Goal: Task Accomplishment & Management: Use online tool/utility

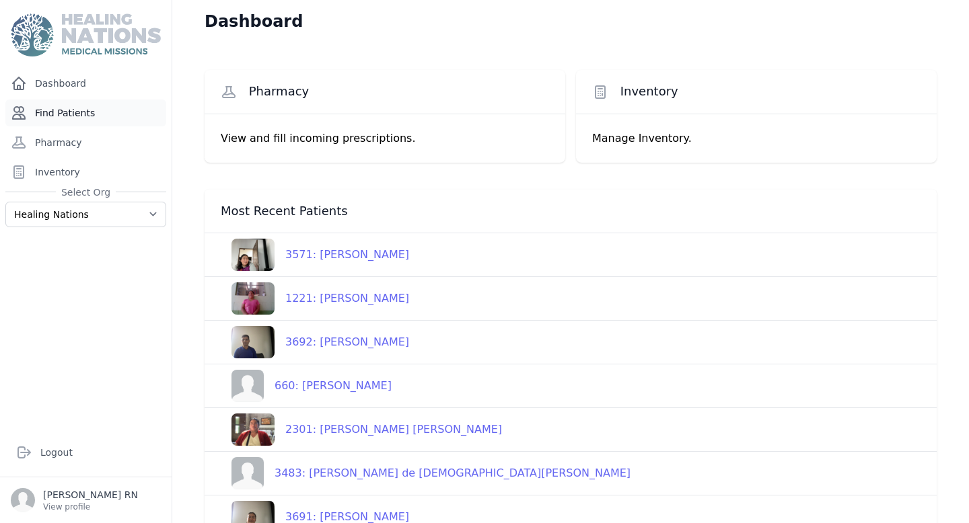
click at [116, 111] on link "Find Patients" at bounding box center [85, 113] width 161 height 27
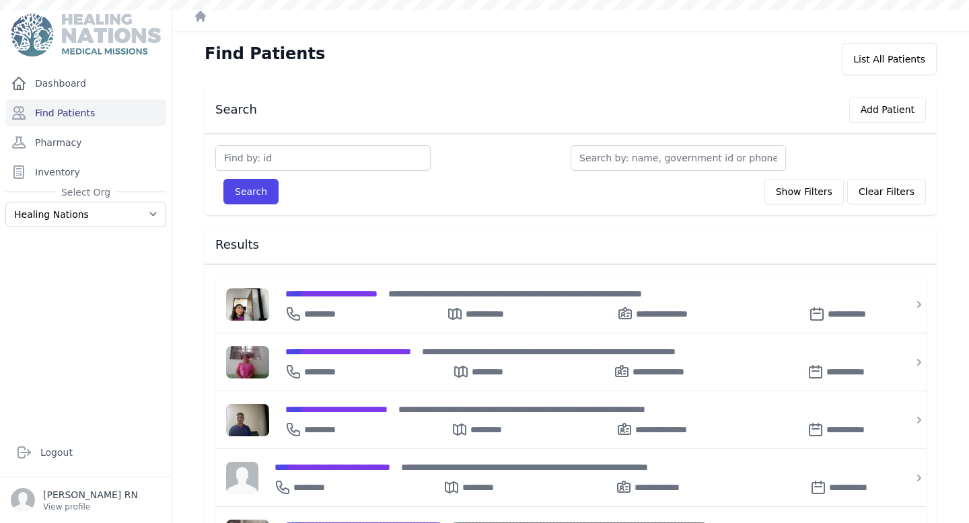
click at [276, 161] on input "text" at bounding box center [322, 158] width 215 height 26
type input "2239"
click at [223, 179] on button "Search" at bounding box center [250, 192] width 55 height 26
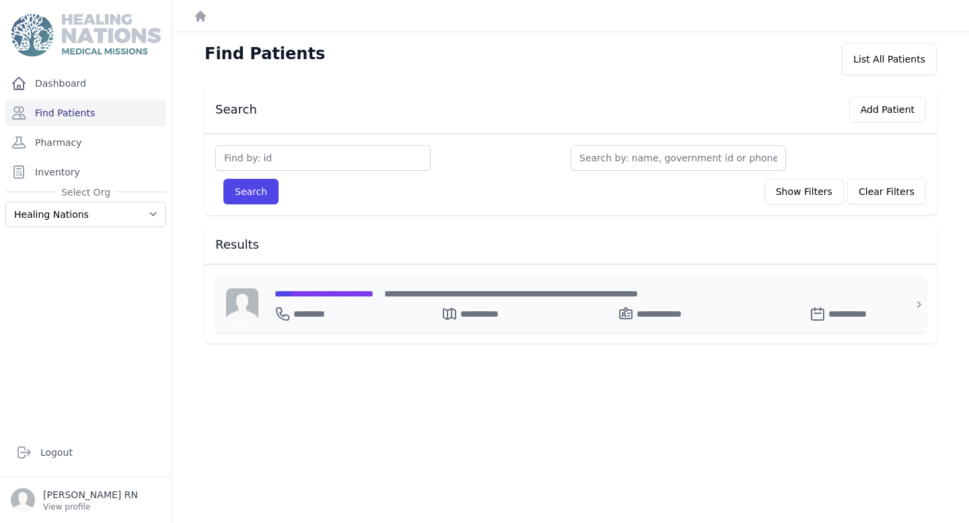
click at [340, 292] on span "**********" at bounding box center [324, 293] width 99 height 9
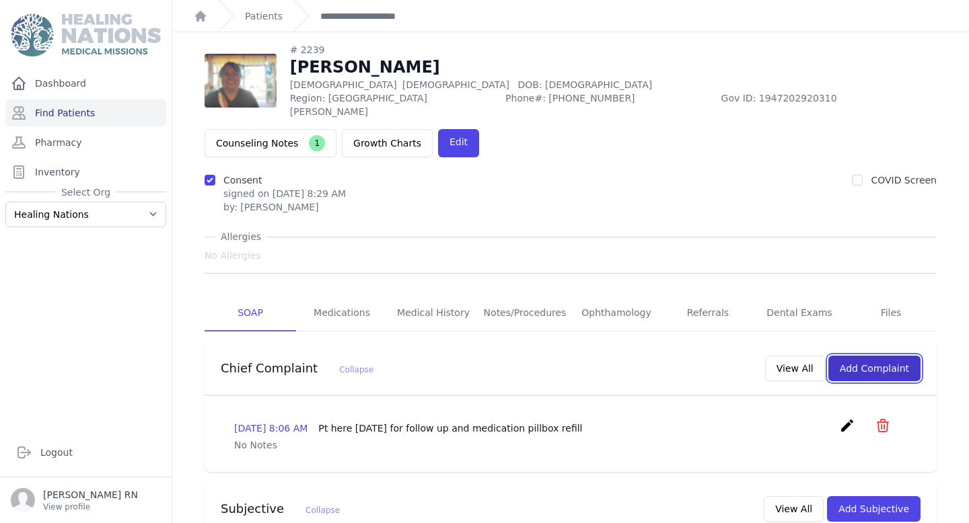
click at [868, 356] on button "Add Complaint" at bounding box center [874, 369] width 92 height 26
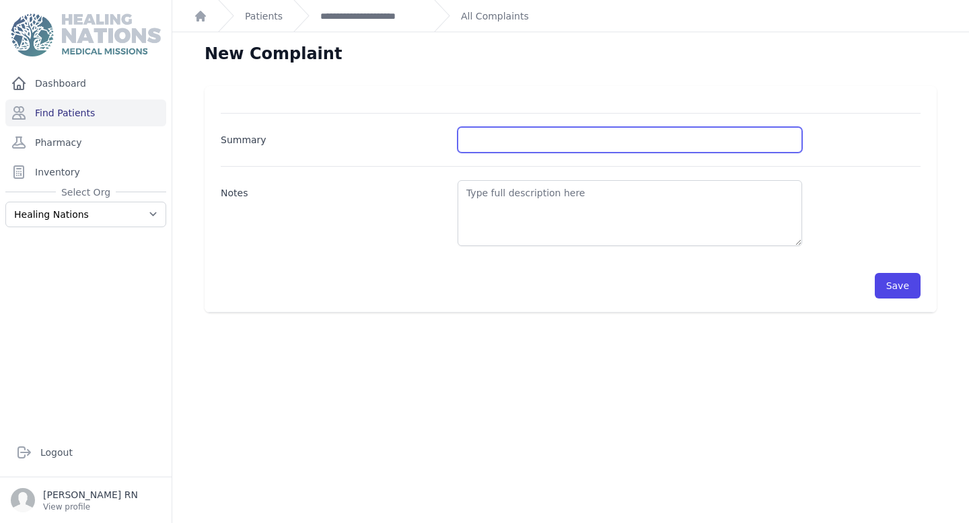
click at [480, 141] on input "Summary" at bounding box center [630, 140] width 344 height 26
type input "BP and BG Check"
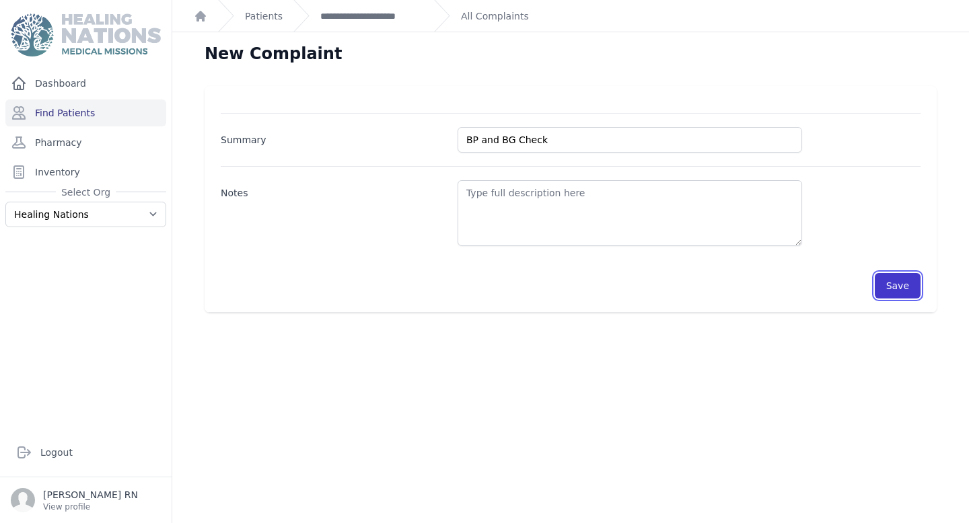
click at [894, 285] on button "Save" at bounding box center [898, 286] width 46 height 26
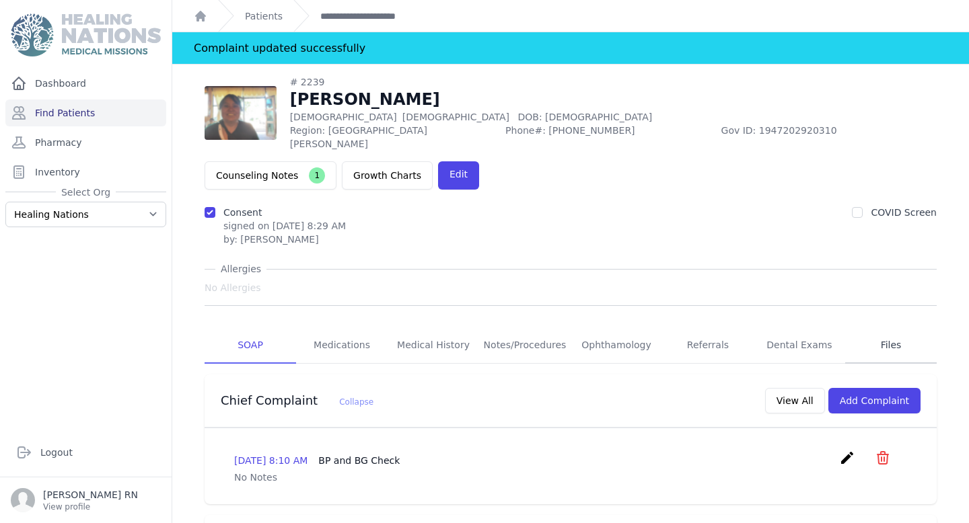
click at [900, 328] on link "Files" at bounding box center [891, 346] width 92 height 36
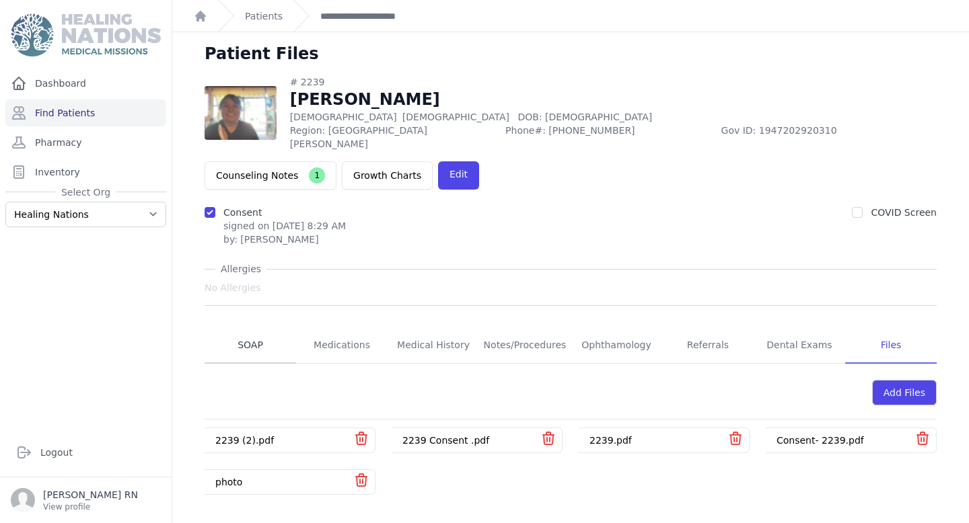
click at [250, 328] on link "SOAP" at bounding box center [251, 346] width 92 height 36
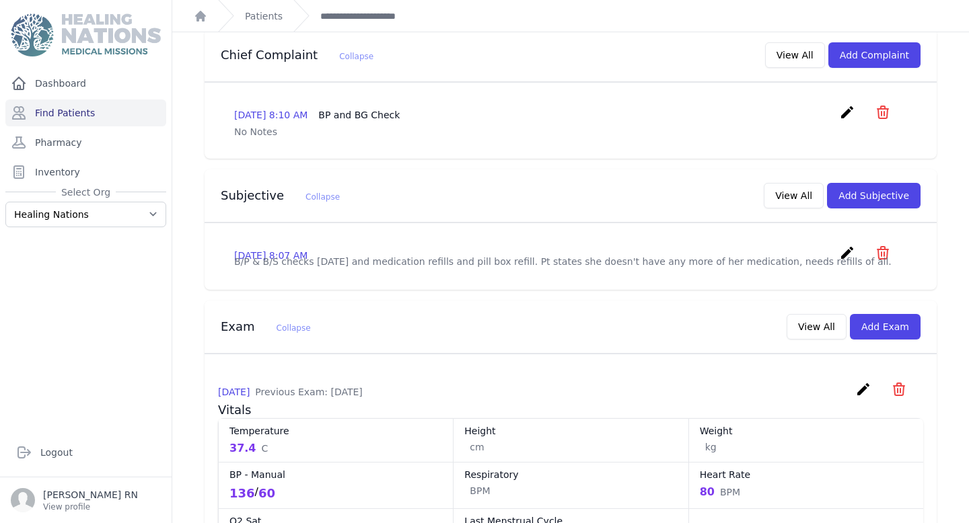
scroll to position [349, 0]
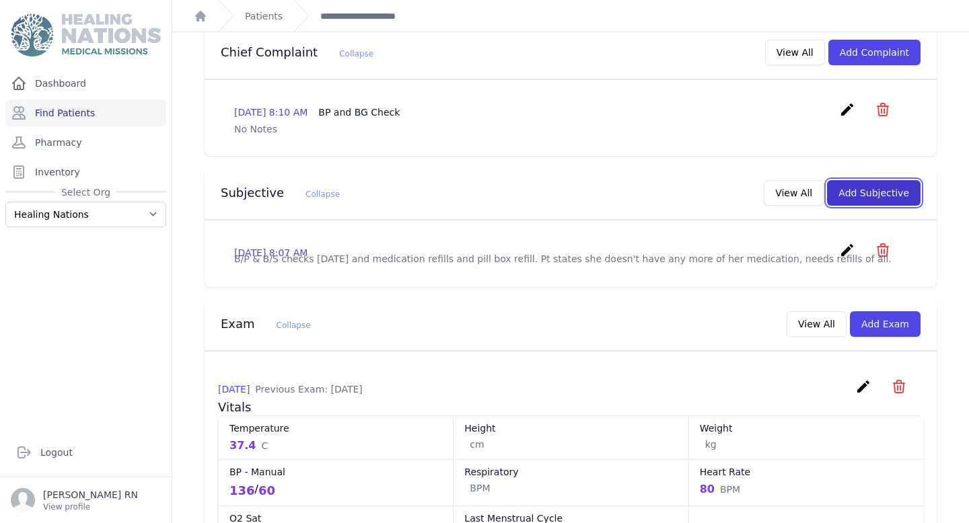
click at [869, 180] on button "Add Subjective" at bounding box center [874, 193] width 94 height 26
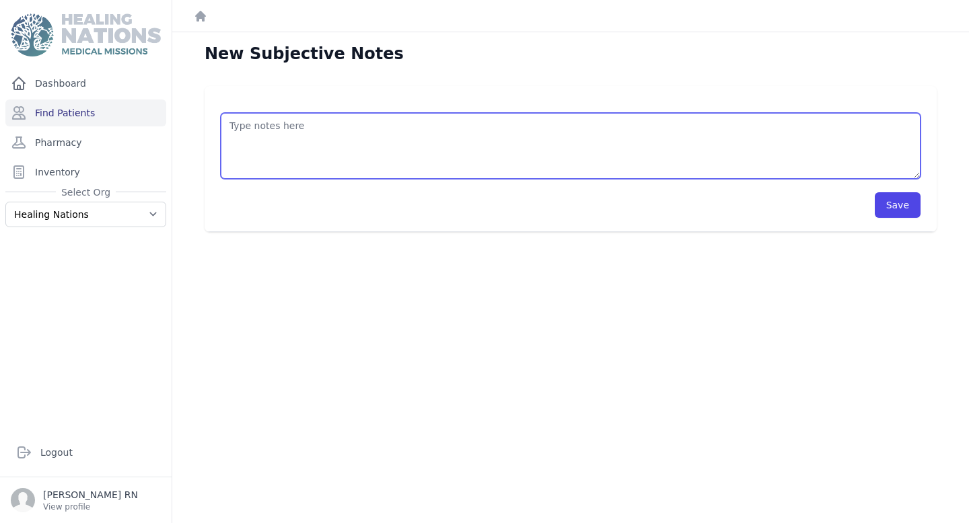
click at [521, 145] on textarea at bounding box center [571, 146] width 700 height 66
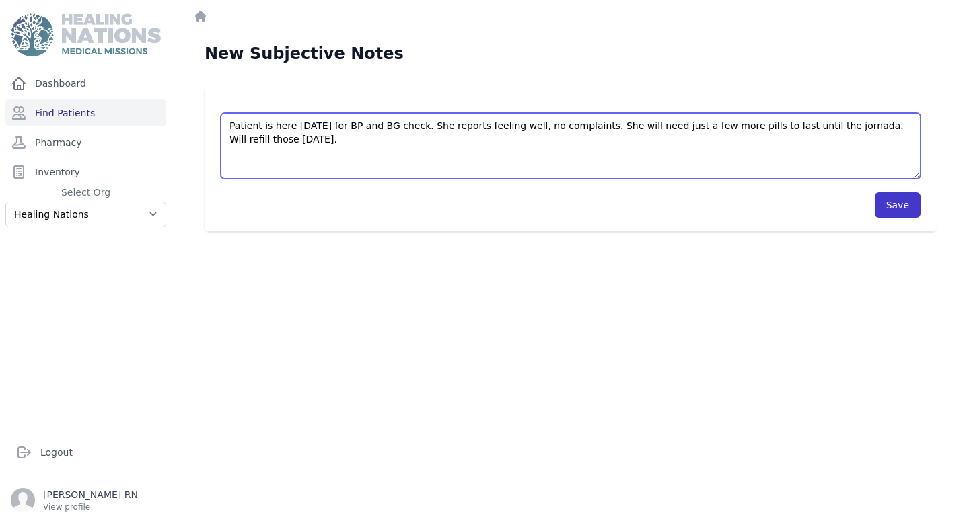
type textarea "Patient is here today for BP and BG check. She reports feeling well, no complai…"
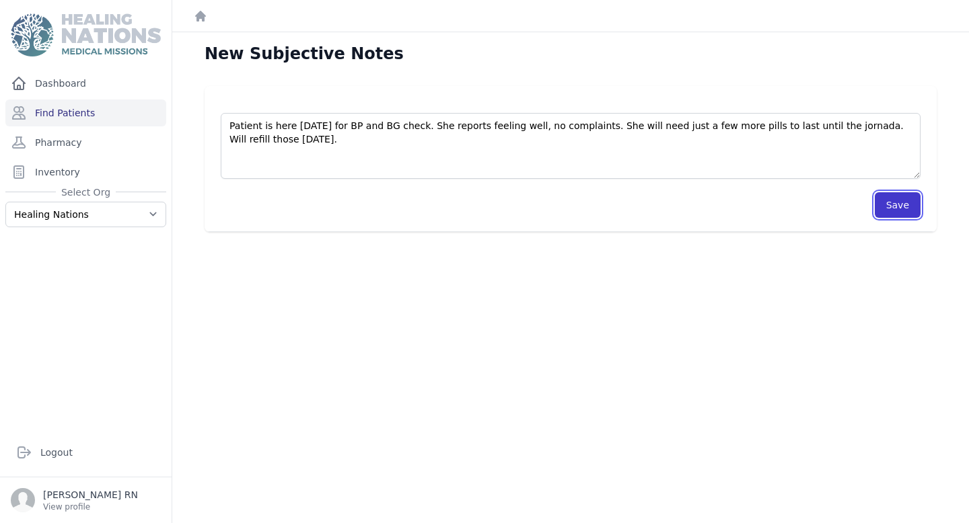
click at [914, 201] on button "Save" at bounding box center [898, 205] width 46 height 26
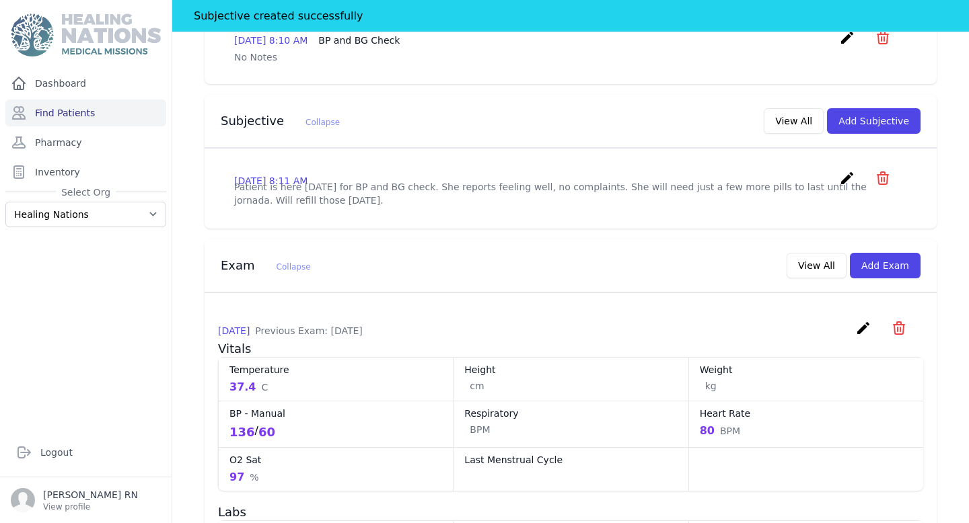
scroll to position [458, 0]
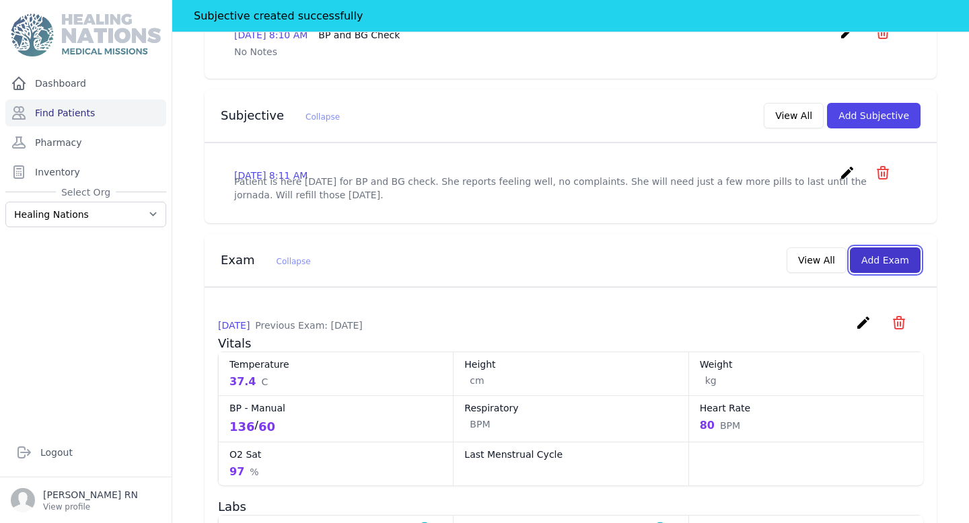
click at [879, 248] on button "Add Exam" at bounding box center [885, 261] width 71 height 26
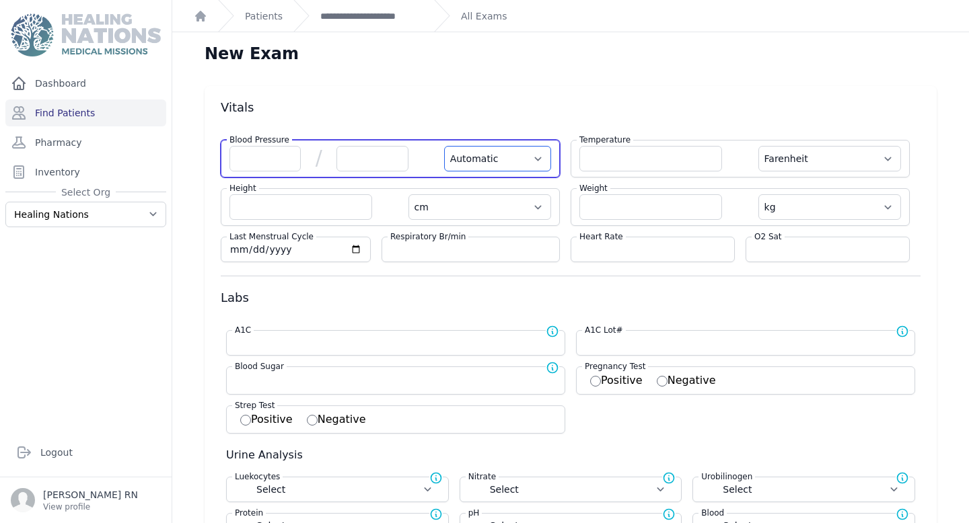
click at [505, 171] on select "Automatic Manual" at bounding box center [497, 159] width 107 height 26
click at [444, 146] on select "Automatic Manual" at bounding box center [497, 159] width 107 height 26
click at [504, 164] on select "Automatic Manual" at bounding box center [497, 159] width 107 height 26
select select "Manual"
click at [444, 146] on select "Automatic Manual" at bounding box center [497, 159] width 107 height 26
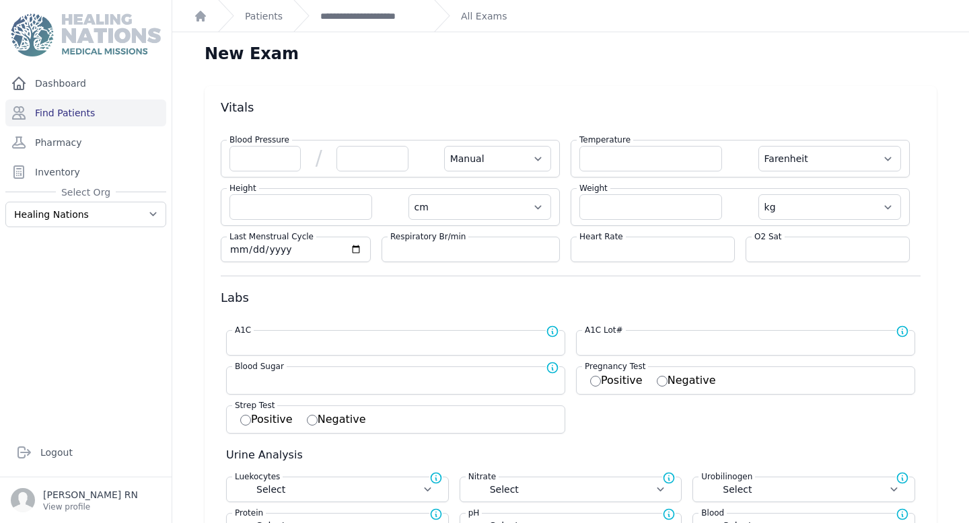
select select "F"
select select "cm"
select select "kg"
select select
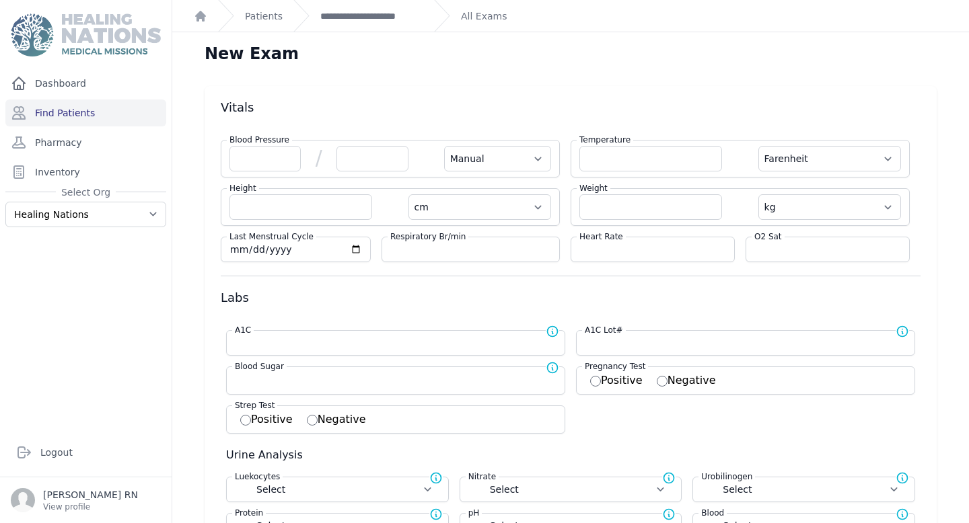
select select
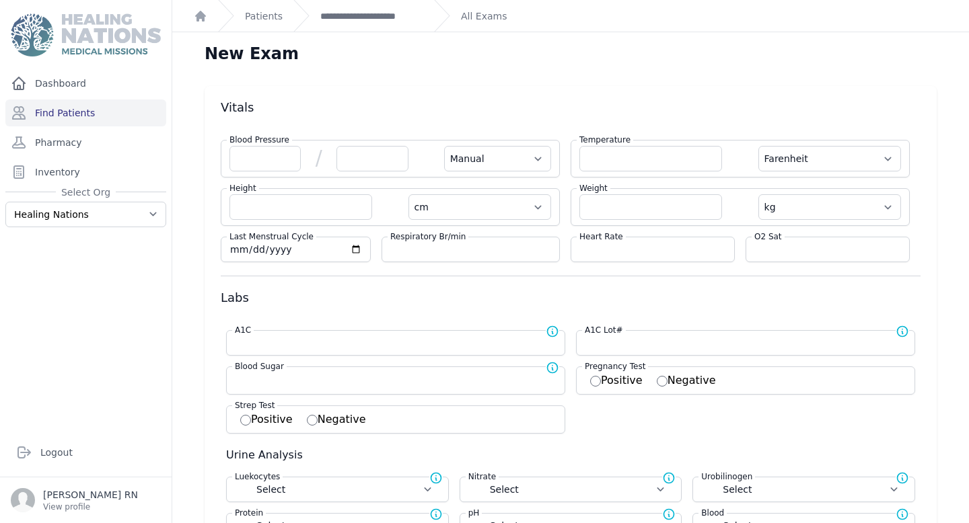
select select
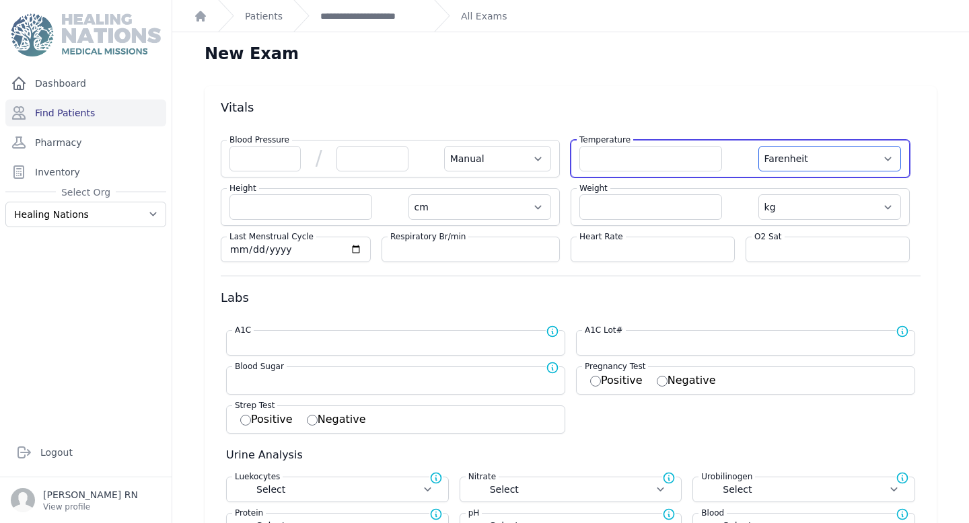
click at [862, 166] on select "Farenheit Celcius" at bounding box center [829, 159] width 143 height 26
select select "Manual"
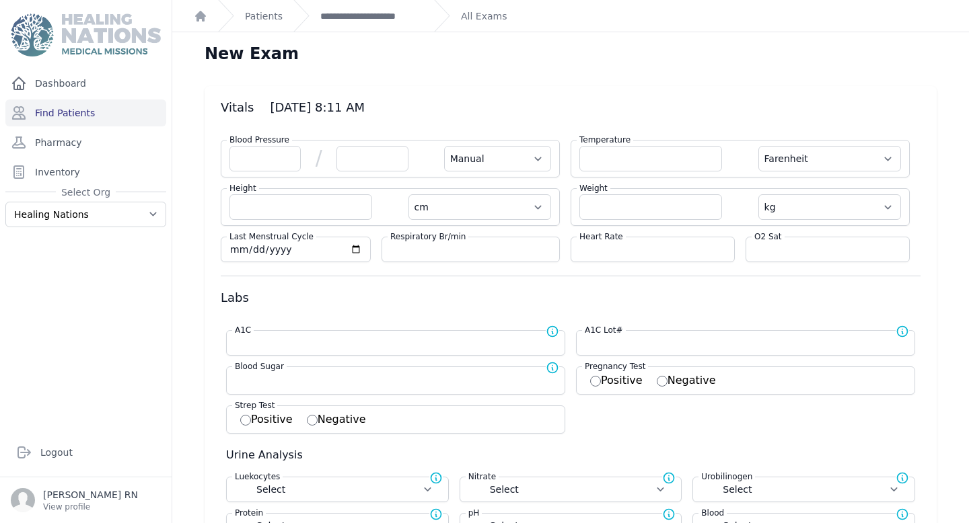
select select "C"
click at [758, 146] on select "Farenheit Celcius" at bounding box center [829, 159] width 143 height 26
select select "Manual"
select select "cm"
select select "kg"
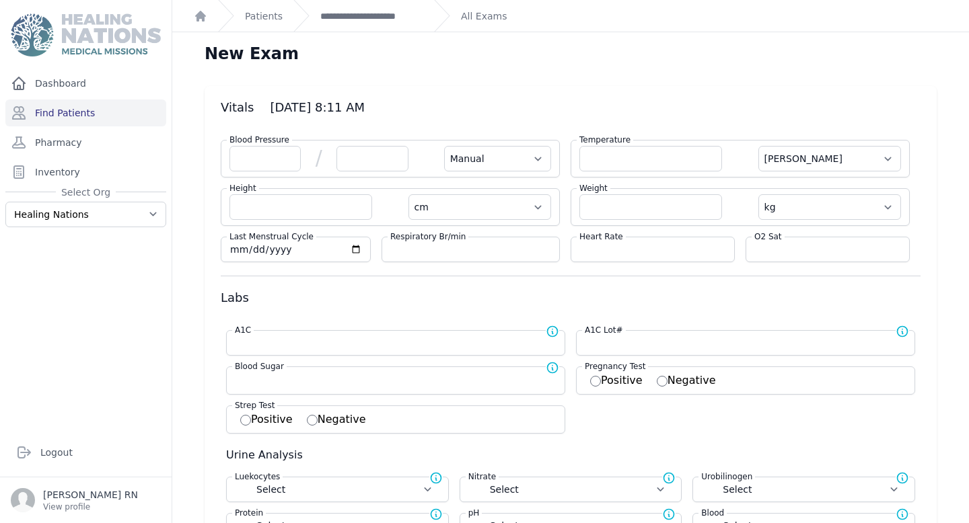
select select
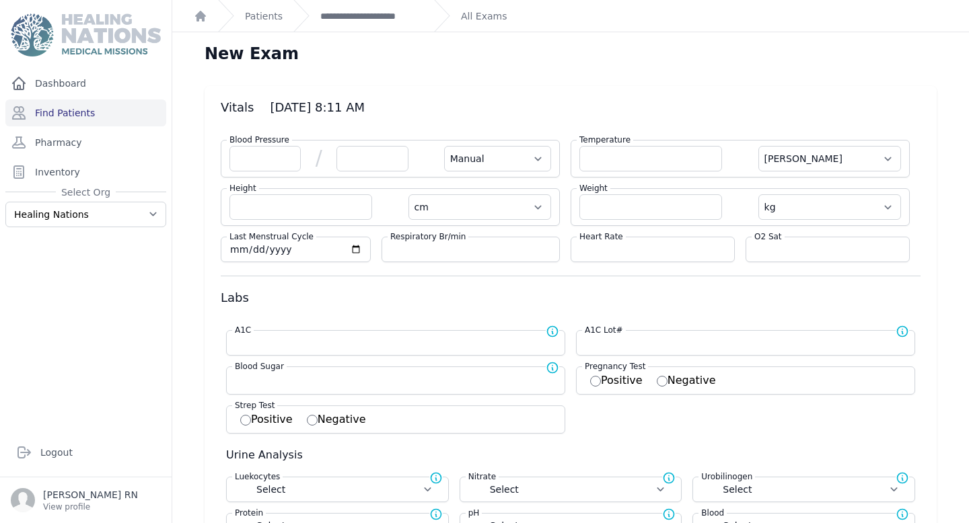
select select
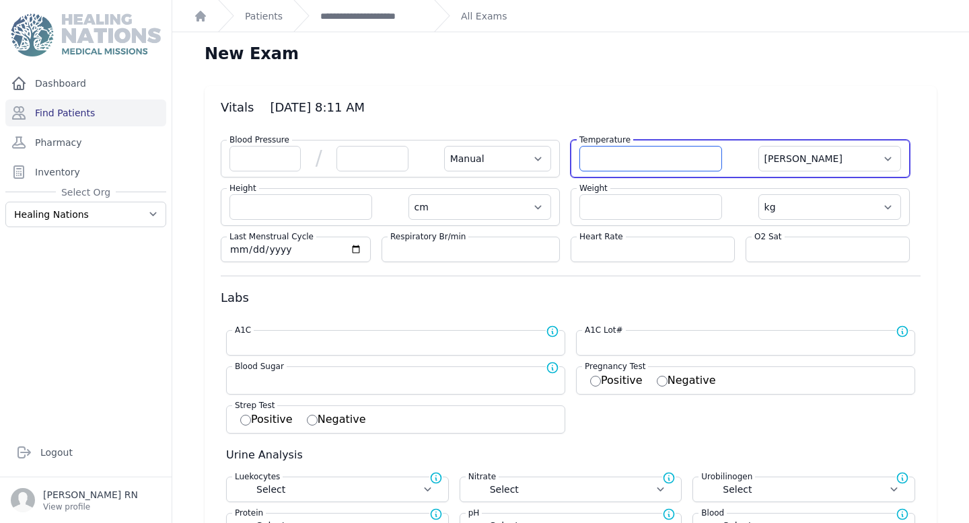
click at [669, 147] on input "number" at bounding box center [650, 159] width 143 height 26
type input "34.1"
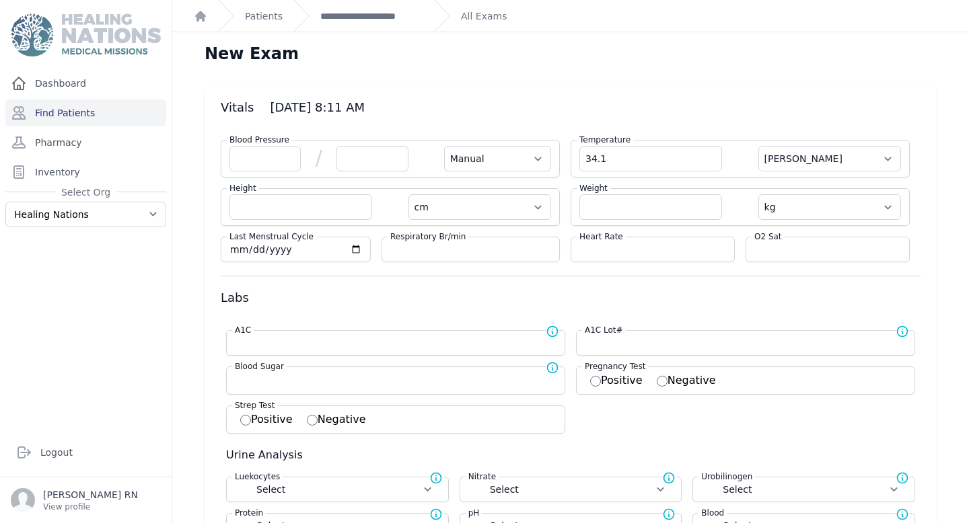
click at [667, 256] on div "Heart Rate" at bounding box center [653, 250] width 164 height 26
select select "Manual"
select select "cm"
select select "kg"
select select
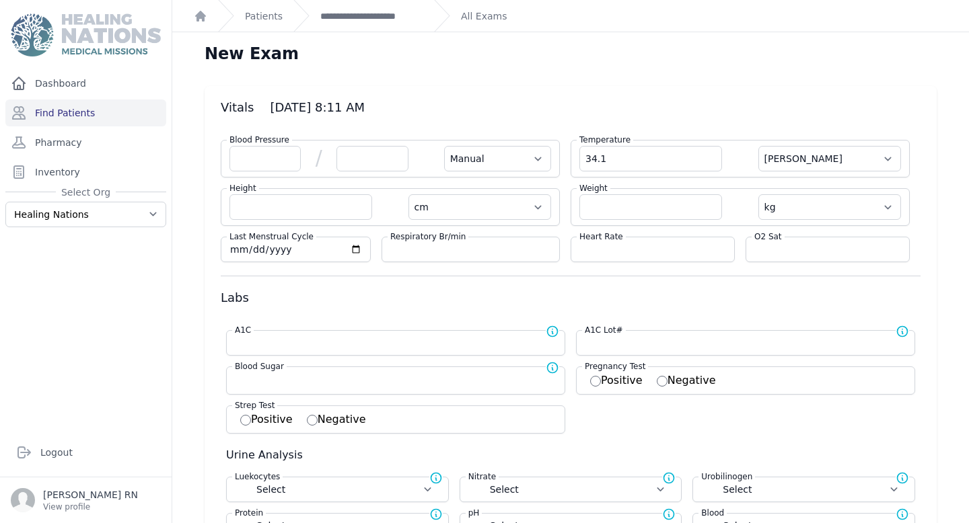
select select
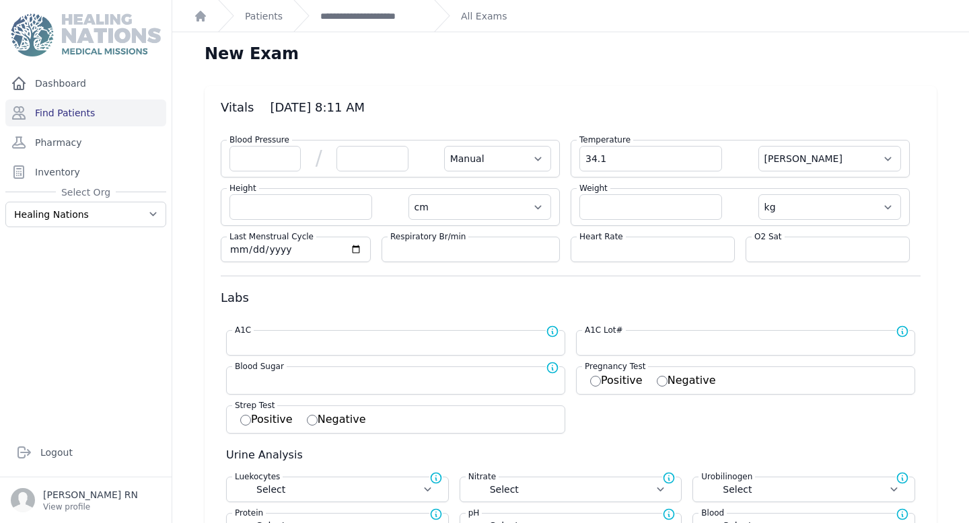
select select
click at [650, 254] on input "number" at bounding box center [652, 249] width 147 height 13
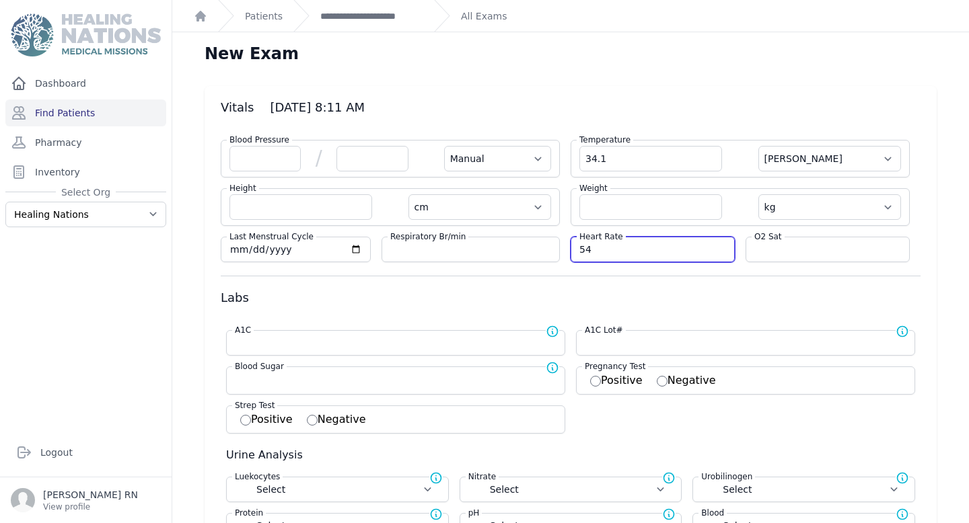
type input "54"
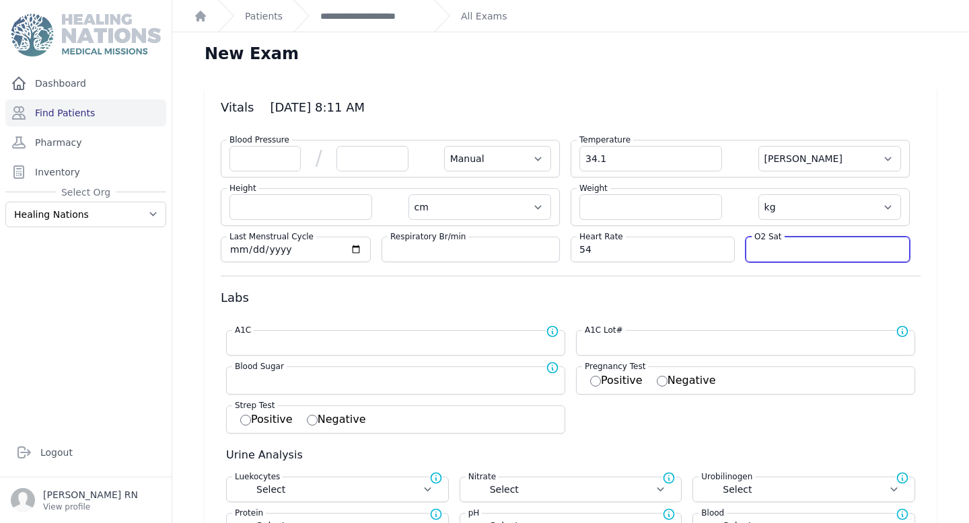
select select "Manual"
select select "C"
select select "cm"
select select "kg"
select select
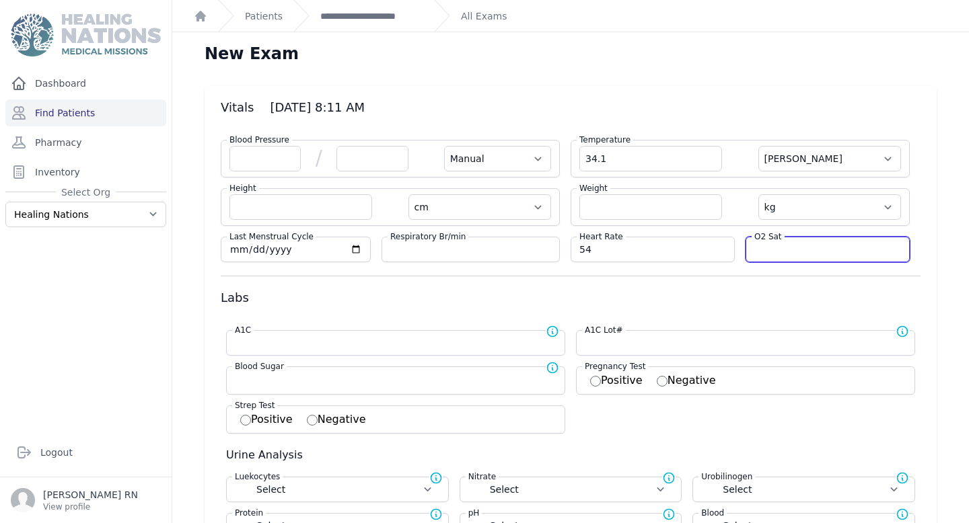
select select
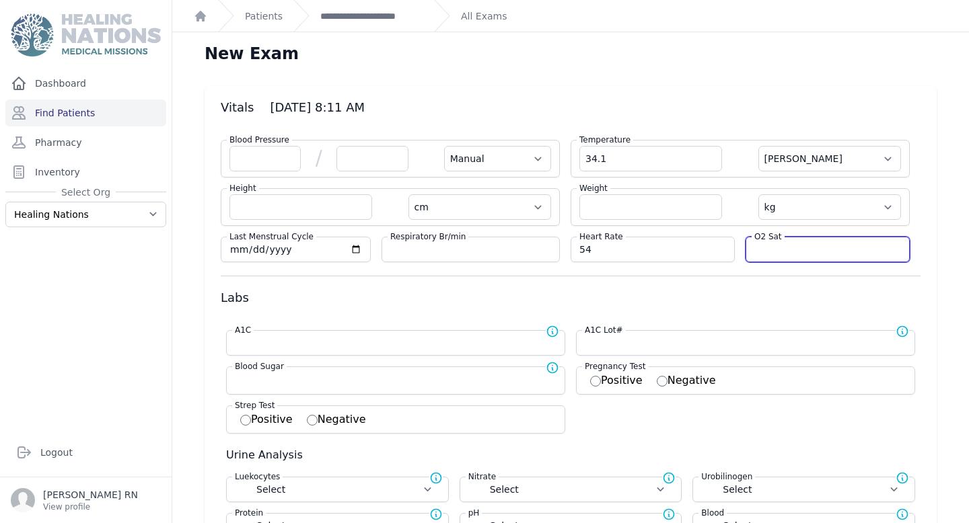
select select
type input "99"
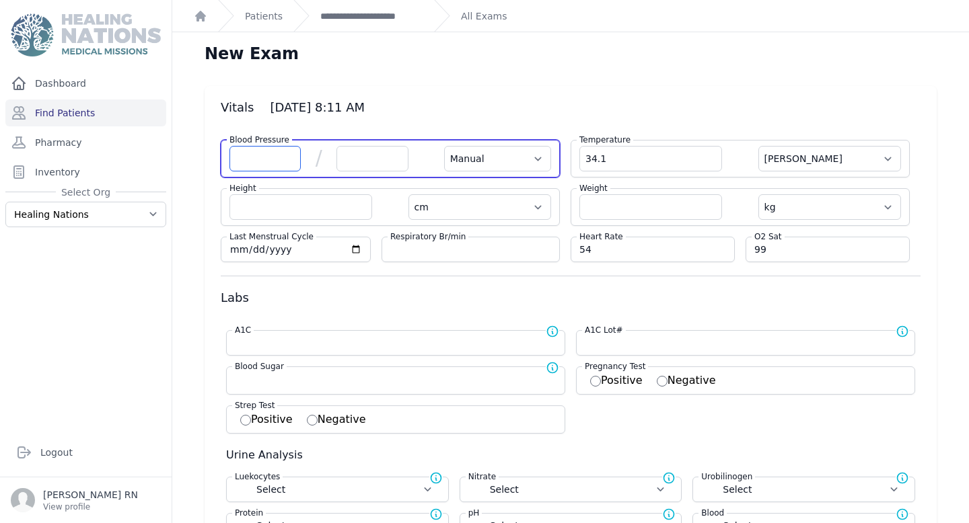
click at [268, 161] on input "number" at bounding box center [264, 159] width 71 height 26
select select "Manual"
select select "C"
select select "cm"
select select "kg"
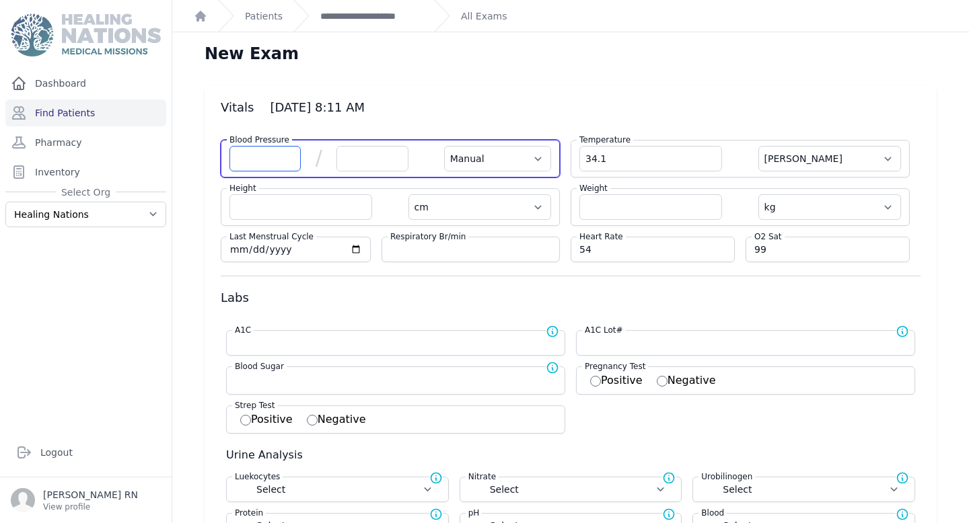
select select
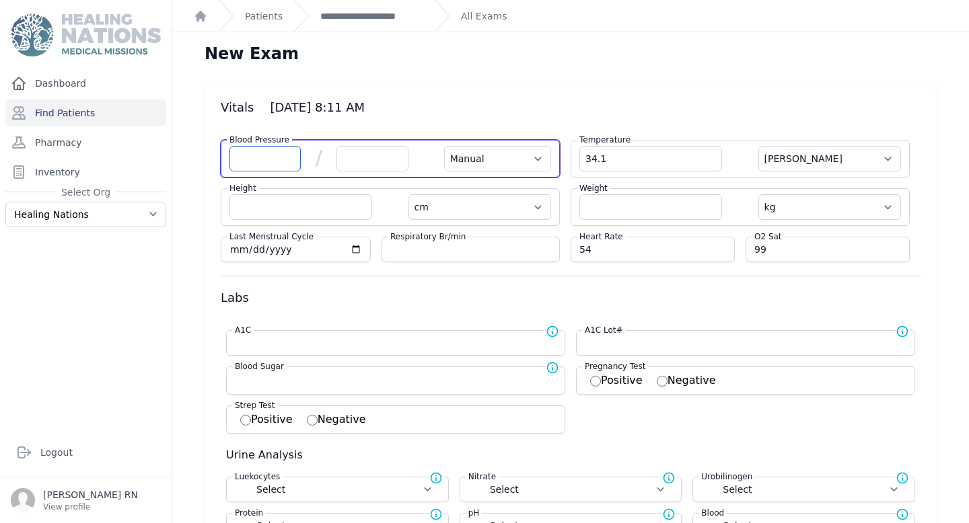
select select
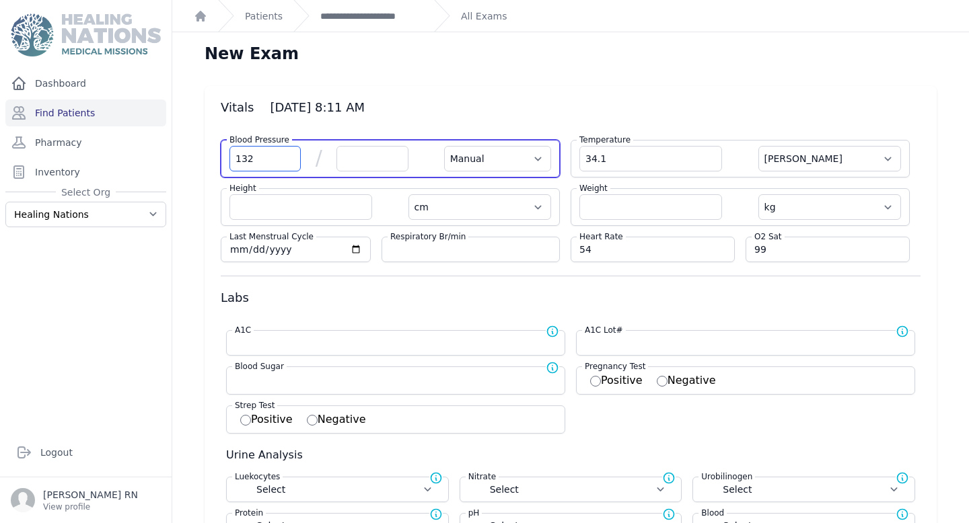
type input "132"
select select "Manual"
select select "C"
select select "cm"
select select "kg"
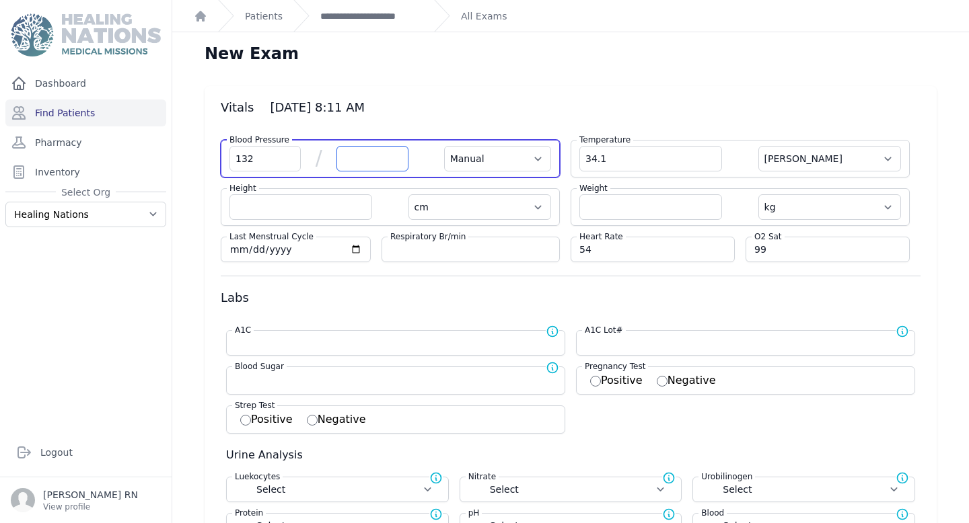
select select
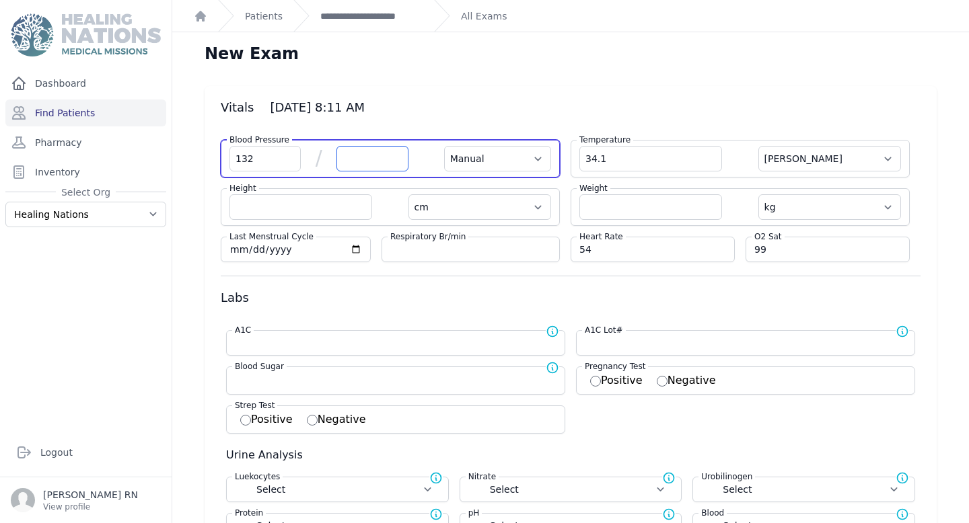
select select
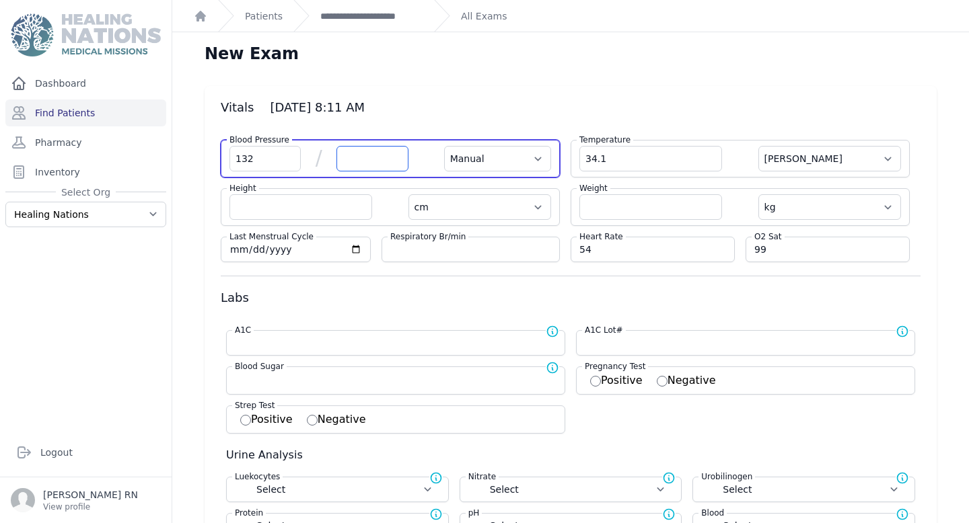
type input "8"
type input "68"
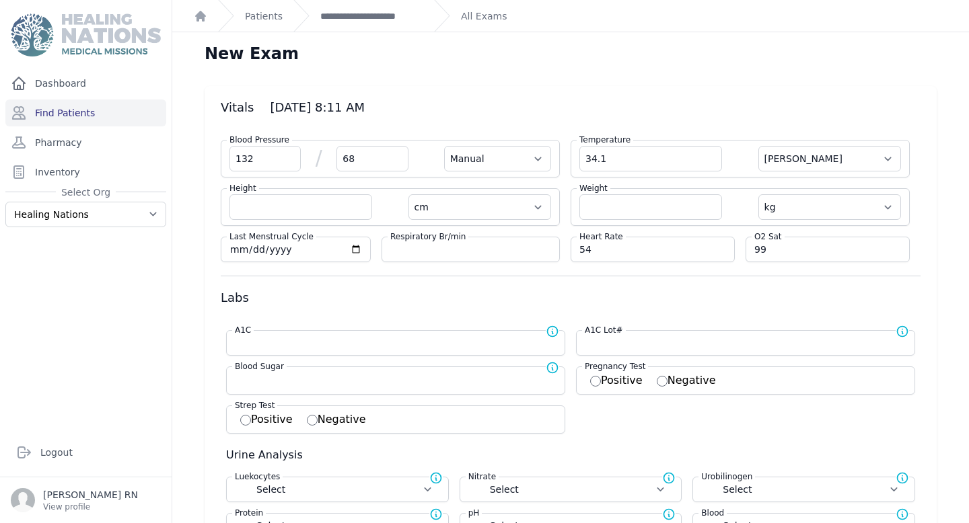
select select "Manual"
select select "cm"
select select "kg"
select select
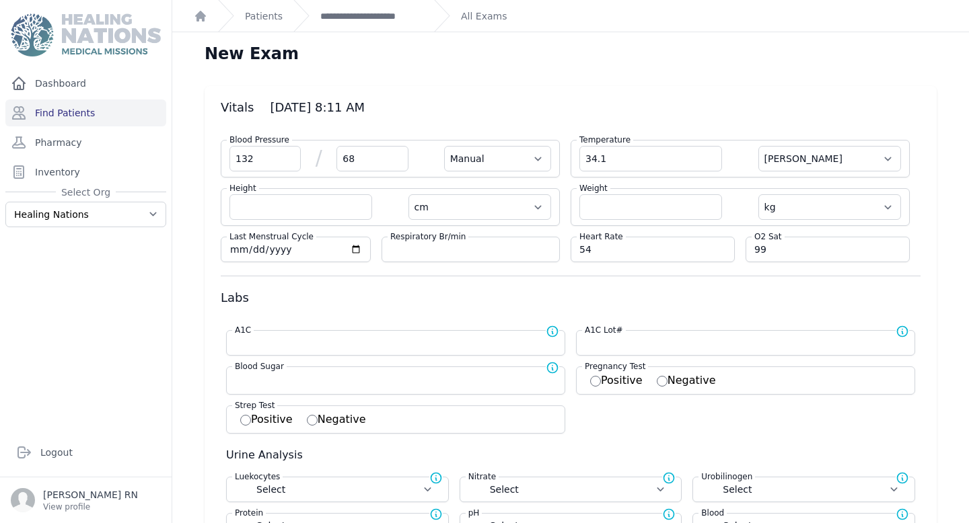
select select
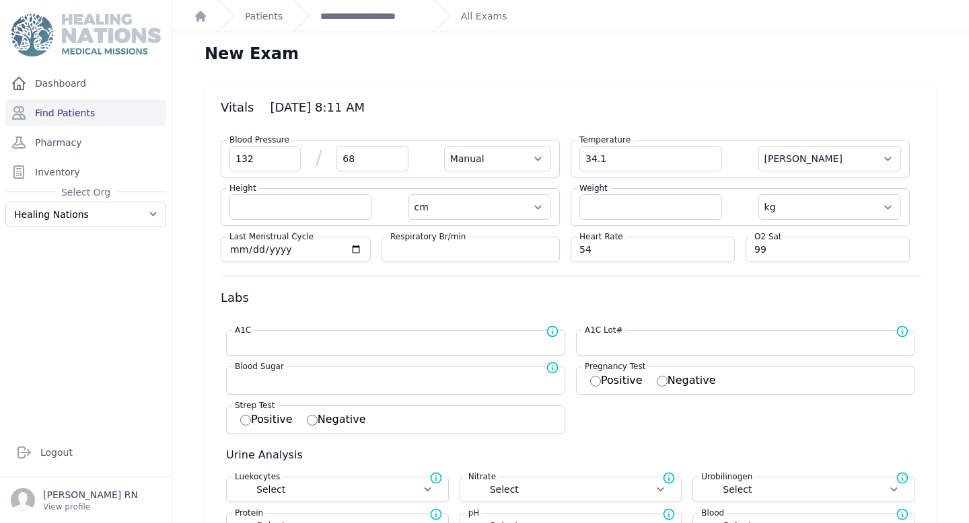
select select
click at [242, 372] on label "Blood Sugar" at bounding box center [259, 367] width 55 height 13
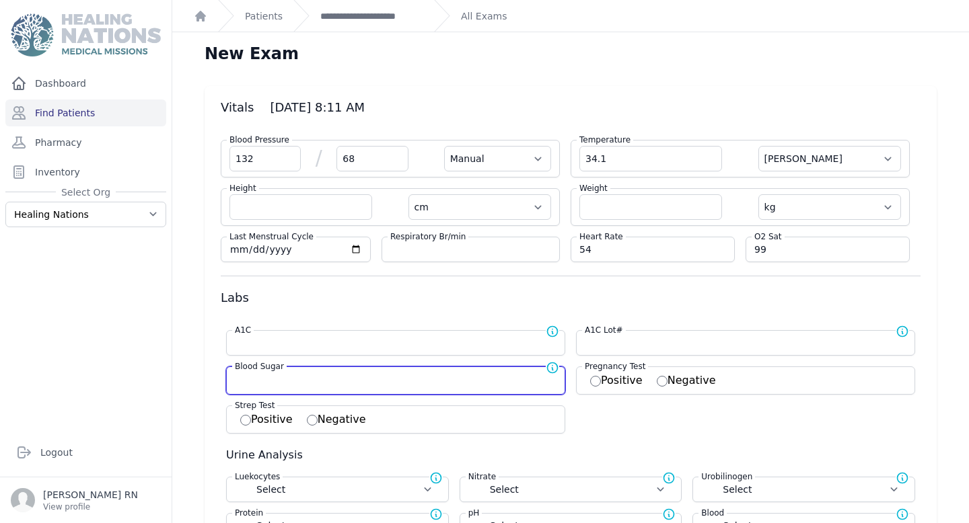
click at [244, 384] on input "number" at bounding box center [396, 379] width 322 height 13
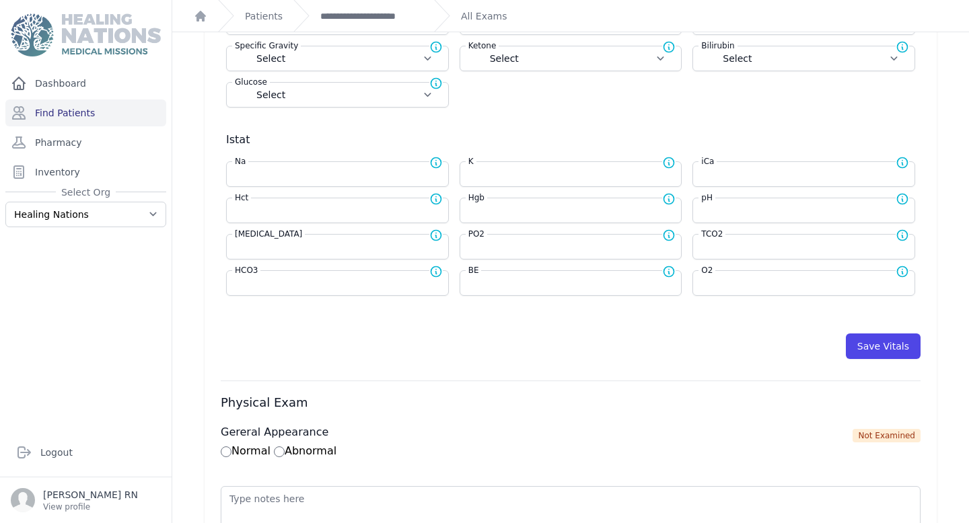
scroll to position [512, 0]
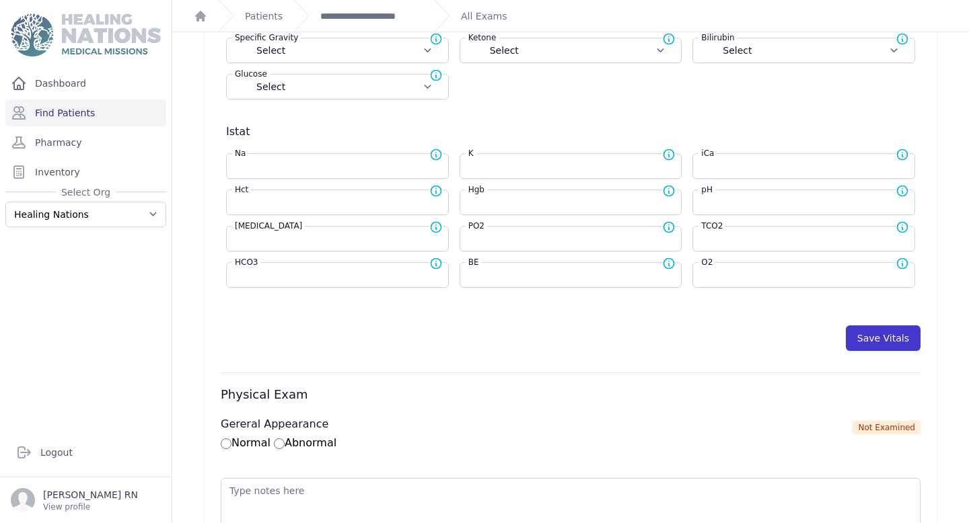
type input "171"
click at [877, 344] on button "Save Vitals" at bounding box center [883, 339] width 75 height 26
select select "Manual"
select select "C"
select select "cm"
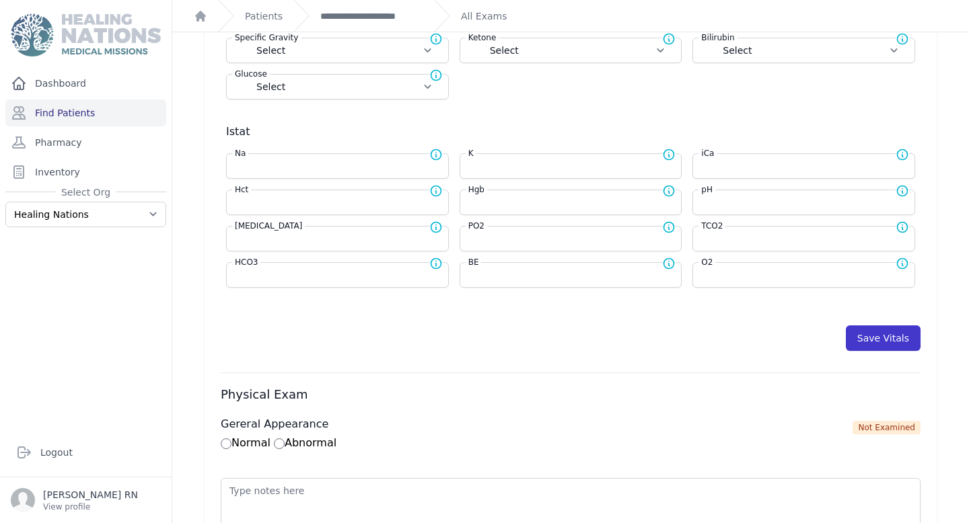
select select "kg"
type input "171.0"
select select
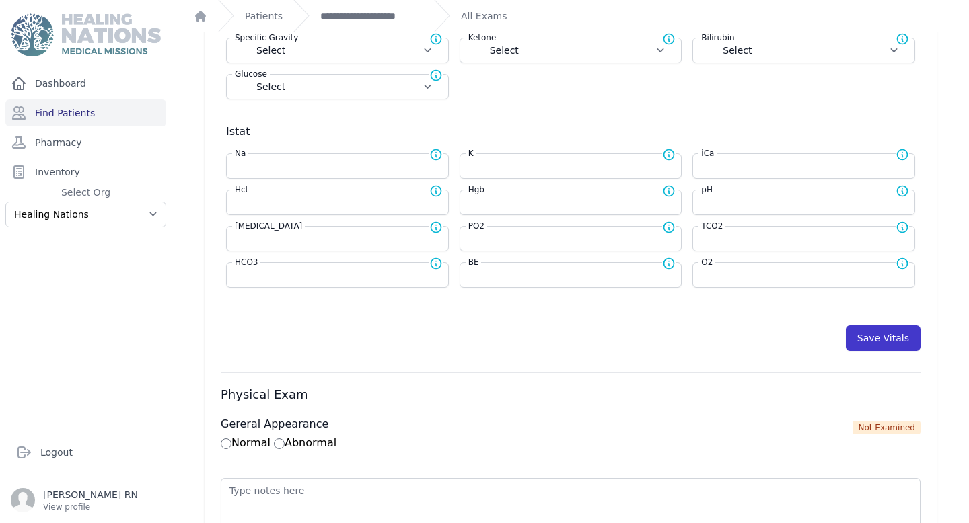
select select
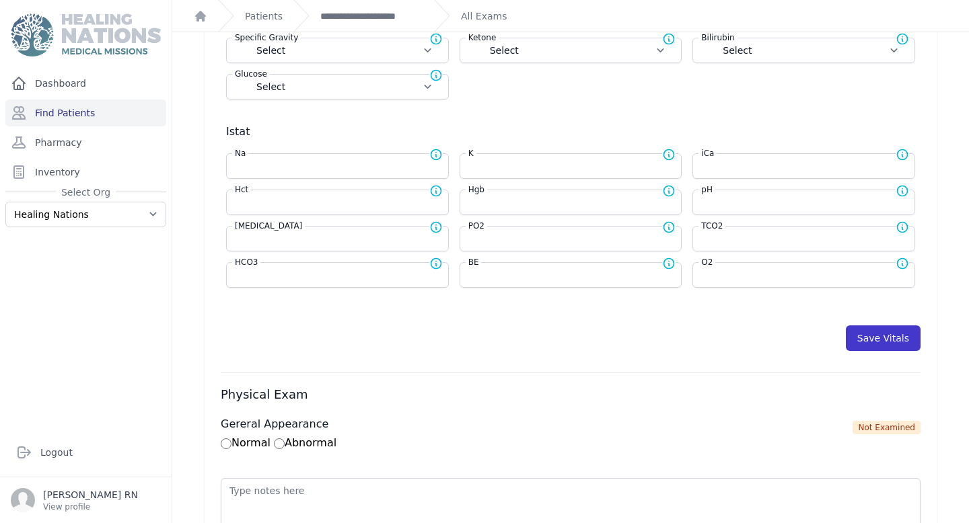
select select
click at [877, 344] on button "Save Vitals" at bounding box center [883, 339] width 75 height 26
click at [377, 22] on link "**********" at bounding box center [371, 15] width 103 height 13
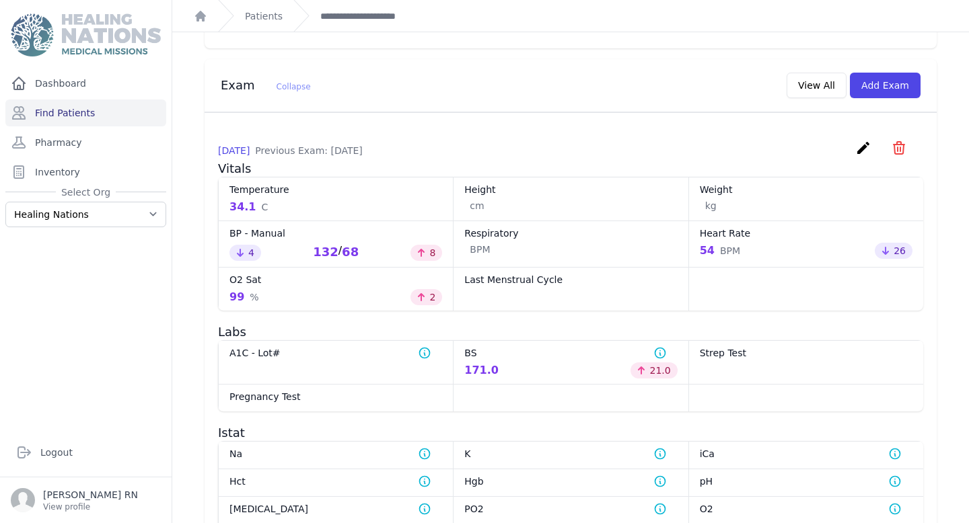
scroll to position [571, 0]
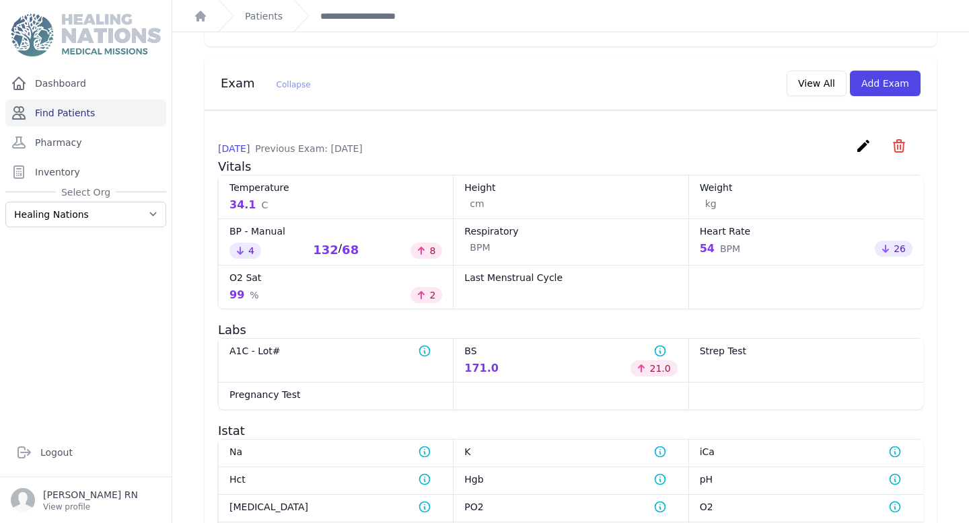
click at [94, 114] on link "Find Patients" at bounding box center [85, 113] width 161 height 27
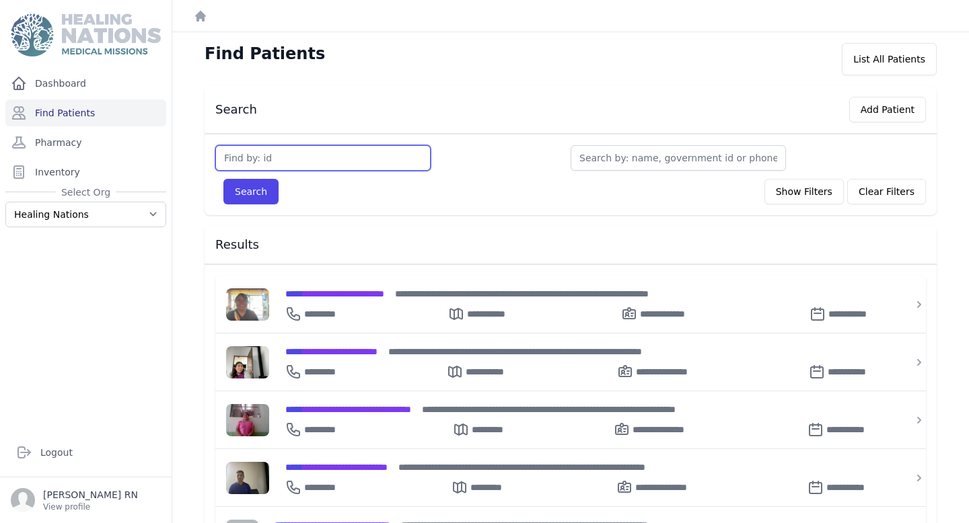
click at [247, 150] on input "text" at bounding box center [322, 158] width 215 height 26
type input "2238"
click at [223, 179] on button "Search" at bounding box center [250, 192] width 55 height 26
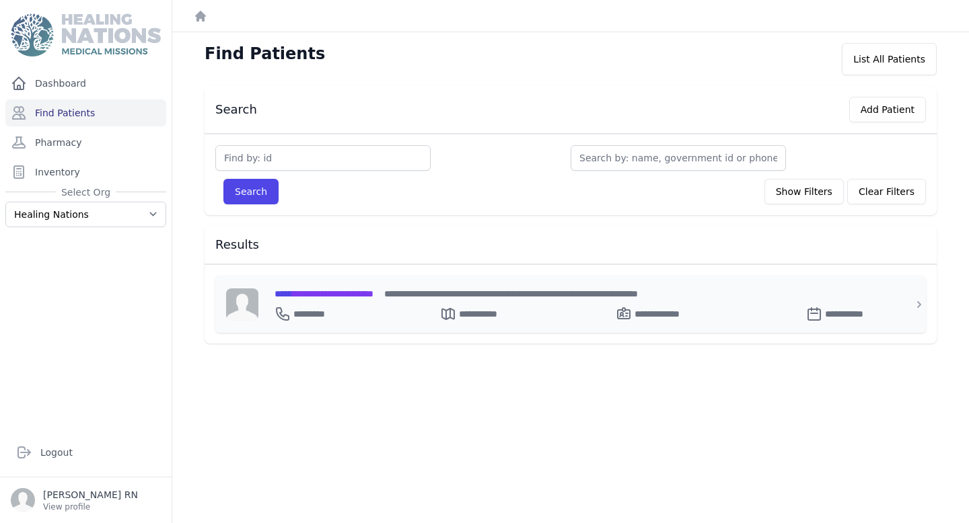
click at [320, 289] on span "**********" at bounding box center [324, 293] width 99 height 9
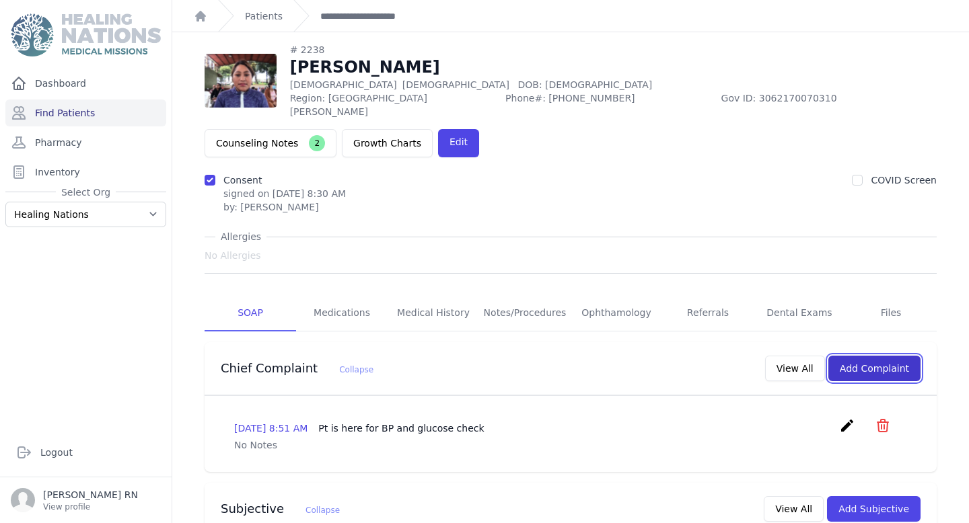
click at [867, 356] on button "Add Complaint" at bounding box center [874, 369] width 92 height 26
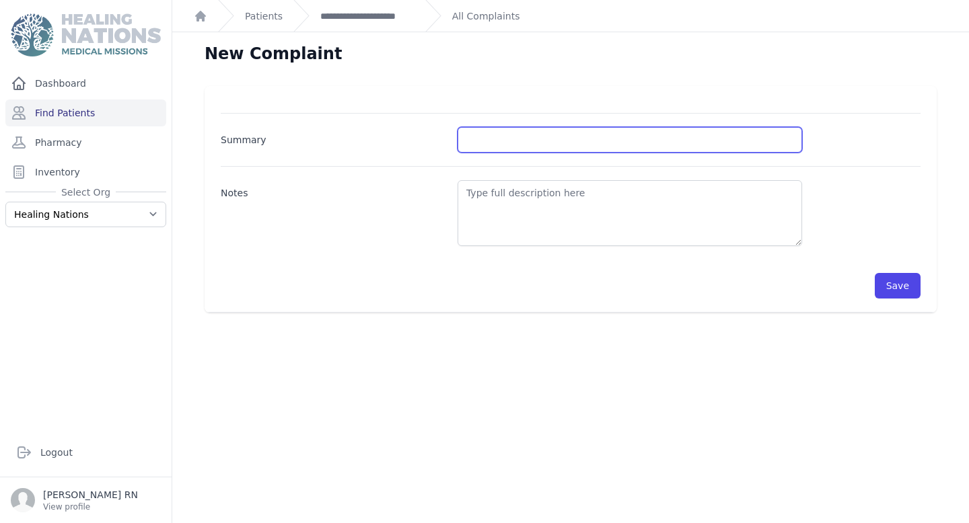
click at [497, 149] on input "Summary" at bounding box center [630, 140] width 344 height 26
type input "V"
type input "BG Check"
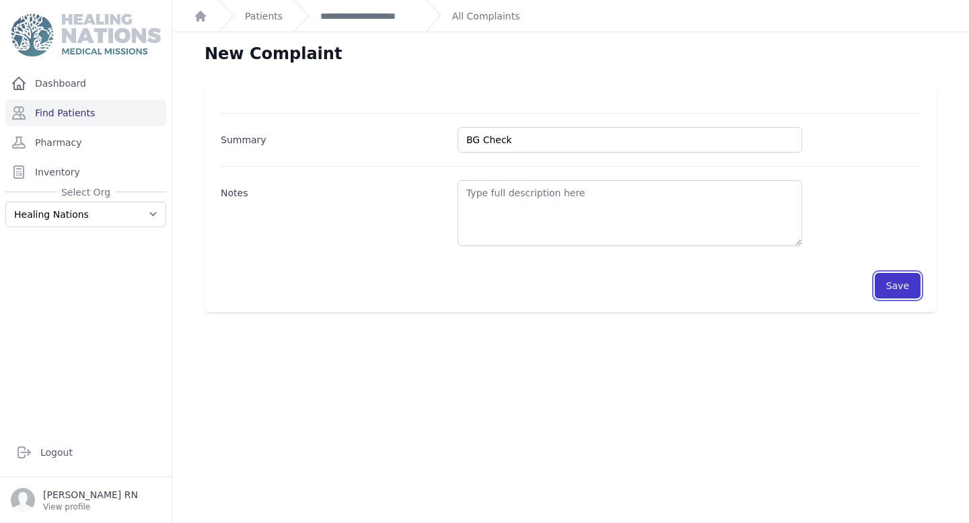
click at [886, 287] on button "Save" at bounding box center [898, 286] width 46 height 26
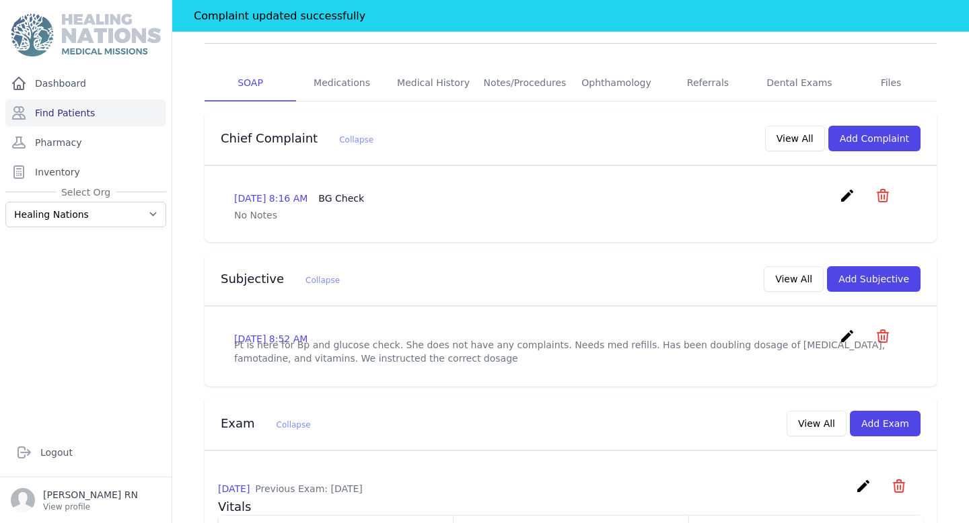
scroll to position [270, 0]
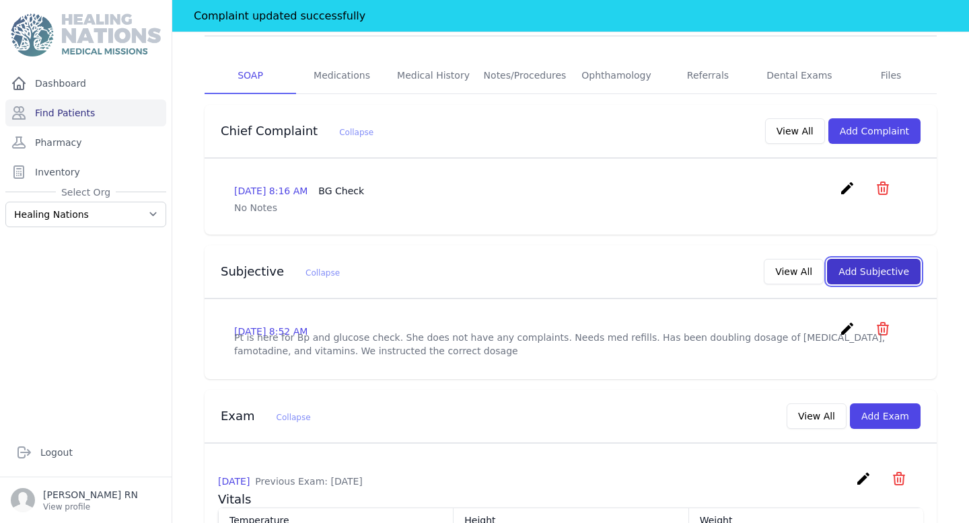
click at [879, 259] on button "Add Subjective" at bounding box center [874, 272] width 94 height 26
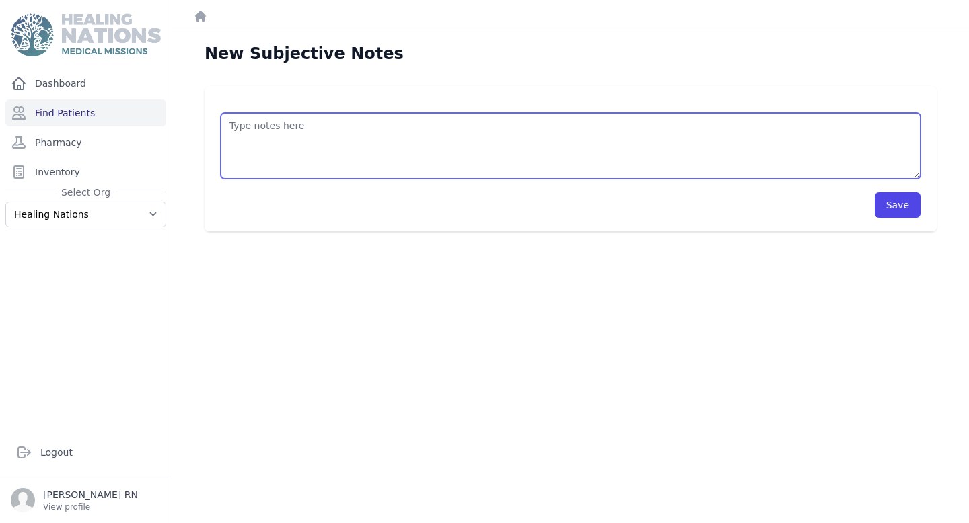
click at [350, 157] on textarea at bounding box center [571, 146] width 700 height 66
type textarea "p"
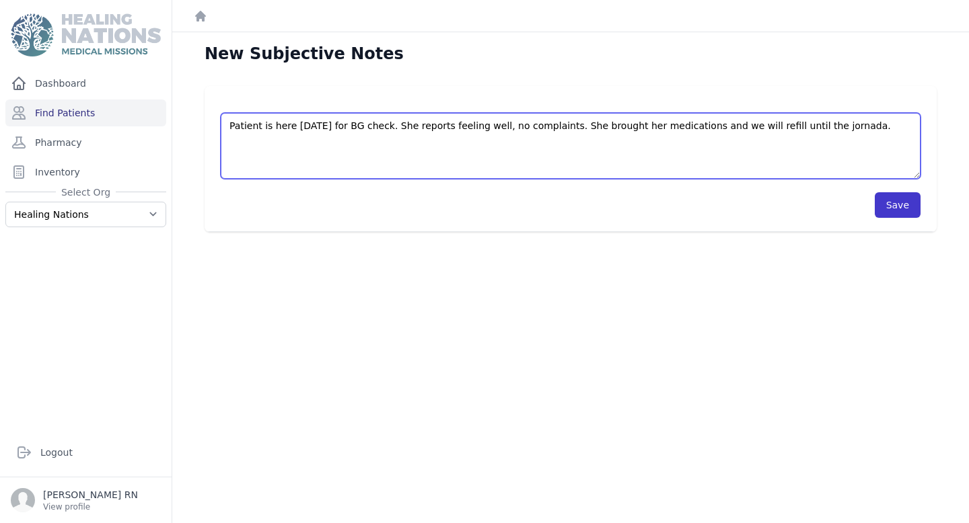
type textarea "Patient is here today for BG check. She reports feeling well, no complaints. Sh…"
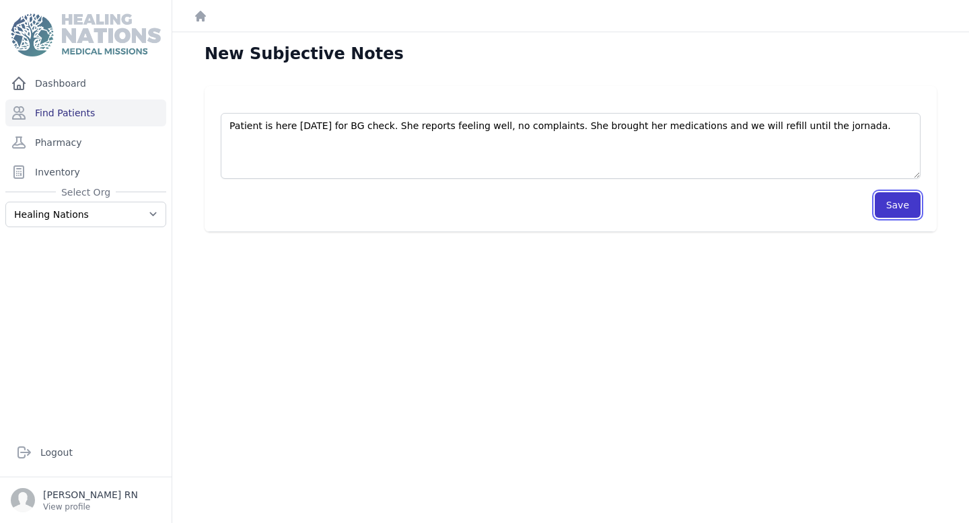
click at [896, 204] on button "Save" at bounding box center [898, 205] width 46 height 26
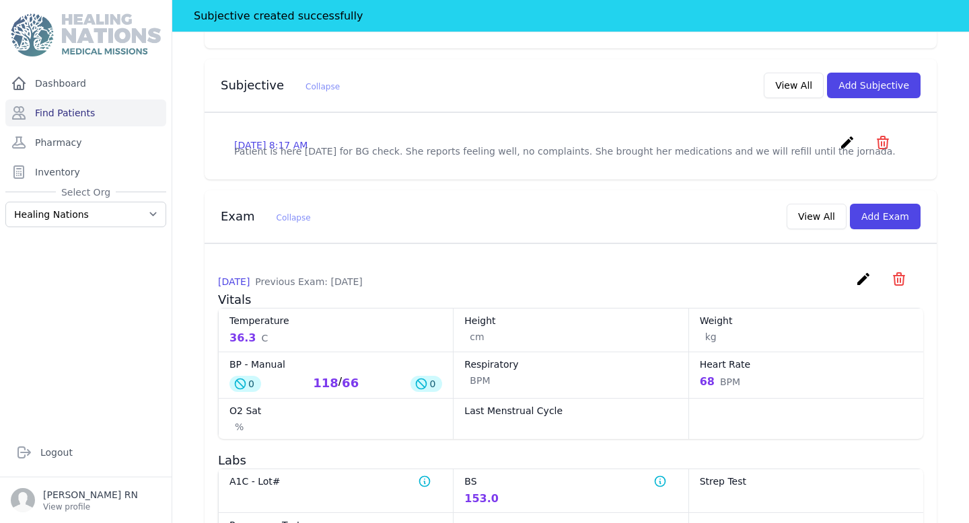
scroll to position [501, 0]
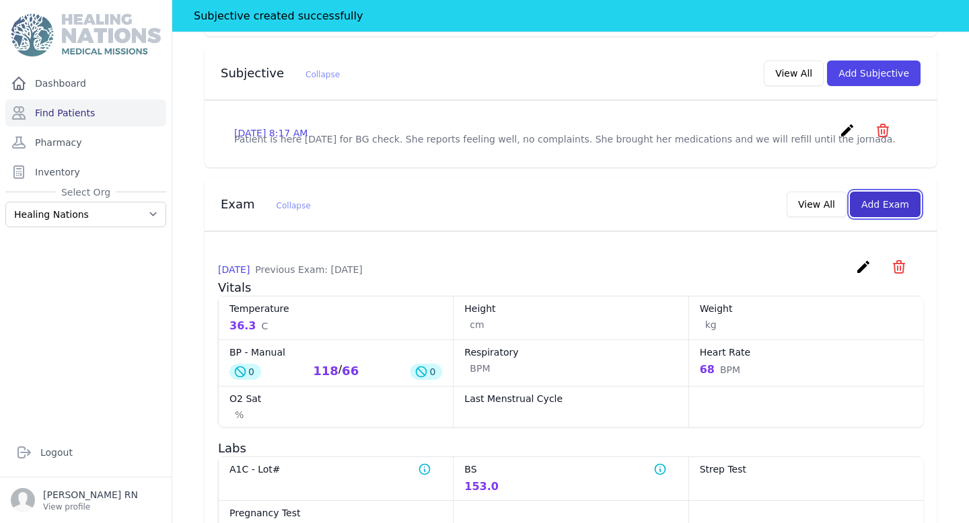
click at [893, 192] on button "Add Exam" at bounding box center [885, 205] width 71 height 26
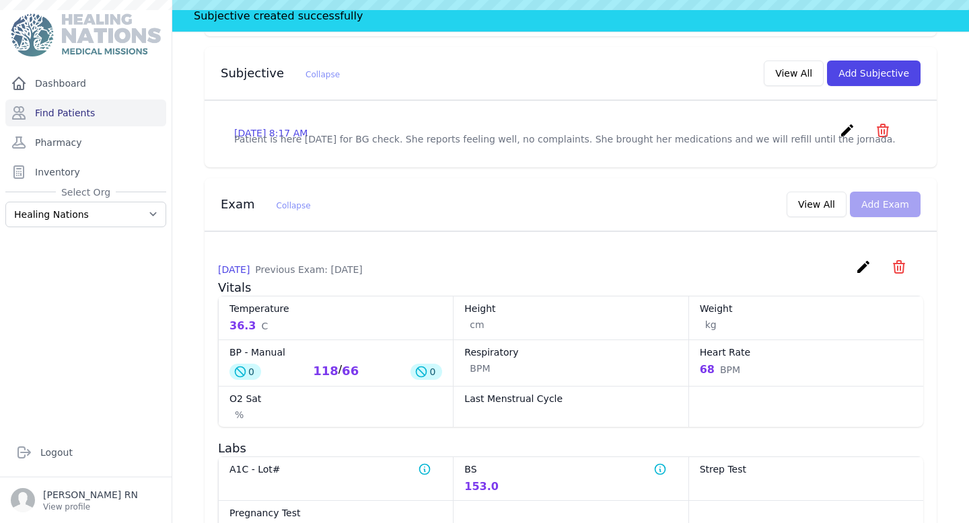
scroll to position [0, 0]
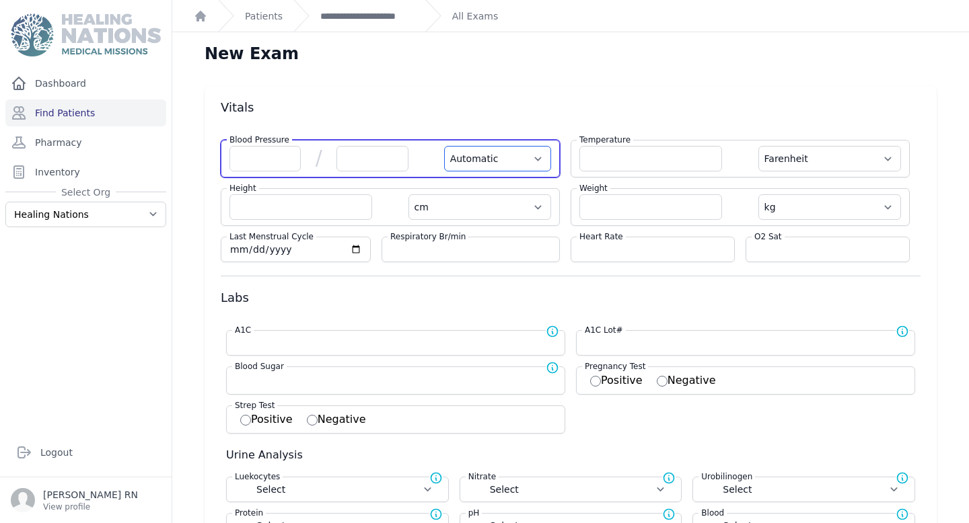
click at [506, 154] on select "Automatic Manual" at bounding box center [497, 159] width 107 height 26
select select "Manual"
click at [444, 146] on select "Automatic Manual" at bounding box center [497, 159] width 107 height 26
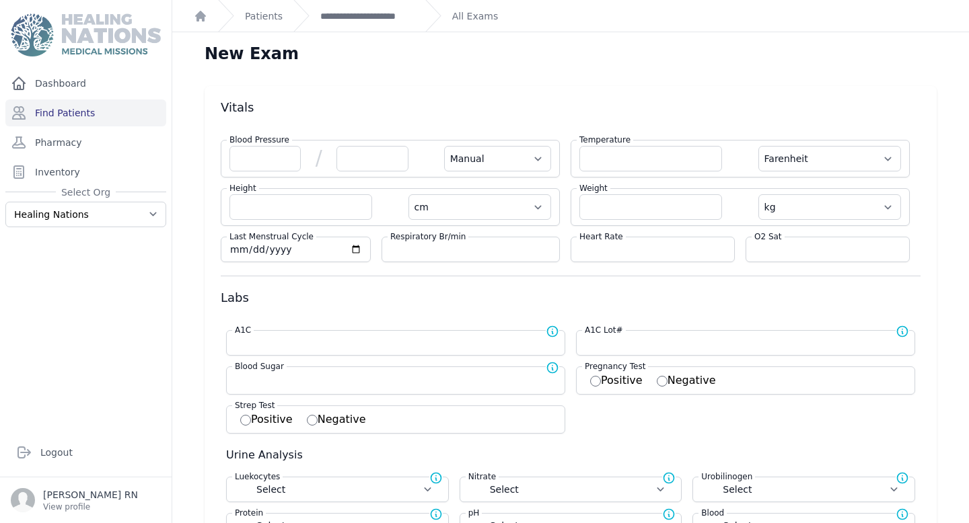
select select "F"
select select "cm"
select select "kg"
select select
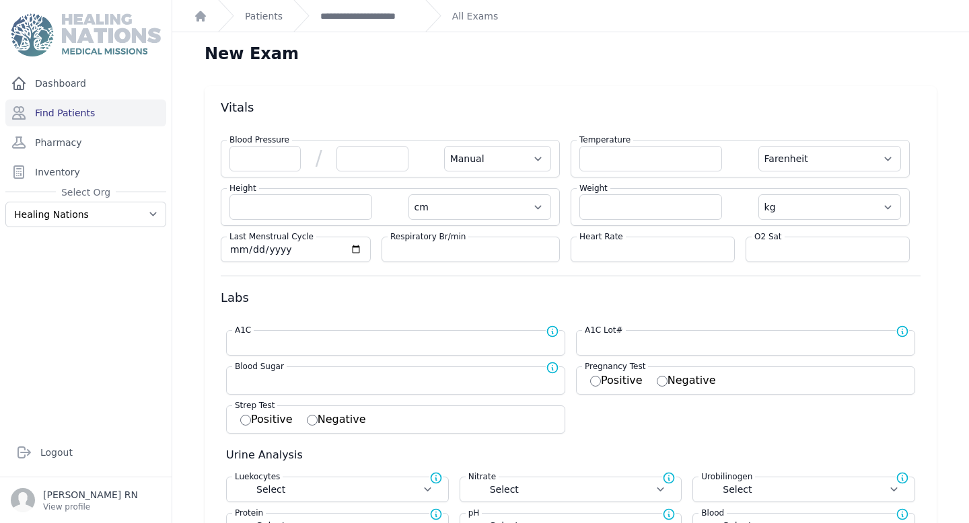
select select
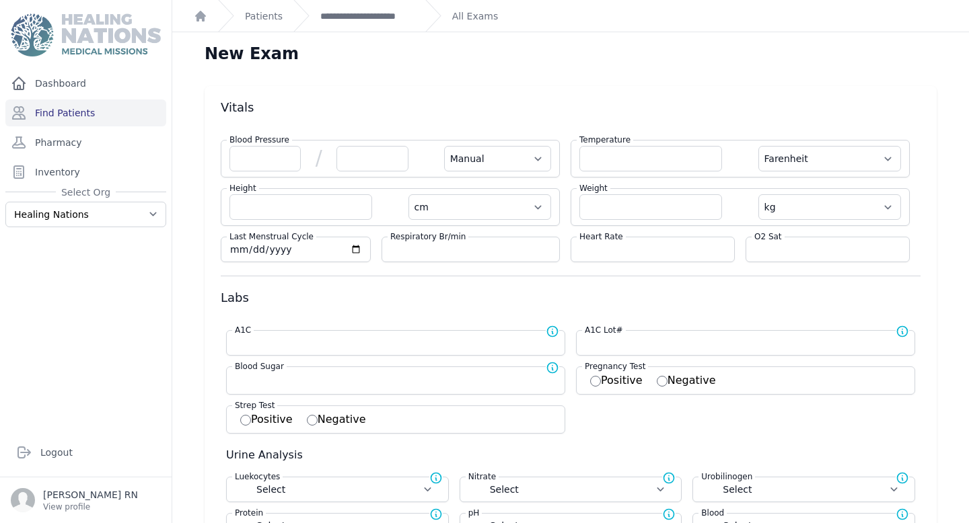
select select
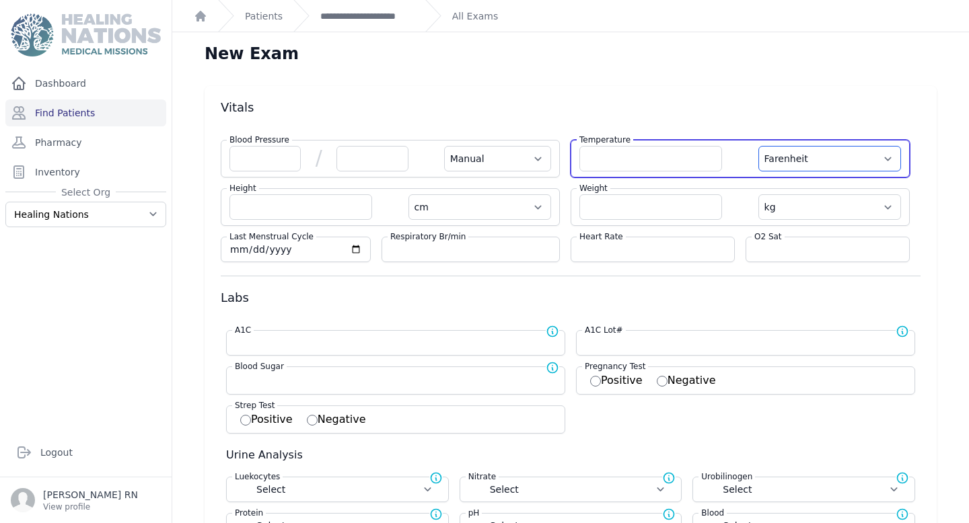
click at [878, 159] on select "Farenheit Celcius" at bounding box center [829, 159] width 143 height 26
select select "Manual"
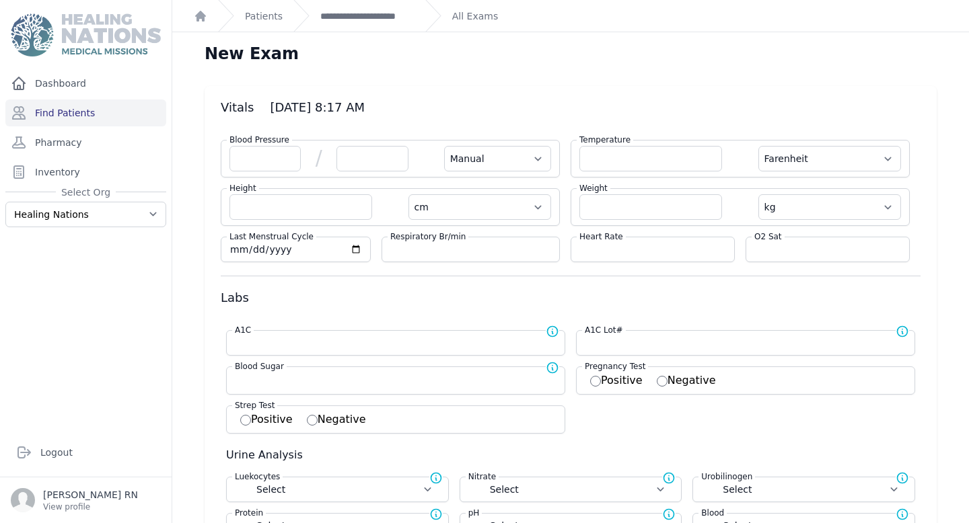
select select "C"
click at [758, 146] on select "Farenheit Celcius" at bounding box center [829, 159] width 143 height 26
select select "Manual"
select select "cm"
select select "kg"
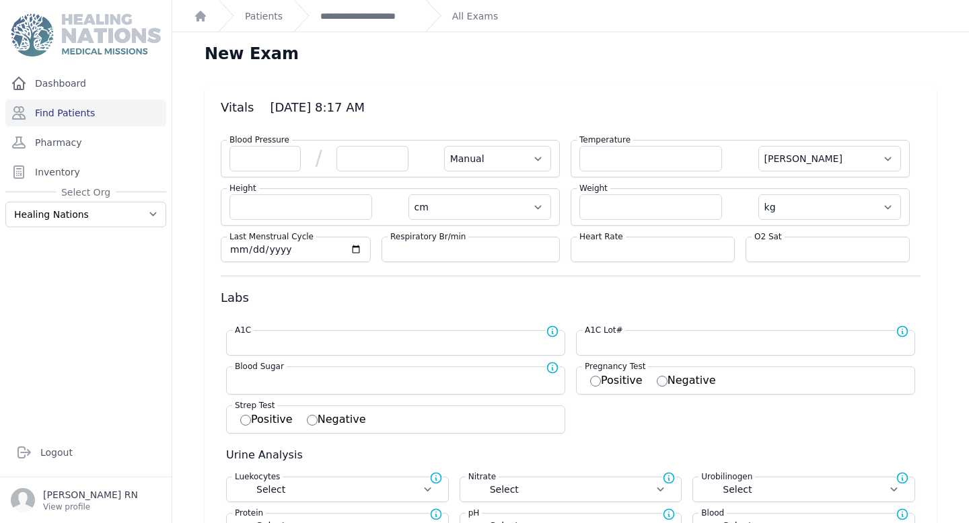
select select
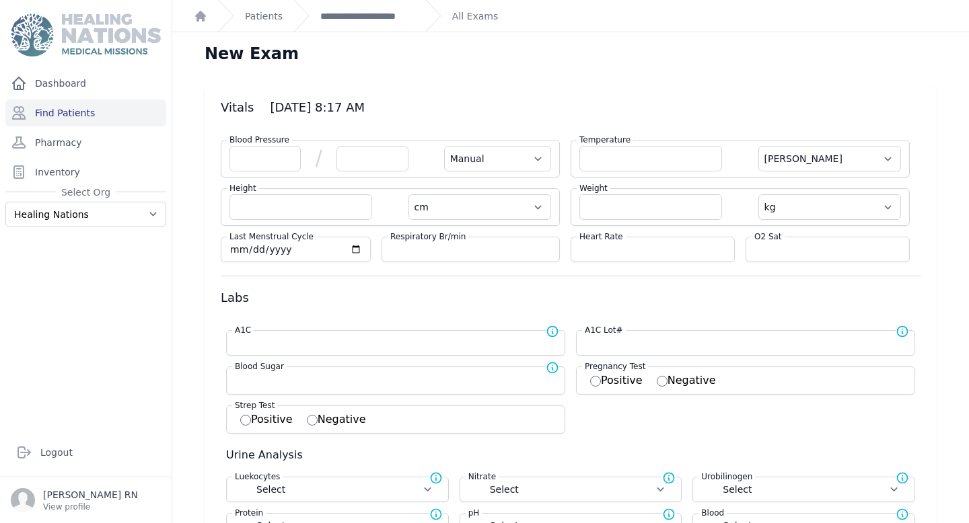
select select
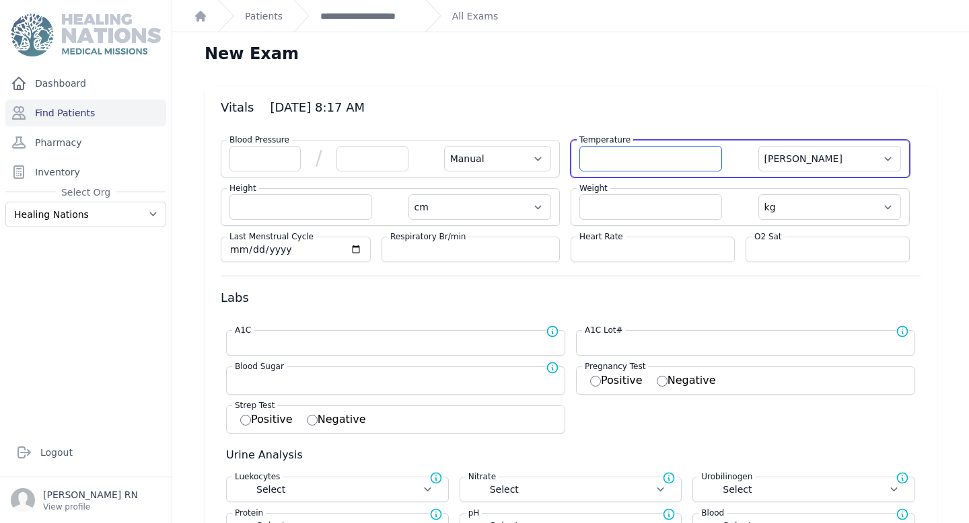
click at [632, 164] on input "number" at bounding box center [650, 159] width 143 height 26
type input "33.8"
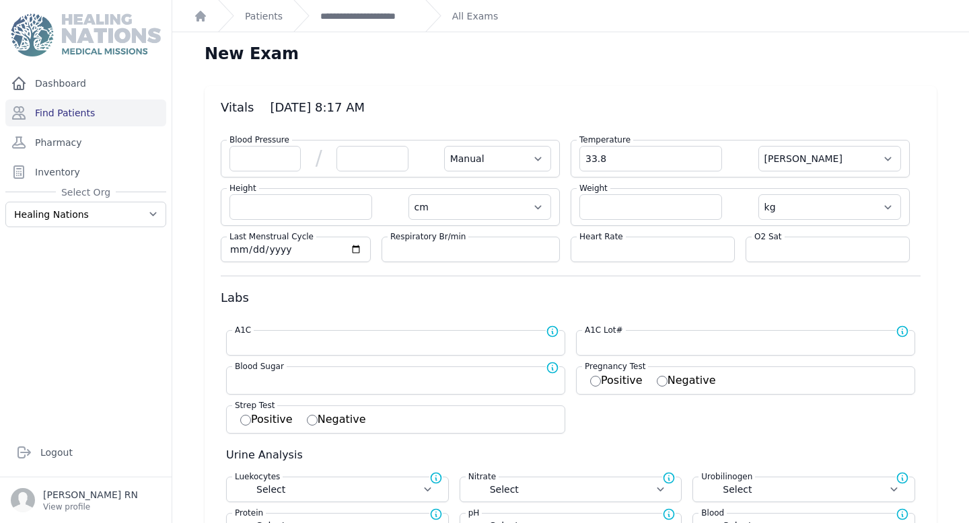
select select "Manual"
select select "cm"
select select "kg"
select select
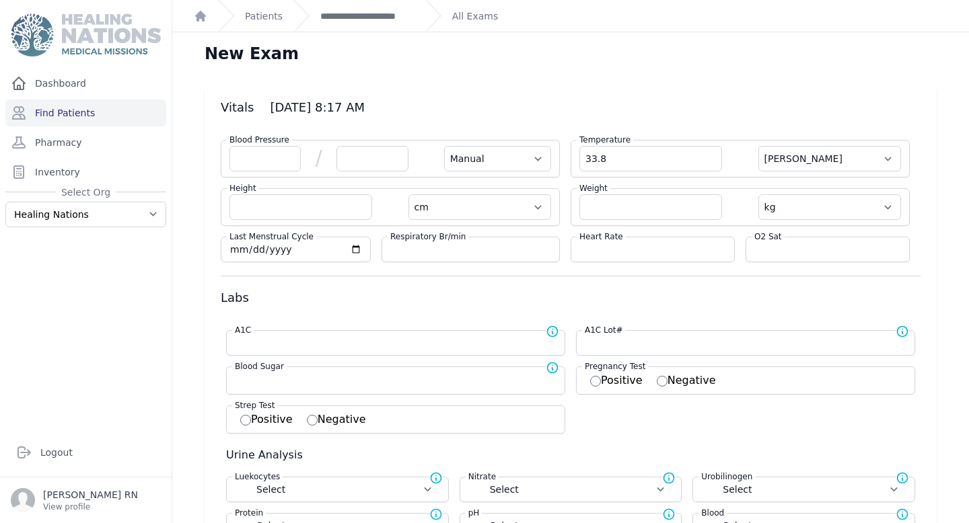
select select
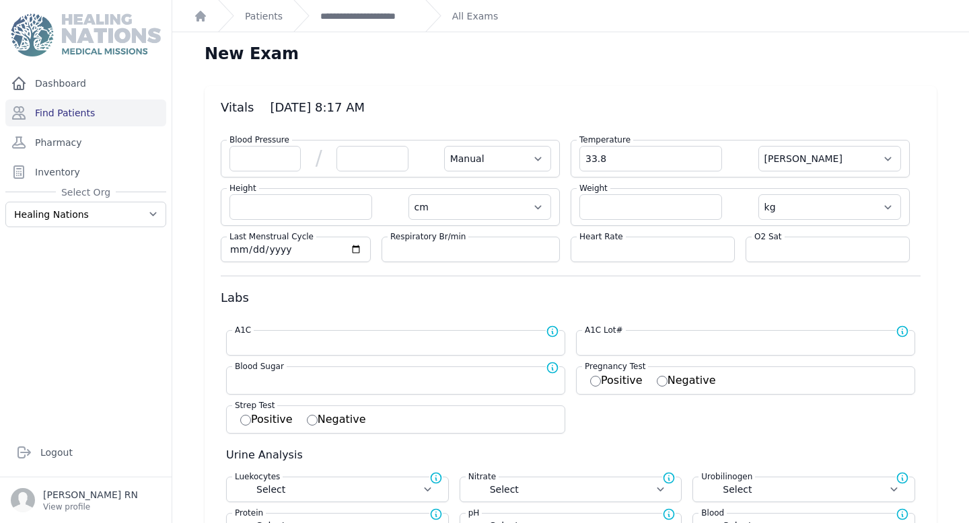
select select
click at [639, 240] on div "Heart Rate" at bounding box center [653, 250] width 164 height 26
click at [640, 248] on input "number" at bounding box center [652, 249] width 147 height 13
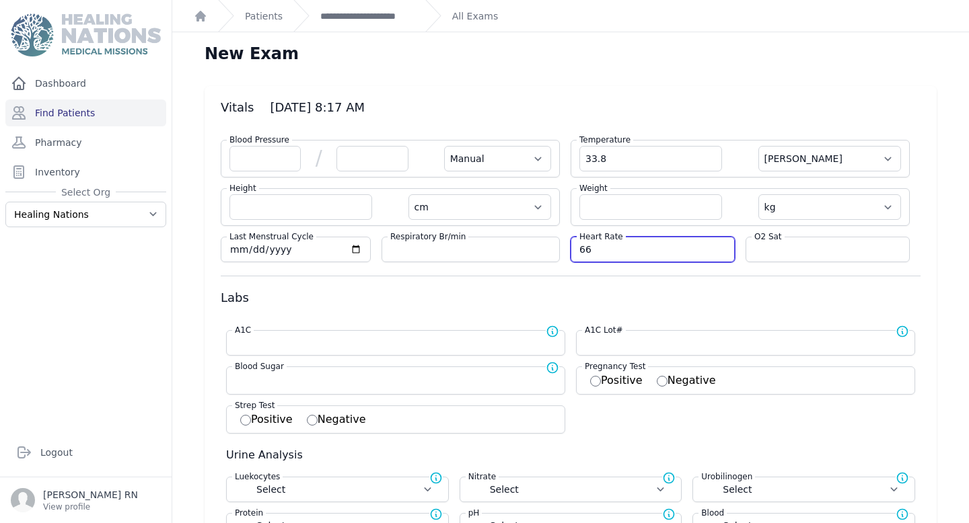
type input "66"
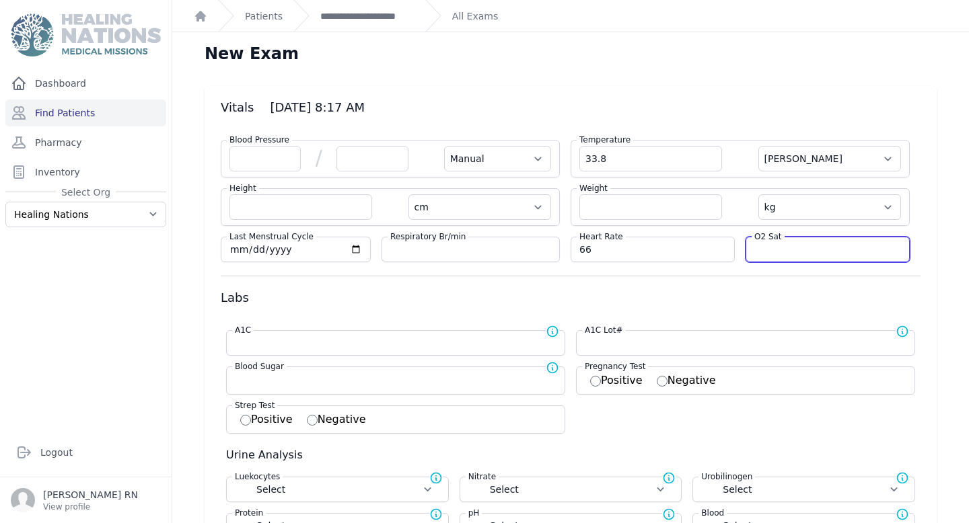
select select "Manual"
select select "C"
select select "cm"
select select "kg"
select select
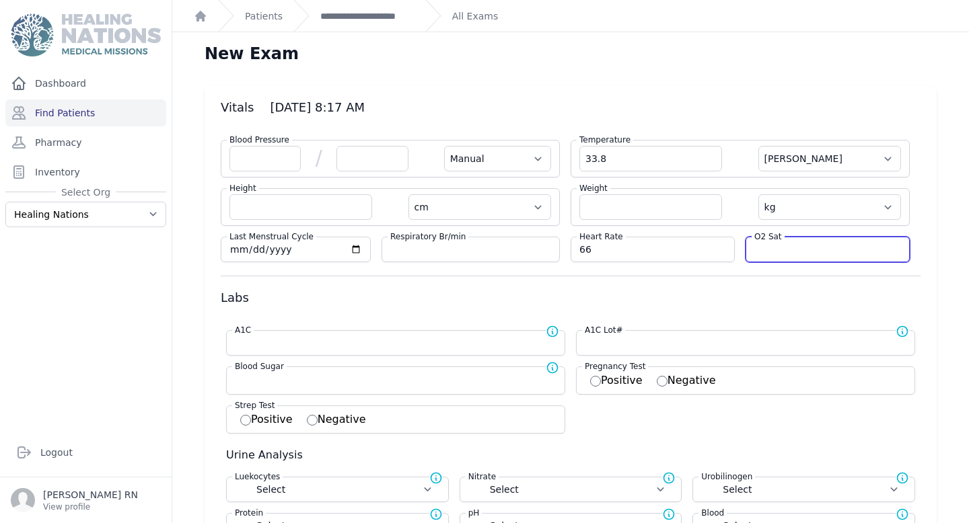
select select
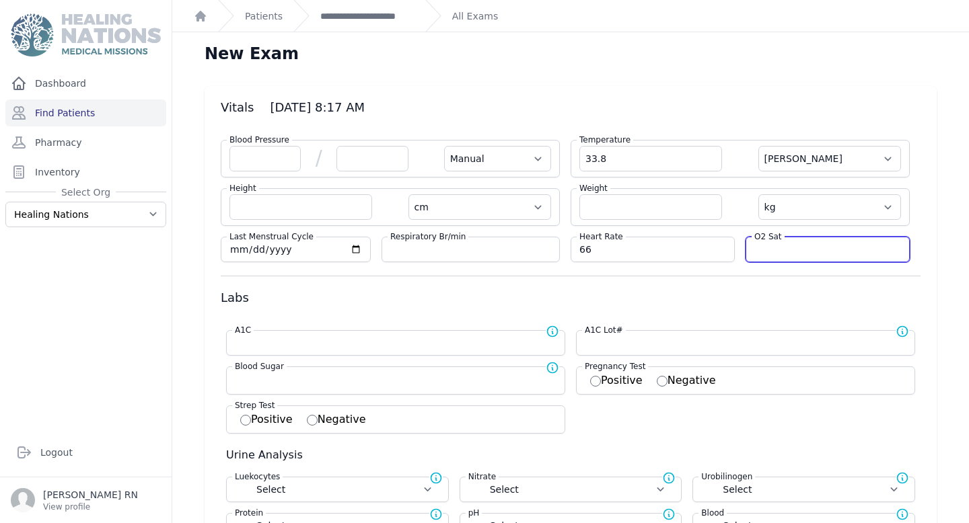
select select
type input "99"
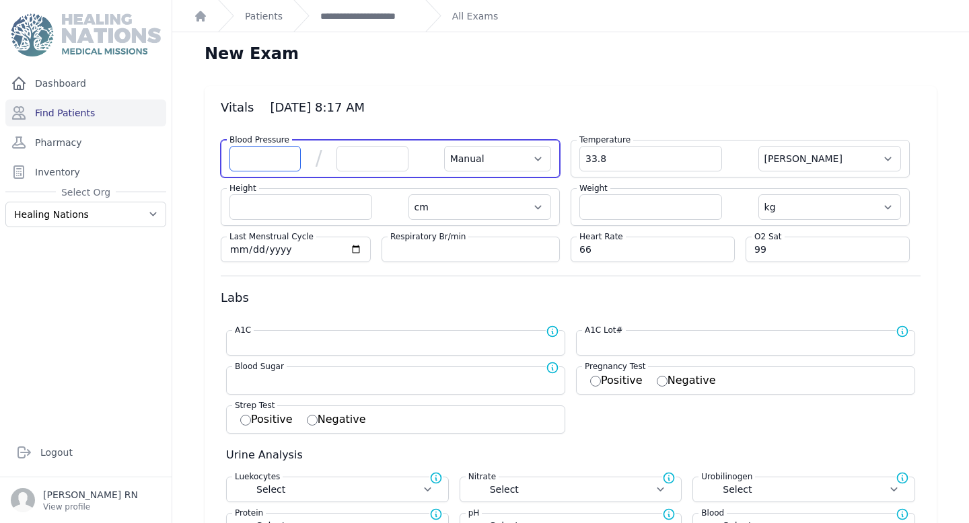
click at [269, 169] on input "number" at bounding box center [264, 159] width 71 height 26
select select "Manual"
select select "C"
select select "cm"
select select "kg"
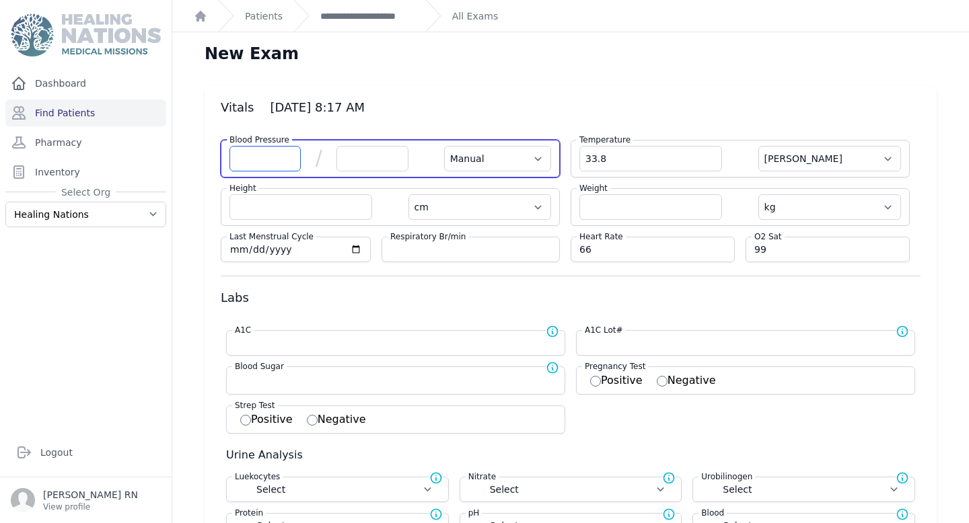
select select
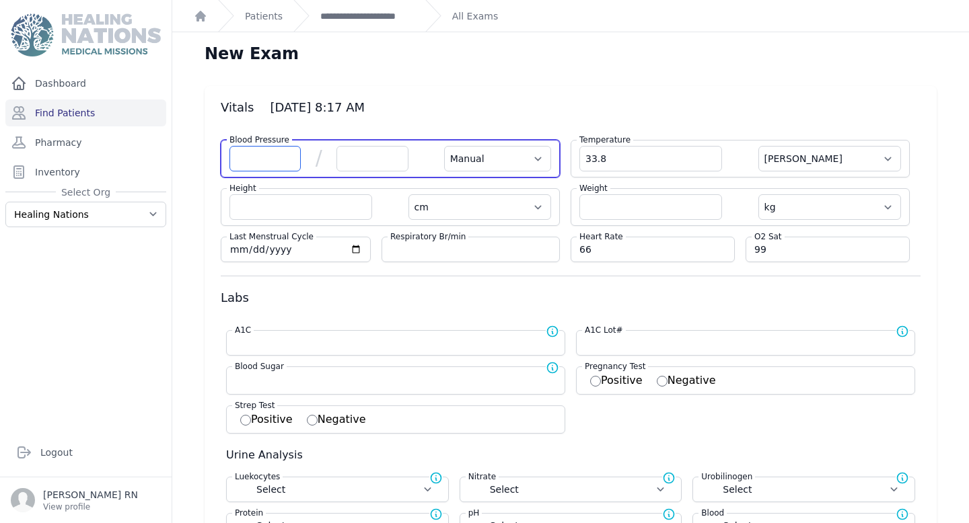
select select
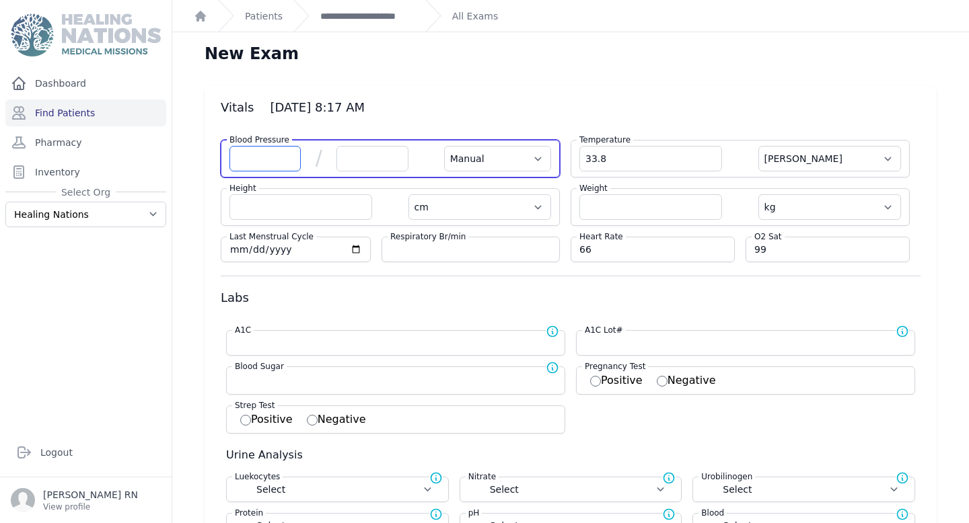
click at [269, 169] on input "number" at bounding box center [264, 159] width 71 height 26
type input "120"
select select "Manual"
select select "C"
select select "cm"
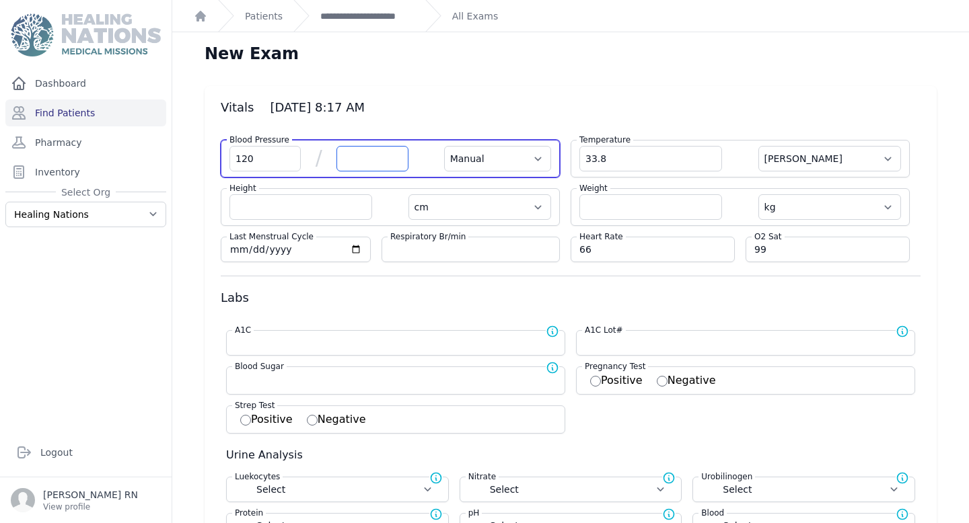
select select "kg"
select select
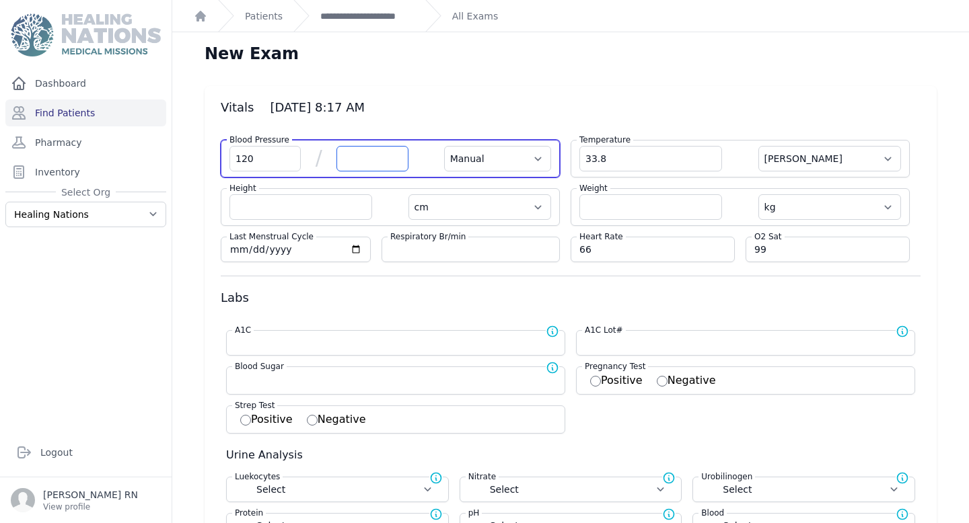
select select
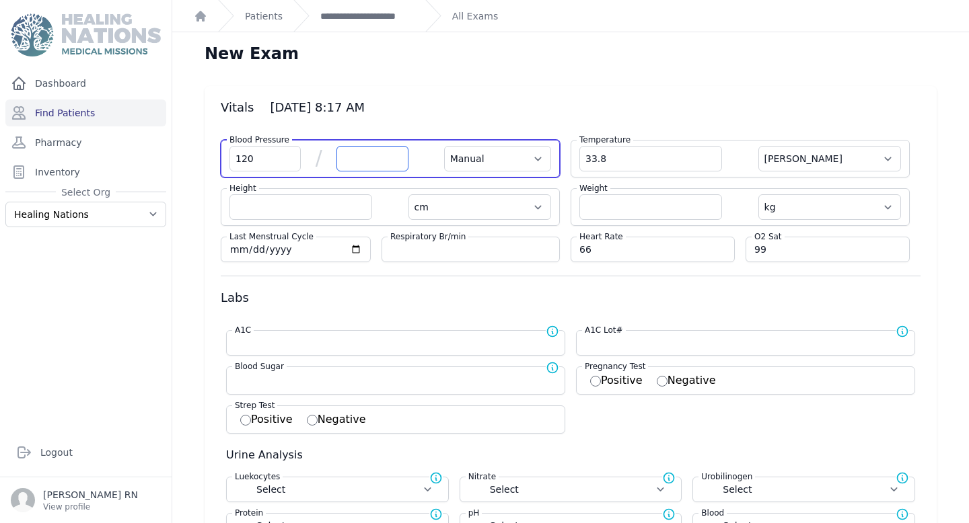
select select
type input "68"
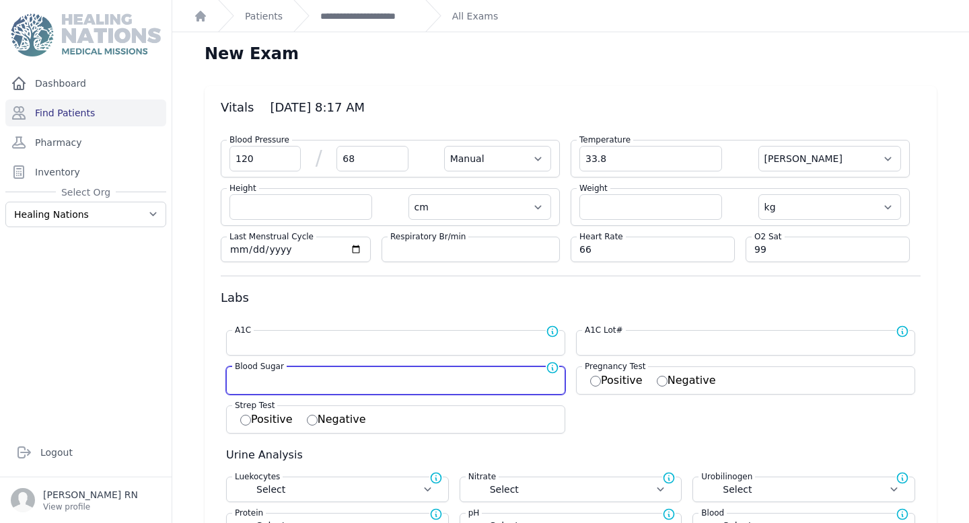
select select "Manual"
select select "C"
select select "cm"
select select "kg"
select select
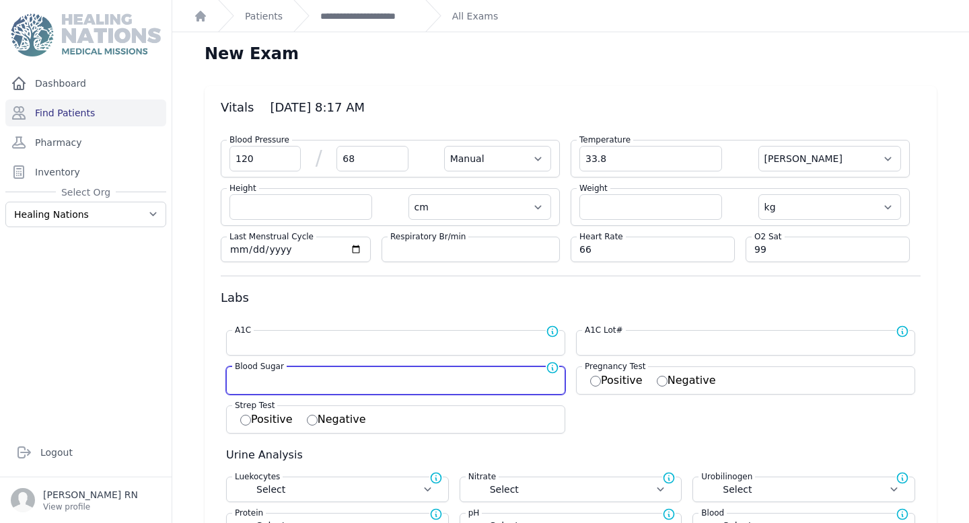
select select
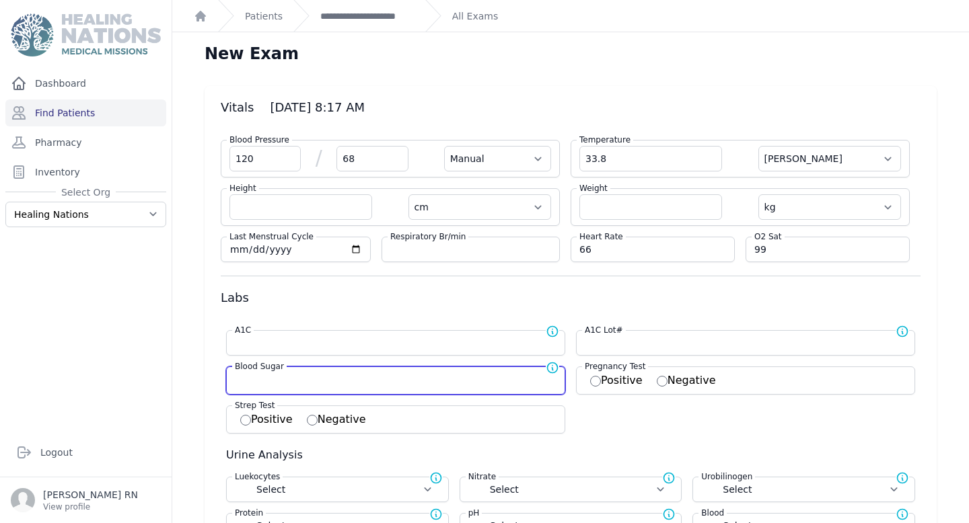
select select
click at [256, 384] on input "number" at bounding box center [396, 379] width 322 height 13
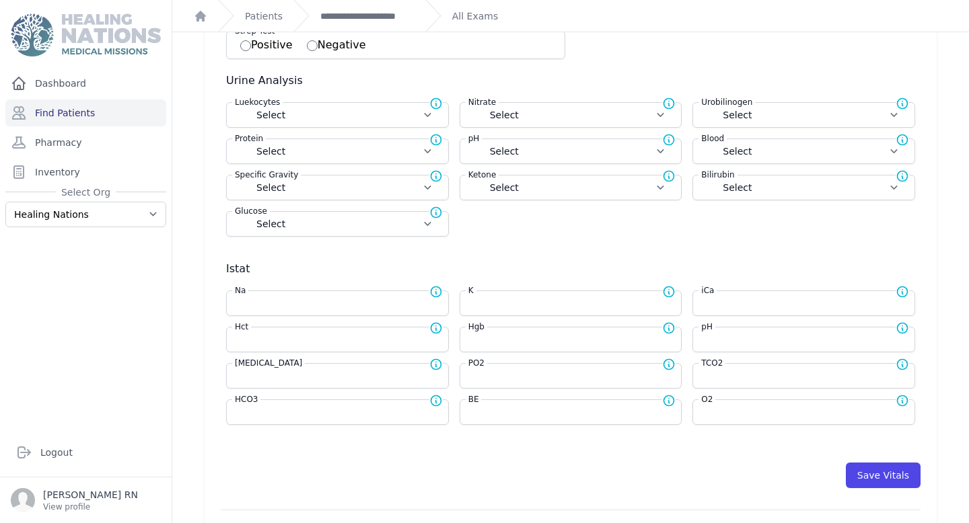
scroll to position [383, 0]
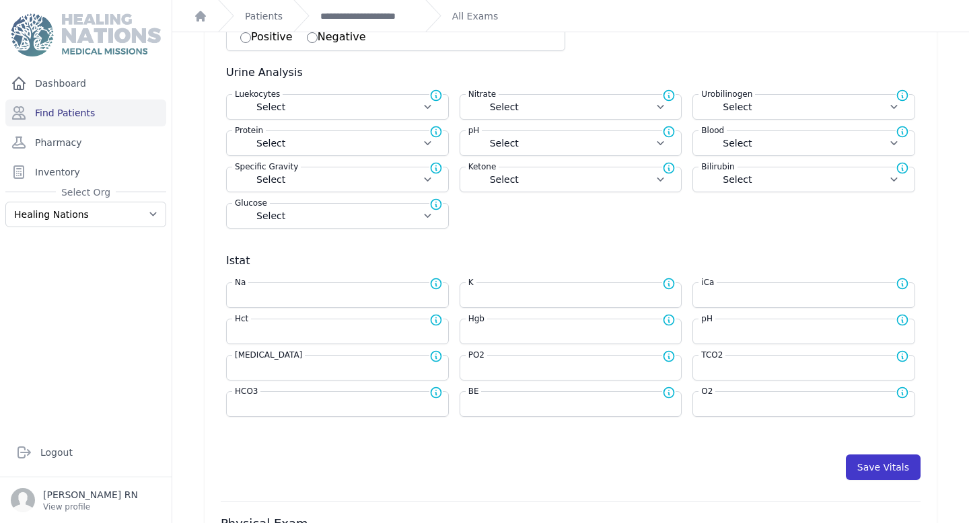
type input "137"
click at [855, 468] on button "Save Vitals" at bounding box center [883, 468] width 75 height 26
select select "Manual"
select select "C"
select select "cm"
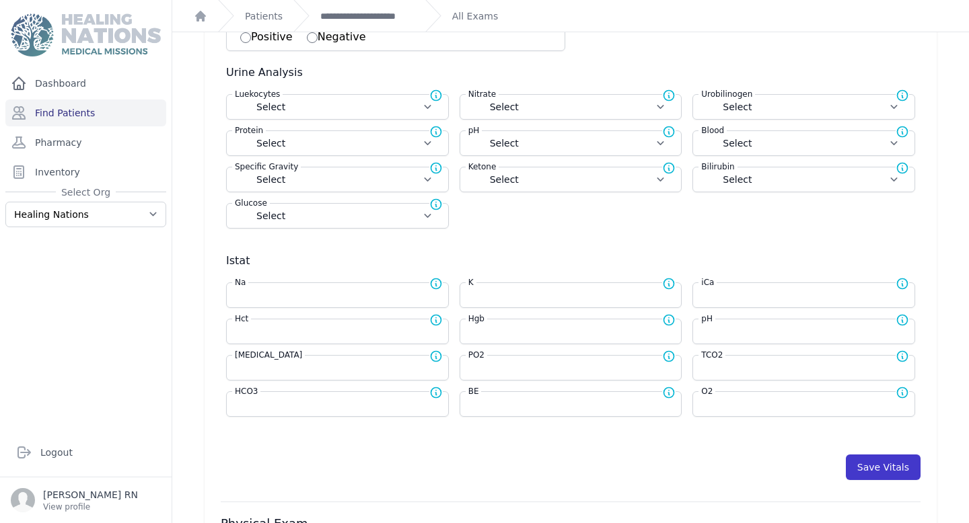
select select "kg"
type input "137.0"
select select
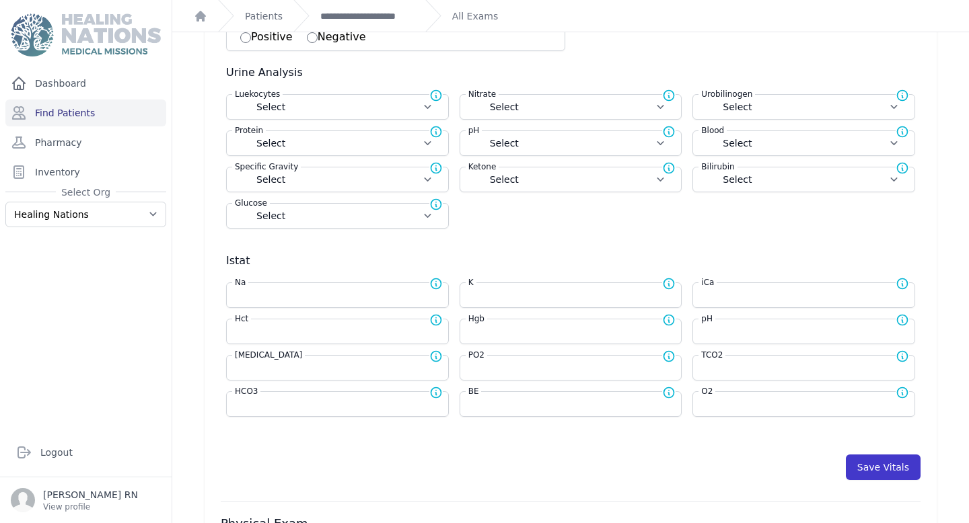
select select
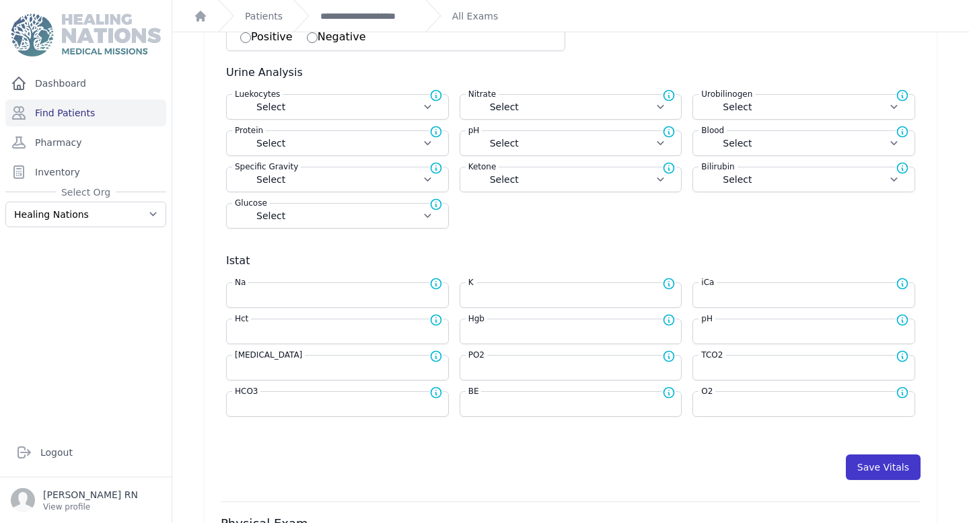
select select
click at [879, 461] on button "Save Vitals" at bounding box center [883, 468] width 75 height 26
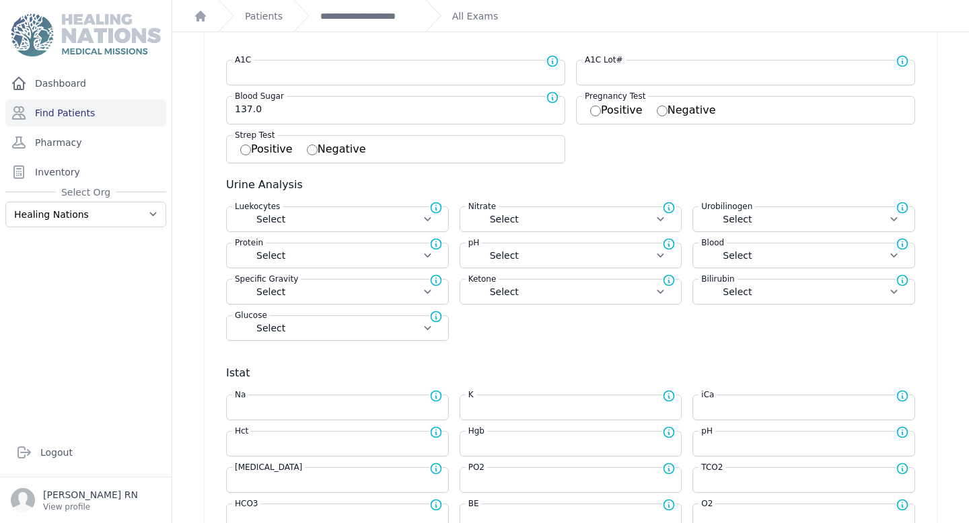
scroll to position [0, 0]
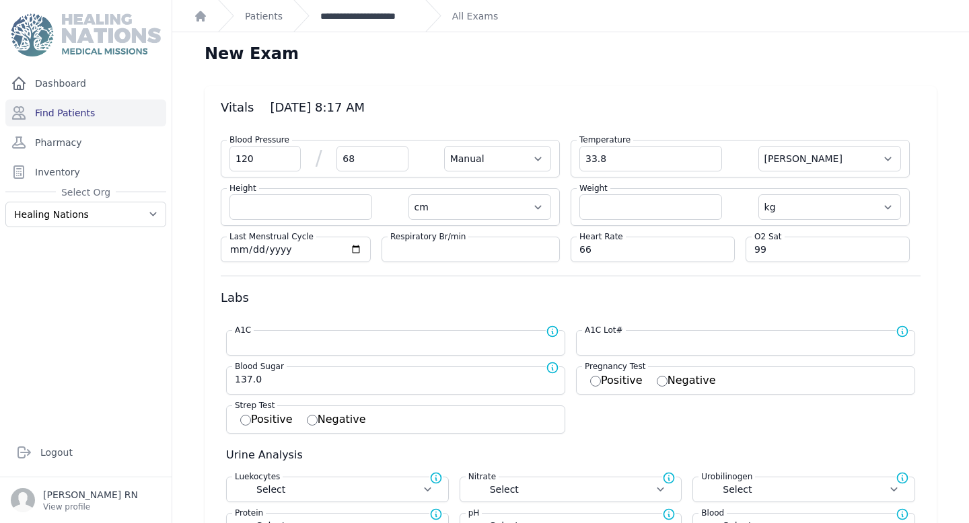
click at [361, 15] on link "**********" at bounding box center [367, 15] width 94 height 13
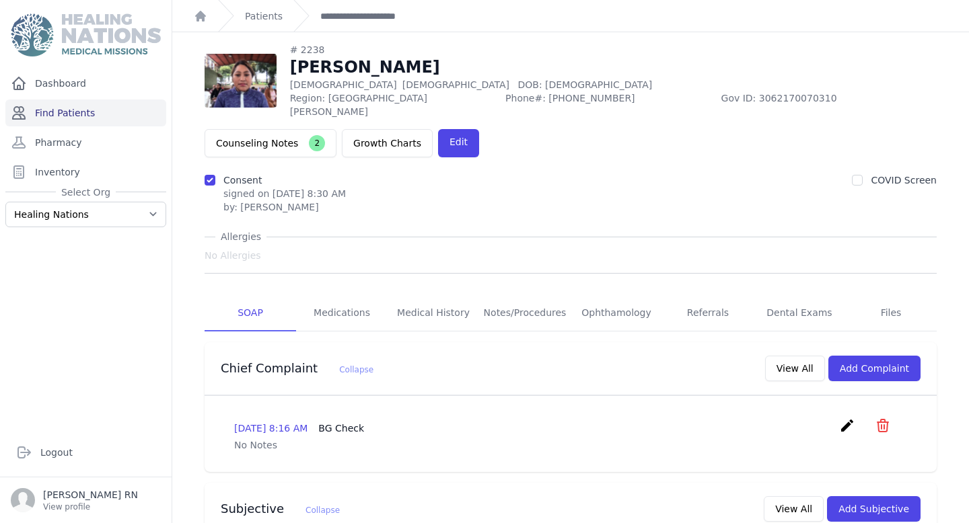
click at [78, 107] on link "Find Patients" at bounding box center [85, 113] width 161 height 27
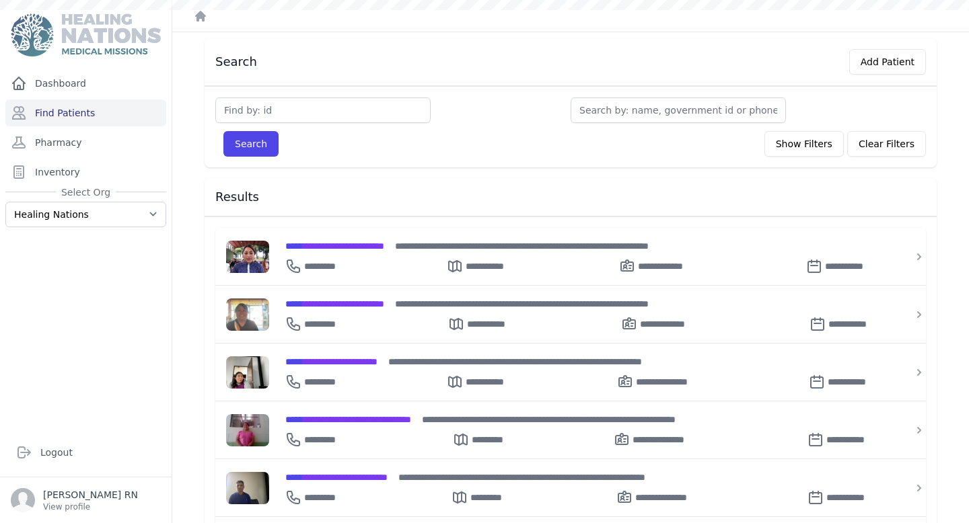
scroll to position [50, 0]
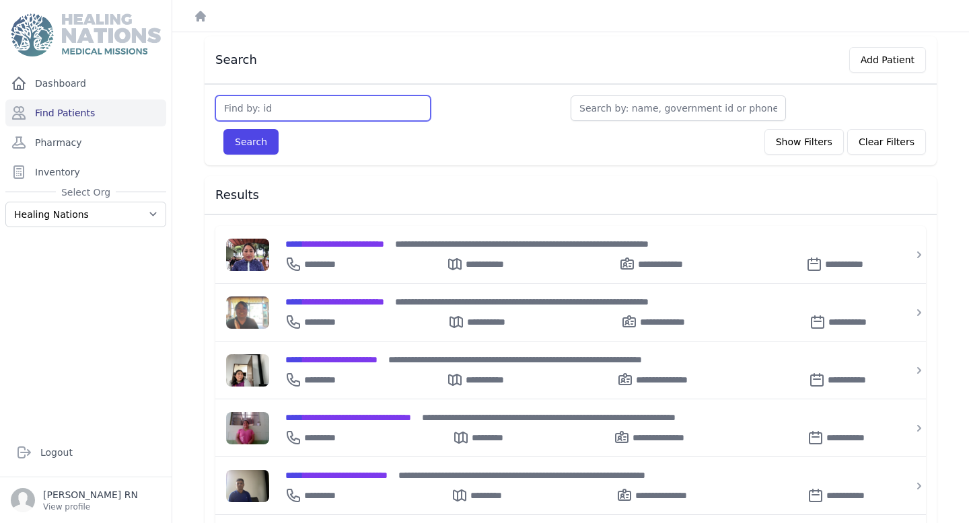
click at [249, 117] on input "text" at bounding box center [322, 109] width 215 height 26
type input "1510"
click at [223, 129] on button "Search" at bounding box center [250, 142] width 55 height 26
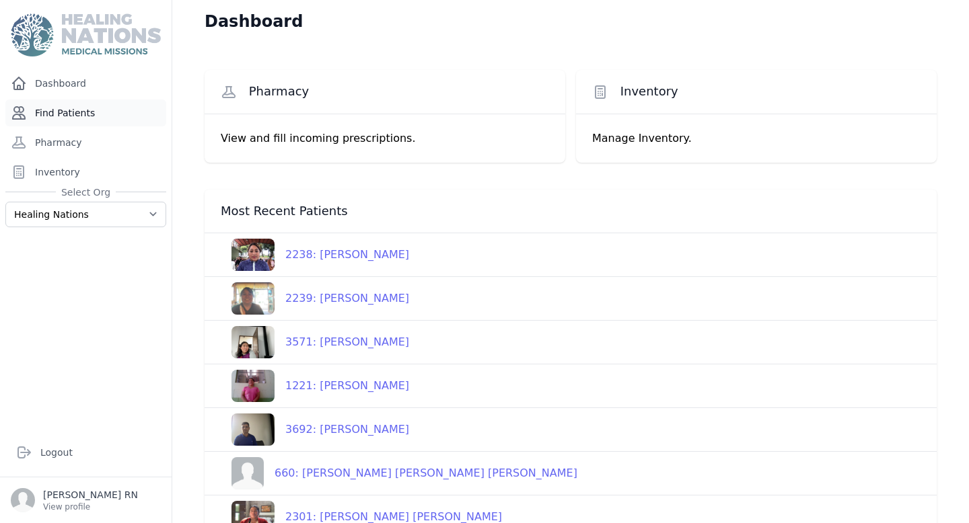
click at [96, 108] on link "Find Patients" at bounding box center [85, 113] width 161 height 27
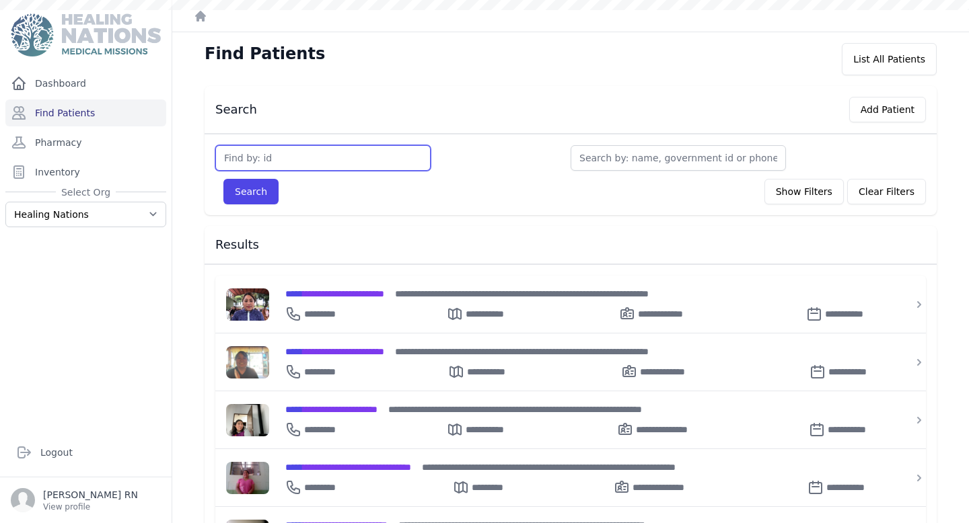
click at [324, 166] on input "text" at bounding box center [322, 158] width 215 height 26
type input "1510"
click at [223, 179] on button "Search" at bounding box center [250, 192] width 55 height 26
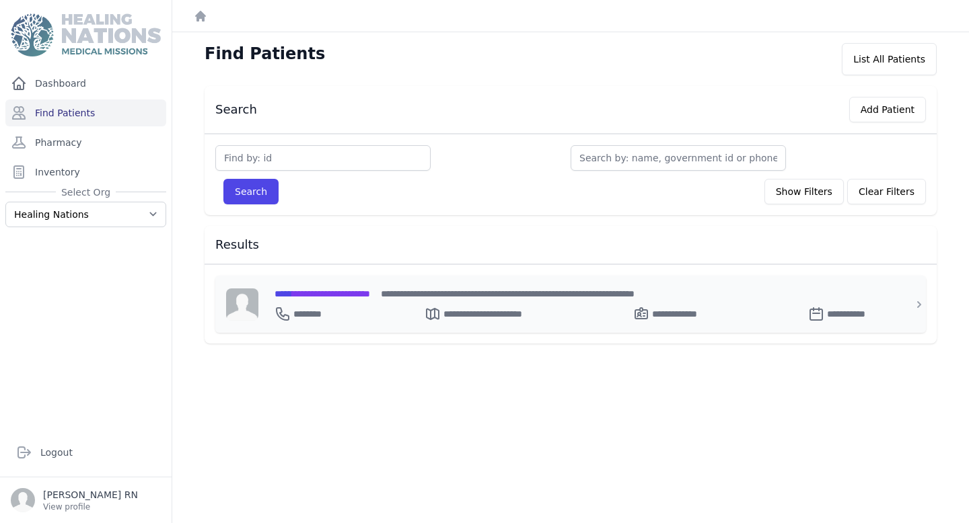
click at [322, 289] on span "**********" at bounding box center [323, 293] width 96 height 9
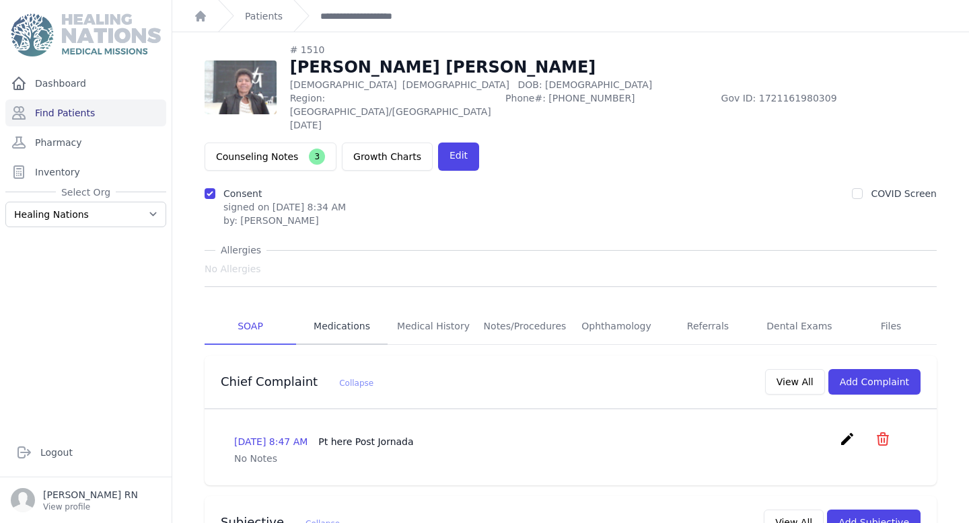
click at [342, 309] on link "Medications" at bounding box center [342, 327] width 92 height 36
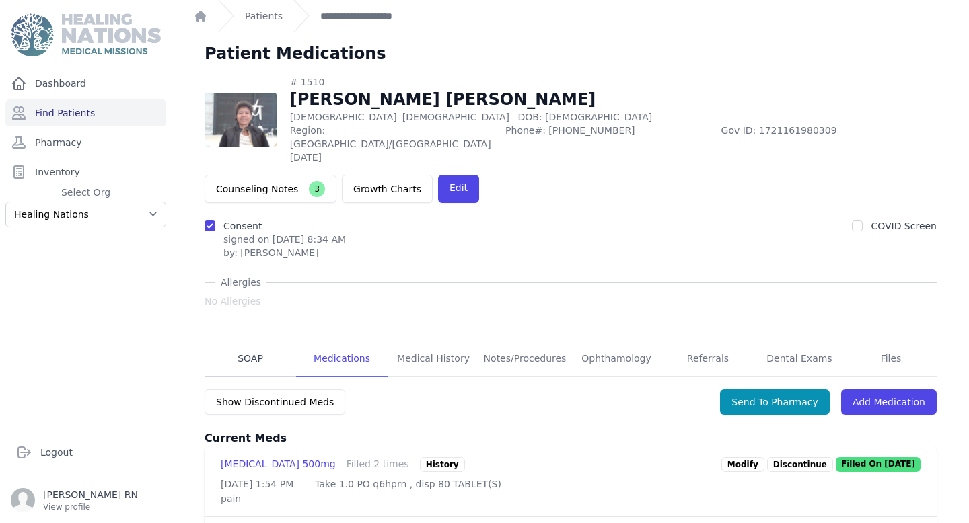
click at [250, 341] on link "SOAP" at bounding box center [251, 359] width 92 height 36
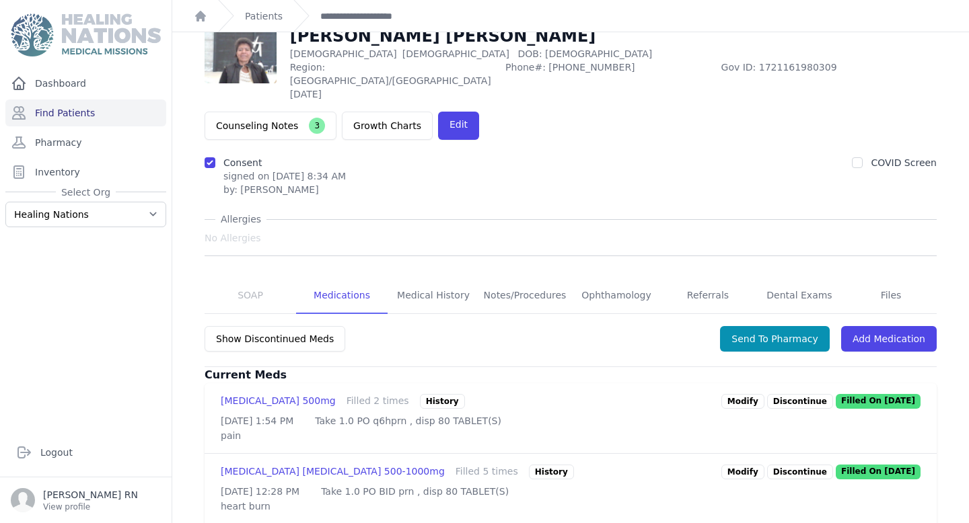
scroll to position [72, 0]
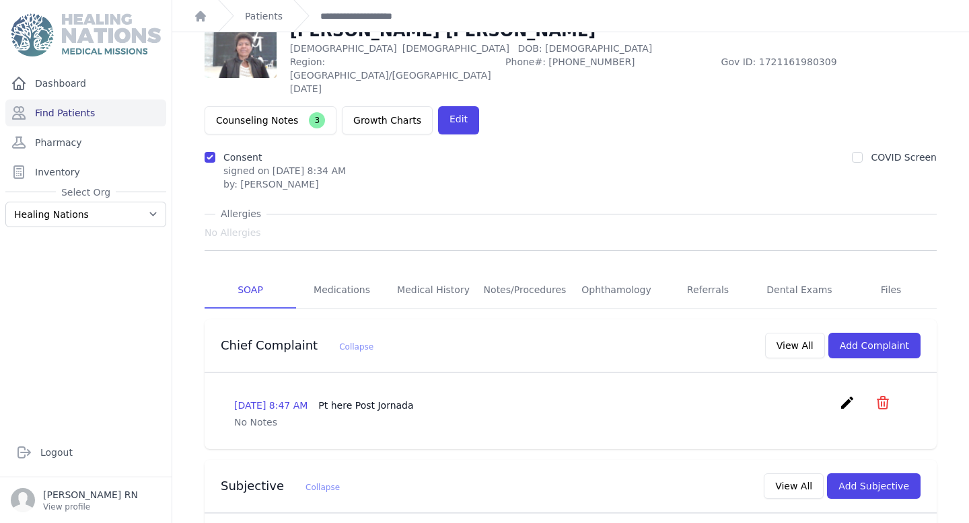
scroll to position [79, 0]
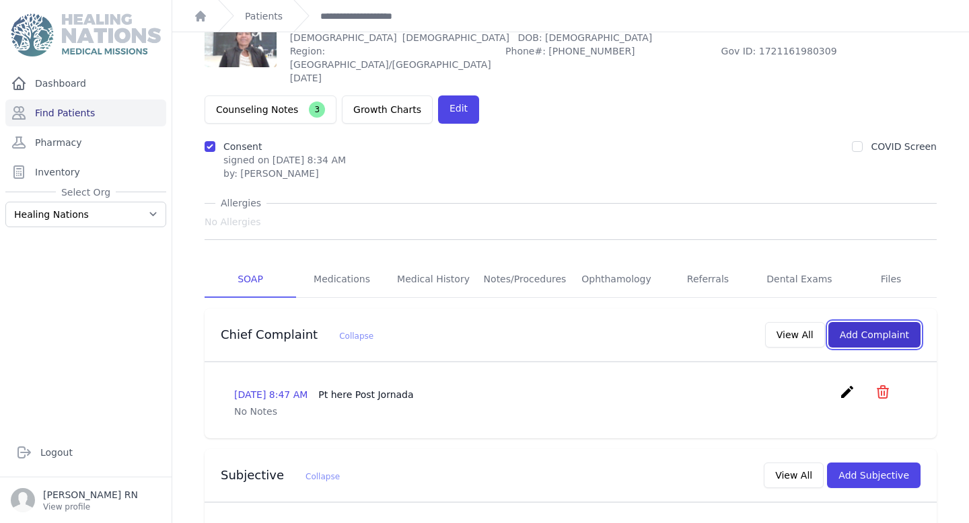
click at [869, 322] on button "Add Complaint" at bounding box center [874, 335] width 92 height 26
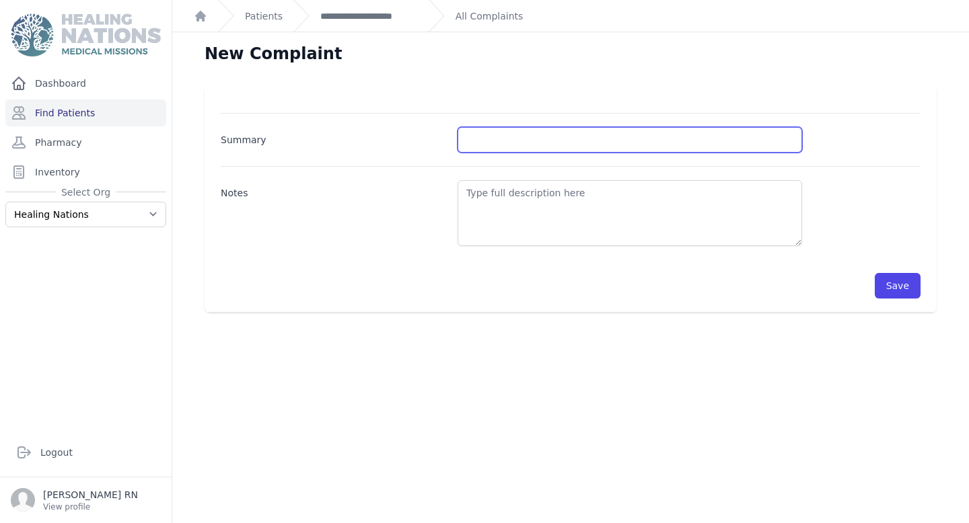
click at [667, 135] on input "Summary" at bounding box center [630, 140] width 344 height 26
type input "BP and BG Check"
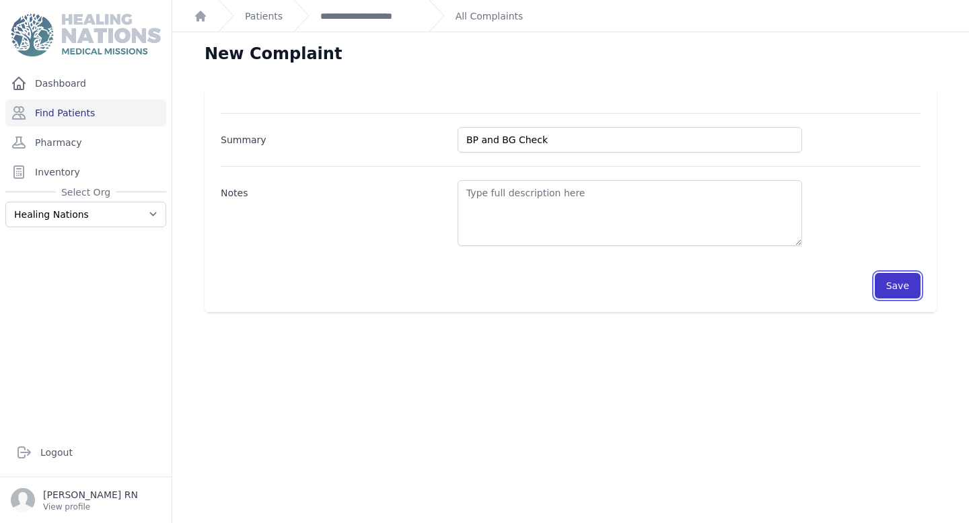
click at [895, 290] on button "Save" at bounding box center [898, 286] width 46 height 26
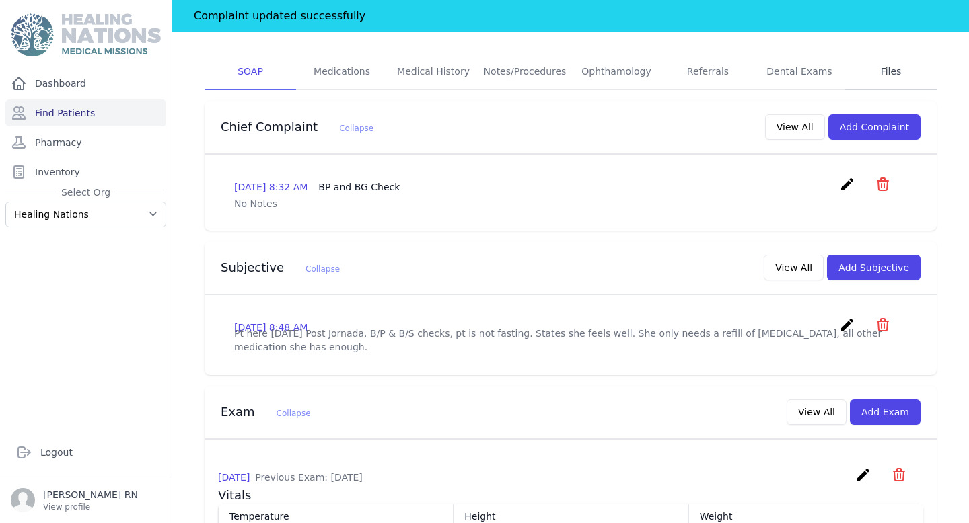
scroll to position [297, 0]
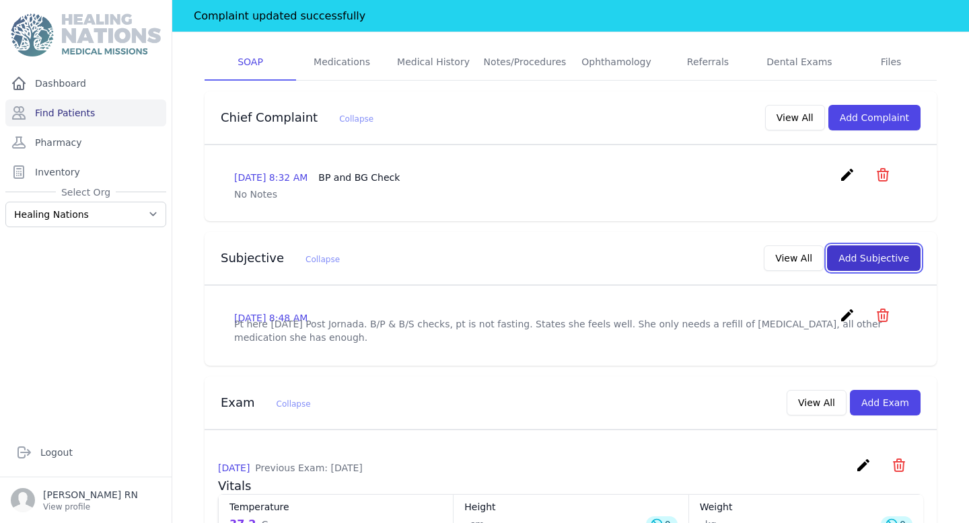
click at [874, 246] on button "Add Subjective" at bounding box center [874, 259] width 94 height 26
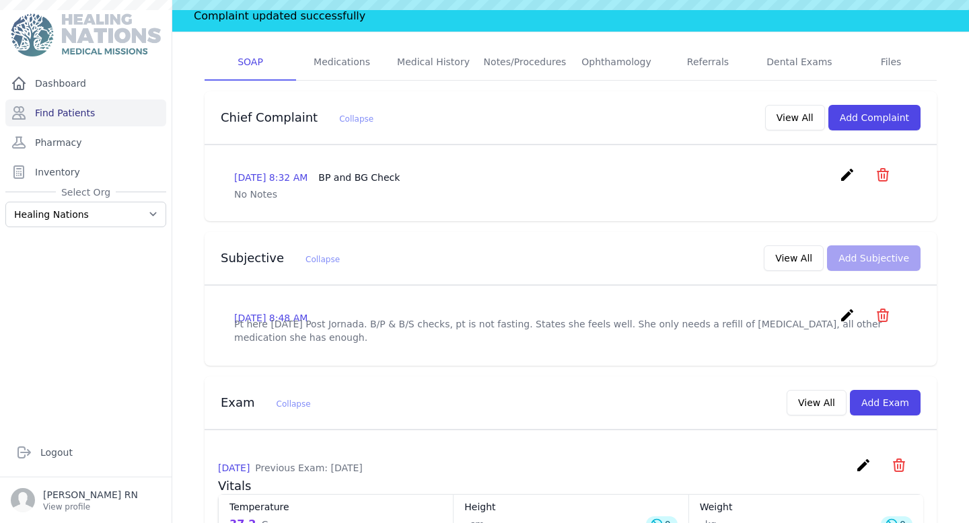
scroll to position [0, 0]
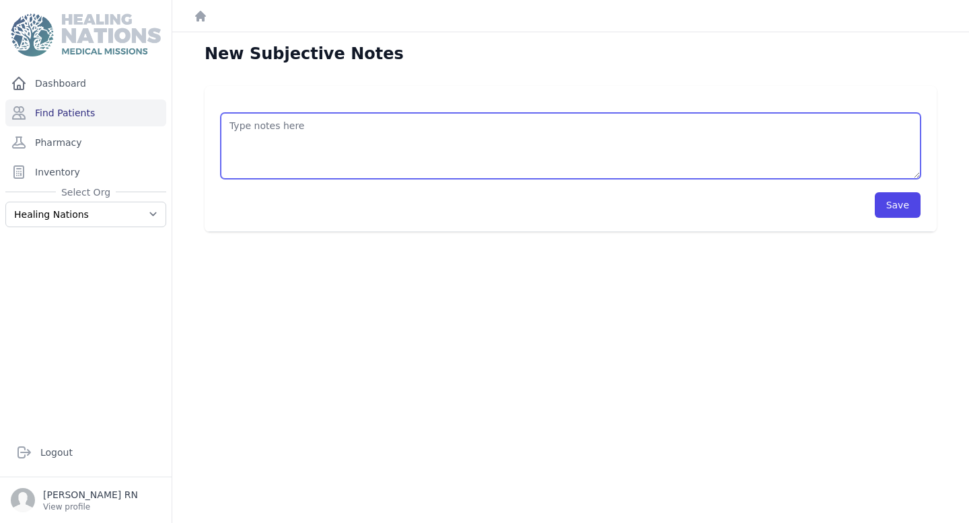
click at [352, 154] on textarea at bounding box center [571, 146] width 700 height 66
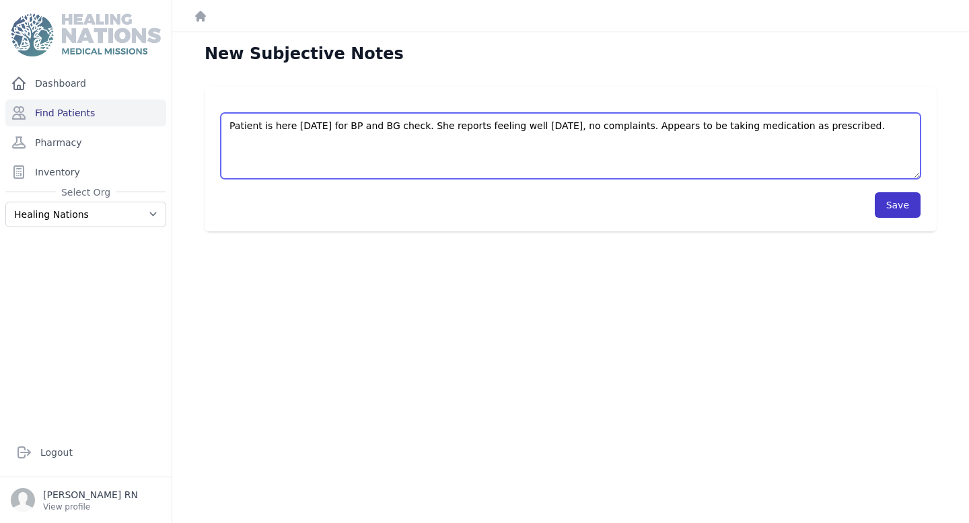
type textarea "Patient is here [DATE] for BP and BG check. She reports feeling well [DATE], no…"
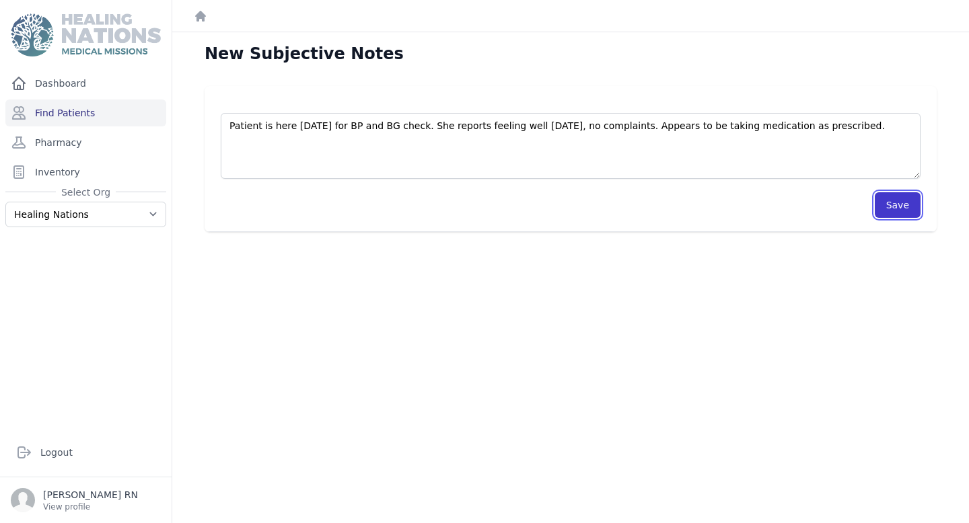
click at [898, 205] on button "Save" at bounding box center [898, 205] width 46 height 26
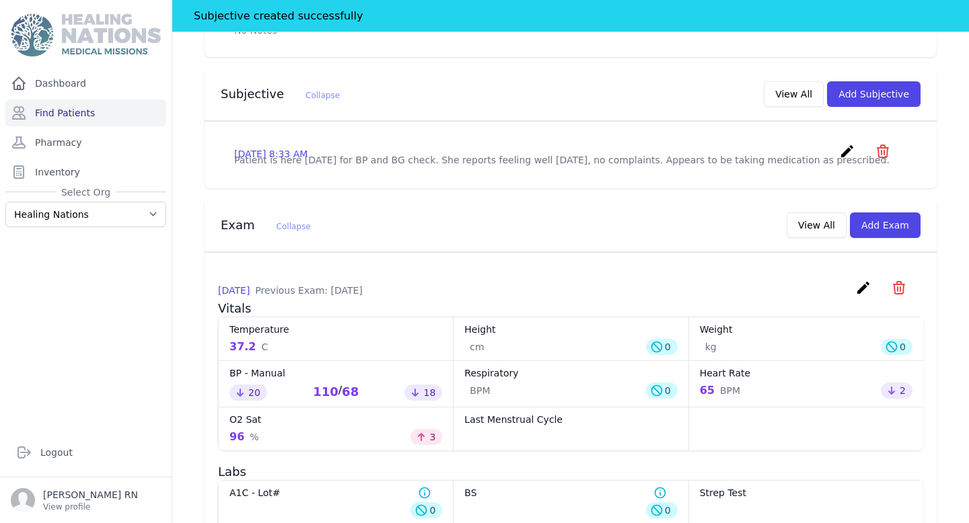
scroll to position [503, 0]
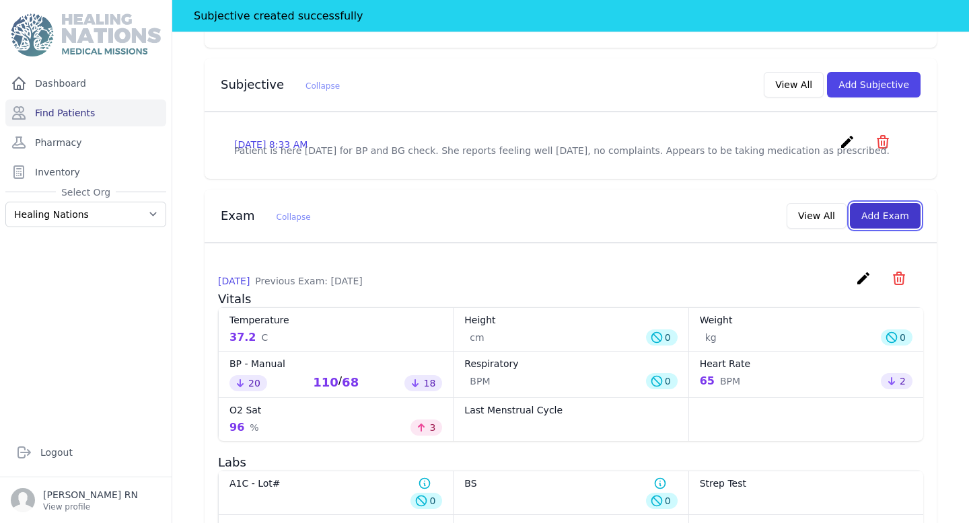
click at [899, 203] on button "Add Exam" at bounding box center [885, 216] width 71 height 26
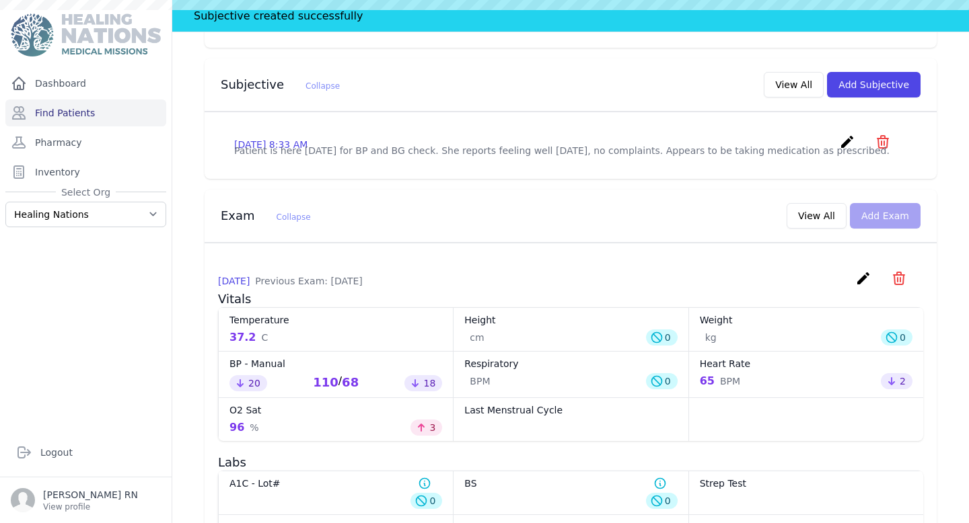
scroll to position [0, 0]
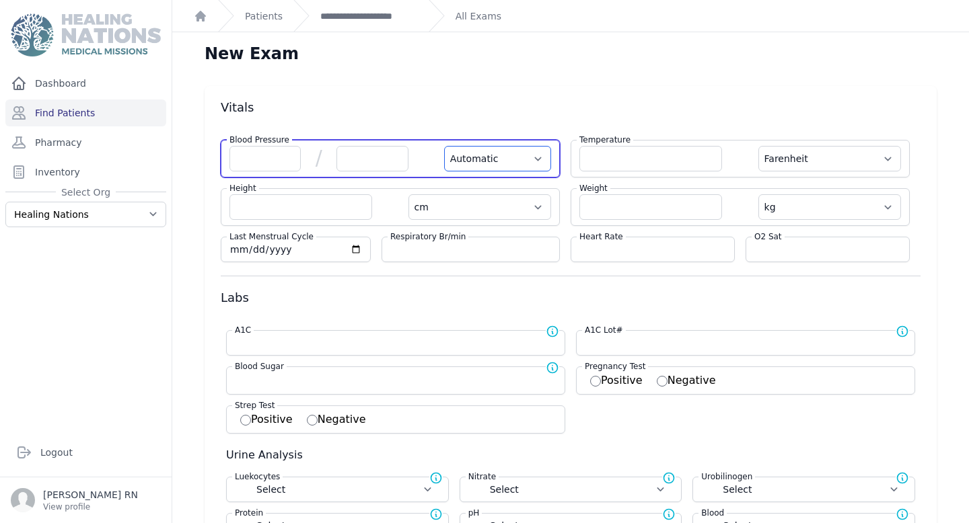
click at [472, 157] on select "Automatic Manual" at bounding box center [497, 159] width 107 height 26
click at [444, 146] on select "Automatic Manual" at bounding box center [497, 159] width 107 height 26
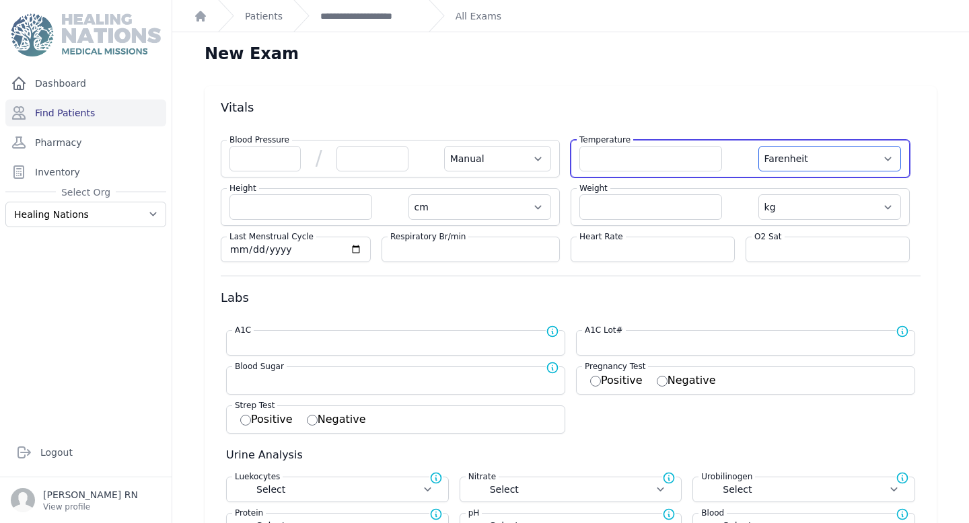
click at [810, 155] on select "Farenheit [PERSON_NAME]" at bounding box center [829, 159] width 143 height 26
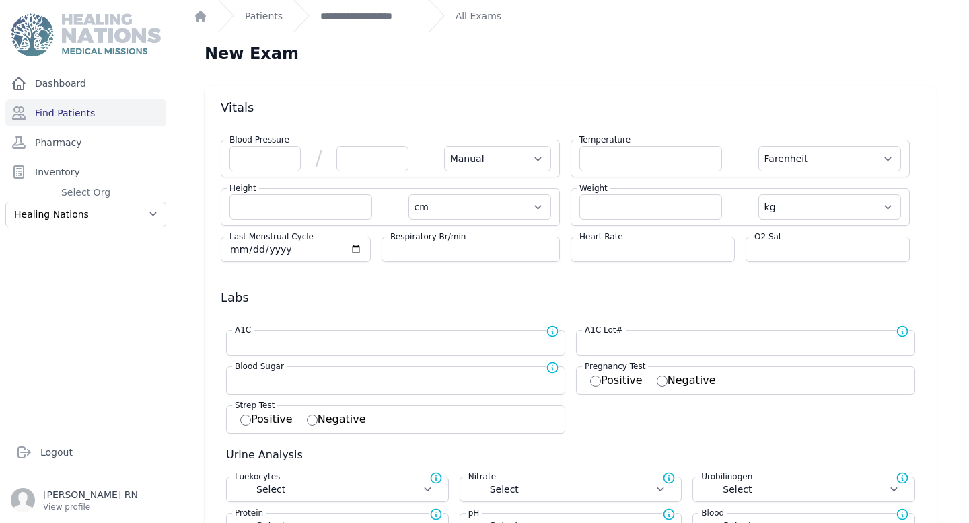
select select "Manual"
select select "cm"
select select "kg"
select select
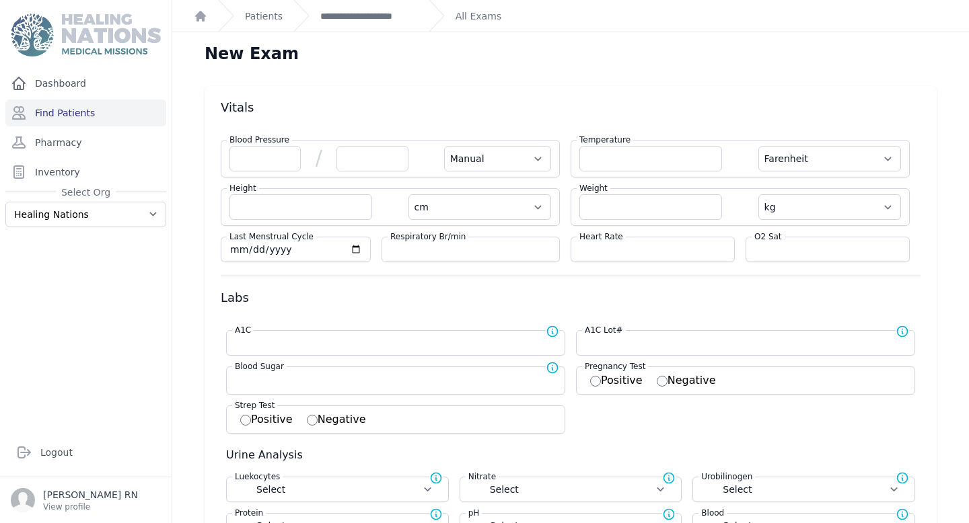
select select
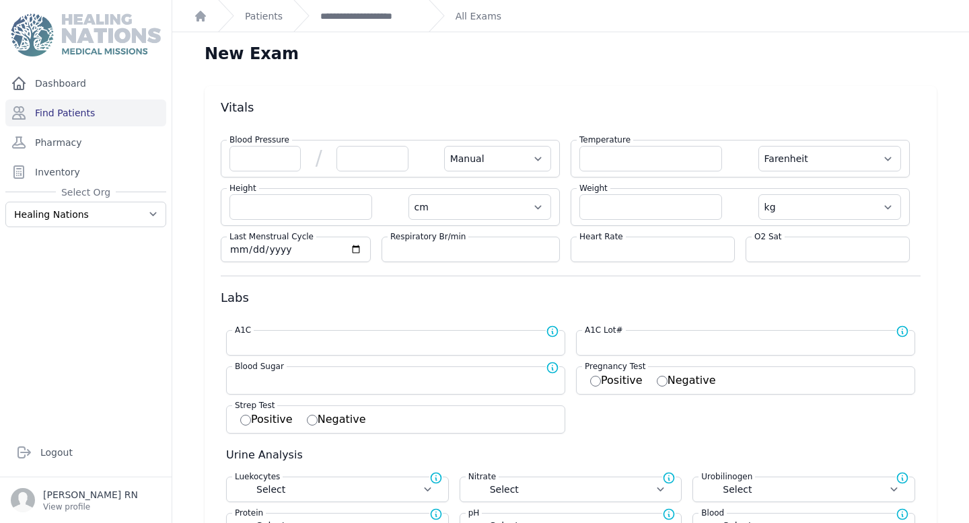
select select
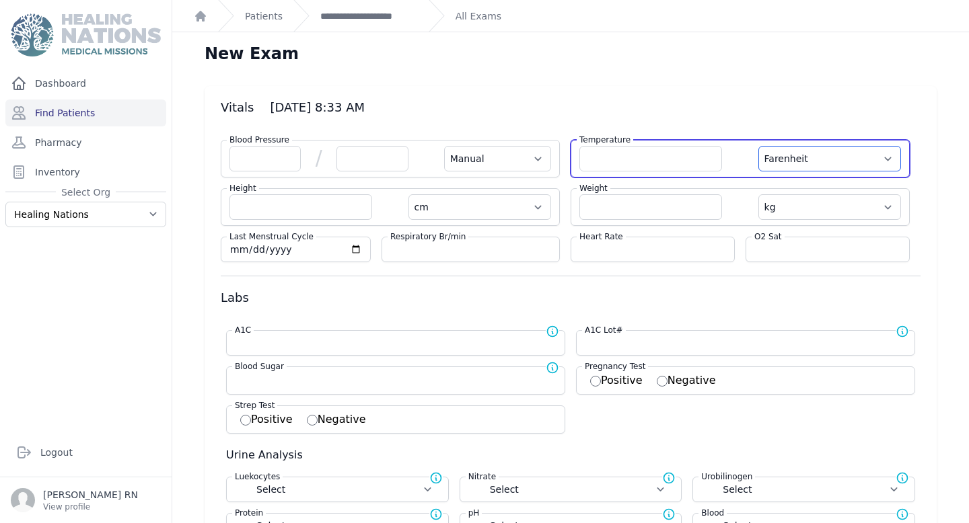
click at [810, 158] on select "Farenheit [PERSON_NAME]" at bounding box center [829, 159] width 143 height 26
select select "C"
click at [758, 146] on select "Farenheit [PERSON_NAME]" at bounding box center [829, 159] width 143 height 26
select select "Manual"
select select "cm"
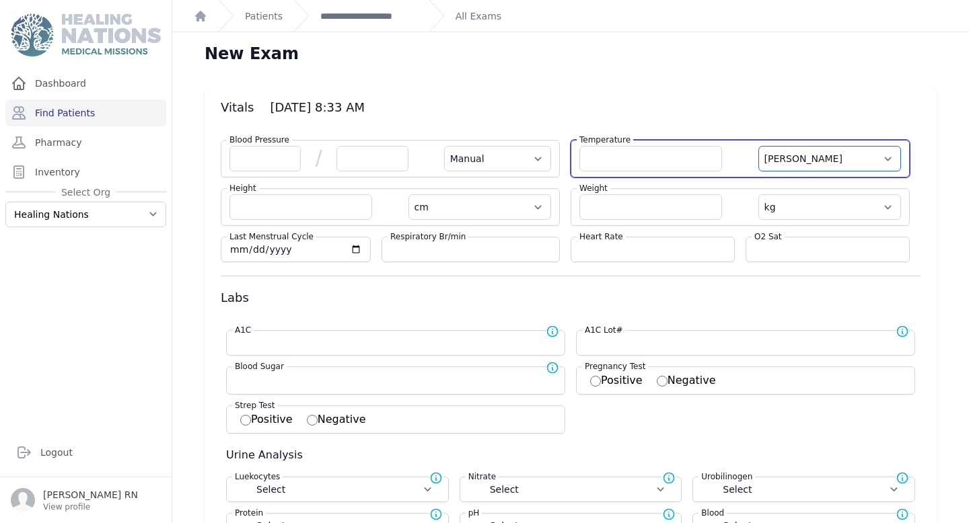
select select "kg"
select select
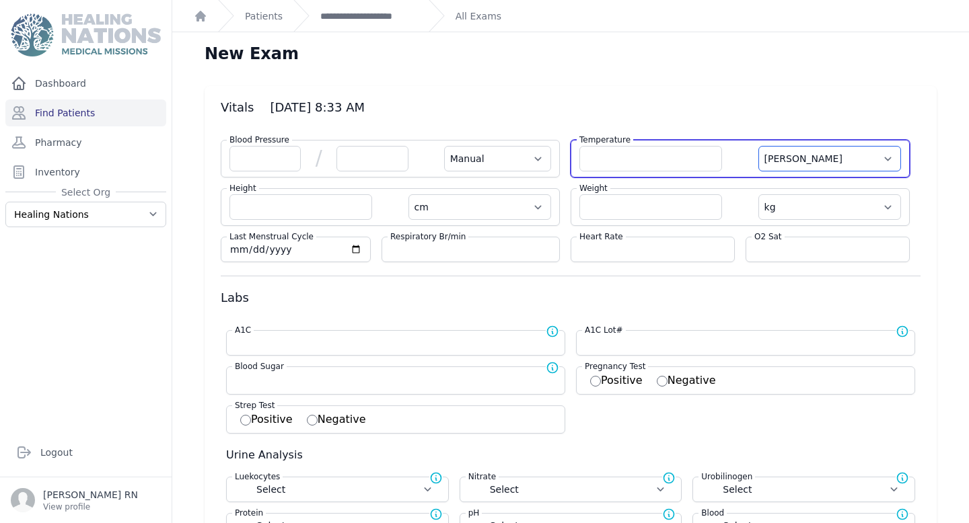
select select
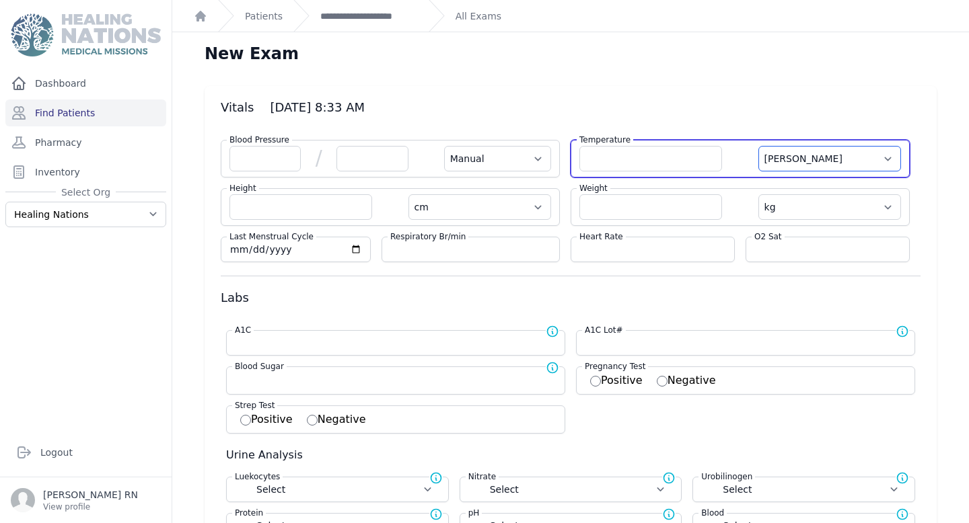
select select
click at [663, 161] on input "number" at bounding box center [650, 159] width 143 height 26
type input "33.3"
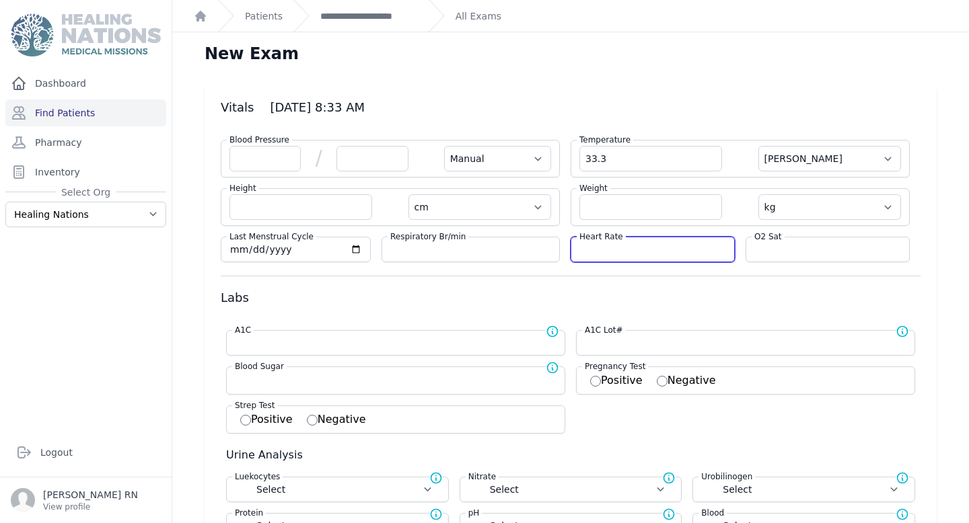
click at [636, 247] on input "number" at bounding box center [652, 249] width 147 height 13
select select "Manual"
select select "C"
select select "cm"
select select "kg"
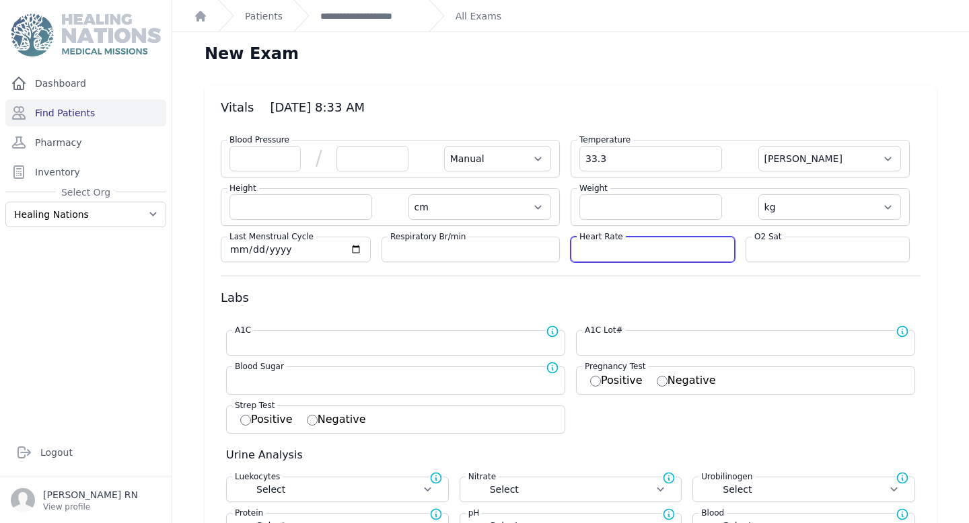
select select
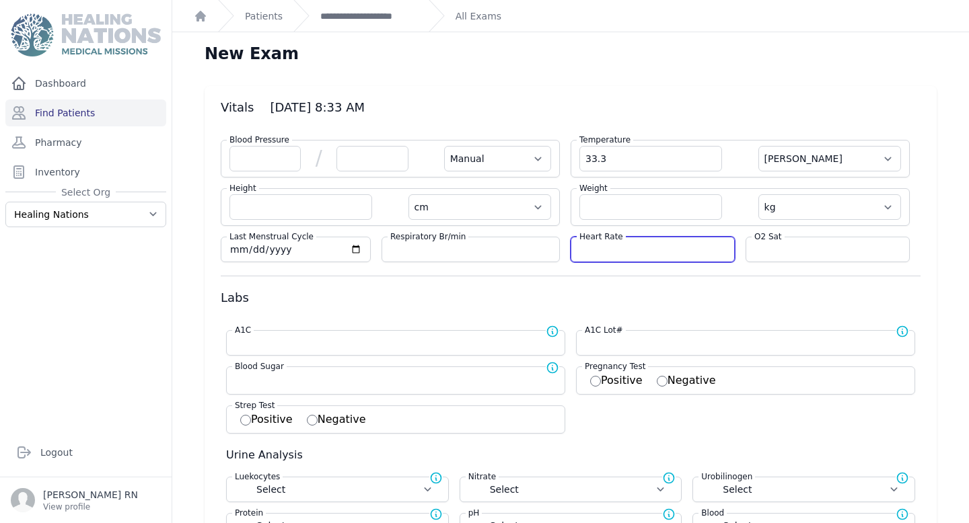
select select
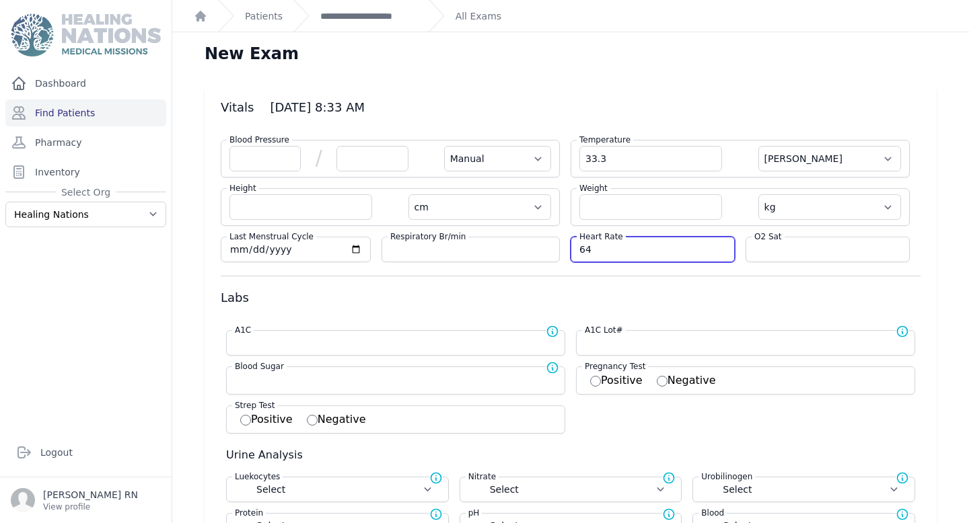
type input "64"
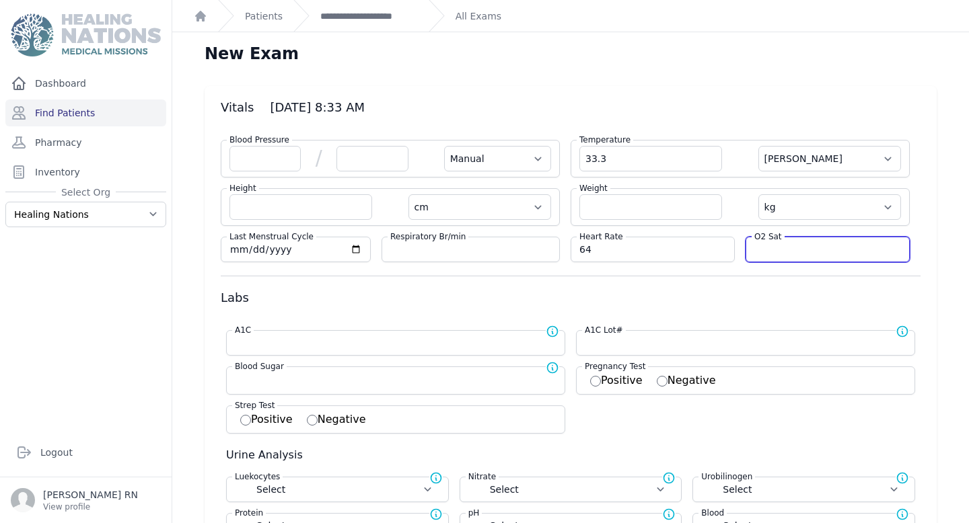
select select "Manual"
select select "C"
select select "cm"
select select "kg"
type input "9"
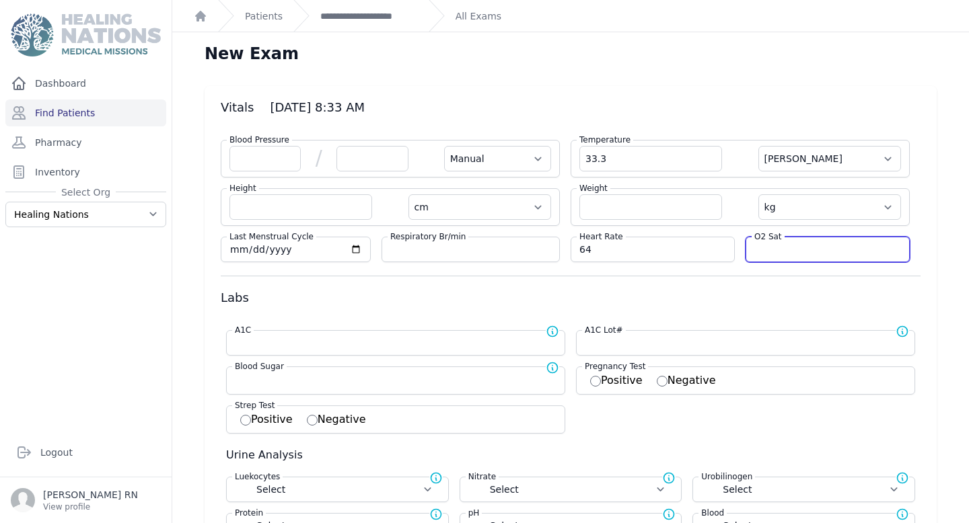
select select
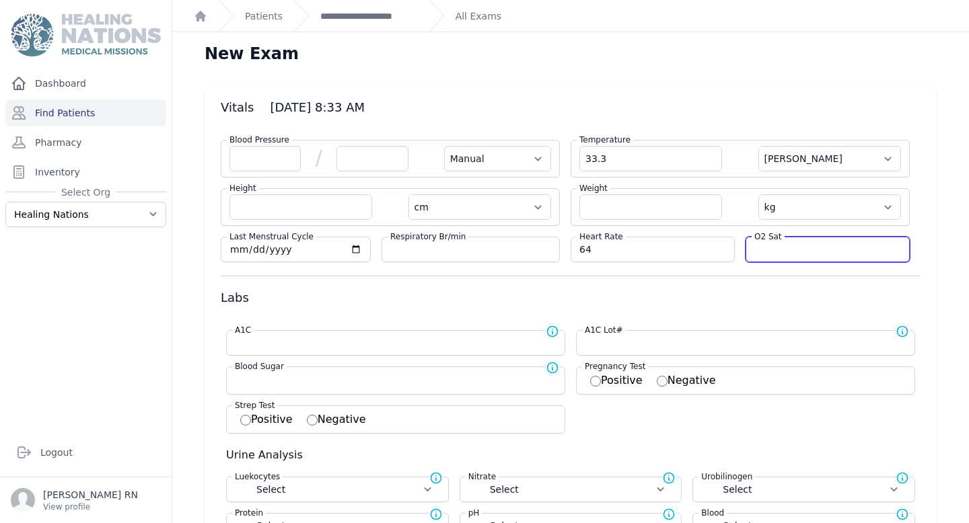
select select
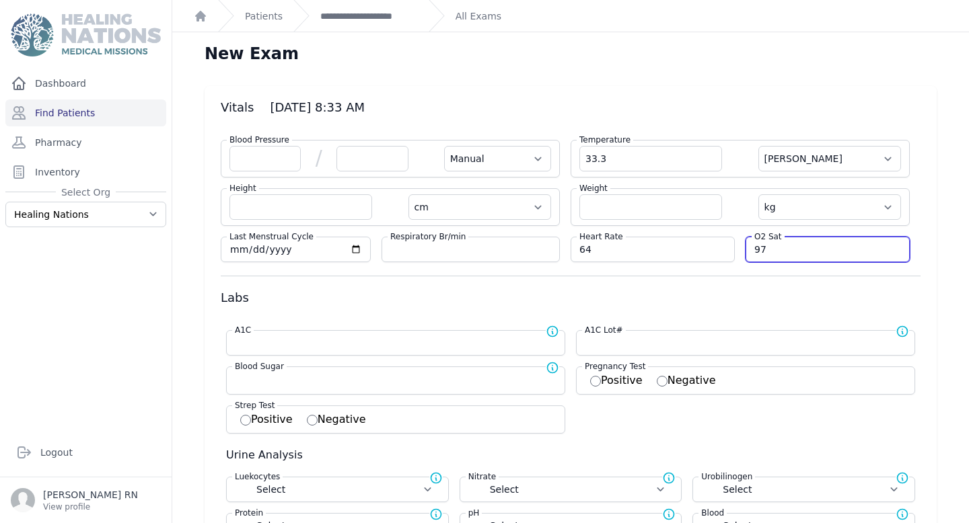
type input "97"
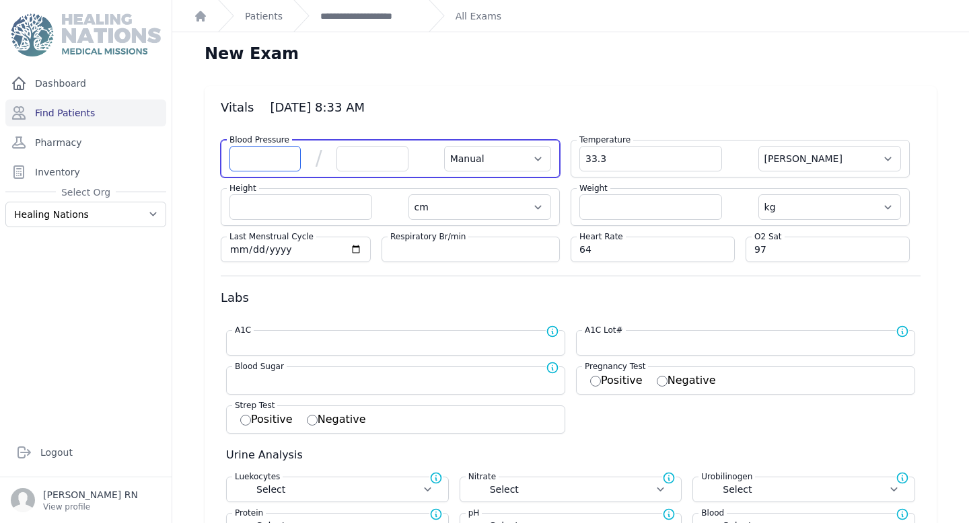
click at [255, 153] on input "number" at bounding box center [264, 159] width 71 height 26
select select "Manual"
select select "C"
select select "cm"
select select "kg"
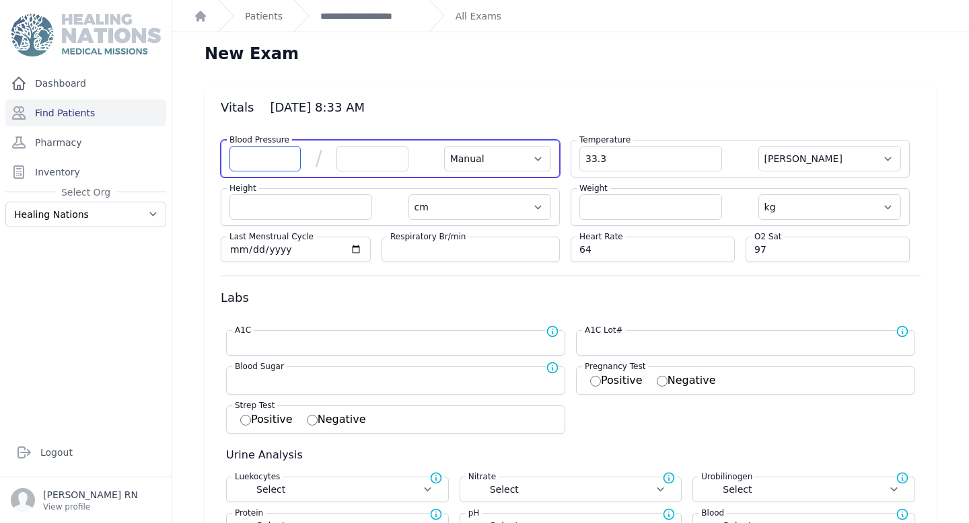
select select
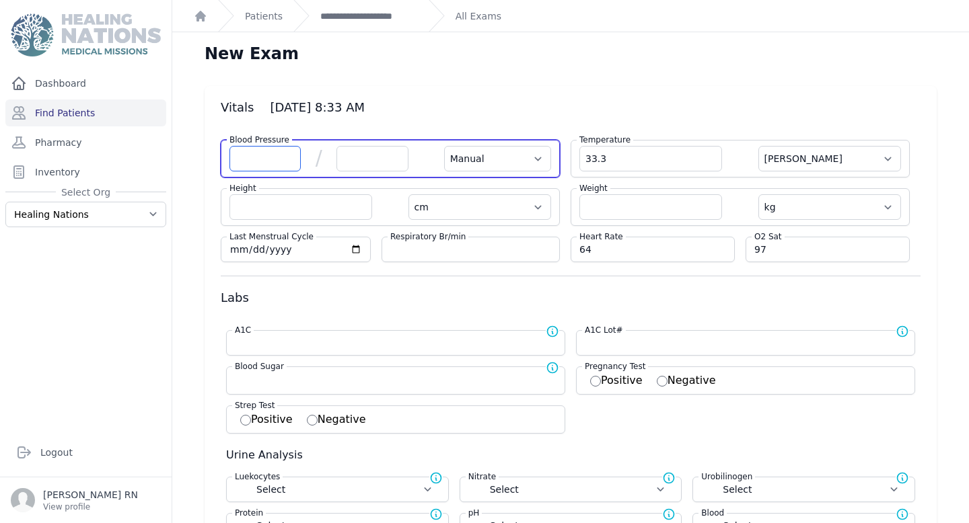
select select
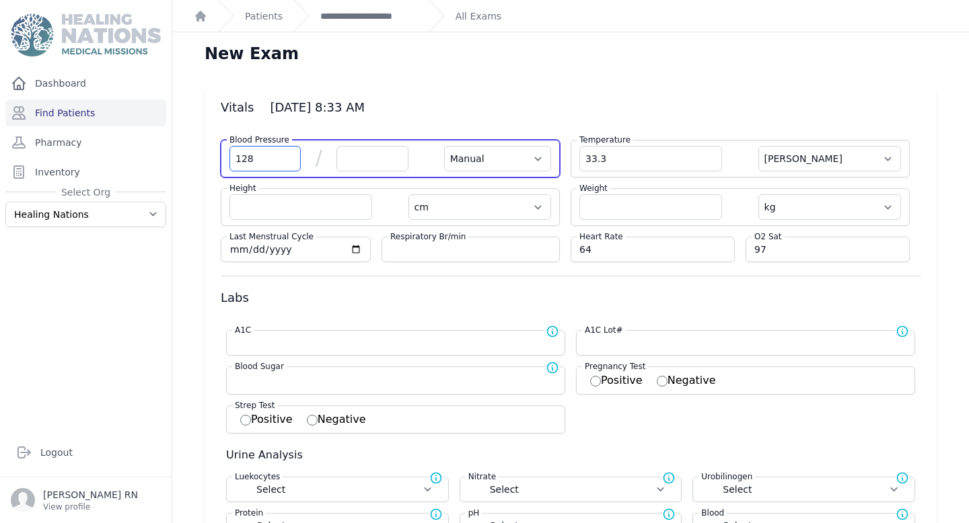
type input "128"
select select "Manual"
select select "C"
select select "cm"
select select "kg"
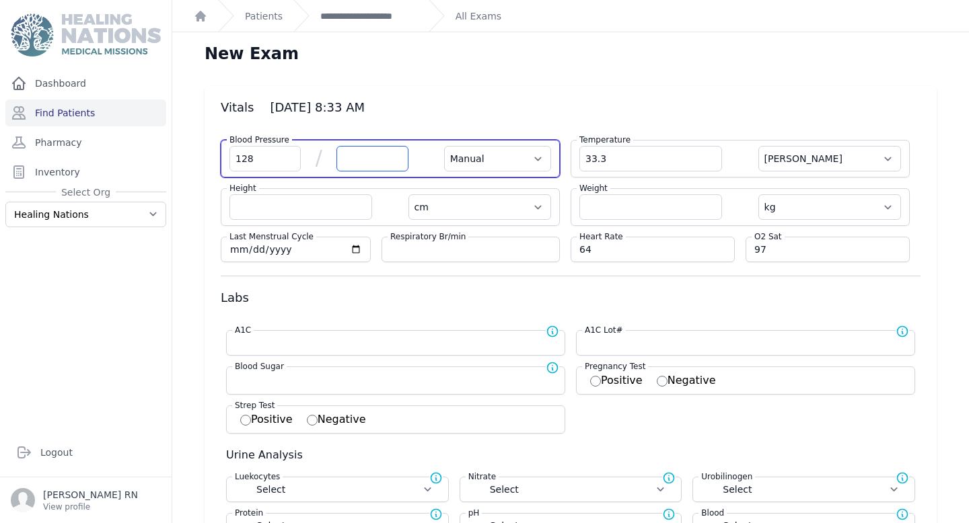
select select
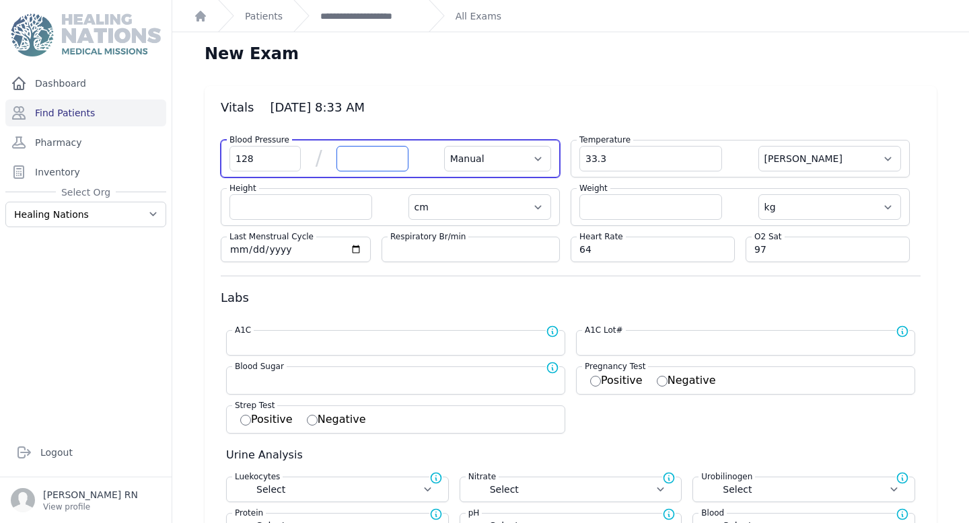
select select
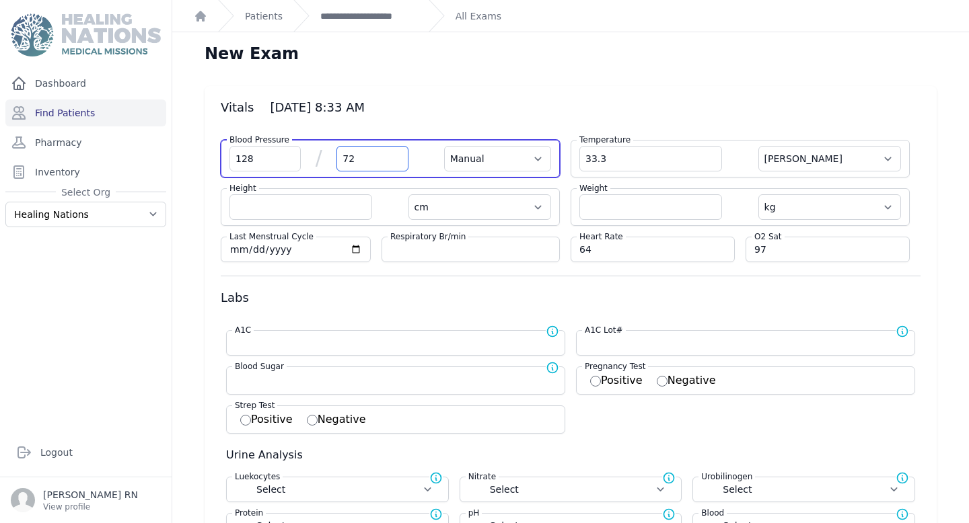
type input "72"
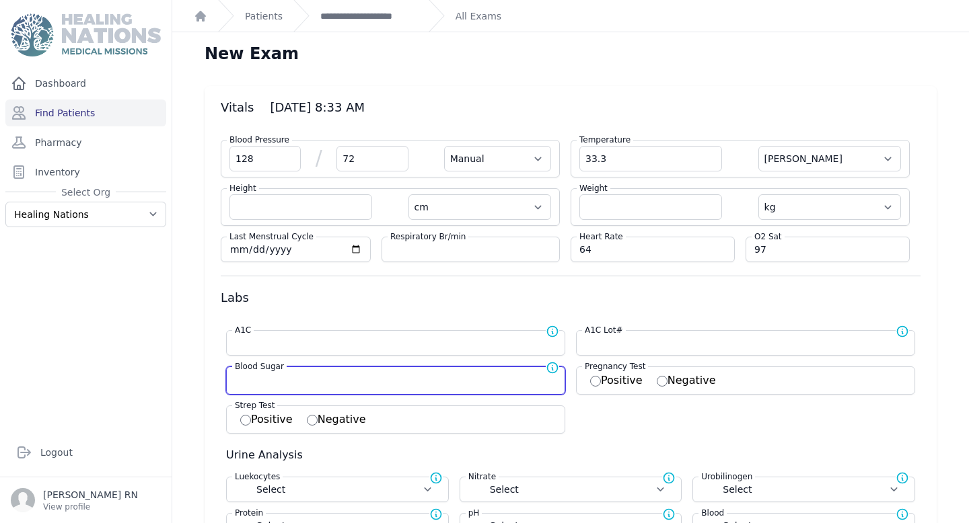
click at [268, 376] on input "number" at bounding box center [396, 379] width 322 height 13
select select "Manual"
select select "C"
select select "cm"
select select "kg"
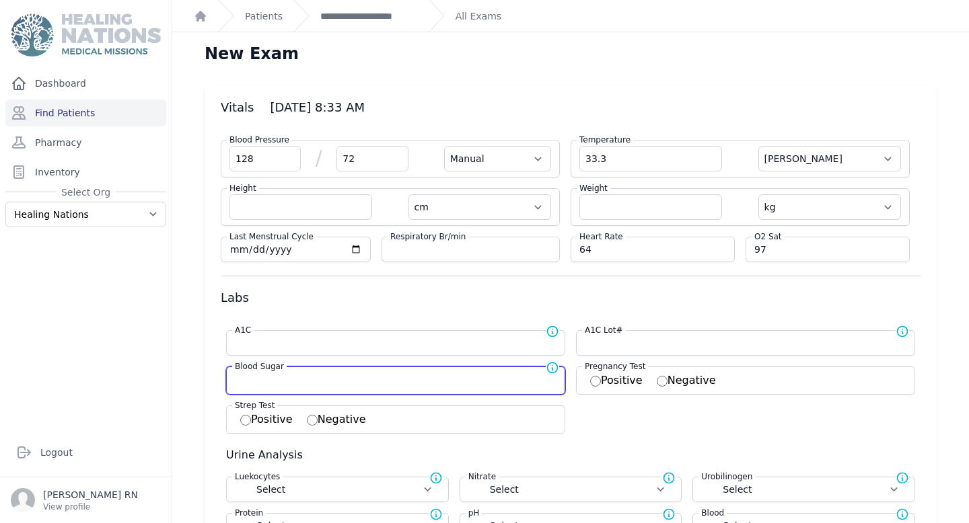
select select
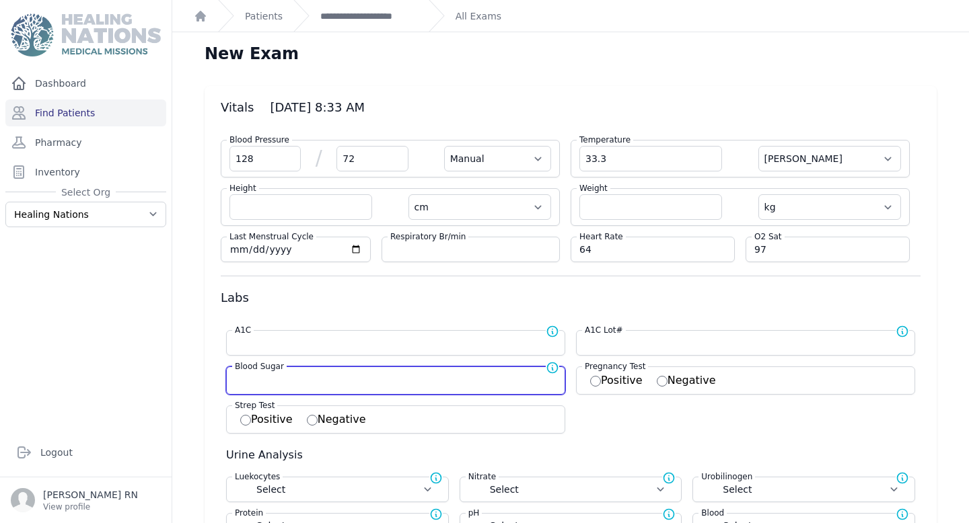
select select
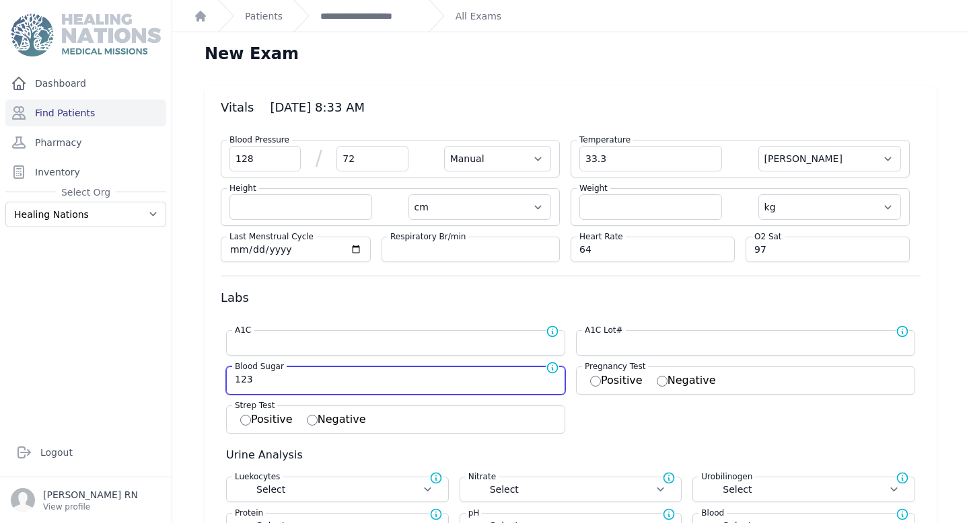
type input "123"
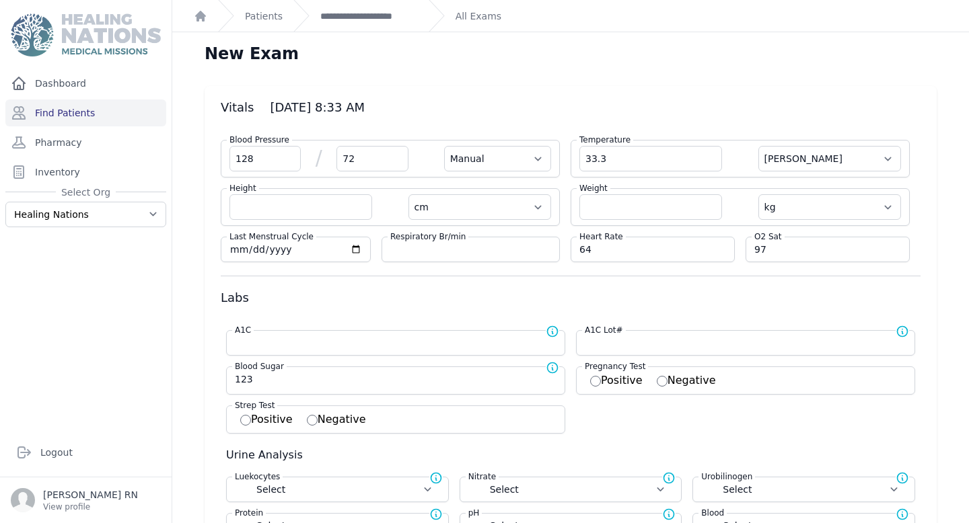
select select "Manual"
select select "C"
select select "cm"
select select "kg"
select select
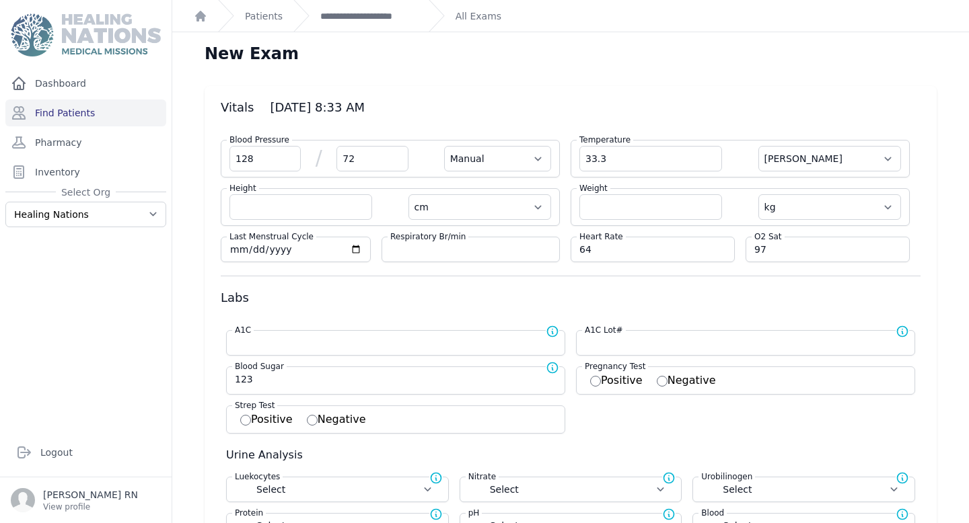
select select
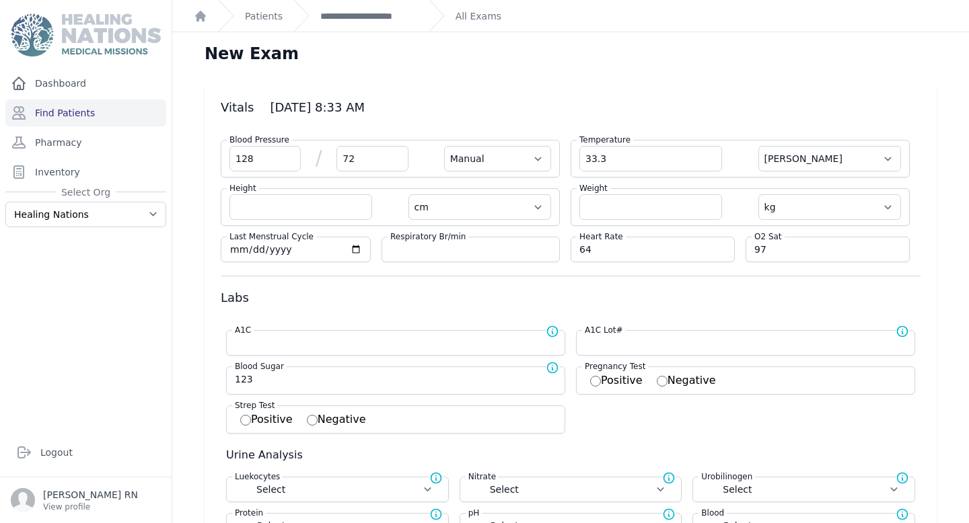
select select
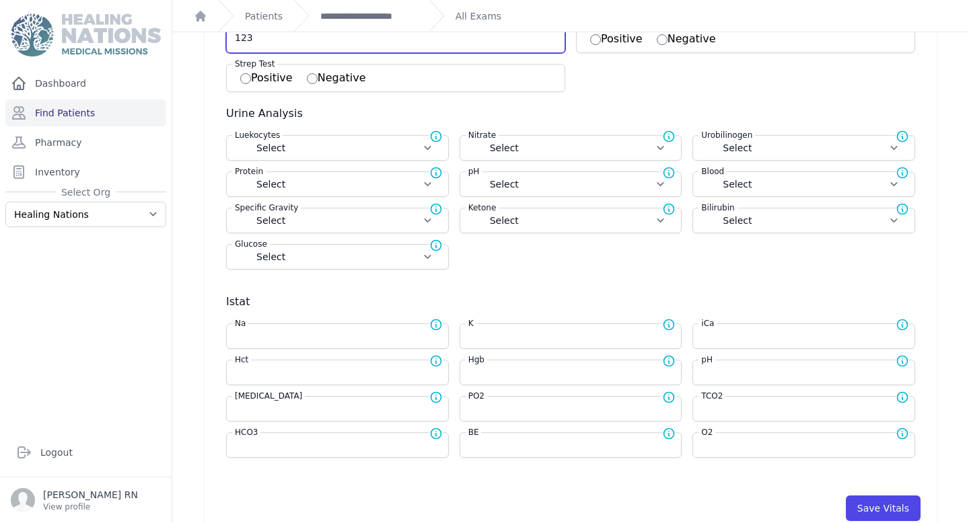
scroll to position [343, 0]
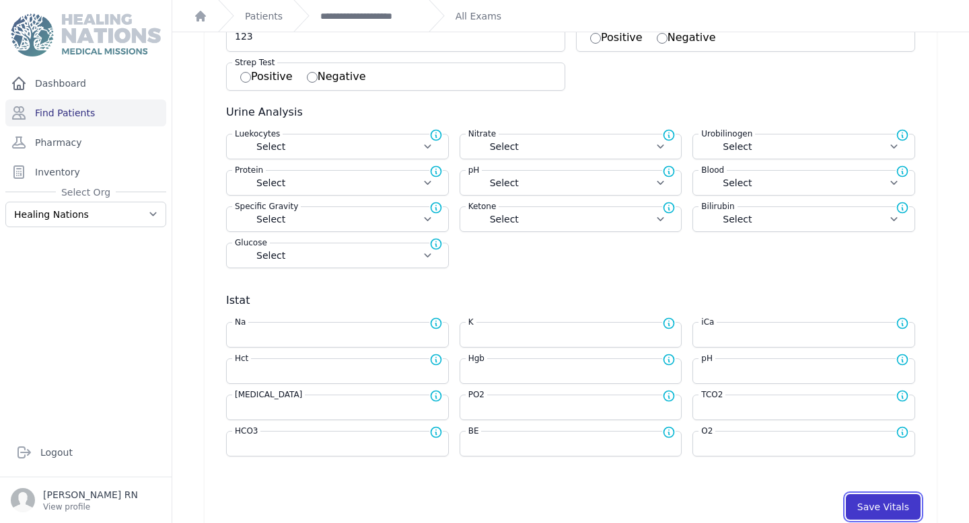
click at [867, 505] on button "Save Vitals" at bounding box center [883, 508] width 75 height 26
click at [41, 110] on link "Find Patients" at bounding box center [85, 113] width 161 height 27
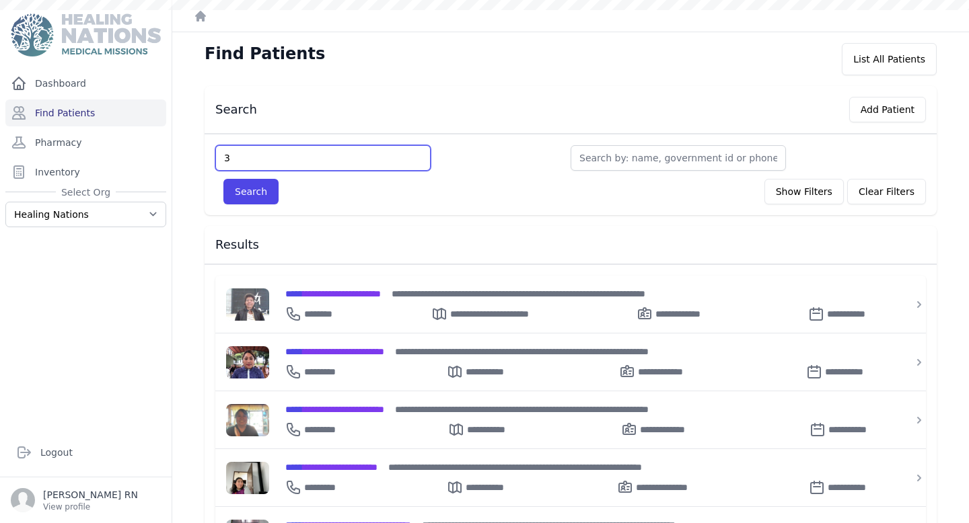
type input "34"
type input "343"
click at [223, 179] on button "Search" at bounding box center [250, 192] width 55 height 26
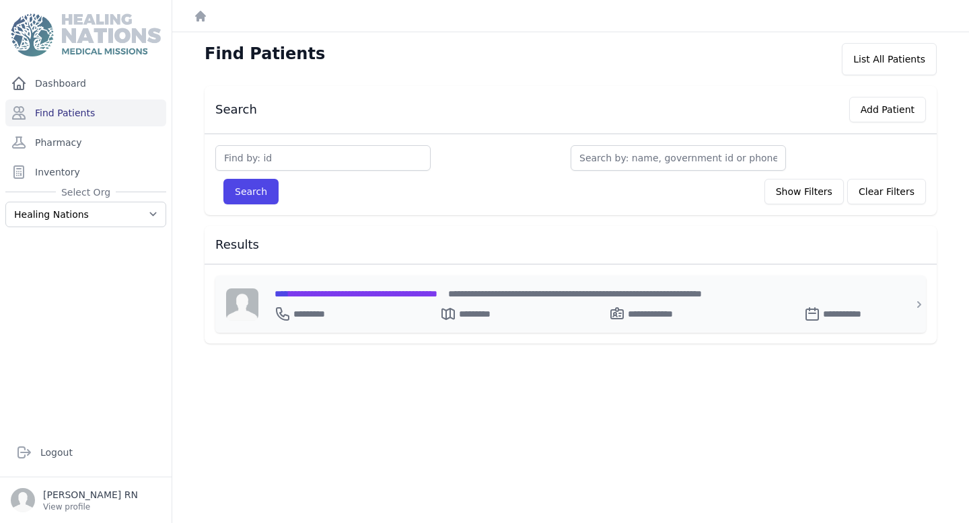
click at [298, 295] on span "**********" at bounding box center [356, 293] width 163 height 9
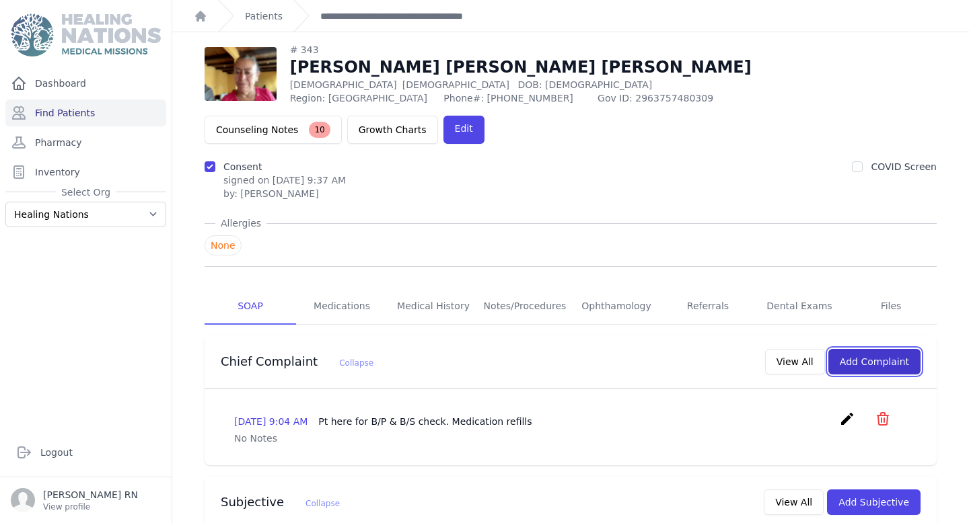
click at [907, 349] on button "Add Complaint" at bounding box center [874, 362] width 92 height 26
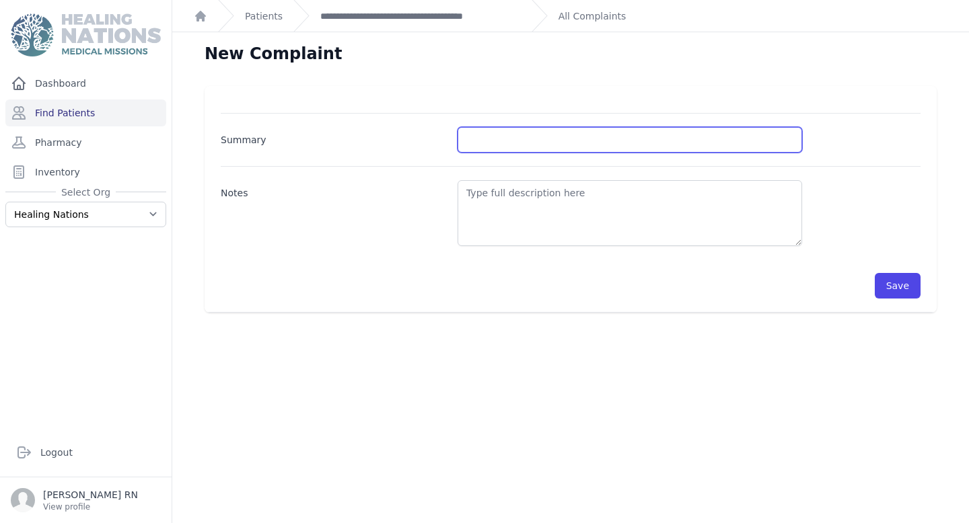
click at [523, 133] on input "Summary" at bounding box center [630, 140] width 344 height 26
type input "BP and BG Check"
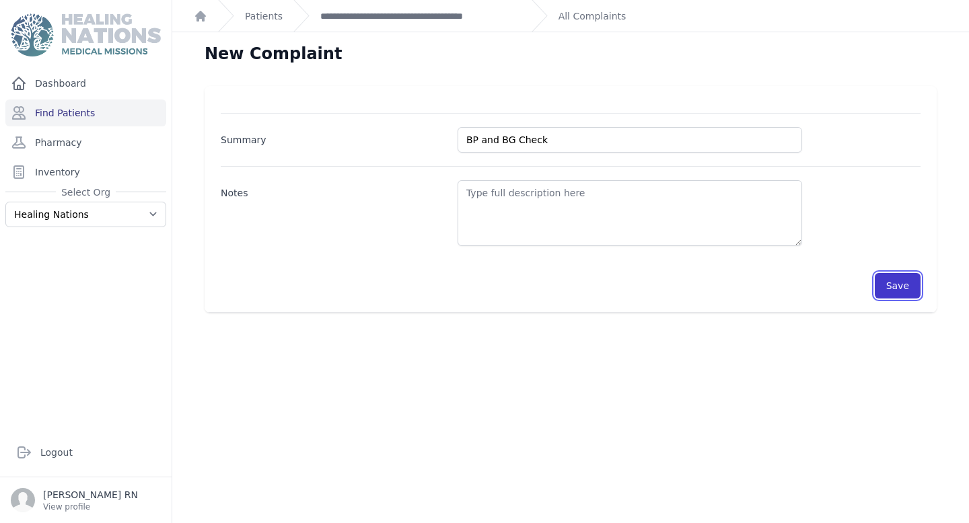
click at [908, 287] on button "Save" at bounding box center [898, 286] width 46 height 26
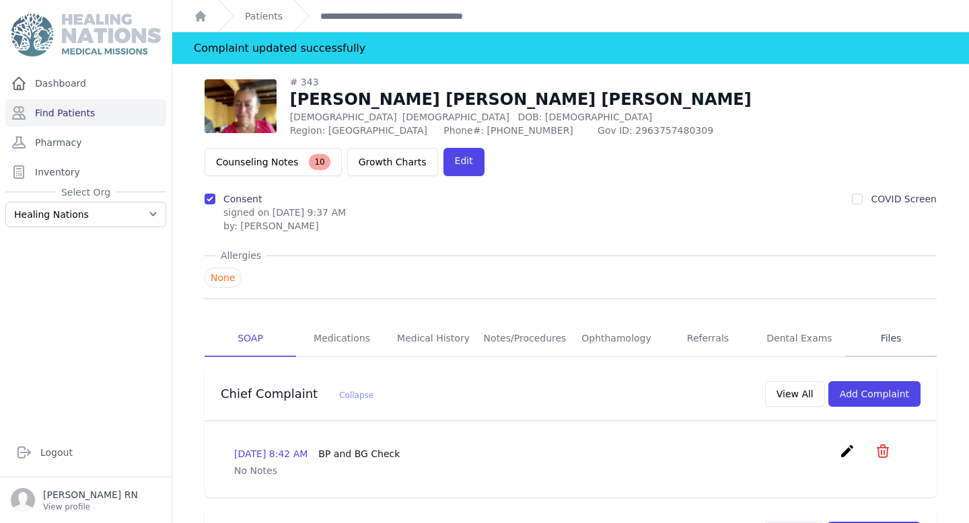
click at [904, 321] on link "Files" at bounding box center [891, 339] width 92 height 36
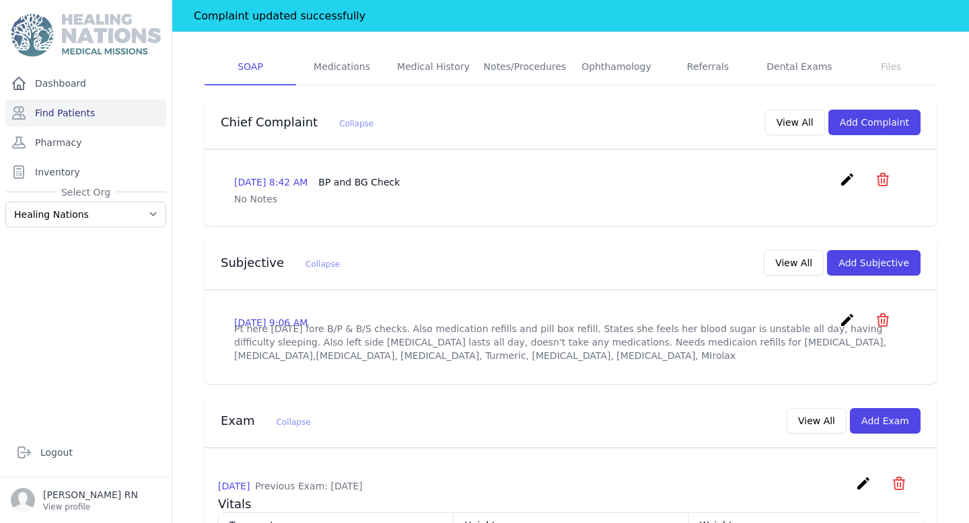
scroll to position [273, 0]
click at [871, 250] on button "Add Subjective" at bounding box center [874, 263] width 94 height 26
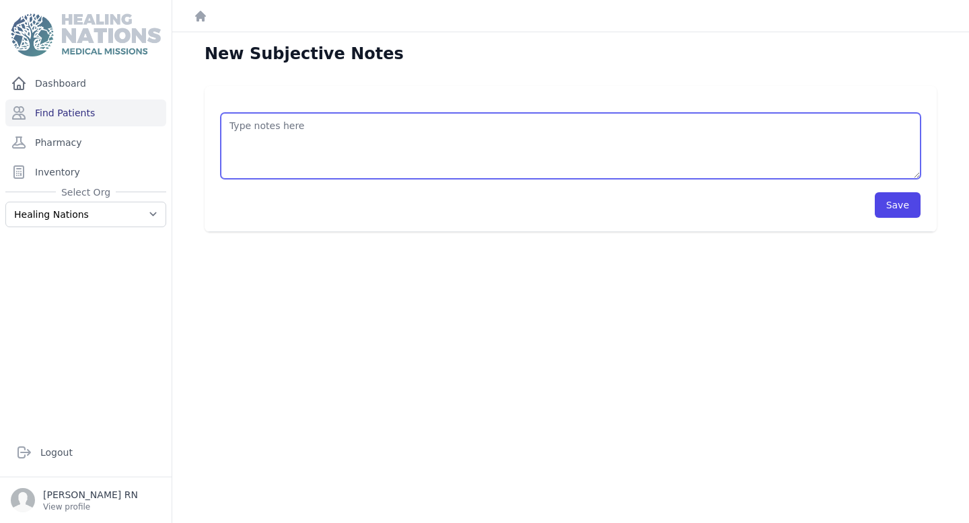
click at [288, 133] on textarea at bounding box center [571, 146] width 700 height 66
type textarea "Patient is here today for BP and BG check. She reports feeling well, no complai…"
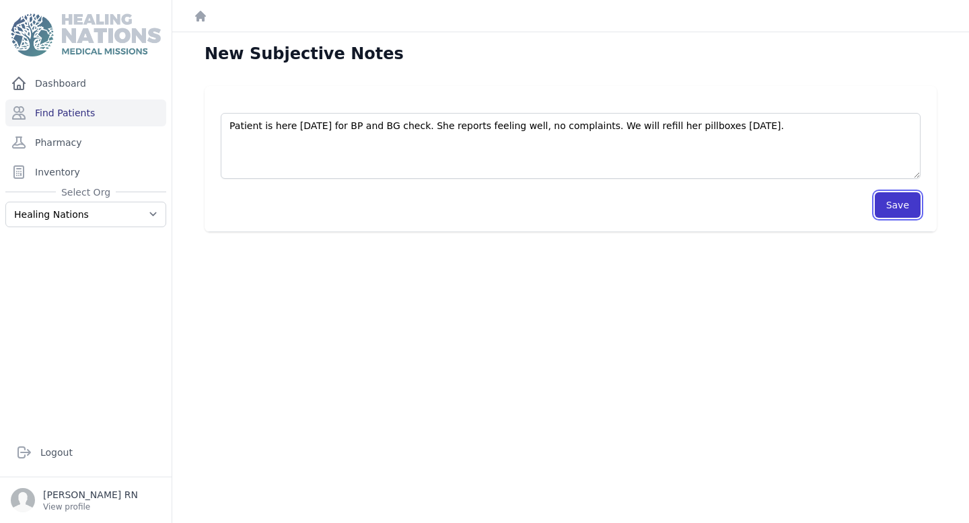
click at [912, 211] on button "Save" at bounding box center [898, 205] width 46 height 26
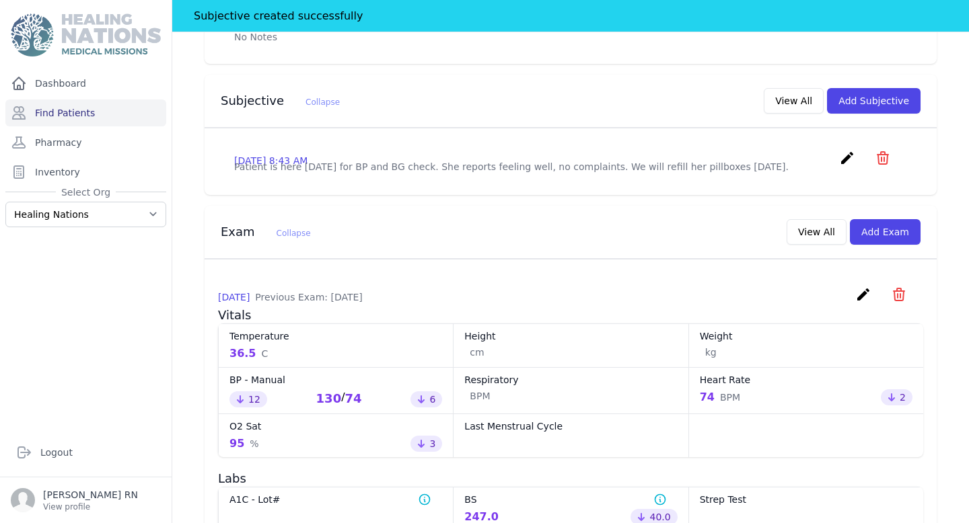
scroll to position [468, 0]
click at [891, 218] on button "Add Exam" at bounding box center [885, 231] width 71 height 26
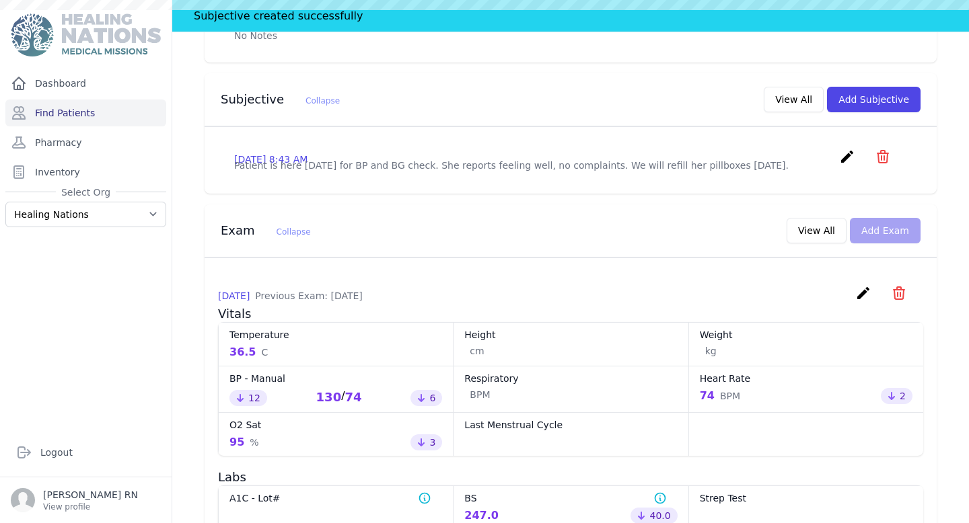
scroll to position [0, 0]
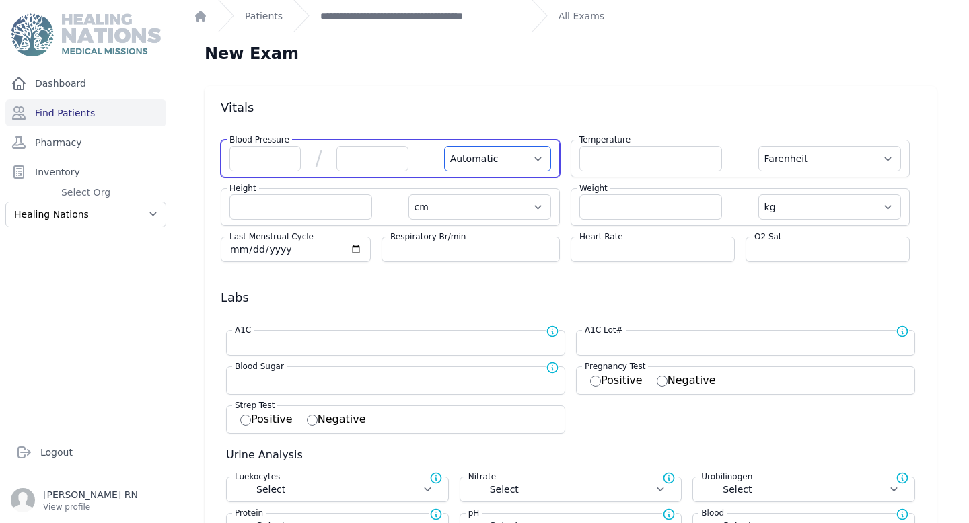
click at [515, 155] on select "Automatic Manual" at bounding box center [497, 159] width 107 height 26
select select "Manual"
click at [444, 146] on select "Automatic Manual" at bounding box center [497, 159] width 107 height 26
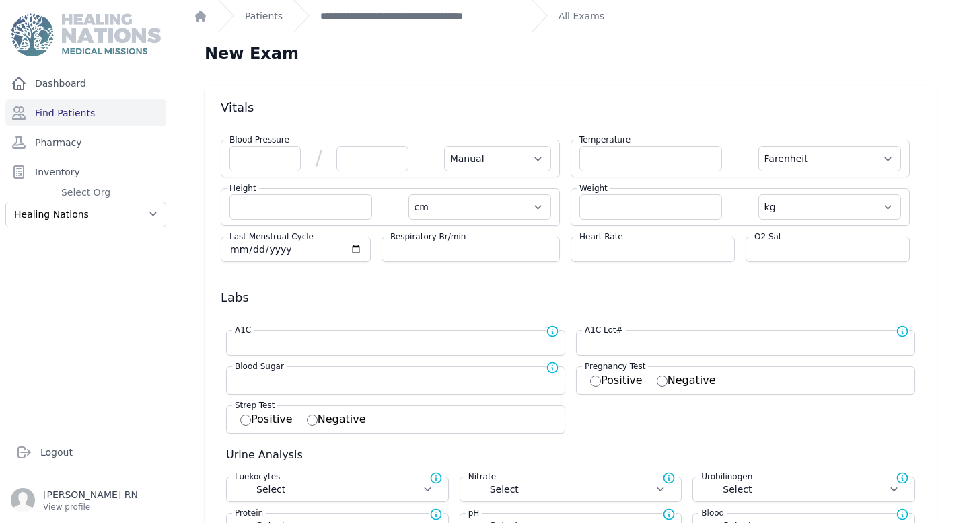
select select "F"
select select "cm"
select select "kg"
select select
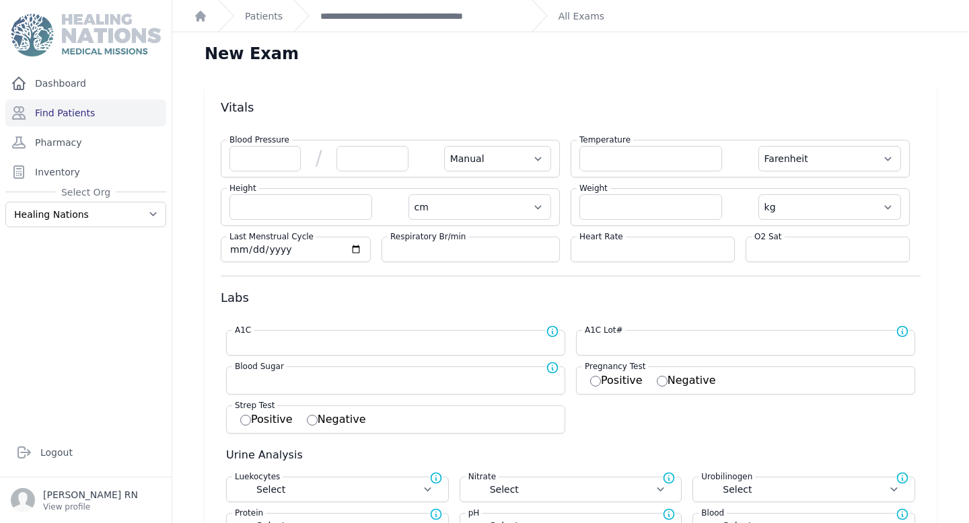
select select
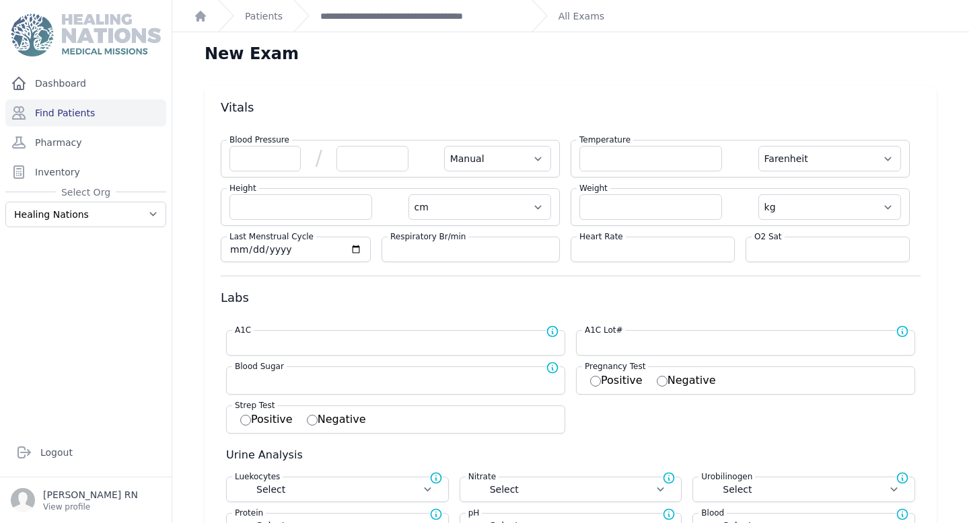
select select
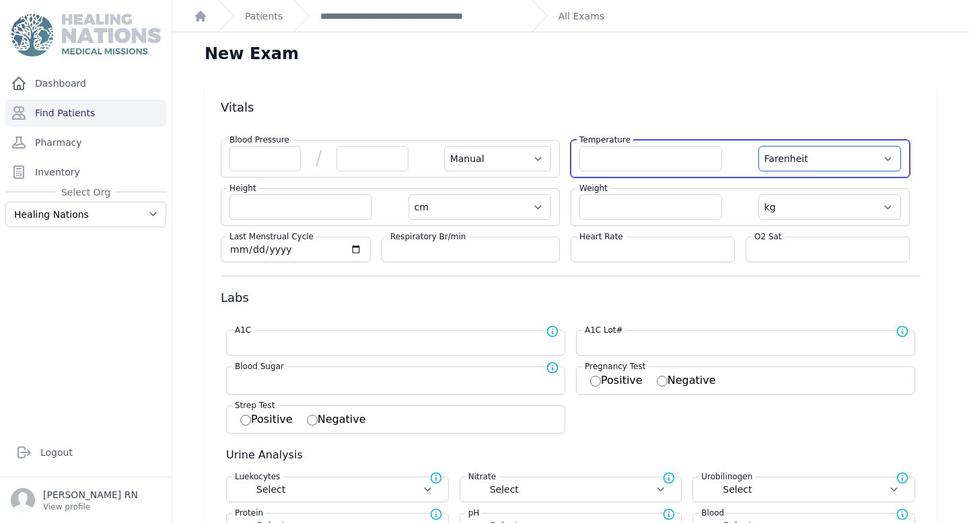
click at [795, 157] on select "Farenheit [PERSON_NAME]" at bounding box center [829, 159] width 143 height 26
select select "Manual"
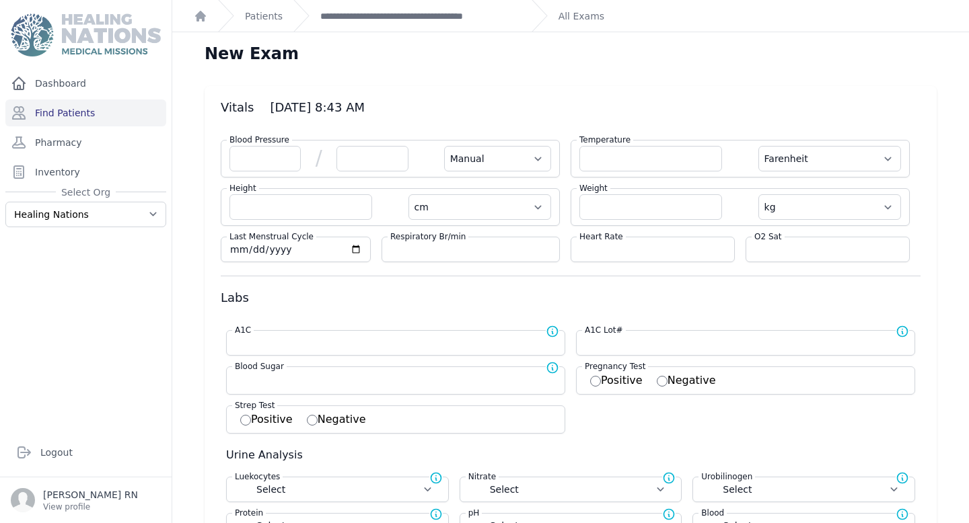
select select "C"
click at [758, 146] on select "Farenheit [PERSON_NAME]" at bounding box center [829, 159] width 143 height 26
select select "Manual"
select select "cm"
select select "kg"
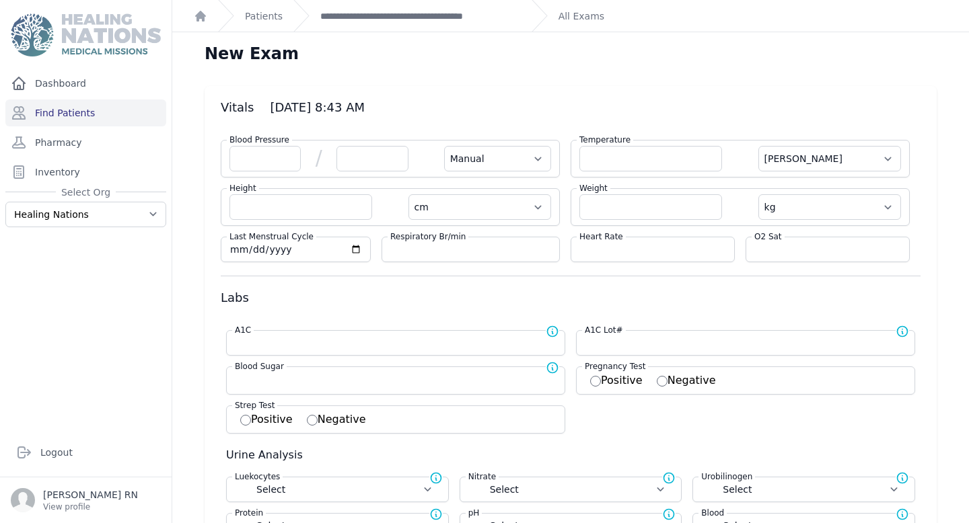
select select
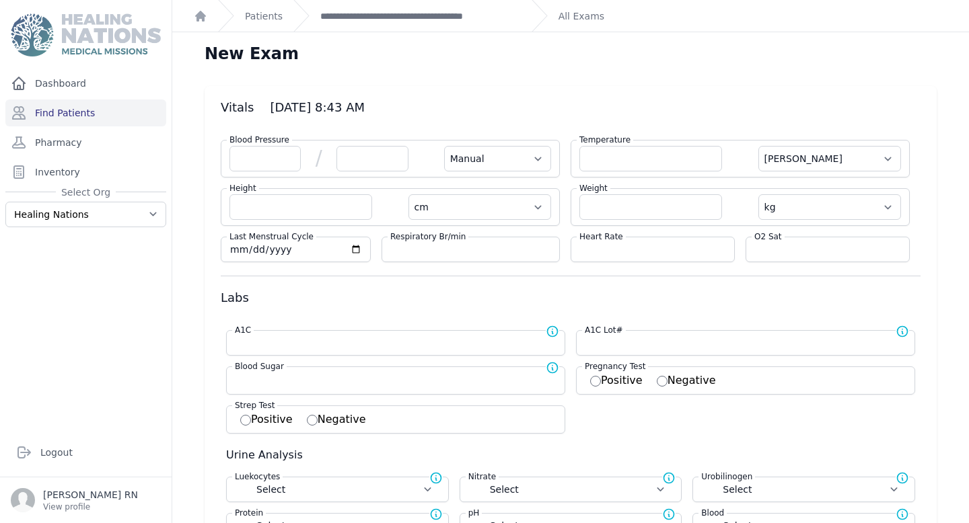
select select
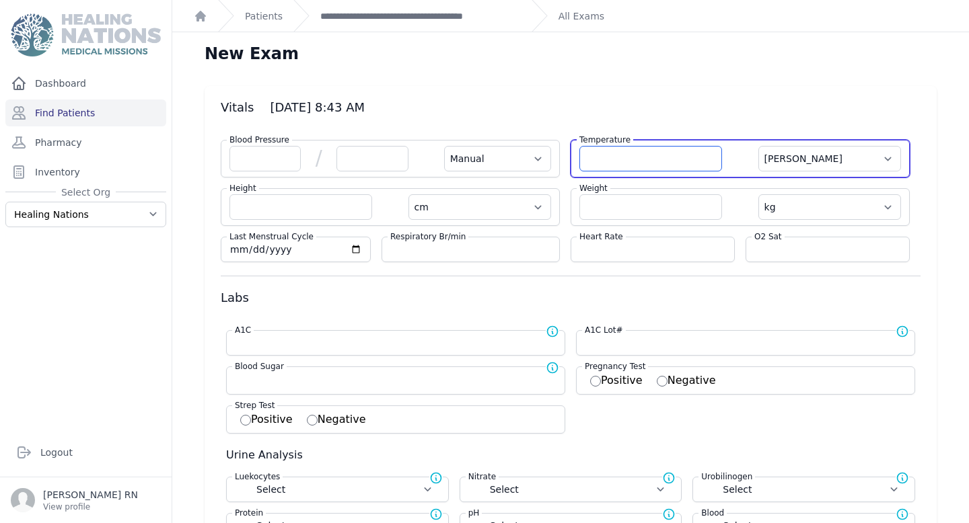
click at [686, 176] on div "Temperature Farenheit Celcius" at bounding box center [740, 159] width 339 height 38
type input "33.4"
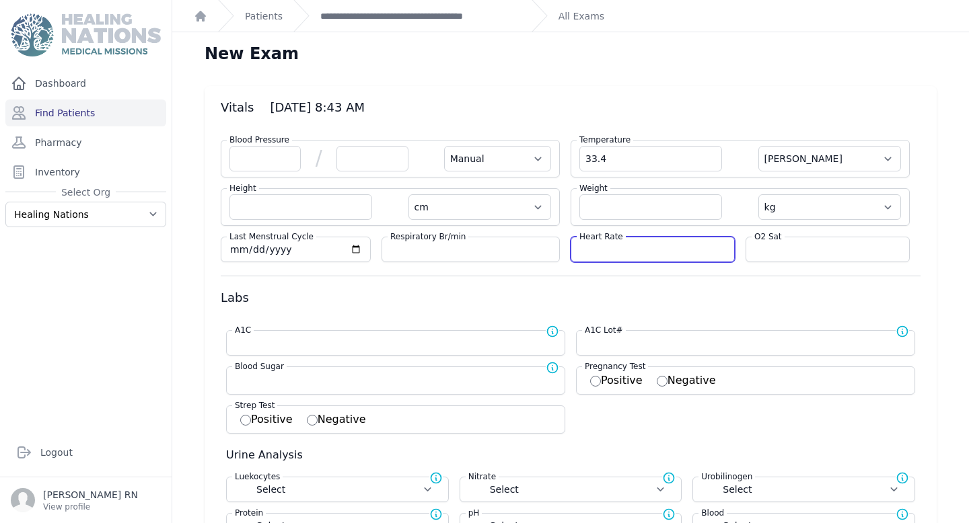
click at [659, 252] on input "number" at bounding box center [652, 249] width 147 height 13
select select "Manual"
select select "C"
select select "cm"
select select "kg"
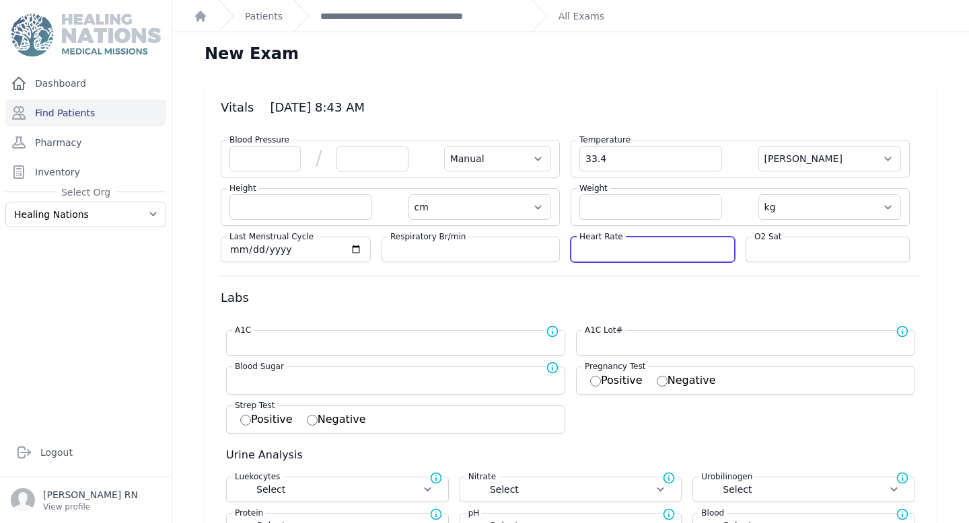
select select
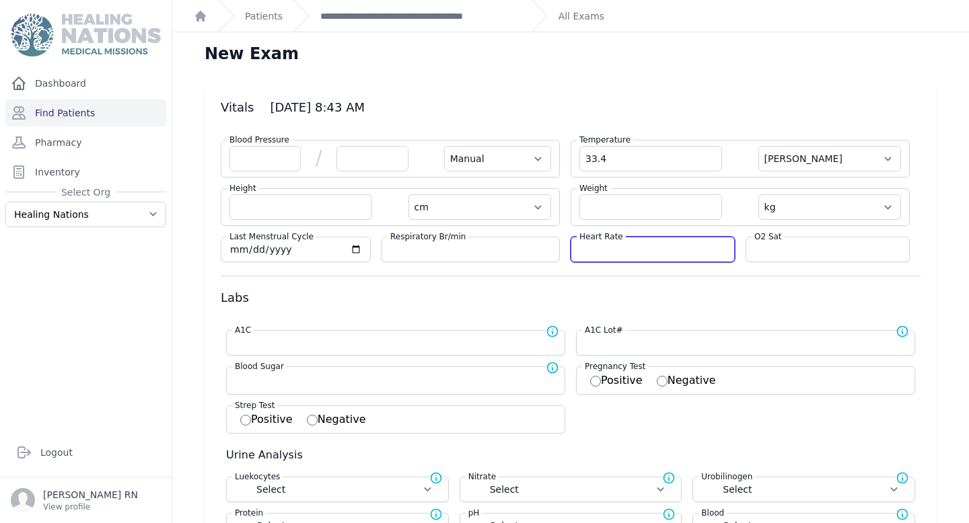
select select
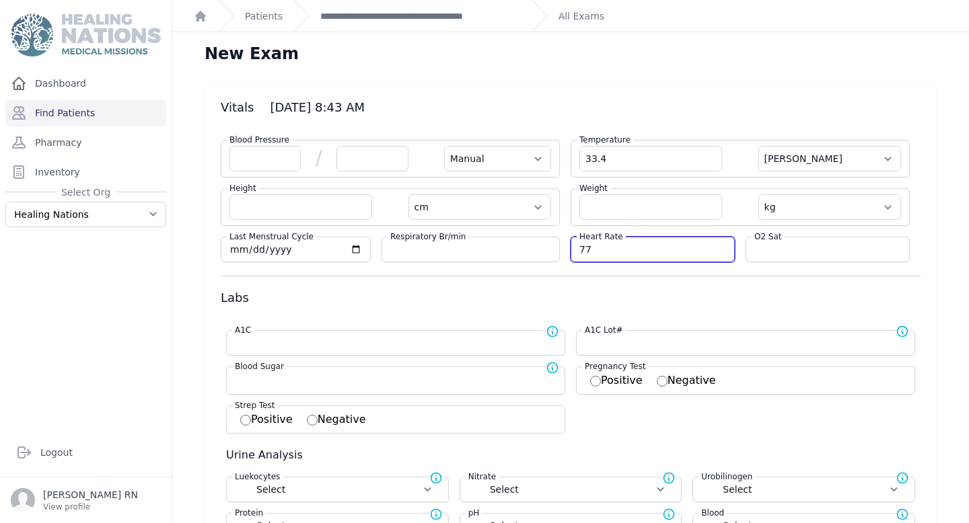
type input "77"
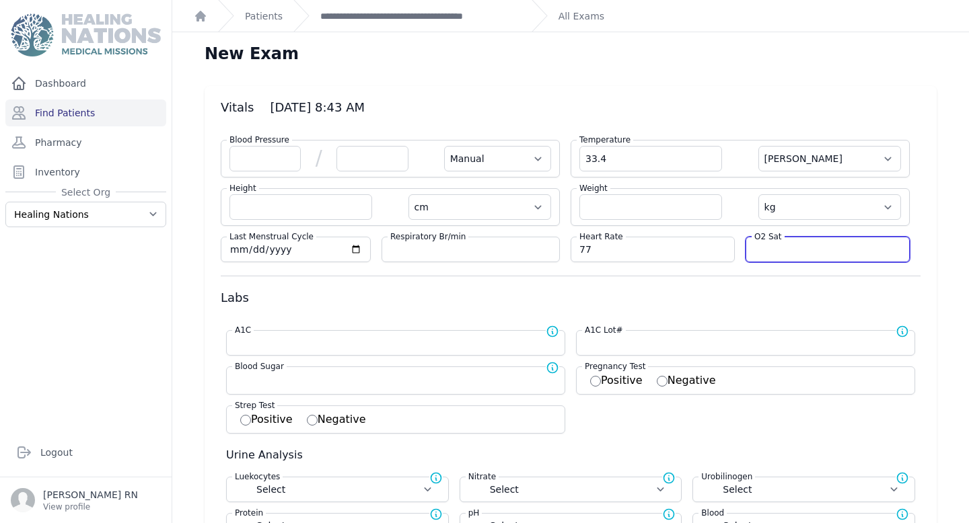
select select "Manual"
select select "C"
select select "cm"
select select "kg"
select select
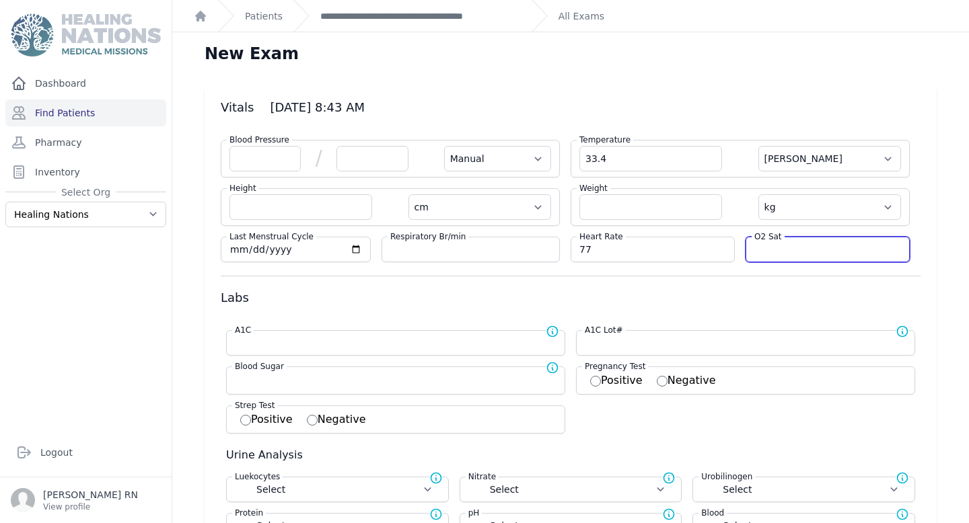
select select
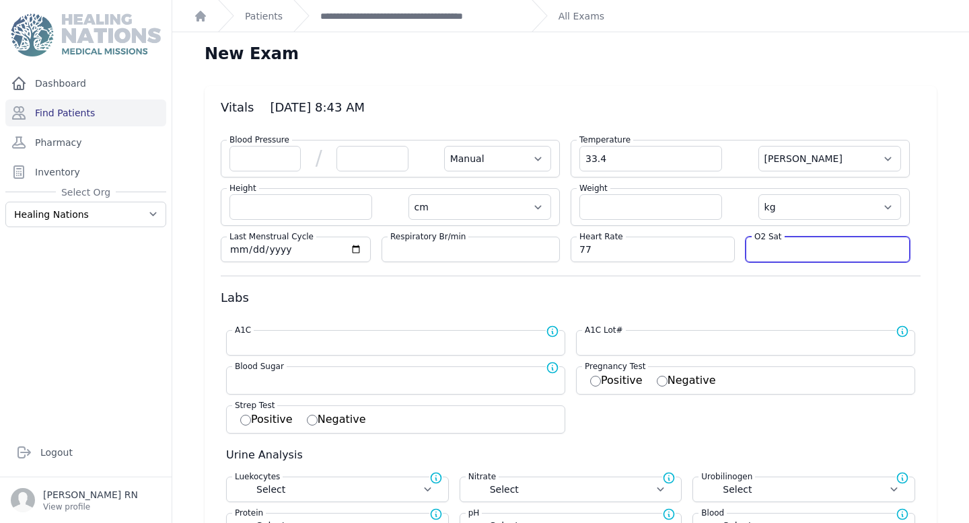
select select
type input "96"
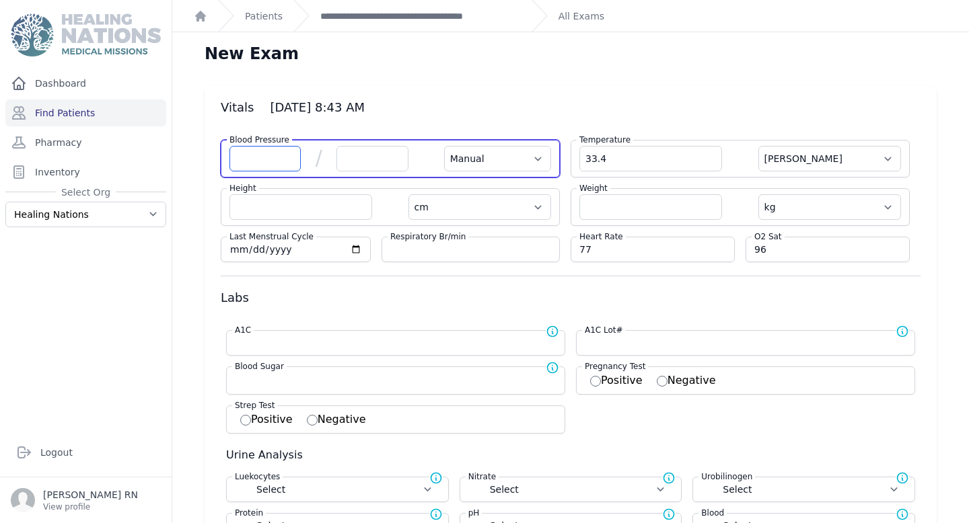
click at [252, 164] on input "number" at bounding box center [264, 159] width 71 height 26
select select "Manual"
select select "C"
select select "cm"
select select "kg"
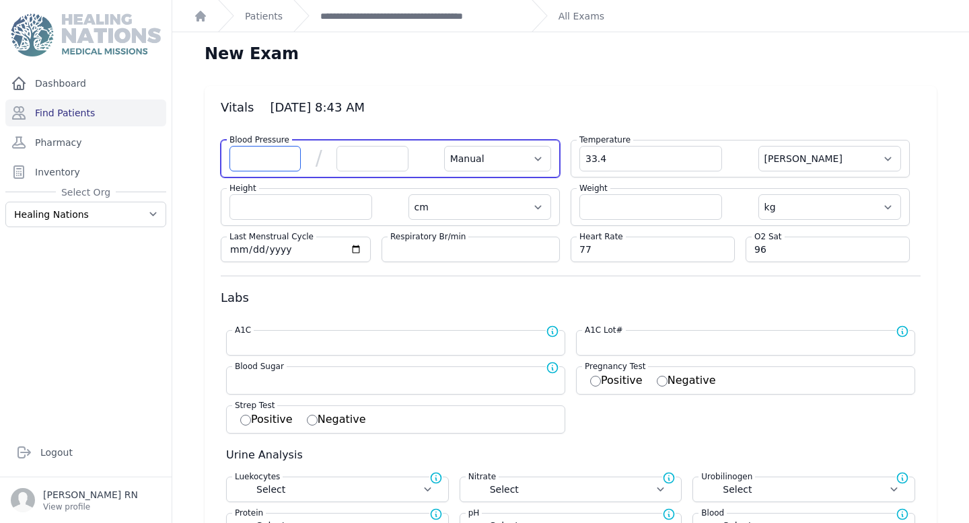
select select
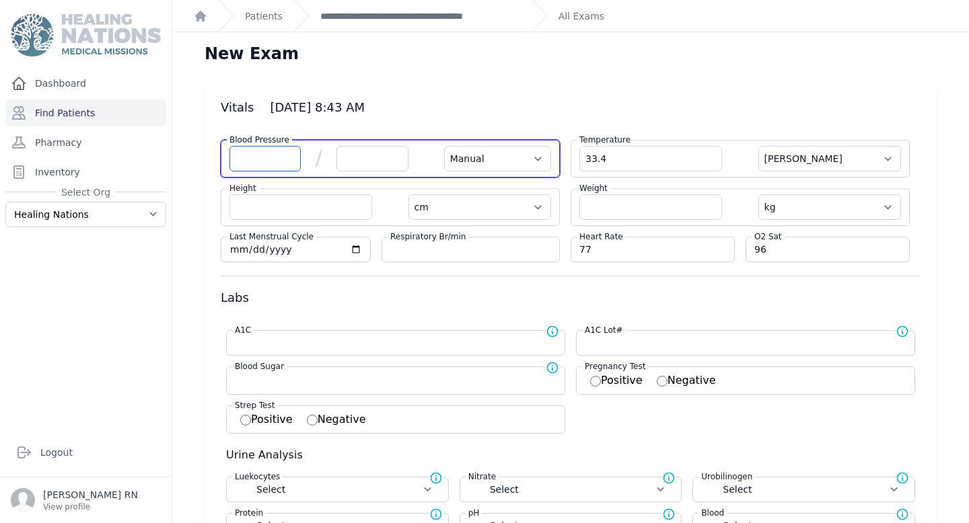
select select
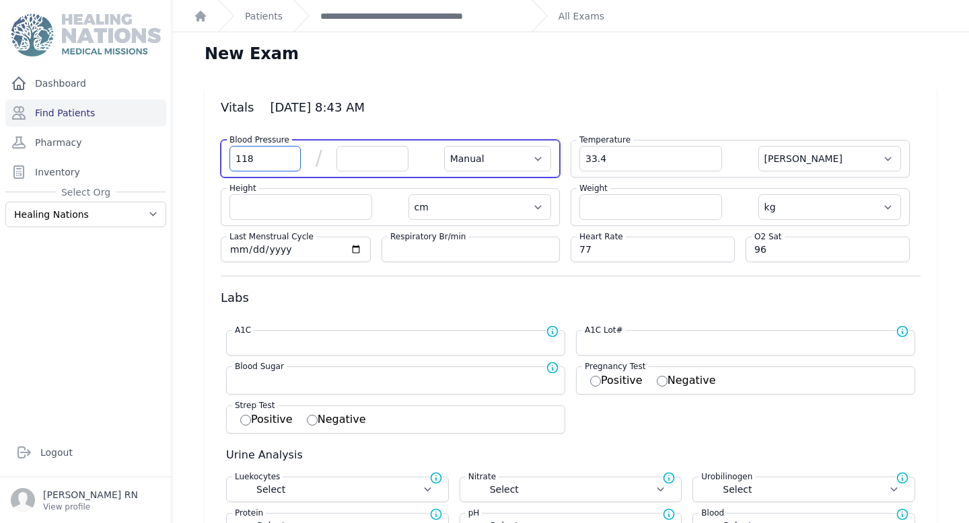
type input "118"
select select "Manual"
select select "C"
select select "cm"
select select "kg"
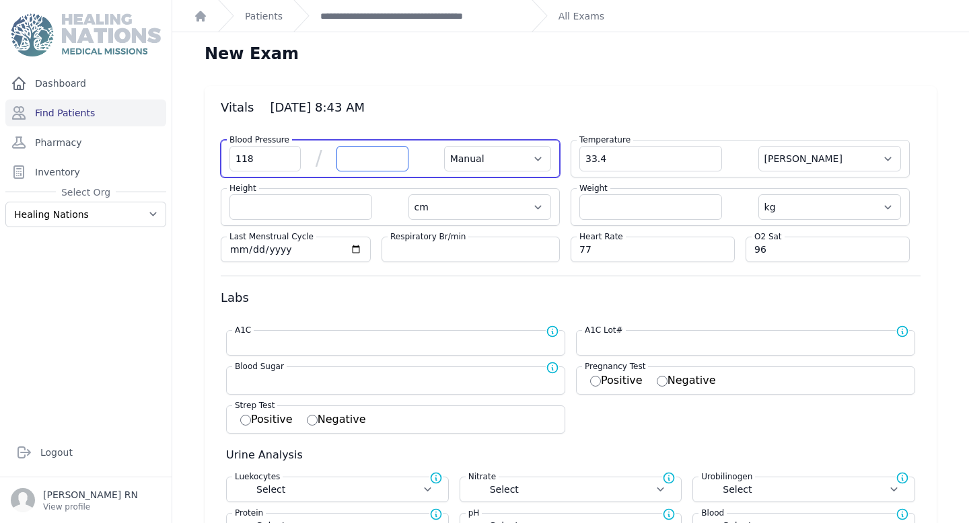
select select
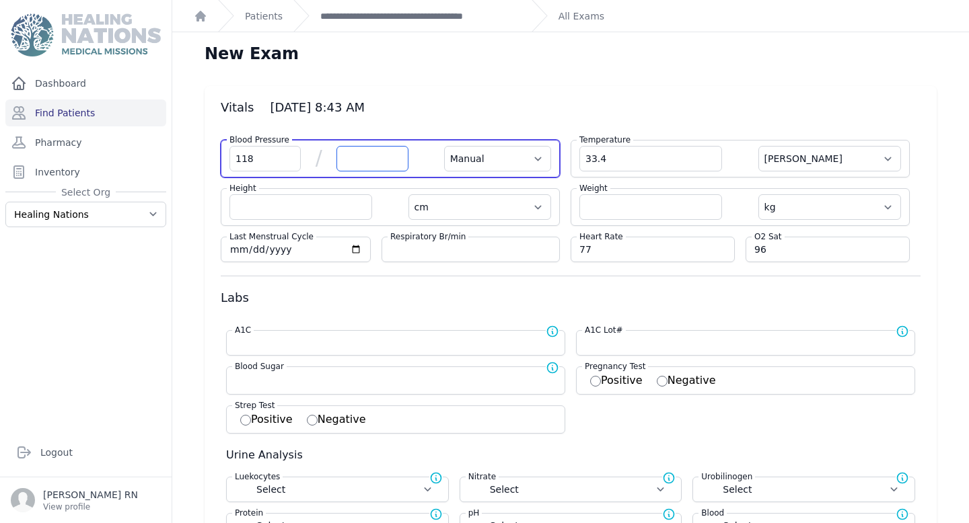
select select
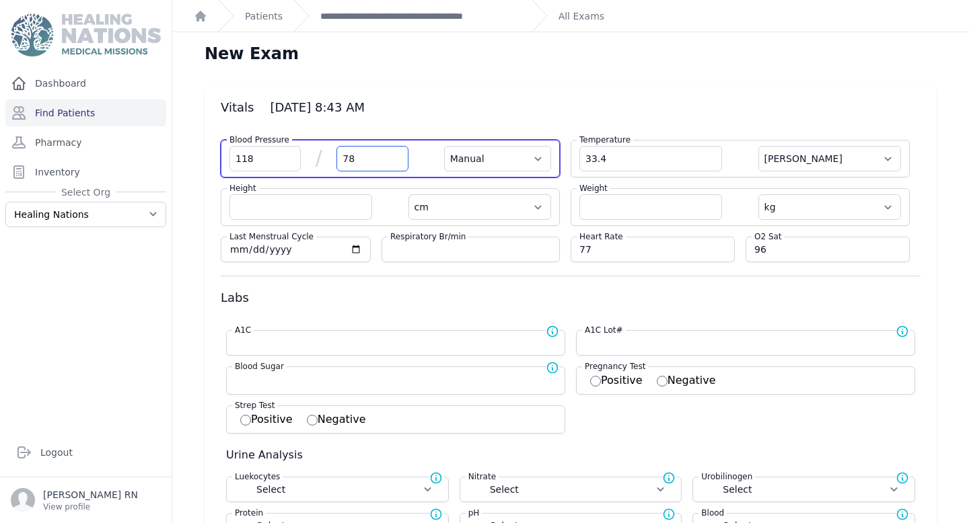
type input "78"
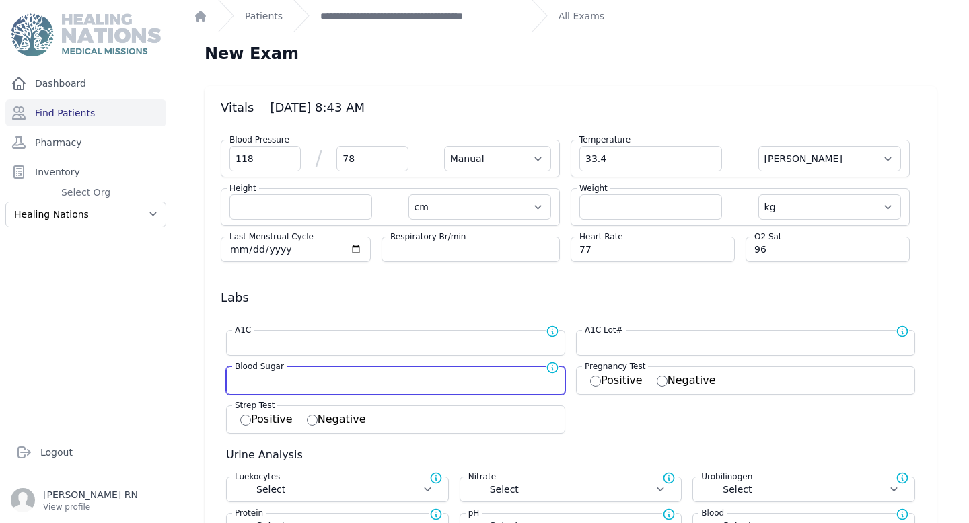
click at [298, 377] on input "number" at bounding box center [396, 379] width 322 height 13
select select "Manual"
select select "C"
select select "cm"
select select "kg"
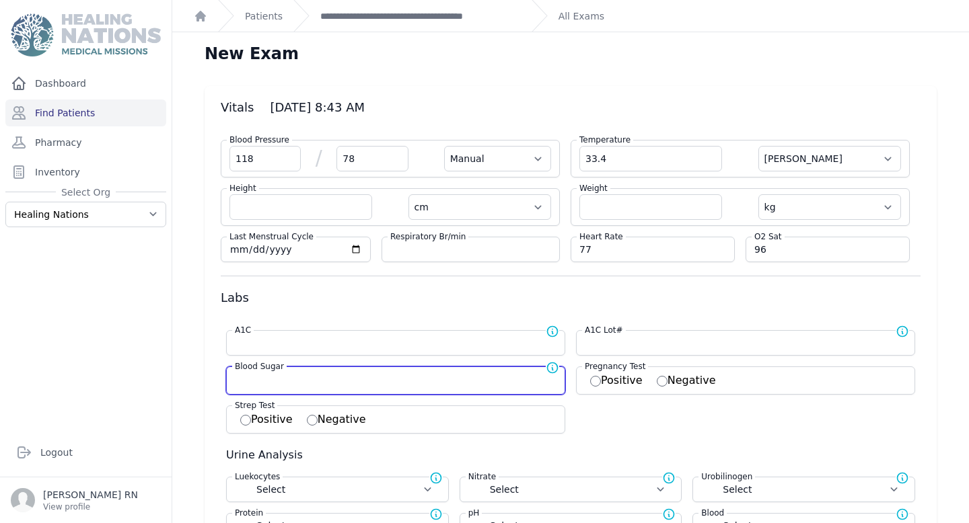
select select
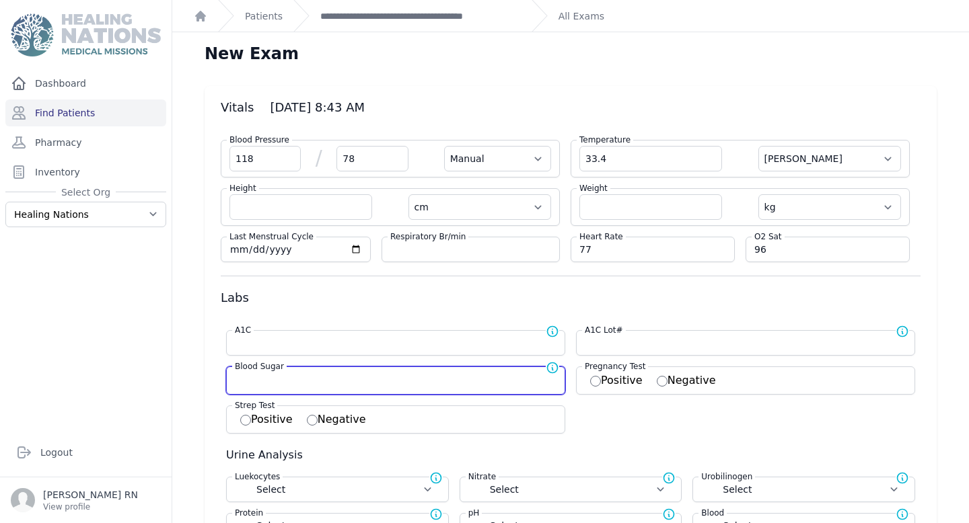
select select
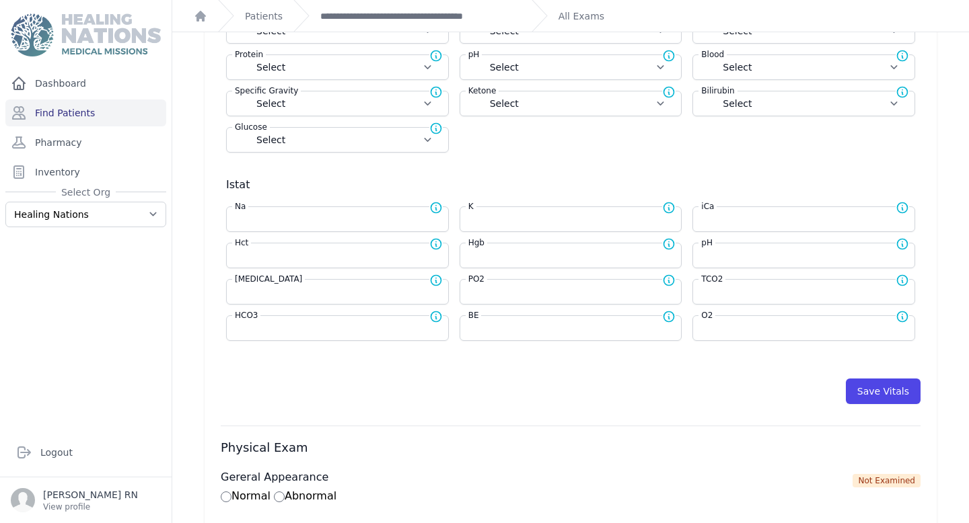
scroll to position [483, 0]
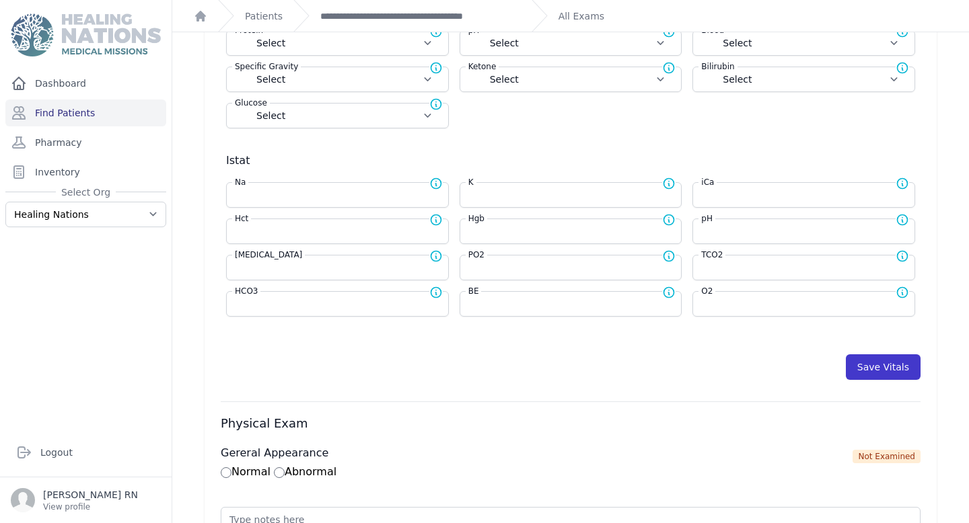
type input "283"
click at [869, 363] on button "Save Vitals" at bounding box center [883, 368] width 75 height 26
select select "Manual"
select select "cm"
select select "kg"
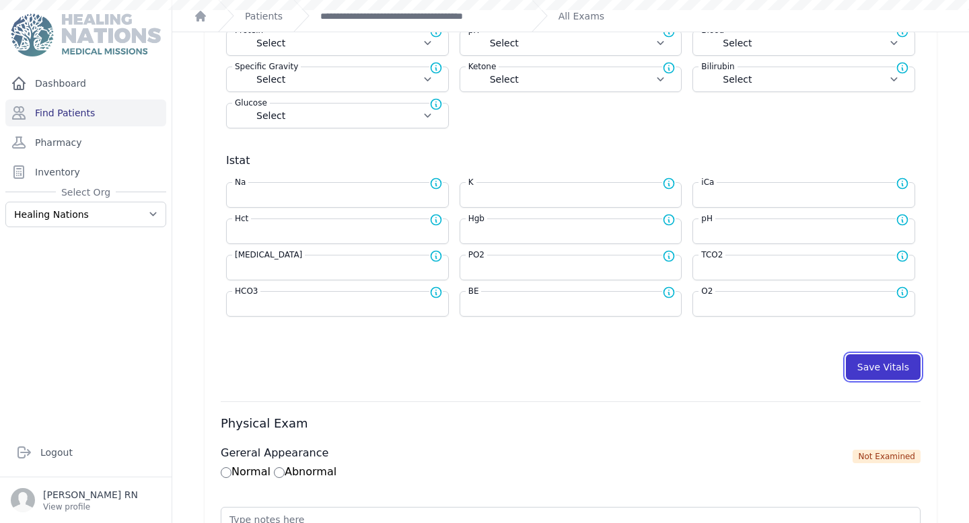
type input "283.0"
select select
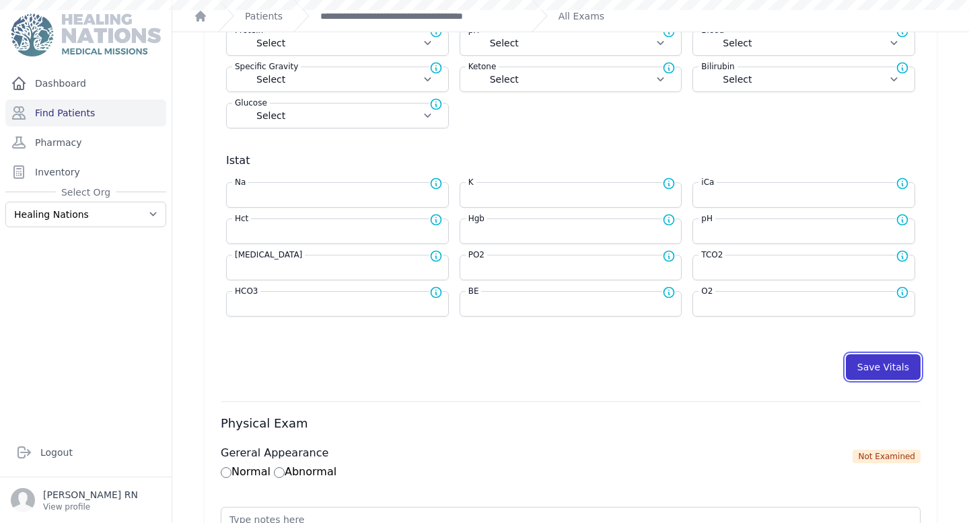
select select
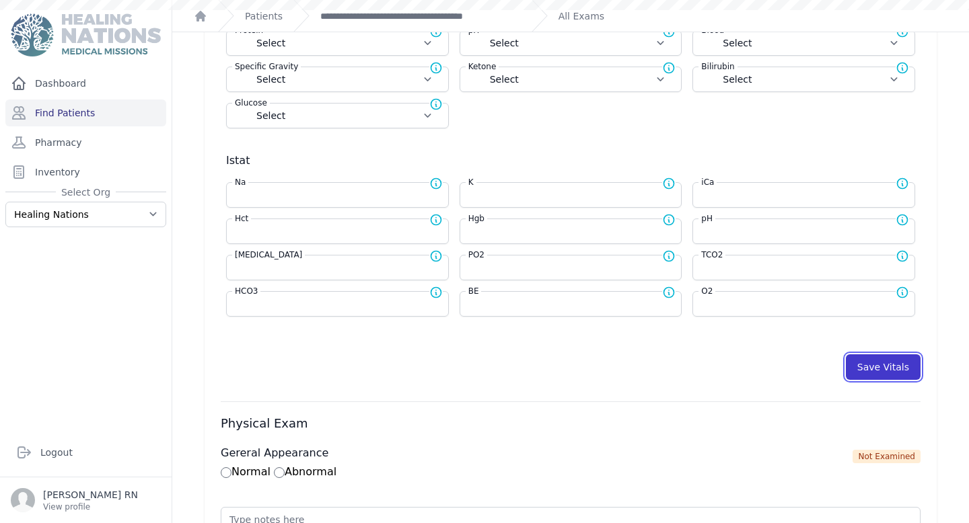
select select
click at [869, 363] on button "Save Vitals" at bounding box center [883, 368] width 75 height 26
click at [879, 363] on button "Save Vitals" at bounding box center [883, 368] width 75 height 26
click at [83, 116] on link "Find Patients" at bounding box center [85, 113] width 161 height 27
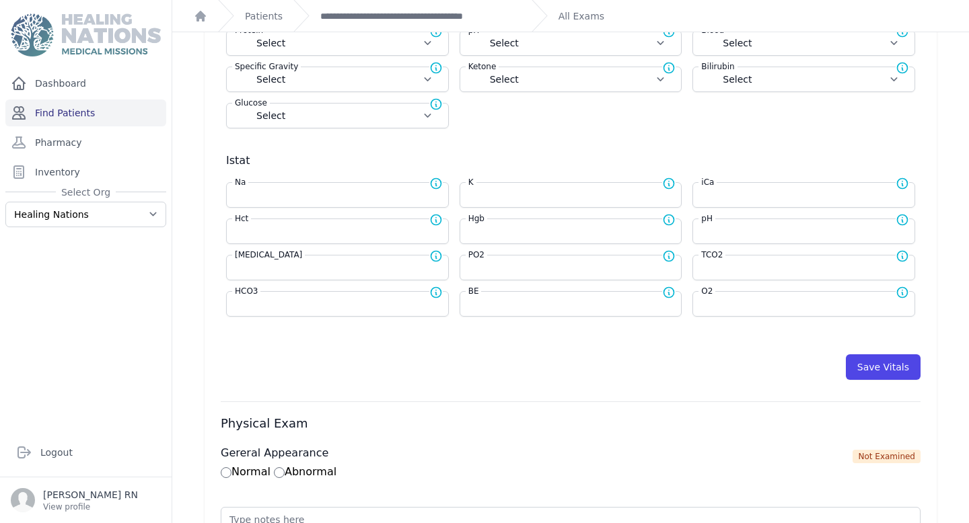
scroll to position [0, 0]
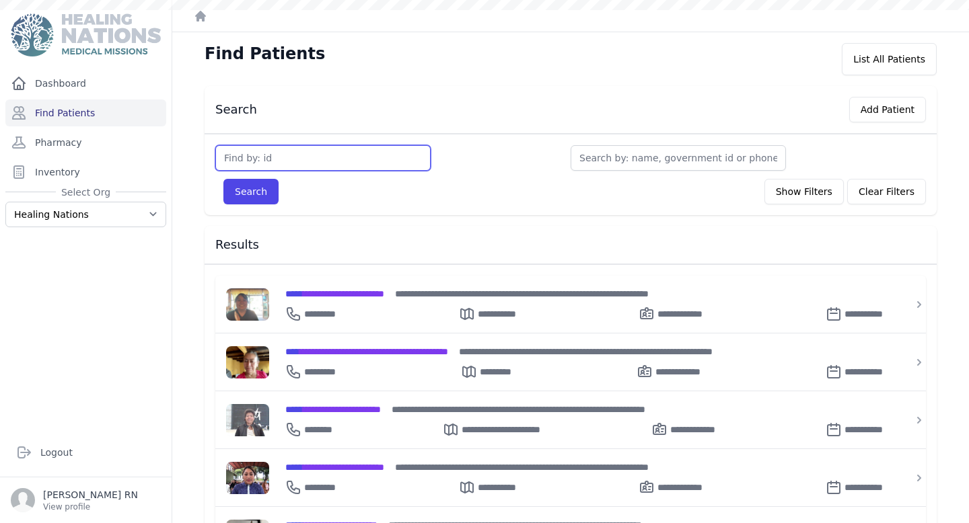
click at [277, 156] on input "text" at bounding box center [322, 158] width 215 height 26
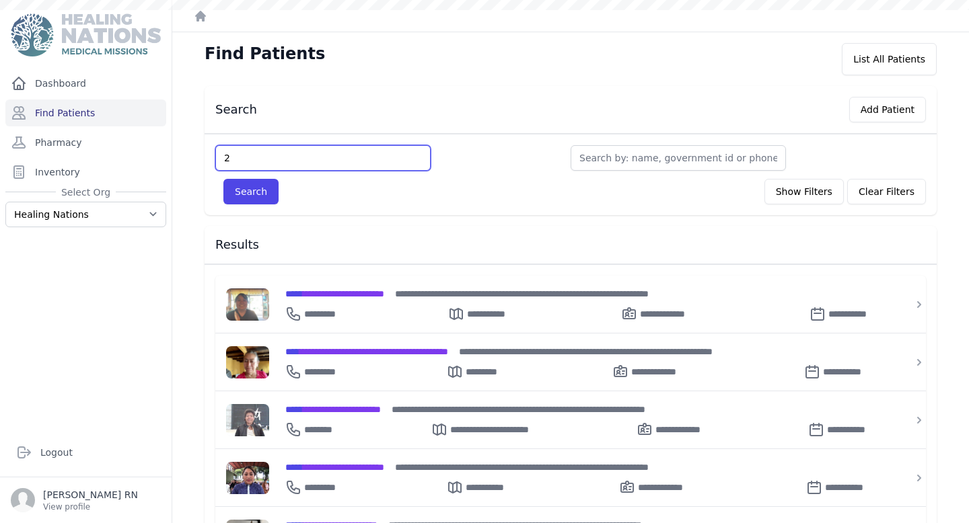
type input "23"
type input "2318"
click at [223, 179] on button "Search" at bounding box center [250, 192] width 55 height 26
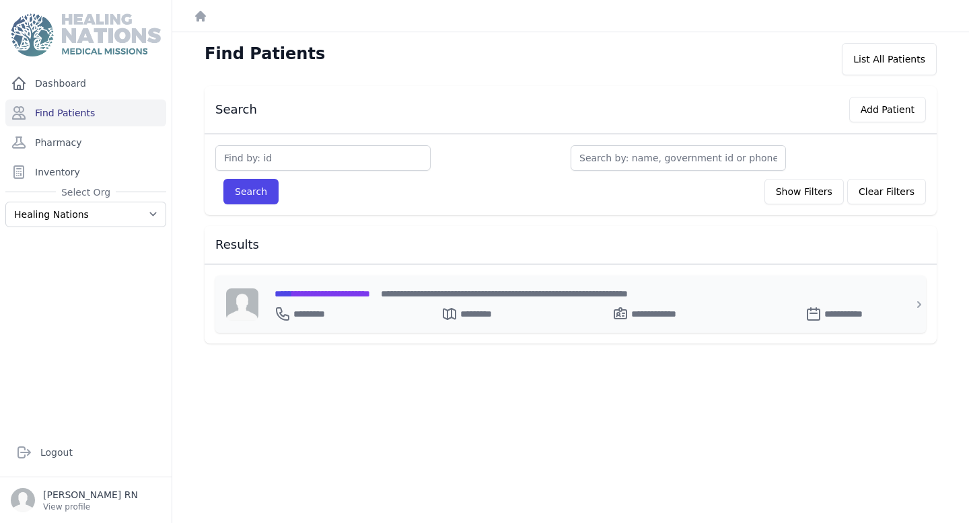
click at [327, 293] on span "**********" at bounding box center [323, 293] width 96 height 9
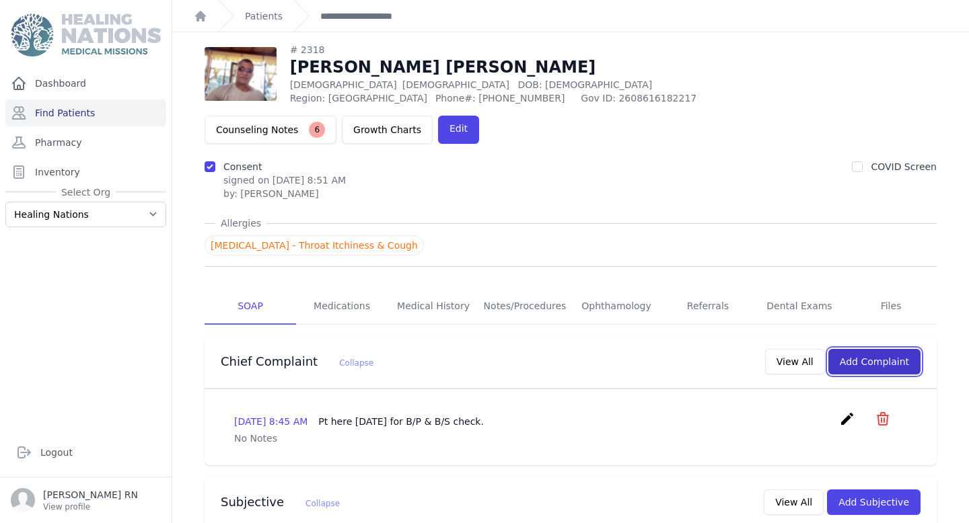
click at [871, 349] on button "Add Complaint" at bounding box center [874, 362] width 92 height 26
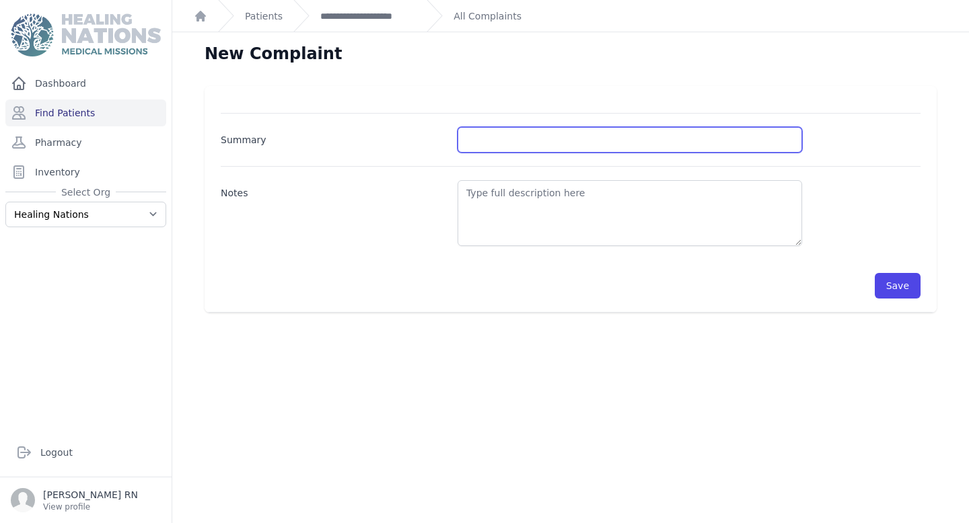
click at [486, 145] on input "Summary" at bounding box center [630, 140] width 344 height 26
type input "BP and BG Check"
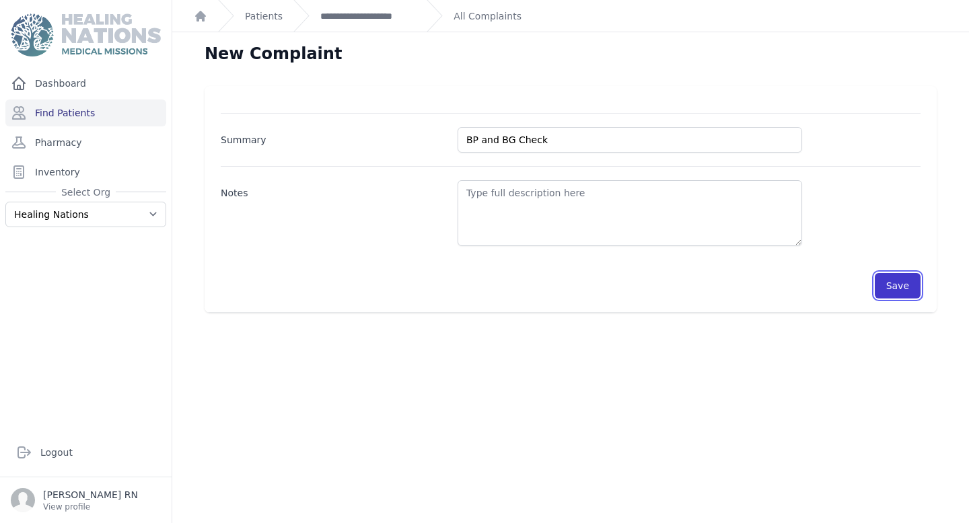
click at [898, 287] on button "Save" at bounding box center [898, 286] width 46 height 26
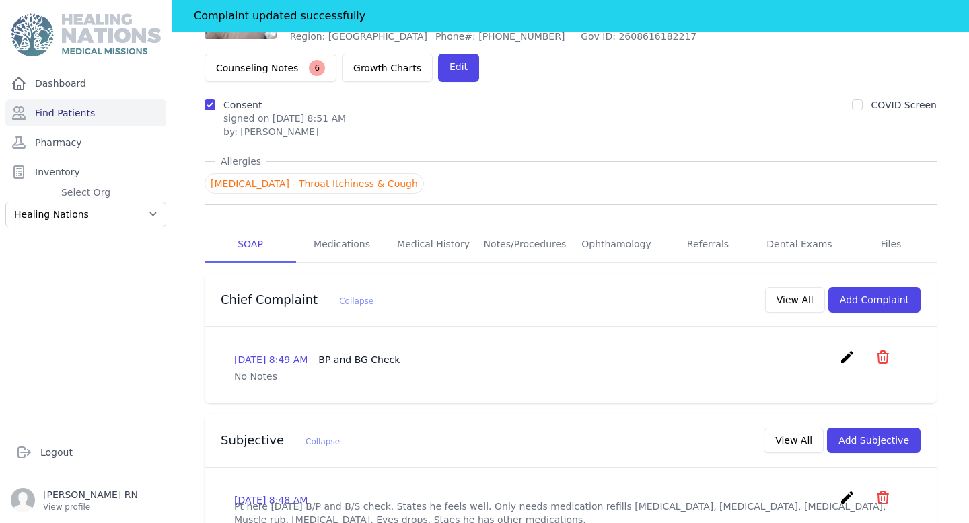
scroll to position [192, 0]
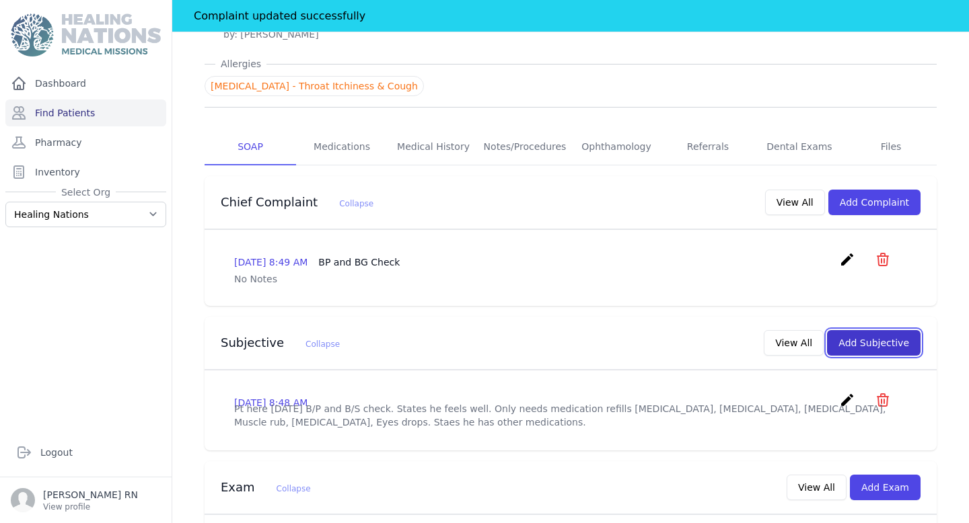
click at [861, 330] on button "Add Subjective" at bounding box center [874, 343] width 94 height 26
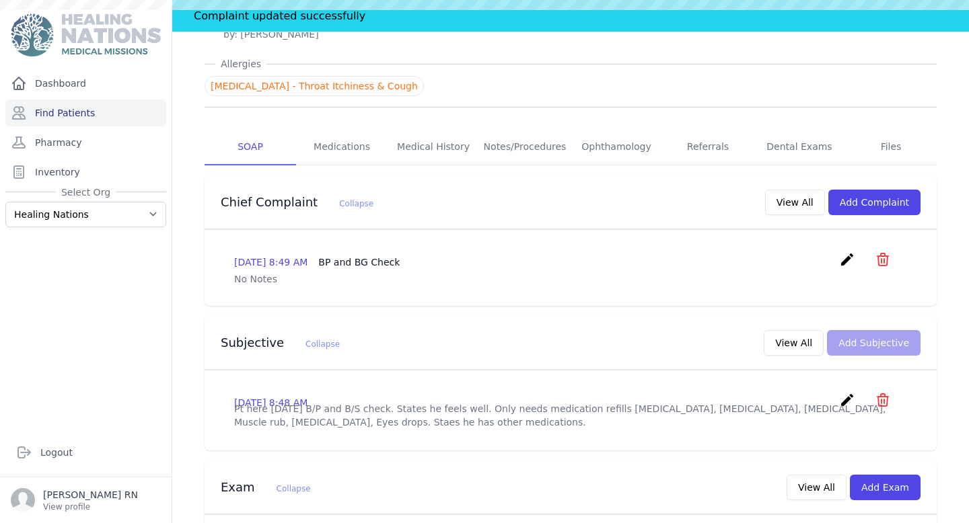
scroll to position [0, 0]
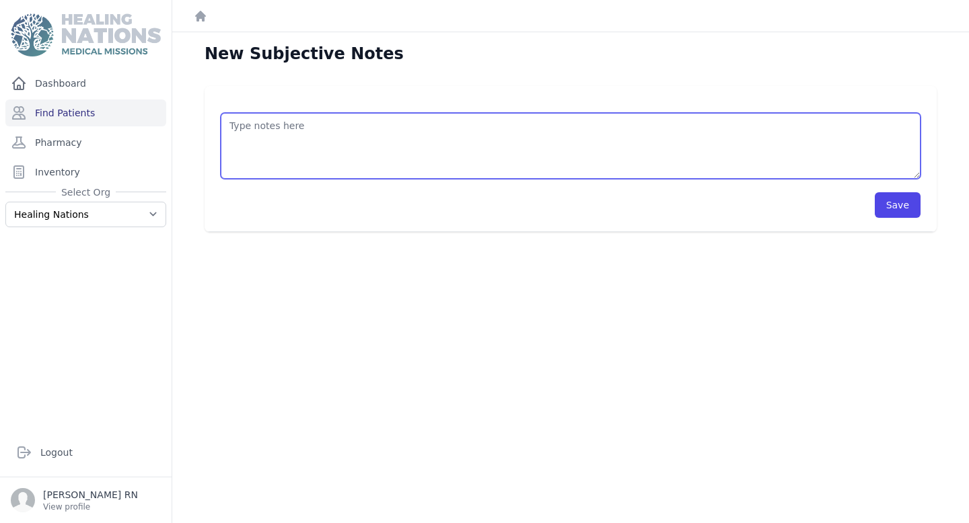
click at [305, 162] on textarea at bounding box center [571, 146] width 700 height 66
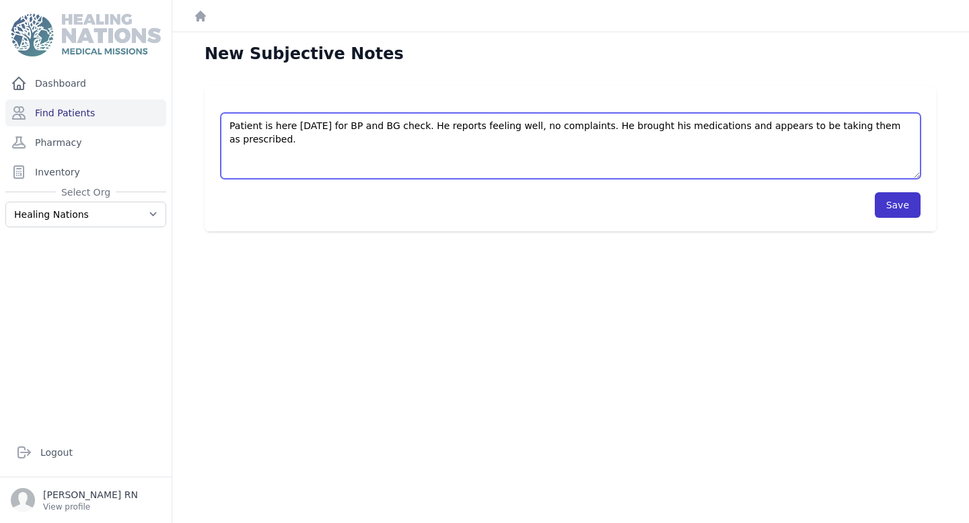
type textarea "Patient is here today for BP and BG check. He reports feeling well, no complain…"
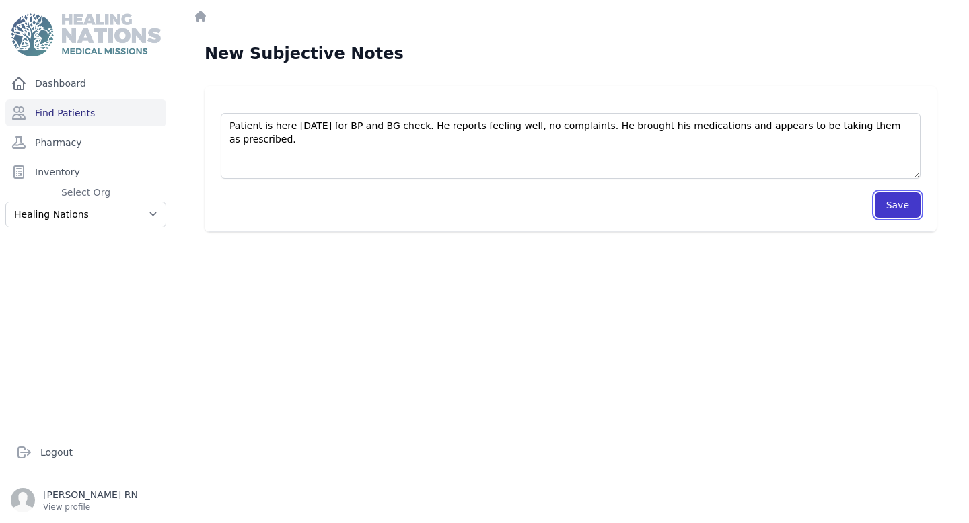
click at [906, 207] on button "Save" at bounding box center [898, 205] width 46 height 26
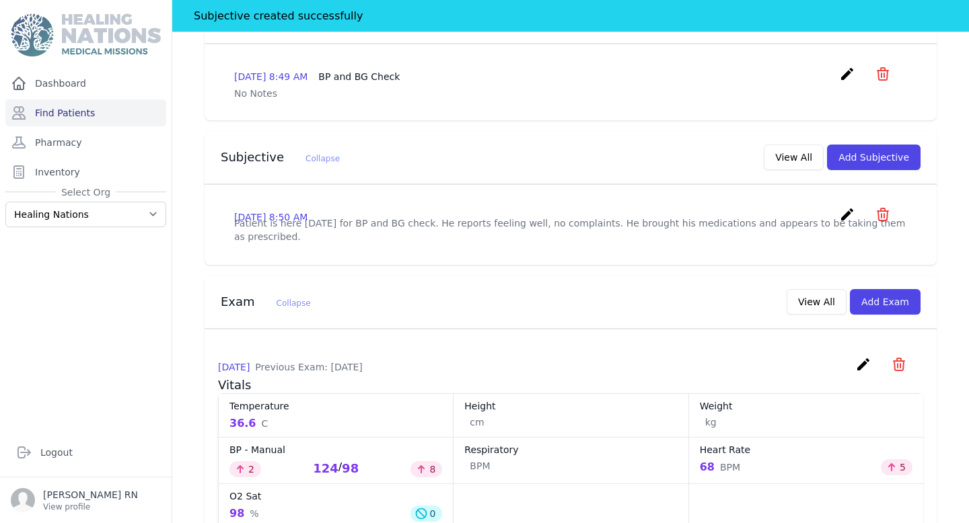
scroll to position [416, 0]
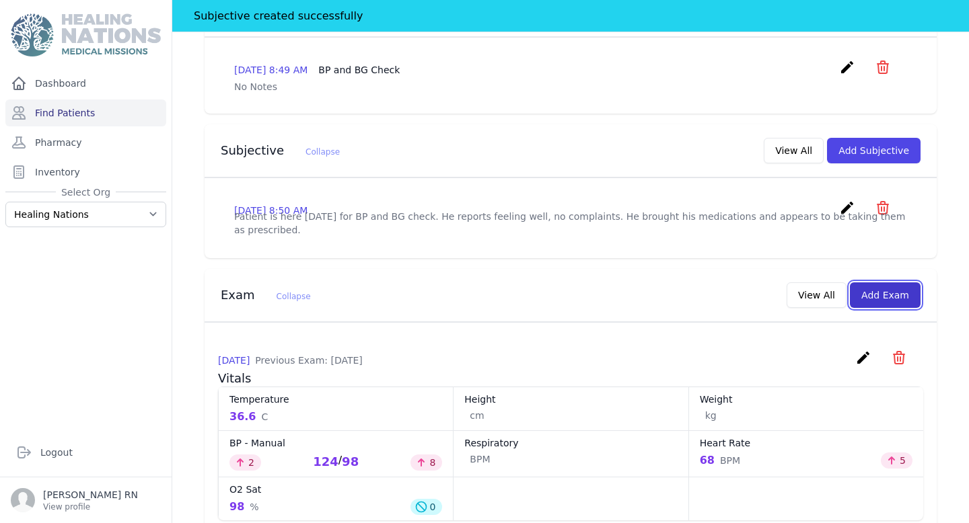
click at [887, 283] on button "Add Exam" at bounding box center [885, 296] width 71 height 26
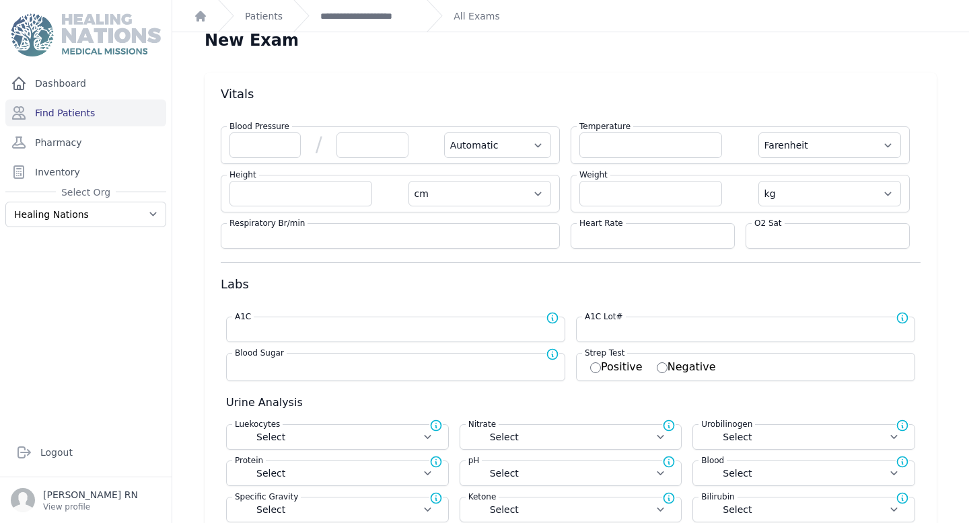
scroll to position [9, 0]
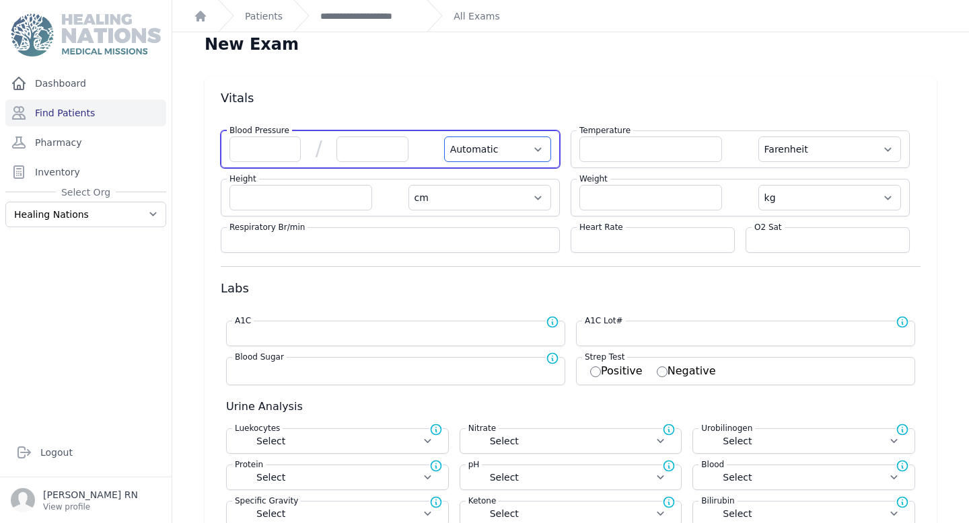
click at [496, 145] on select "Automatic Manual" at bounding box center [497, 150] width 107 height 26
click at [444, 137] on select "Automatic Manual" at bounding box center [497, 150] width 107 height 26
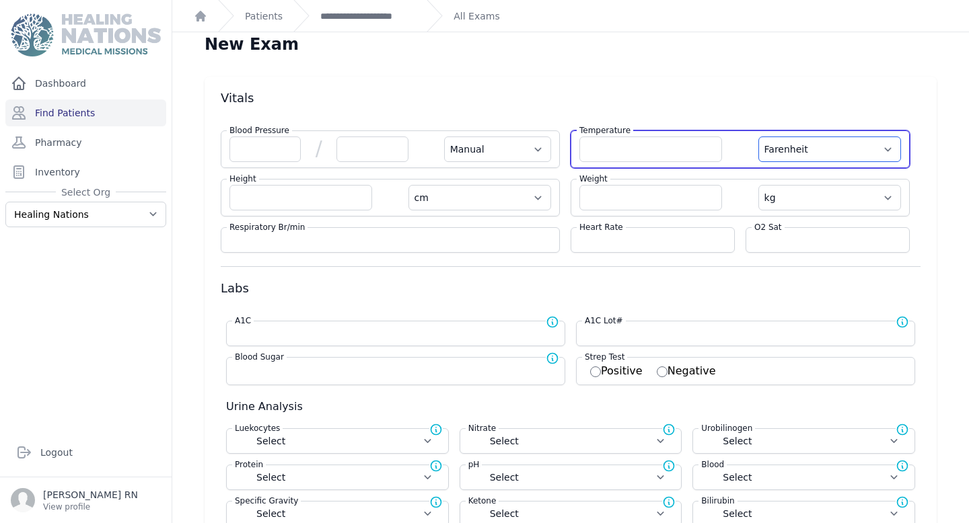
click at [852, 145] on select "Farenheit [PERSON_NAME]" at bounding box center [829, 150] width 143 height 26
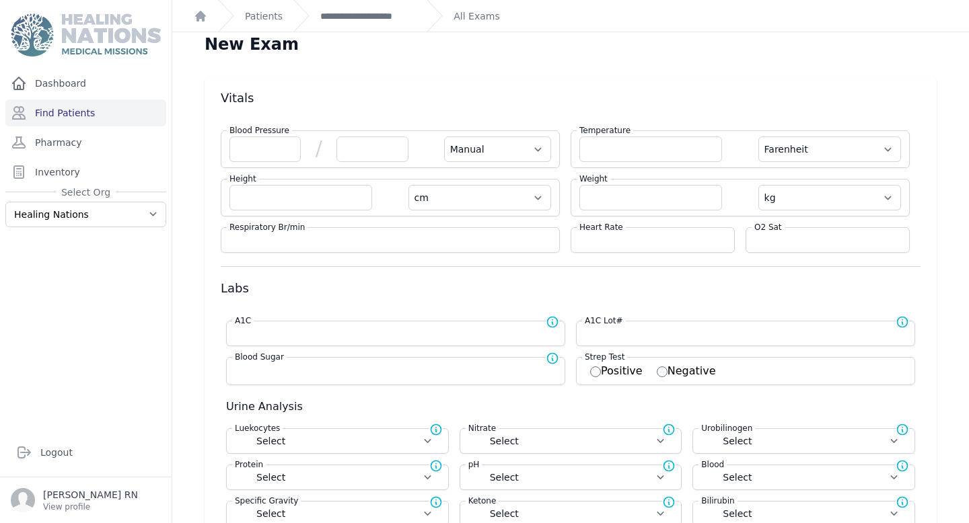
select select "Manual"
select select "cm"
select select "kg"
select select
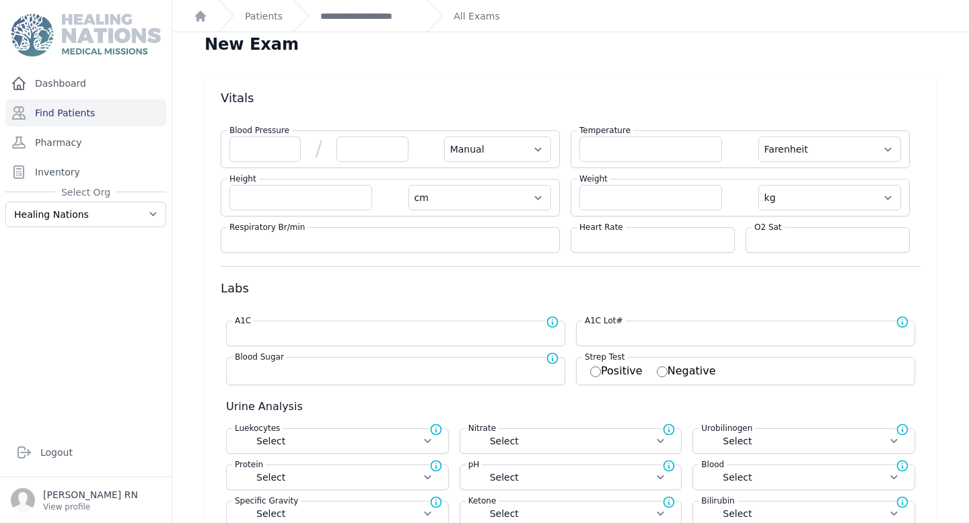
select select
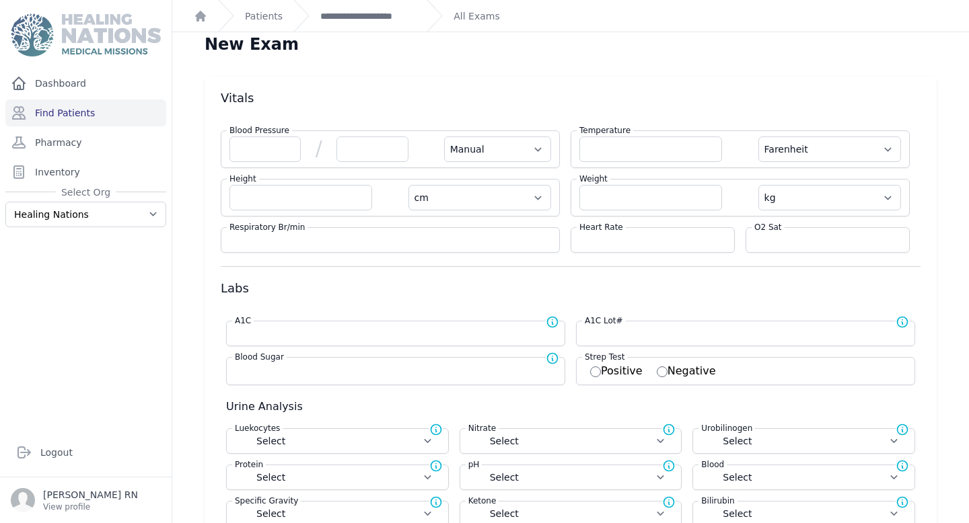
select select
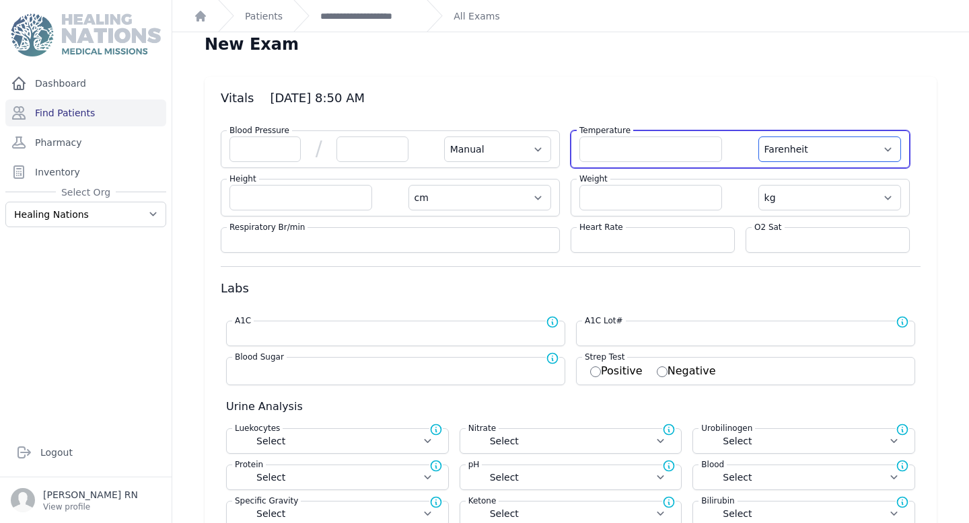
click at [848, 151] on select "Farenheit Celcius" at bounding box center [829, 150] width 143 height 26
select select "C"
click at [758, 137] on select "Farenheit Celcius" at bounding box center [829, 150] width 143 height 26
select select "Manual"
select select "cm"
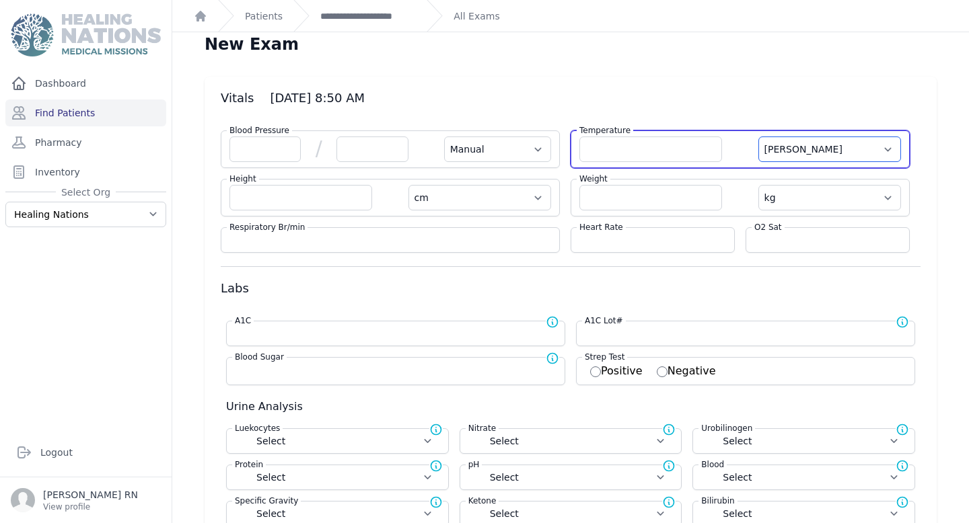
select select "kg"
select select
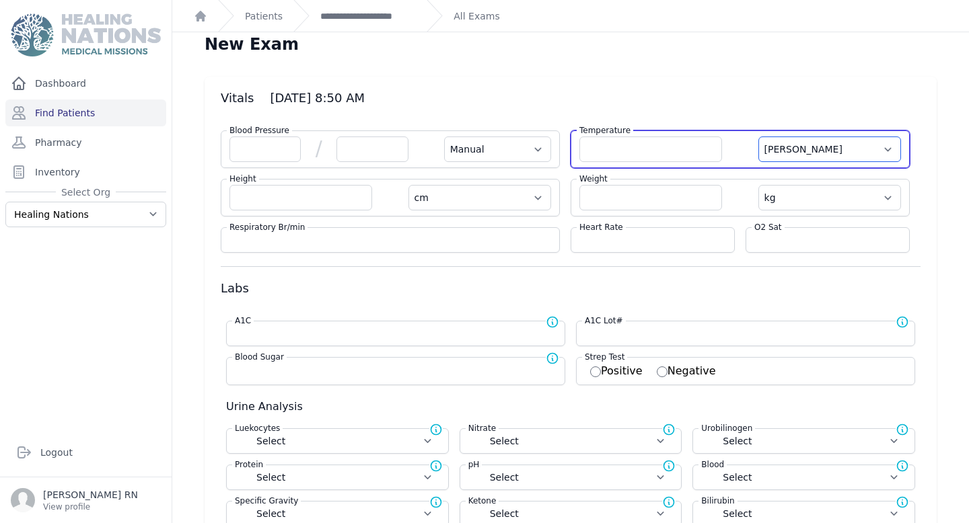
select select
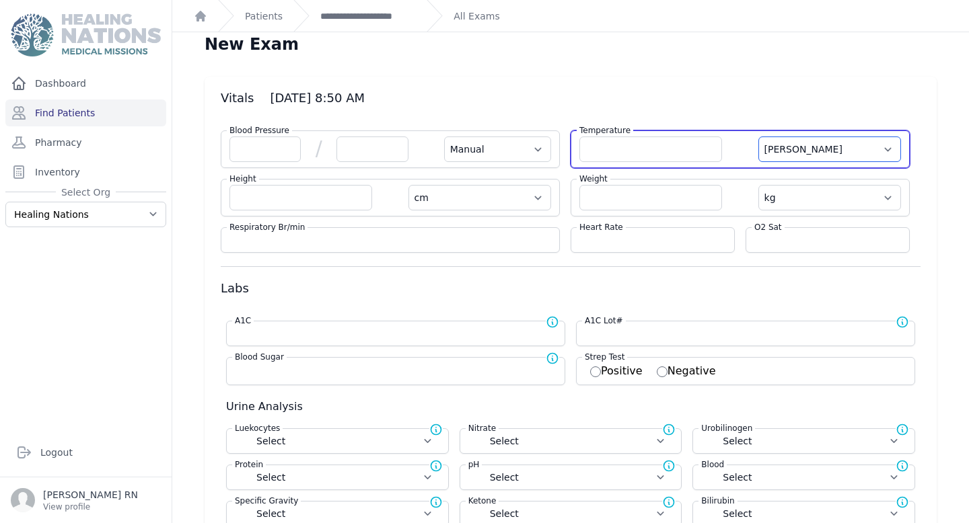
select select
click at [709, 156] on input "number" at bounding box center [650, 150] width 143 height 26
type input "33.4"
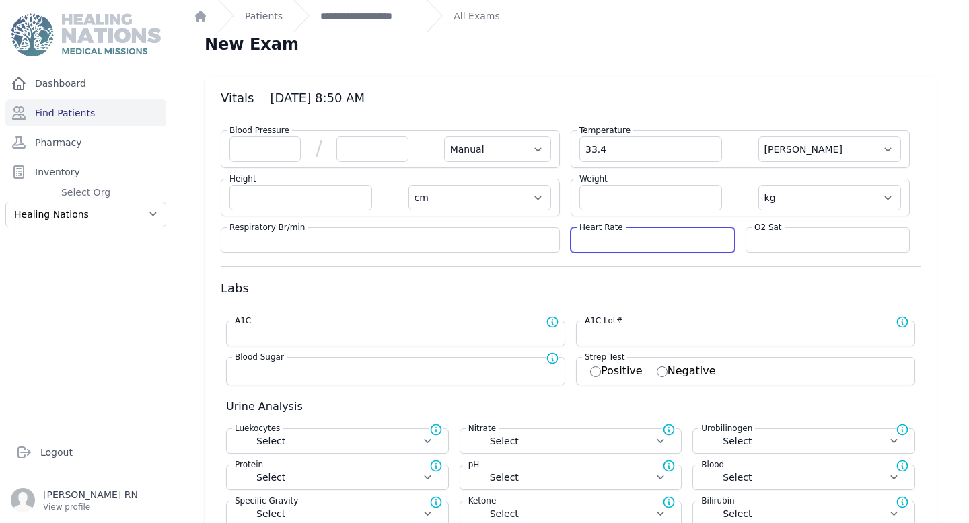
click at [680, 237] on input "number" at bounding box center [652, 239] width 147 height 13
select select "Manual"
select select "C"
select select "cm"
select select "kg"
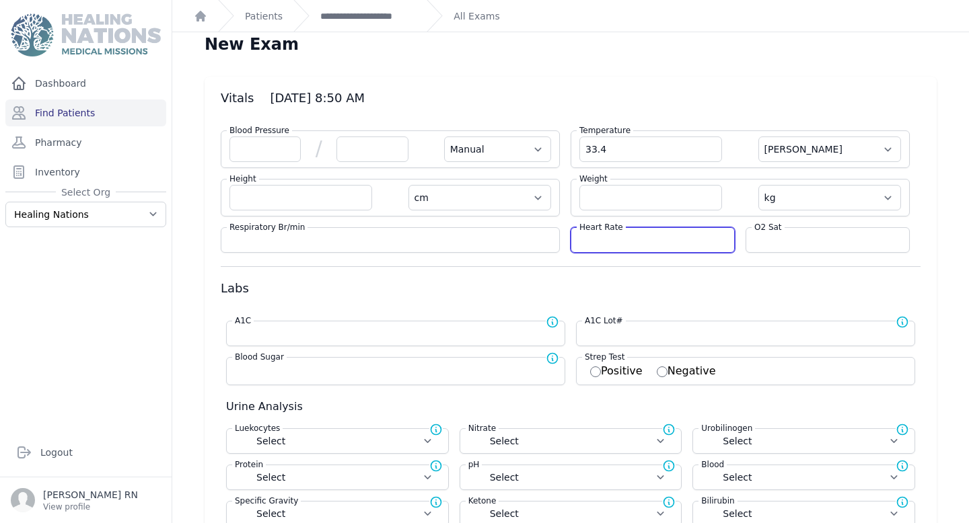
select select
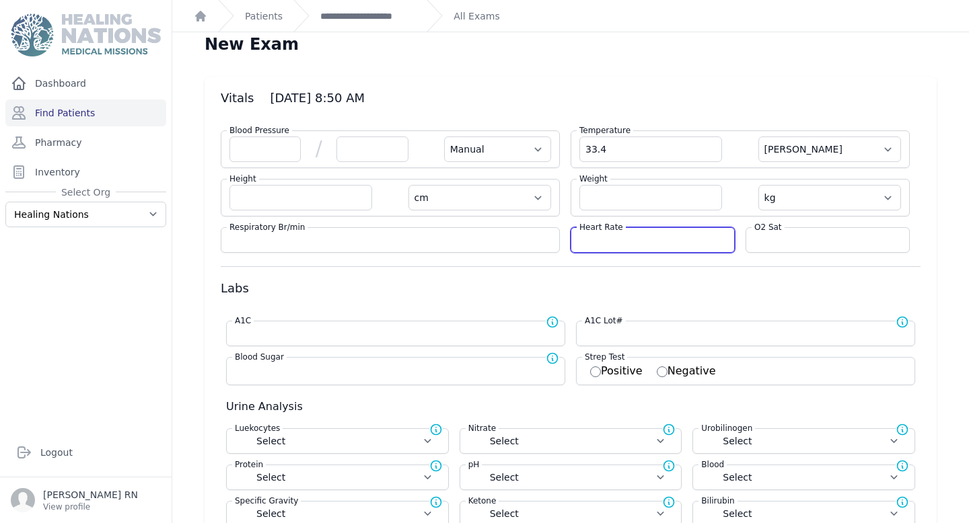
select select
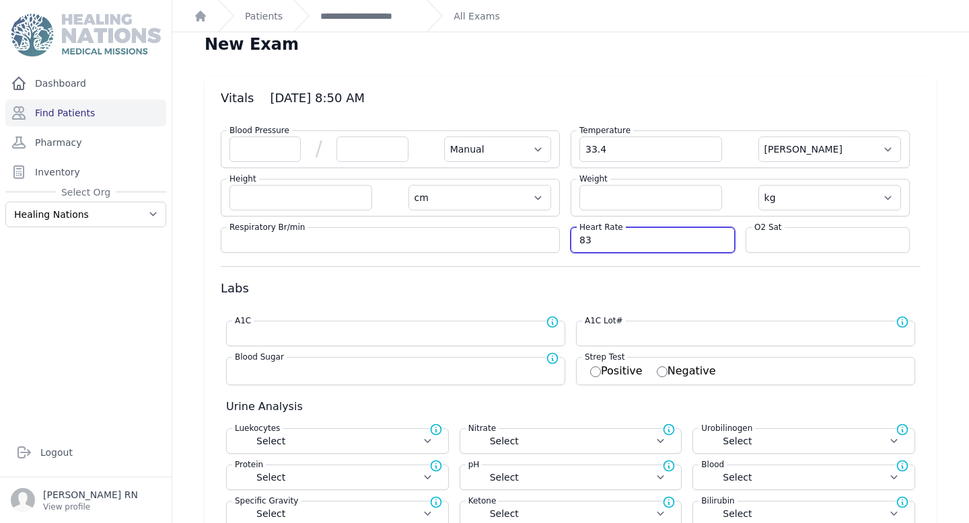
type input "83"
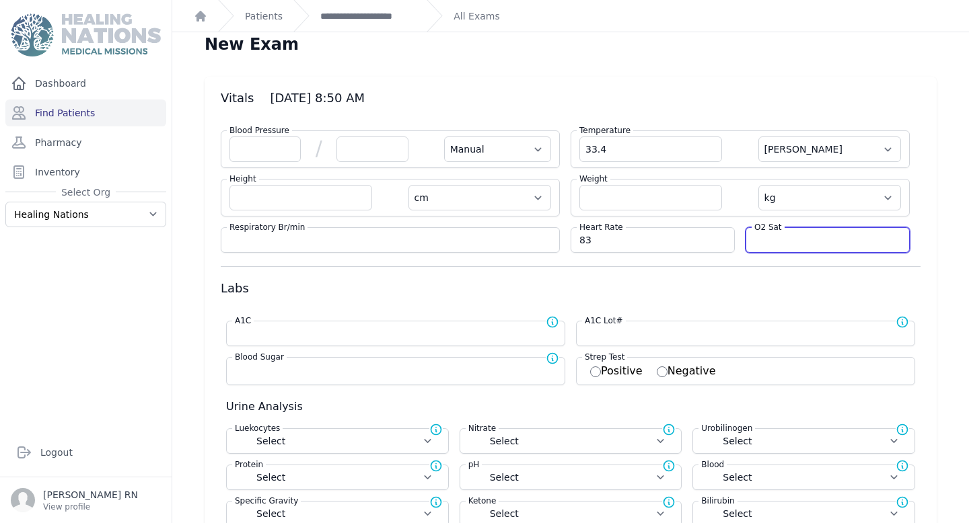
select select "Manual"
select select "C"
select select "cm"
select select "kg"
select select
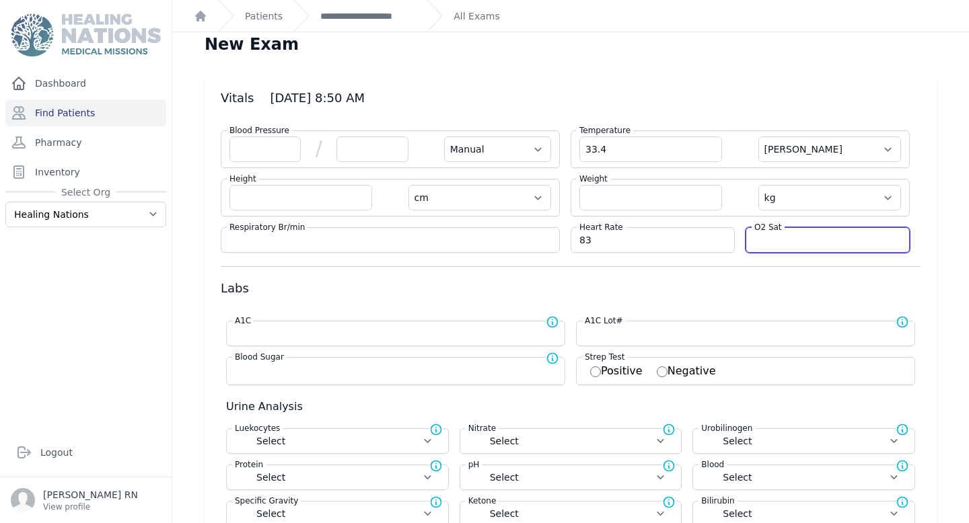
select select
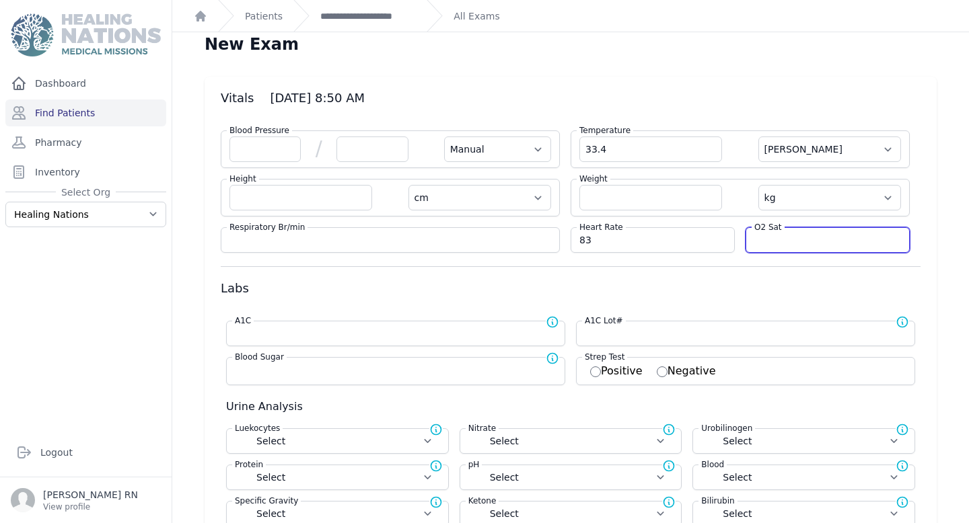
select select
type input "90"
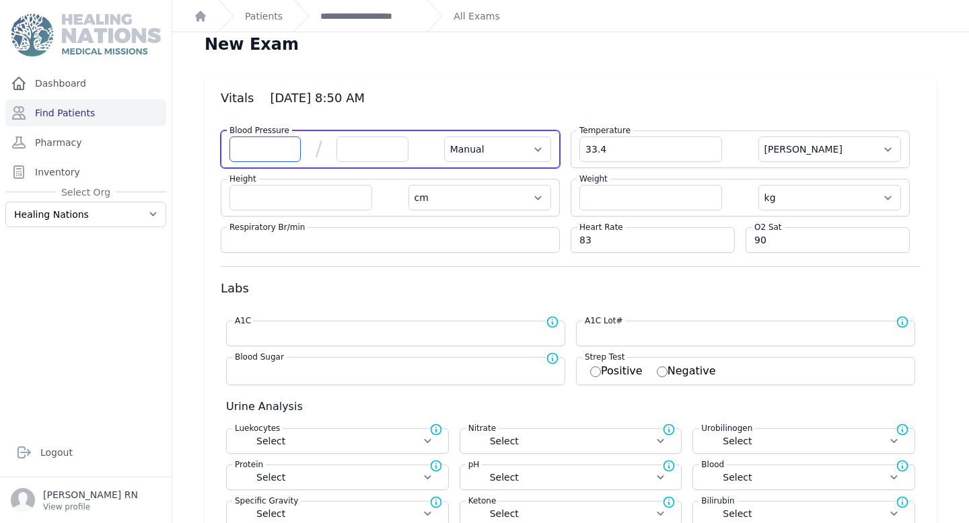
click at [264, 158] on input "number" at bounding box center [264, 150] width 71 height 26
select select "Manual"
select select "C"
select select "cm"
select select "kg"
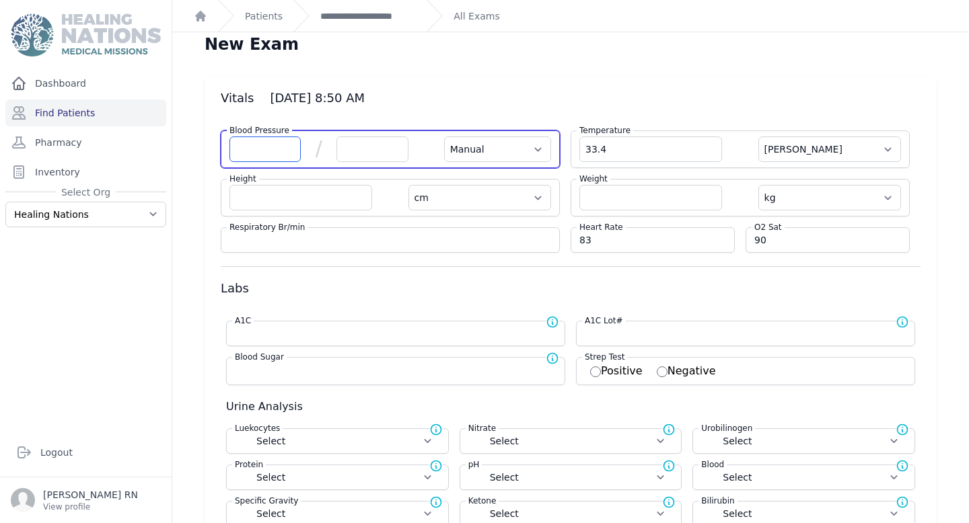
select select
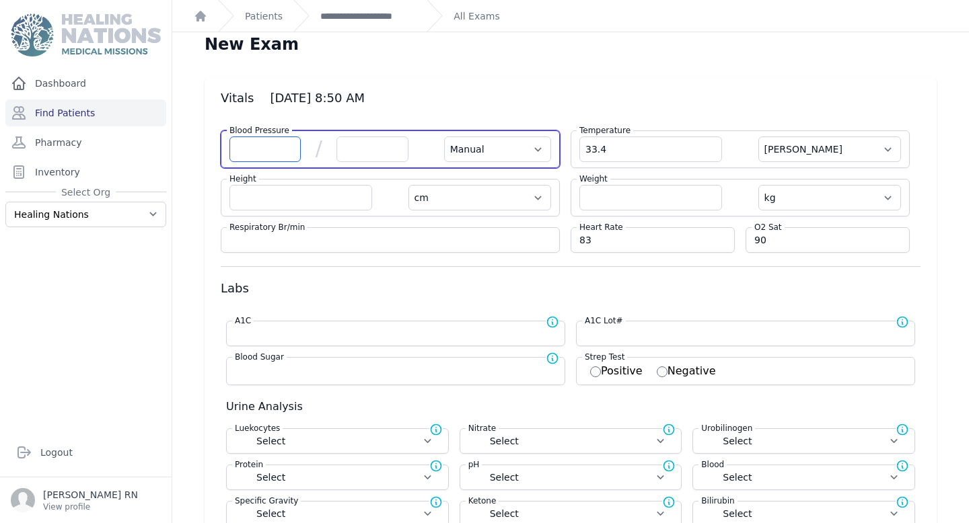
select select
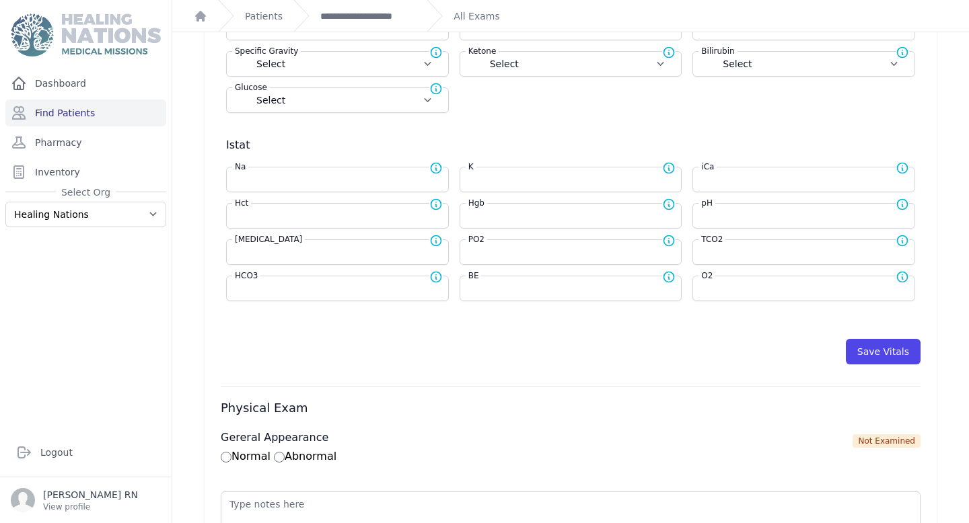
scroll to position [466, 0]
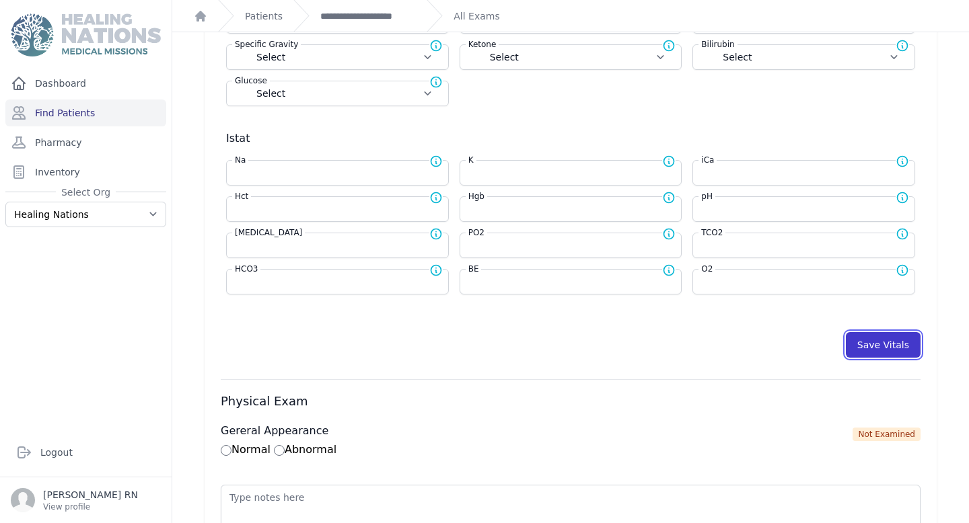
click at [898, 347] on button "Save Vitals" at bounding box center [883, 345] width 75 height 26
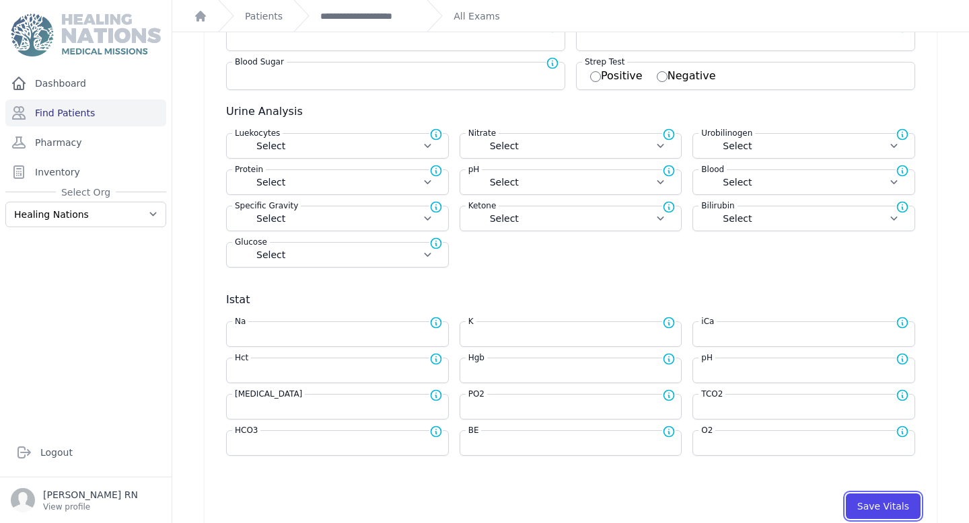
scroll to position [282, 0]
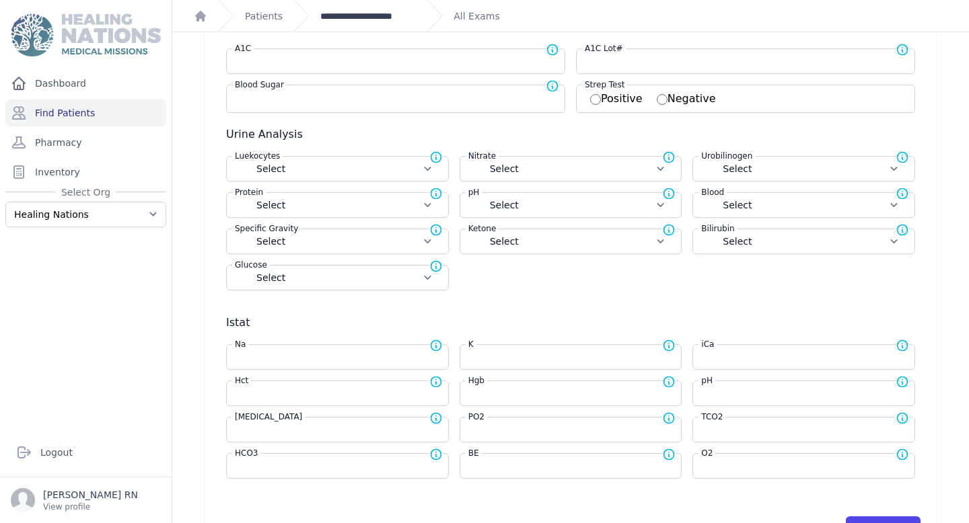
click at [363, 10] on link "**********" at bounding box center [368, 15] width 96 height 13
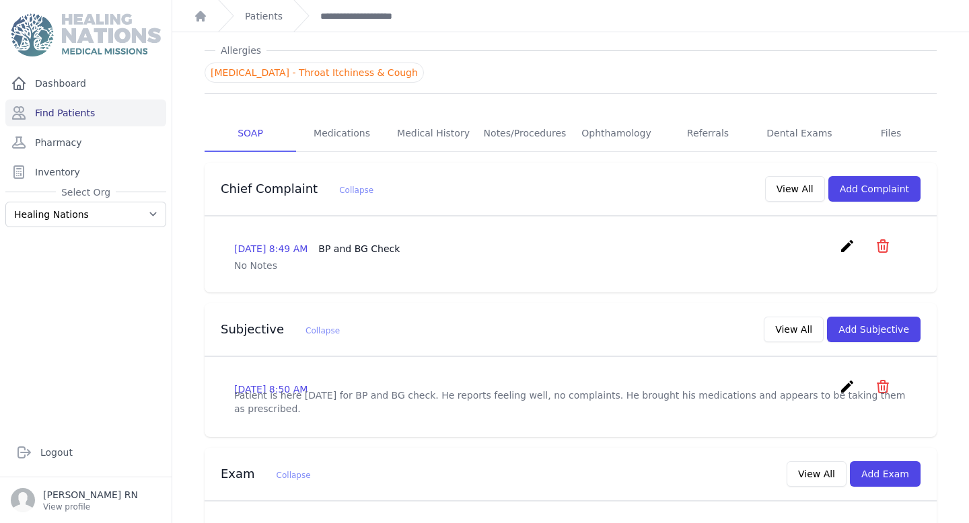
scroll to position [186, 0]
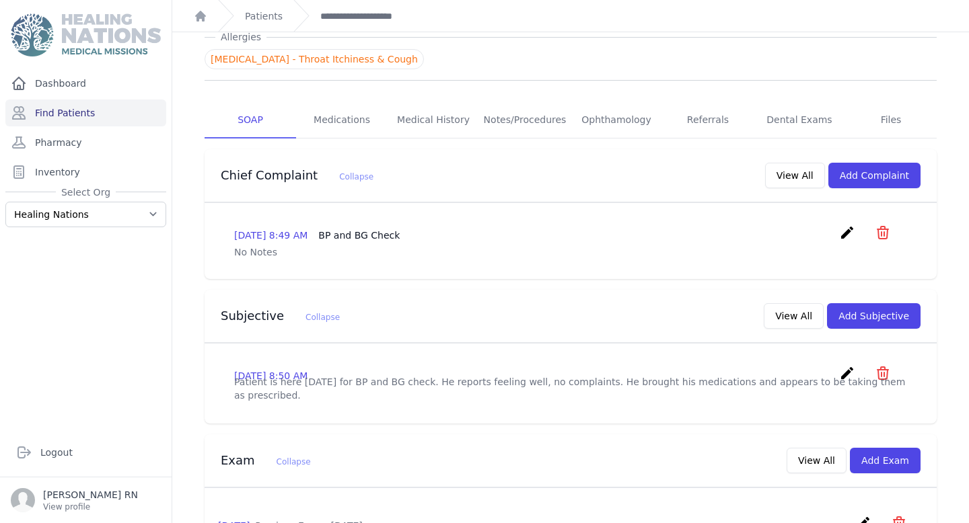
click at [844, 365] on icon "create" at bounding box center [847, 373] width 16 height 16
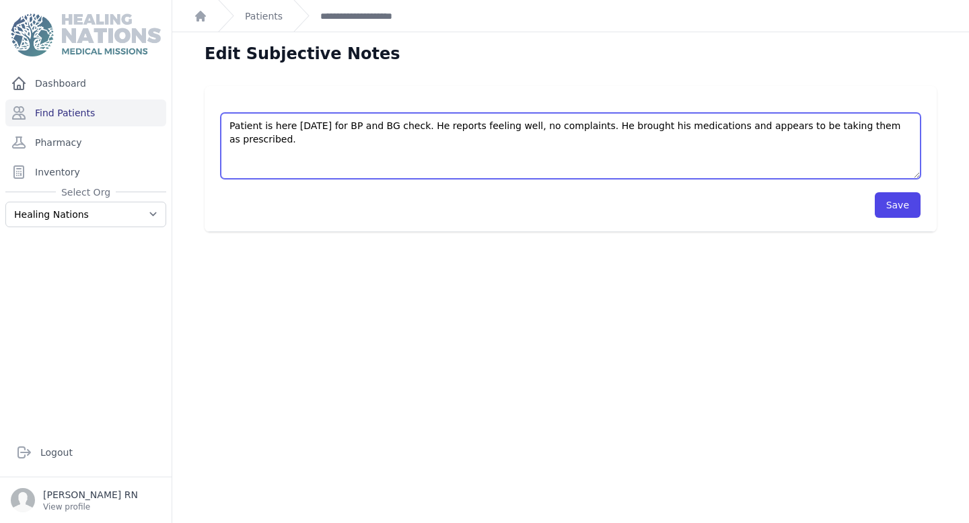
click at [268, 166] on textarea "Patient is here today for BP and BG check. He reports feeling well, no complain…" at bounding box center [571, 146] width 700 height 66
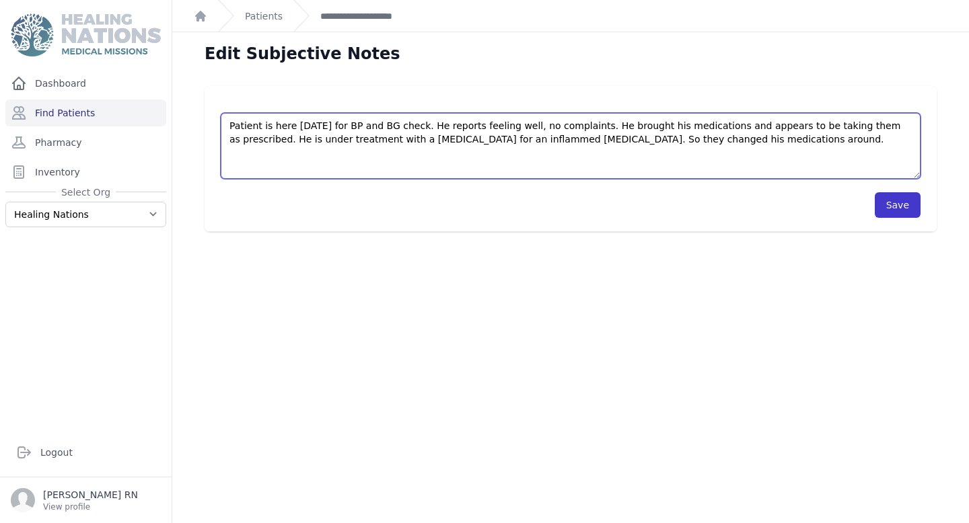
type textarea "Patient is here today for BP and BG check. He reports feeling well, no complain…"
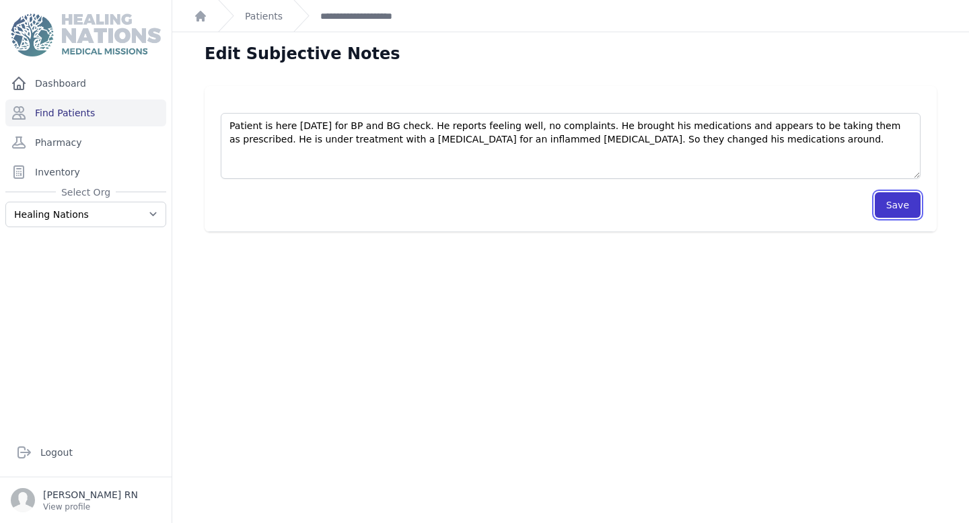
click at [908, 211] on button "Save" at bounding box center [898, 205] width 46 height 26
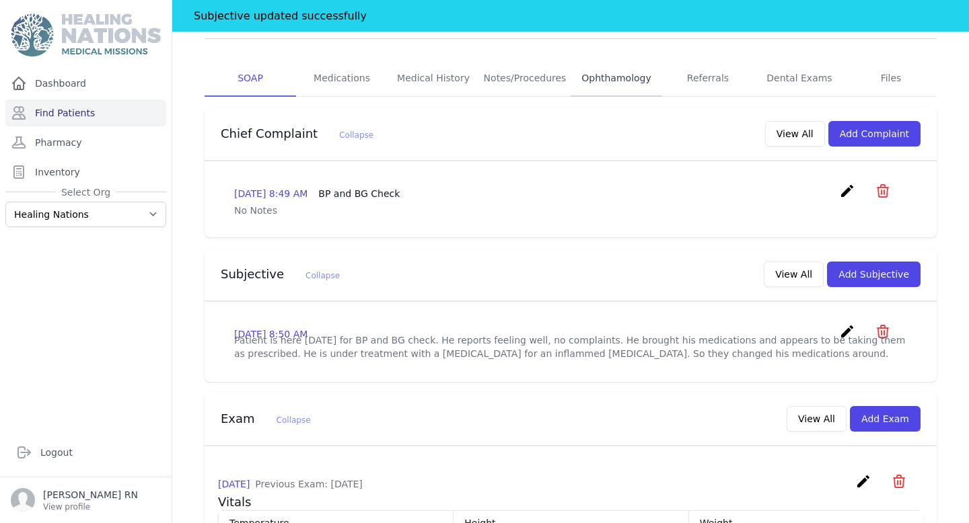
scroll to position [340, 0]
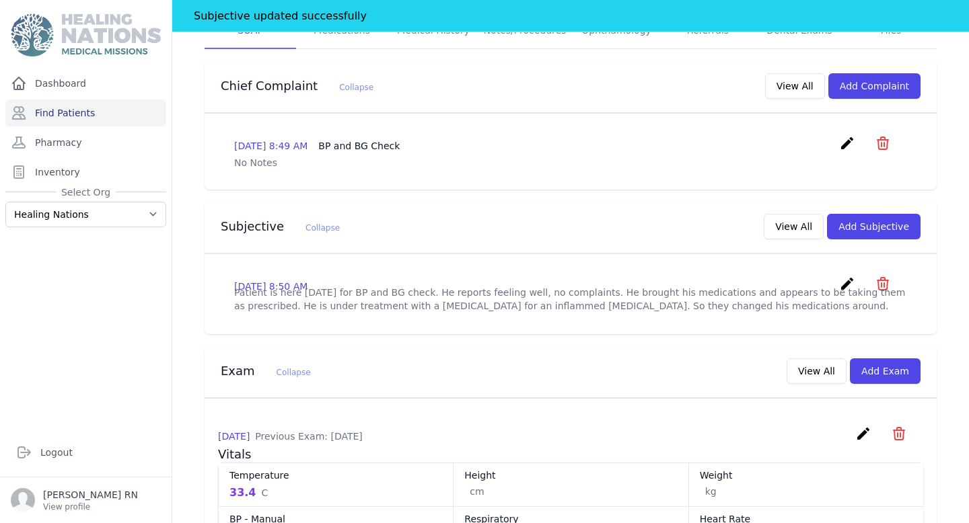
click at [845, 276] on icon "create" at bounding box center [847, 284] width 16 height 16
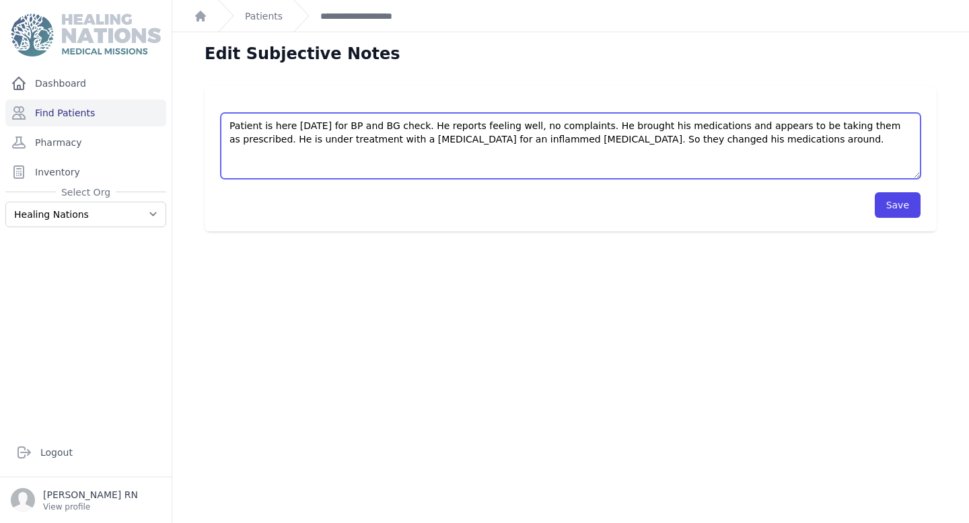
click at [710, 164] on textarea "Patient is here today for BP and BG check. He reports feeling well, no complain…" at bounding box center [571, 146] width 700 height 66
type textarea "Patient is here today for BP and BG check. He reports feeling well, no complain…"
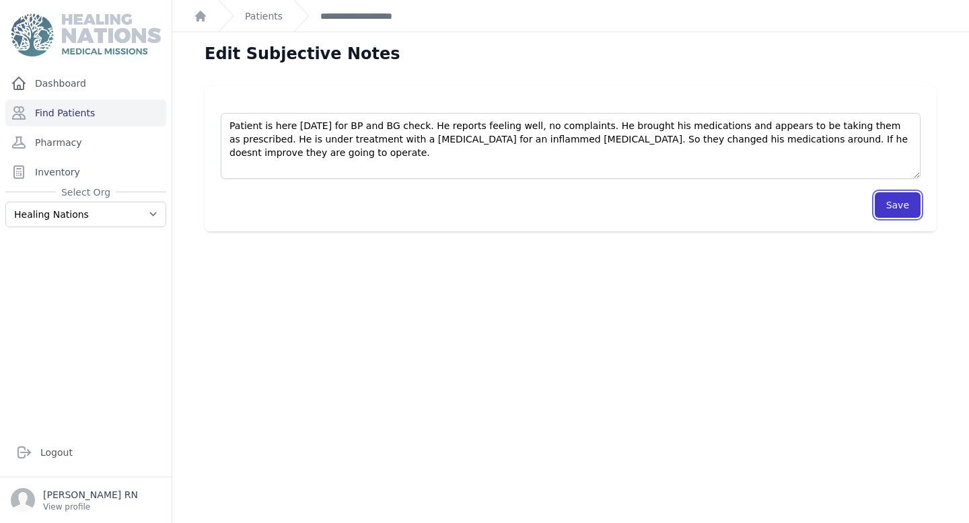
click at [903, 205] on button "Save" at bounding box center [898, 205] width 46 height 26
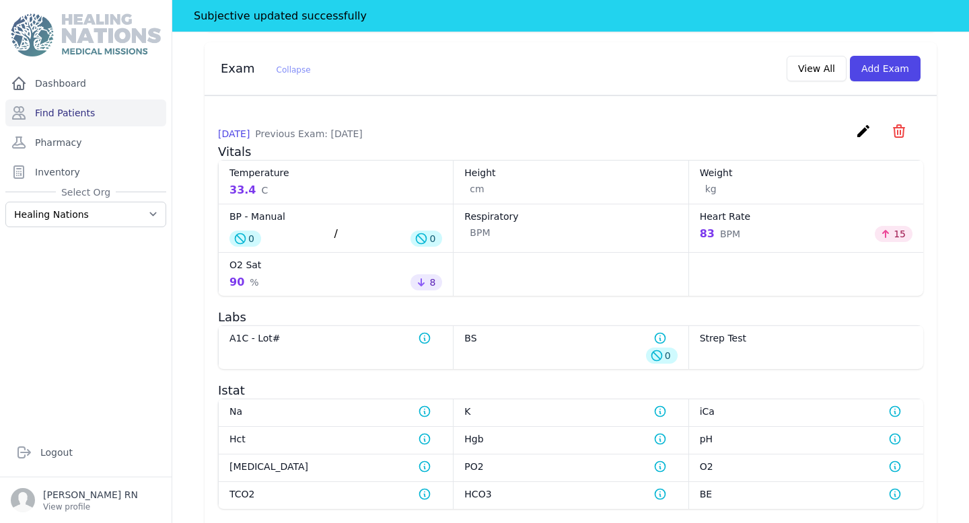
scroll to position [675, 0]
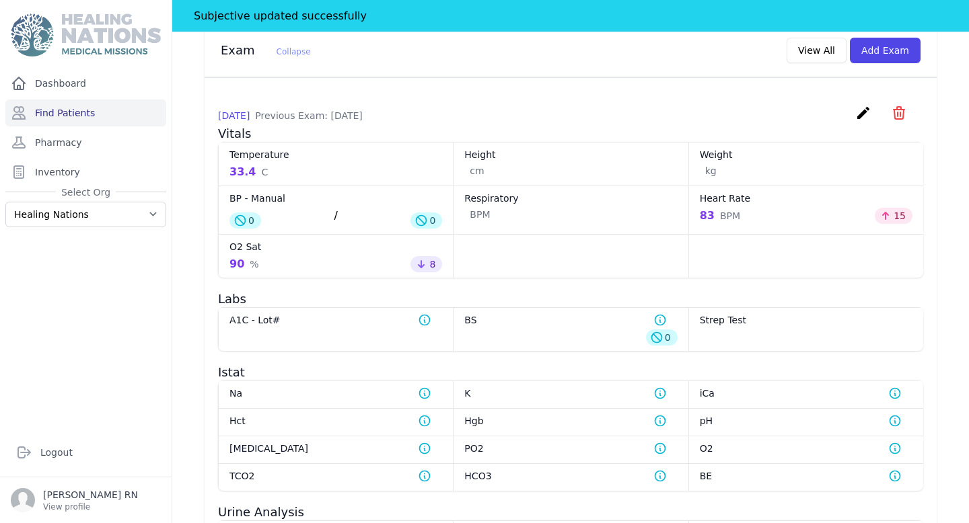
click at [859, 105] on icon "create" at bounding box center [863, 113] width 16 height 16
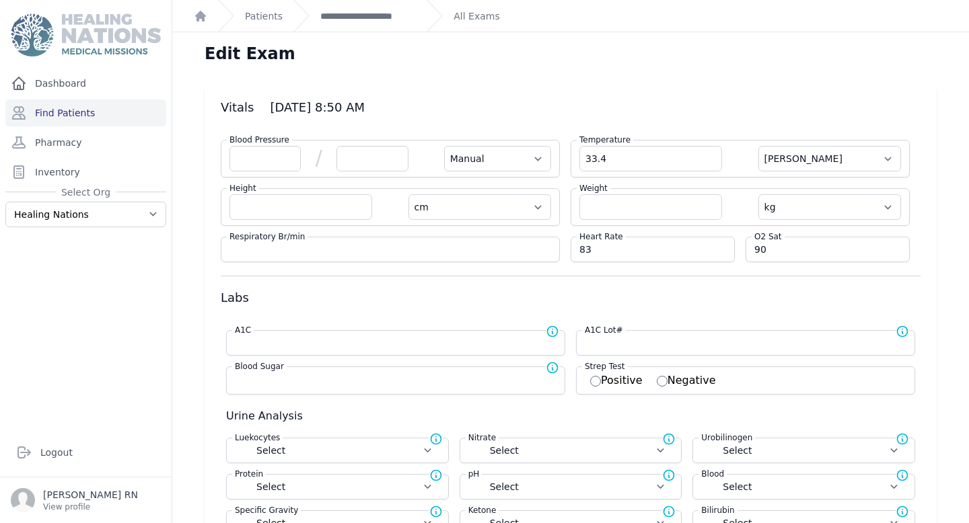
click at [251, 173] on div "Blood Pressure / Automatic Manual" at bounding box center [390, 159] width 339 height 38
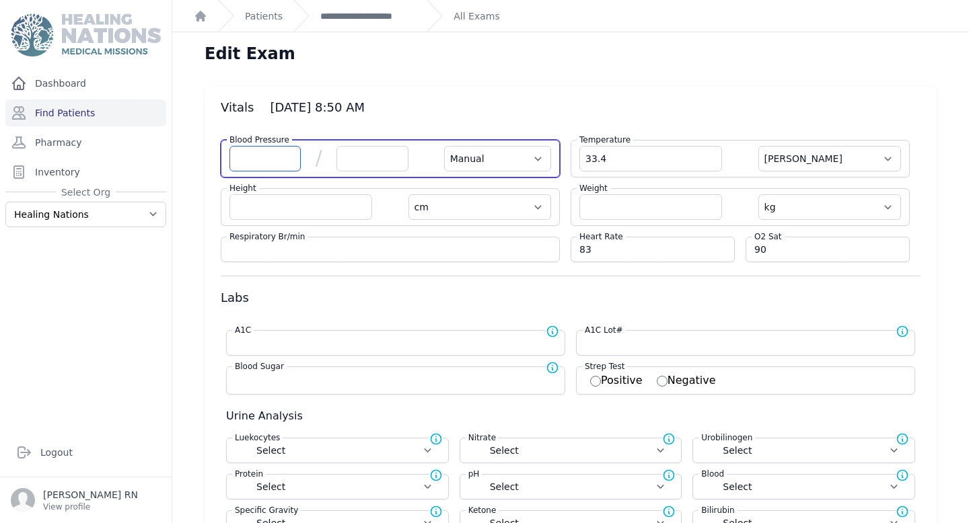
click at [252, 161] on input "number" at bounding box center [264, 159] width 71 height 26
type input "118"
select select "Manual"
select select "C"
select select "cm"
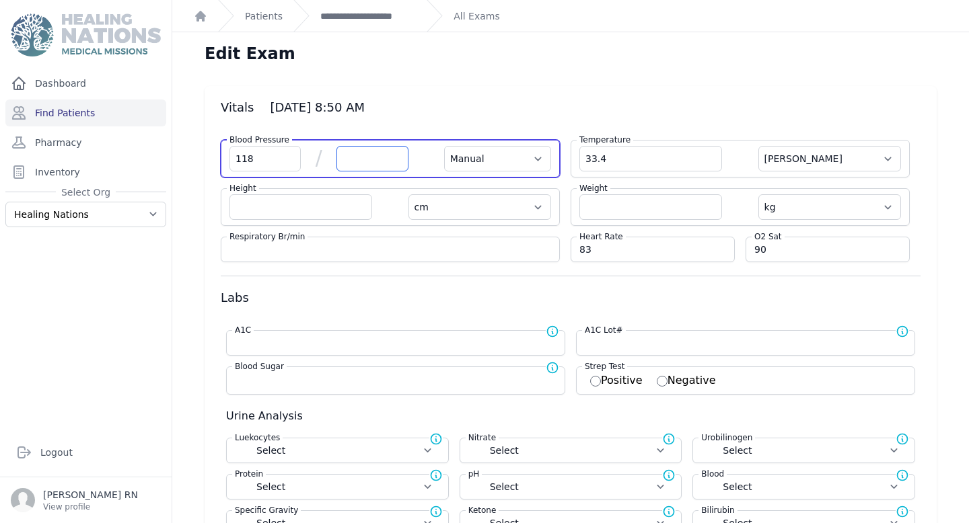
select select "kg"
select select
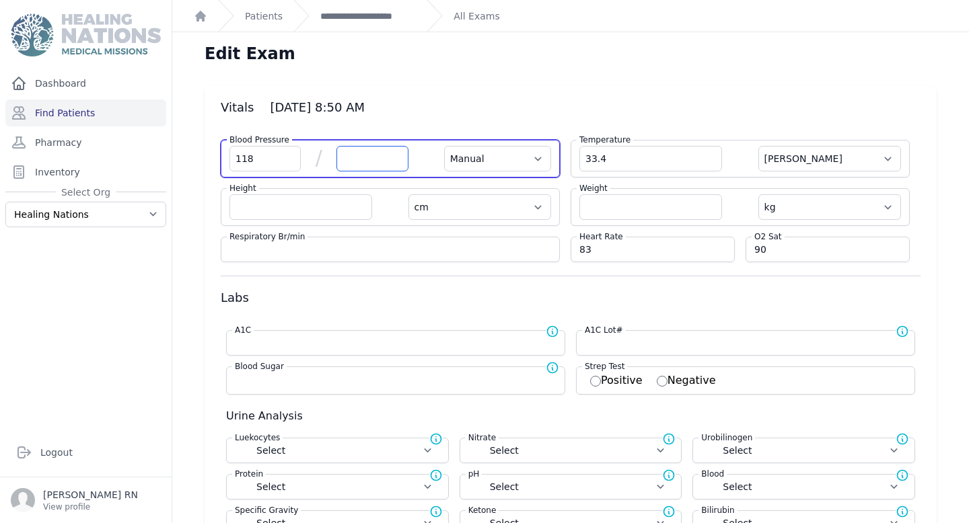
select select
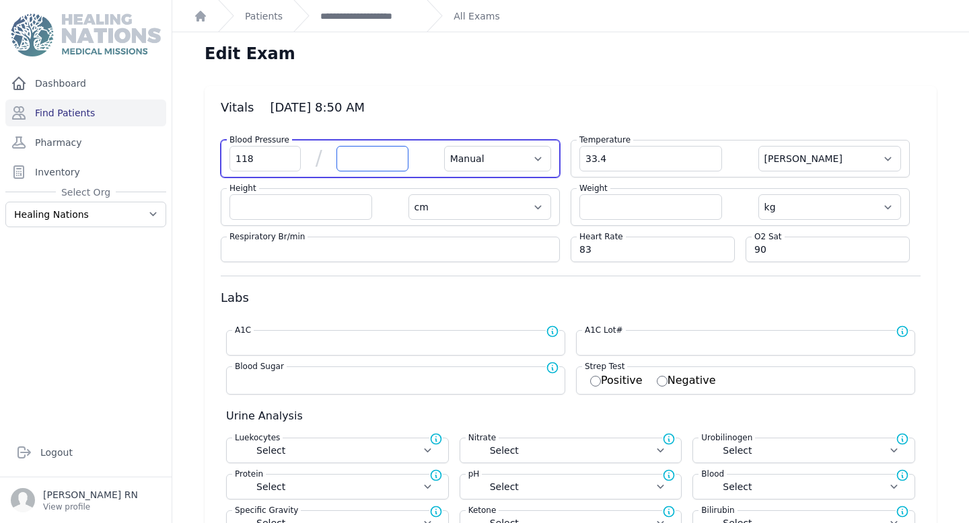
select select
type input "68"
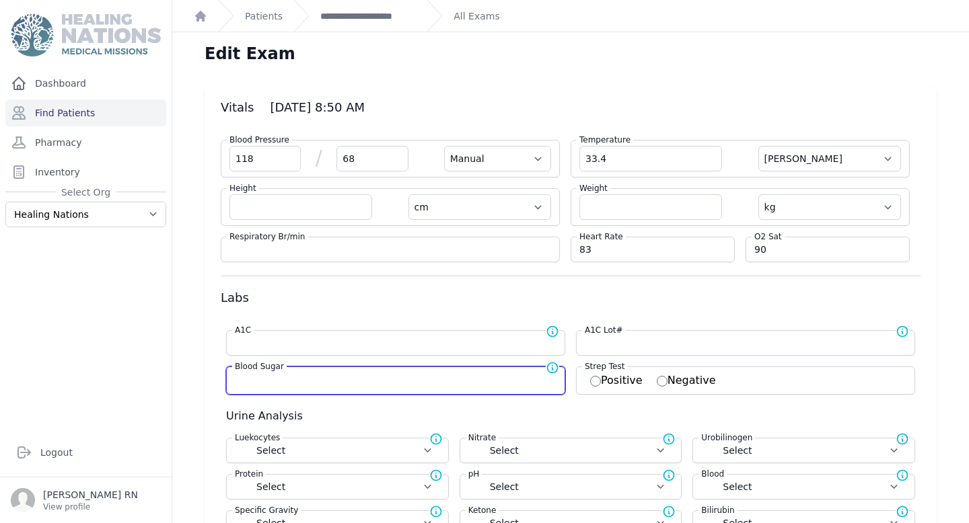
click at [260, 382] on input "number" at bounding box center [396, 379] width 322 height 13
select select "Manual"
select select "C"
select select "cm"
select select "kg"
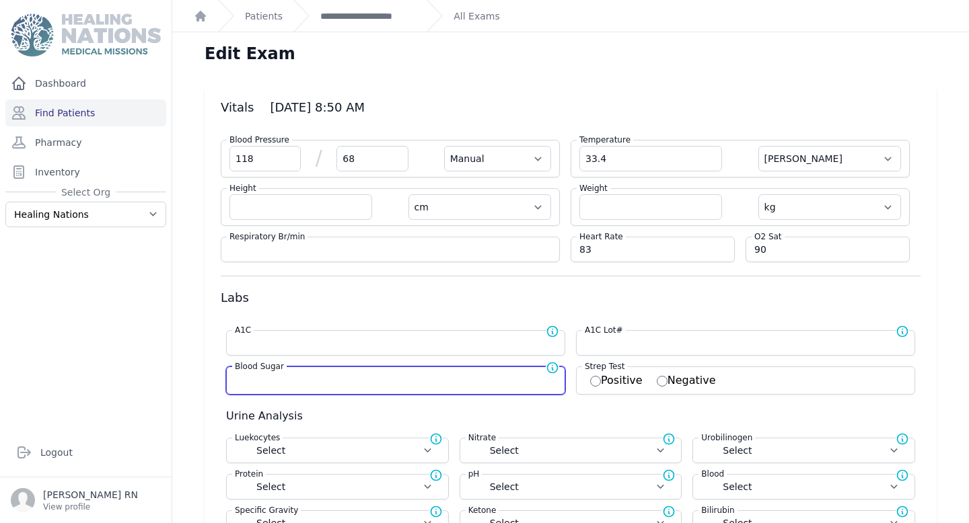
select select
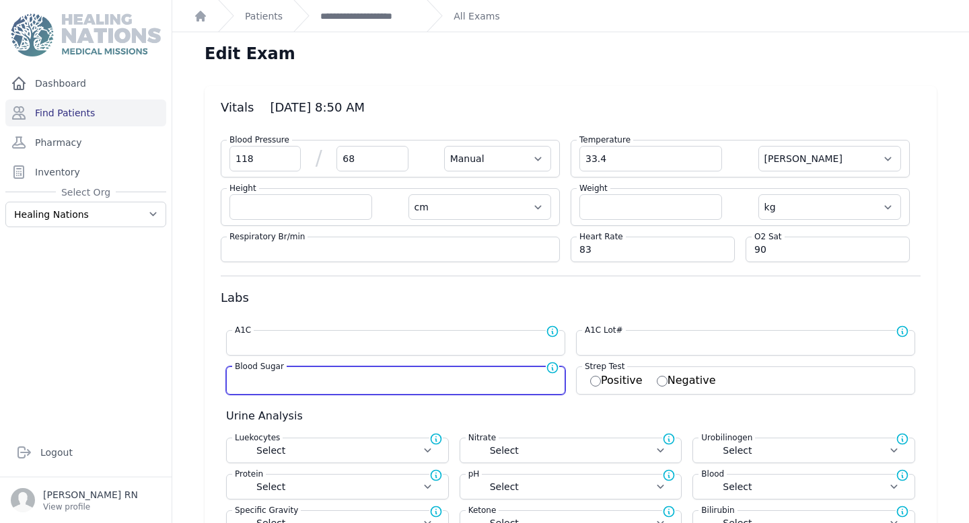
select select
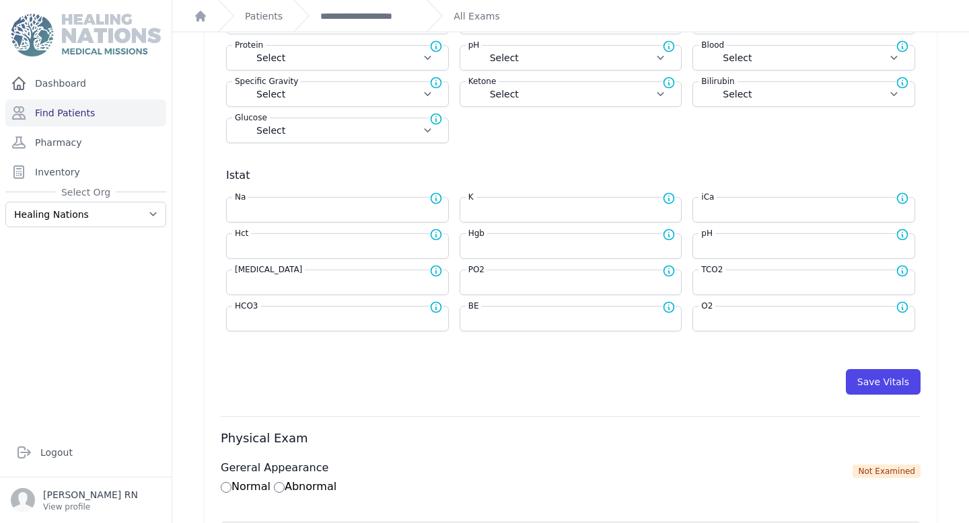
scroll to position [430, 0]
type input "204"
click at [875, 390] on button "Save Vitals" at bounding box center [883, 382] width 75 height 26
select select "Manual"
select select "C"
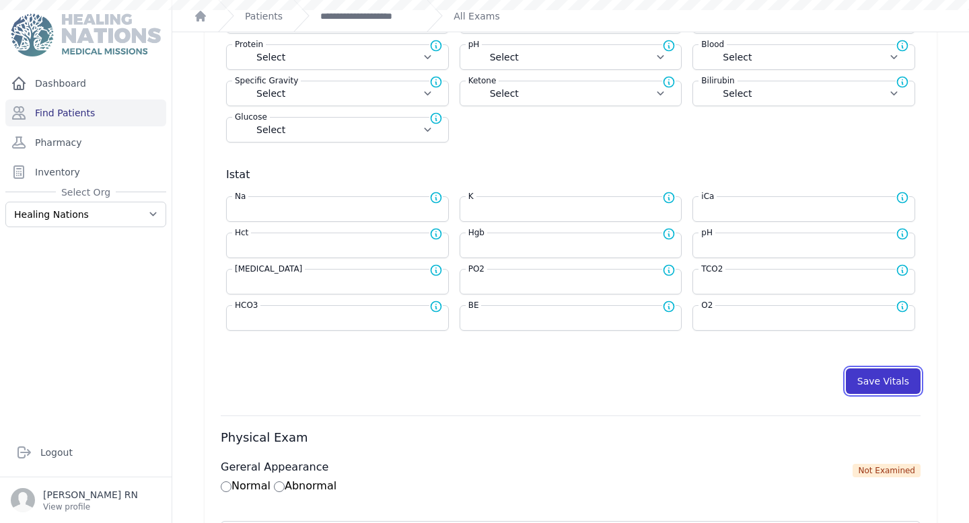
select select "cm"
select select "kg"
type input "204.0"
select select
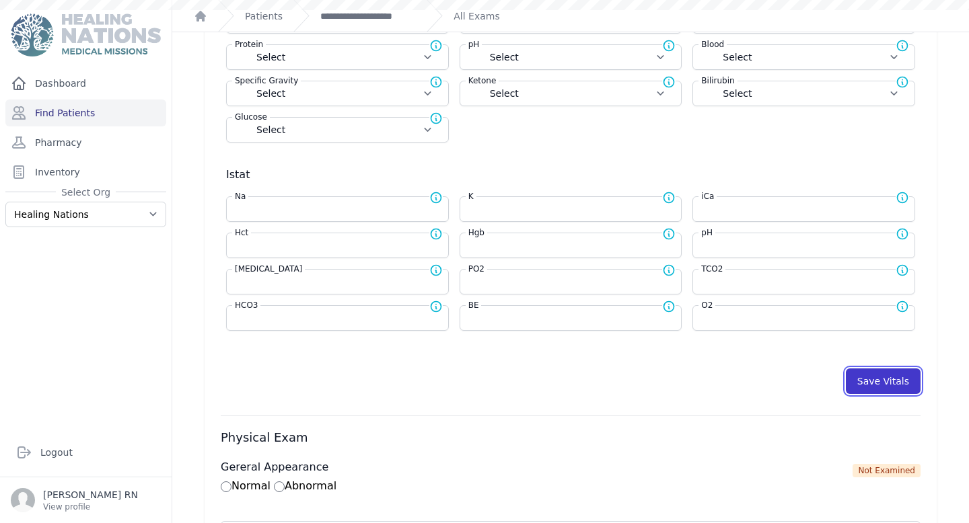
select select
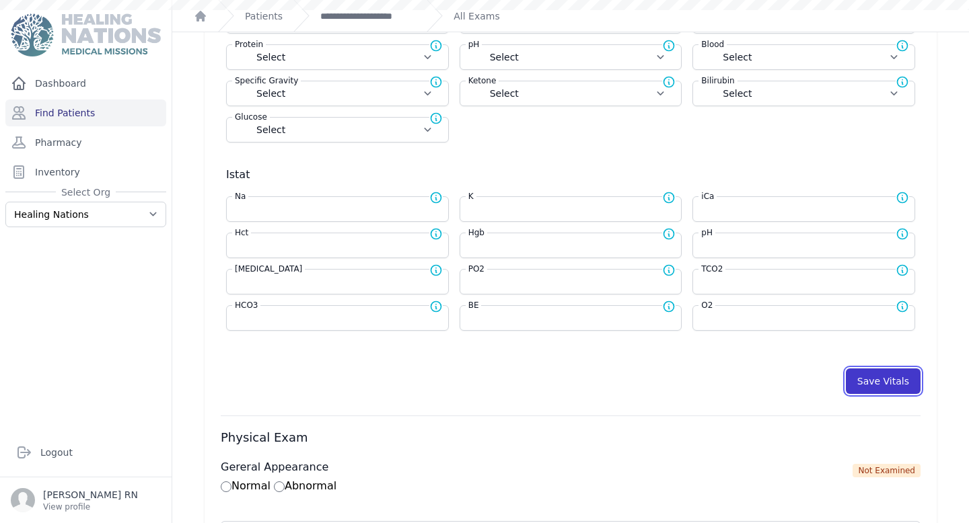
select select
click at [875, 386] on button "Save Vitals" at bounding box center [883, 382] width 75 height 26
click at [398, 19] on link "**********" at bounding box center [368, 15] width 96 height 13
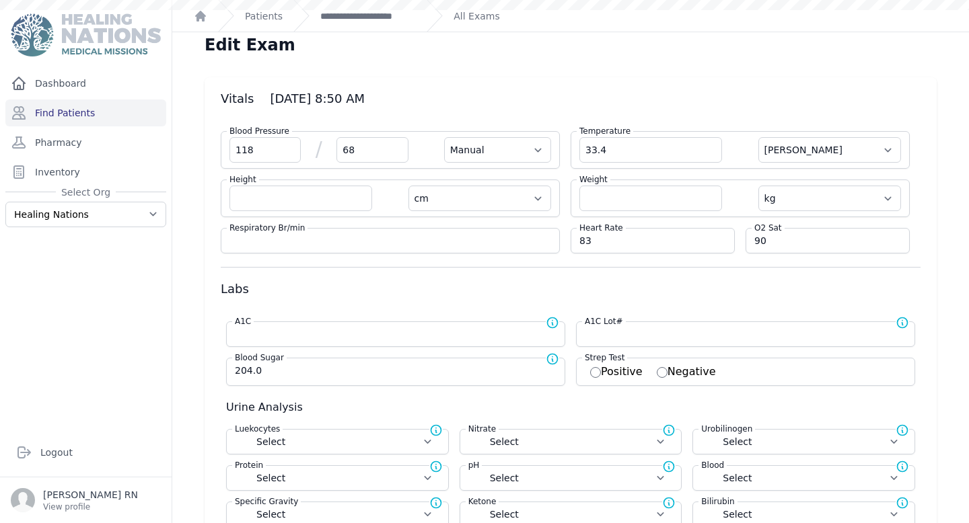
scroll to position [10, 0]
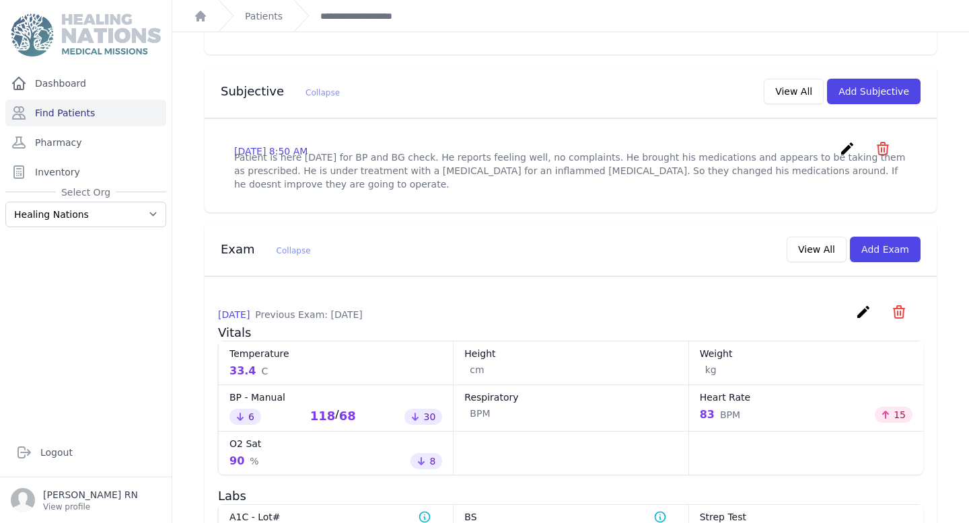
scroll to position [408, 0]
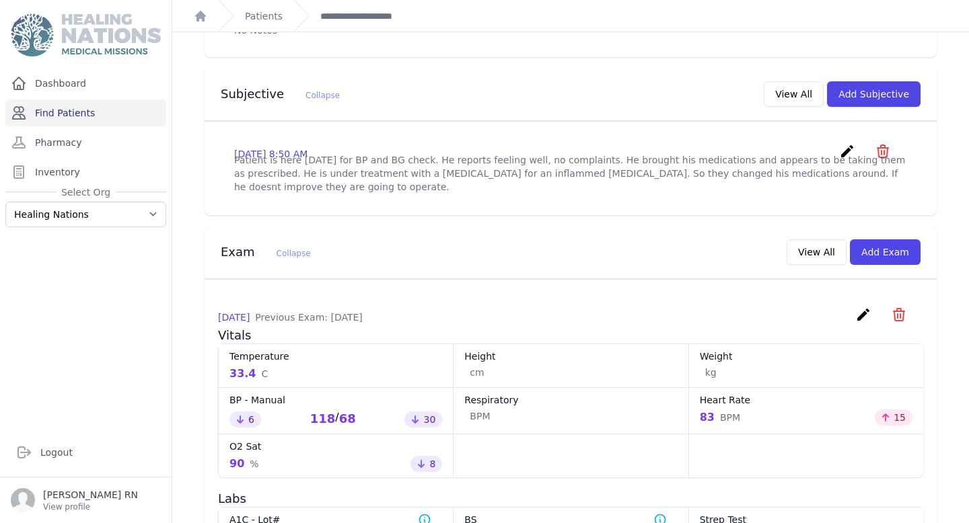
click at [69, 119] on link "Find Patients" at bounding box center [85, 113] width 161 height 27
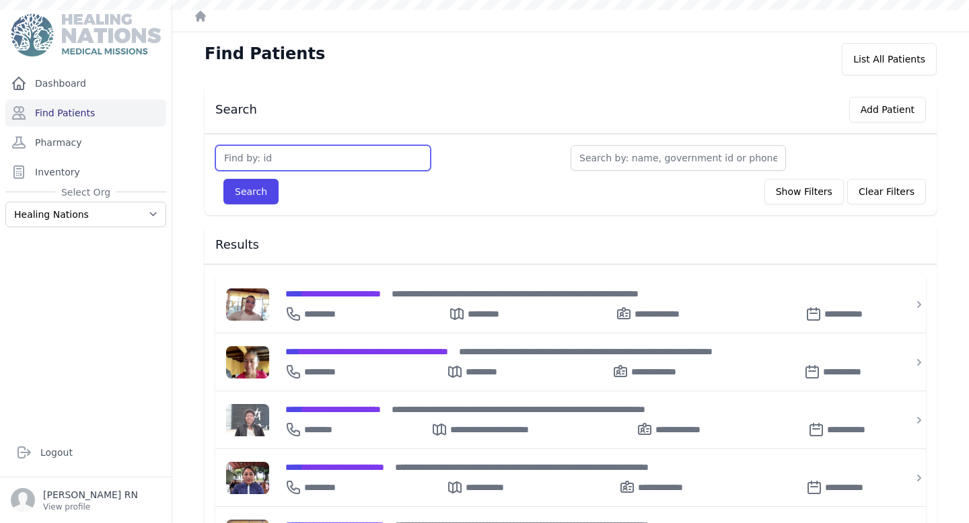
click at [240, 157] on input "text" at bounding box center [322, 158] width 215 height 26
type input "1974"
click at [223, 179] on button "Search" at bounding box center [250, 192] width 55 height 26
click at [275, 165] on input "text" at bounding box center [322, 158] width 215 height 26
type input "1974"
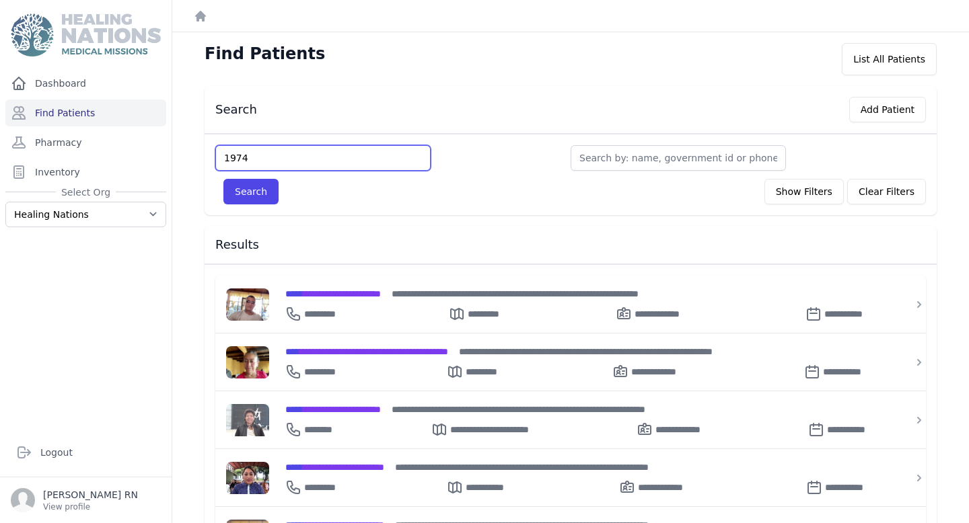
click at [223, 179] on button "Search" at bounding box center [250, 192] width 55 height 26
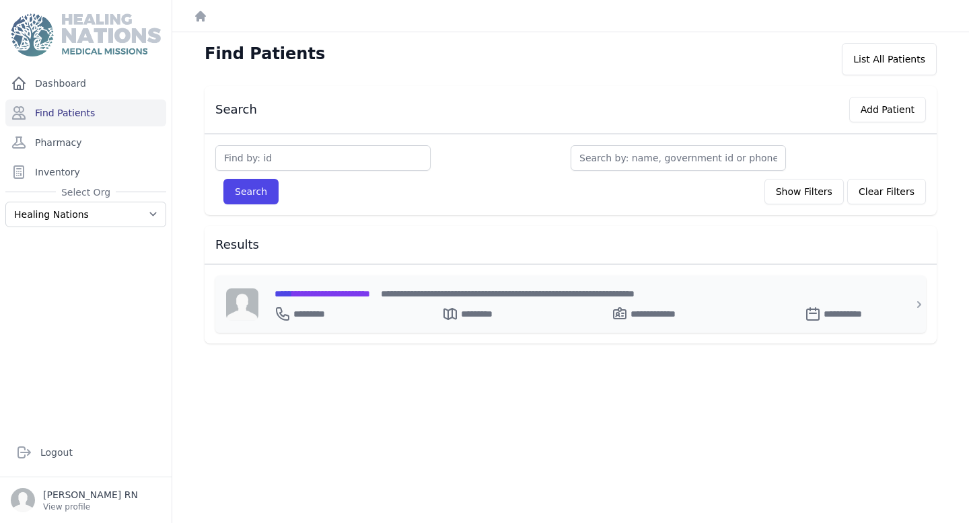
click at [338, 299] on div "**********" at bounding box center [579, 294] width 608 height 14
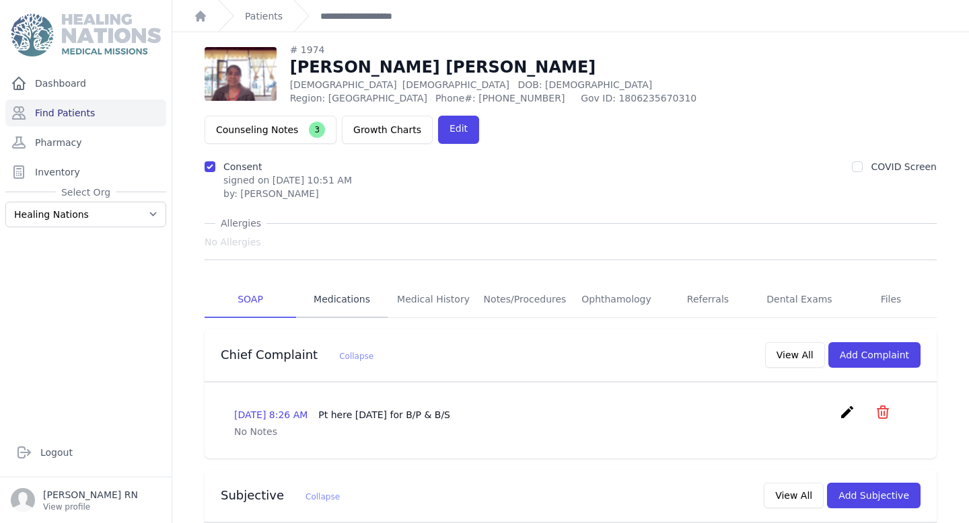
click at [339, 282] on link "Medications" at bounding box center [342, 300] width 92 height 36
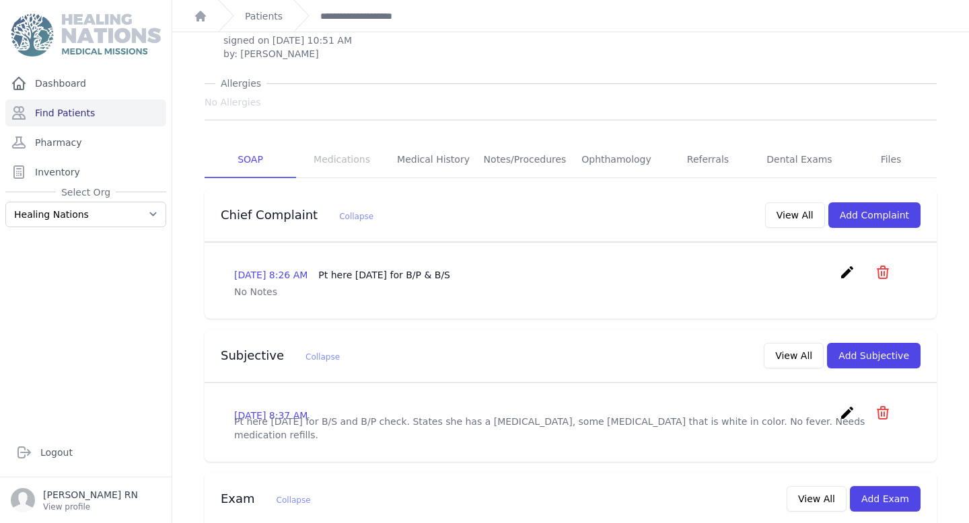
scroll to position [161, 0]
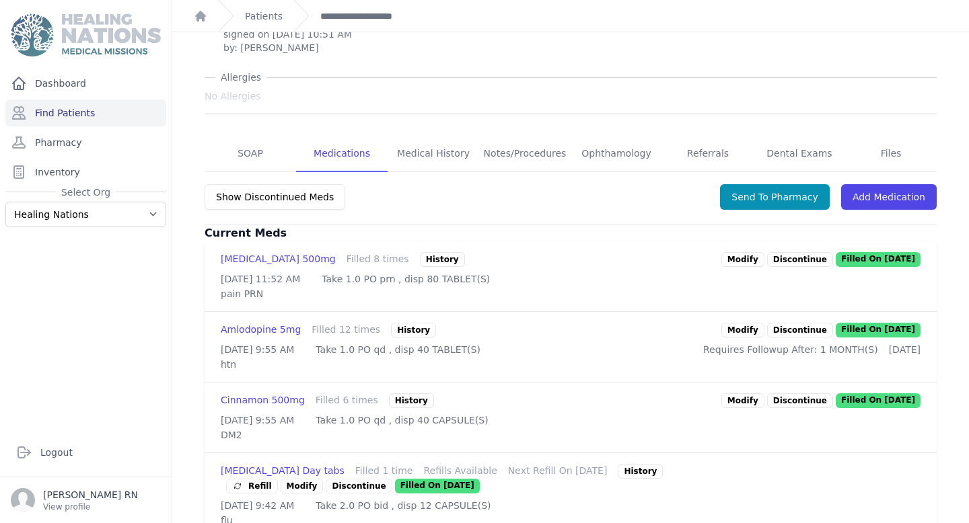
scroll to position [174, 0]
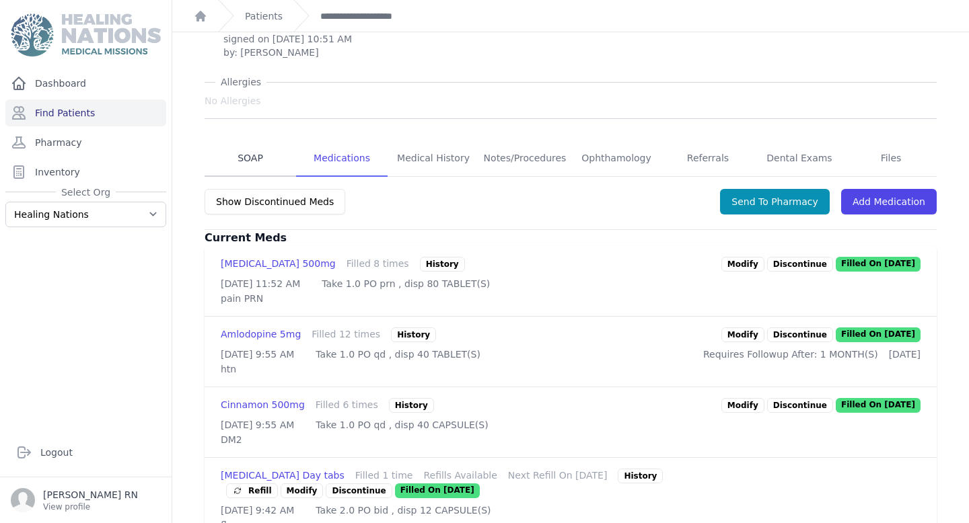
click at [250, 141] on link "SOAP" at bounding box center [251, 159] width 92 height 36
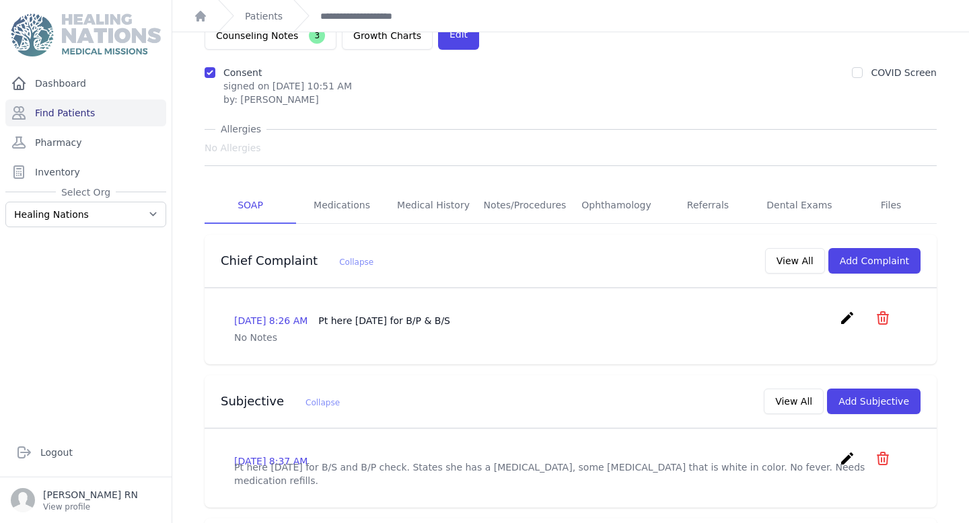
scroll to position [136, 0]
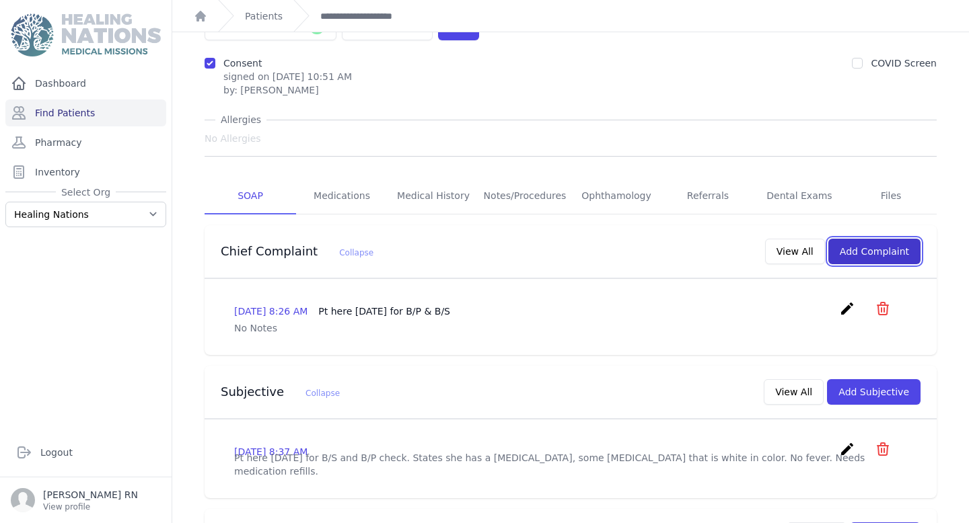
click at [863, 239] on button "Add Complaint" at bounding box center [874, 252] width 92 height 26
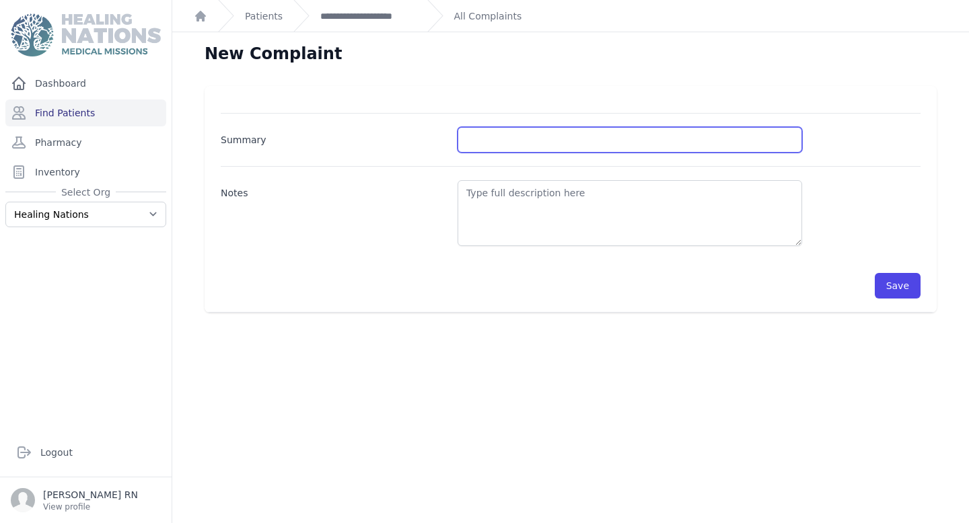
click at [538, 135] on input "Summary" at bounding box center [630, 140] width 344 height 26
type input "BP and BG Check"
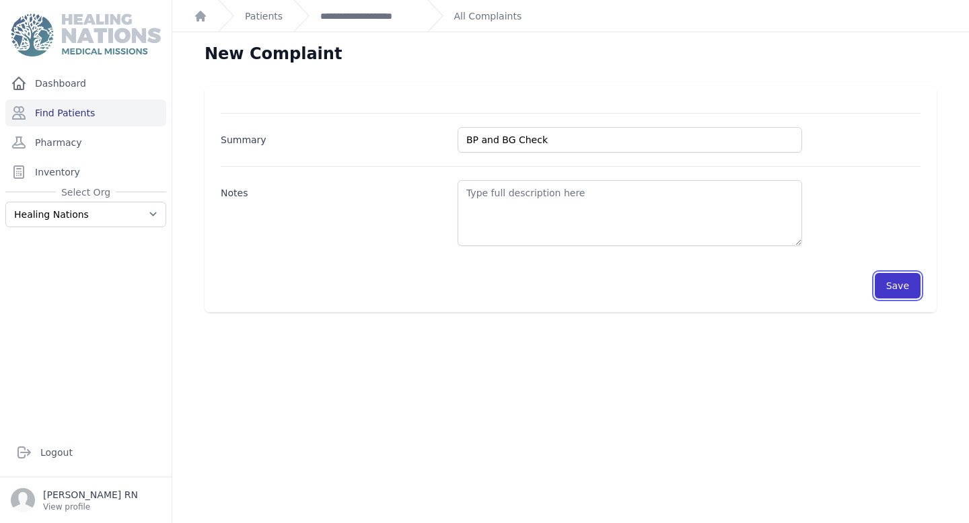
click at [900, 274] on button "Save" at bounding box center [898, 286] width 46 height 26
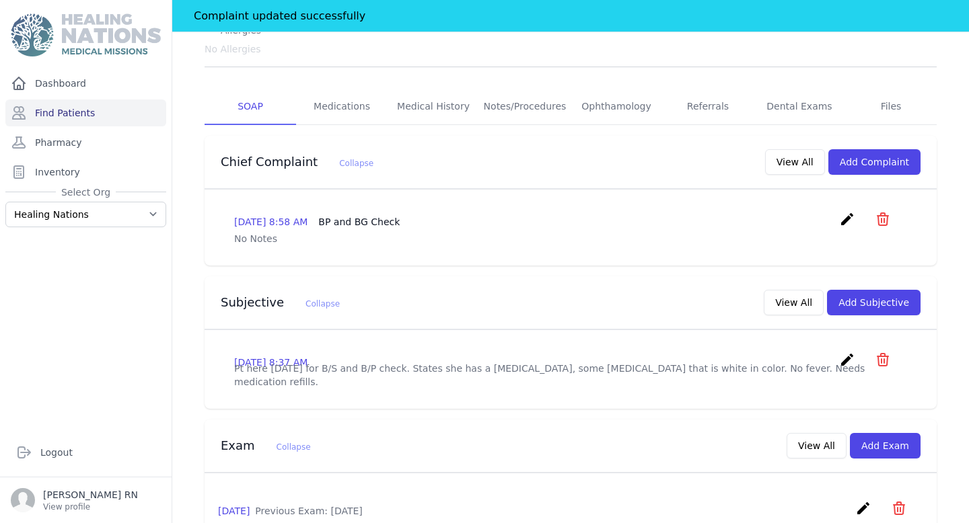
scroll to position [267, 0]
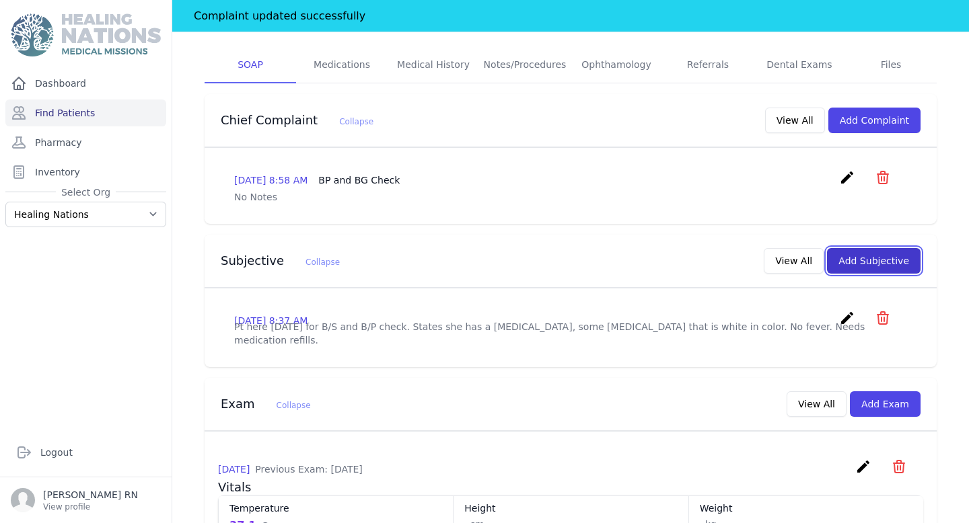
click at [891, 248] on button "Add Subjective" at bounding box center [874, 261] width 94 height 26
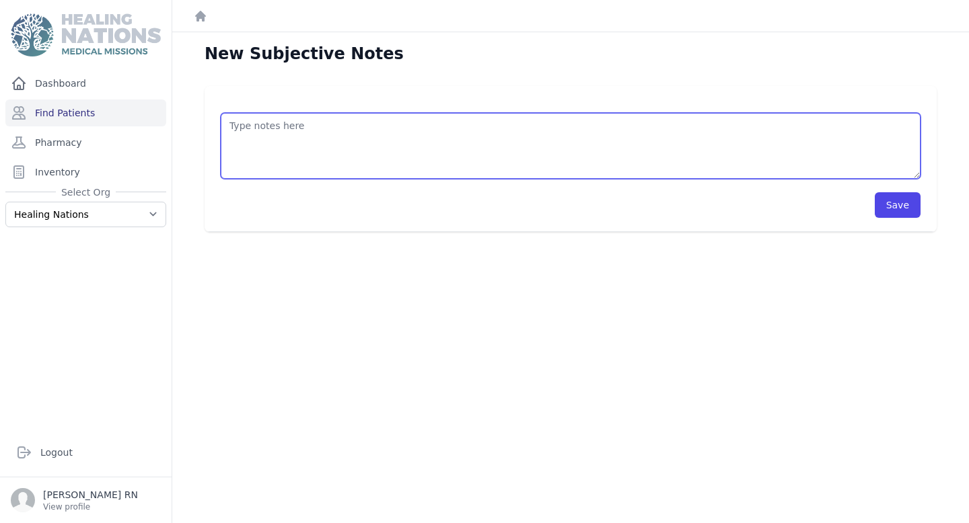
click at [366, 161] on textarea at bounding box center [571, 146] width 700 height 66
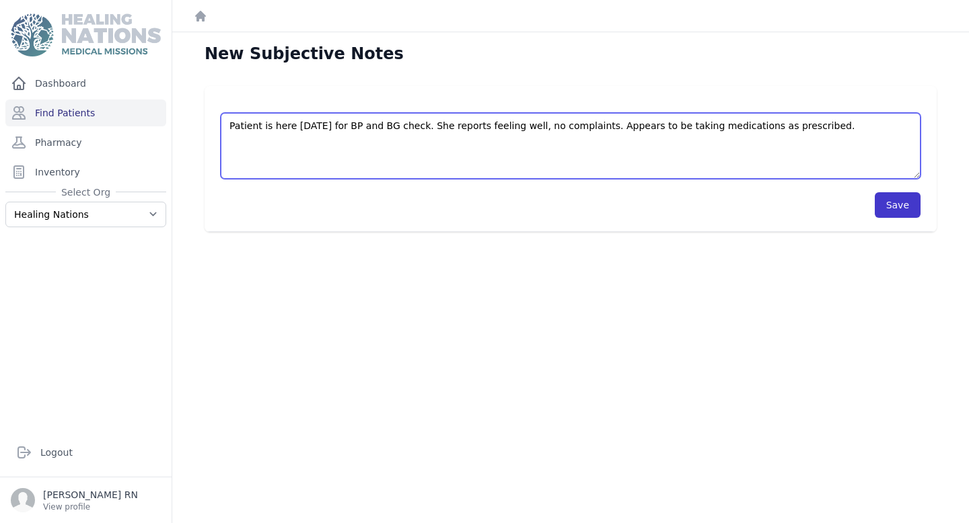
type textarea "Patient is here today for BP and BG check. She reports feeling well, no complai…"
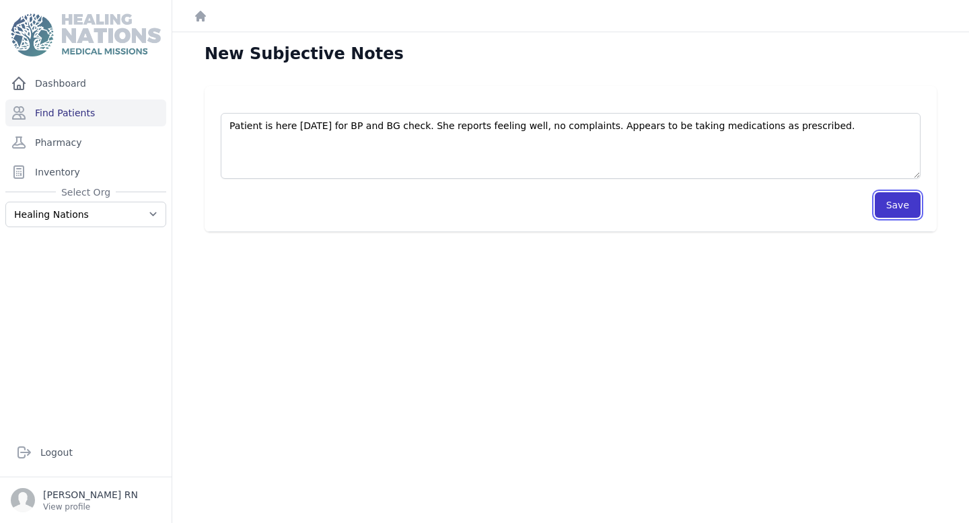
click at [910, 207] on button "Save" at bounding box center [898, 205] width 46 height 26
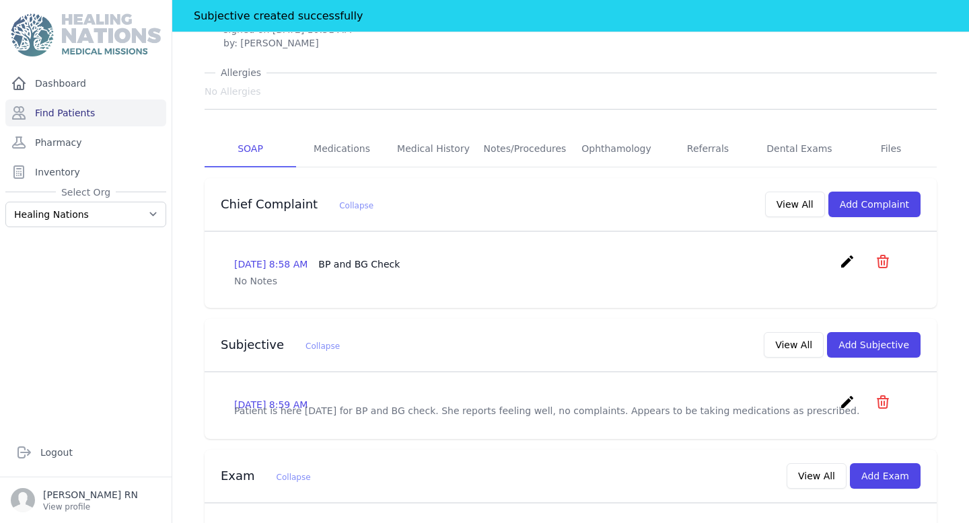
scroll to position [407, 0]
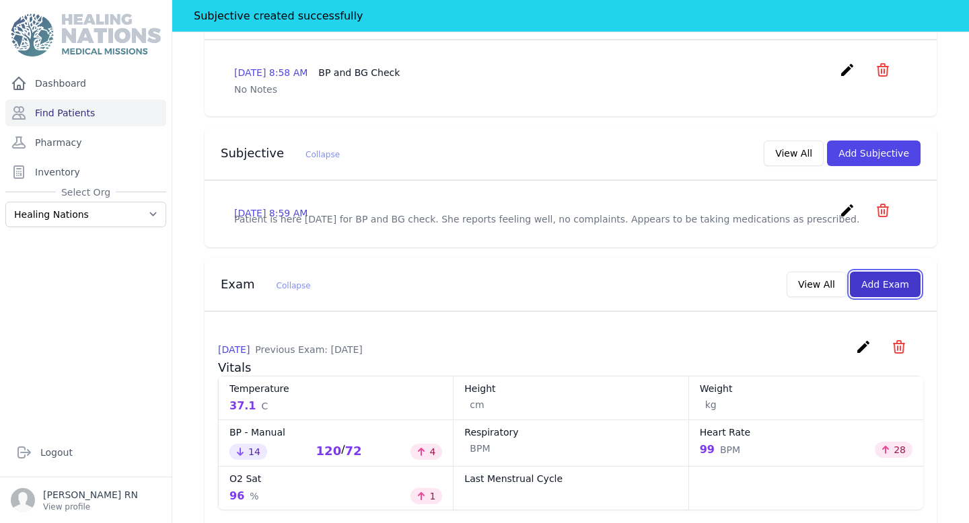
click at [875, 272] on button "Add Exam" at bounding box center [885, 285] width 71 height 26
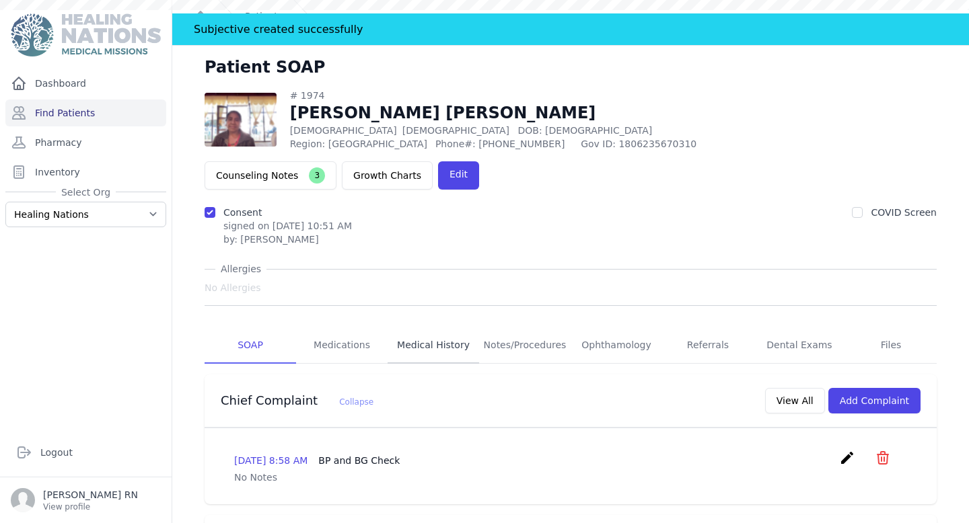
scroll to position [20, 0]
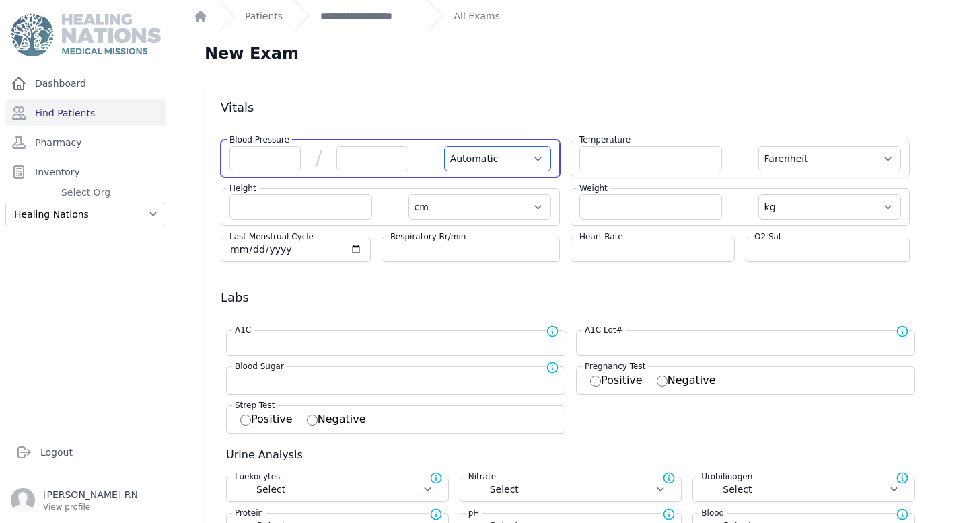
click at [495, 163] on select "Automatic Manual" at bounding box center [497, 159] width 107 height 26
select select "Manual"
click at [444, 146] on select "Automatic Manual" at bounding box center [497, 159] width 107 height 26
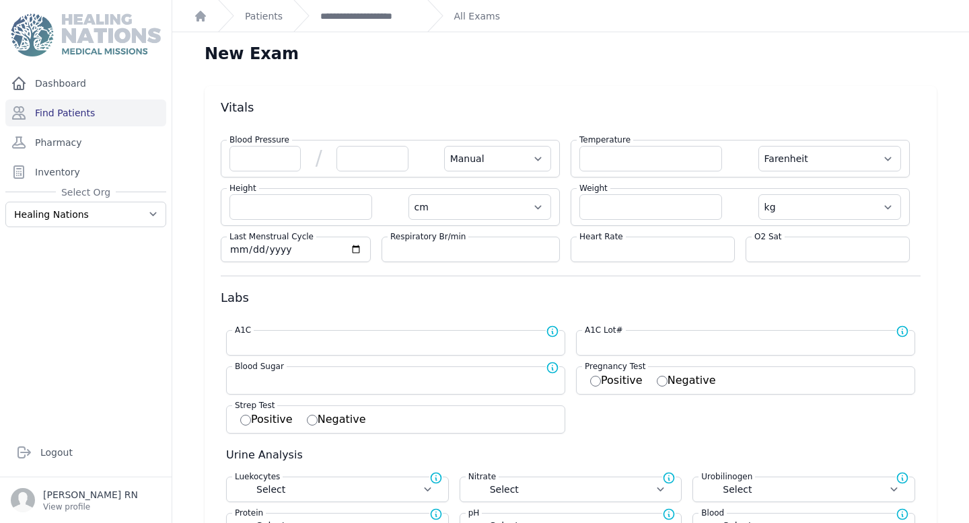
select select "F"
select select "cm"
select select "kg"
select select
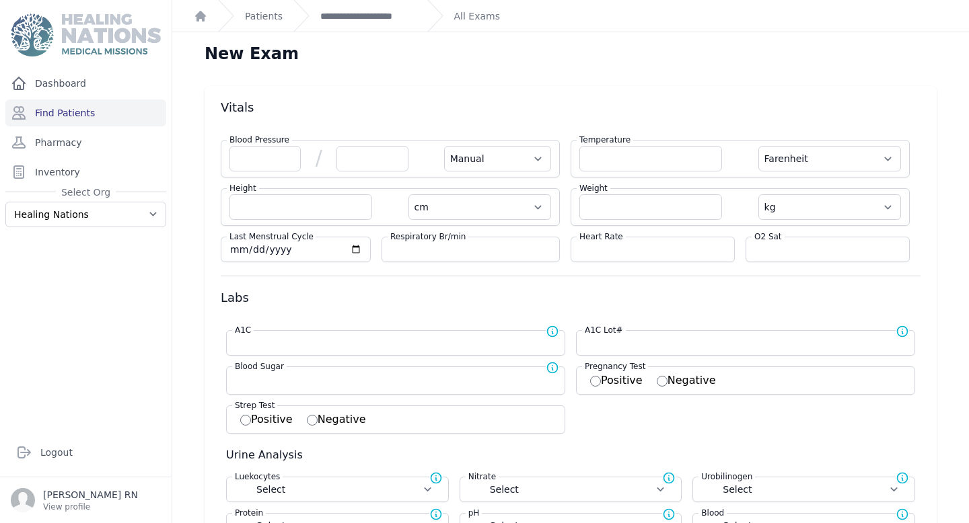
select select
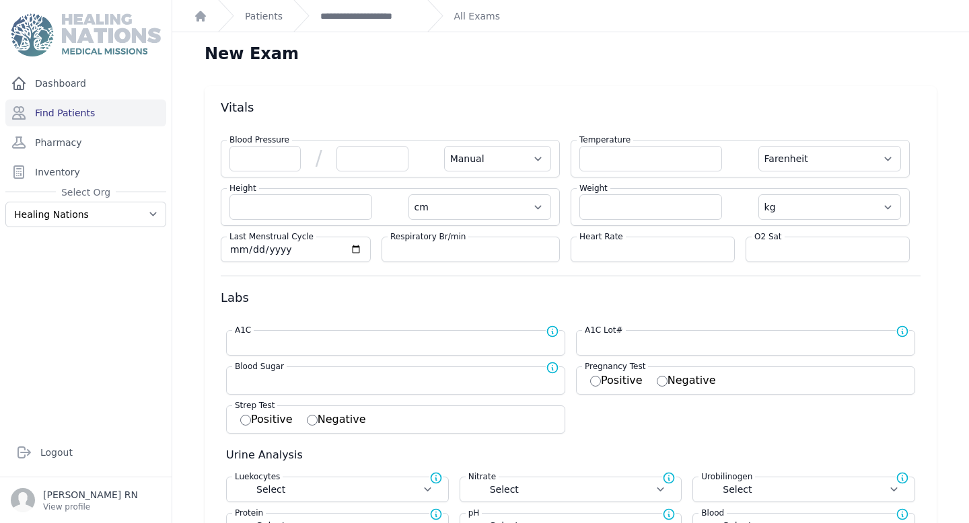
select select
select select "Manual"
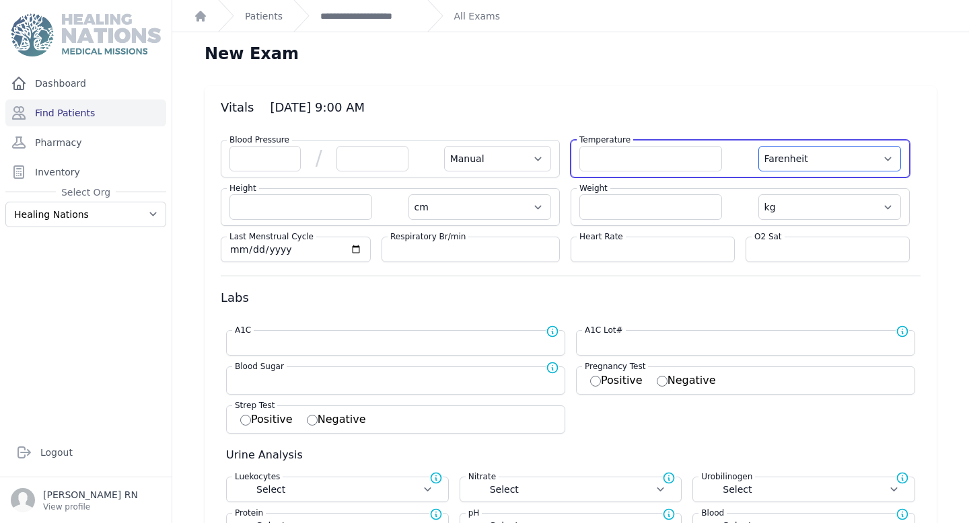
click at [777, 157] on select "Farenheit Celcius" at bounding box center [829, 159] width 143 height 26
select select "C"
click at [758, 146] on select "Farenheit Celcius" at bounding box center [829, 159] width 143 height 26
select select "Manual"
select select "cm"
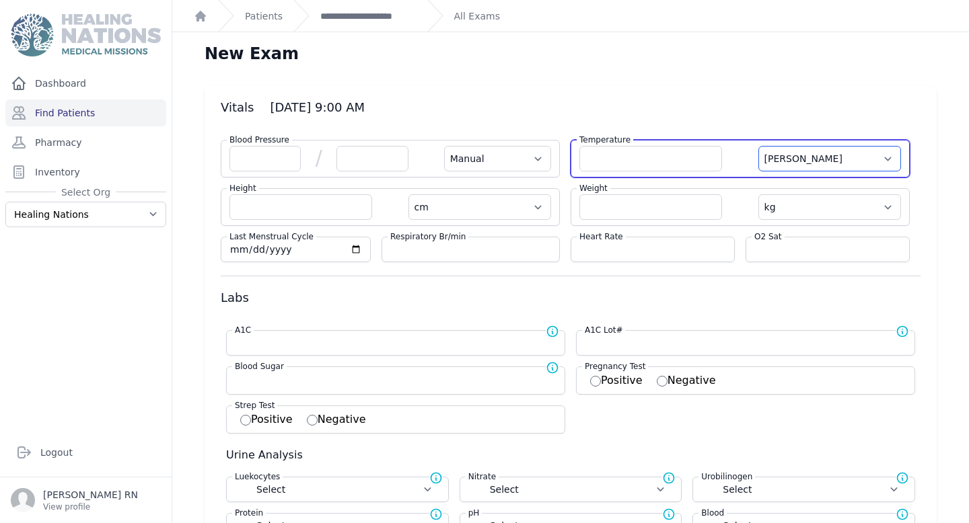
select select "kg"
select select
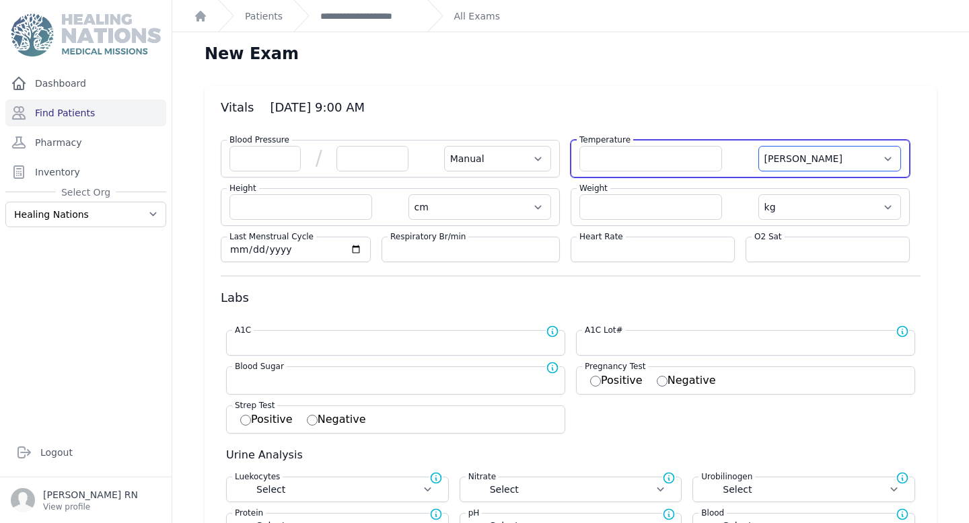
select select
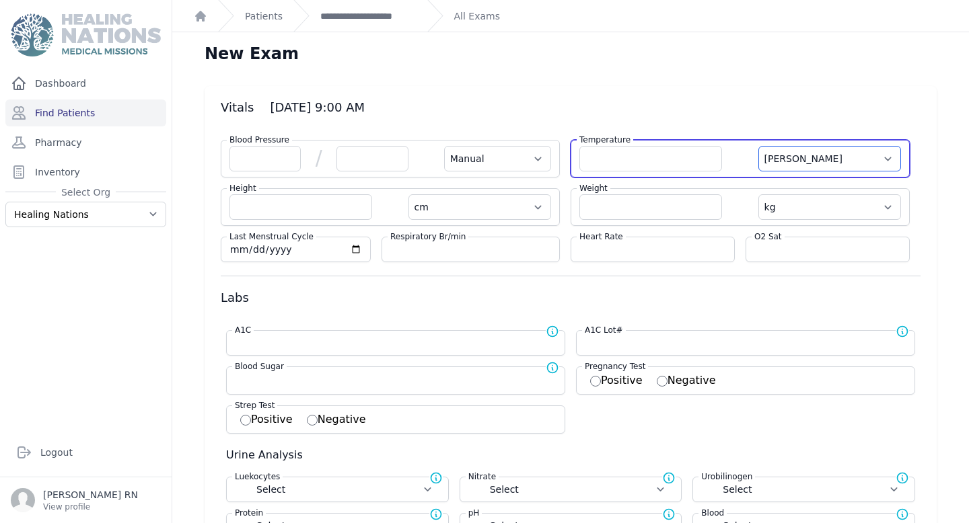
select select
click at [622, 165] on input "number" at bounding box center [650, 159] width 143 height 26
type input "34.6"
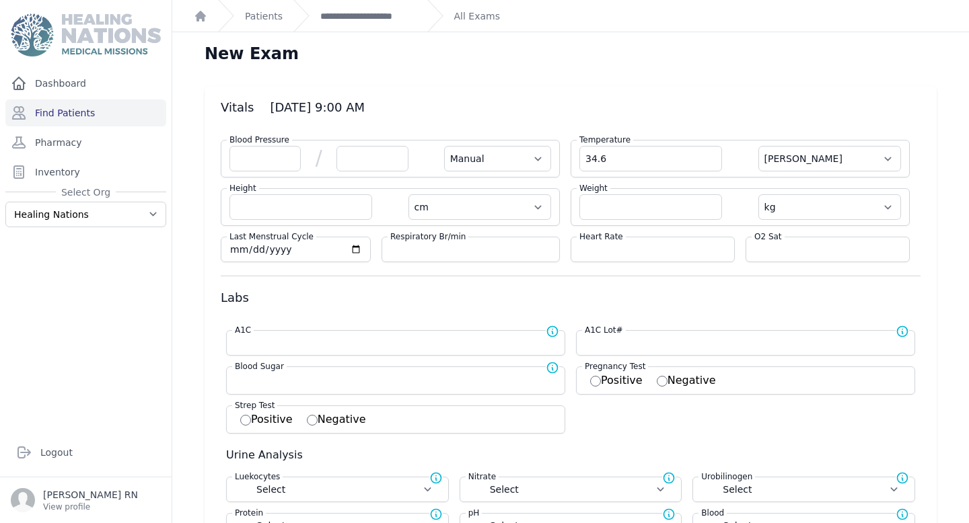
click at [610, 256] on div "Heart Rate" at bounding box center [653, 250] width 164 height 26
select select "Manual"
select select "cm"
select select "kg"
select select
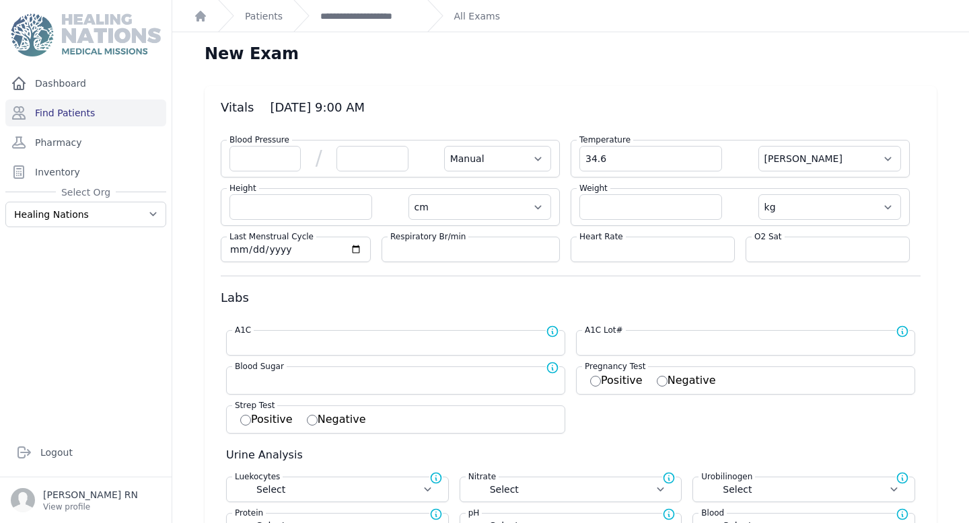
select select
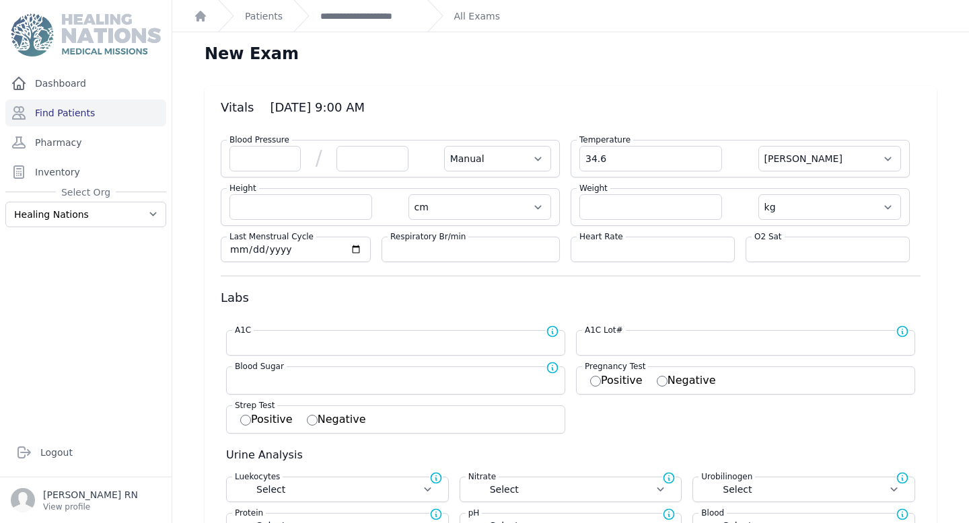
select select
click at [603, 251] on input "number" at bounding box center [652, 249] width 147 height 13
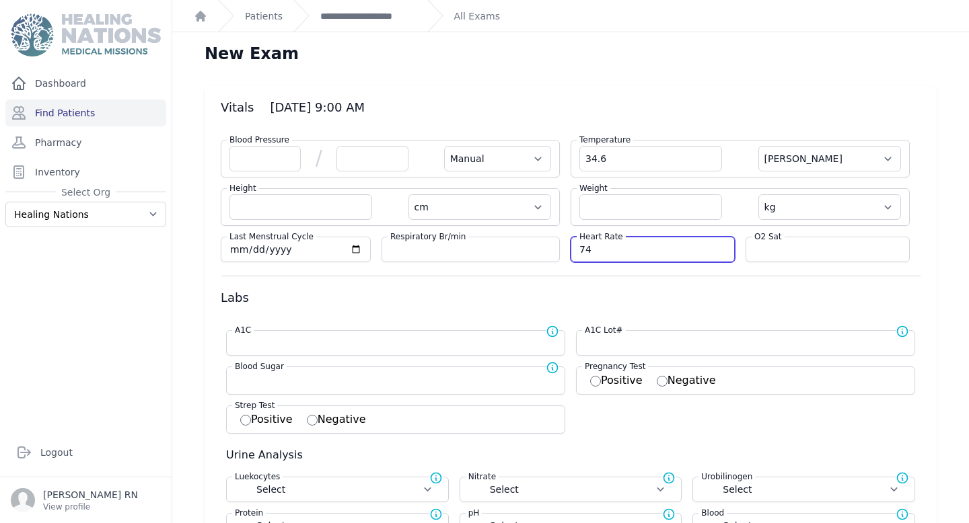
type input "74"
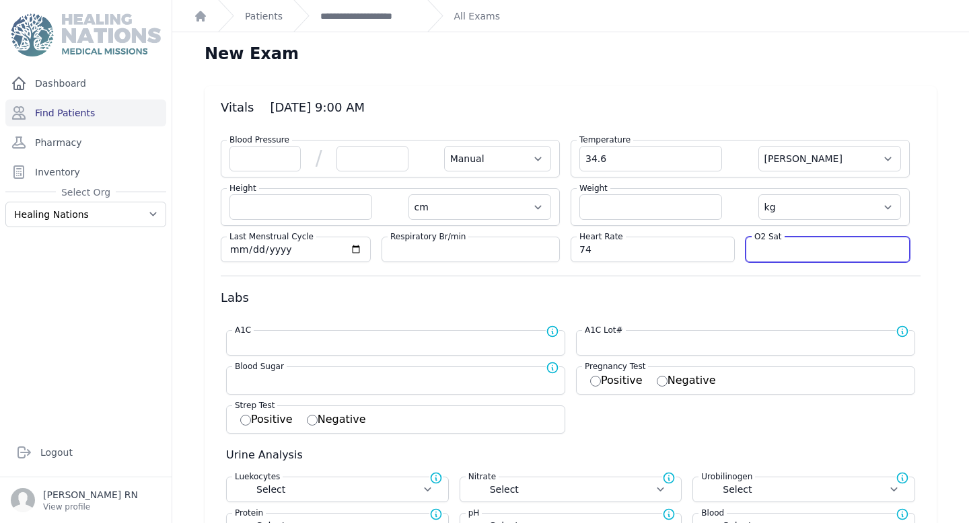
select select "Manual"
select select "C"
select select "cm"
select select "kg"
select select
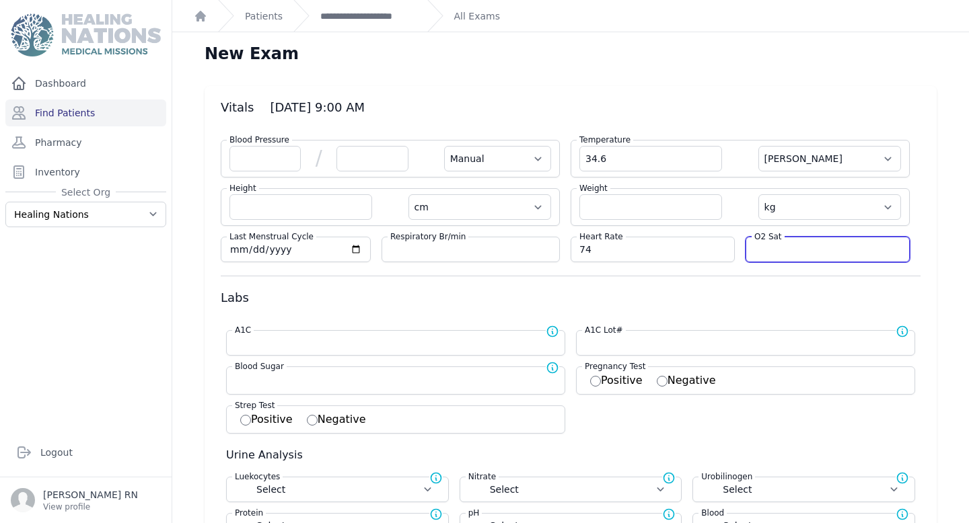
select select
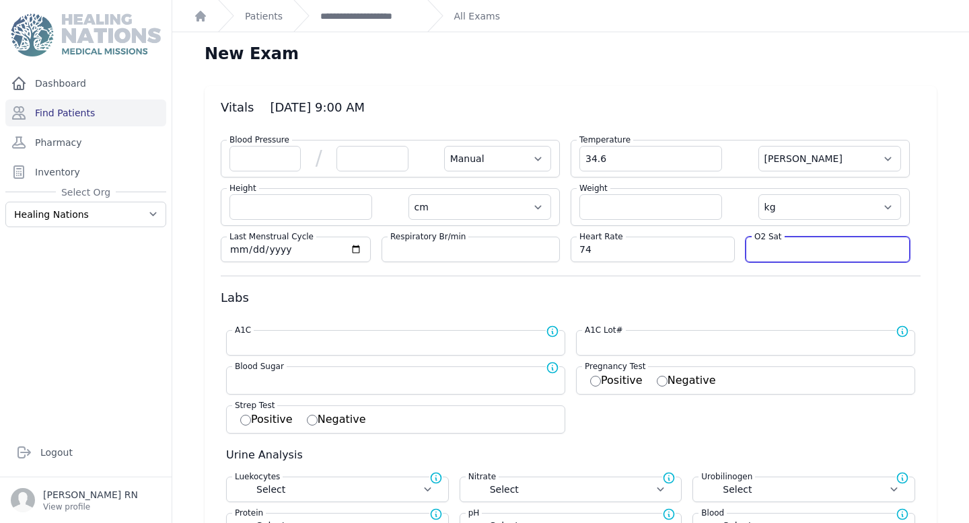
select select
type input "7"
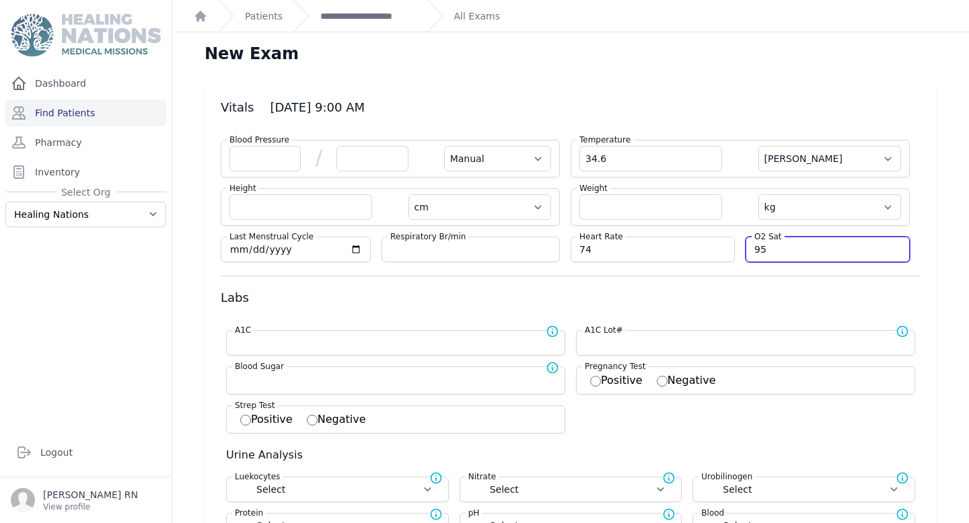
type input "95"
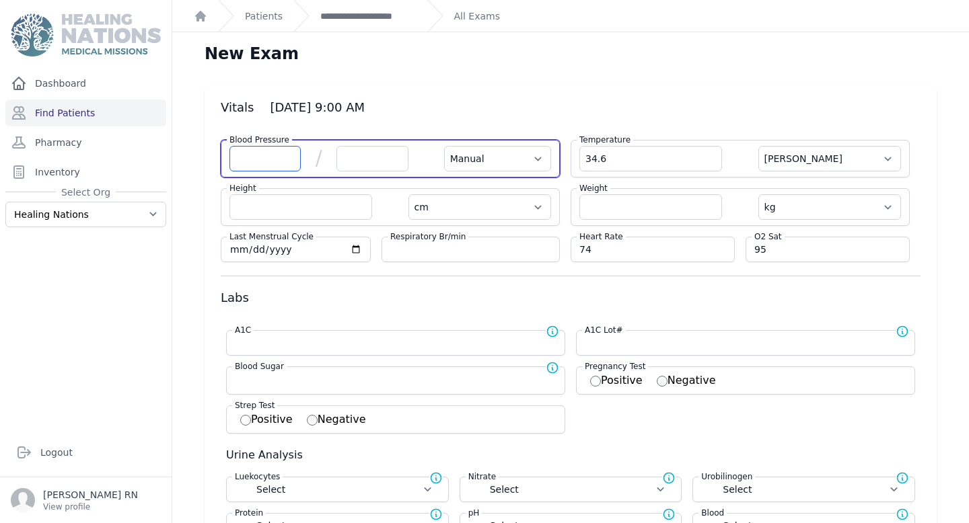
click at [274, 150] on input "number" at bounding box center [264, 159] width 71 height 26
select select "Manual"
select select "C"
select select "cm"
select select "kg"
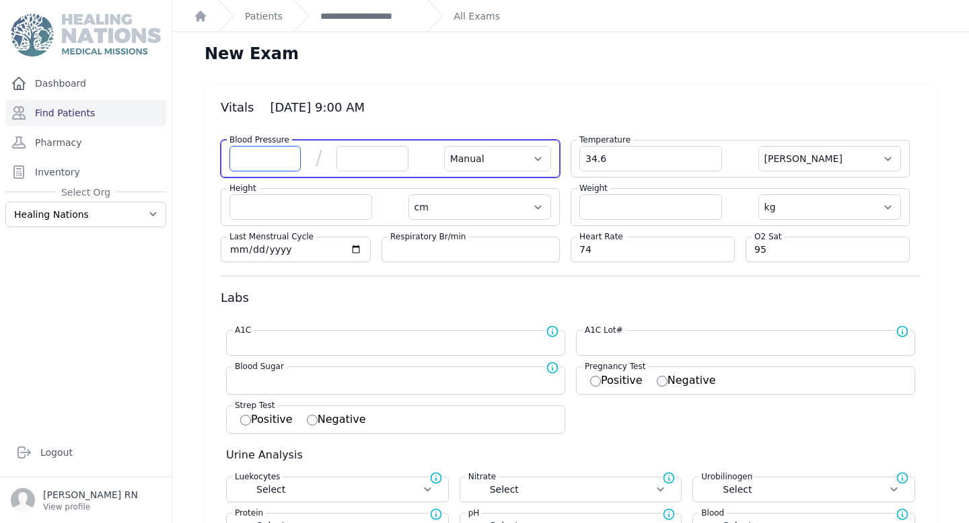
select select
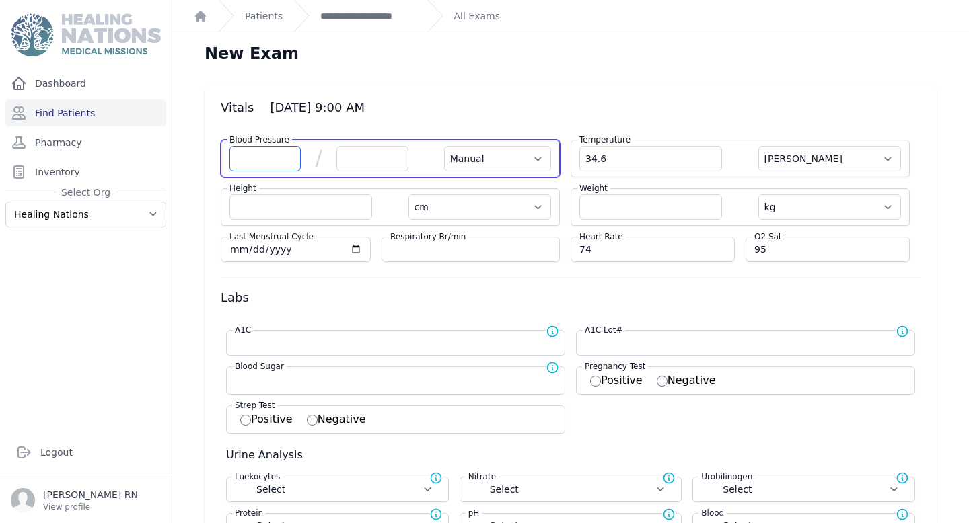
select select
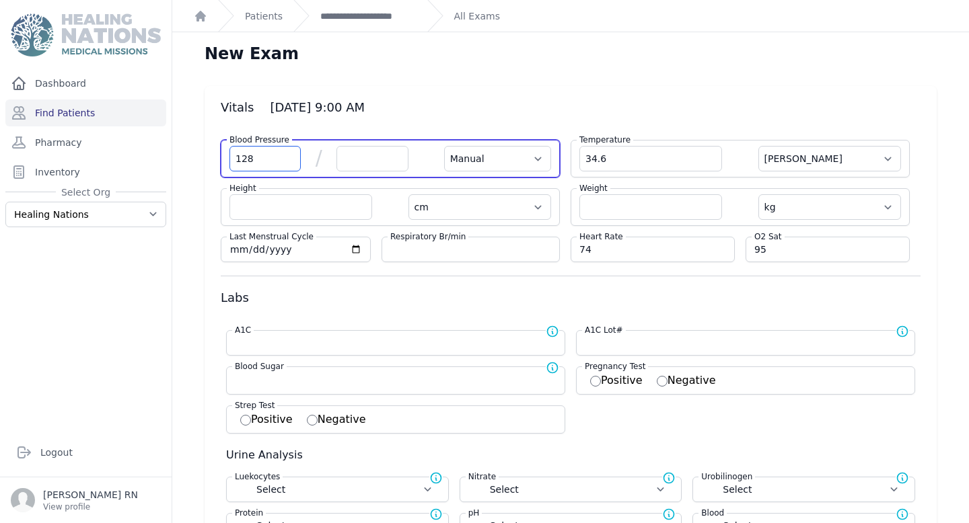
type input "128"
select select "Manual"
select select "C"
select select "cm"
select select "kg"
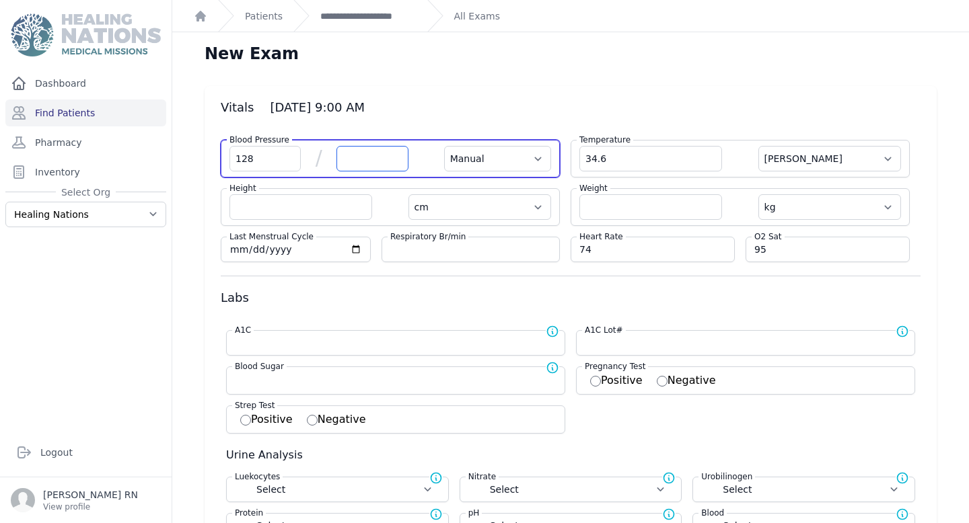
select select
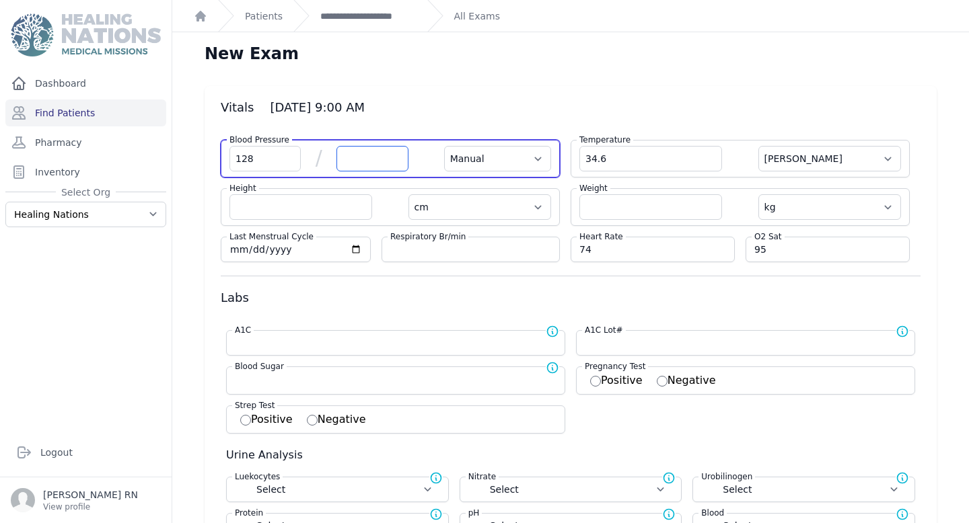
select select
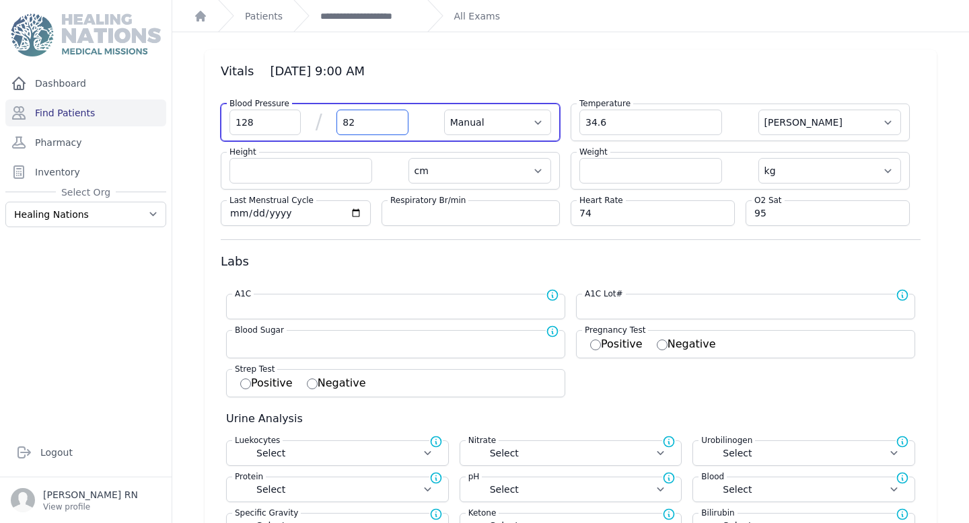
scroll to position [37, 0]
type input "82"
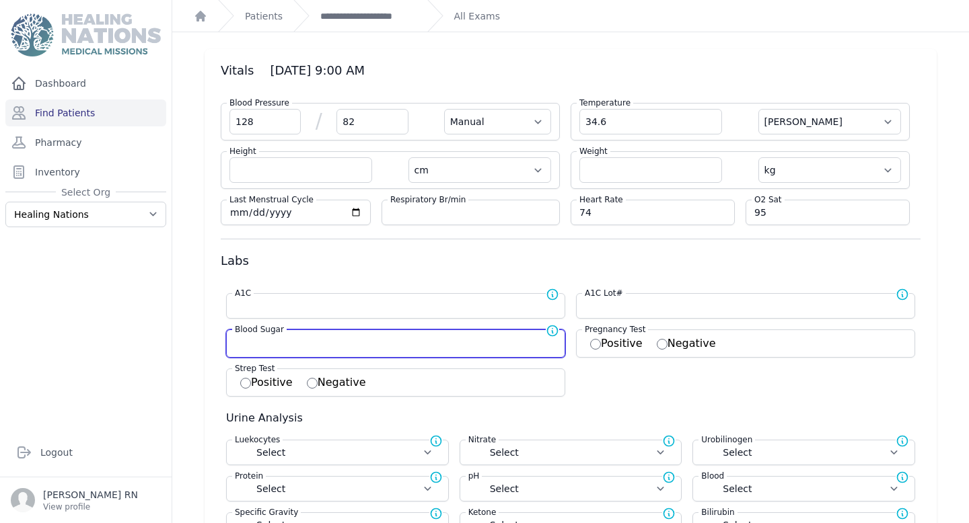
click at [355, 342] on input "number" at bounding box center [396, 342] width 322 height 13
select select "Manual"
select select "C"
select select "cm"
select select "kg"
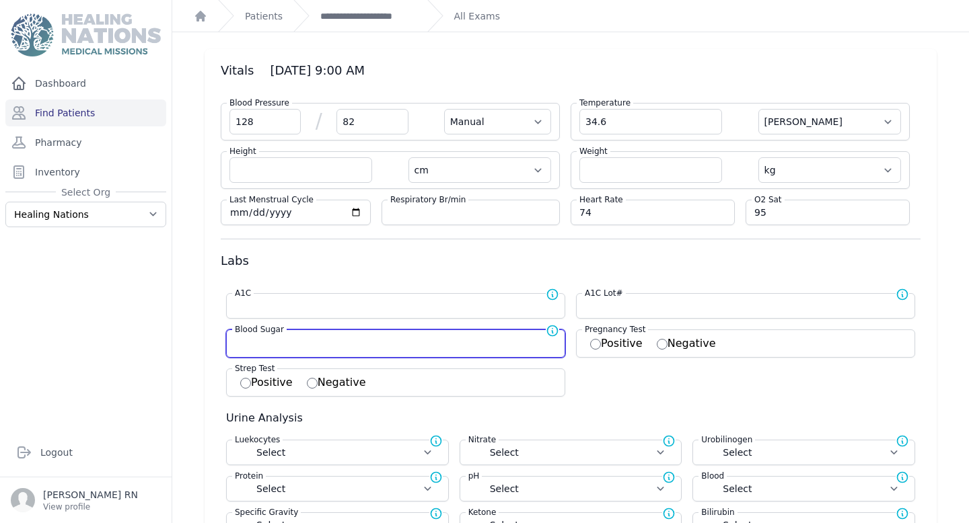
select select
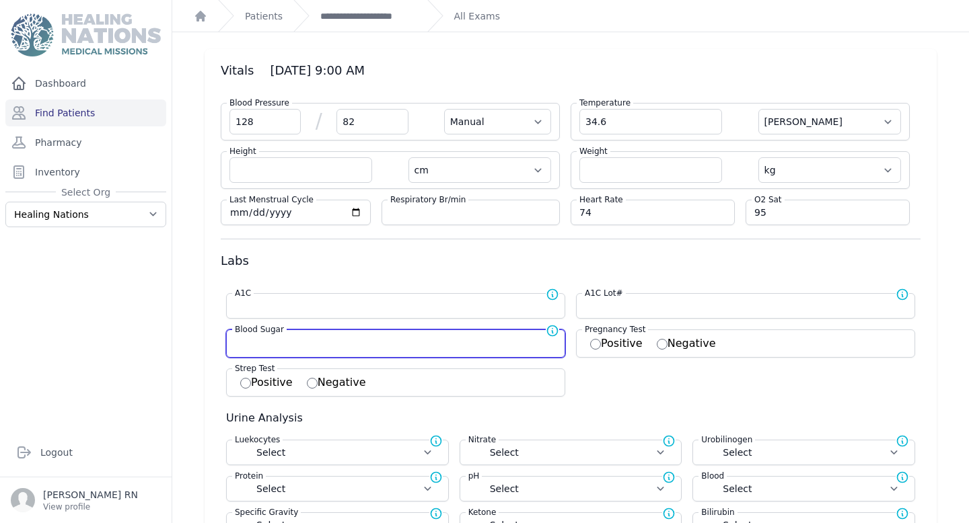
select select
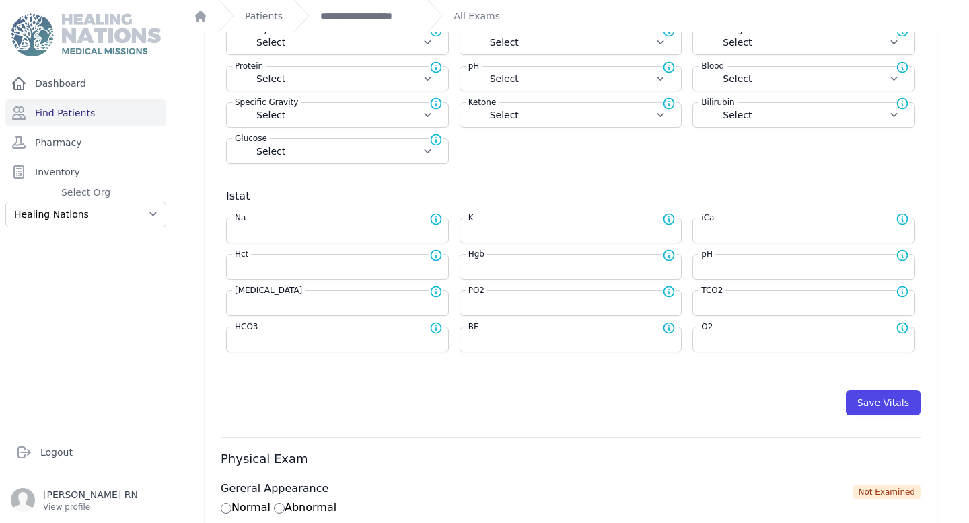
scroll to position [448, 0]
type input "133"
select select "Manual"
select select "C"
select select "cm"
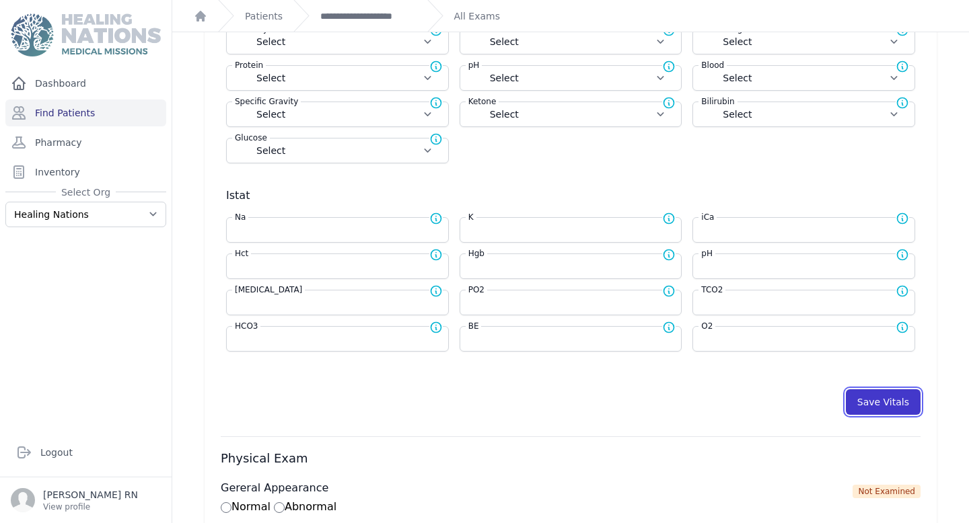
select select "kg"
type input "133.0"
select select
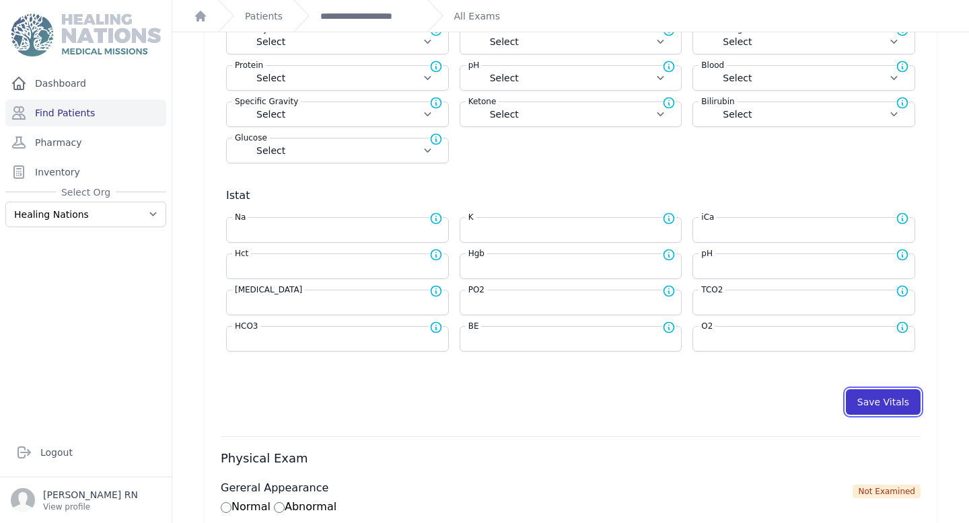
select select
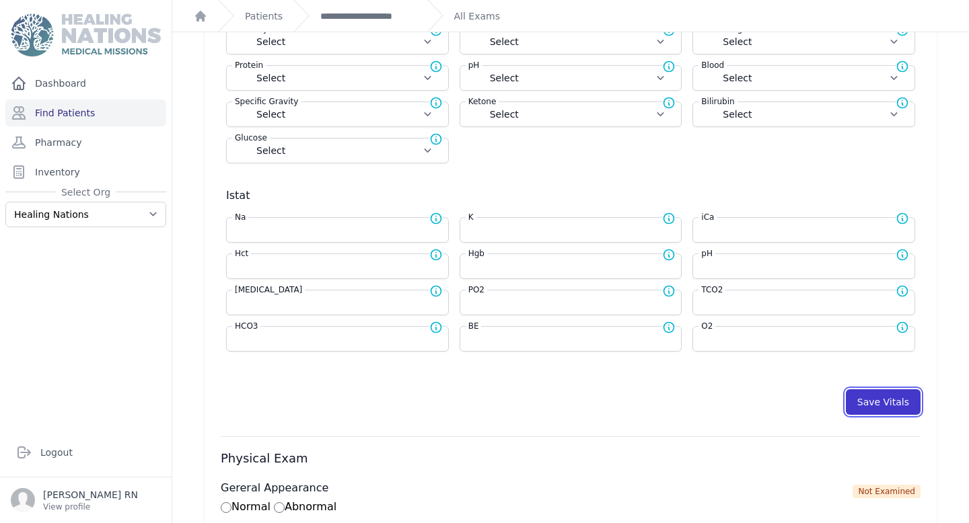
select select
click at [871, 406] on button "Save Vitals" at bounding box center [883, 403] width 75 height 26
click at [331, 17] on link "**********" at bounding box center [368, 15] width 96 height 13
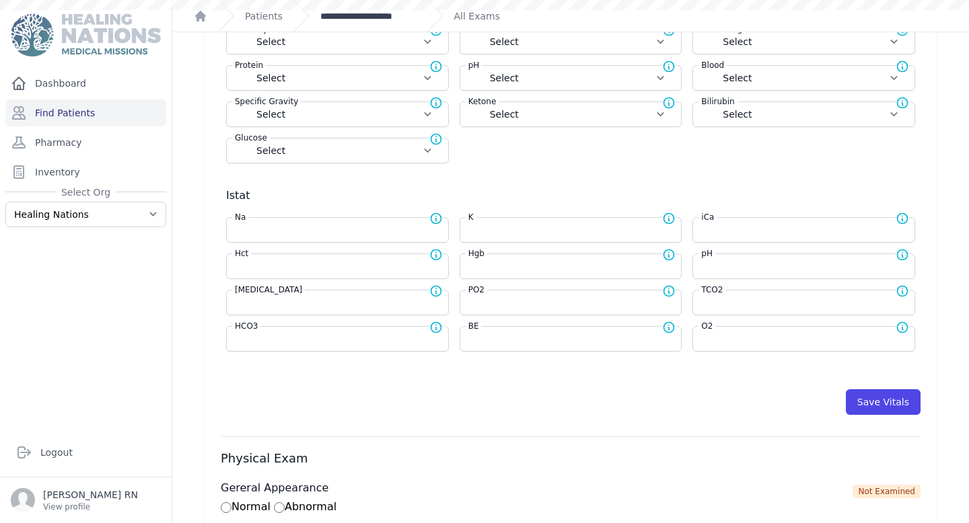
scroll to position [0, 0]
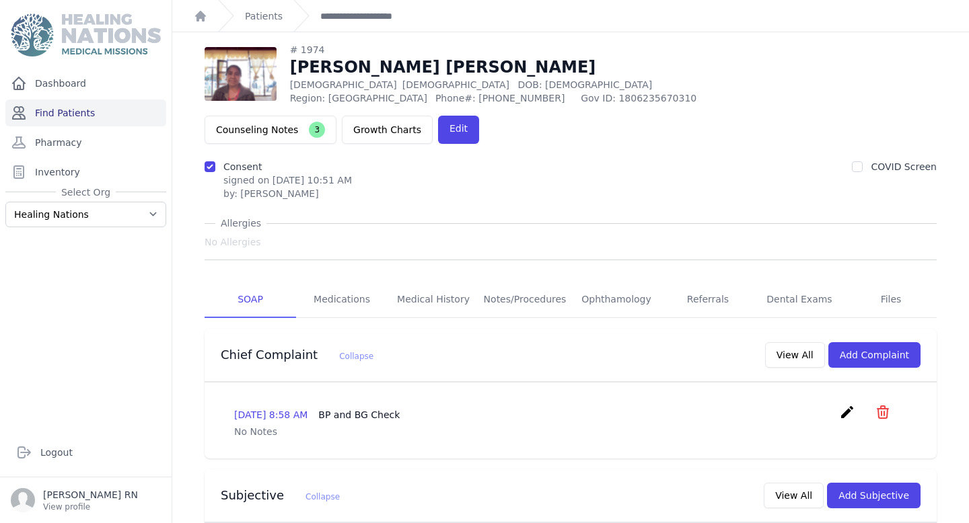
click at [92, 116] on link "Find Patients" at bounding box center [85, 113] width 161 height 27
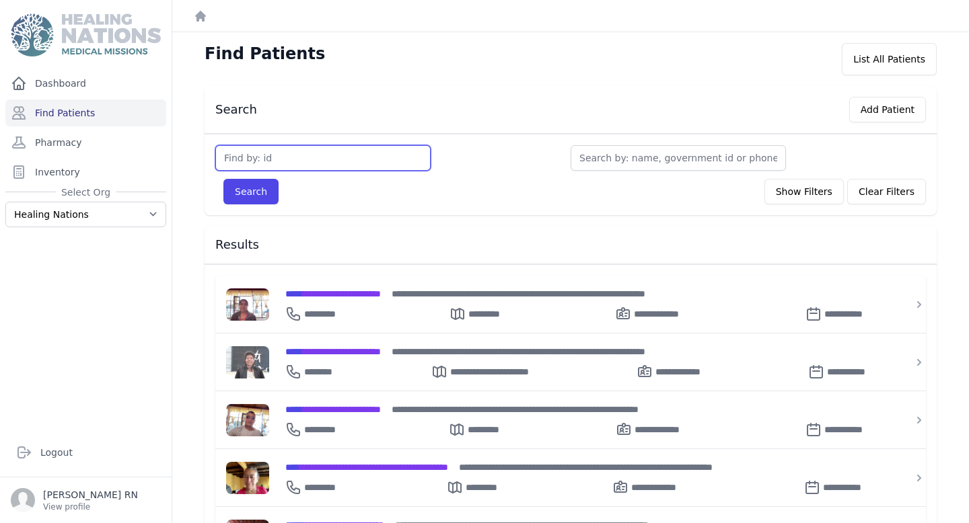
click at [261, 150] on input "text" at bounding box center [322, 158] width 215 height 26
type input "2255"
click at [247, 188] on button "Search" at bounding box center [250, 192] width 55 height 26
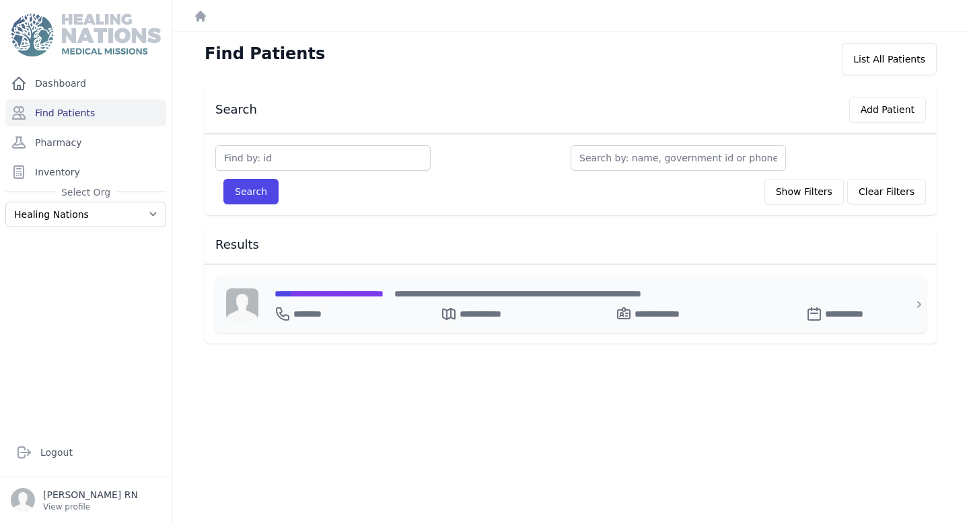
click at [384, 291] on span "**********" at bounding box center [329, 293] width 109 height 9
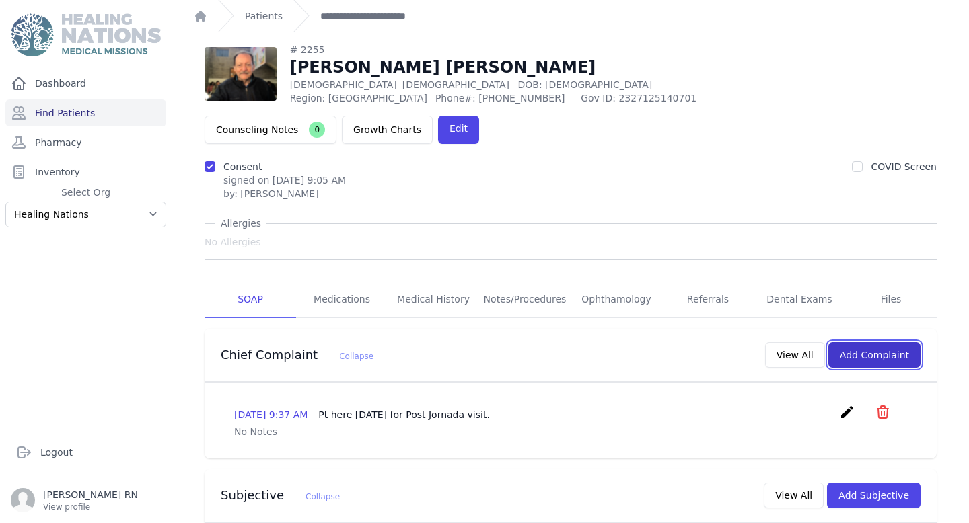
click at [881, 342] on button "Add Complaint" at bounding box center [874, 355] width 92 height 26
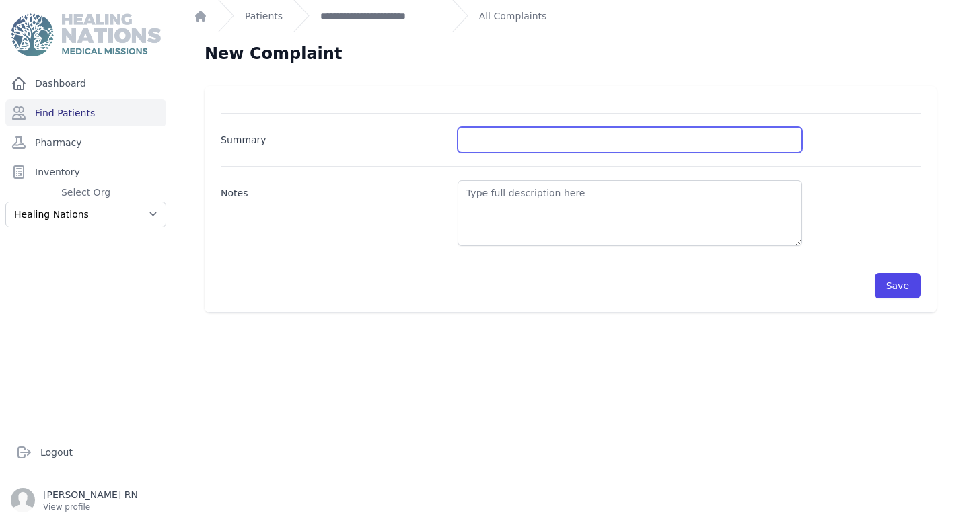
click at [498, 145] on input "Summary" at bounding box center [630, 140] width 344 height 26
type input "BP and BG Check"
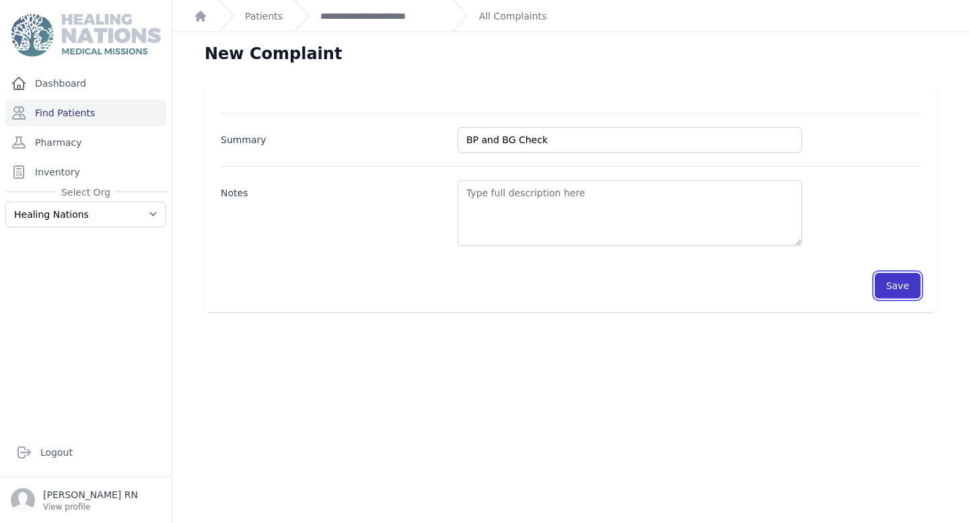
click at [908, 288] on button "Save" at bounding box center [898, 286] width 46 height 26
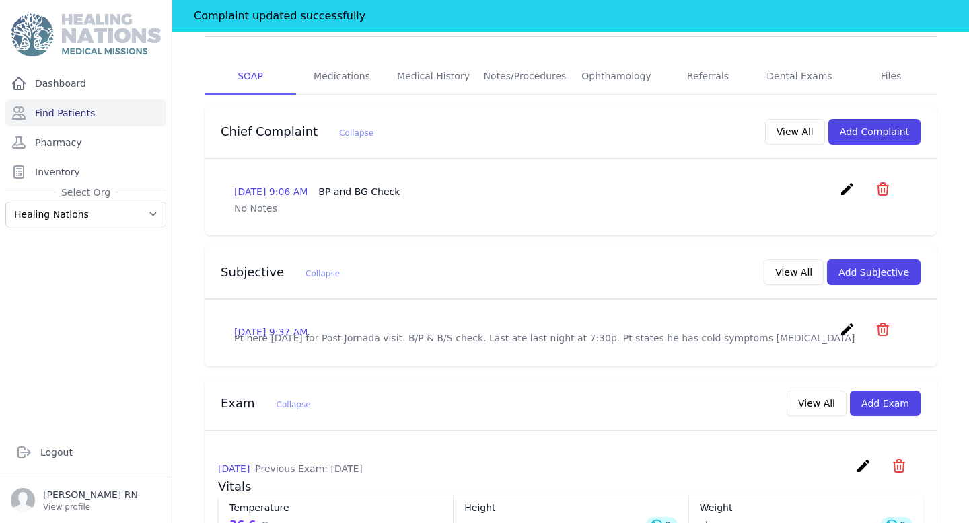
scroll to position [269, 0]
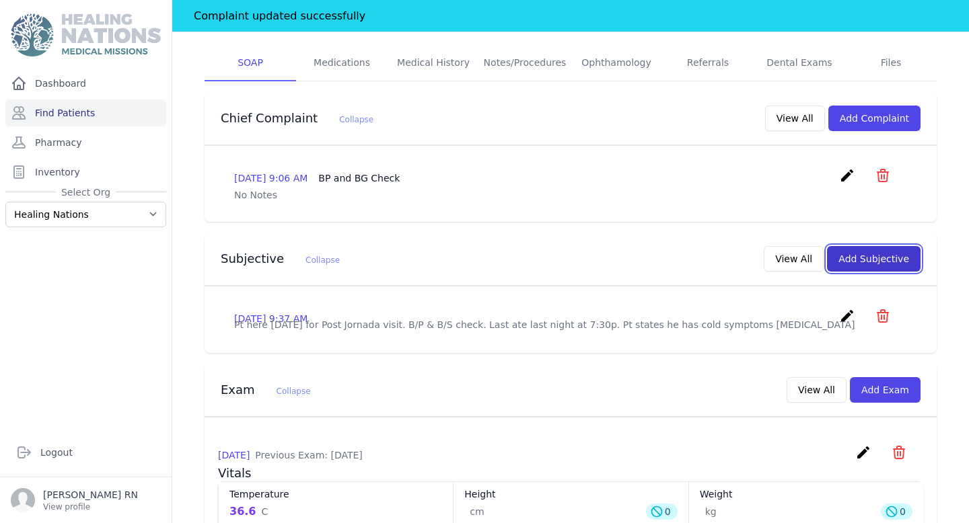
click at [848, 246] on button "Add Subjective" at bounding box center [874, 259] width 94 height 26
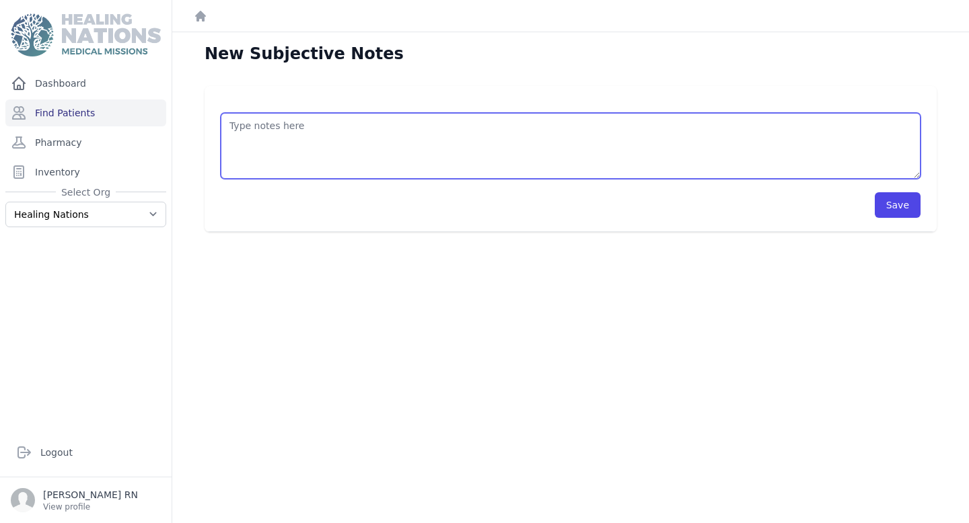
click at [637, 143] on textarea at bounding box center [571, 146] width 700 height 66
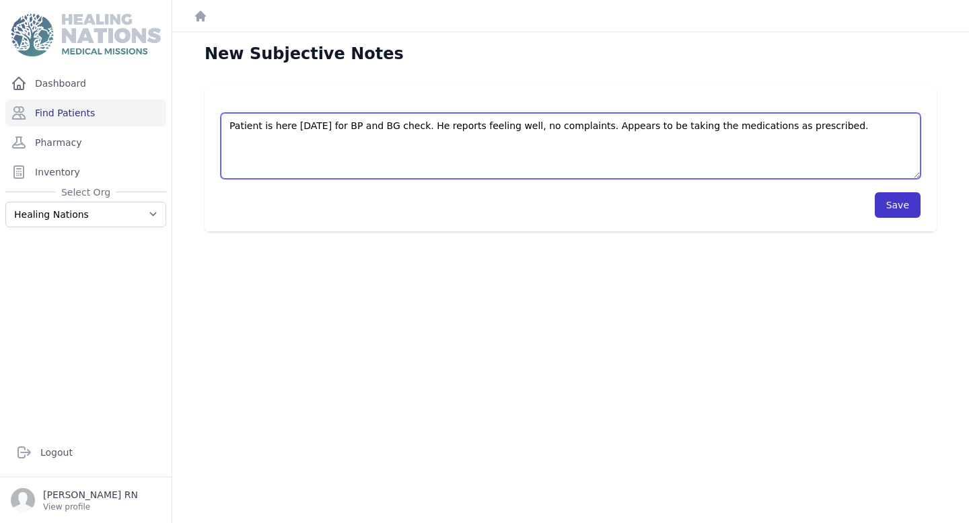
type textarea "Patient is here [DATE] for BP and BG check. He reports feeling well, no complai…"
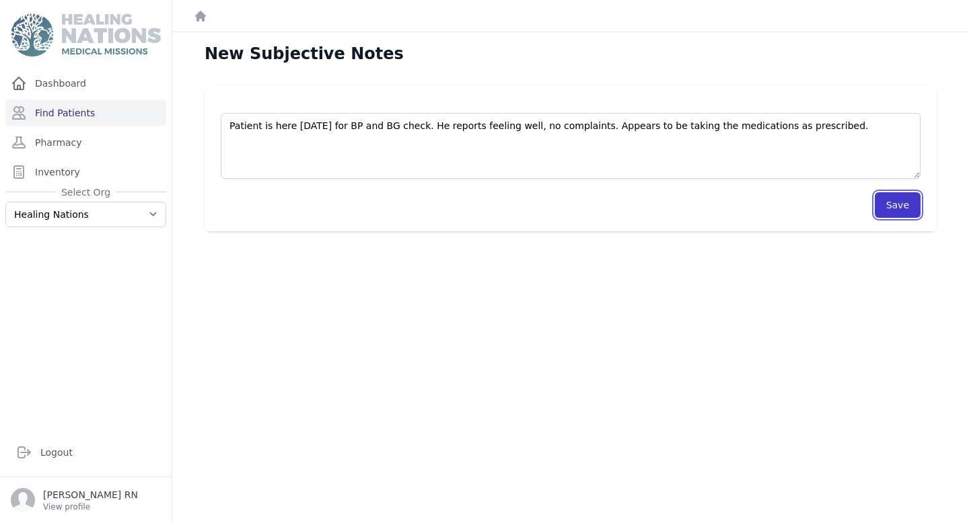
click at [894, 200] on button "Save" at bounding box center [898, 205] width 46 height 26
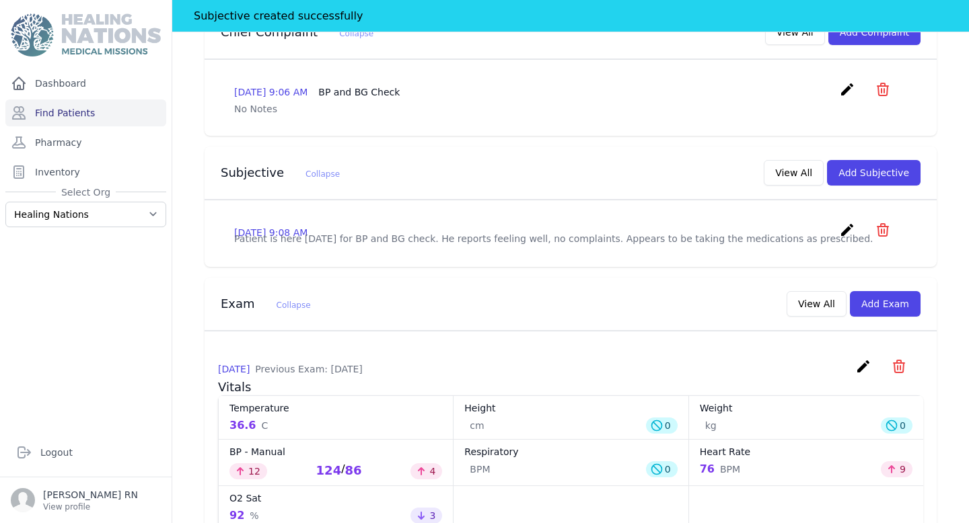
scroll to position [388, 0]
click at [889, 291] on button "Add Exam" at bounding box center [885, 304] width 71 height 26
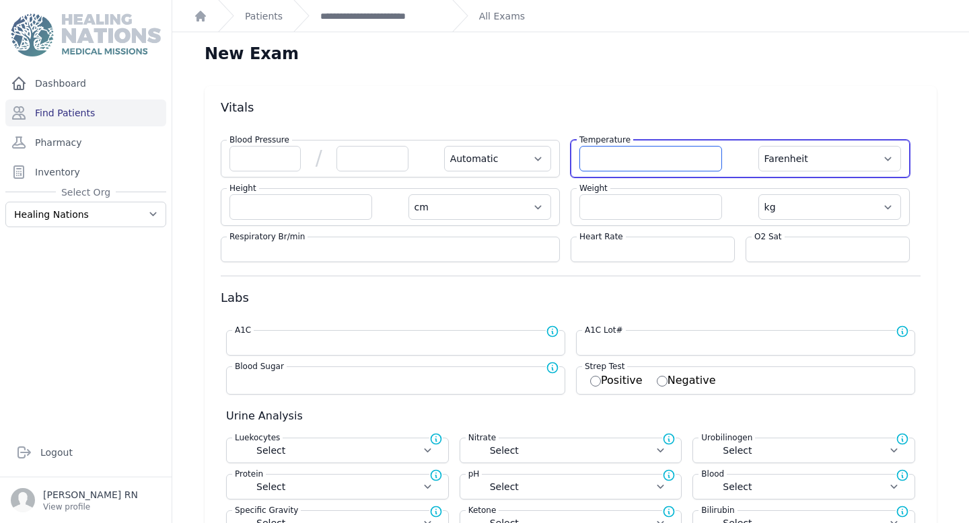
click at [641, 153] on input "number" at bounding box center [650, 159] width 143 height 26
type input "34.6"
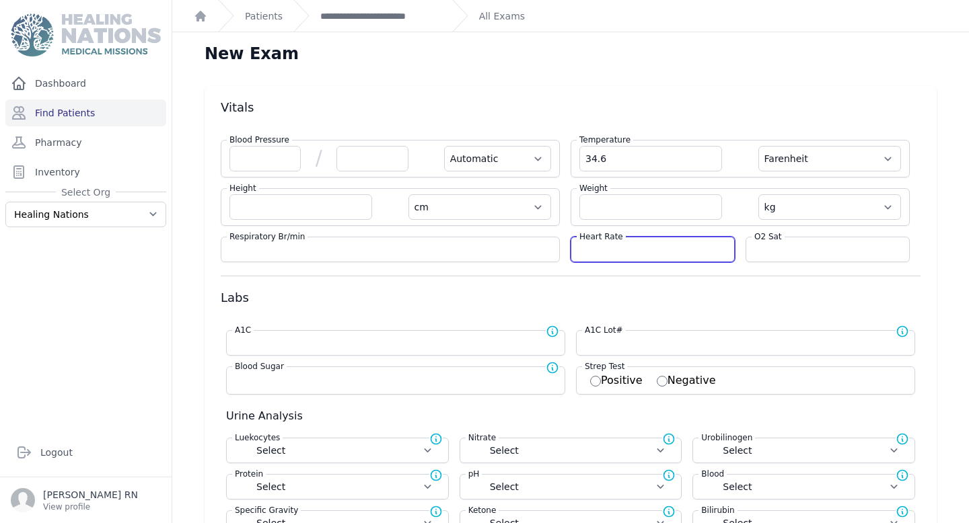
click at [628, 244] on input "number" at bounding box center [652, 249] width 147 height 13
select select "Automatic"
select select "F"
select select "cm"
select select "kg"
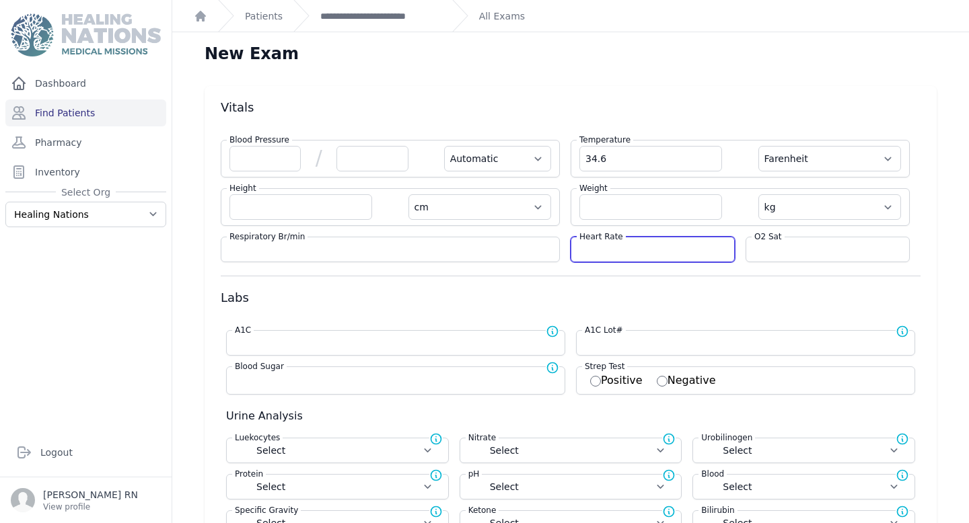
select select
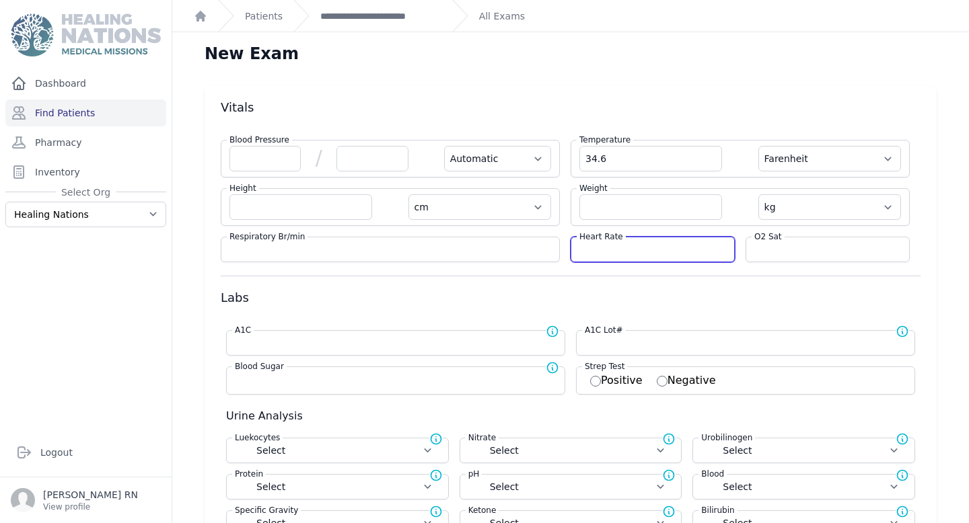
select select
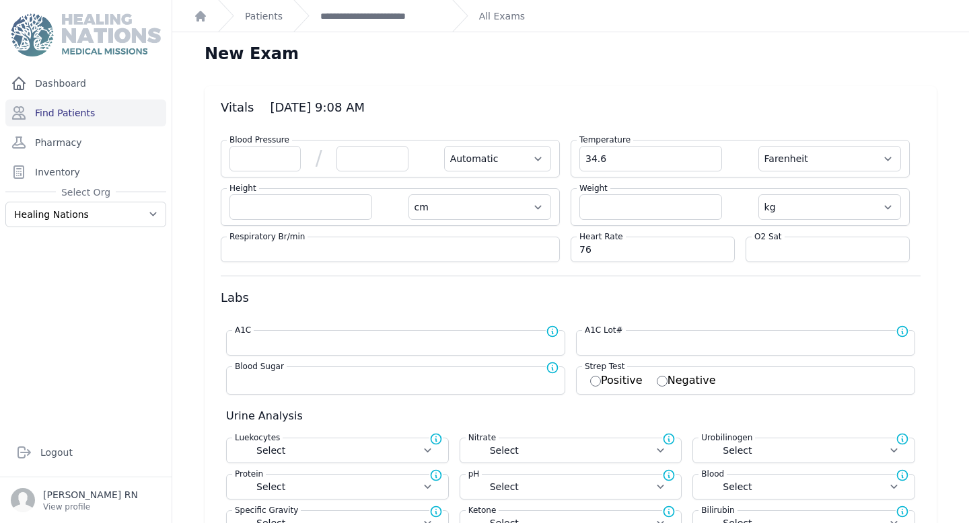
type input "76"
select select "Automatic"
select select "F"
select select "cm"
select select "kg"
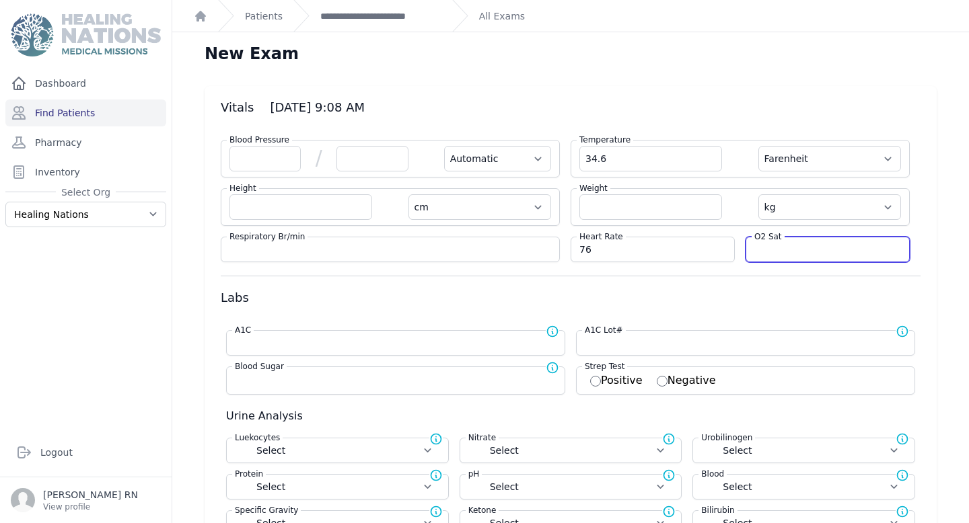
select select
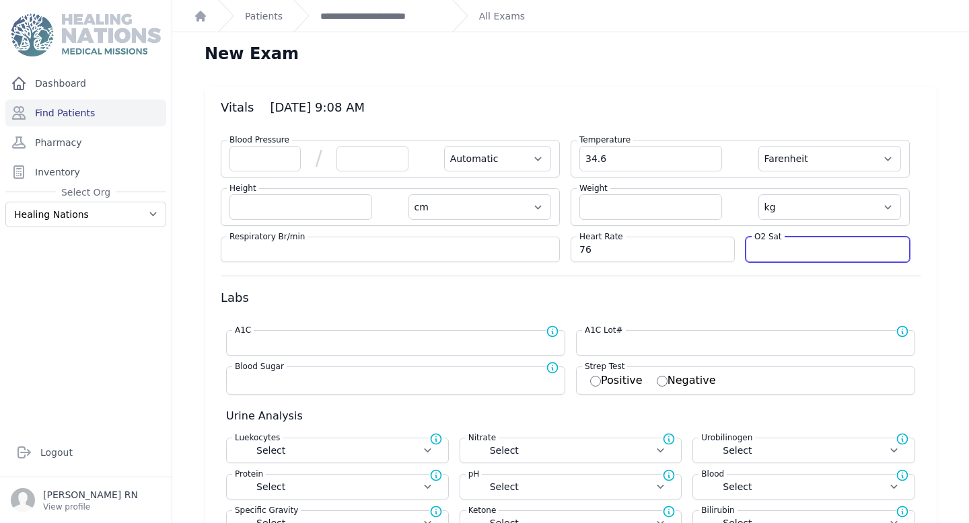
select select
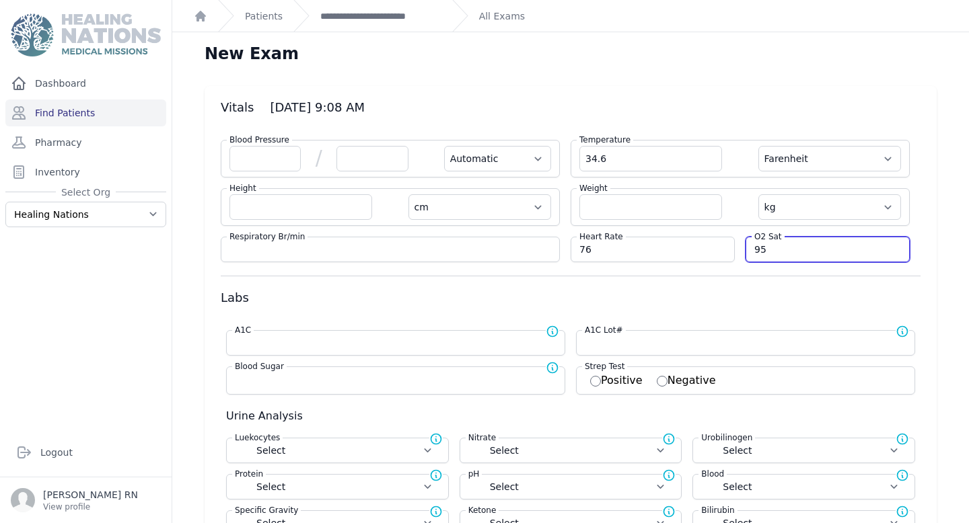
type input "95"
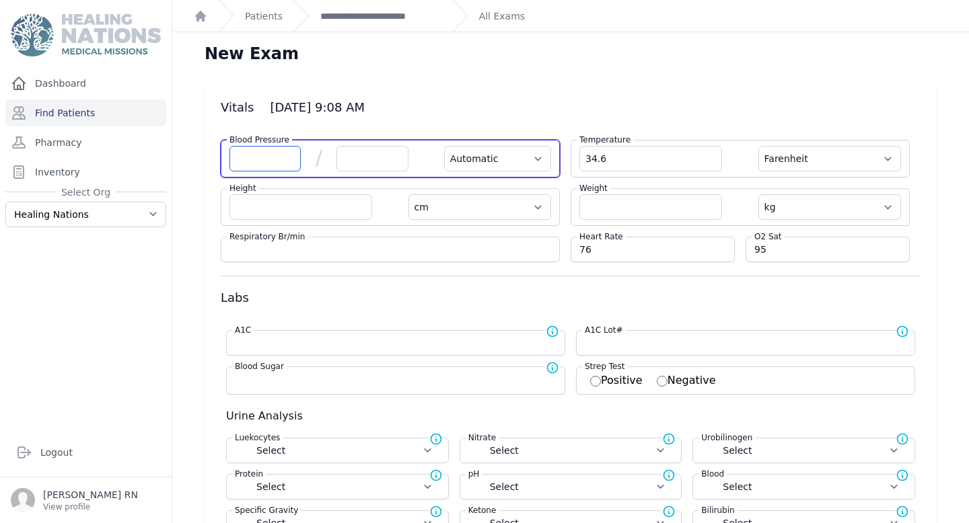
click at [243, 162] on input "number" at bounding box center [264, 159] width 71 height 26
select select "Automatic"
select select "F"
select select "cm"
select select "kg"
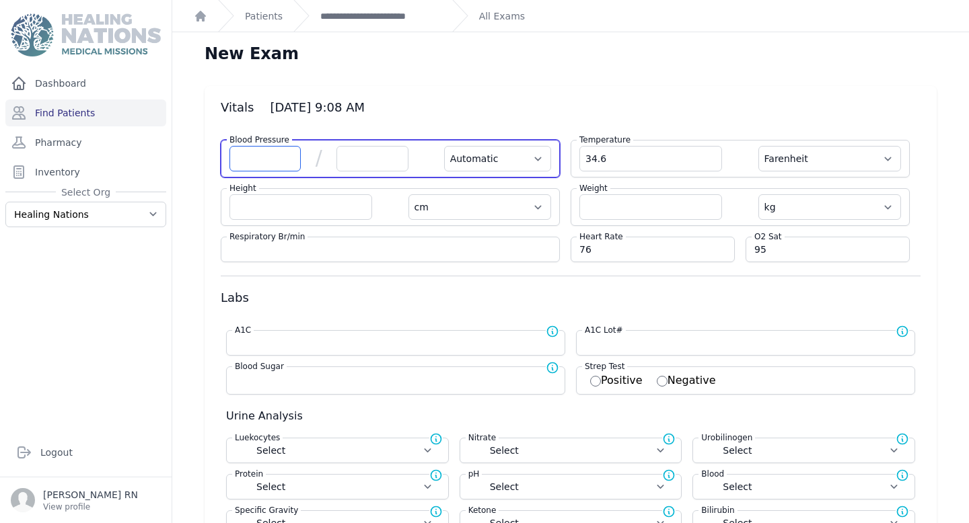
select select
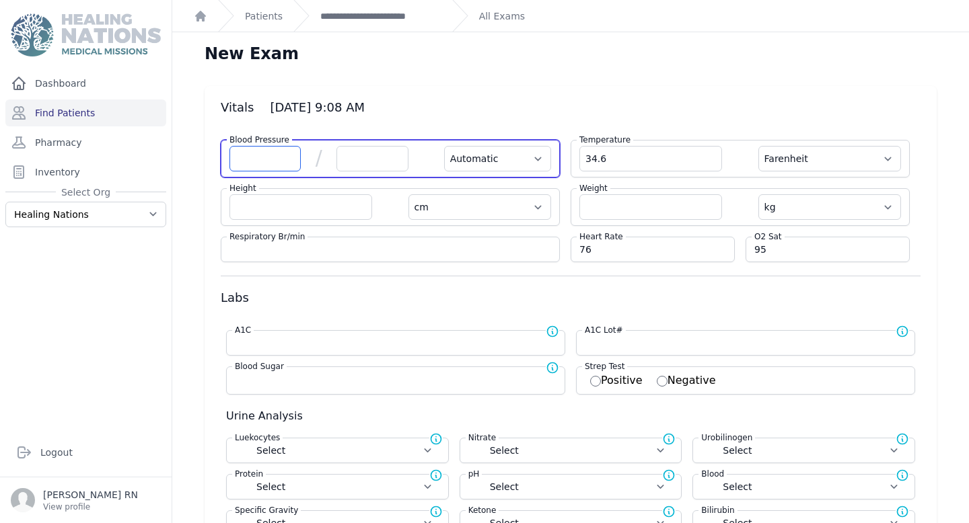
select select
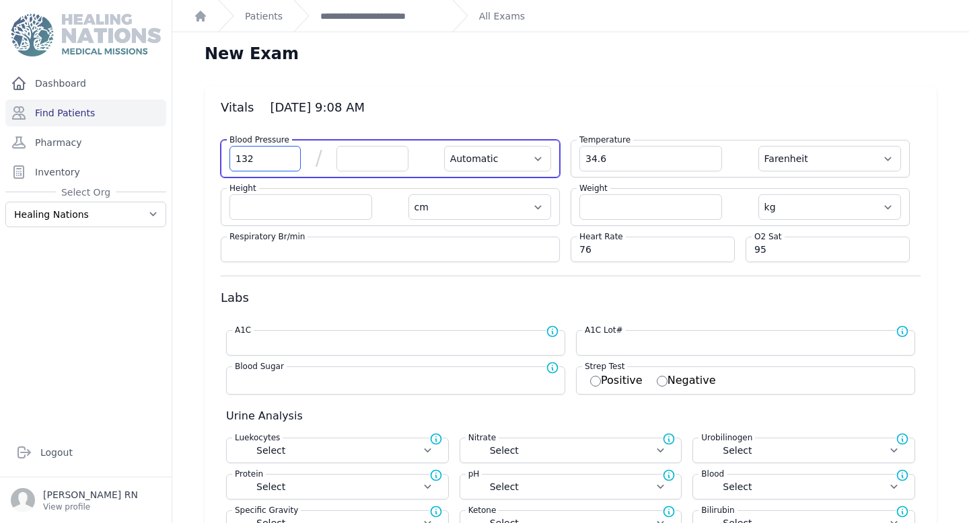
type input "132"
select select "Automatic"
select select "F"
select select "cm"
select select "kg"
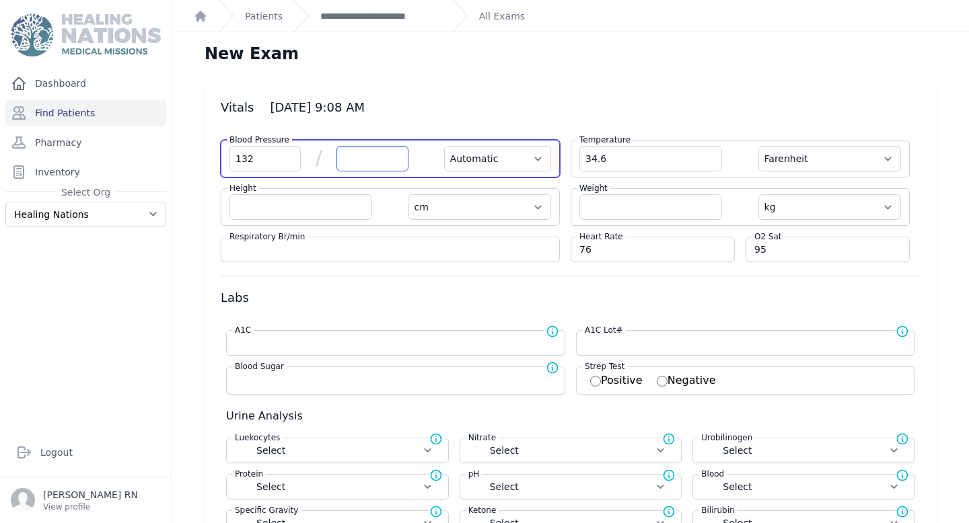
select select
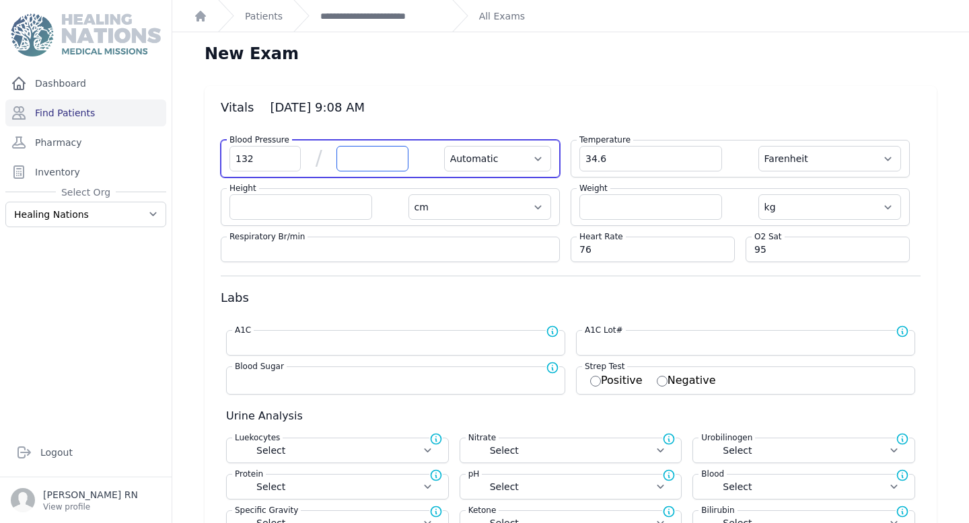
select select
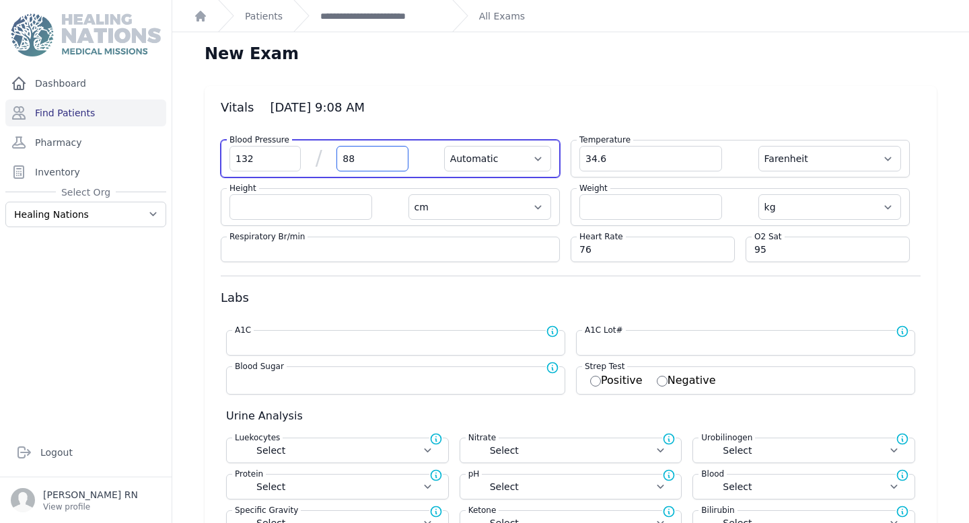
type input "88"
click at [468, 159] on select "Automatic Manual" at bounding box center [497, 159] width 107 height 26
select select "F"
select select "cm"
select select "kg"
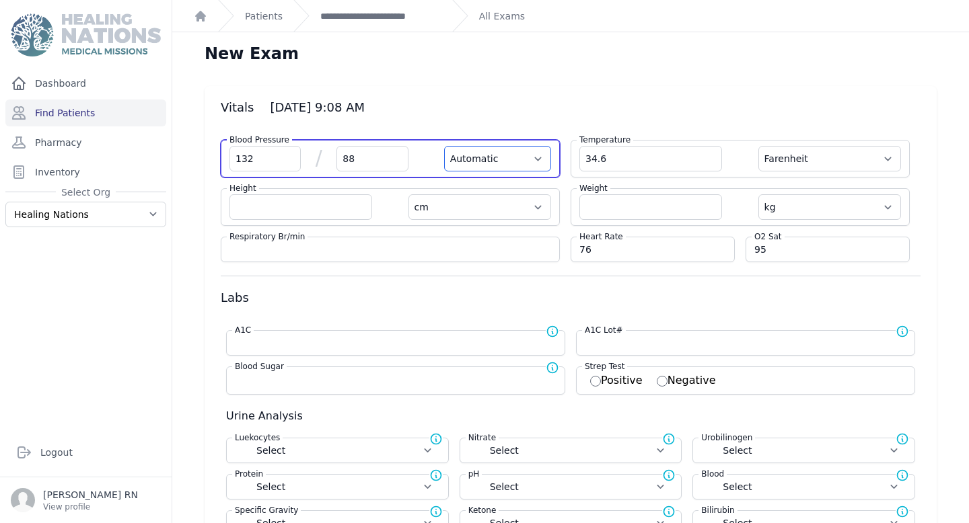
select select
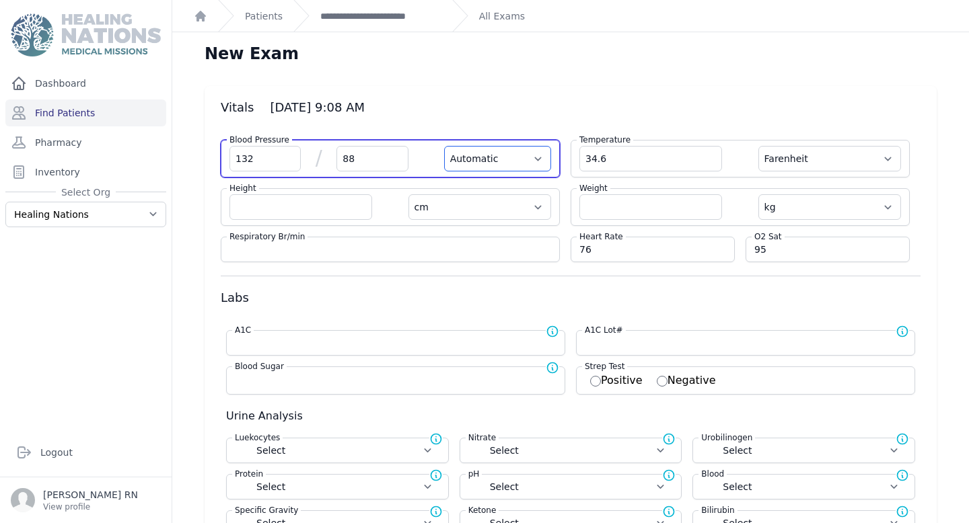
select select
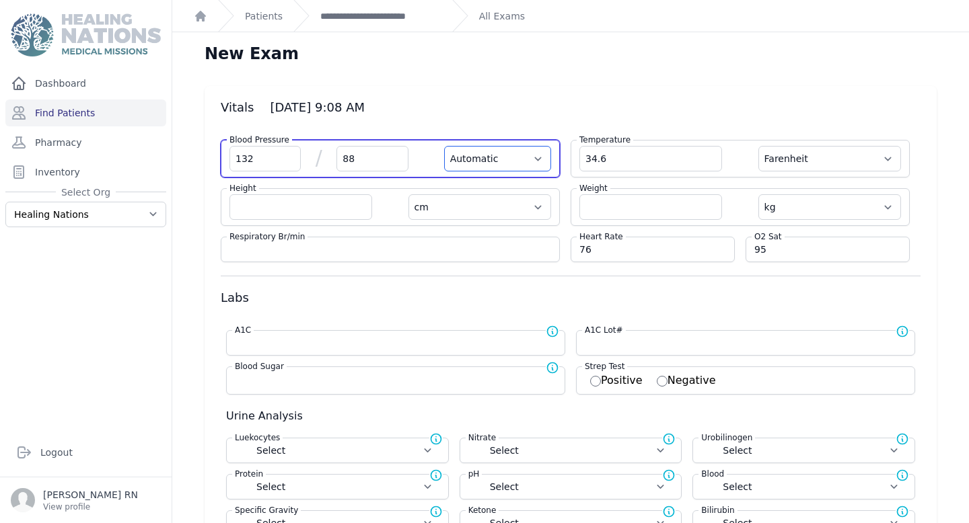
select select "Manual"
click at [444, 146] on select "Automatic Manual" at bounding box center [497, 159] width 107 height 26
select select "F"
select select "cm"
select select "kg"
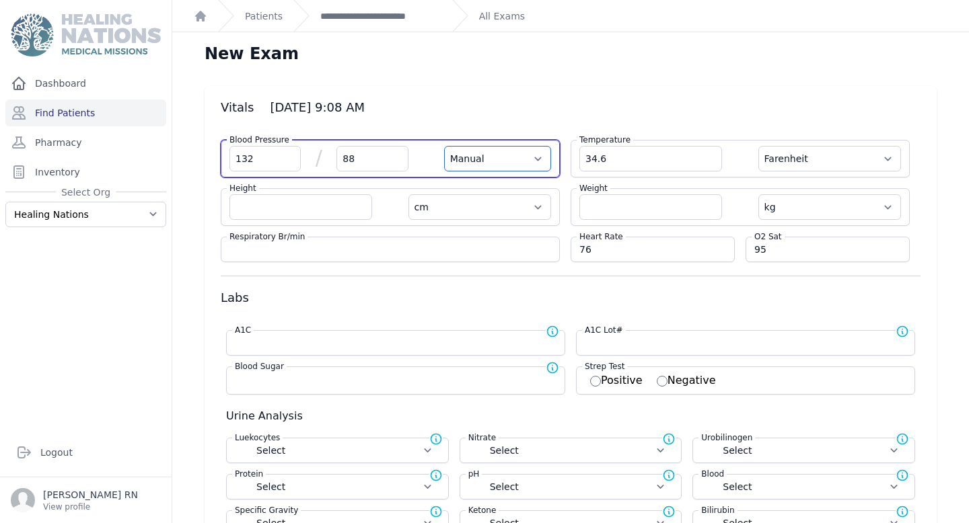
select select
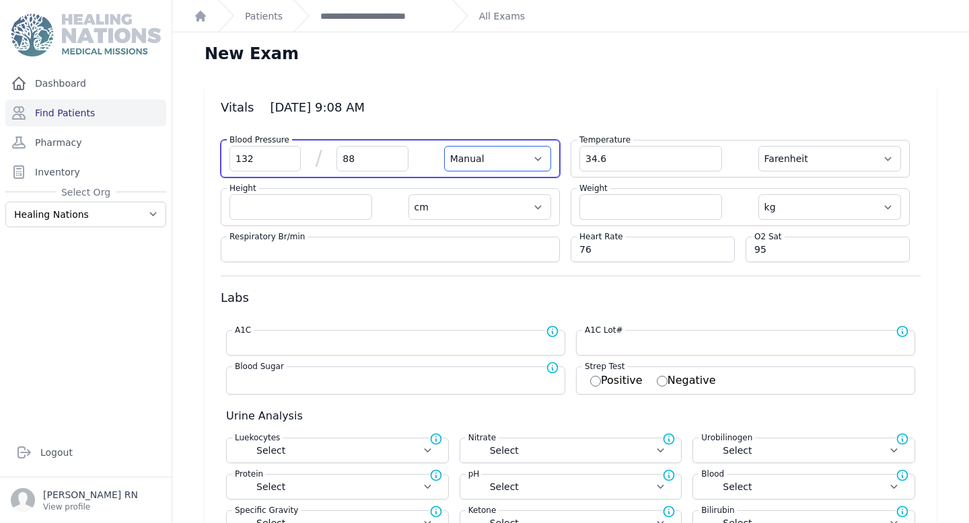
select select
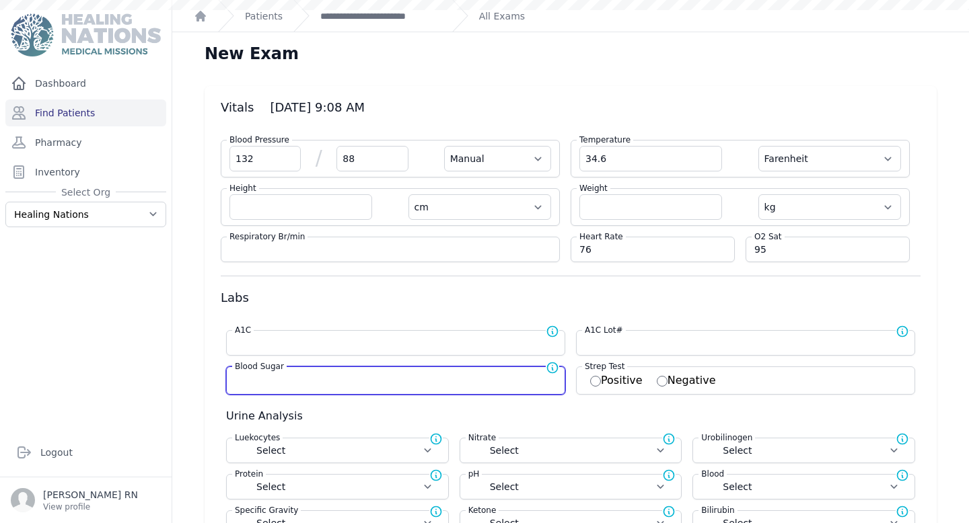
click at [357, 377] on input "number" at bounding box center [396, 379] width 322 height 13
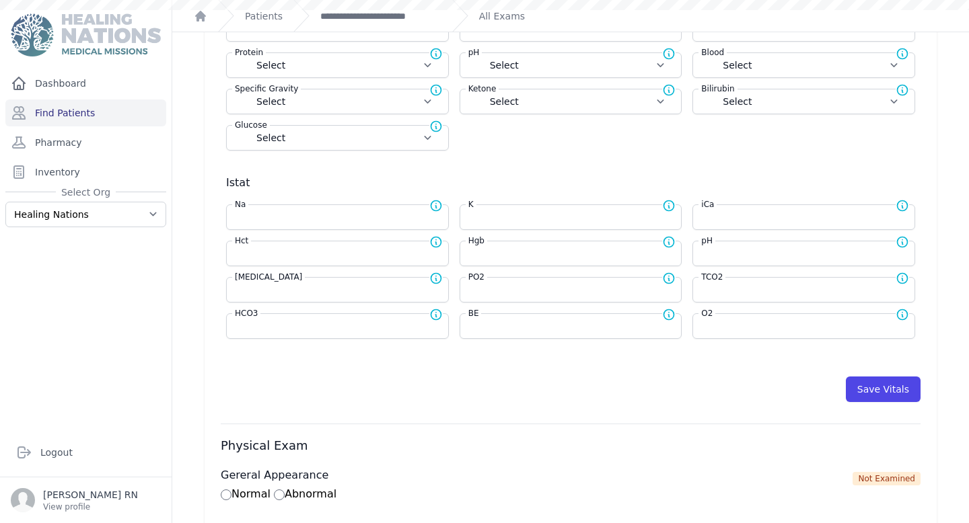
scroll to position [425, 0]
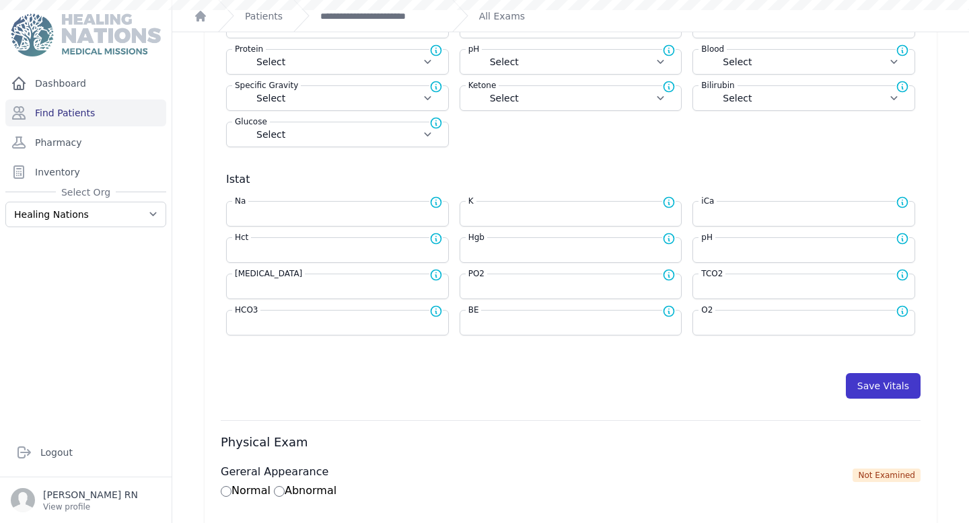
type input "142"
click at [889, 396] on button "Save Vitals" at bounding box center [883, 386] width 75 height 26
click at [400, 18] on link "**********" at bounding box center [380, 15] width 121 height 13
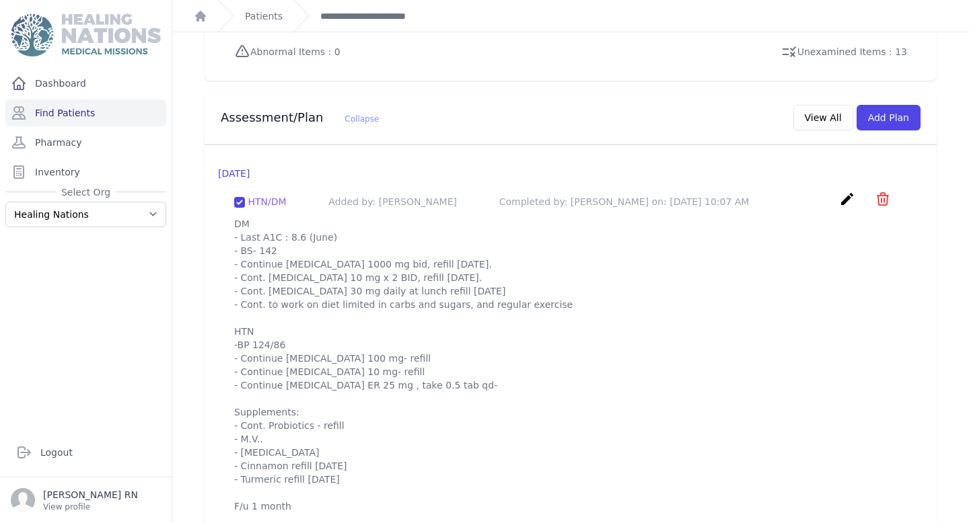
scroll to position [1186, 0]
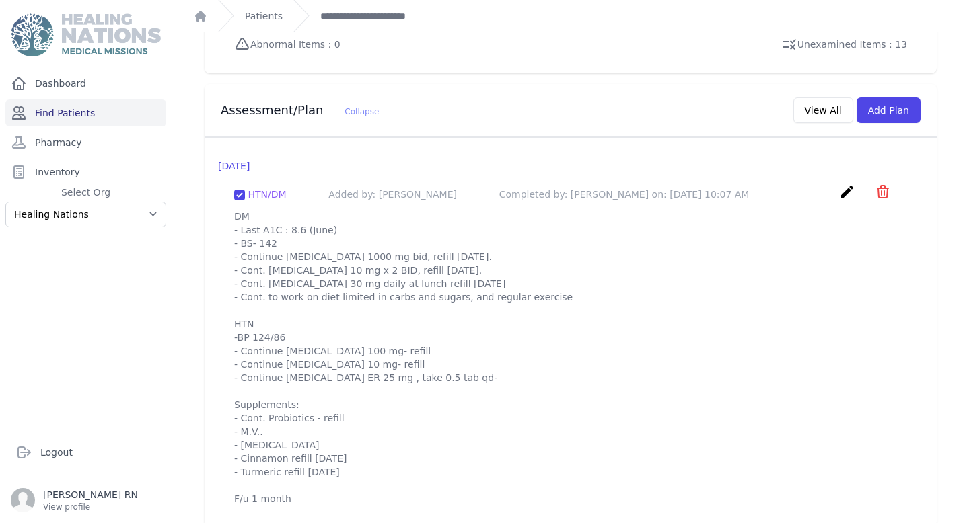
click at [95, 115] on link "Find Patients" at bounding box center [85, 113] width 161 height 27
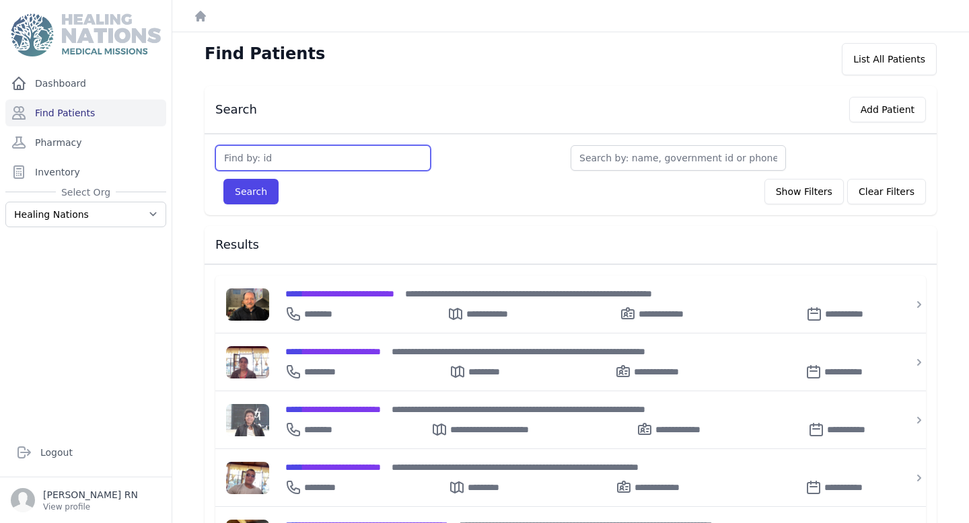
click at [243, 159] on input "text" at bounding box center [322, 158] width 215 height 26
type input "3461"
click at [223, 179] on button "Search" at bounding box center [250, 192] width 55 height 26
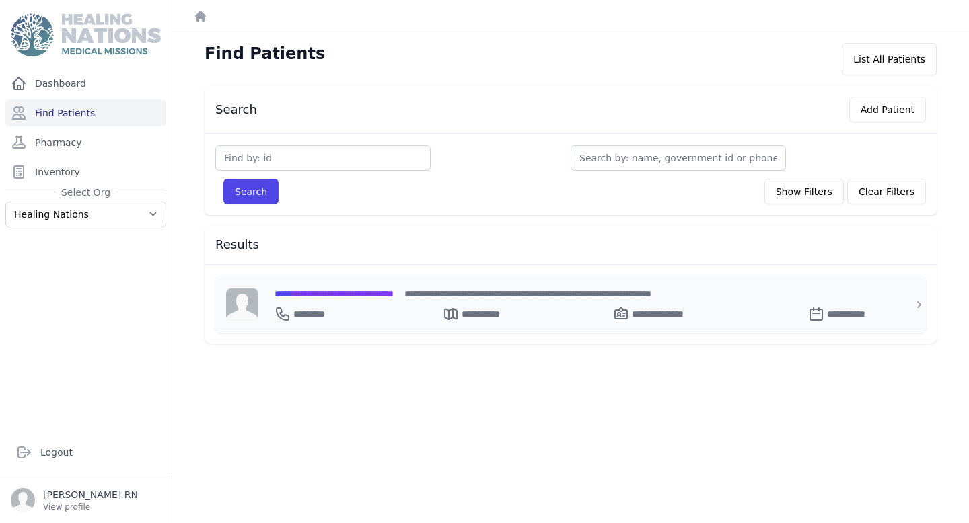
click at [320, 289] on span "**********" at bounding box center [334, 293] width 119 height 9
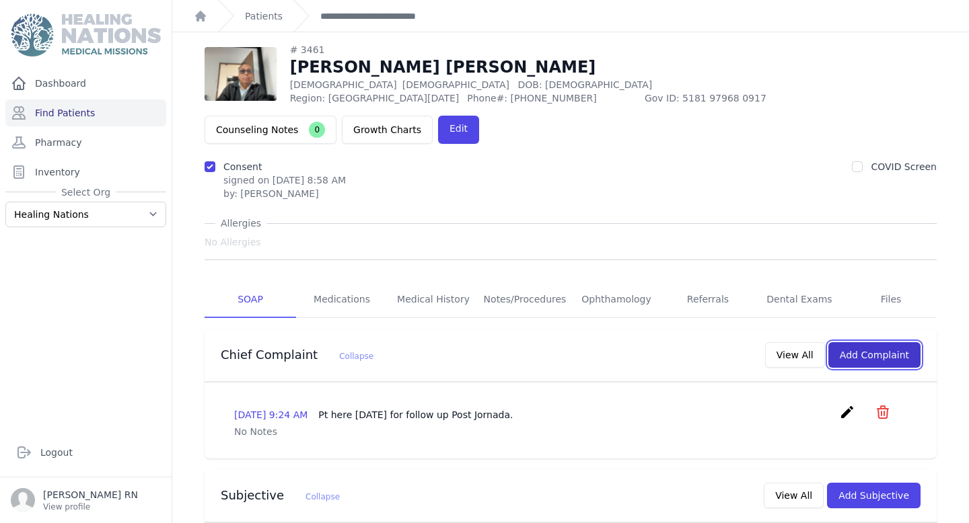
click at [892, 342] on button "Add Complaint" at bounding box center [874, 355] width 92 height 26
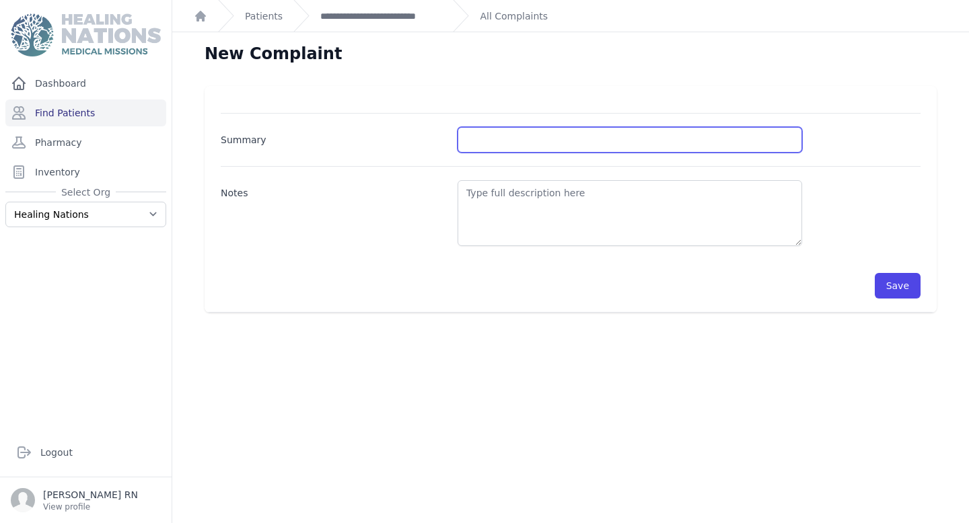
click at [478, 137] on input "Summary" at bounding box center [630, 140] width 344 height 26
type input "B"
type input "BG Check"
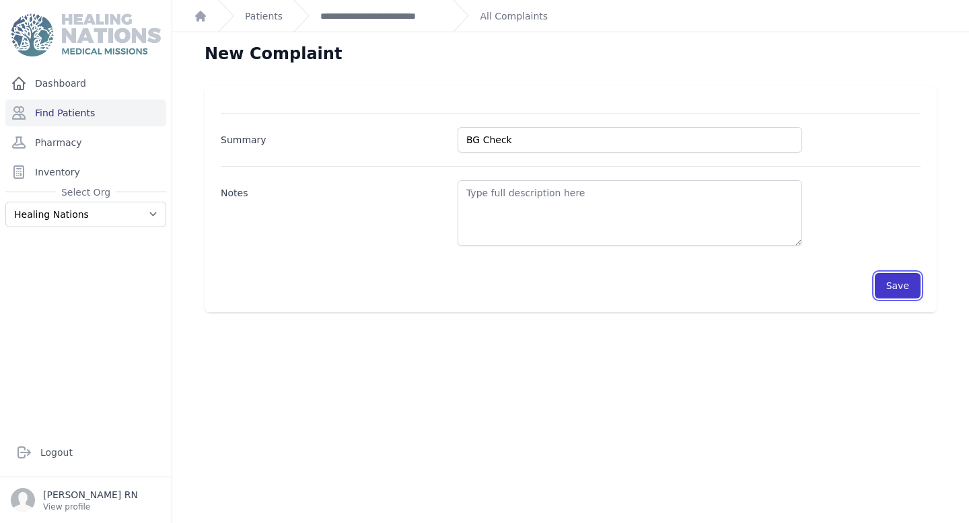
click at [900, 283] on button "Save" at bounding box center [898, 286] width 46 height 26
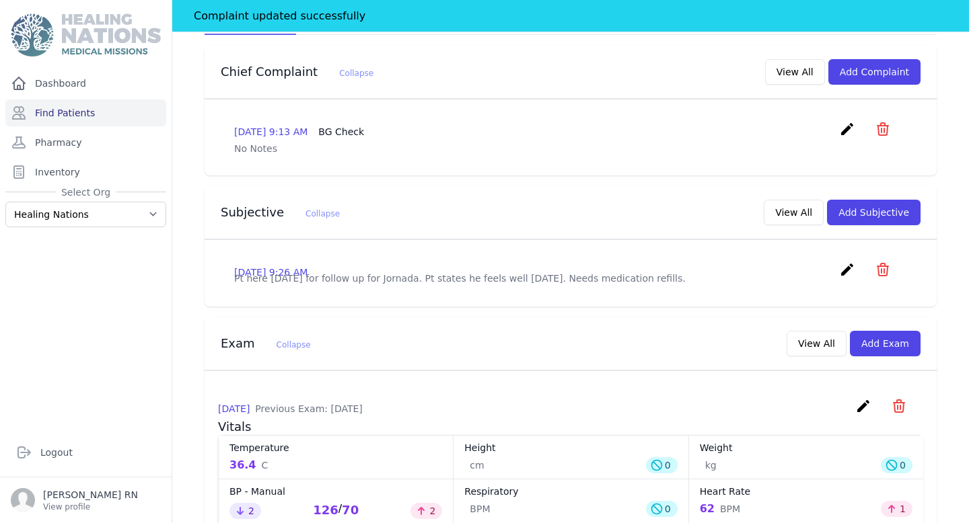
scroll to position [316, 0]
click at [892, 199] on button "Add Subjective" at bounding box center [874, 212] width 94 height 26
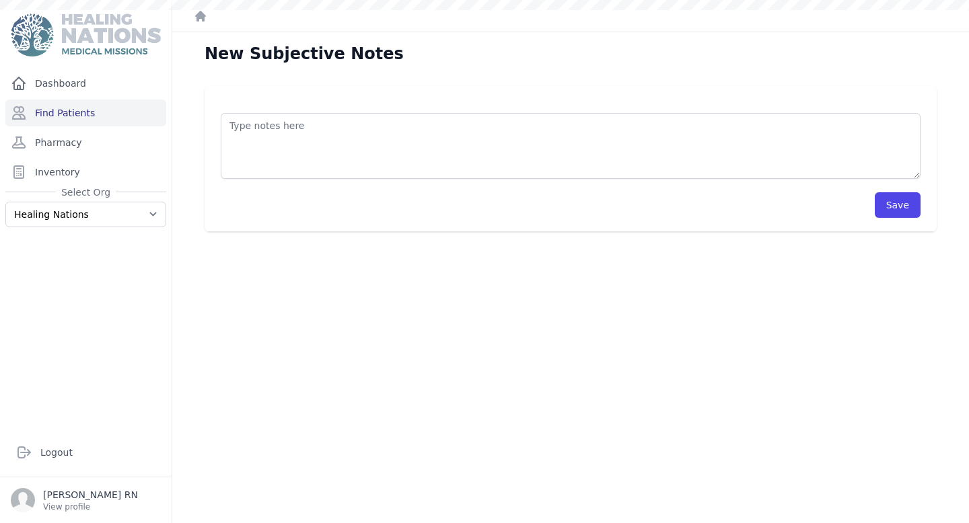
scroll to position [32, 0]
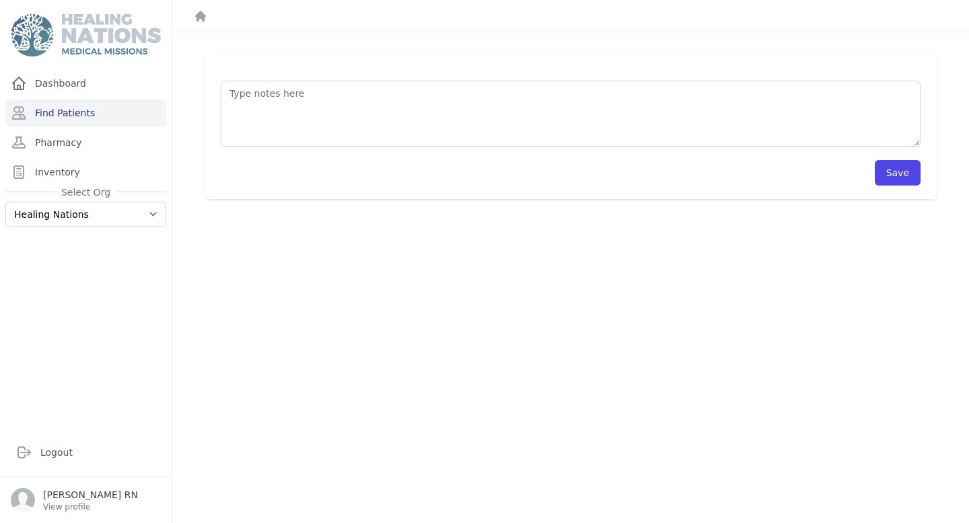
click at [368, 71] on div at bounding box center [571, 106] width 700 height 79
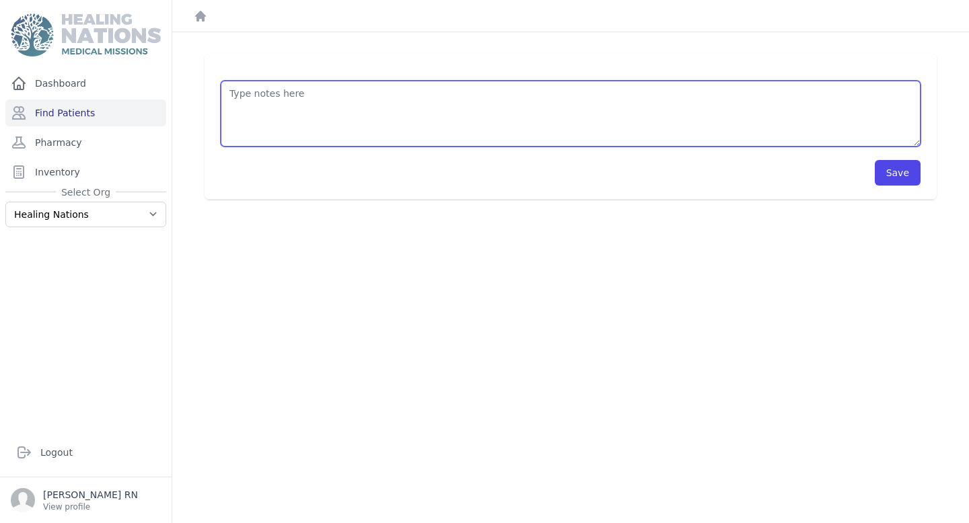
click at [353, 106] on textarea at bounding box center [571, 114] width 700 height 66
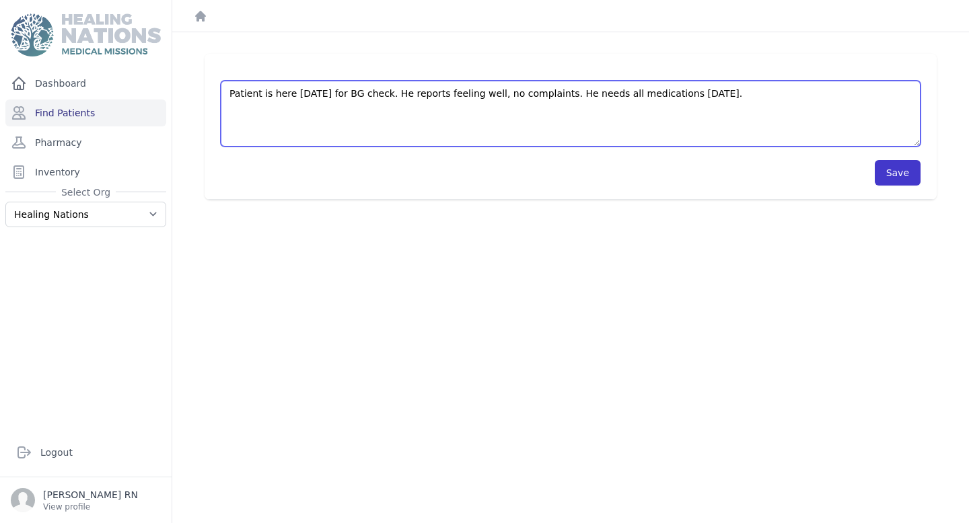
type textarea "Patient is here [DATE] for BG check. He reports feeling well, no complaints. He…"
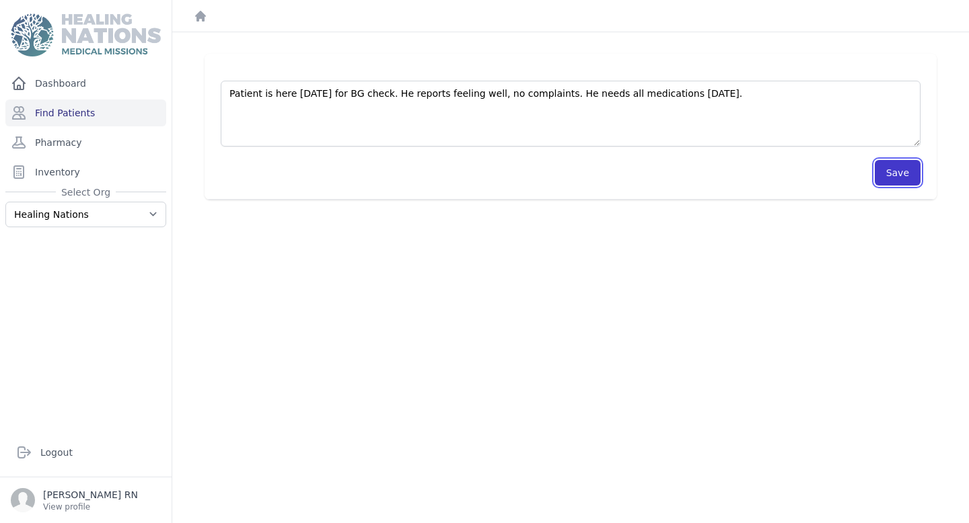
click at [890, 178] on button "Save" at bounding box center [898, 173] width 46 height 26
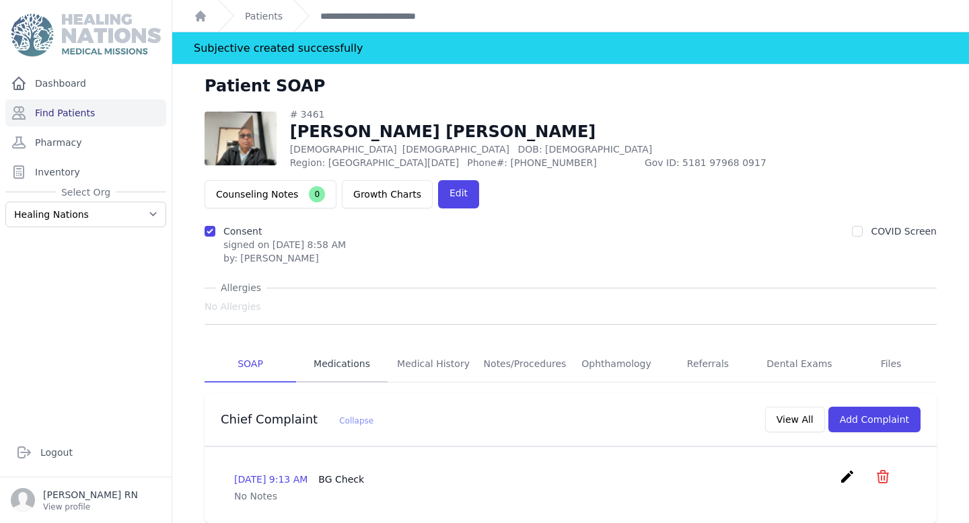
click at [328, 347] on link "Medications" at bounding box center [342, 365] width 92 height 36
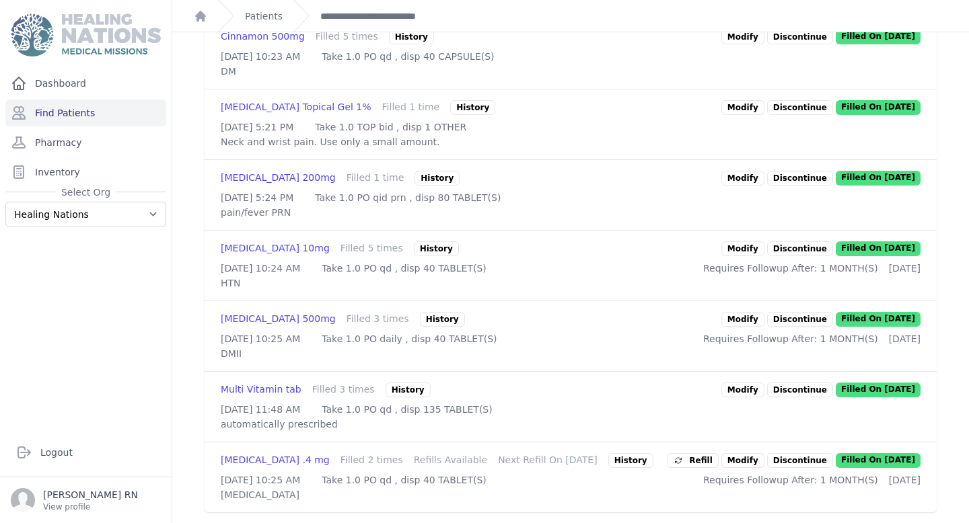
scroll to position [519, 0]
click at [68, 147] on link "Pharmacy" at bounding box center [85, 142] width 161 height 27
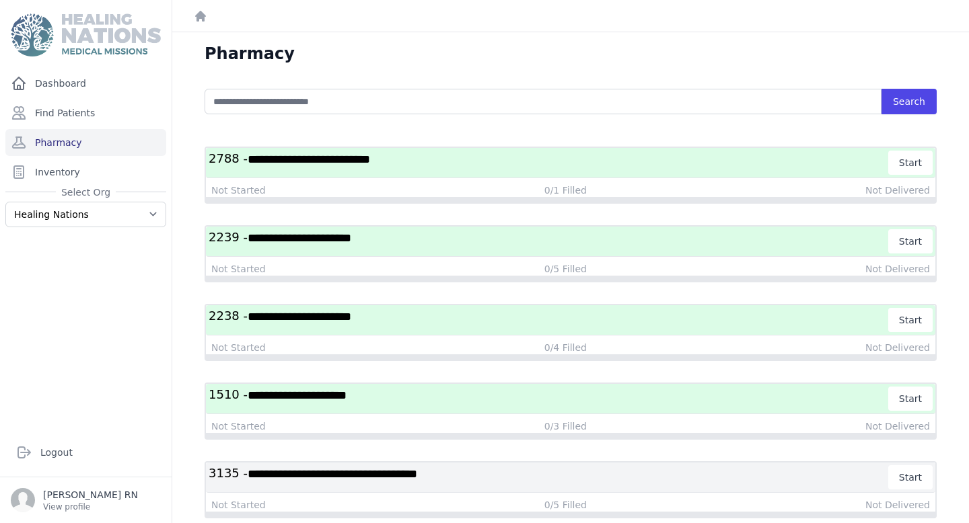
click at [339, 318] on span "**********" at bounding box center [300, 317] width 104 height 12
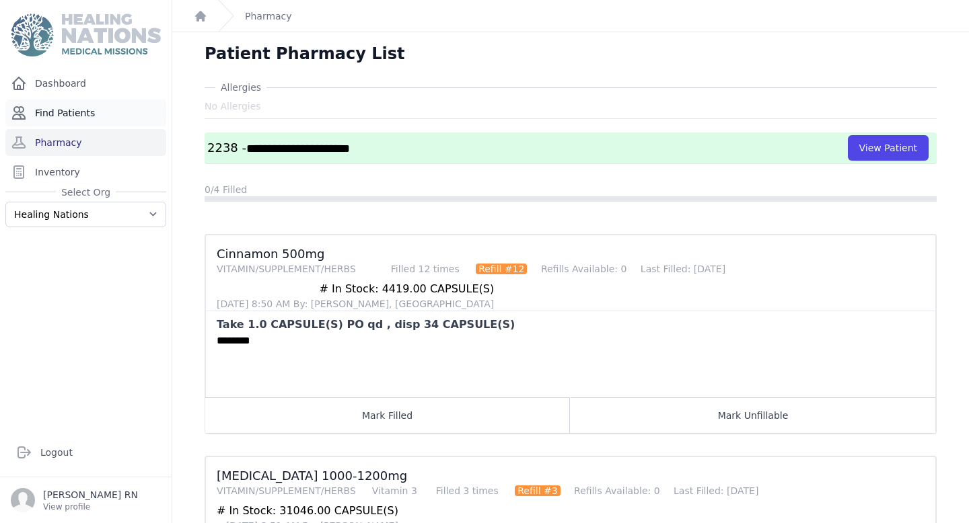
click at [85, 118] on link "Find Patients" at bounding box center [85, 113] width 161 height 27
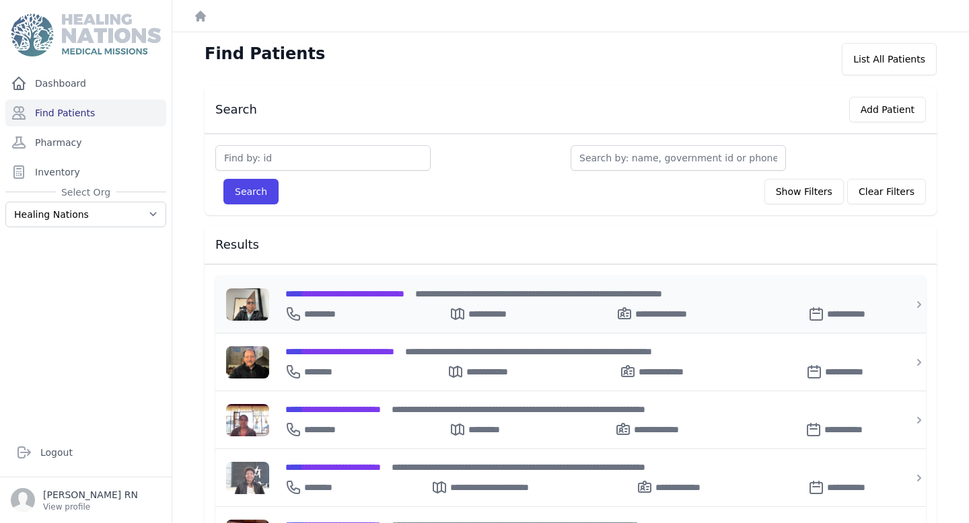
click at [358, 292] on span "**********" at bounding box center [344, 293] width 119 height 9
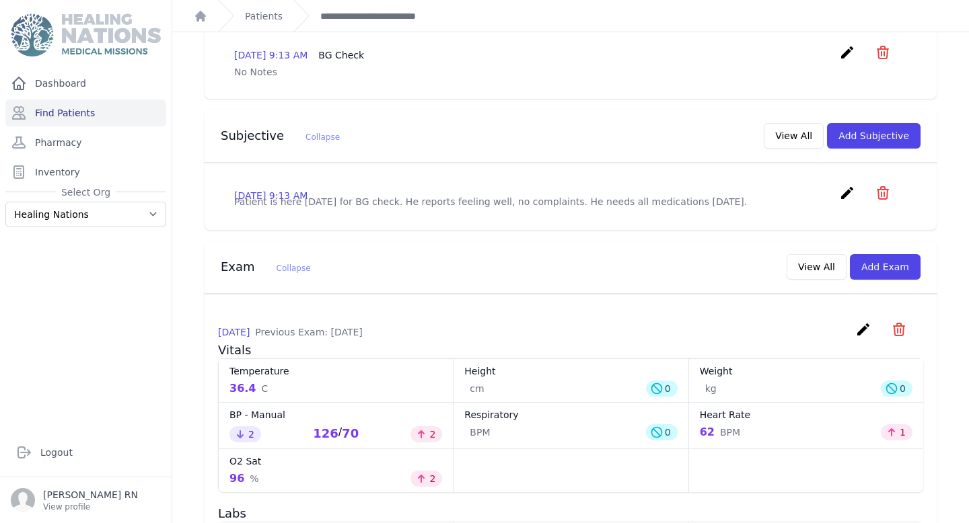
scroll to position [371, 0]
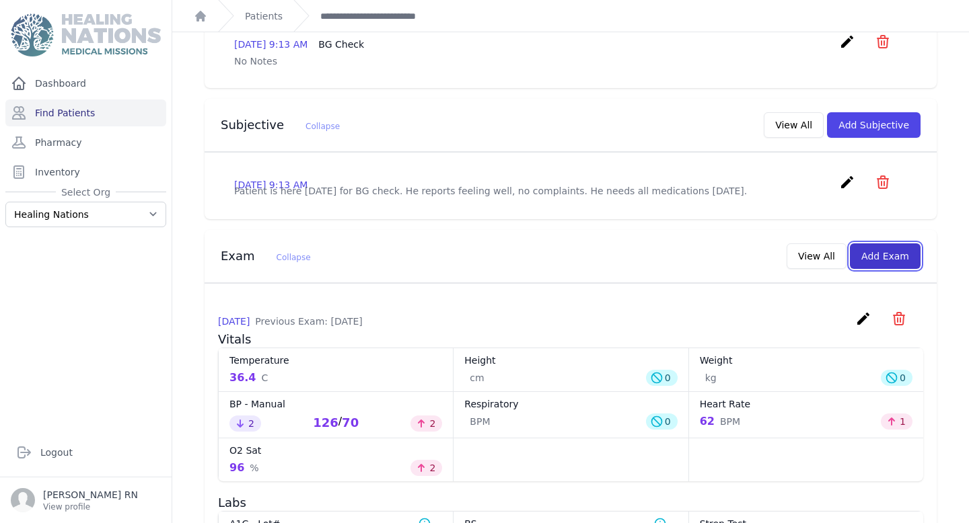
click at [866, 244] on button "Add Exam" at bounding box center [885, 257] width 71 height 26
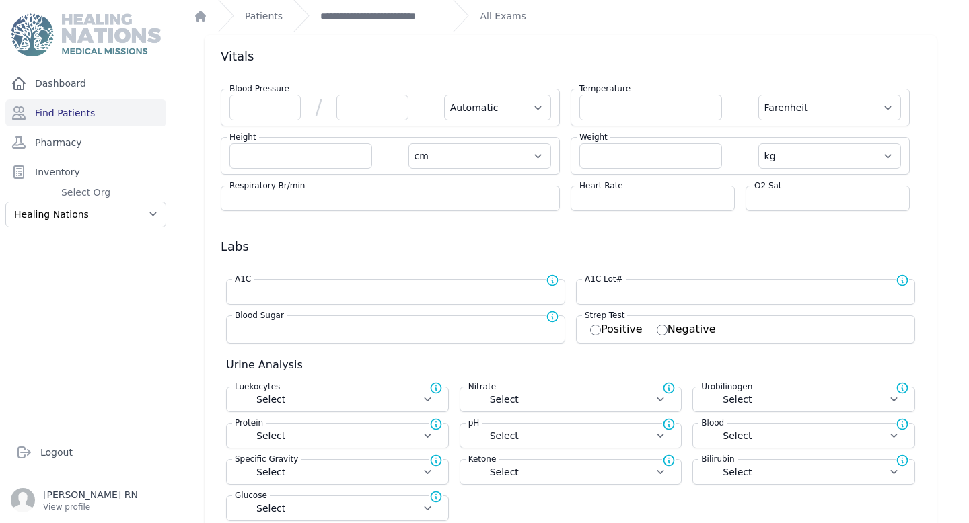
scroll to position [53, 0]
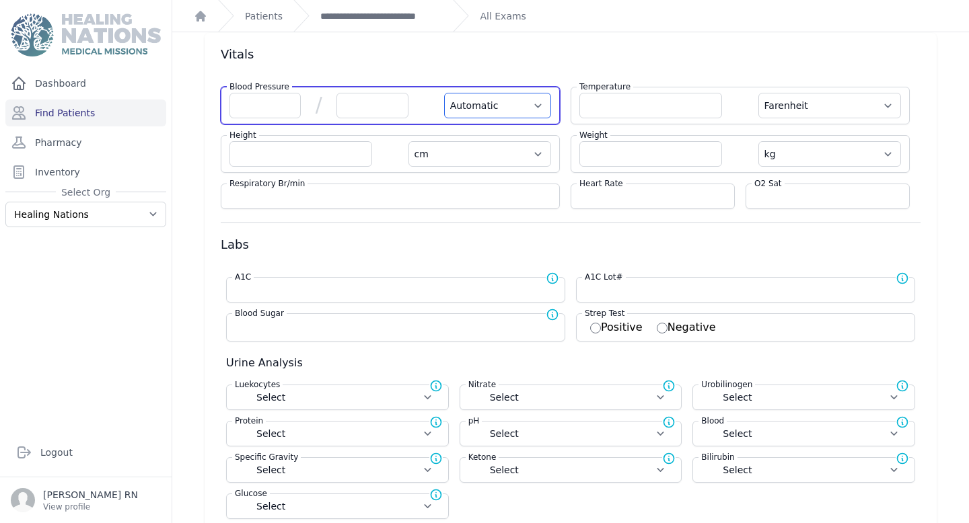
click at [497, 112] on select "Automatic Manual" at bounding box center [497, 106] width 107 height 26
select select "Manual"
click at [444, 93] on select "Automatic Manual" at bounding box center [497, 106] width 107 height 26
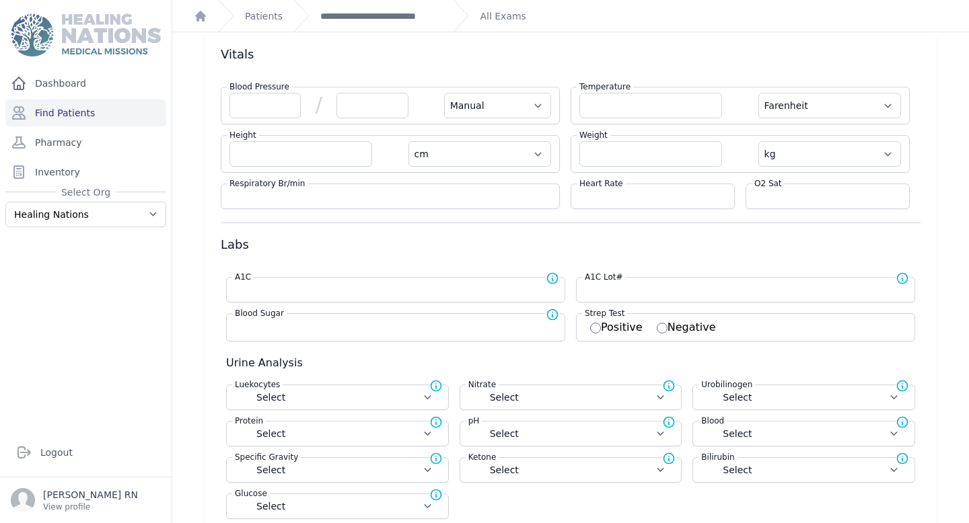
select select "F"
select select "cm"
select select "kg"
select select
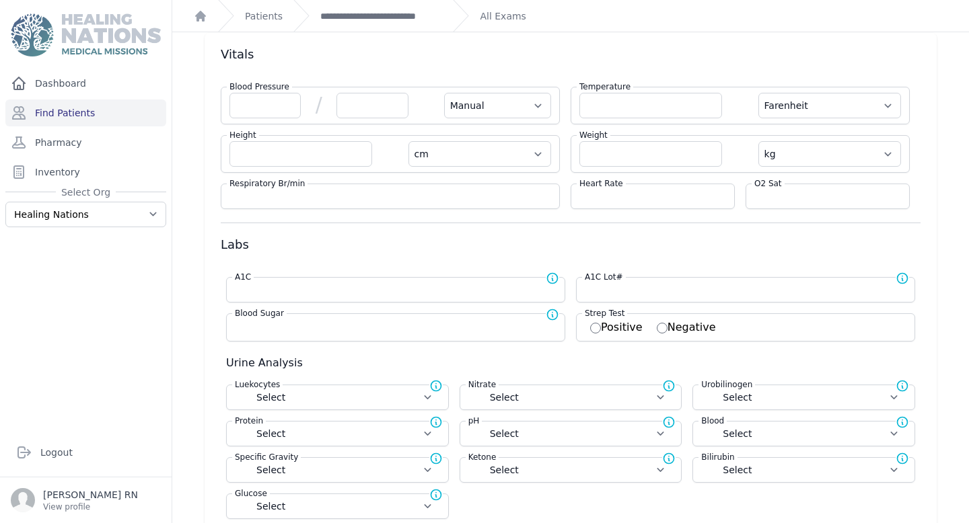
select select
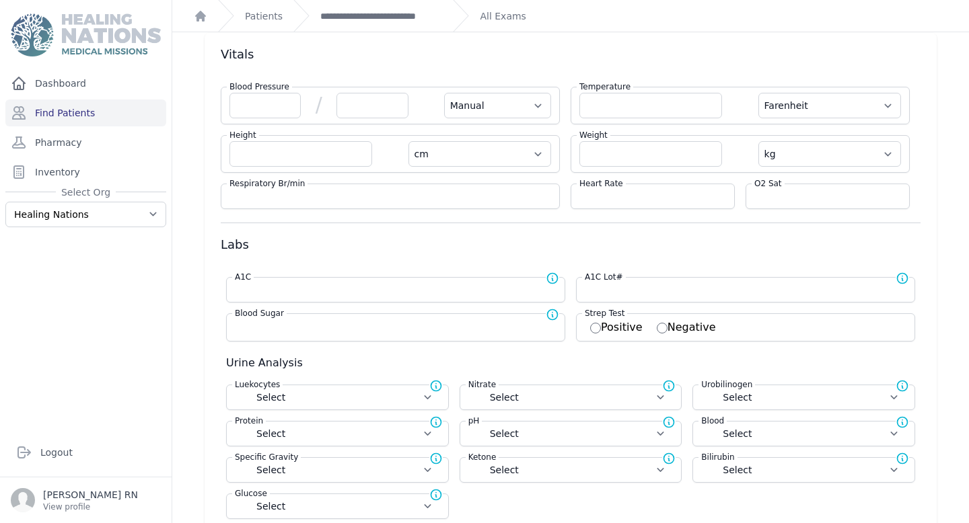
select select
select select "Manual"
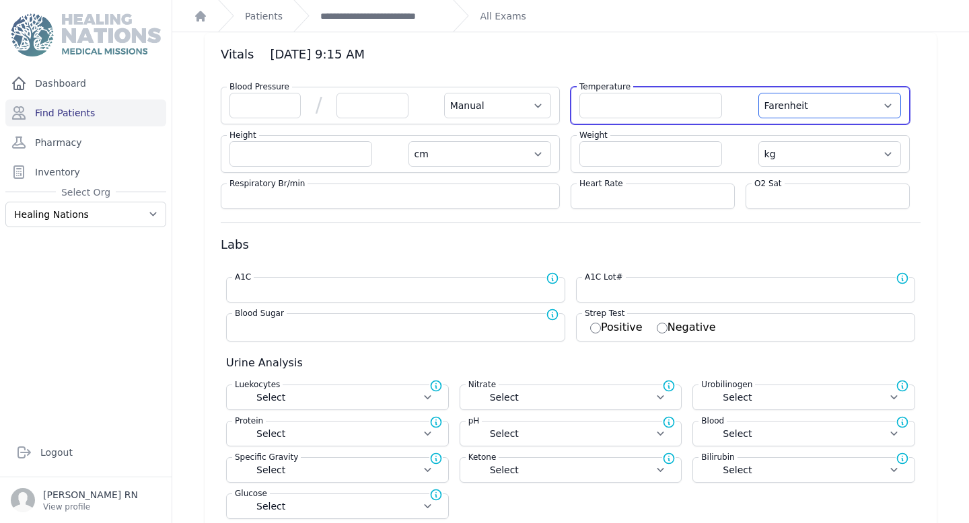
click at [783, 108] on select "Farenheit Celcius" at bounding box center [829, 106] width 143 height 26
select select "C"
click at [758, 93] on select "Farenheit Celcius" at bounding box center [829, 106] width 143 height 26
select select "Manual"
select select "cm"
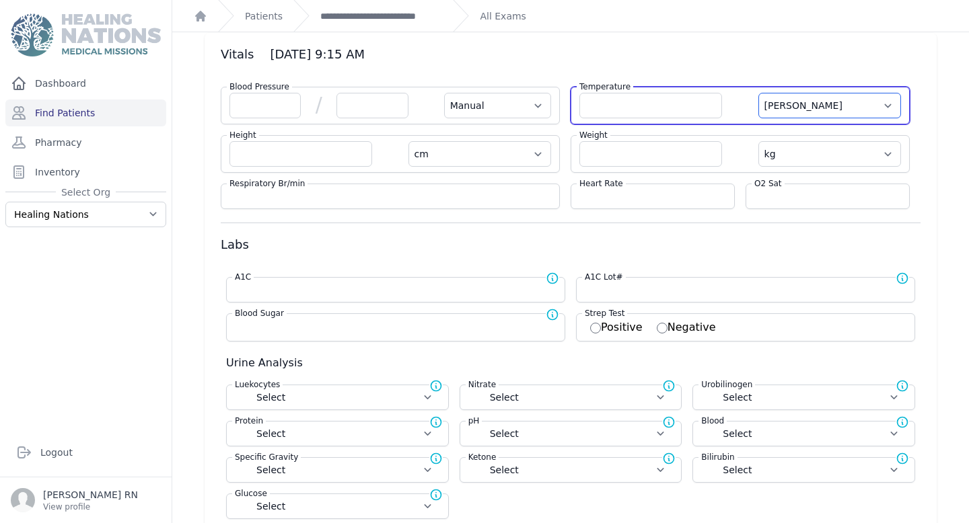
select select "kg"
select select
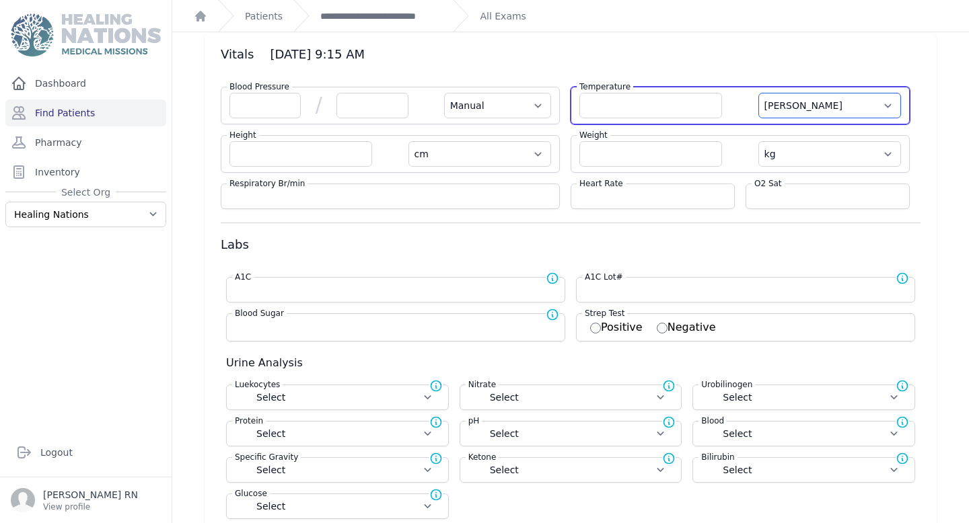
select select
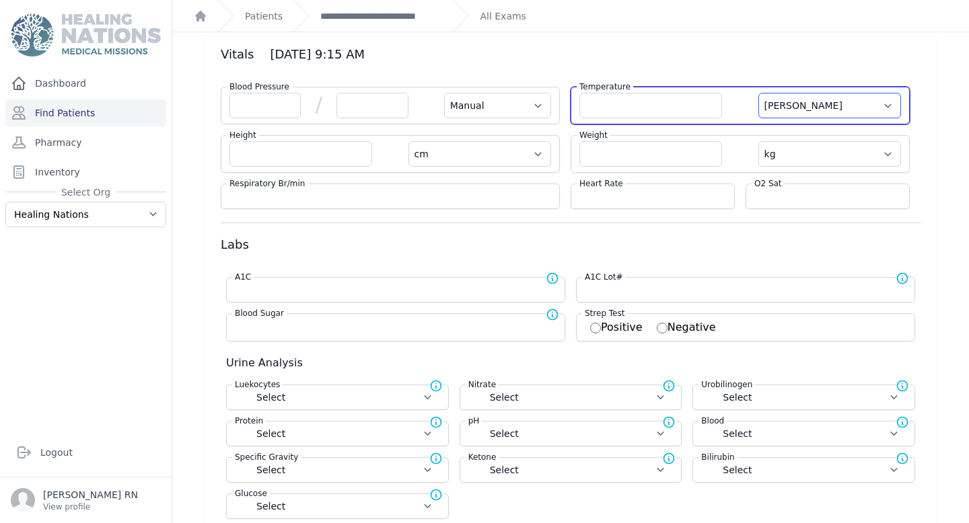
select select
click at [693, 104] on input "number" at bounding box center [650, 106] width 143 height 26
type input "33.5"
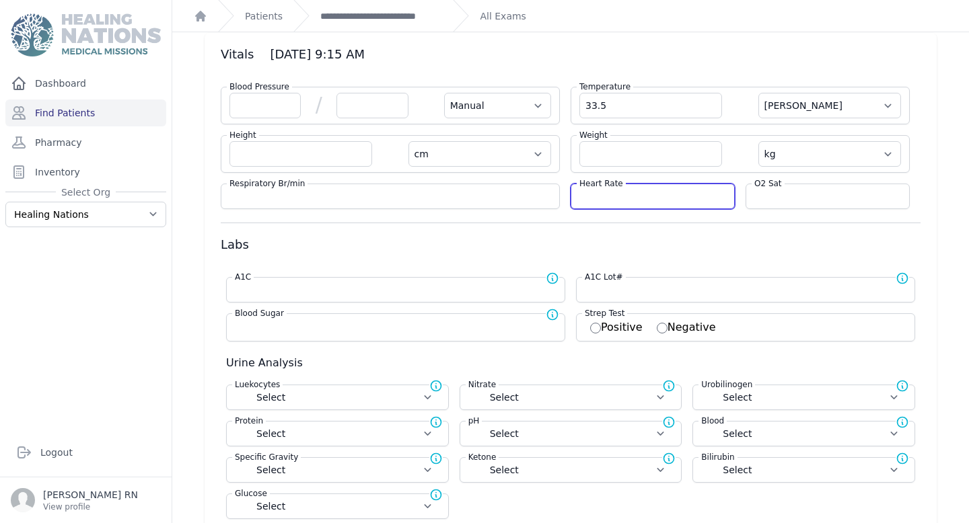
click at [688, 202] on input "number" at bounding box center [652, 196] width 147 height 13
select select "Manual"
select select "C"
select select "cm"
select select "kg"
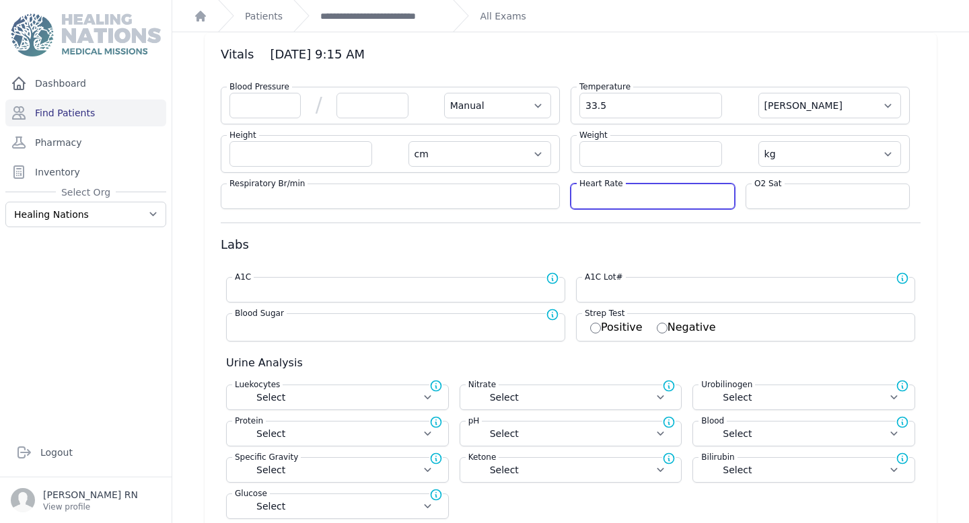
select select
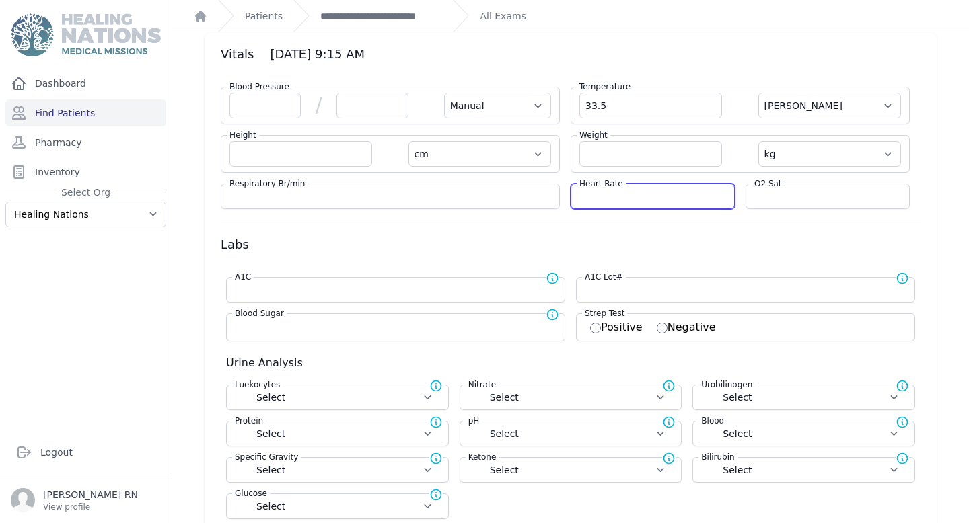
select select
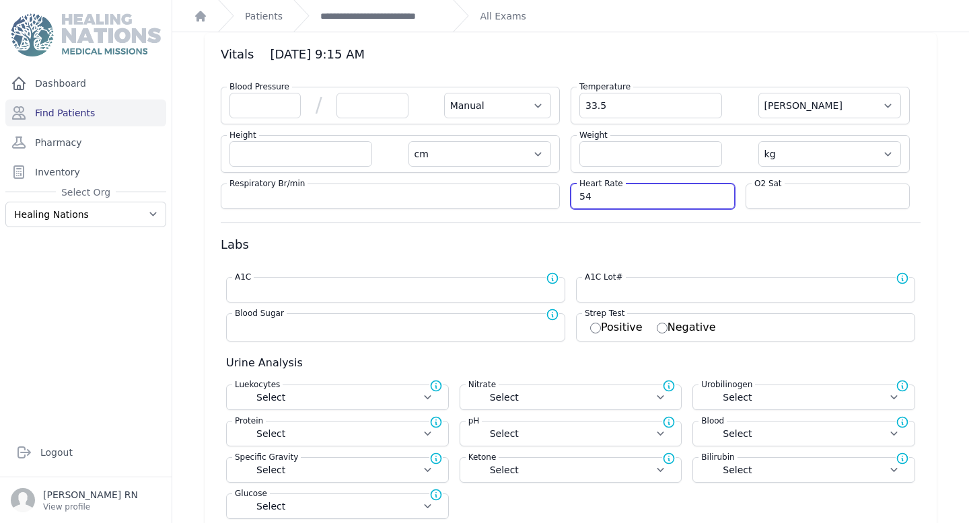
type input "54"
select select "Manual"
select select "C"
select select "cm"
select select "kg"
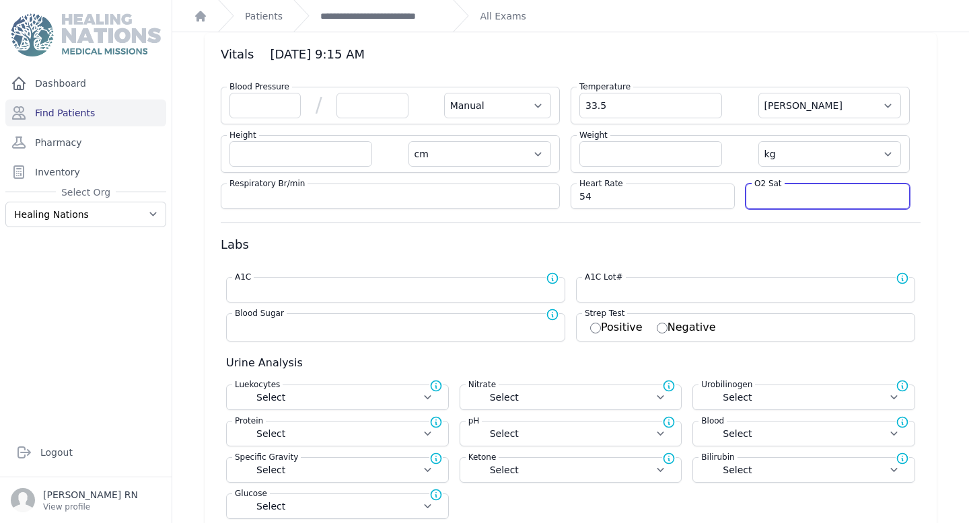
select select
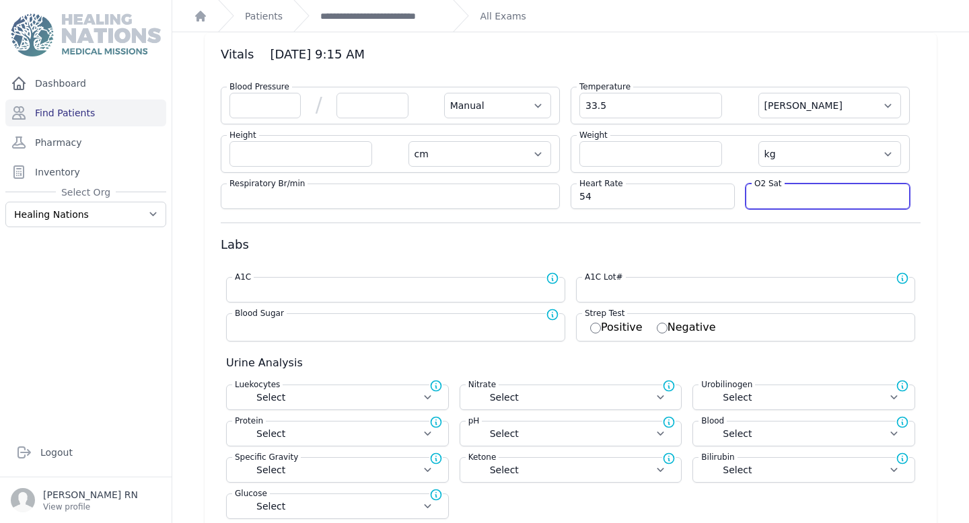
select select
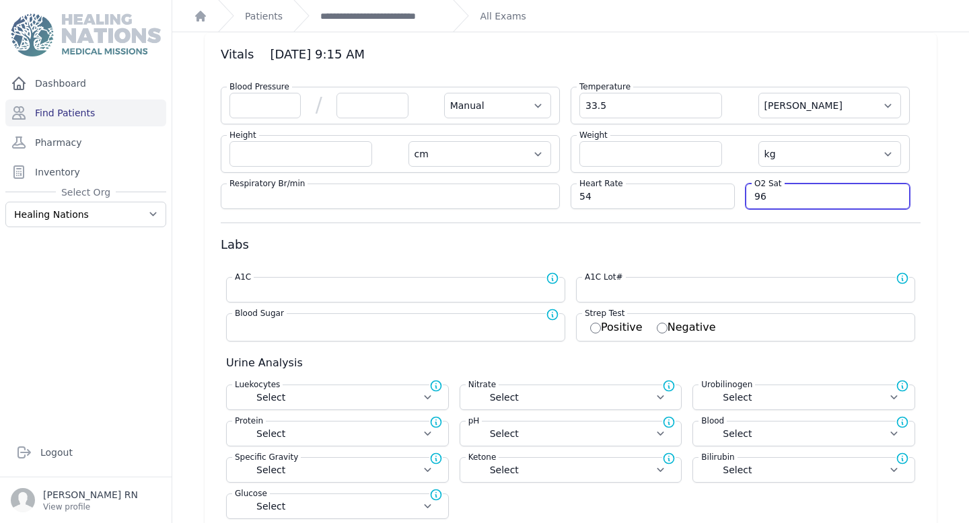
type input "96"
select select "Manual"
select select "cm"
select select "kg"
select select
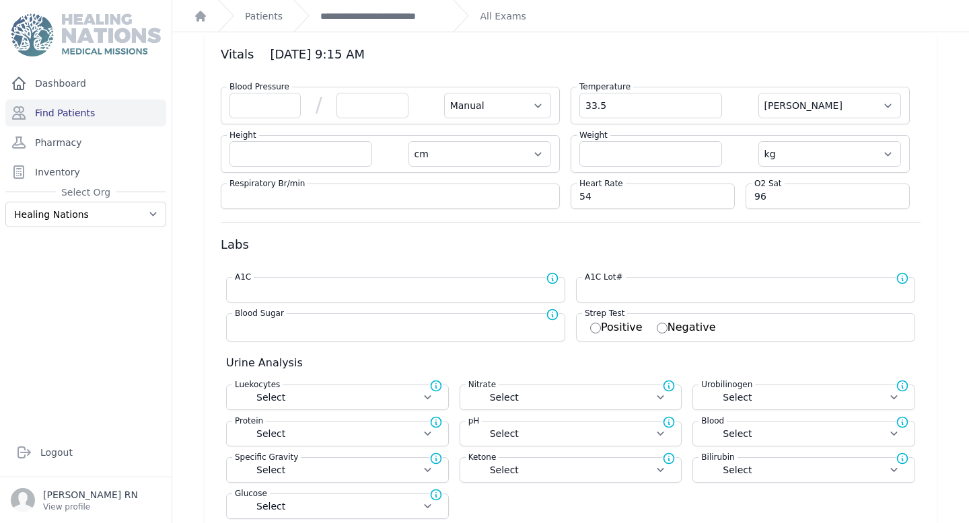
select select
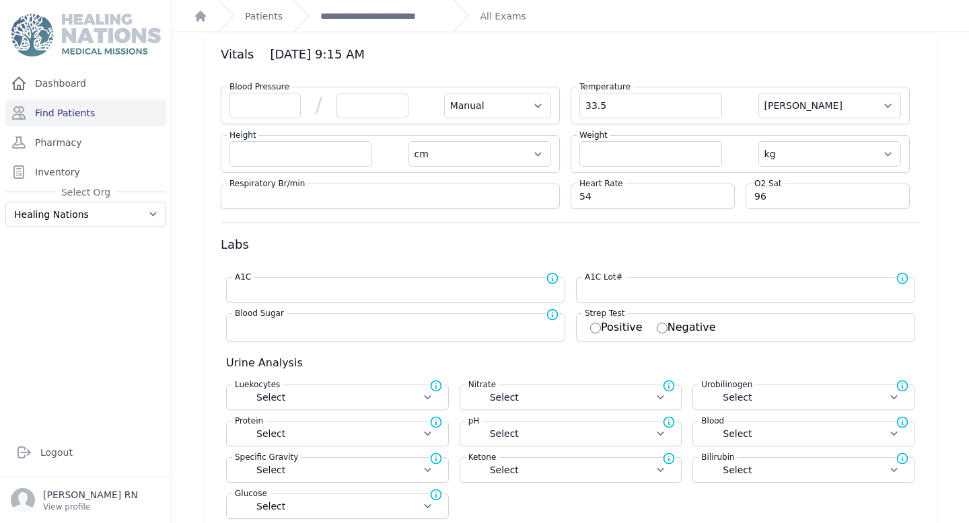
select select
click at [453, 317] on div "Blood Sugar Normal range for Blood Sugar is 100 - 126" at bounding box center [401, 314] width 338 height 13
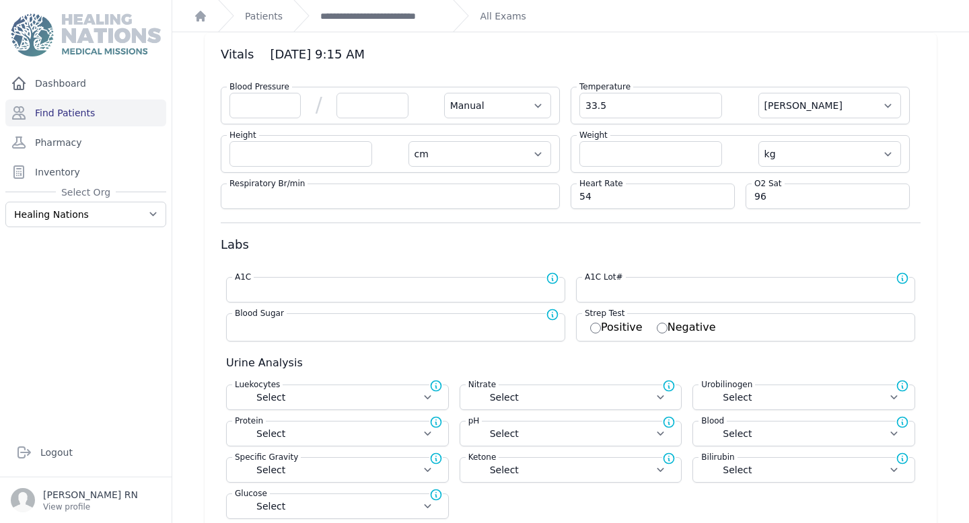
click at [453, 321] on div "Blood Sugar Normal range for Blood Sugar is 100 - 126" at bounding box center [401, 314] width 338 height 13
click at [425, 323] on input "number" at bounding box center [396, 326] width 322 height 13
type input "115"
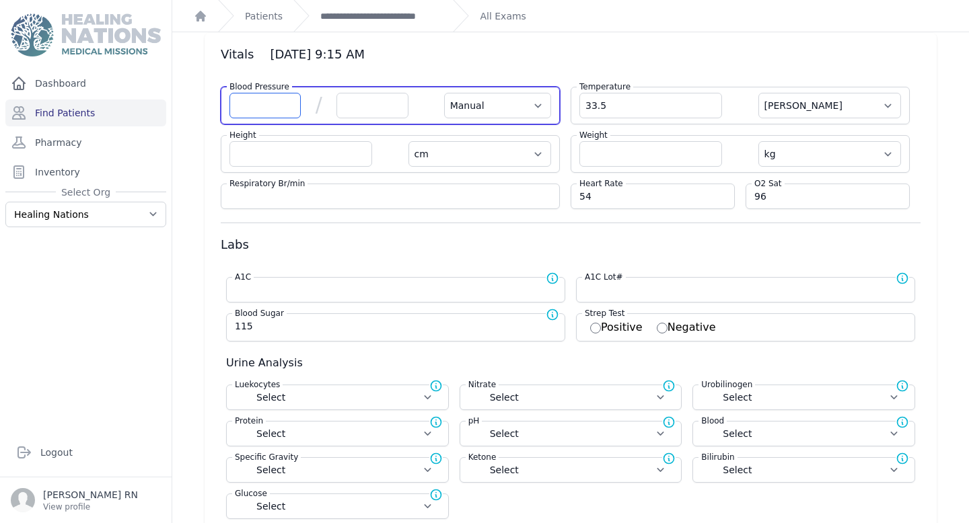
click at [289, 99] on input "number" at bounding box center [264, 106] width 71 height 26
select select "Manual"
select select "C"
select select "cm"
select select "kg"
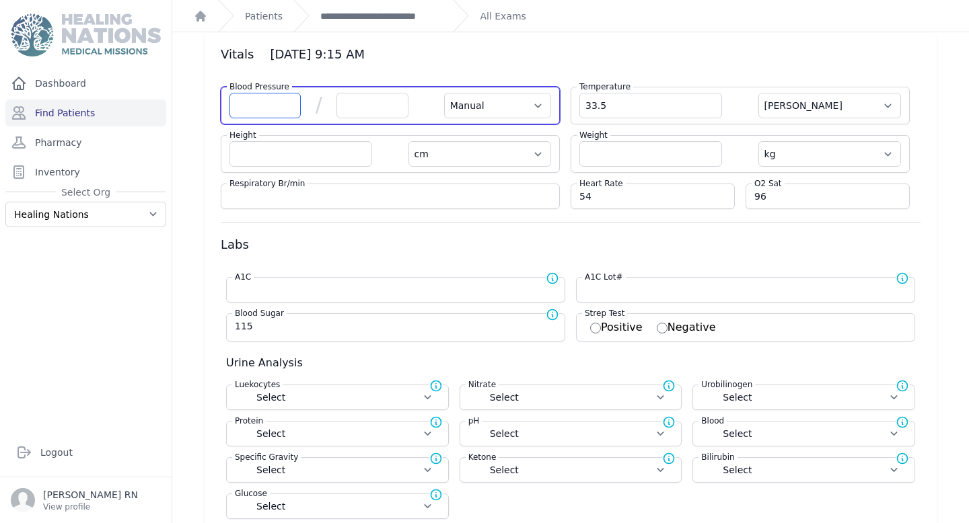
type input "115.0"
select select
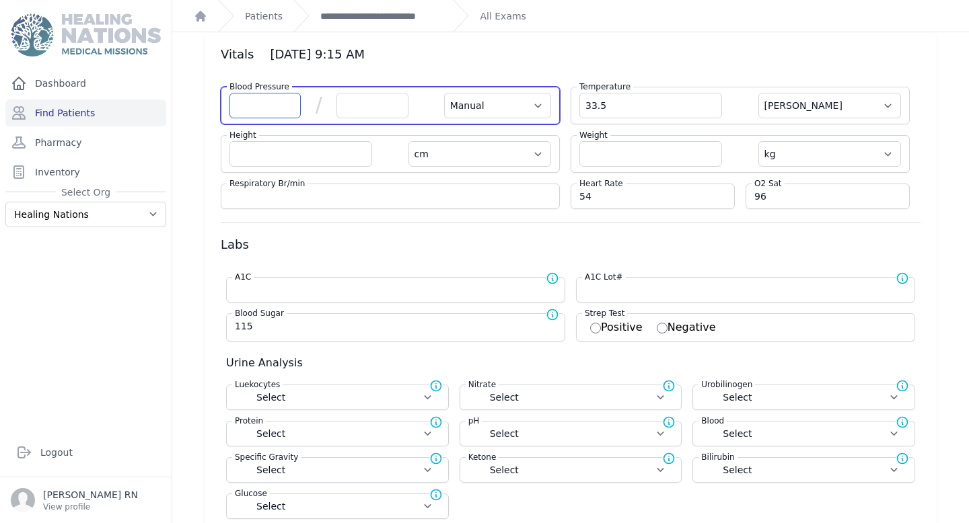
select select
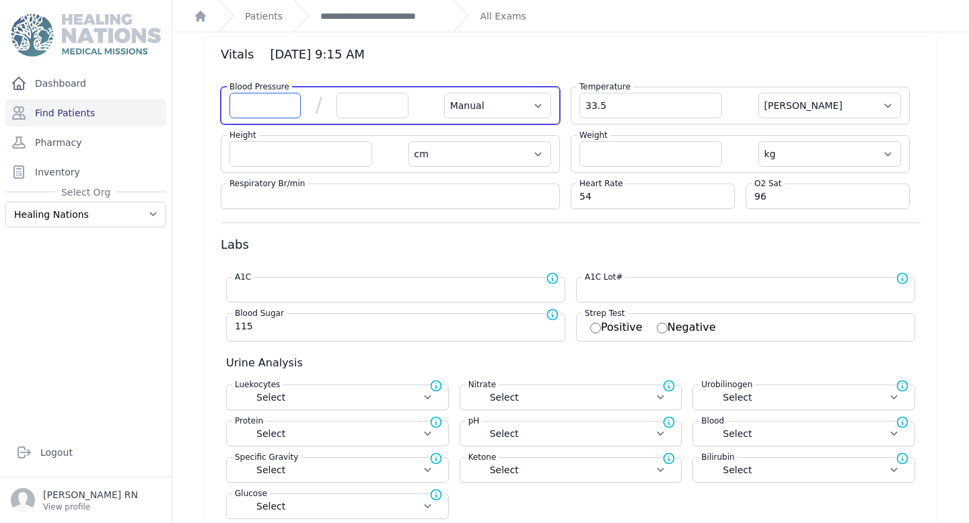
select select
type input "130"
select select "Manual"
select select "C"
select select "cm"
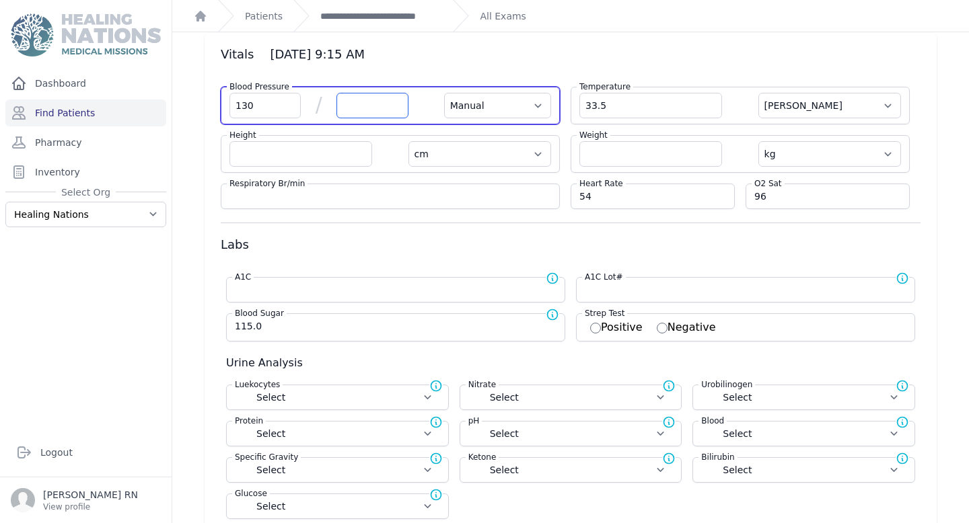
select select "kg"
select select
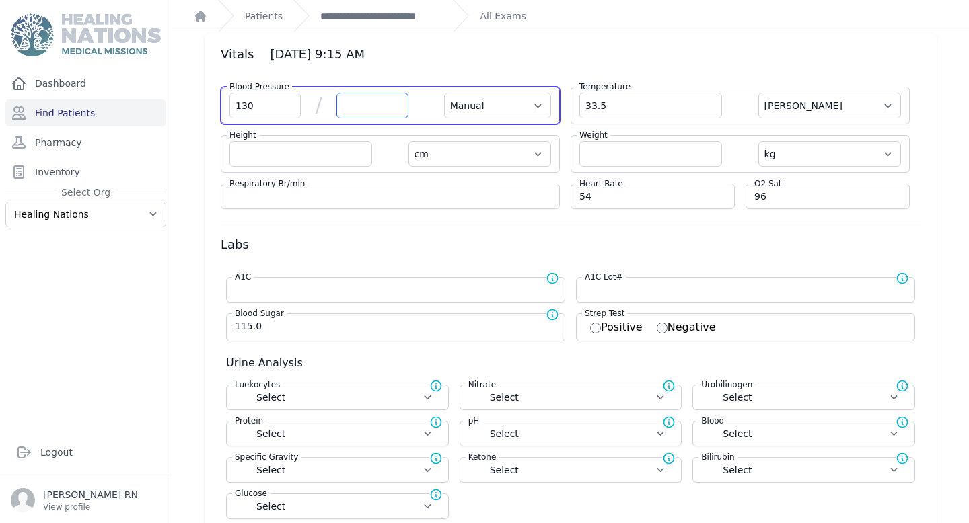
select select
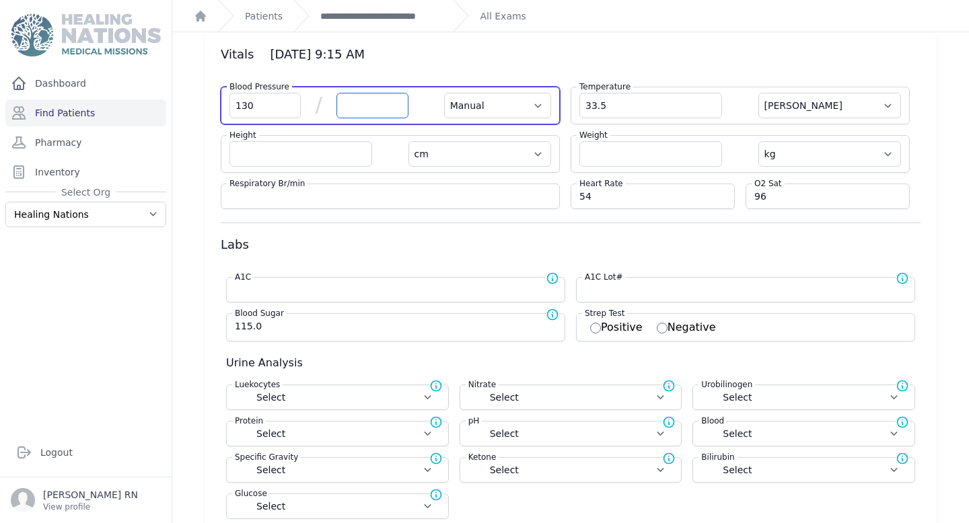
select select
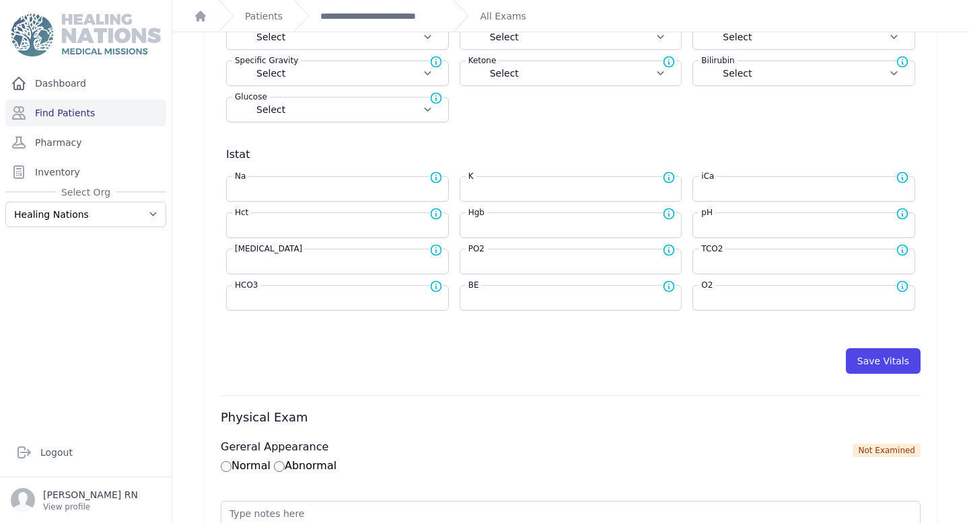
scroll to position [451, 0]
type input "78"
click at [888, 362] on button "Save Vitals" at bounding box center [883, 360] width 75 height 26
select select "Manual"
select select "cm"
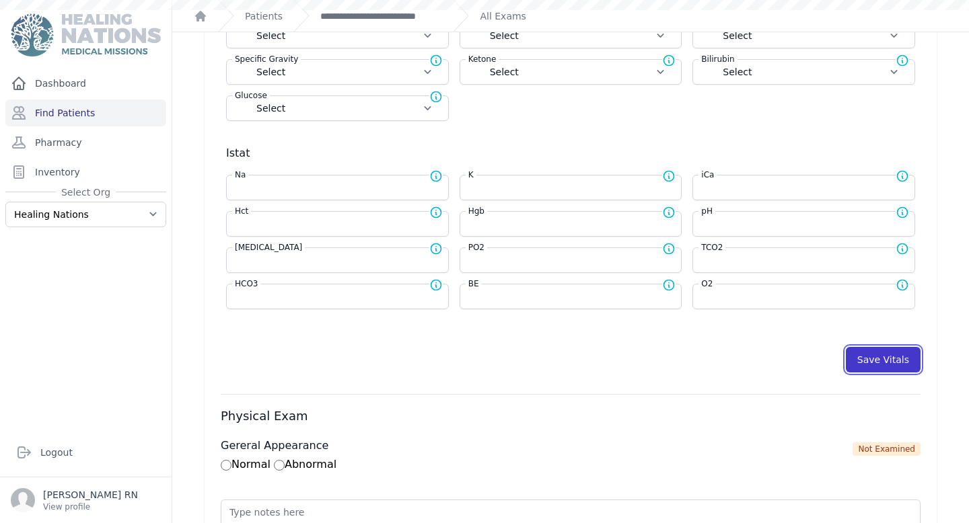
select select "kg"
select select
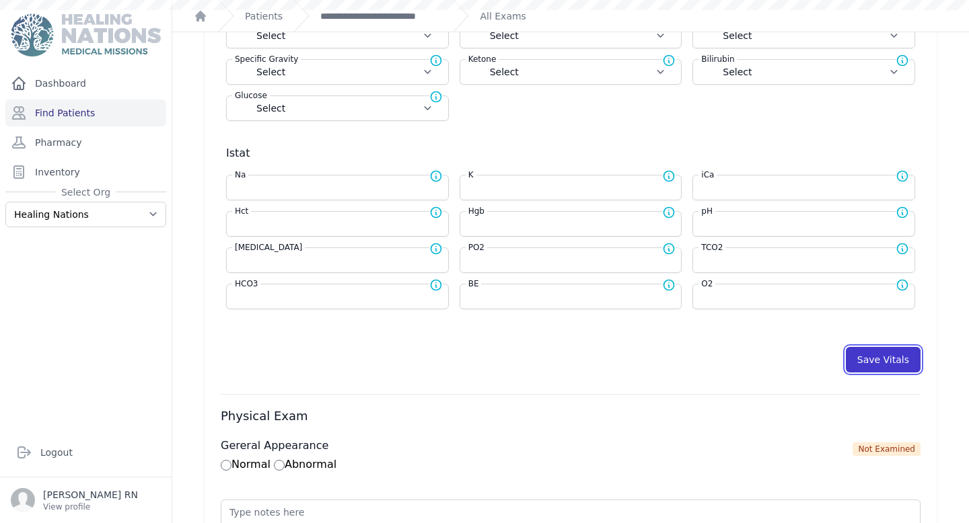
select select
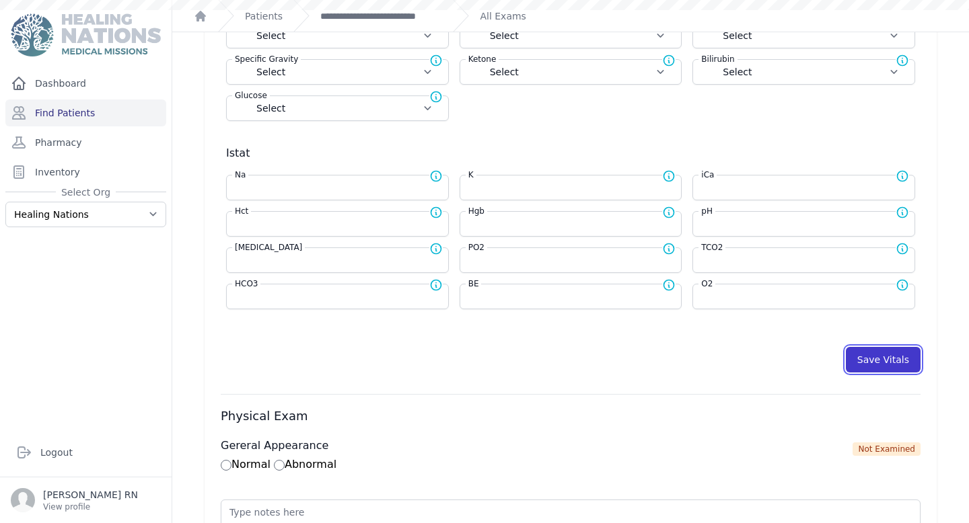
select select
click at [888, 362] on button "Save Vitals" at bounding box center [883, 360] width 75 height 26
click at [846, 347] on button "Save Vitals" at bounding box center [883, 360] width 75 height 26
click at [885, 349] on button "Save Vitals" at bounding box center [883, 360] width 75 height 26
click at [106, 137] on link "Pharmacy" at bounding box center [85, 142] width 161 height 27
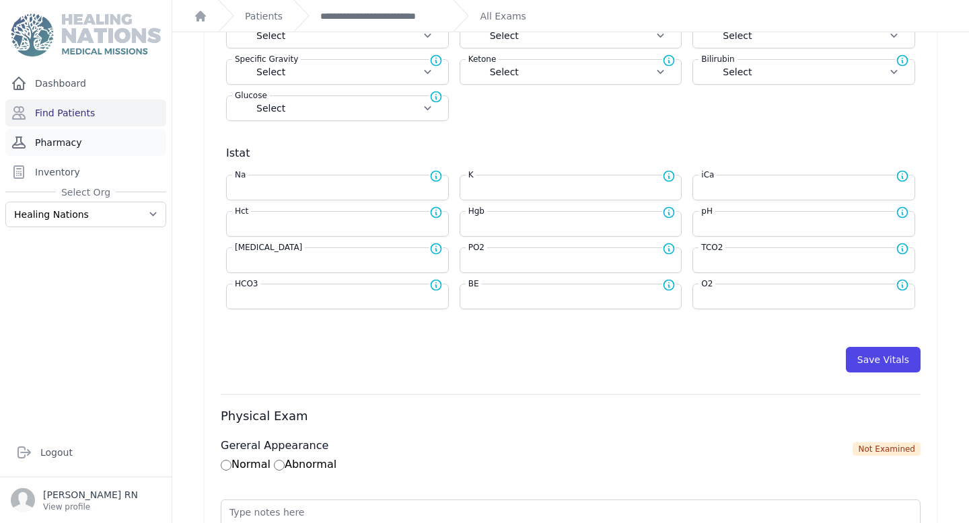
scroll to position [0, 0]
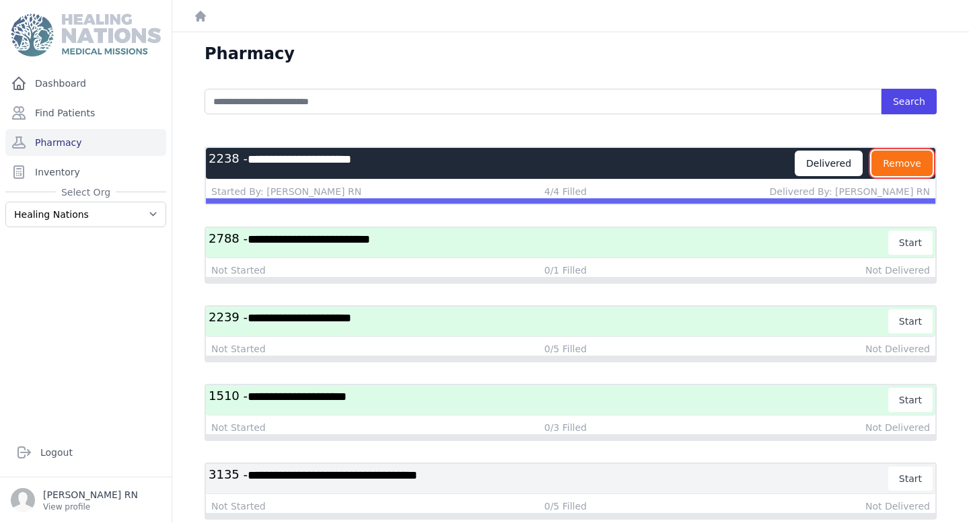
click at [916, 169] on button "Remove" at bounding box center [901, 164] width 61 height 26
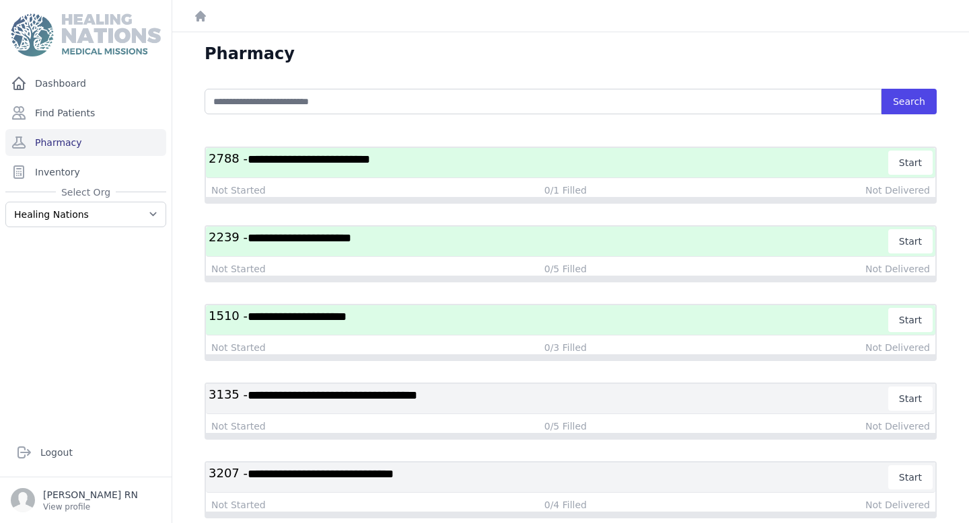
click at [455, 322] on h3 "**********" at bounding box center [549, 320] width 680 height 24
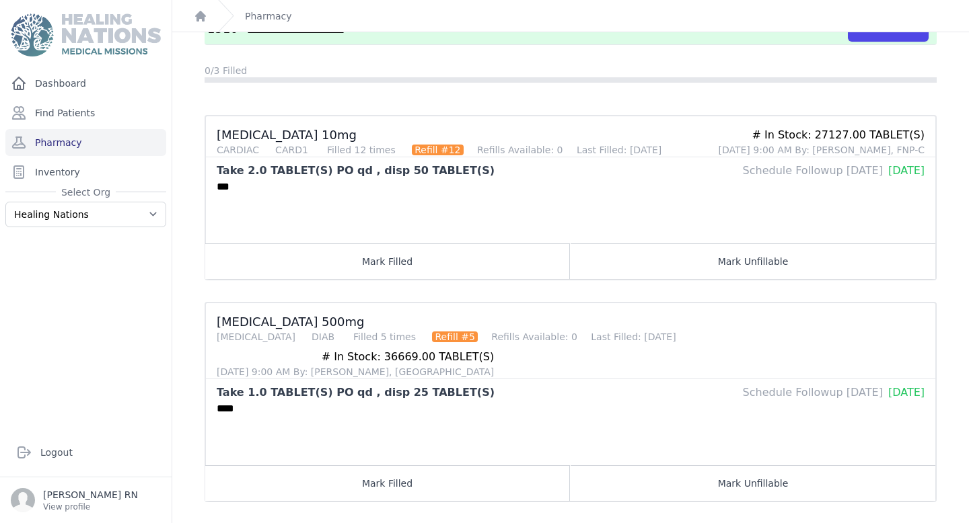
scroll to position [318, 0]
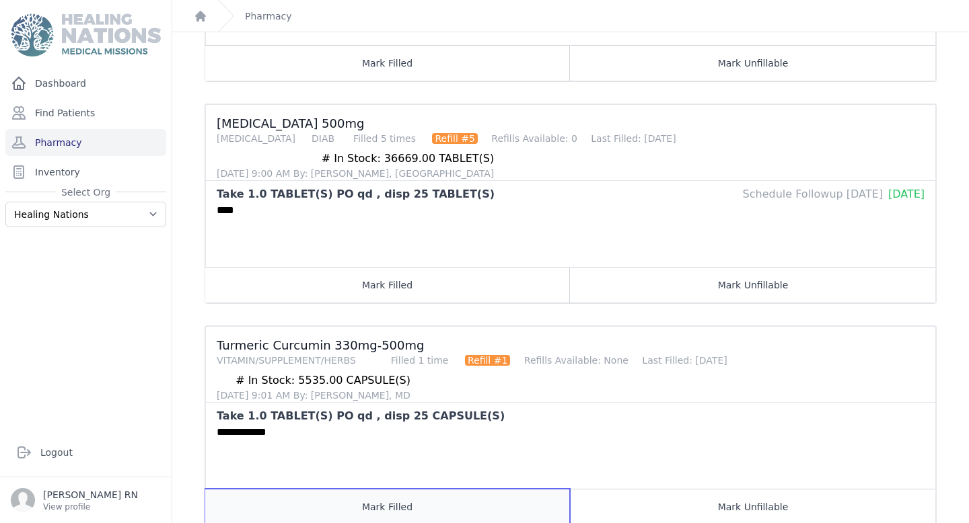
click at [369, 489] on button "Mark Filled" at bounding box center [387, 507] width 365 height 36
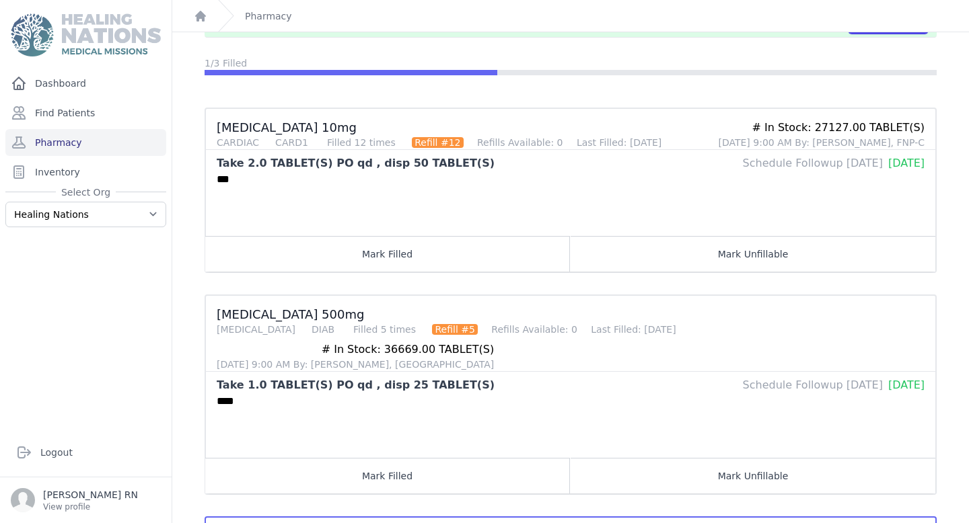
scroll to position [125, 0]
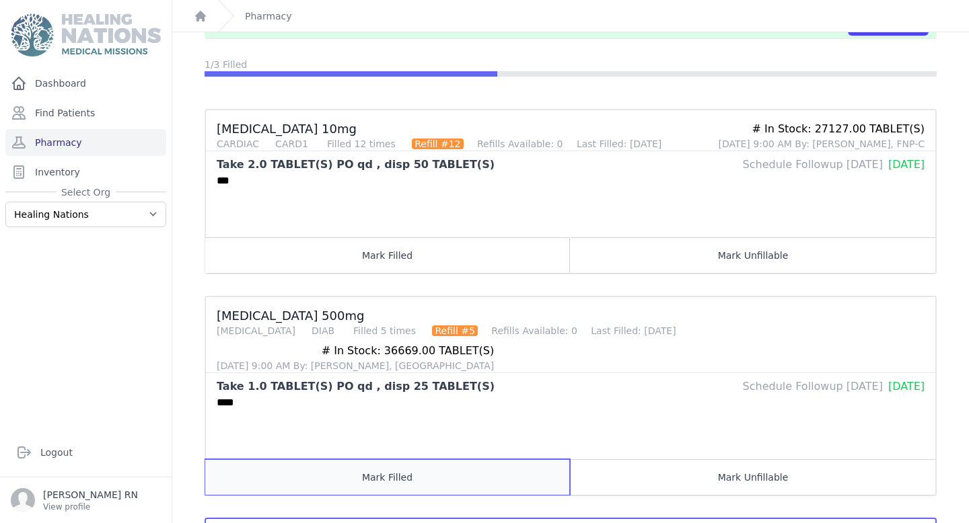
click at [359, 460] on button "Mark Filled" at bounding box center [387, 478] width 365 height 36
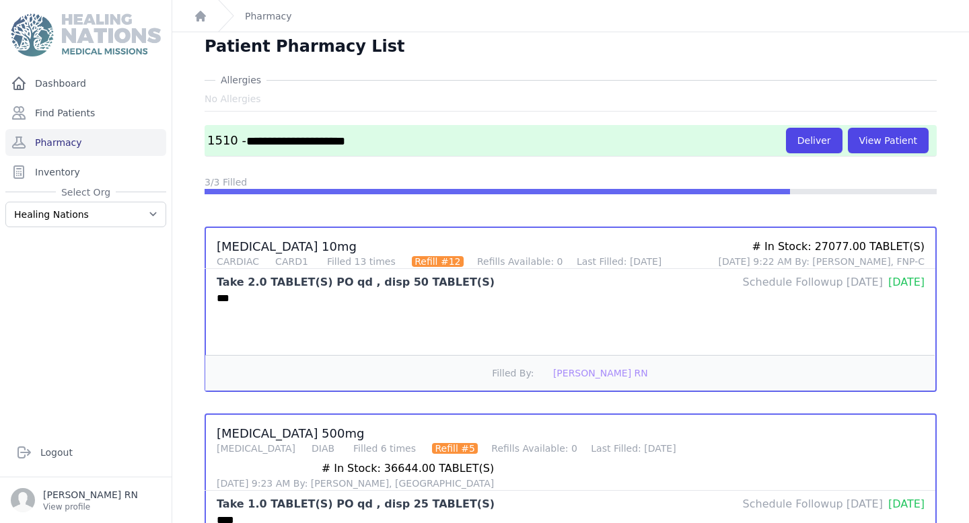
scroll to position [0, 0]
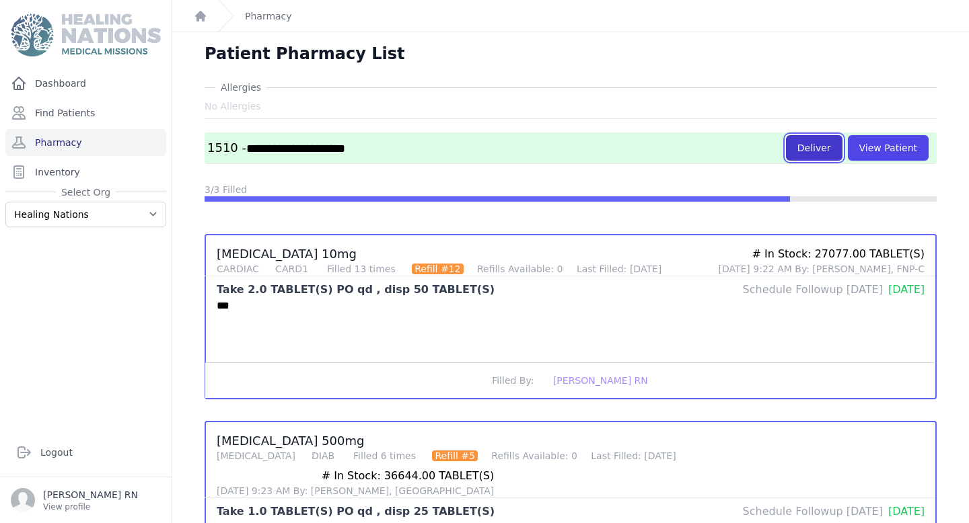
click at [820, 160] on button "Deliver" at bounding box center [814, 148] width 57 height 26
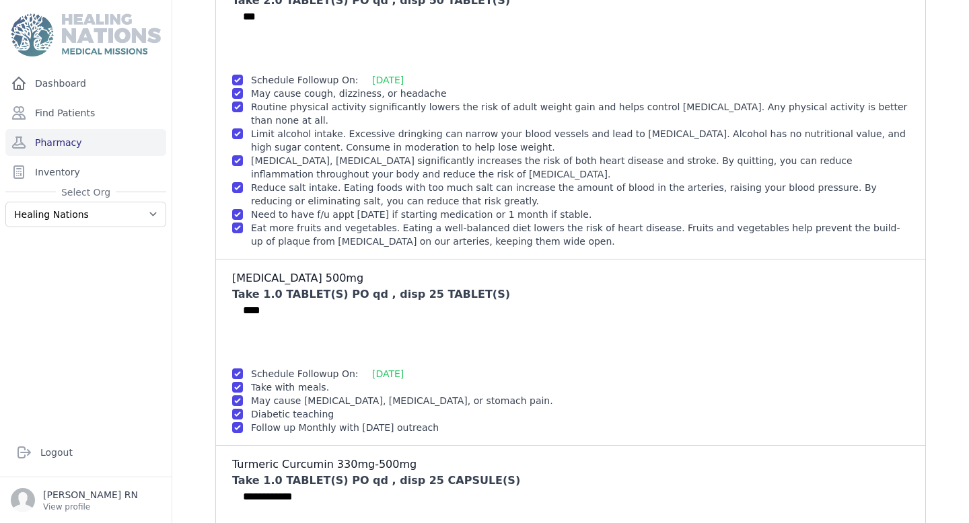
scroll to position [318, 0]
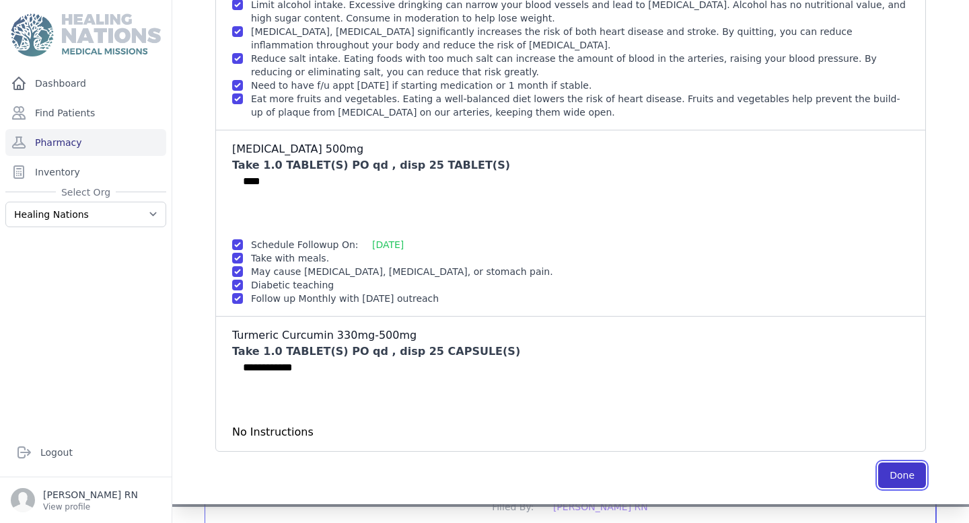
click at [884, 463] on button "Done" at bounding box center [902, 476] width 48 height 26
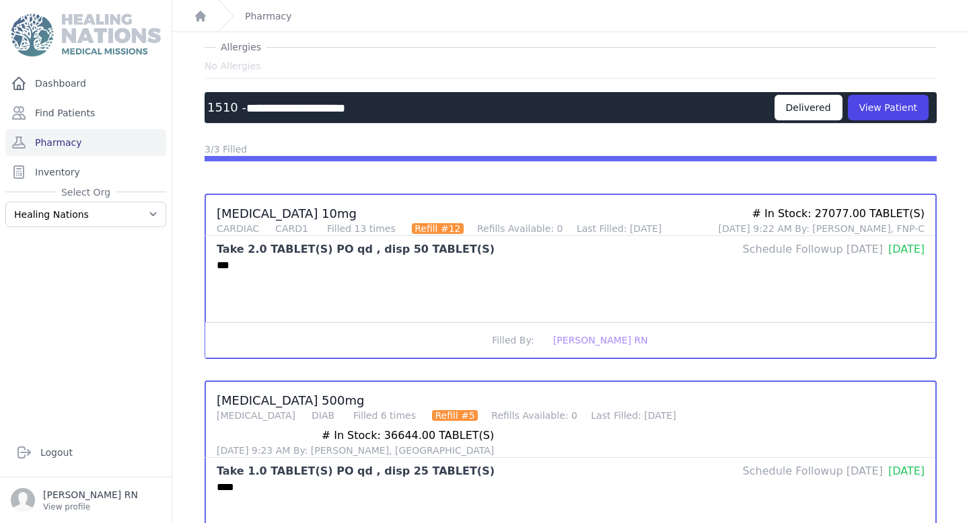
scroll to position [0, 0]
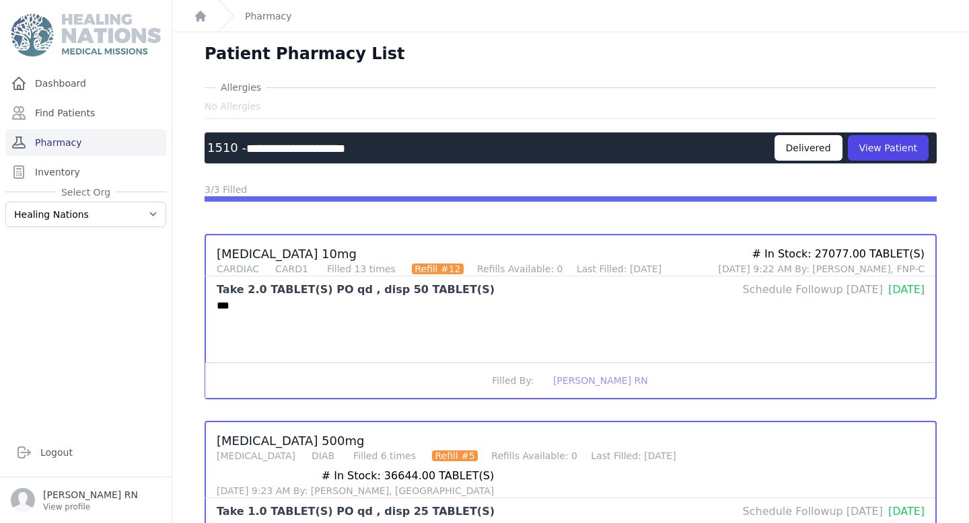
click at [122, 138] on link "Pharmacy" at bounding box center [85, 142] width 161 height 27
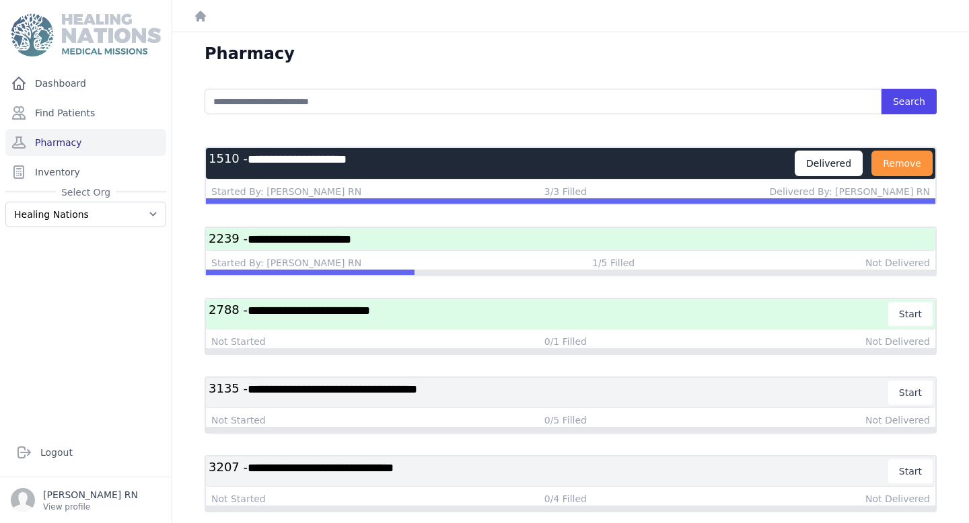
click at [397, 242] on h3 "**********" at bounding box center [571, 239] width 724 height 17
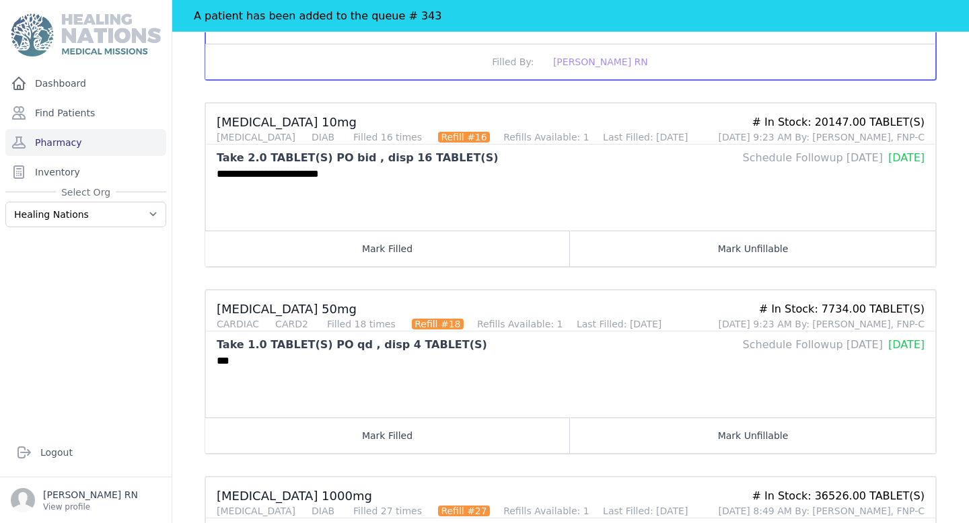
scroll to position [346, 0]
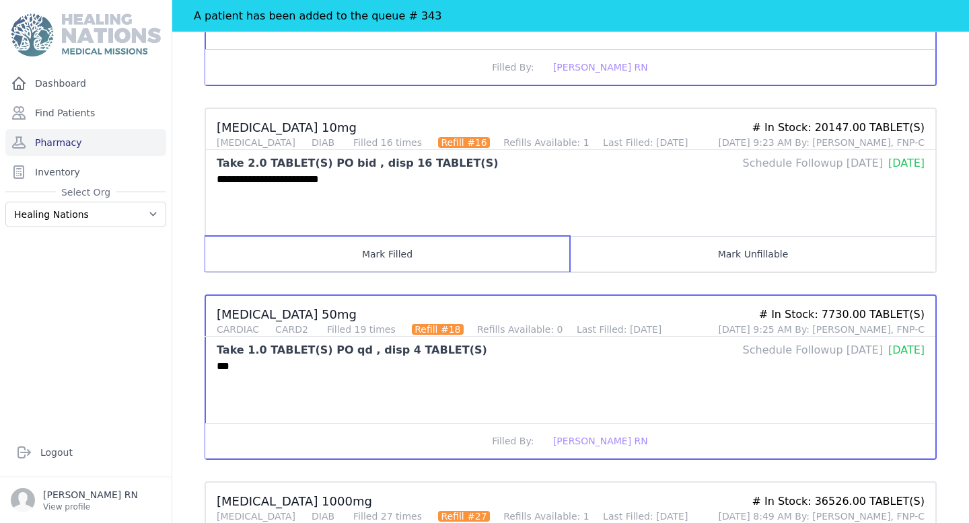
click at [396, 242] on button "Mark Filled" at bounding box center [387, 254] width 365 height 36
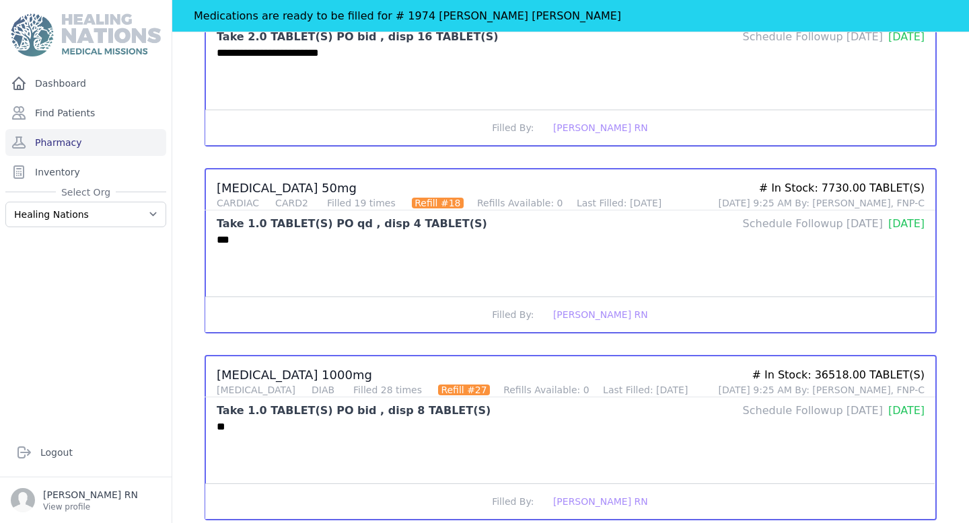
scroll to position [0, 0]
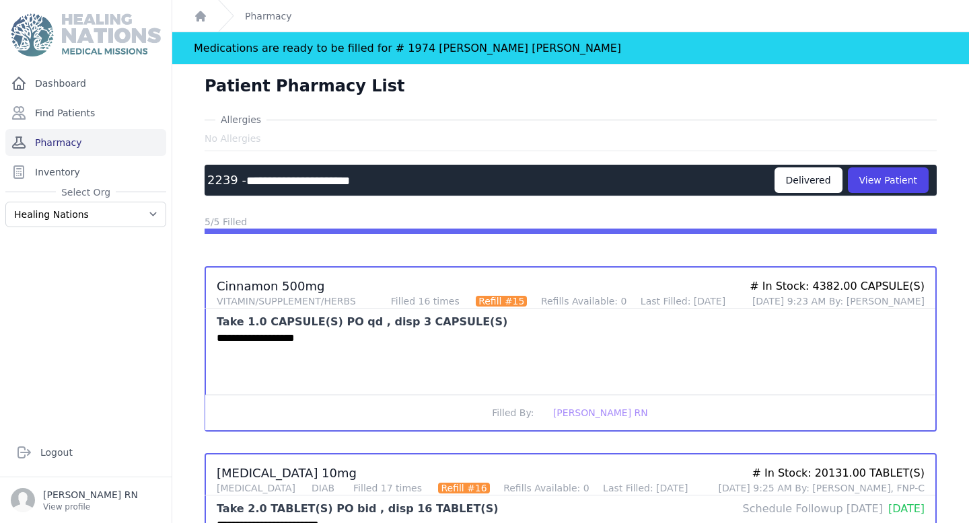
click at [59, 142] on link "Pharmacy" at bounding box center [85, 142] width 161 height 27
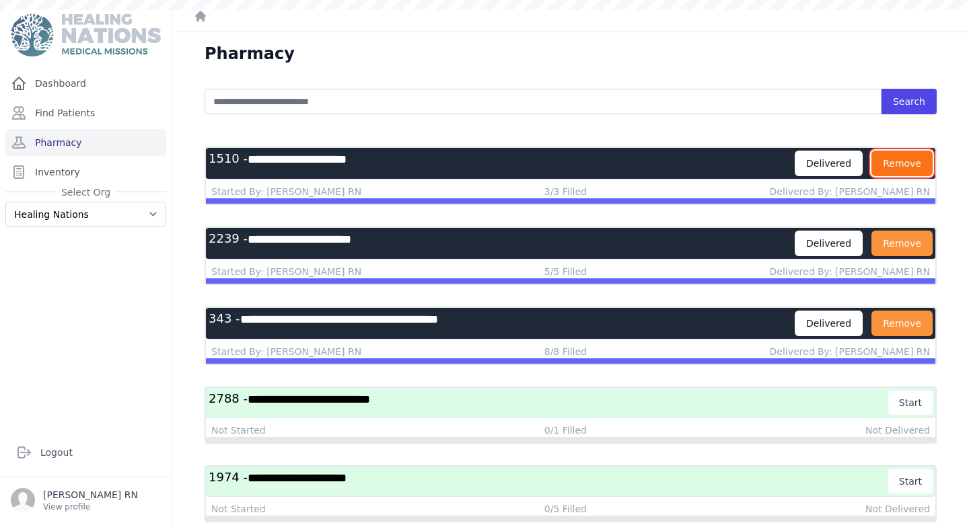
click at [904, 154] on button "Remove" at bounding box center [901, 164] width 61 height 26
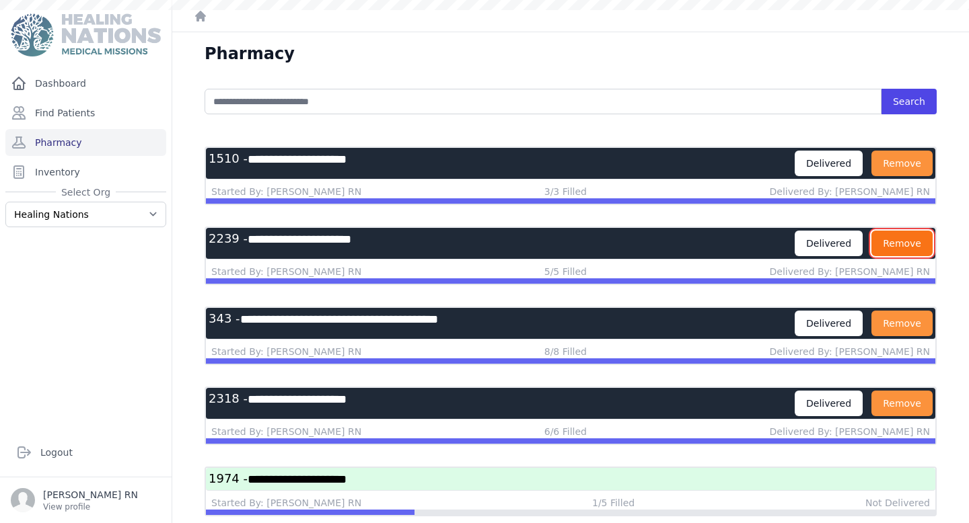
click at [898, 164] on button "Remove" at bounding box center [901, 164] width 61 height 26
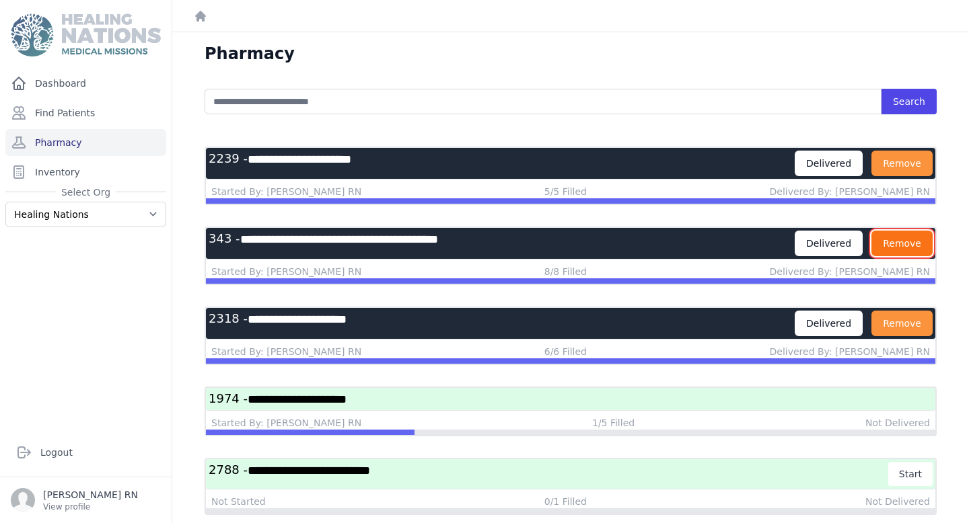
click at [898, 254] on button "Remove" at bounding box center [901, 244] width 61 height 26
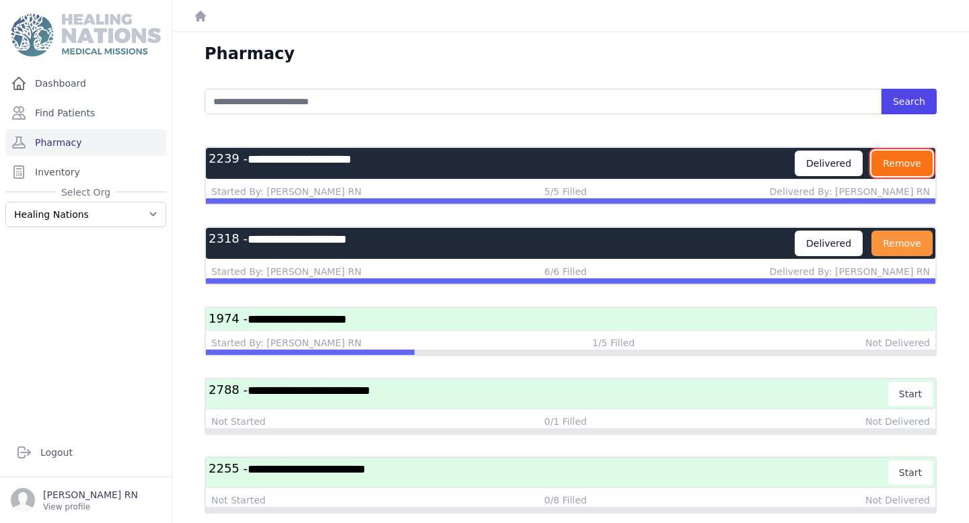
click at [904, 157] on button "Remove" at bounding box center [901, 164] width 61 height 26
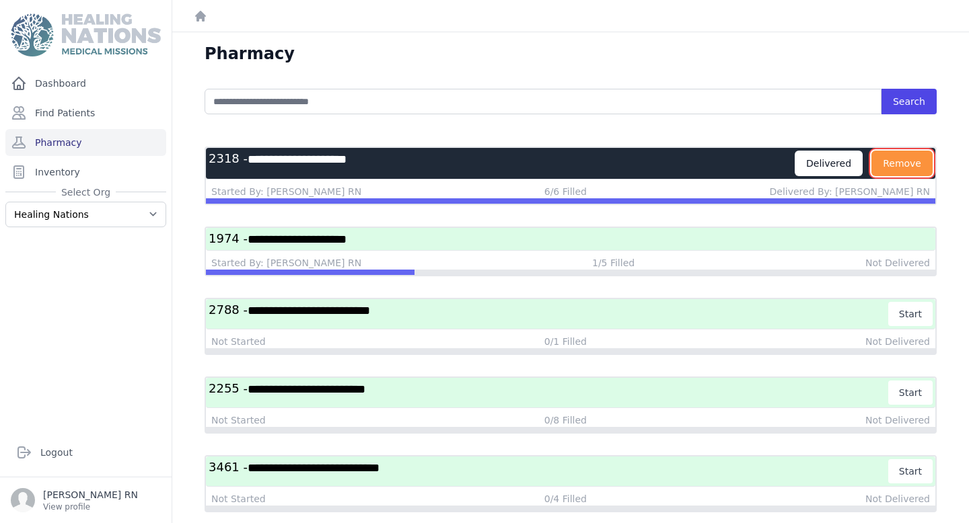
click at [904, 164] on button "Remove" at bounding box center [901, 164] width 61 height 26
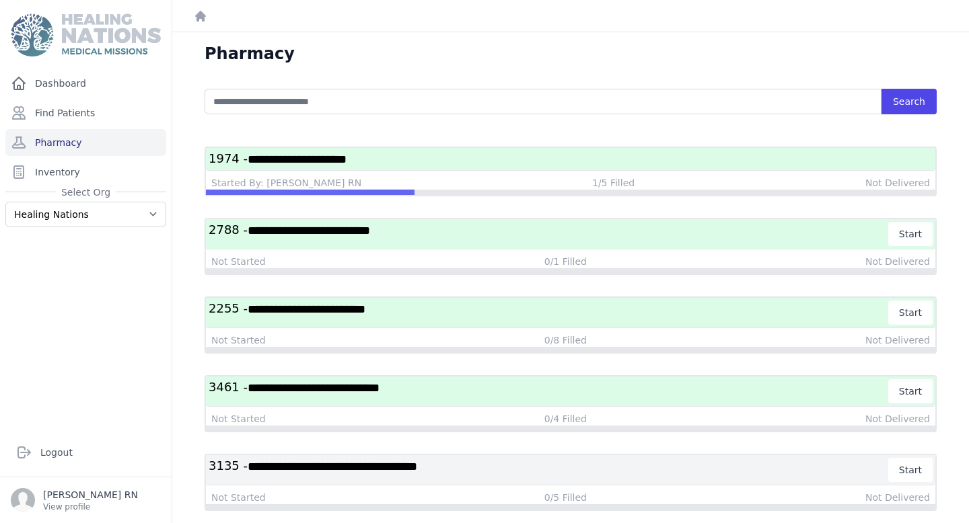
click at [513, 161] on h3 "**********" at bounding box center [571, 159] width 724 height 17
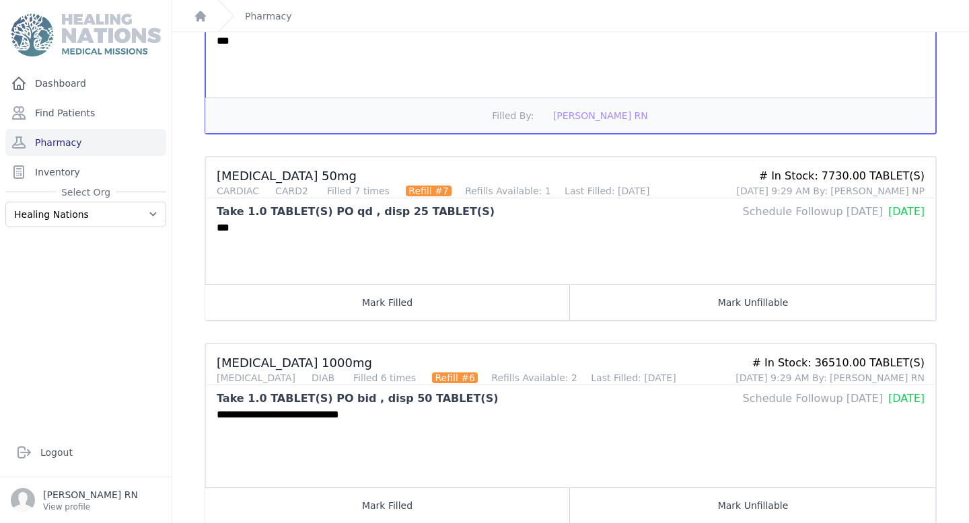
scroll to position [454, 0]
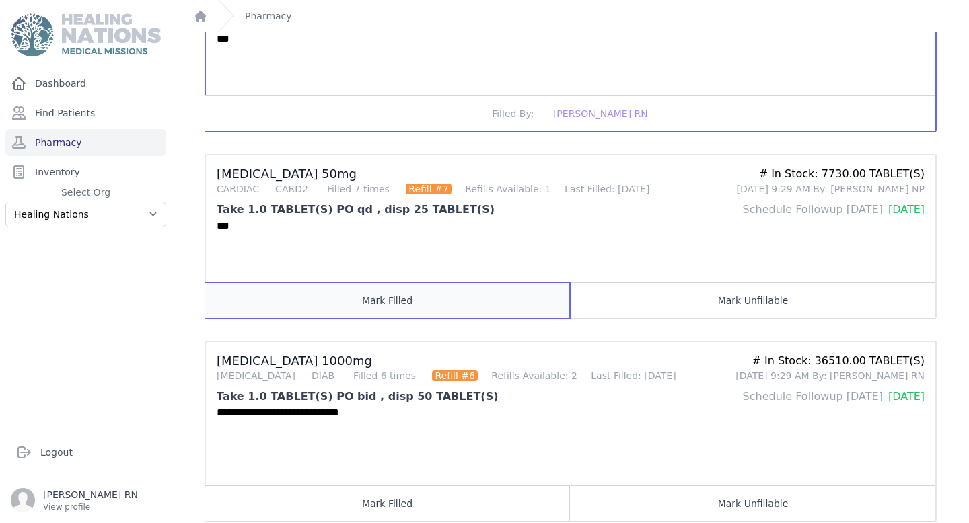
click at [477, 318] on button "Mark Filled" at bounding box center [387, 301] width 365 height 36
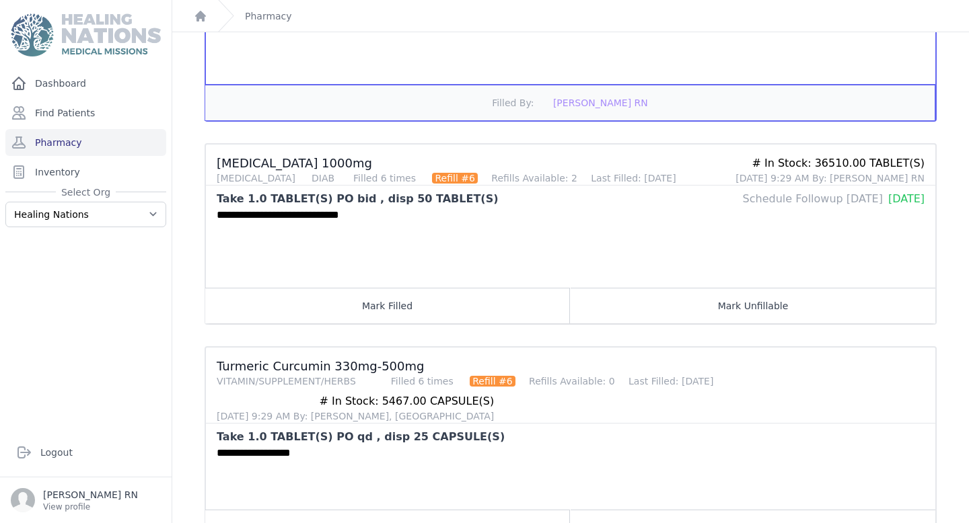
scroll to position [743, 0]
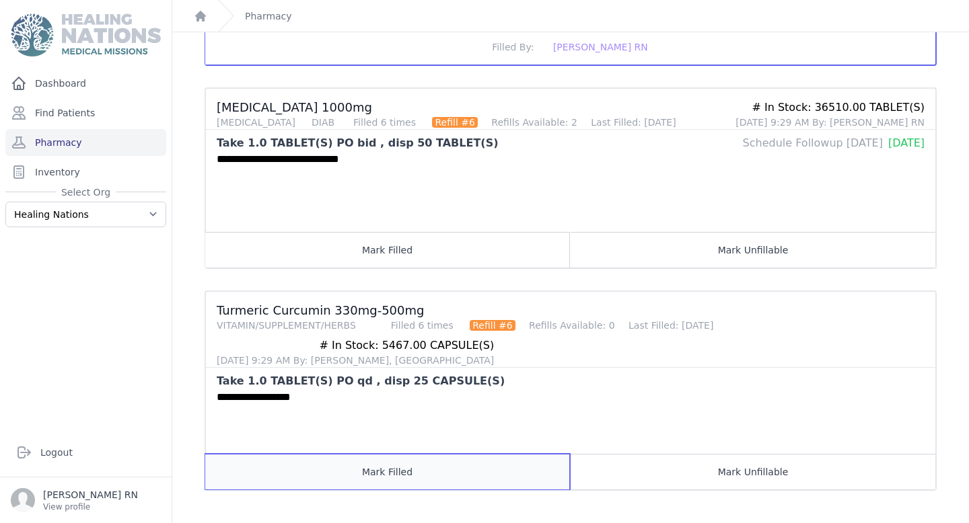
click at [460, 456] on button "Mark Filled" at bounding box center [387, 472] width 365 height 36
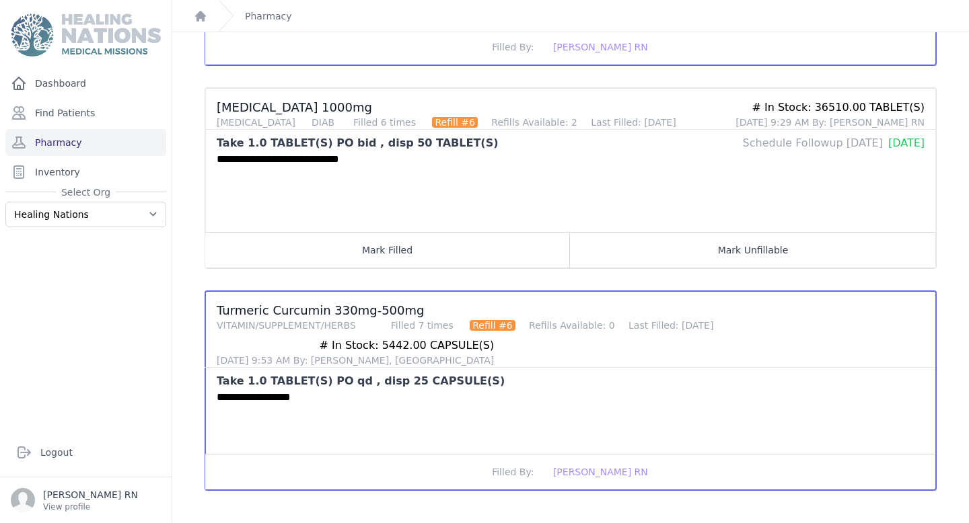
click at [433, 272] on ul "Amlodopine 5mg CARDIAC CARD1 Filled 12 times Refill #12 Refills Available: 1 La…" at bounding box center [571, 8] width 732 height 965
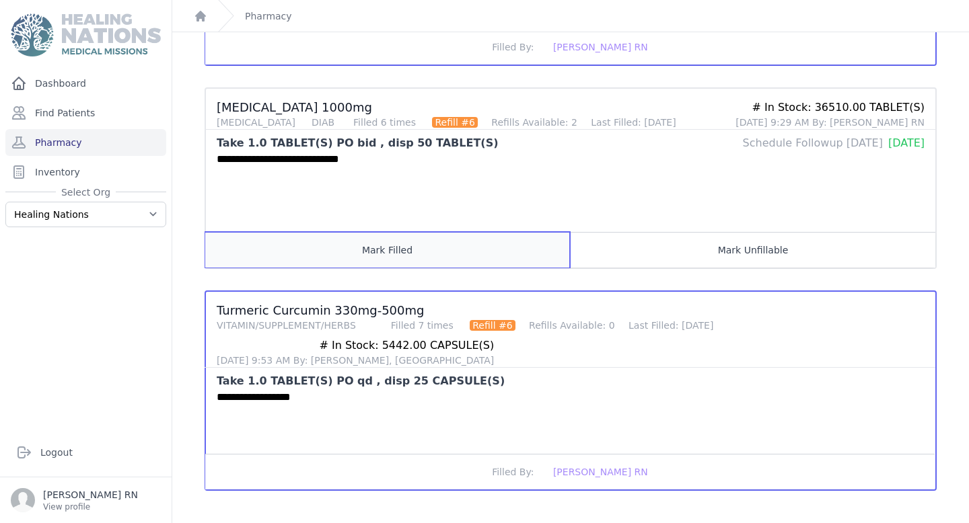
click at [425, 252] on button "Mark Filled" at bounding box center [387, 250] width 365 height 36
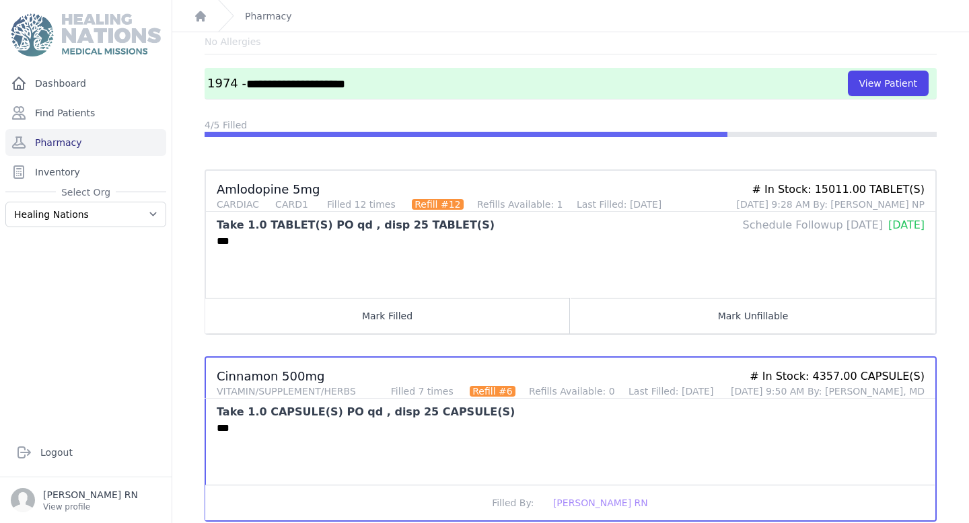
scroll to position [0, 0]
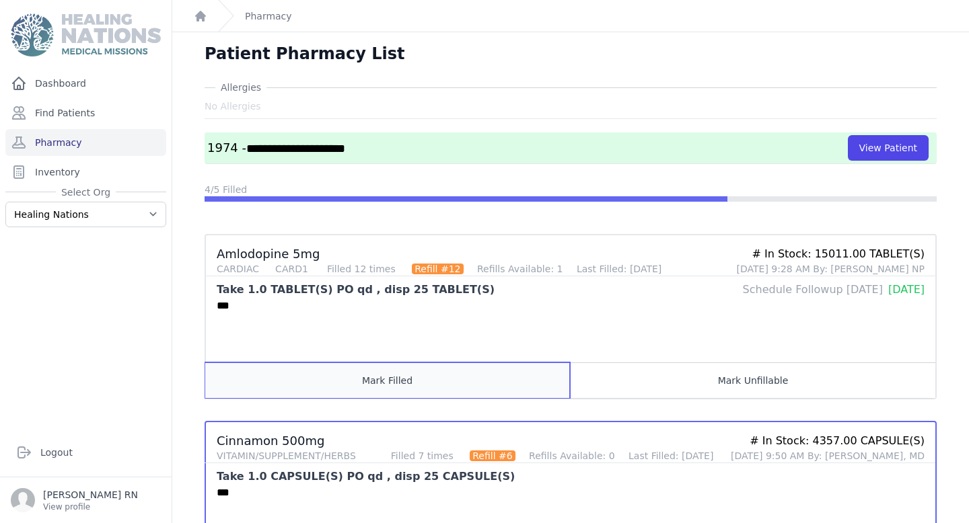
click at [425, 382] on button "Mark Filled" at bounding box center [387, 381] width 365 height 36
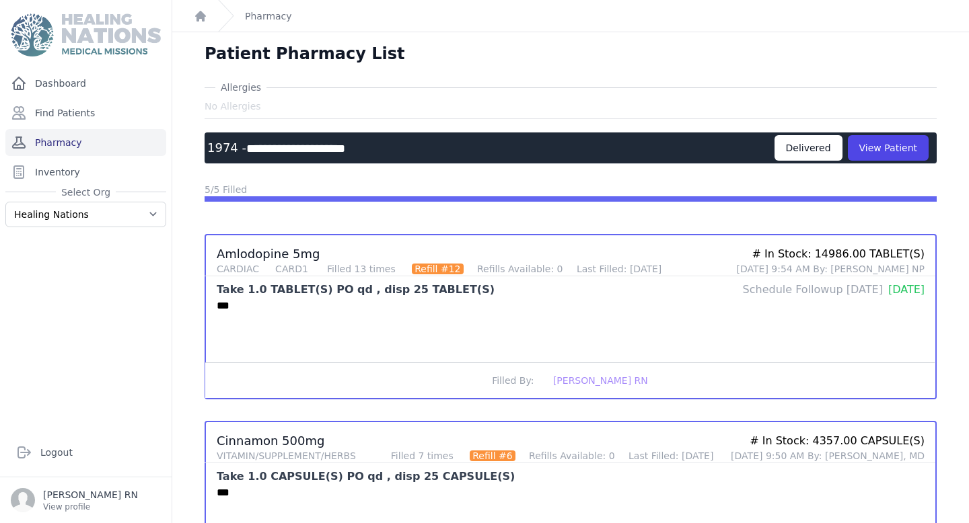
click at [131, 135] on link "Pharmacy" at bounding box center [85, 142] width 161 height 27
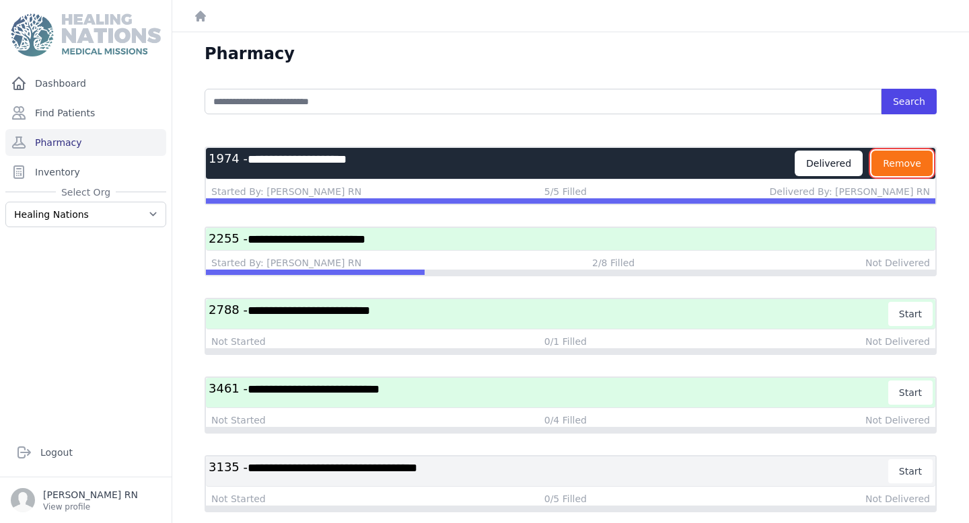
click at [898, 158] on button "Remove" at bounding box center [901, 164] width 61 height 26
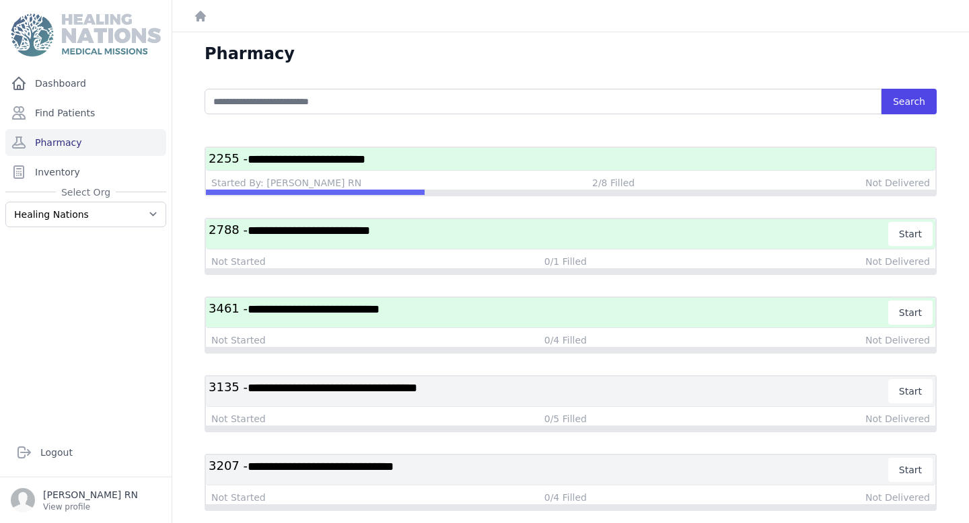
click at [482, 164] on h3 "**********" at bounding box center [571, 159] width 724 height 17
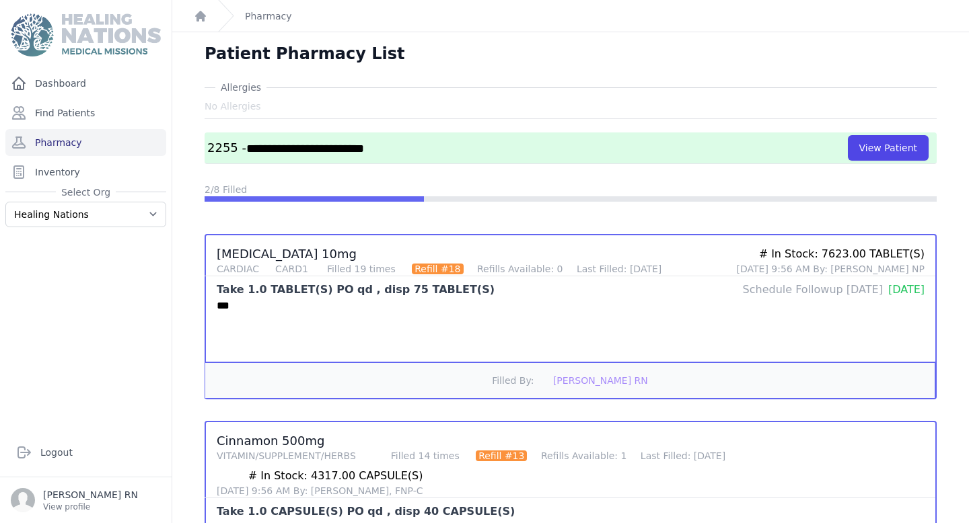
click at [423, 390] on button "Filled By: [PERSON_NAME] RN" at bounding box center [569, 381] width 729 height 36
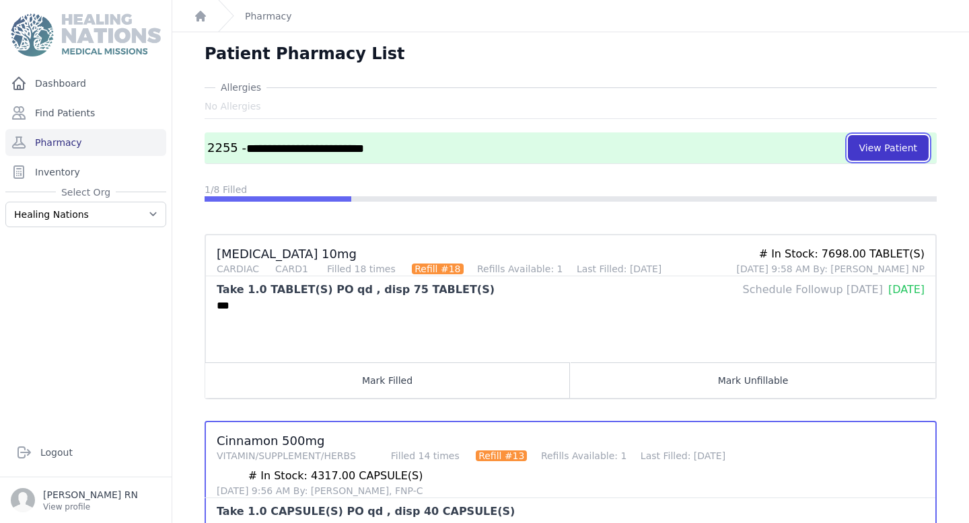
click at [922, 147] on button "View Patient" at bounding box center [888, 148] width 81 height 26
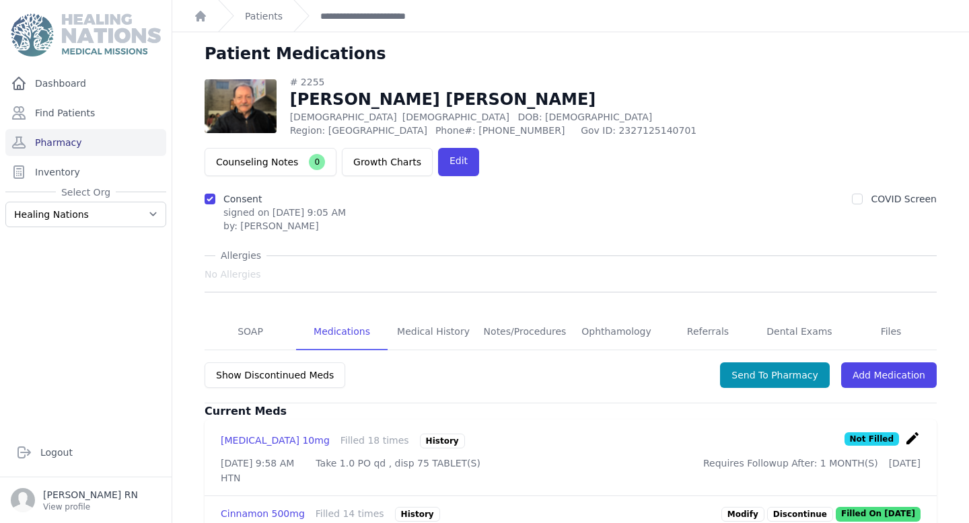
click at [908, 431] on icon "create" at bounding box center [912, 439] width 16 height 16
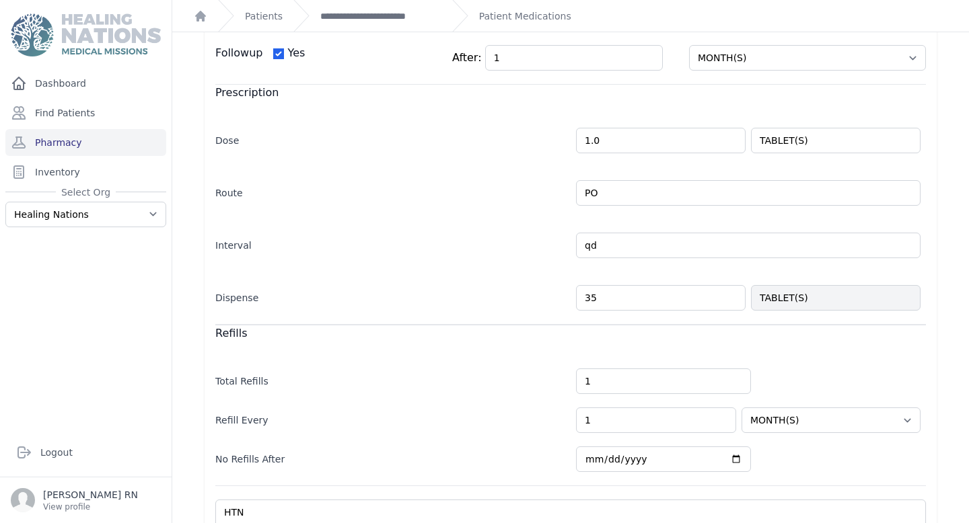
scroll to position [293, 0]
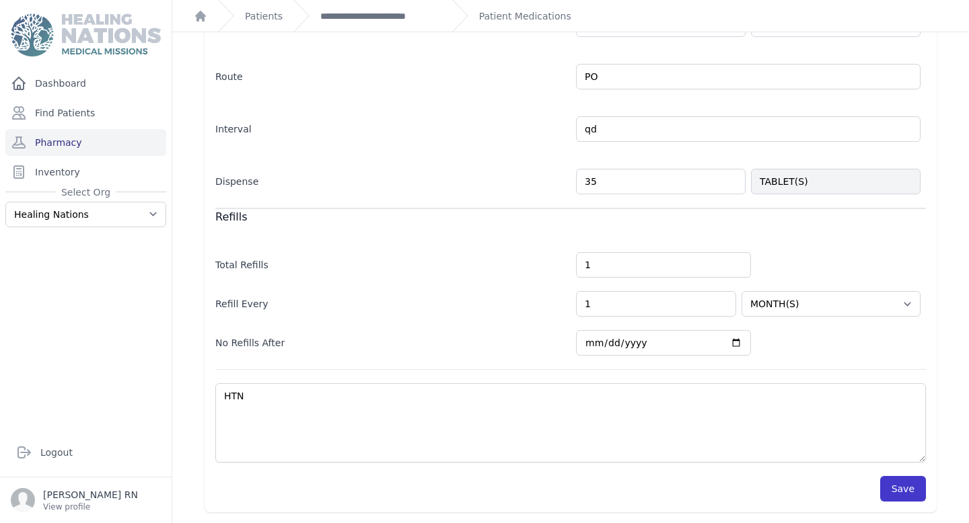
type input "35"
click at [894, 488] on button "Save" at bounding box center [903, 489] width 46 height 26
select select "MONTH(S)"
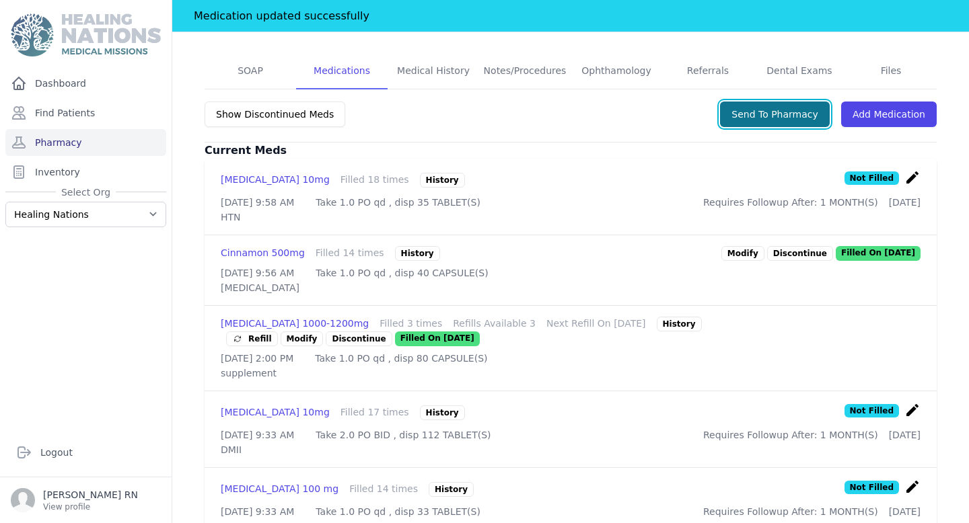
click at [762, 102] on button "Send To Pharmacy" at bounding box center [775, 115] width 110 height 26
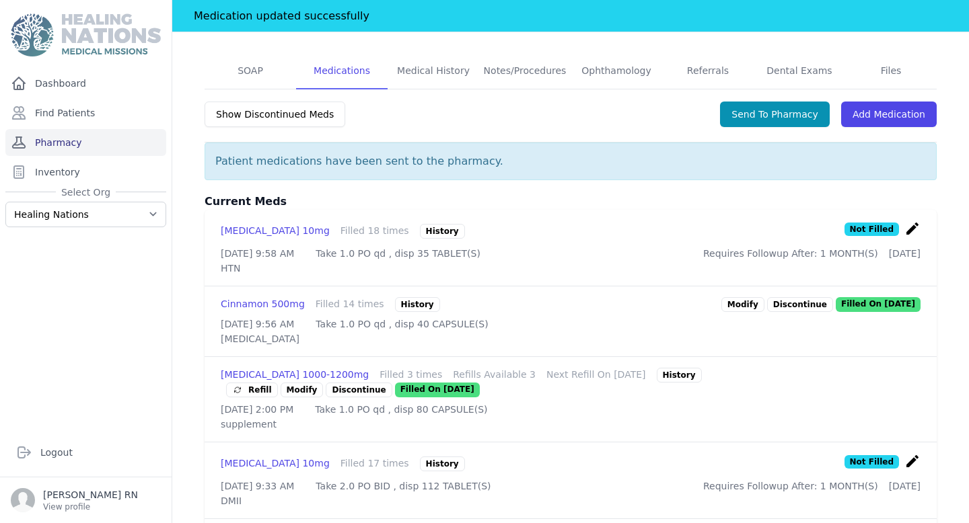
click at [35, 149] on link "Pharmacy" at bounding box center [85, 142] width 161 height 27
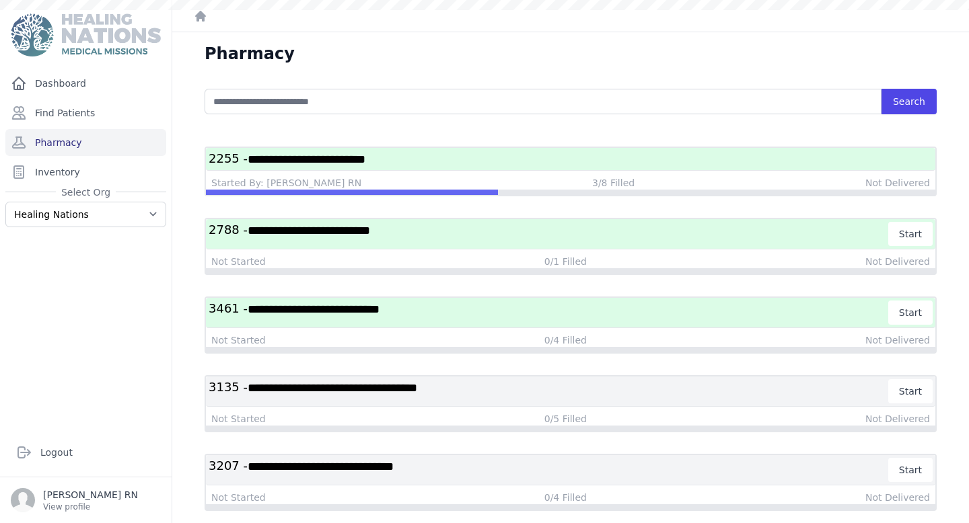
click at [433, 159] on h3 "**********" at bounding box center [571, 159] width 724 height 17
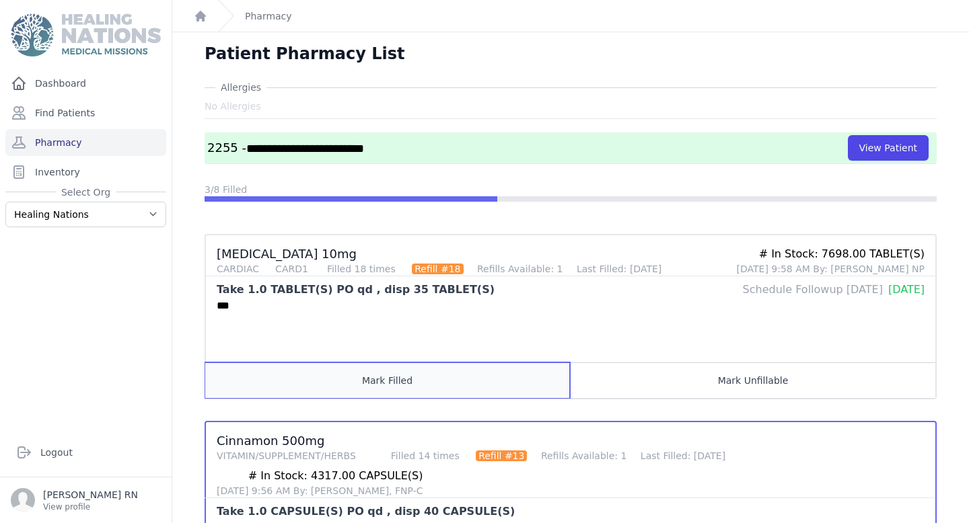
click at [457, 374] on button "Mark Filled" at bounding box center [387, 381] width 365 height 36
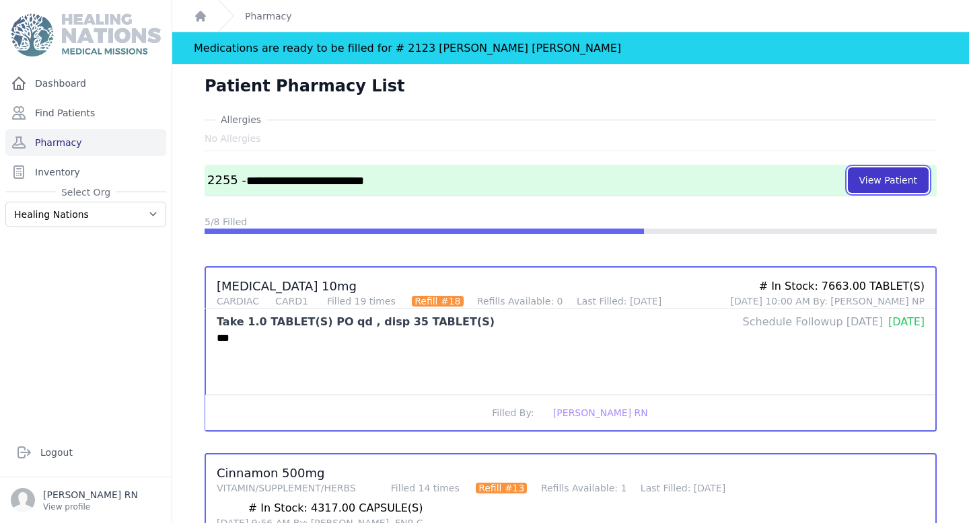
click at [905, 186] on button "View Patient" at bounding box center [888, 181] width 81 height 26
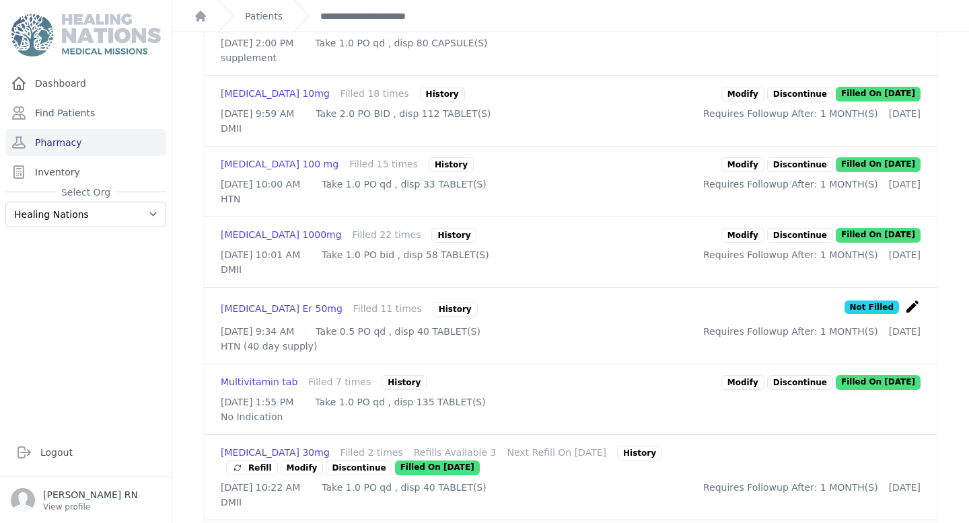
scroll to position [663, 0]
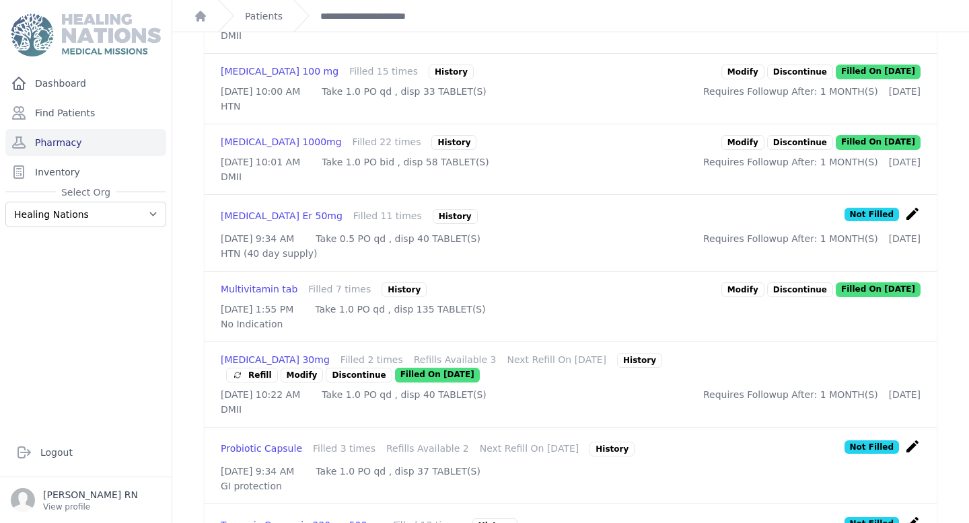
click at [912, 222] on icon "create" at bounding box center [912, 214] width 16 height 16
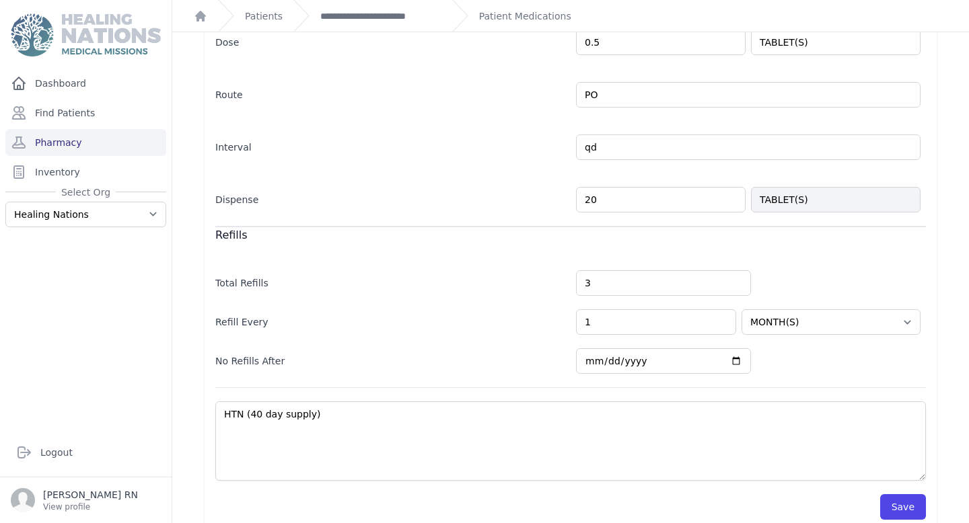
scroll to position [293, 0]
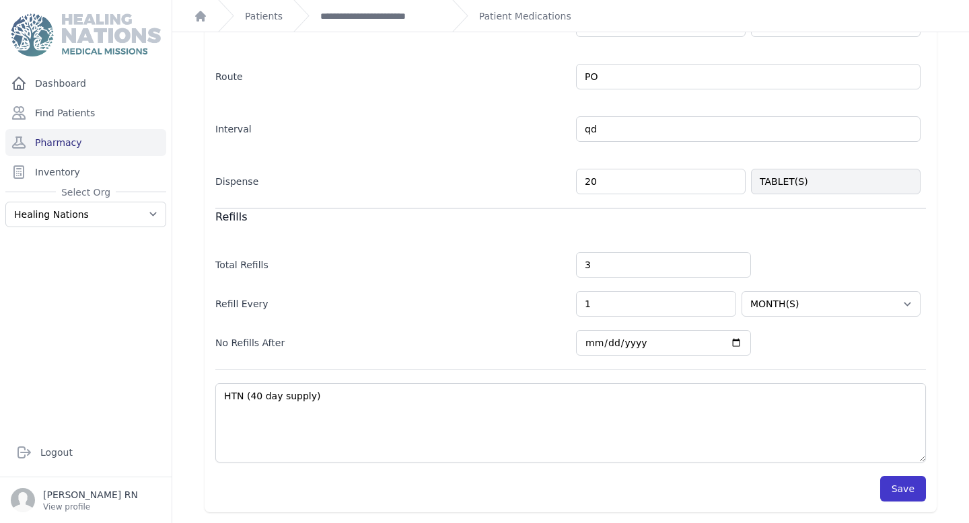
type input "20"
click at [896, 494] on button "Save" at bounding box center [903, 489] width 46 height 26
select select "MONTH(S)"
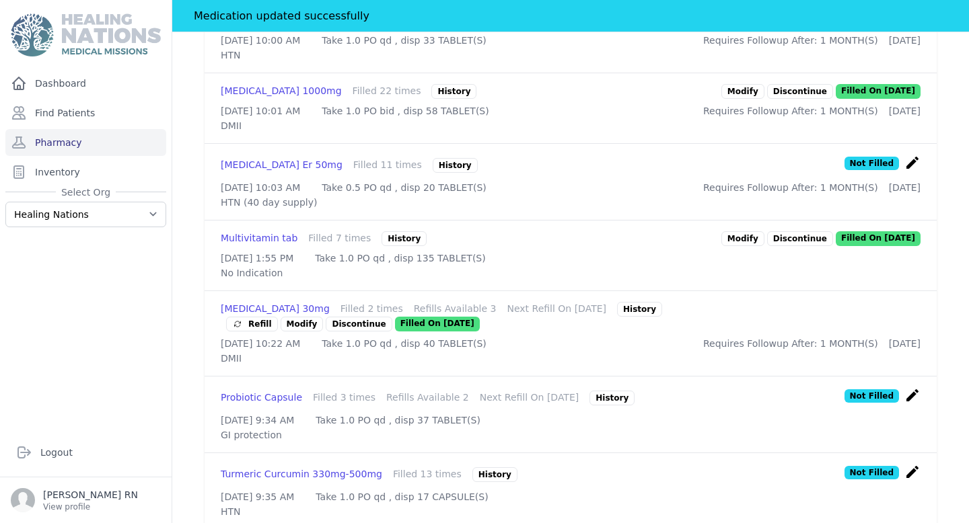
scroll to position [748, 0]
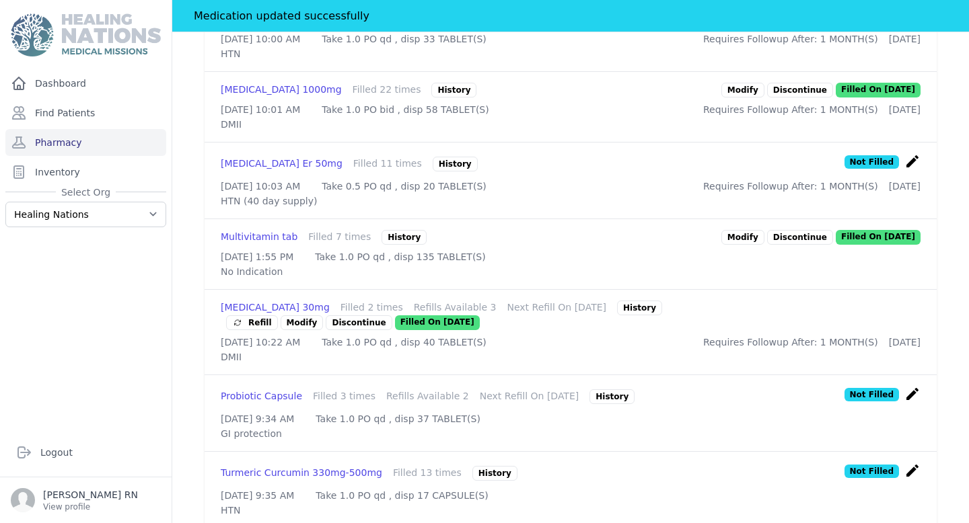
click at [272, 330] on span "Refill" at bounding box center [252, 322] width 40 height 13
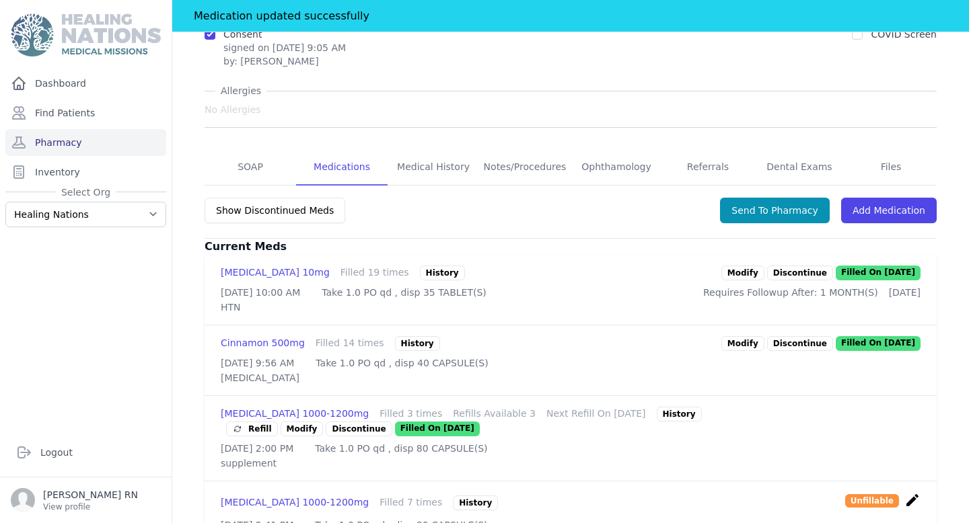
scroll to position [190, 0]
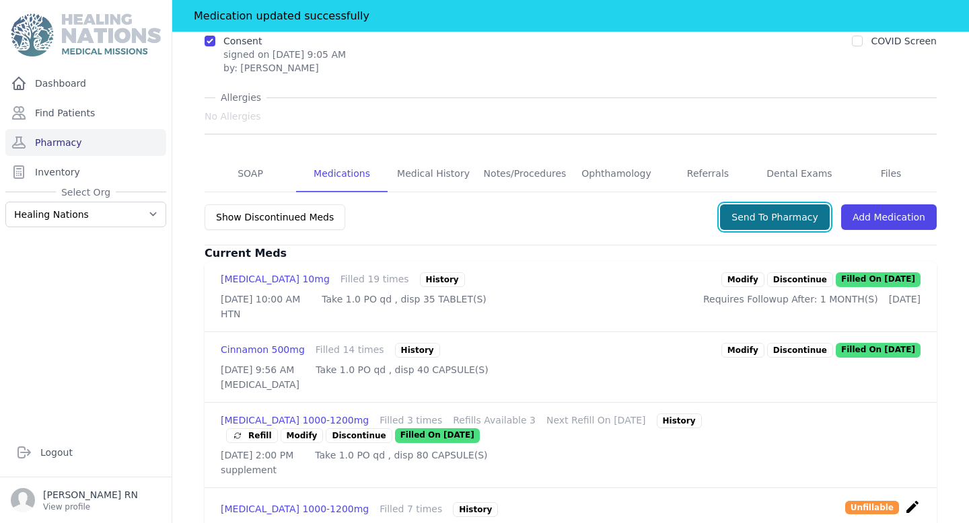
click at [764, 205] on button "Send To Pharmacy" at bounding box center [775, 218] width 110 height 26
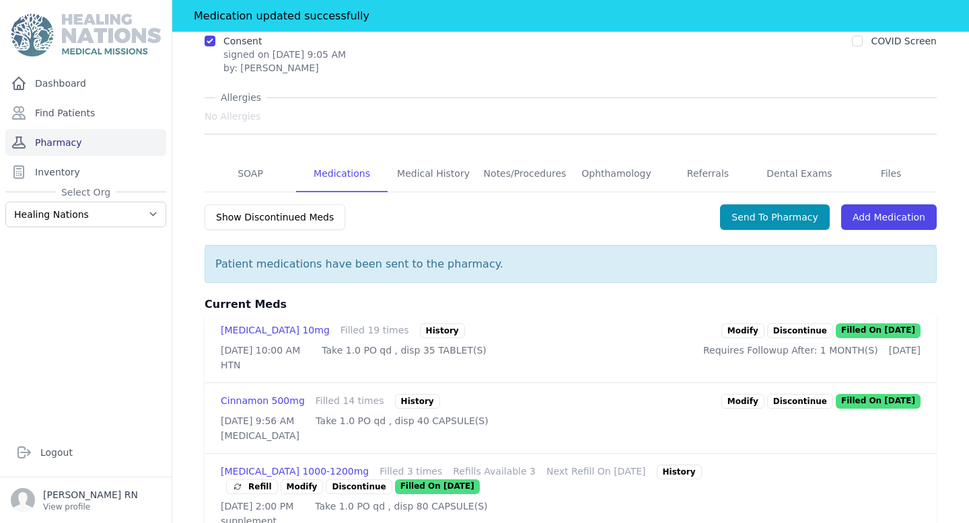
click at [112, 148] on link "Pharmacy" at bounding box center [85, 142] width 161 height 27
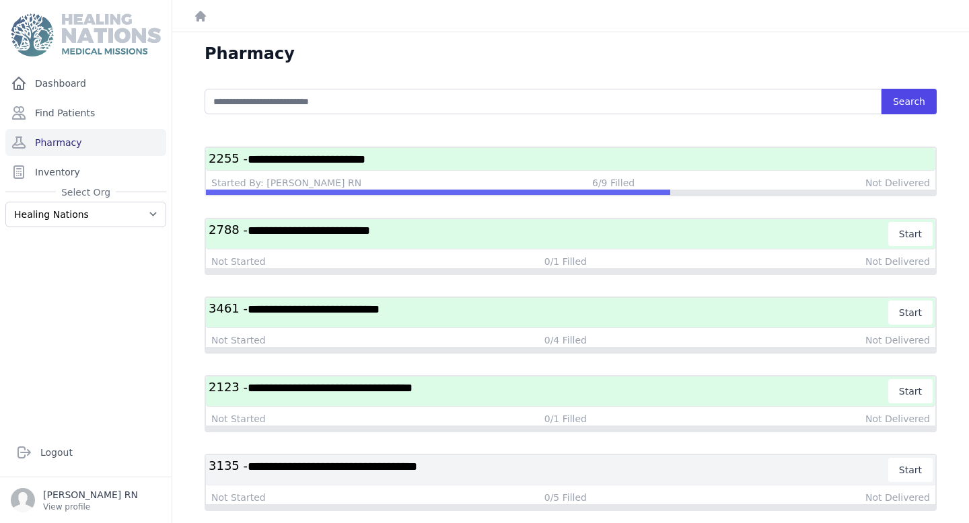
click at [493, 160] on h3 "**********" at bounding box center [571, 159] width 724 height 17
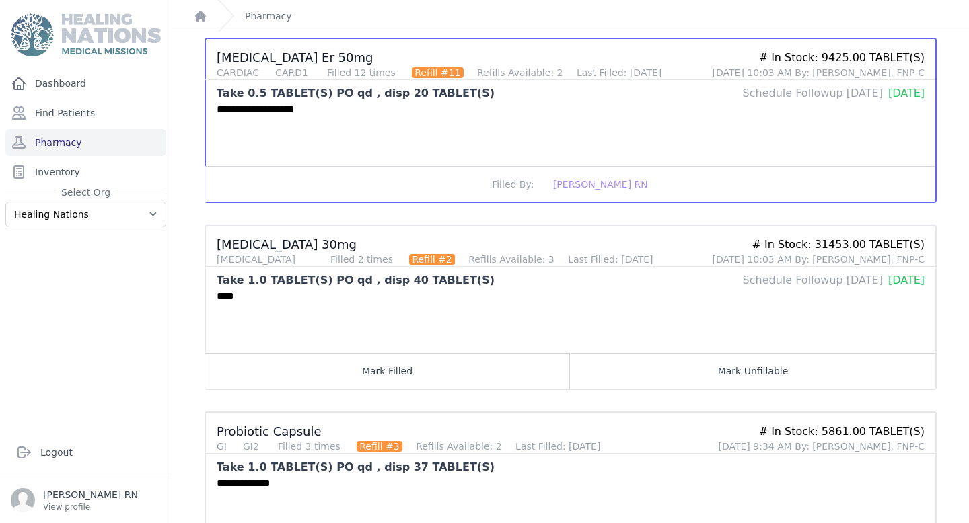
scroll to position [1168, 0]
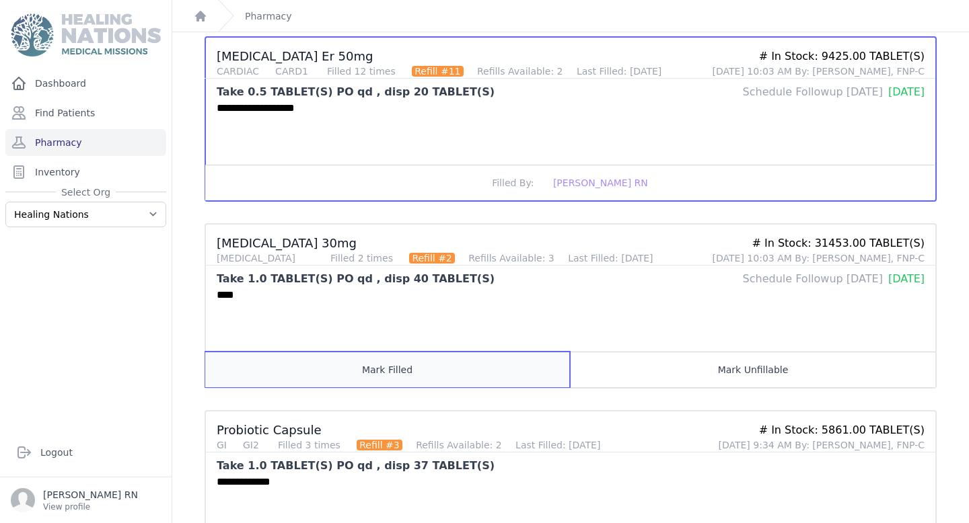
click at [482, 370] on button "Mark Filled" at bounding box center [387, 370] width 365 height 36
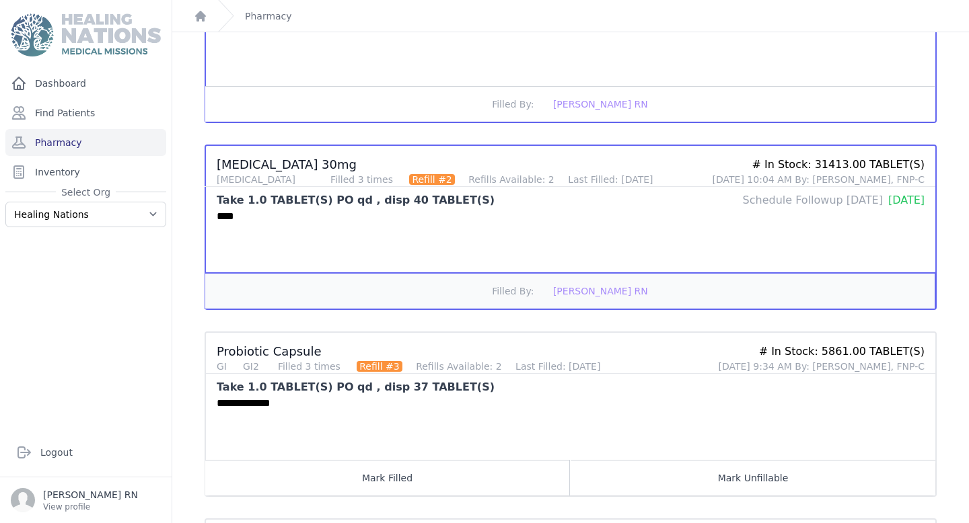
scroll to position [1309, 0]
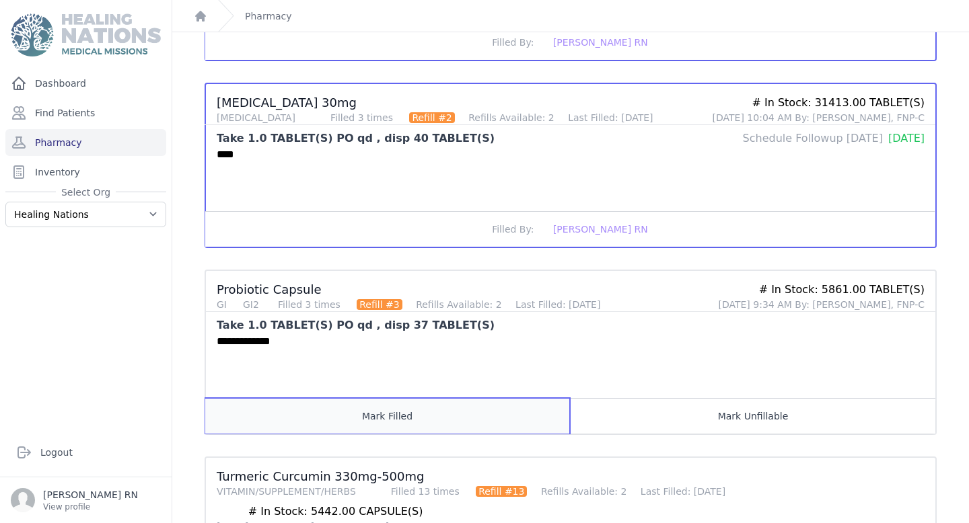
click at [471, 425] on button "Mark Filled" at bounding box center [387, 416] width 365 height 36
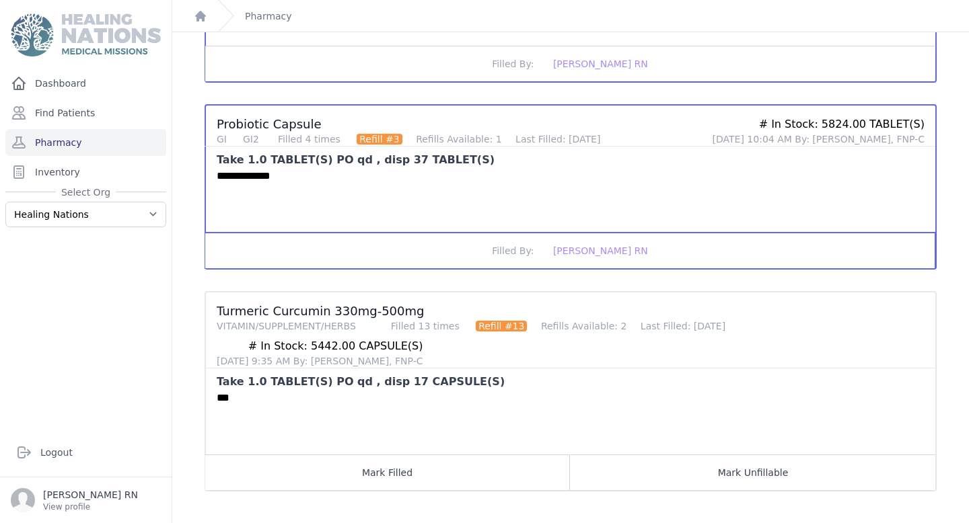
scroll to position [1475, 0]
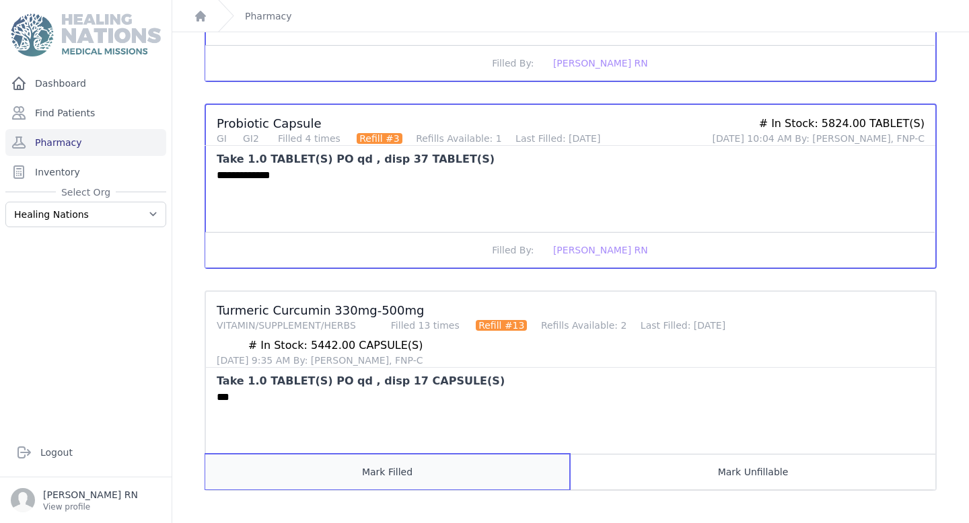
click at [472, 474] on button "Mark Filled" at bounding box center [387, 472] width 365 height 36
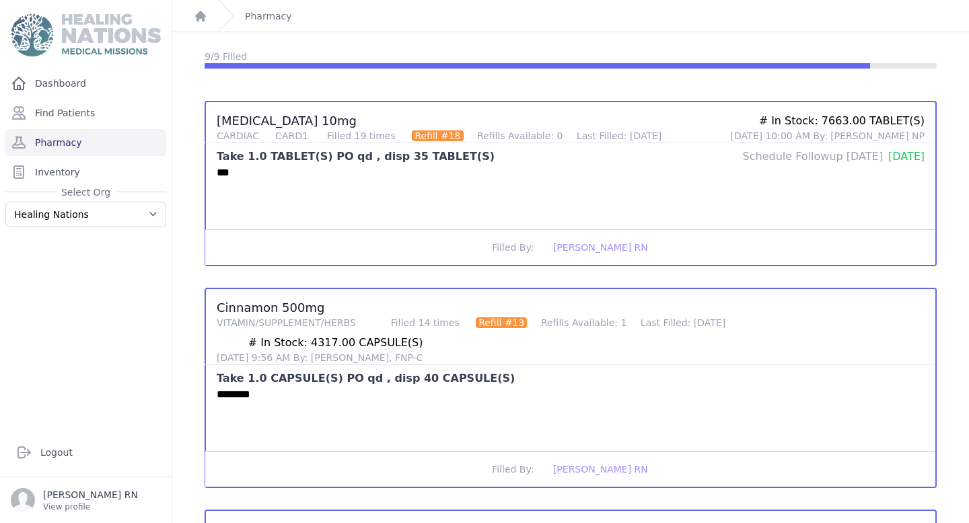
scroll to position [0, 0]
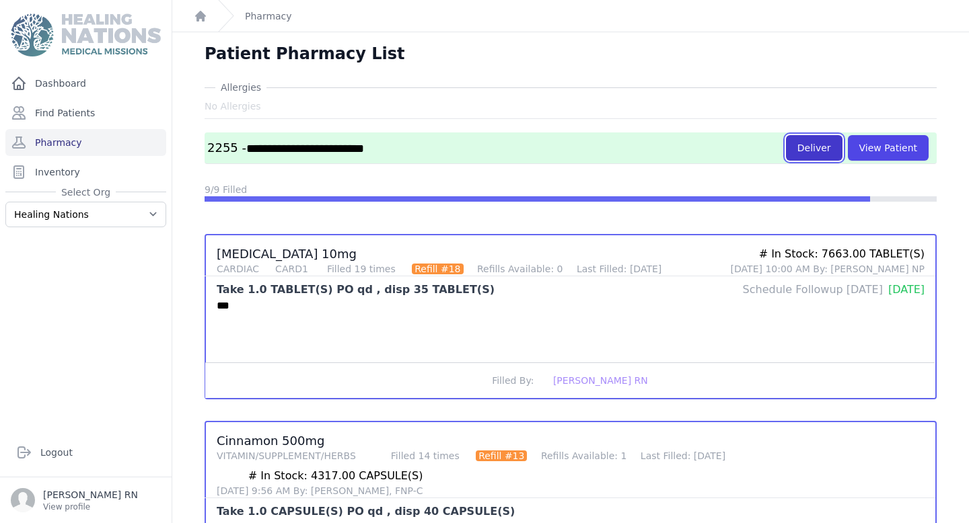
click at [814, 145] on button "Deliver" at bounding box center [814, 148] width 57 height 26
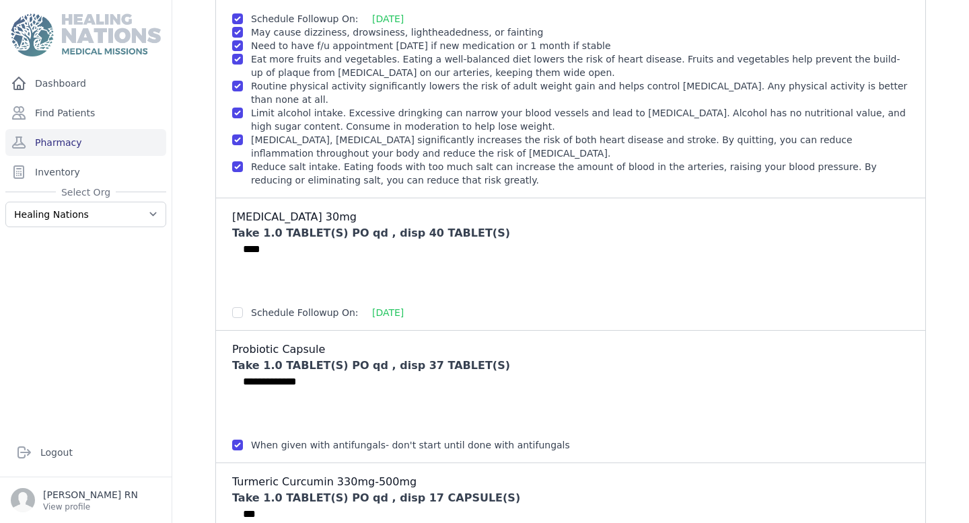
scroll to position [1475, 0]
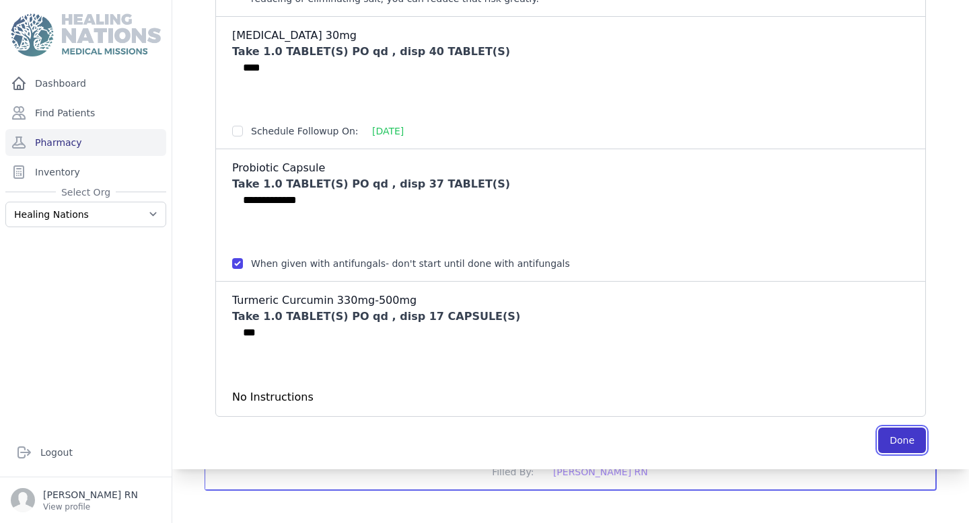
click at [904, 445] on button "Done" at bounding box center [902, 441] width 48 height 26
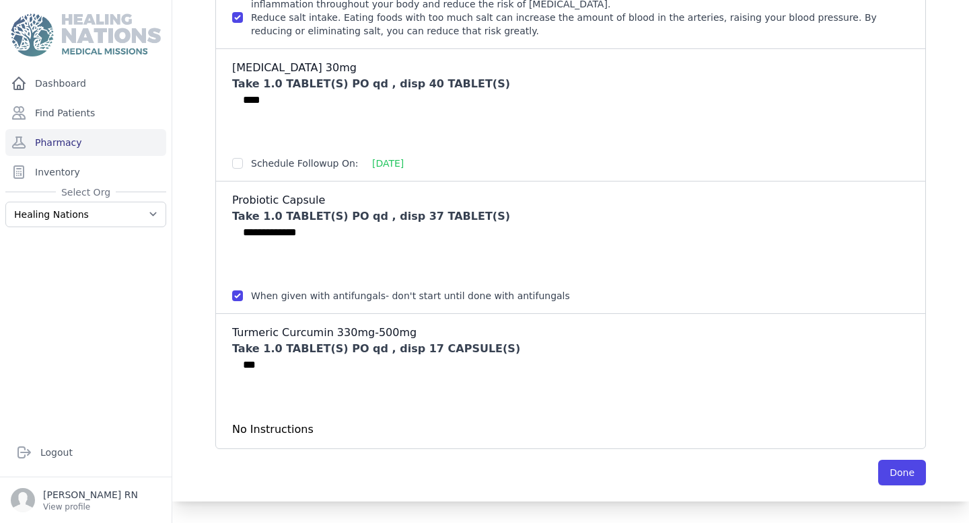
click at [243, 166] on div "Schedule Followup On: [DATE]" at bounding box center [570, 163] width 677 height 13
click at [233, 161] on input "checkbox" at bounding box center [237, 163] width 11 height 11
checkbox input "true"
click at [908, 480] on button "Done" at bounding box center [902, 473] width 48 height 26
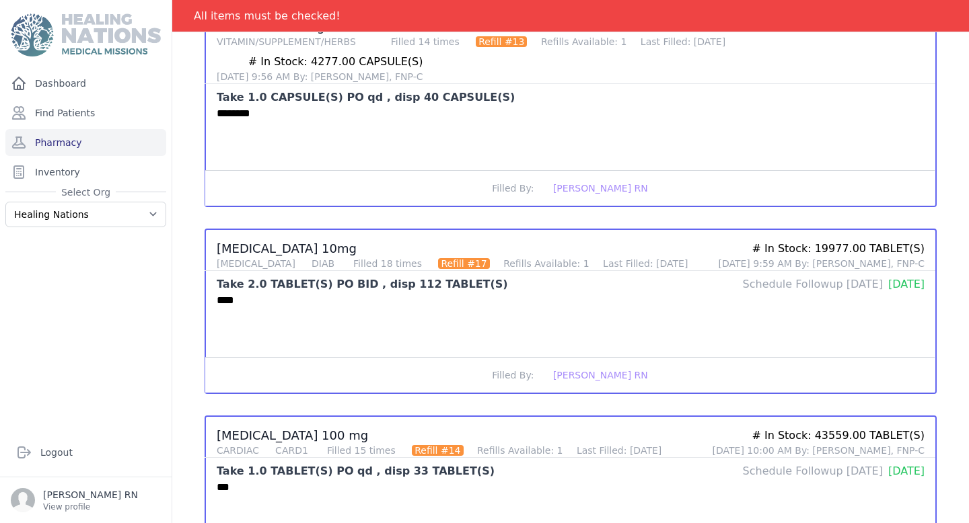
scroll to position [0, 0]
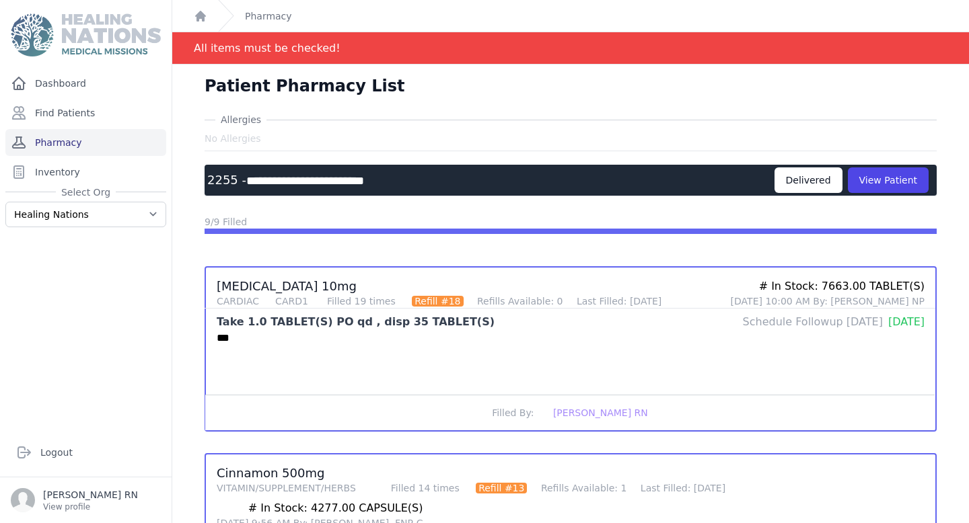
click at [94, 148] on link "Pharmacy" at bounding box center [85, 142] width 161 height 27
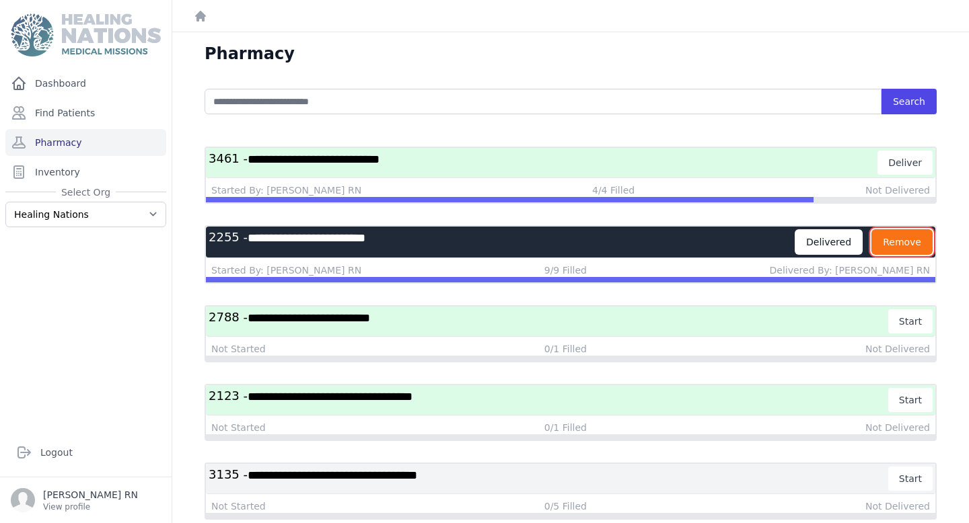
click at [922, 252] on button "Remove" at bounding box center [901, 242] width 61 height 26
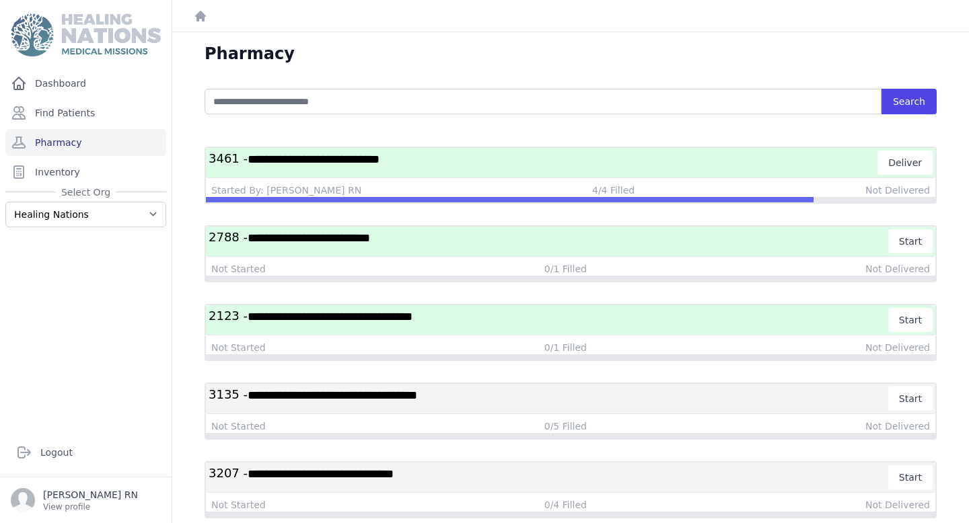
click at [511, 164] on h3 "**********" at bounding box center [543, 163] width 669 height 24
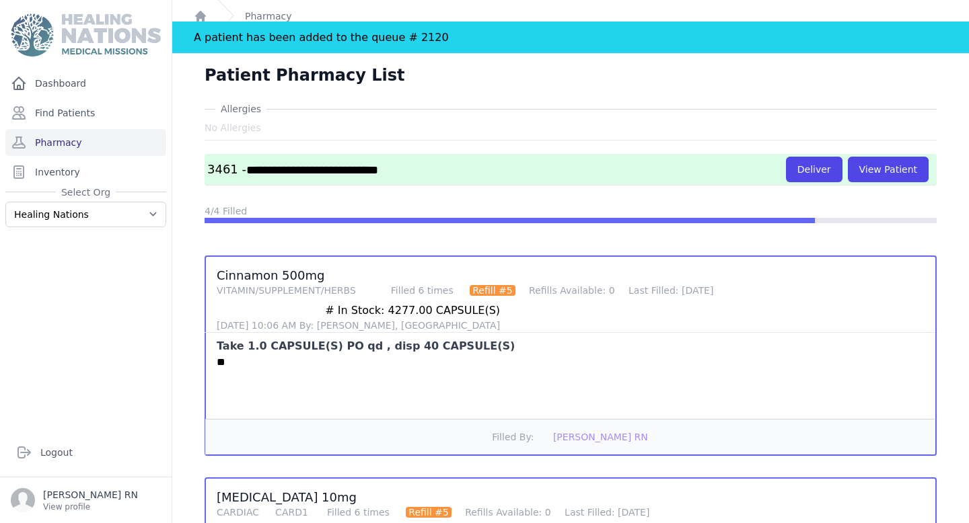
scroll to position [10, 0]
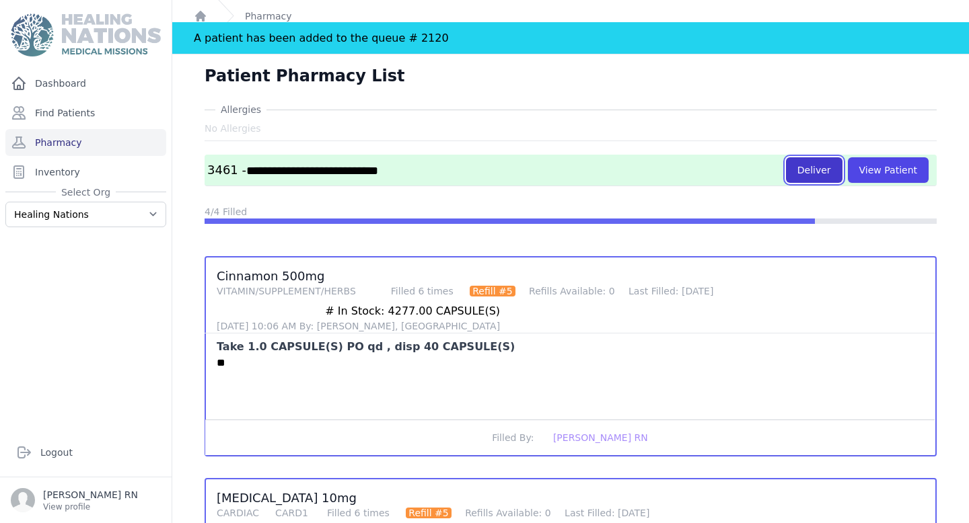
click at [807, 166] on button "Deliver" at bounding box center [814, 170] width 57 height 26
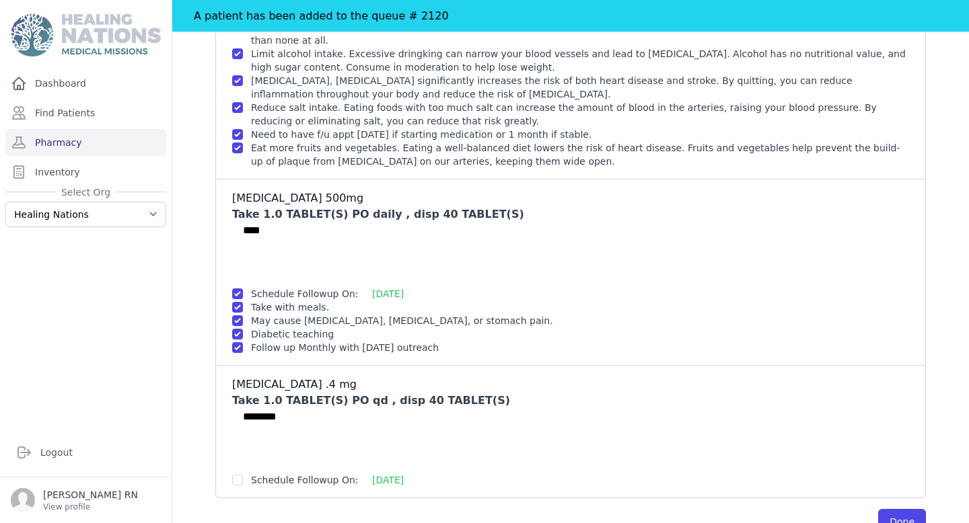
scroll to position [537, 0]
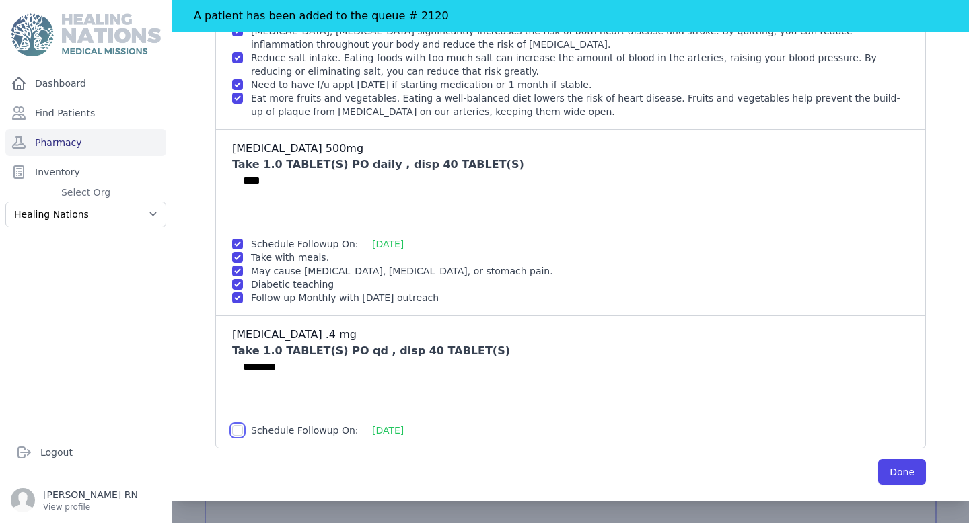
click at [234, 425] on input "checkbox" at bounding box center [237, 430] width 11 height 11
checkbox input "true"
click at [895, 460] on button "Done" at bounding box center [902, 473] width 48 height 26
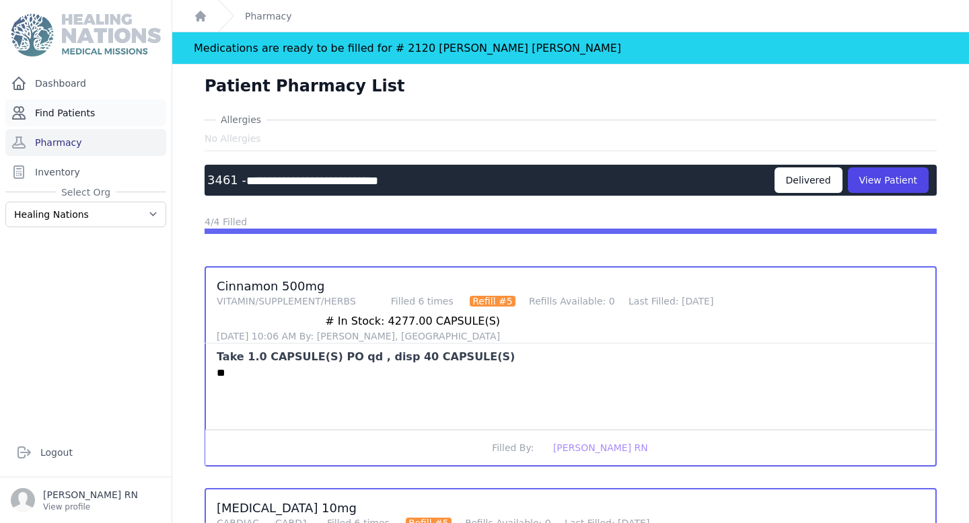
click at [89, 116] on link "Find Patients" at bounding box center [85, 113] width 161 height 27
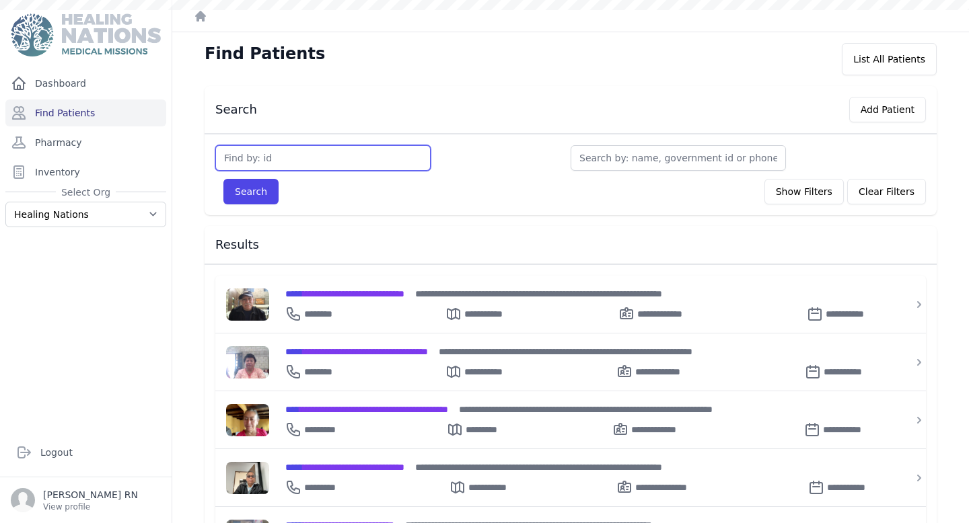
drag, startPoint x: 0, startPoint y: 0, endPoint x: 299, endPoint y: 165, distance: 341.2
click at [299, 165] on input "text" at bounding box center [322, 158] width 215 height 26
type input "3"
type input "3690"
click at [223, 179] on button "Search" at bounding box center [250, 192] width 55 height 26
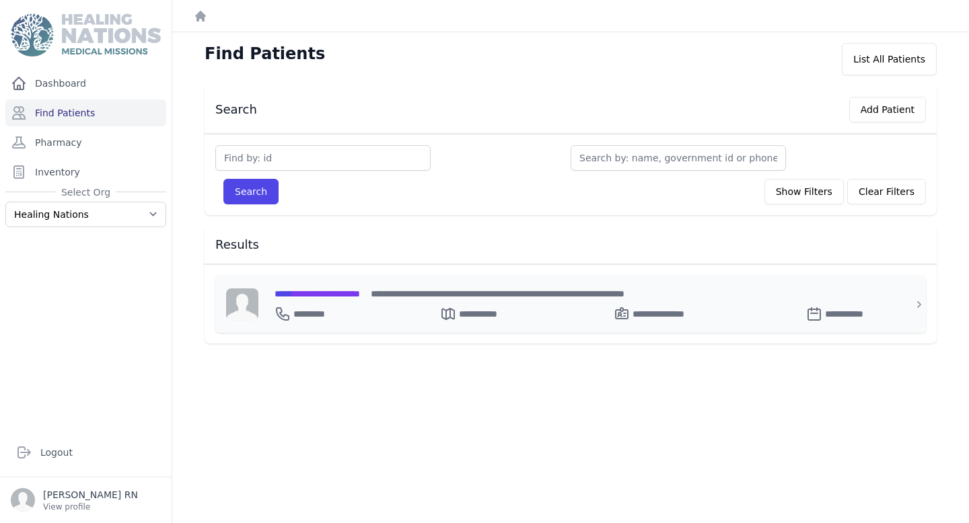
click at [360, 295] on span "**********" at bounding box center [317, 293] width 85 height 9
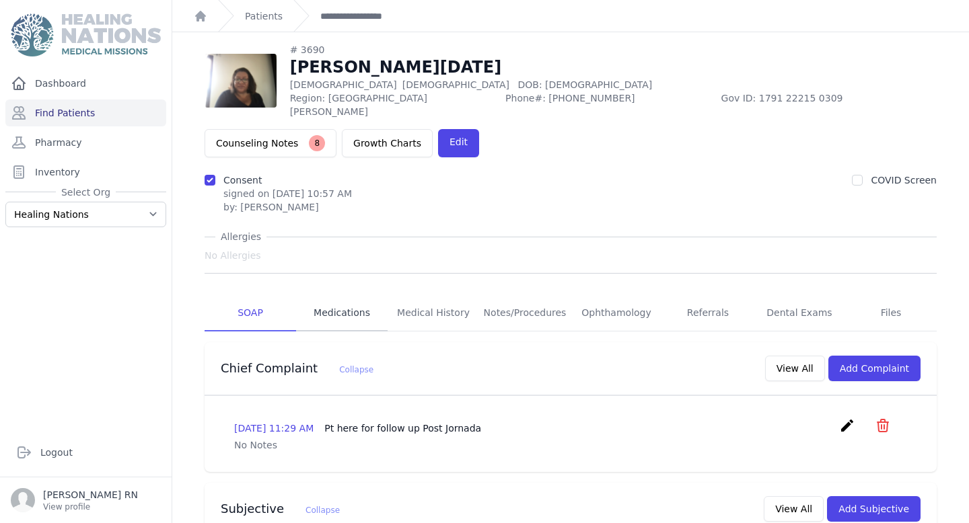
click at [347, 295] on link "Medications" at bounding box center [342, 313] width 92 height 36
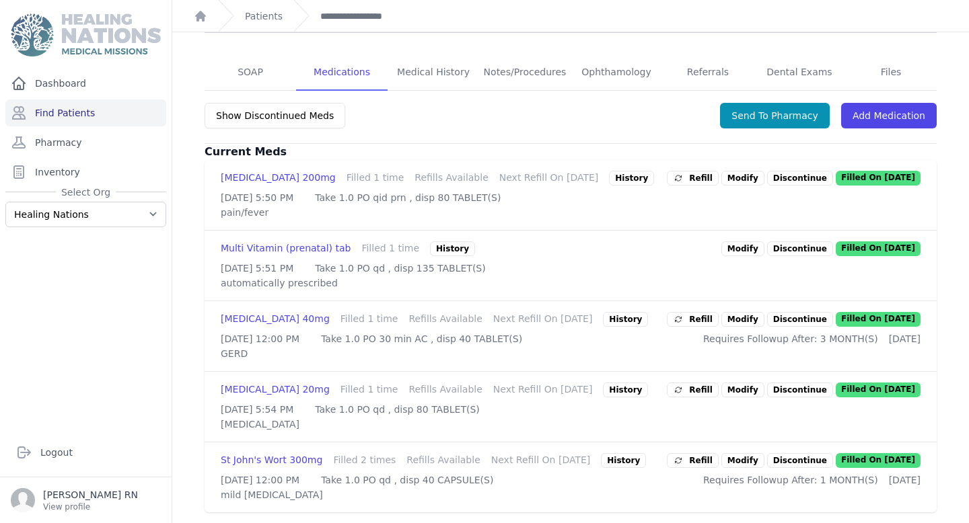
scroll to position [288, 0]
click at [76, 113] on link "Find Patients" at bounding box center [85, 113] width 161 height 27
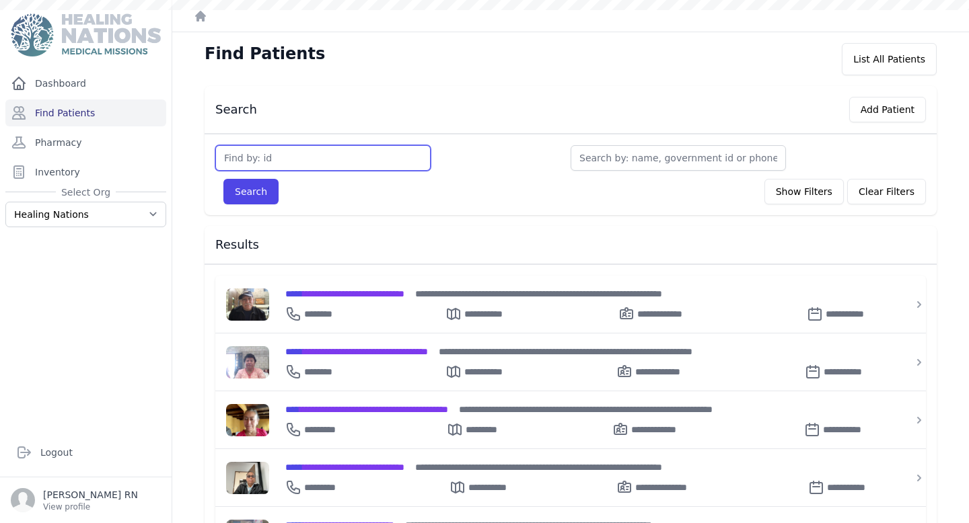
click at [295, 154] on input "text" at bounding box center [322, 158] width 215 height 26
type input "3"
type input "3738"
click at [223, 179] on button "Search" at bounding box center [250, 192] width 55 height 26
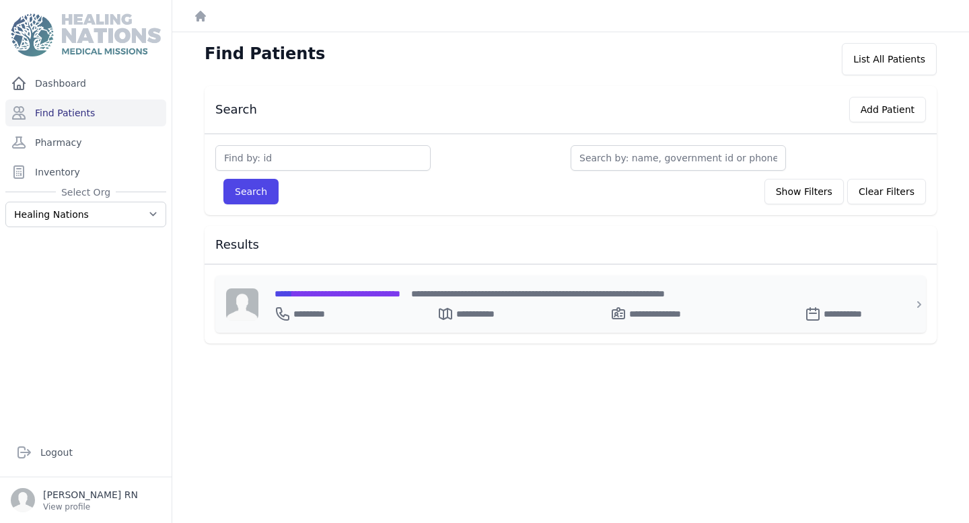
click at [370, 299] on div "**********" at bounding box center [579, 294] width 608 height 14
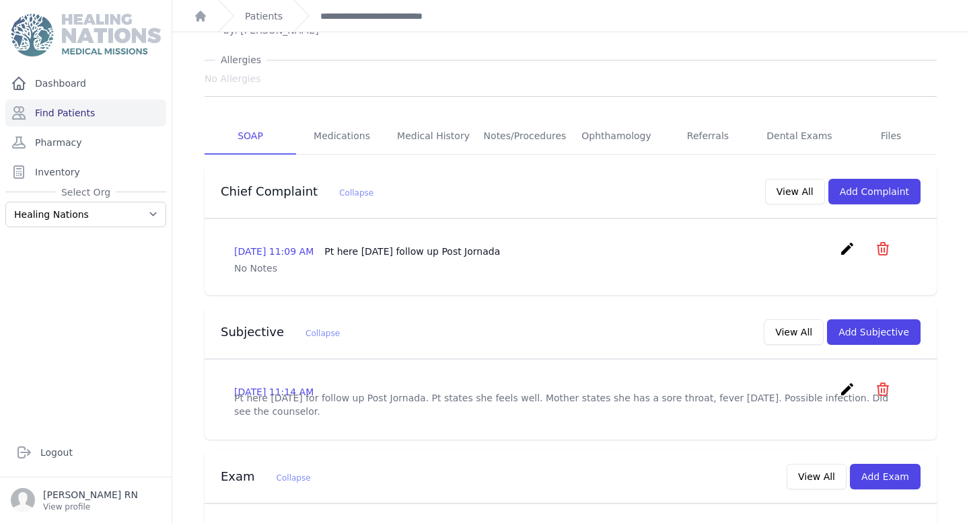
scroll to position [159, 0]
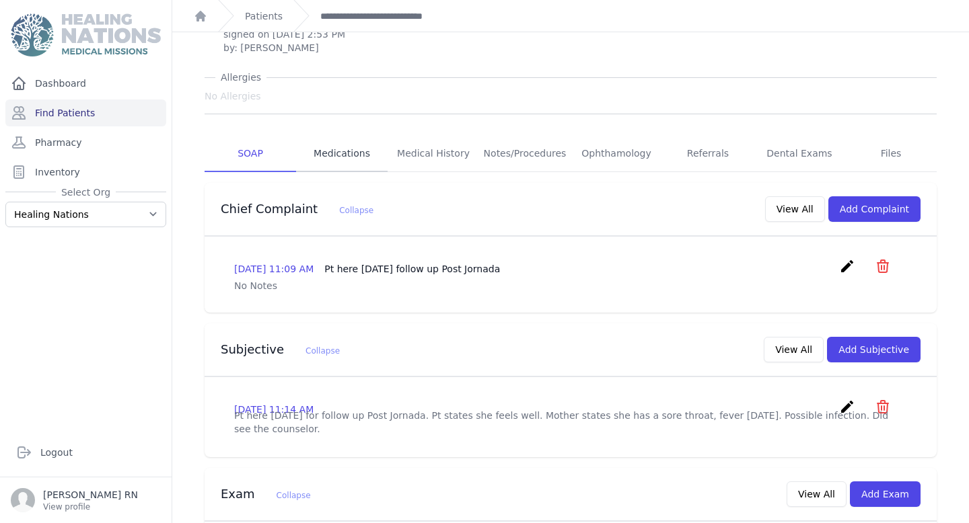
click at [341, 136] on link "Medications" at bounding box center [342, 154] width 92 height 36
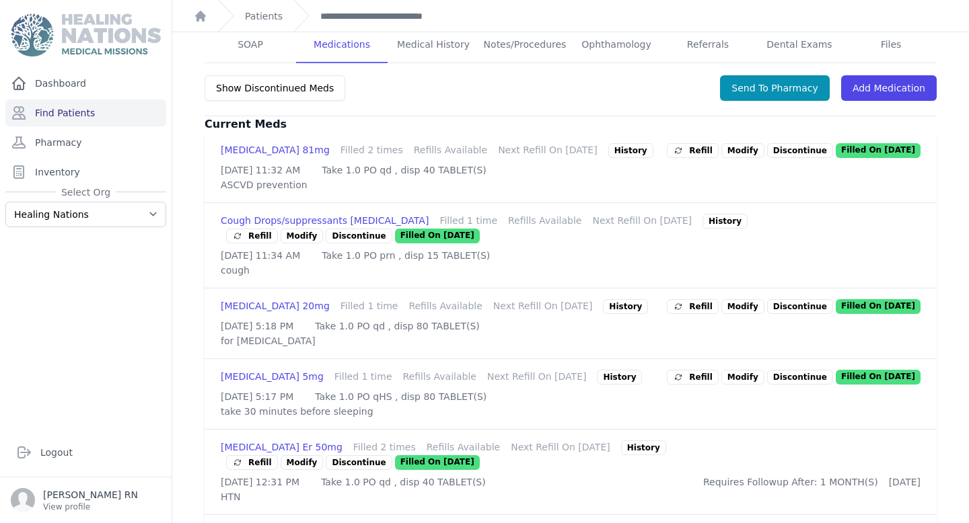
scroll to position [298, 0]
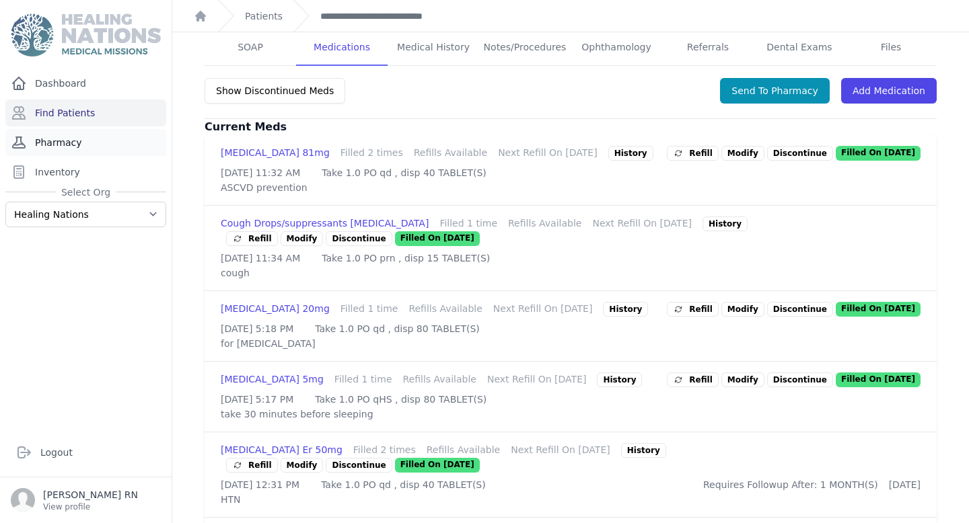
click at [94, 149] on link "Pharmacy" at bounding box center [85, 142] width 161 height 27
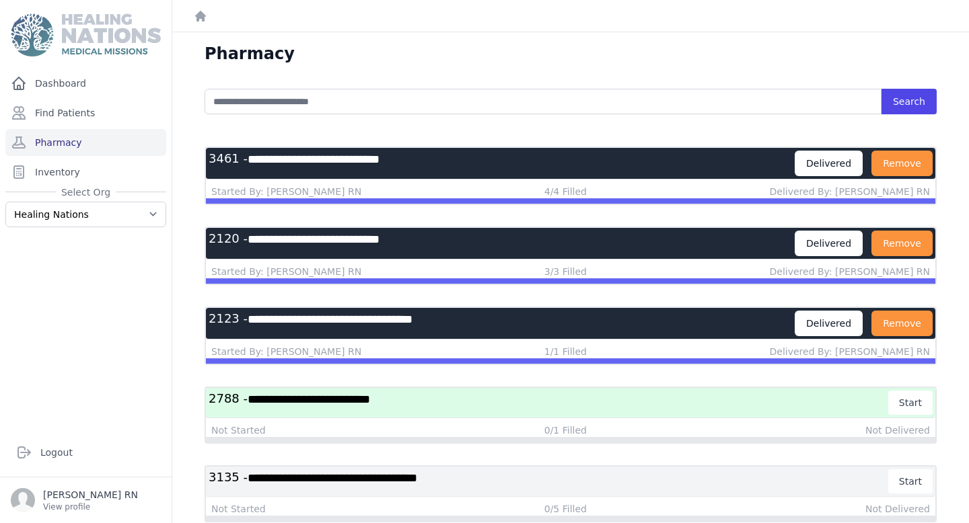
click at [455, 234] on h3 "**********" at bounding box center [502, 244] width 586 height 26
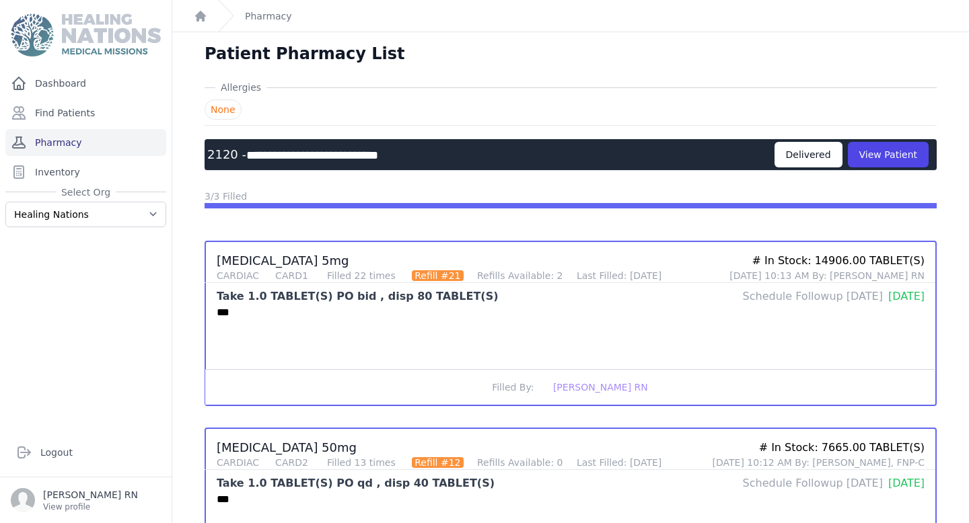
click at [95, 140] on link "Pharmacy" at bounding box center [85, 142] width 161 height 27
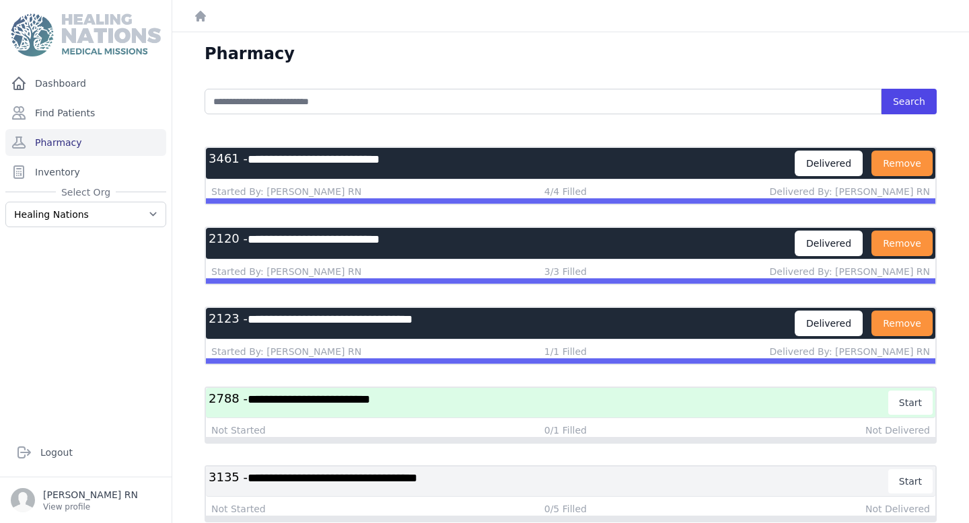
click at [373, 326] on h3 "**********" at bounding box center [502, 324] width 586 height 26
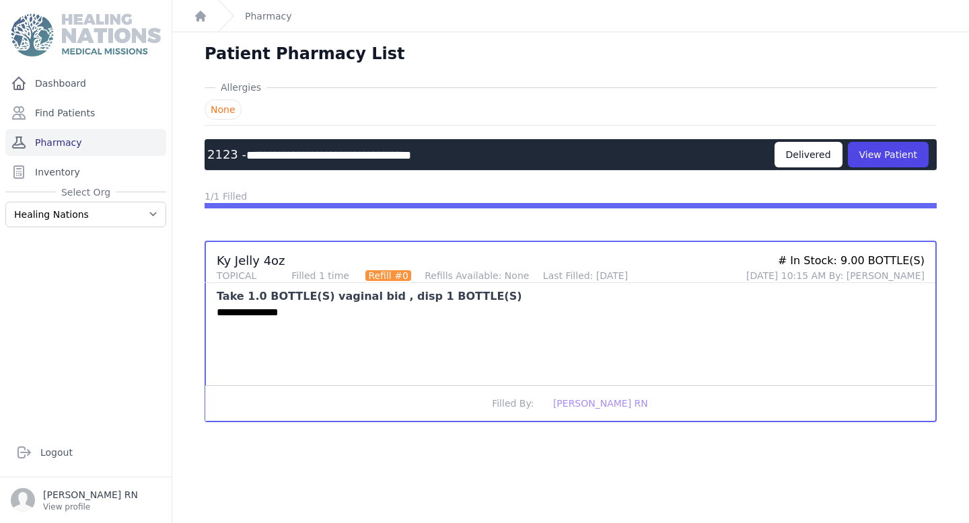
click at [108, 147] on link "Pharmacy" at bounding box center [85, 142] width 161 height 27
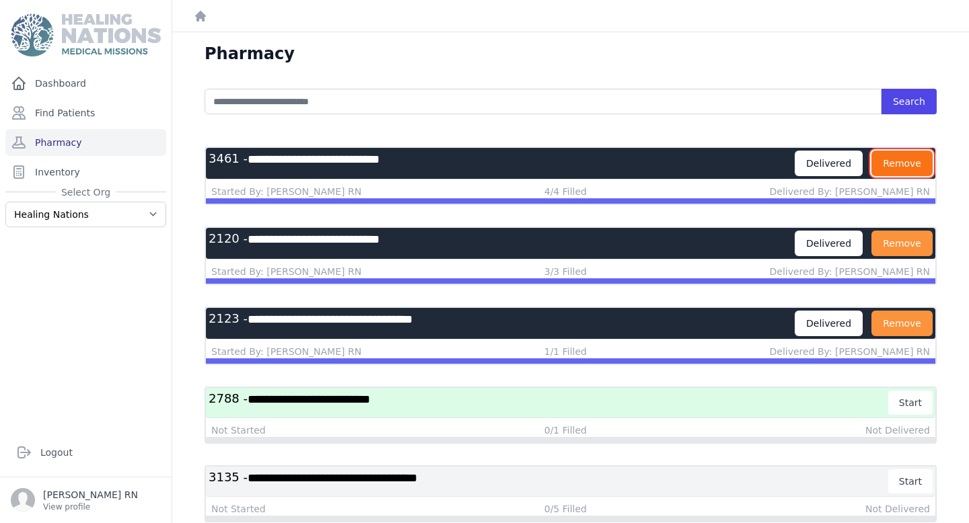
click at [899, 159] on button "Remove" at bounding box center [901, 164] width 61 height 26
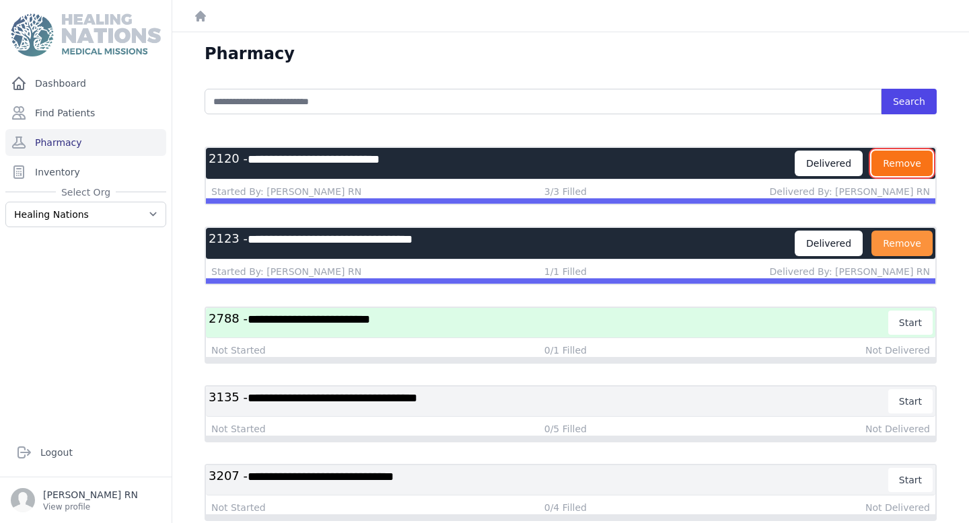
click at [906, 174] on button "Remove" at bounding box center [901, 164] width 61 height 26
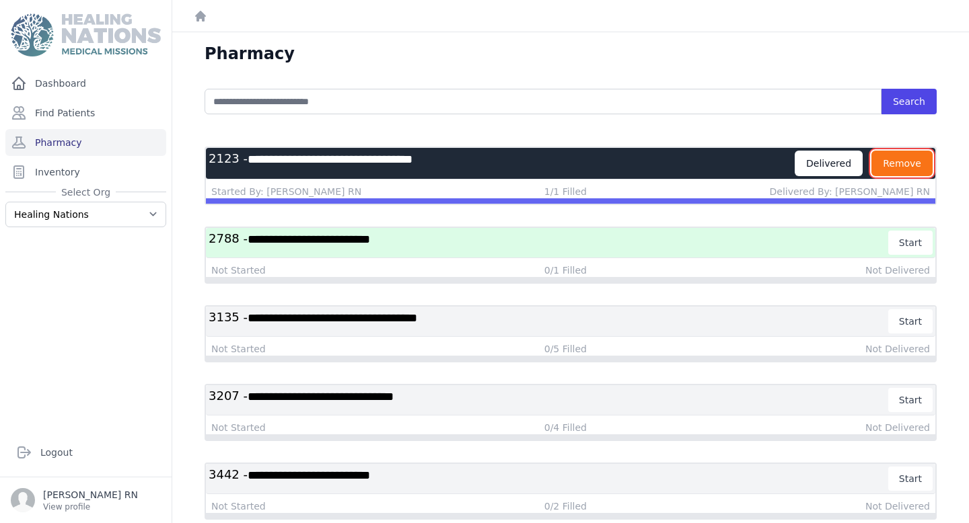
click at [898, 168] on button "Remove" at bounding box center [901, 164] width 61 height 26
click at [896, 166] on button "Remove" at bounding box center [901, 164] width 61 height 26
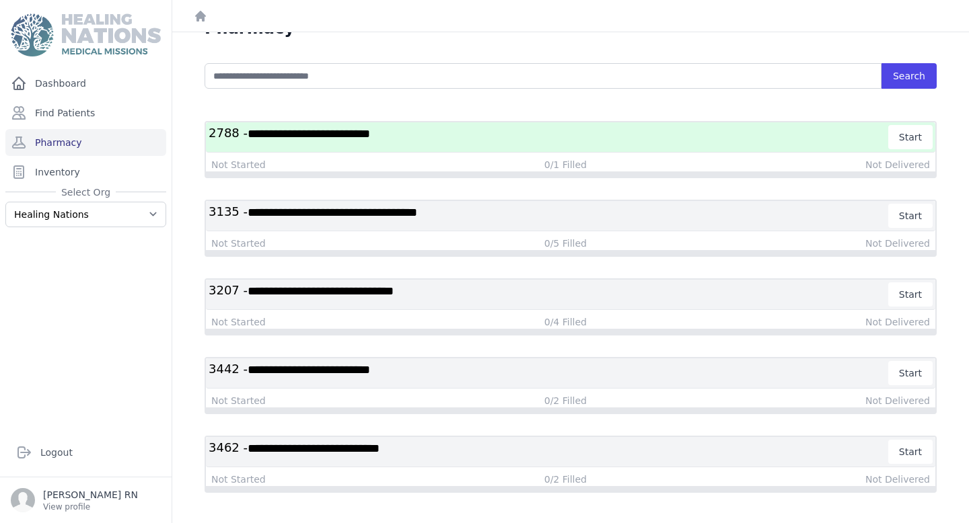
scroll to position [32, 0]
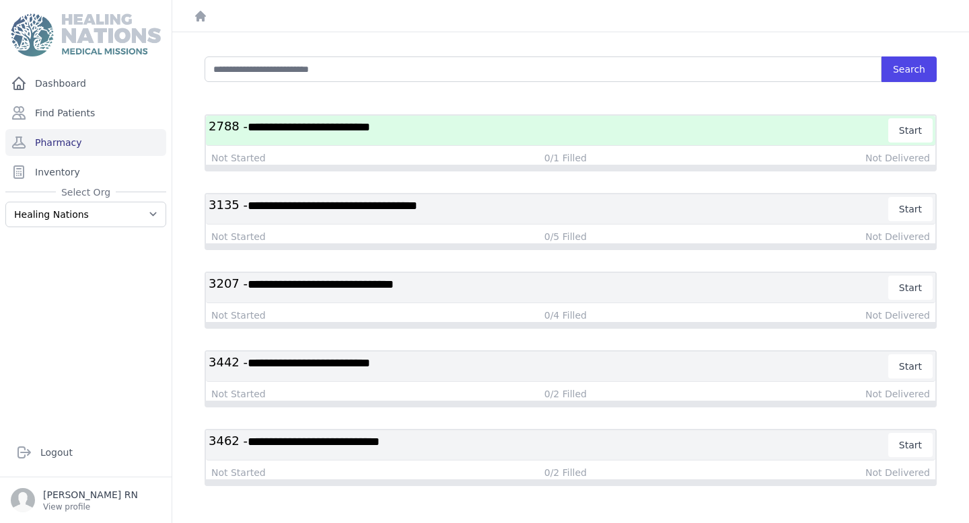
click at [564, 459] on div "**********" at bounding box center [570, 446] width 729 height 30
click at [555, 446] on h3 "**********" at bounding box center [549, 445] width 680 height 24
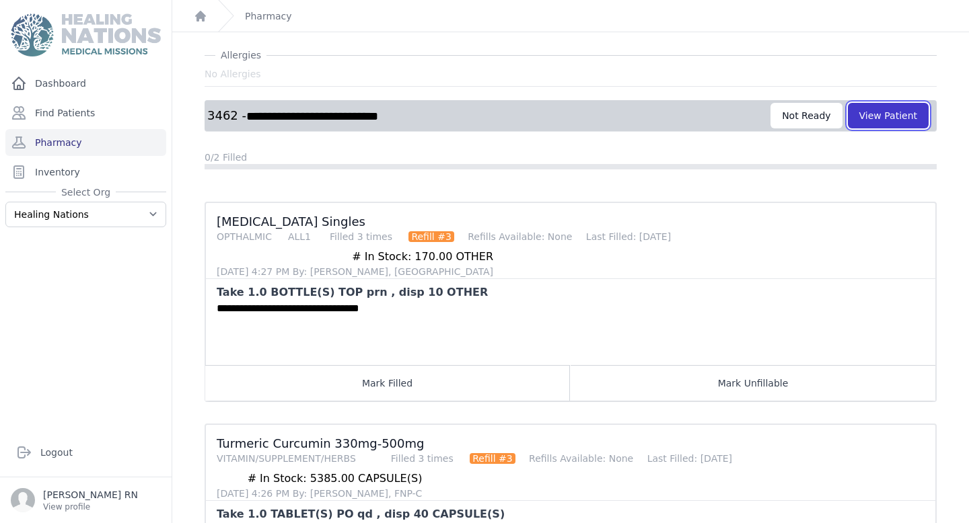
click at [869, 118] on button "View Patient" at bounding box center [888, 116] width 81 height 26
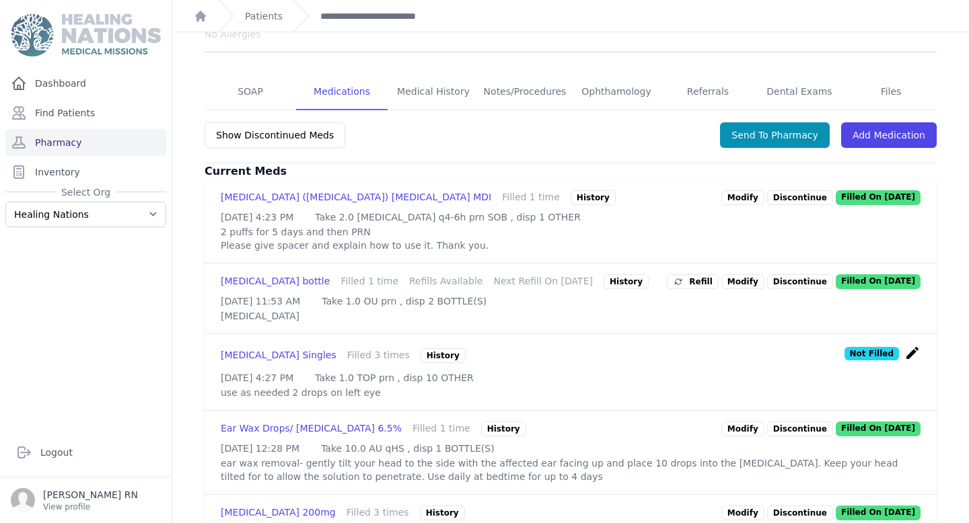
scroll to position [242, 0]
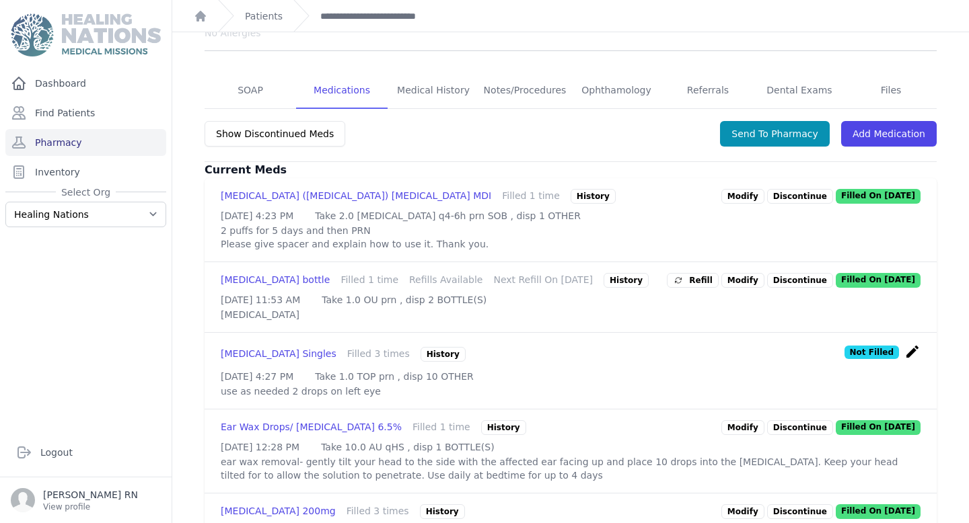
click at [913, 344] on icon "create" at bounding box center [912, 352] width 16 height 16
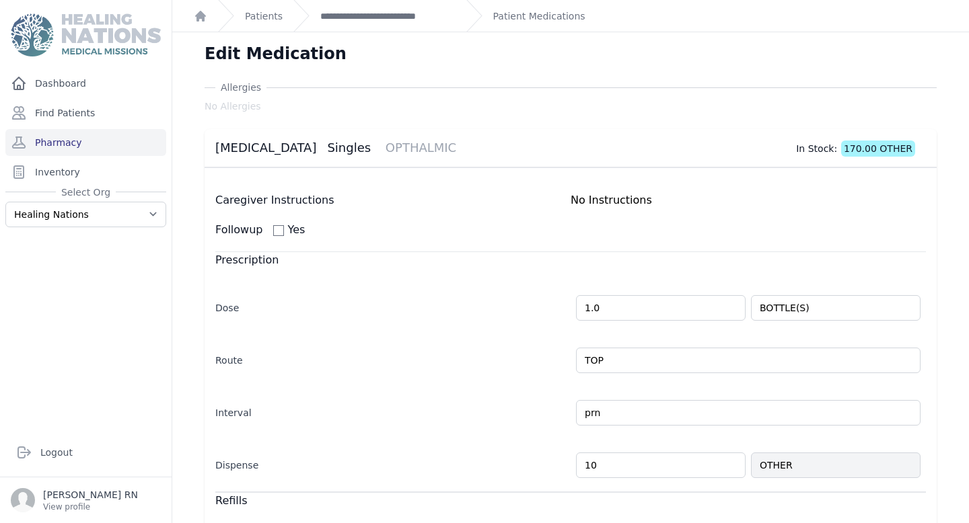
drag, startPoint x: 624, startPoint y: 467, endPoint x: 543, endPoint y: 463, distance: 80.8
click at [543, 463] on div "Dispense 10 OTHER" at bounding box center [570, 458] width 711 height 39
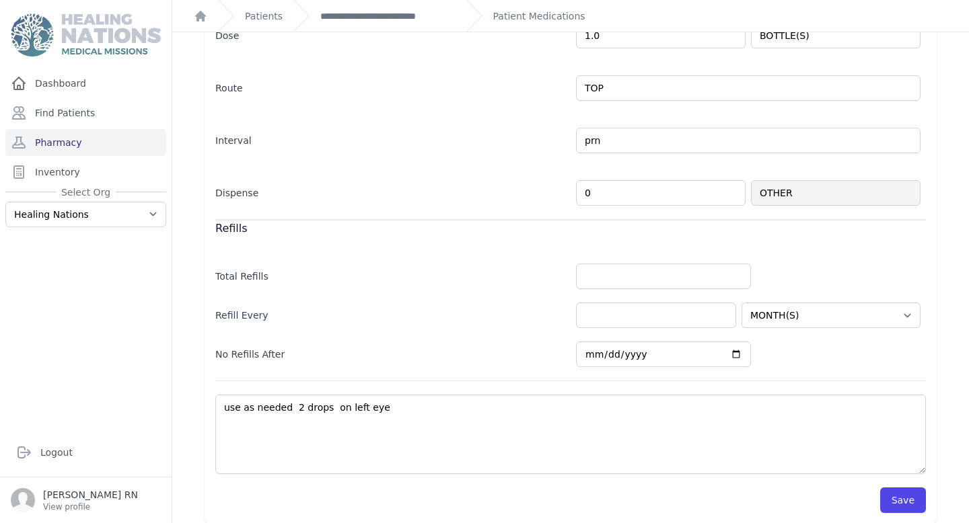
scroll to position [284, 0]
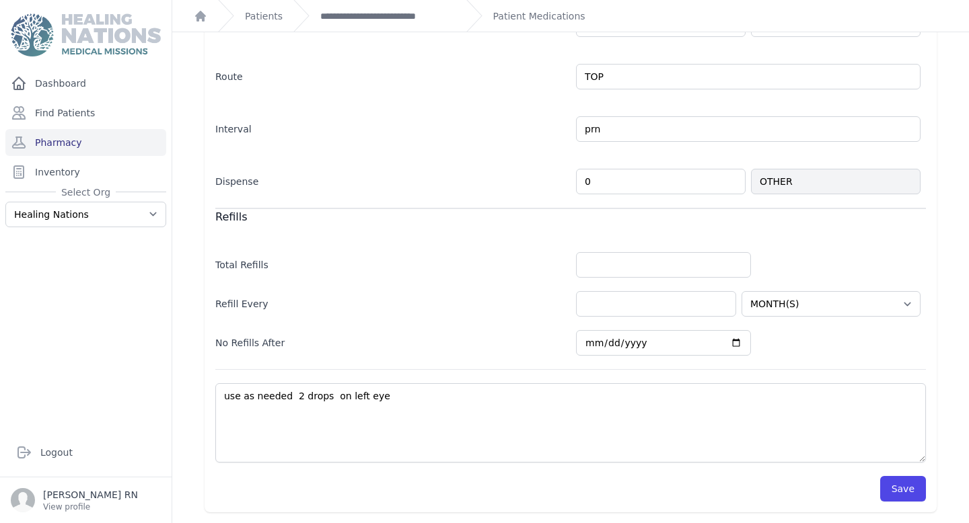
type input "0"
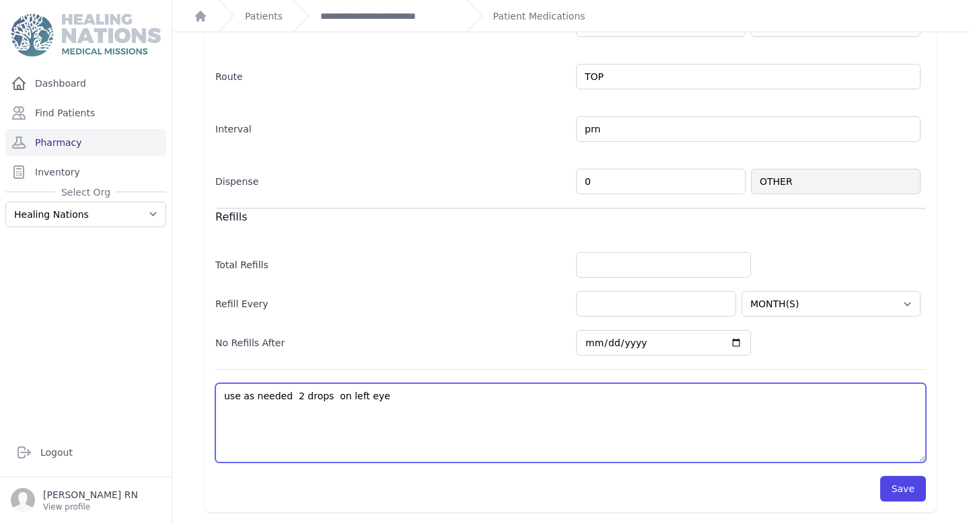
select select "MONTH(S)"
click at [406, 425] on textarea "use as needed 2 drops on left eye" at bounding box center [570, 423] width 711 height 79
type textarea "use as needed 2 drops on left eye-"
select select "MONTH(S)"
type textarea "use as needed 2 drops on left eye-"
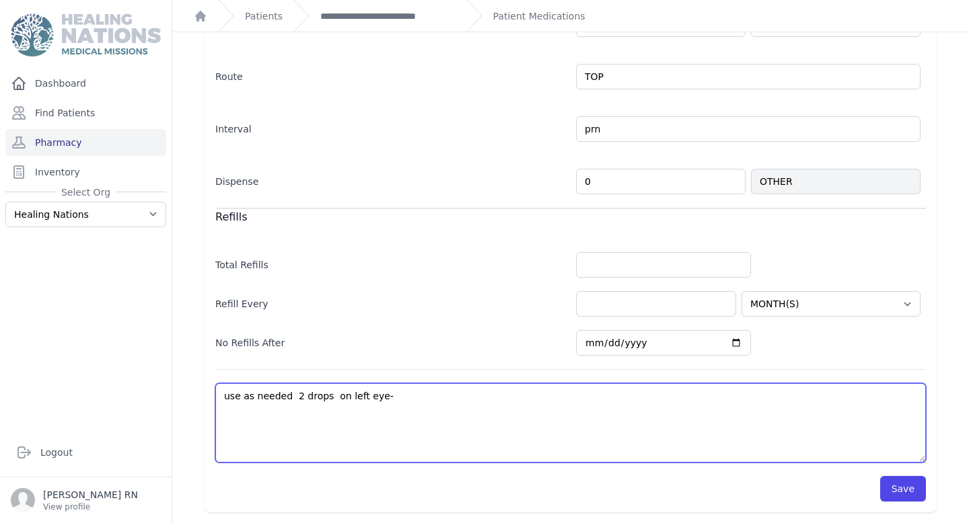
select select "MONTH(S)"
type textarea "use as needed 2 drops on left eye- g"
select select "MONTH(S)"
type textarea "use as needed 2 drops on left eye- gi"
select select "MONTH(S)"
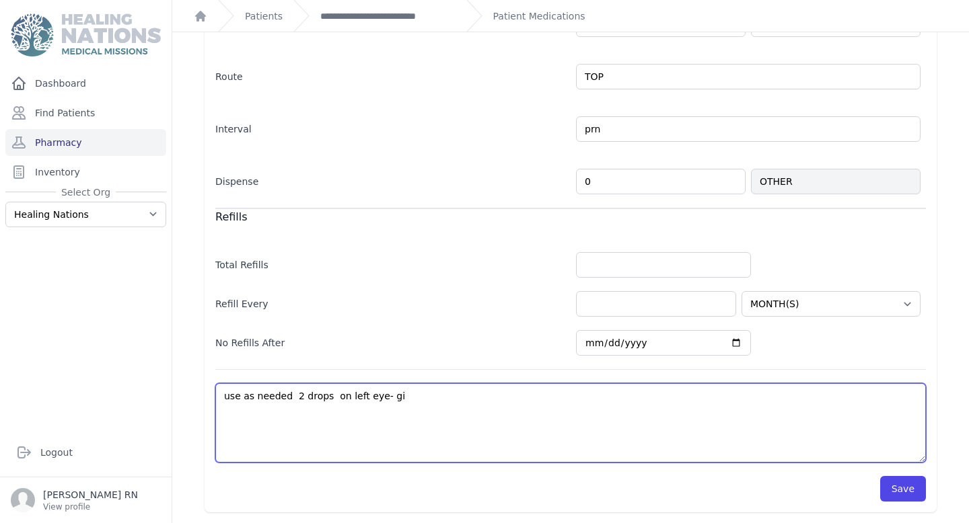
type textarea "use as needed 2 drops on left eye- giv"
select select "MONTH(S)"
type textarea "use as needed 2 drops on left eye- given"
select select "MONTH(S)"
type textarea "use as needed 2 drops on left eye- given"
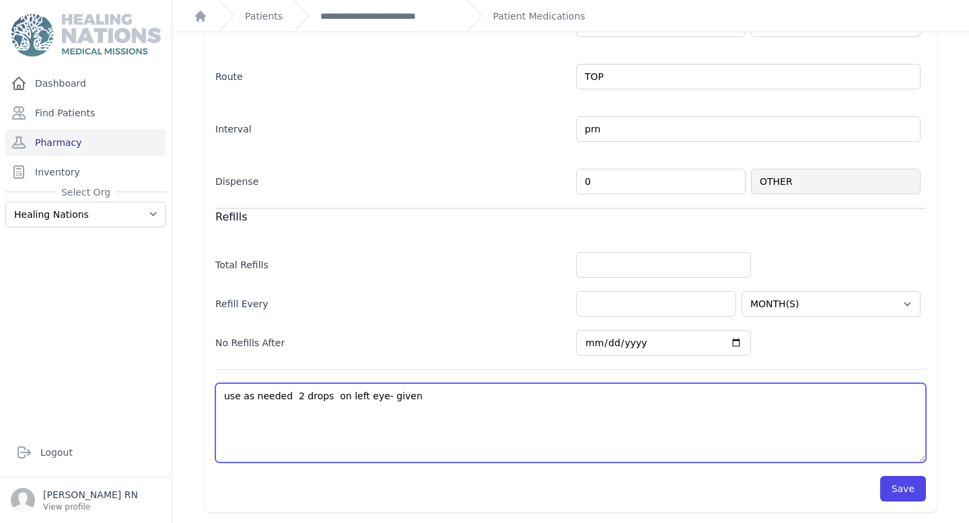
select select "MONTH(S)"
type textarea "use as needed 2 drops on left eye- given b"
select select "MONTH(S)"
type textarea "use as needed 2 drops on left eye- given bo"
select select "MONTH(S)"
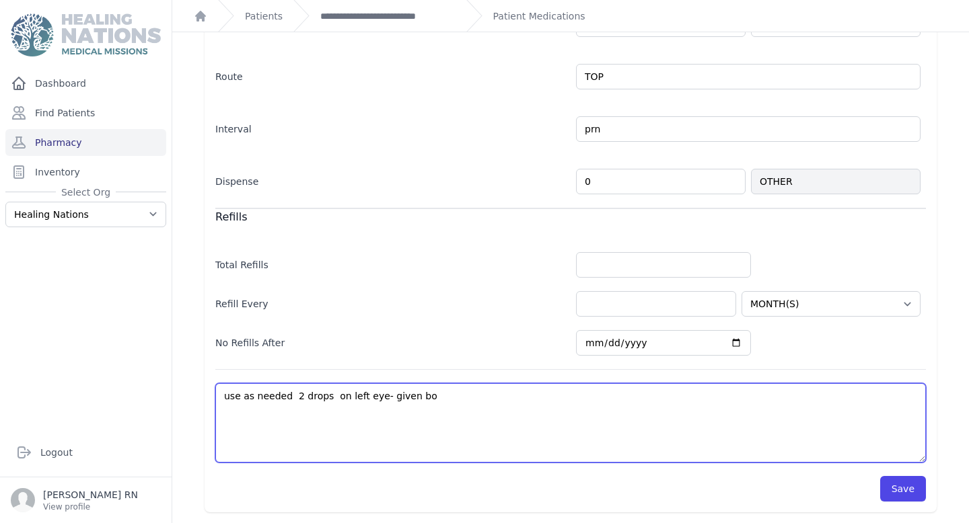
type textarea "use as needed 2 drops on left eye- given bot"
select select "MONTH(S)"
type textarea "use as needed 2 drops on left eye- given bottl"
select select "MONTH(S)"
type textarea "use as needed 2 drops on left eye- given bottle"
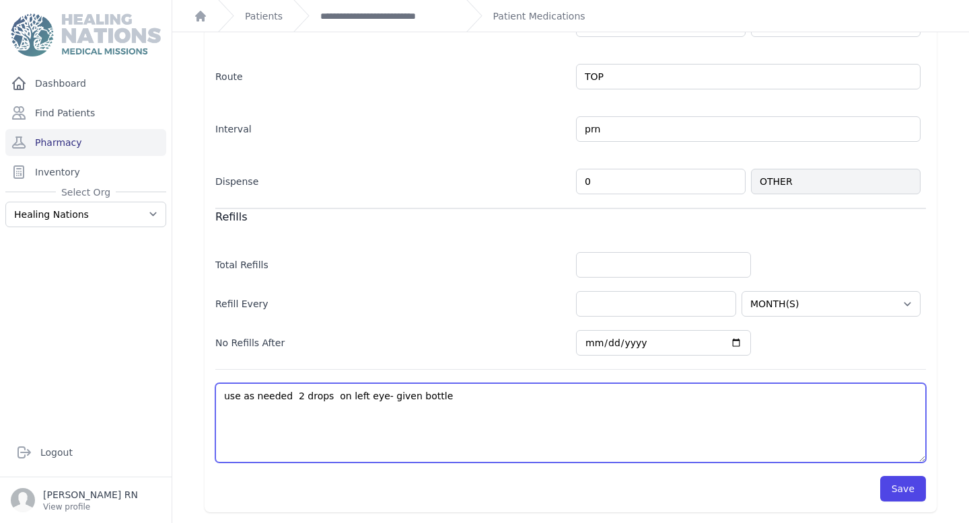
select select "MONTH(S)"
type textarea "use as needed 2 drops on left eye- given bottle"
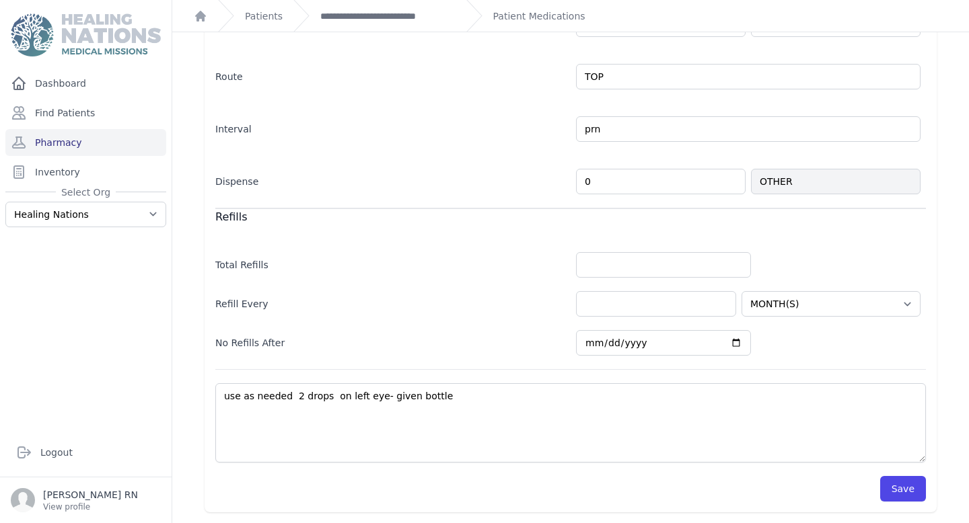
click at [932, 491] on div "Caregiver Instructions No Instructions Followup Yes Prescription Dose 1.0 BOTTL…" at bounding box center [571, 198] width 732 height 629
click at [913, 493] on button "Save" at bounding box center [903, 489] width 46 height 26
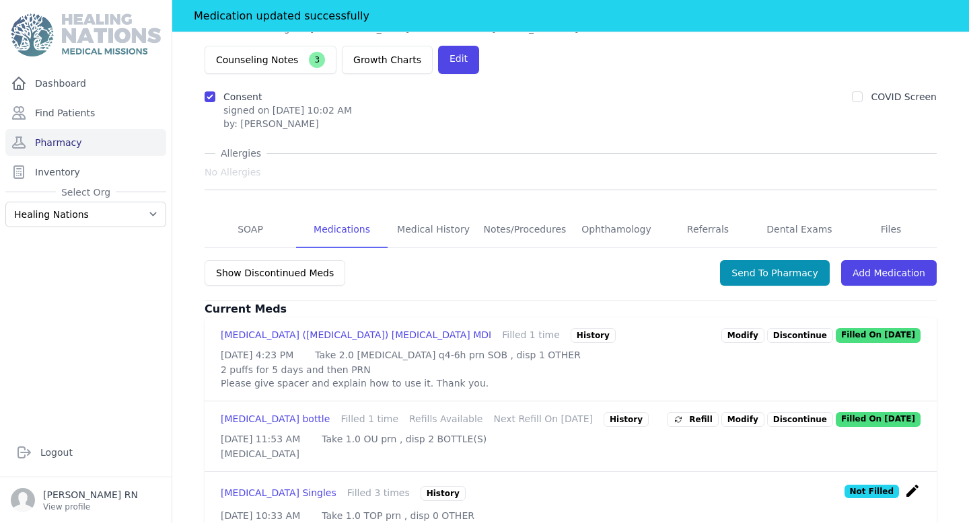
scroll to position [122, 0]
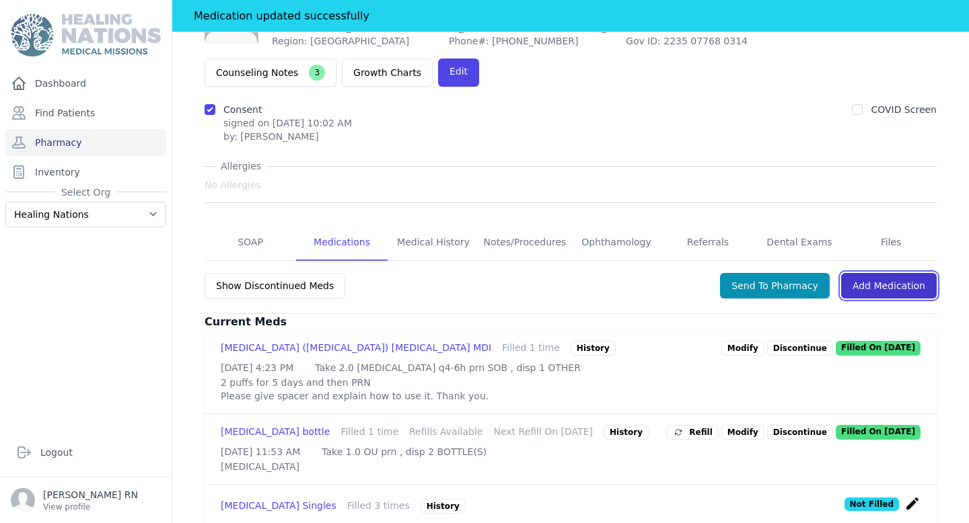
click at [888, 273] on link "Add Medication" at bounding box center [889, 286] width 96 height 26
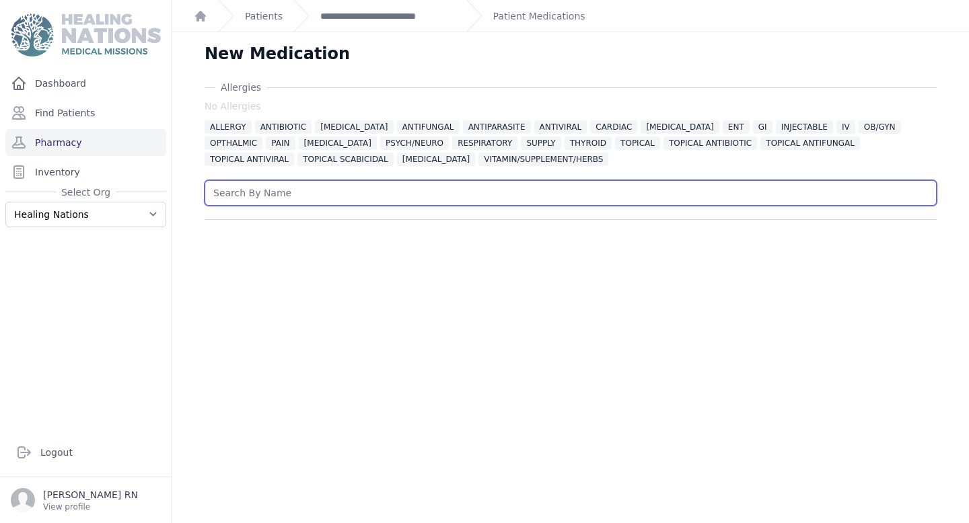
click at [384, 191] on input "text" at bounding box center [571, 193] width 732 height 26
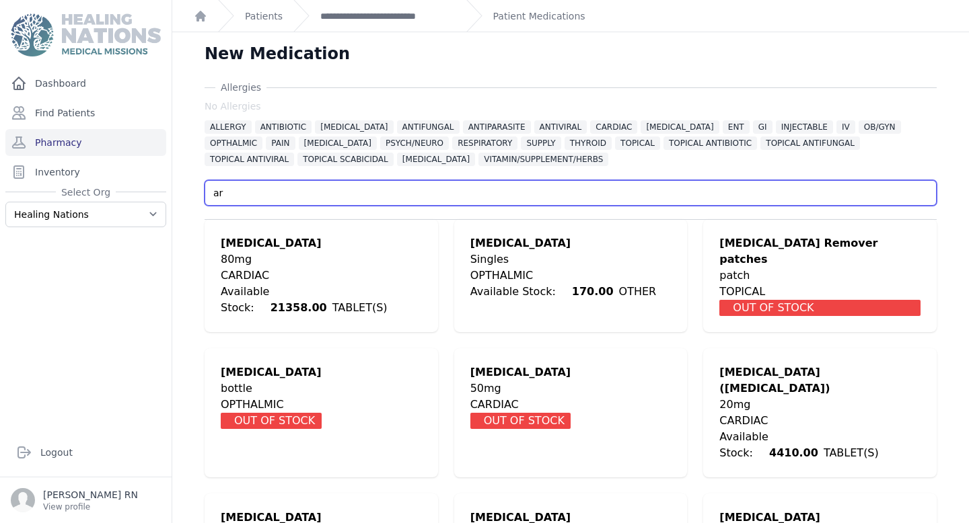
type input "a"
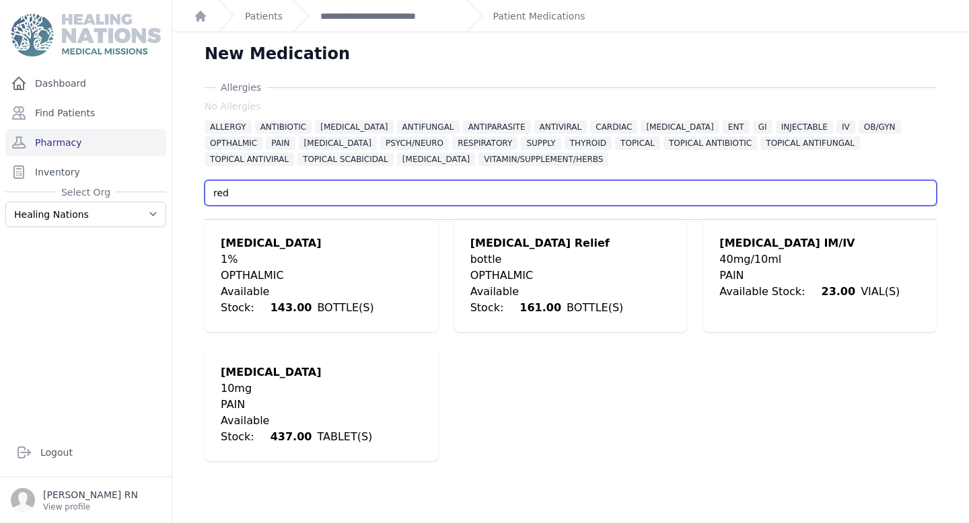
type input "red"
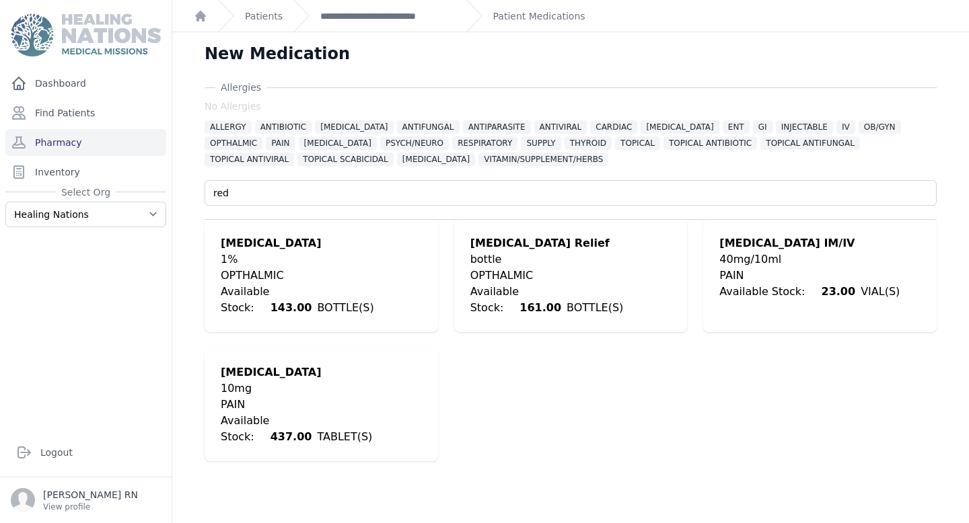
click at [574, 265] on div "bottle" at bounding box center [570, 260] width 201 height 16
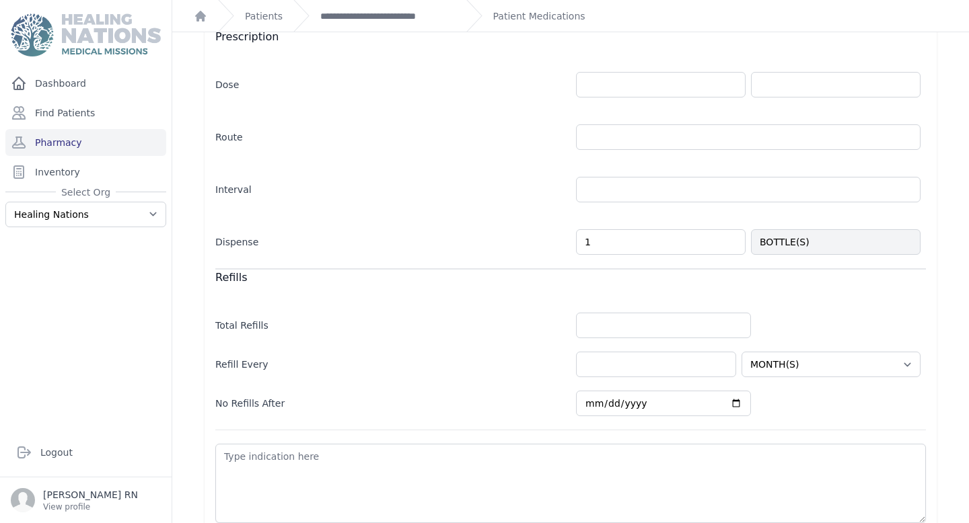
scroll to position [303, 0]
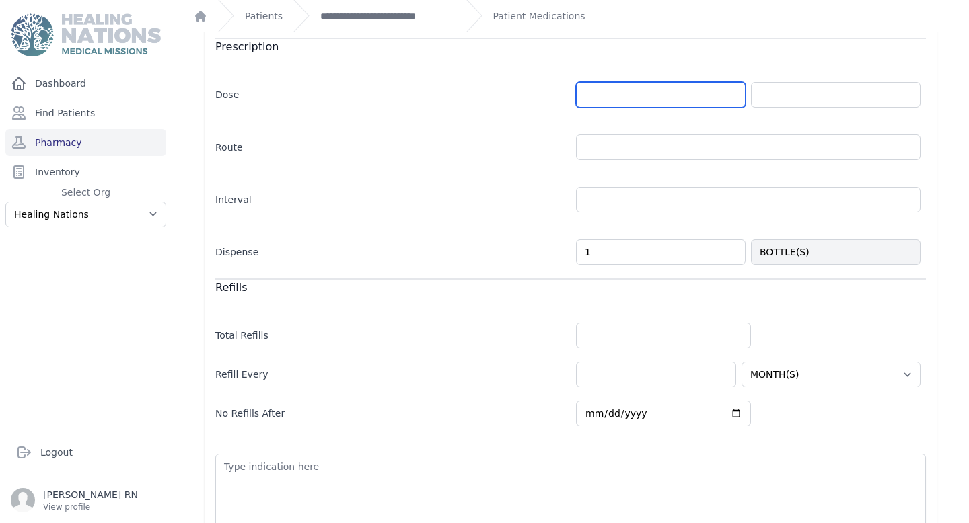
click at [628, 100] on input "number" at bounding box center [661, 95] width 170 height 26
type input "1.0"
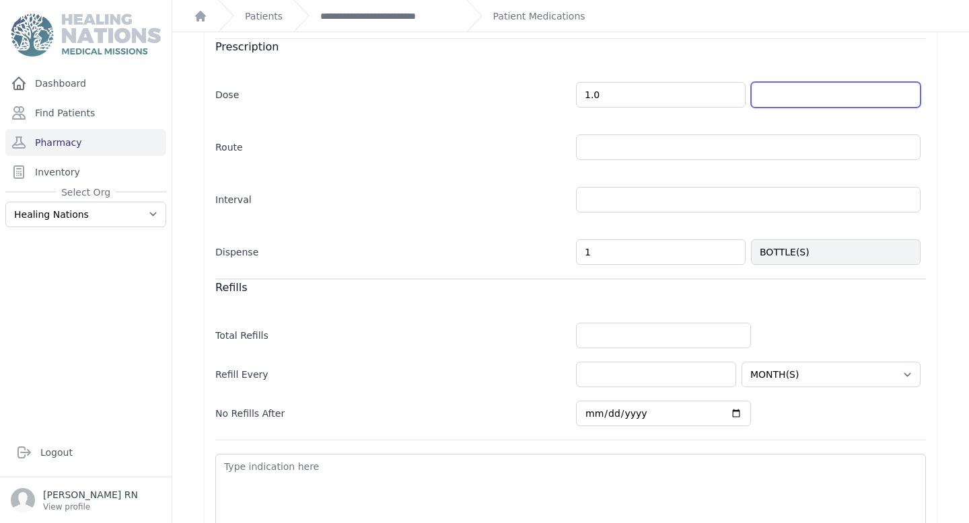
select select "MONTH(S)"
type input "drop"
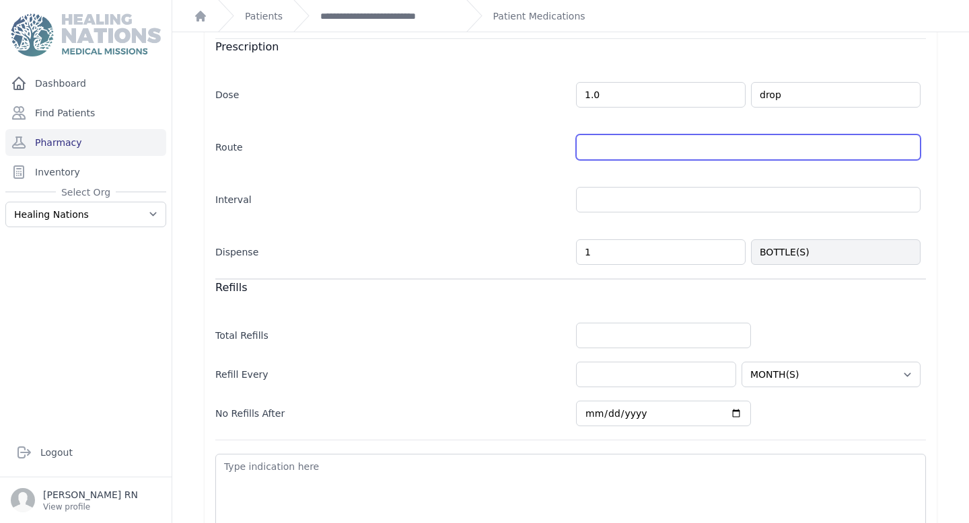
select select "MONTH(S)"
type input "ou"
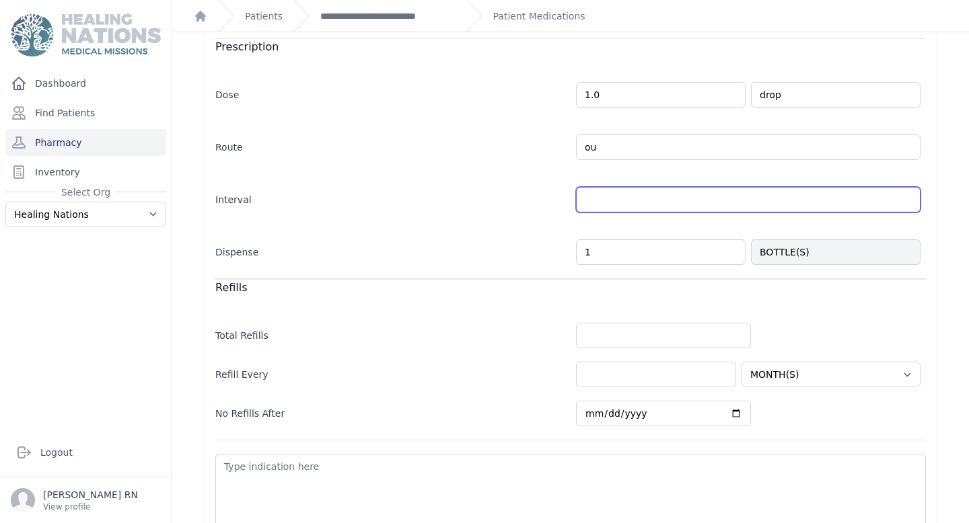
select select "MONTH(S)"
type input "prn"
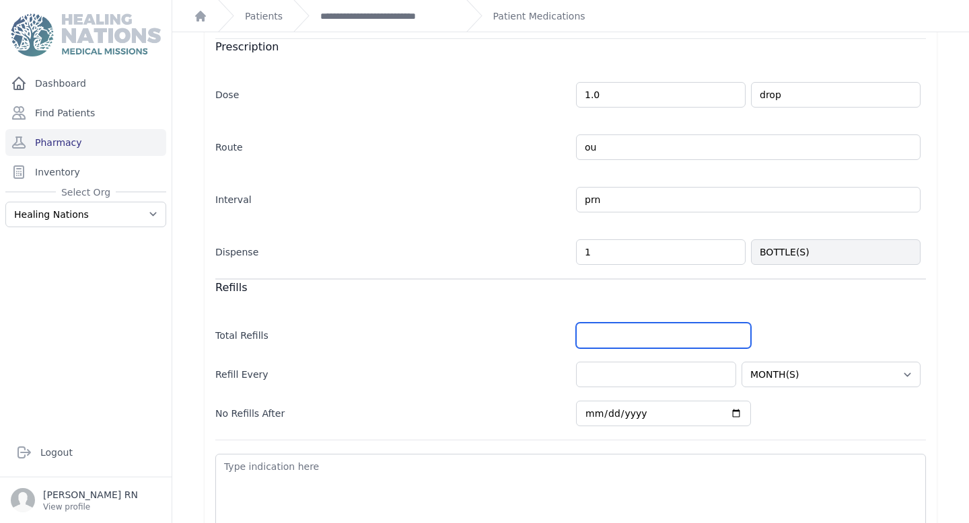
click at [641, 329] on input "number" at bounding box center [663, 336] width 175 height 26
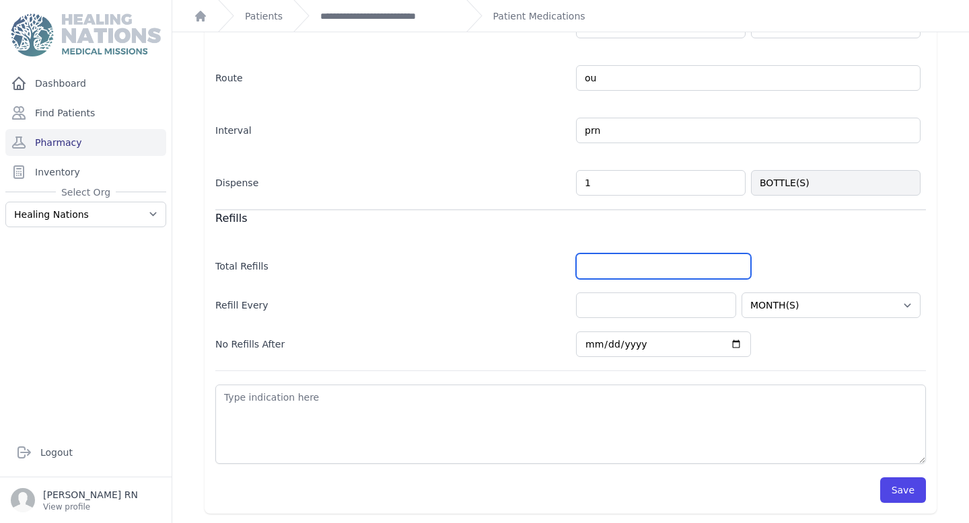
scroll to position [374, 0]
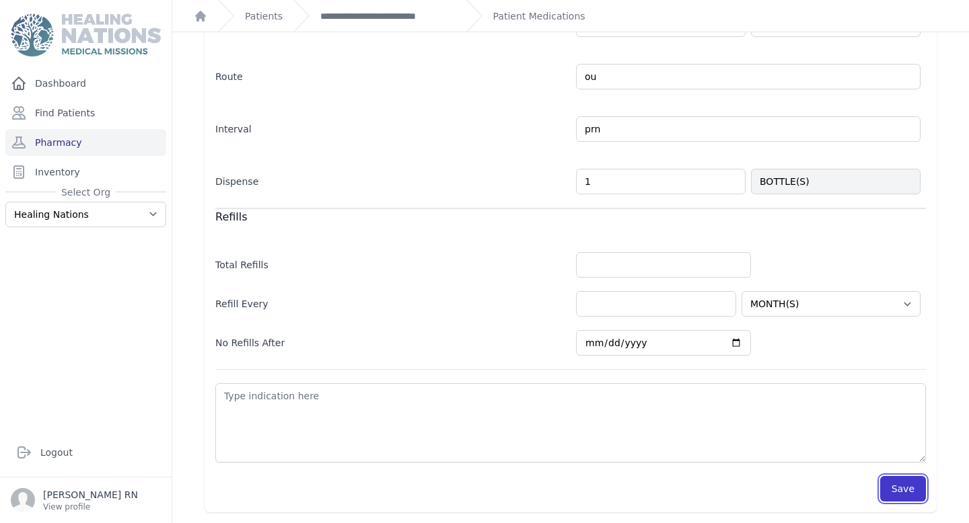
click at [896, 491] on button "Save" at bounding box center [903, 489] width 46 height 26
select select "MONTH(S)"
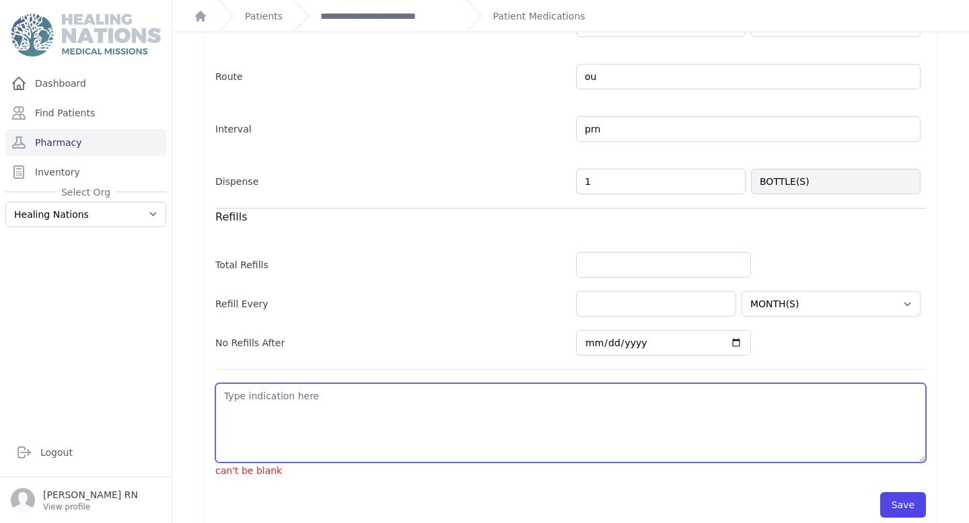
click at [487, 447] on textarea at bounding box center [570, 423] width 711 height 79
type textarea "d"
select select "MONTH(S)"
type textarea "dr"
select select "MONTH(S)"
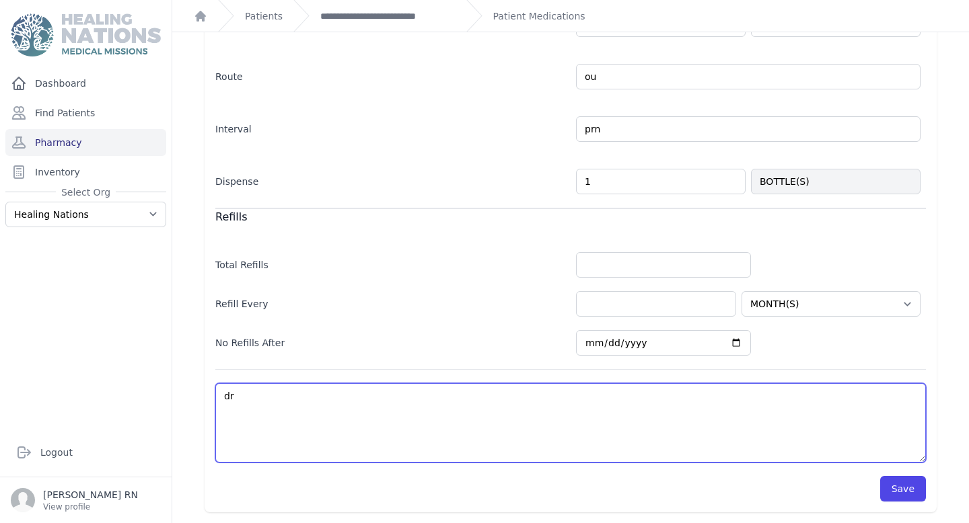
type textarea "dry"
select select "MONTH(S)"
type textarea "dry"
select select "MONTH(S)"
type textarea "dry e"
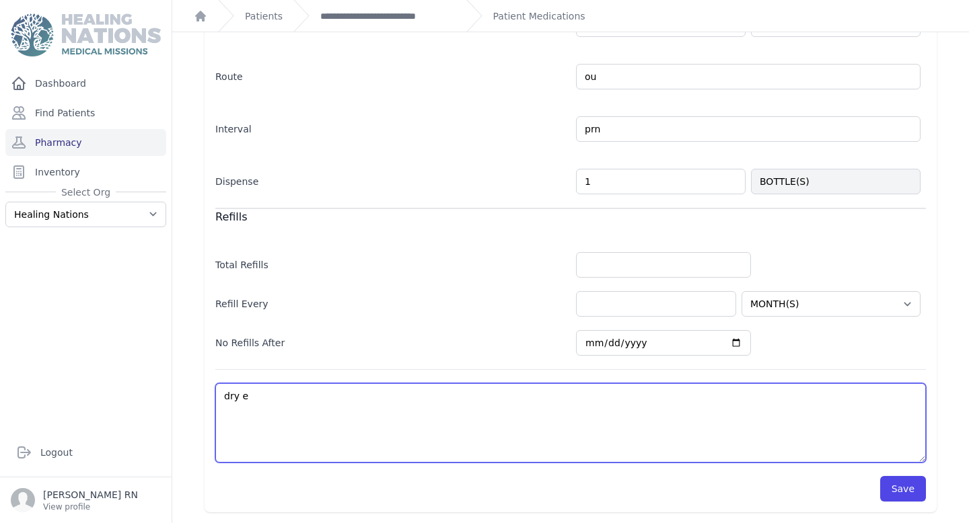
select select "MONTH(S)"
type textarea "dry eye"
select select "MONTH(S)"
type textarea "dry eyes"
select select "MONTH(S)"
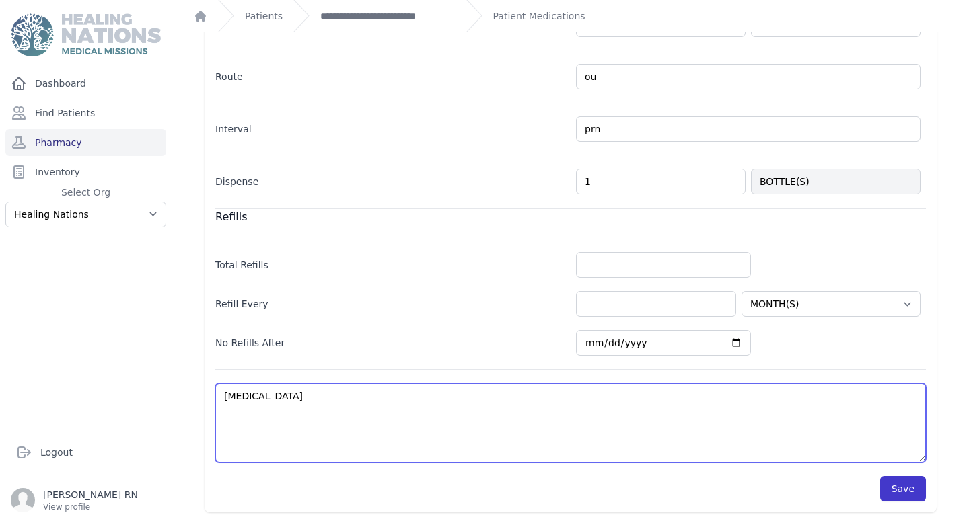
type textarea "dry eyes"
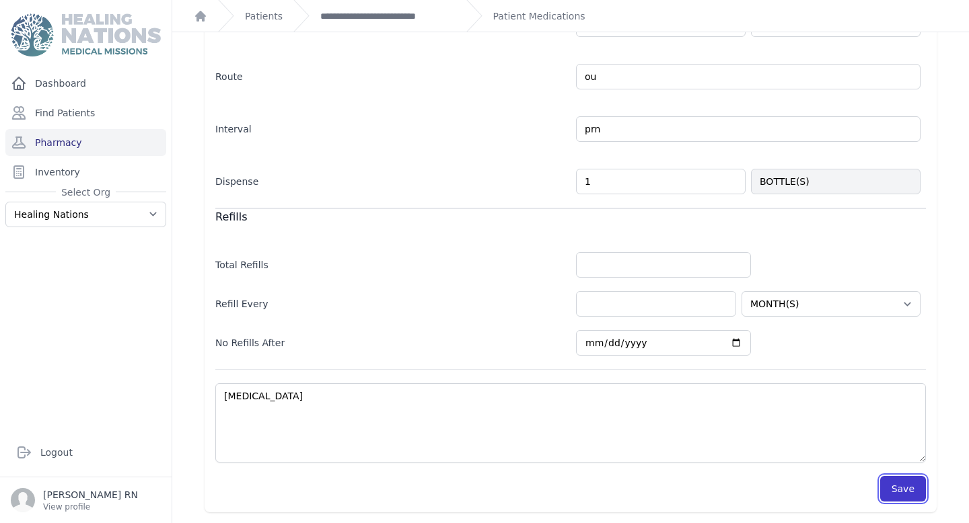
click at [909, 490] on button "Save" at bounding box center [903, 489] width 46 height 26
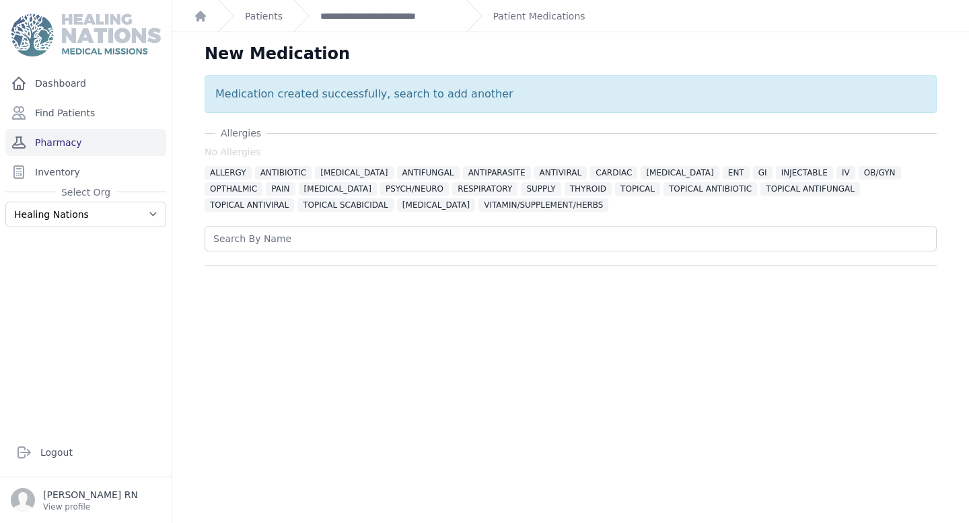
click at [130, 140] on link "Pharmacy" at bounding box center [85, 142] width 161 height 27
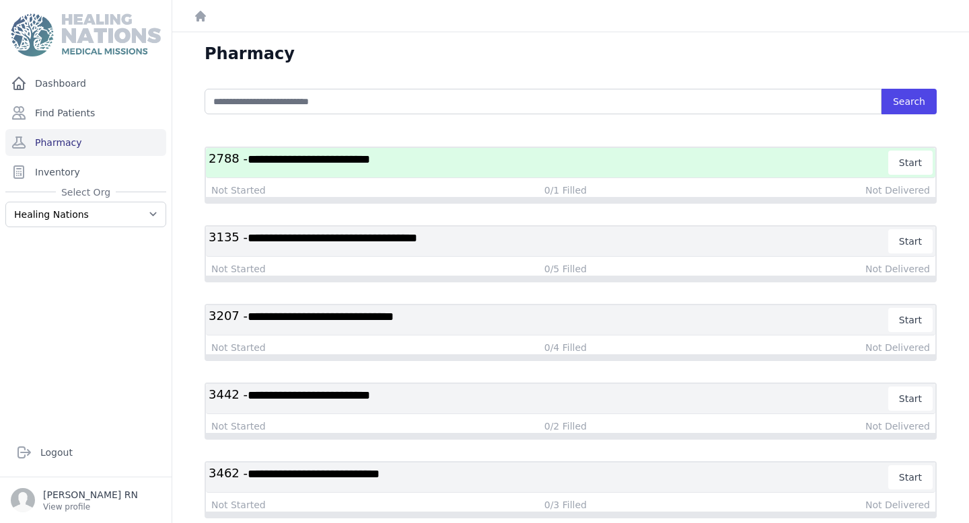
scroll to position [32, 0]
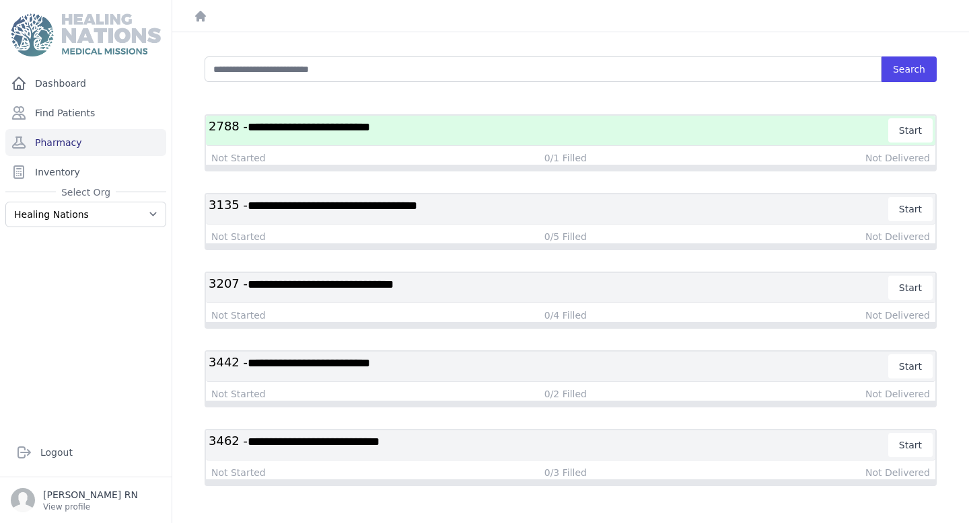
click at [575, 451] on h3 "**********" at bounding box center [549, 445] width 680 height 24
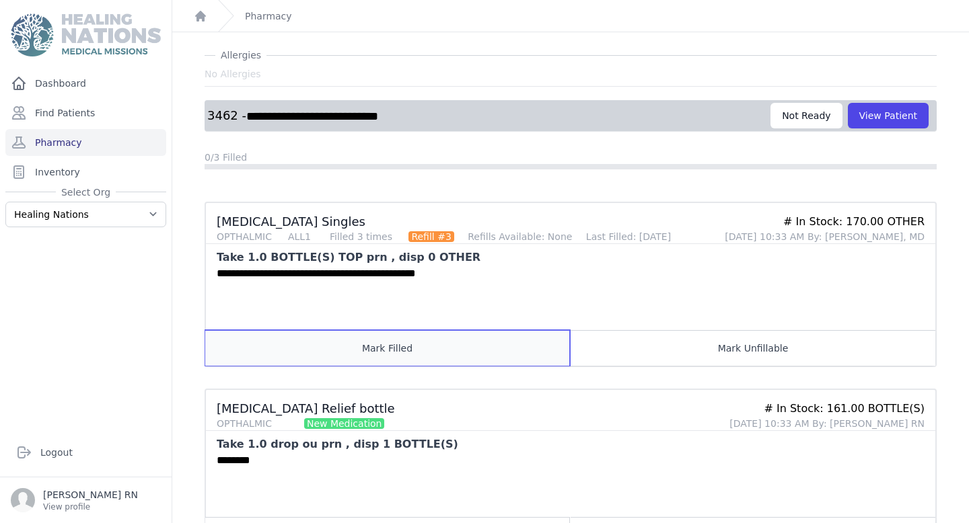
click at [475, 351] on button "Mark Filled" at bounding box center [387, 348] width 365 height 36
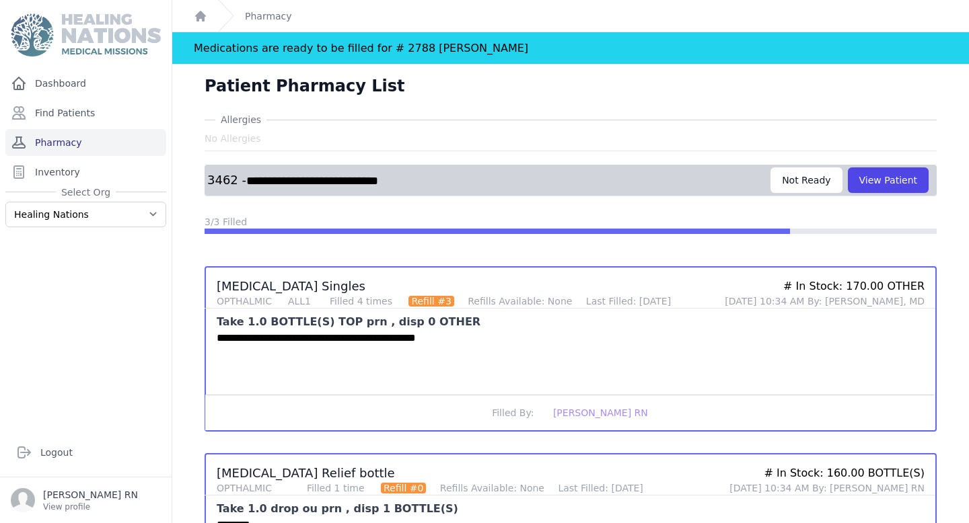
click at [105, 143] on link "Pharmacy" at bounding box center [85, 142] width 161 height 27
click at [87, 172] on link "Inventory" at bounding box center [85, 172] width 161 height 27
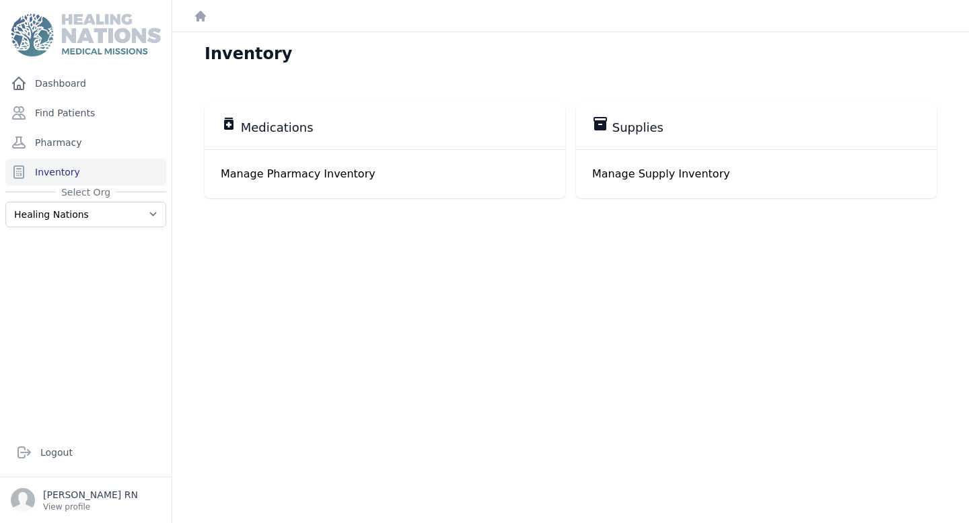
click at [444, 150] on div "Manage Pharmacy Inventory" at bounding box center [385, 173] width 361 height 49
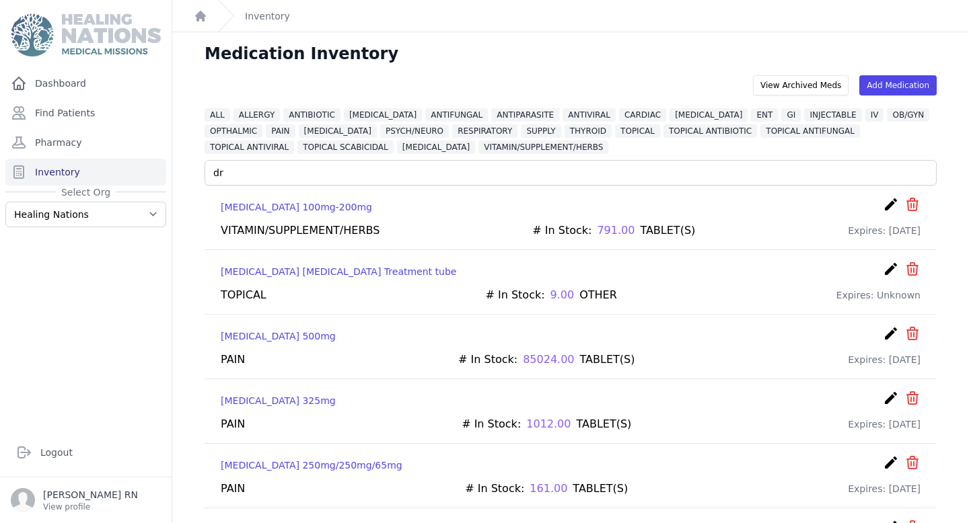
type input "d"
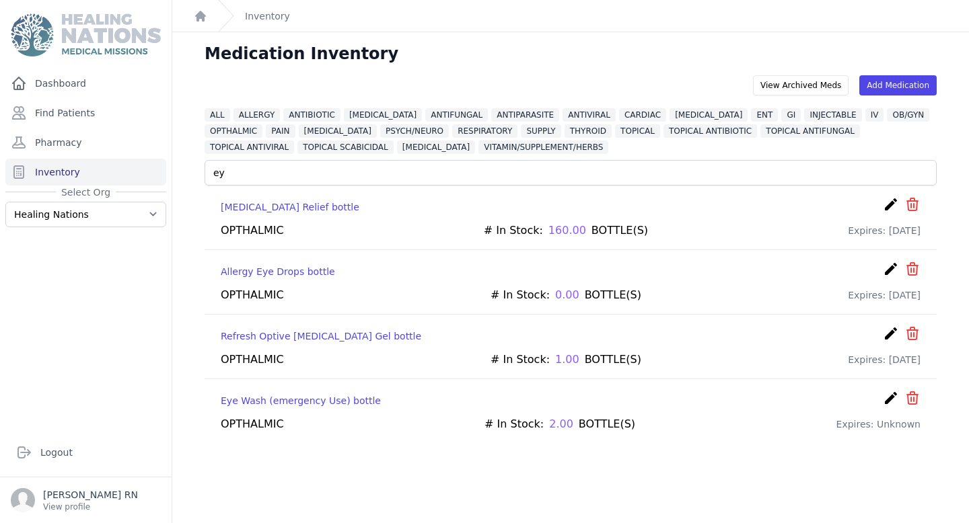
type input "e"
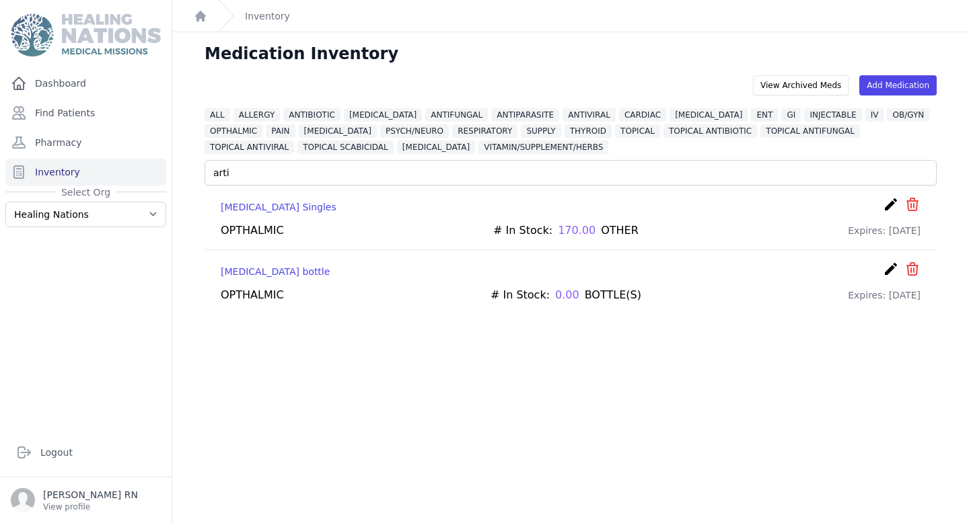
type input "arti"
click at [889, 268] on icon "create" at bounding box center [891, 269] width 16 height 16
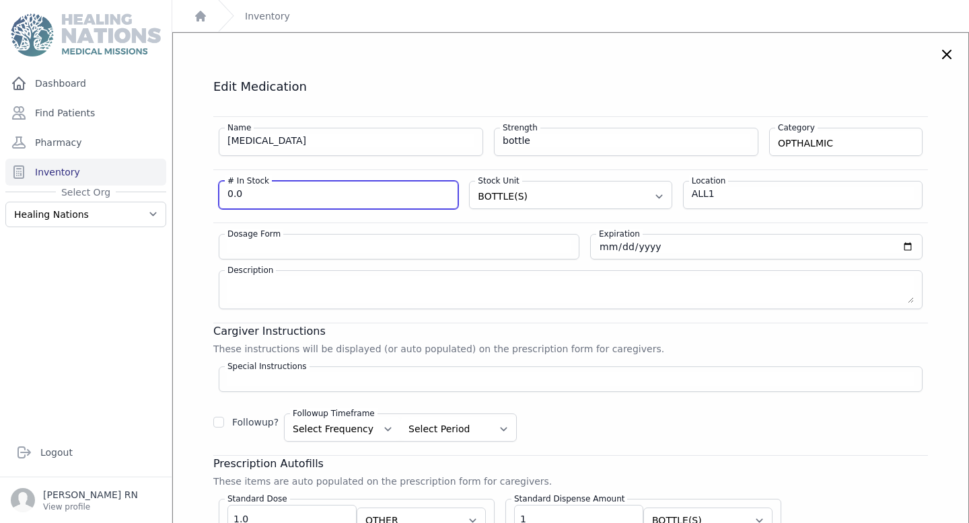
click at [344, 198] on input "0.0" at bounding box center [338, 193] width 222 height 13
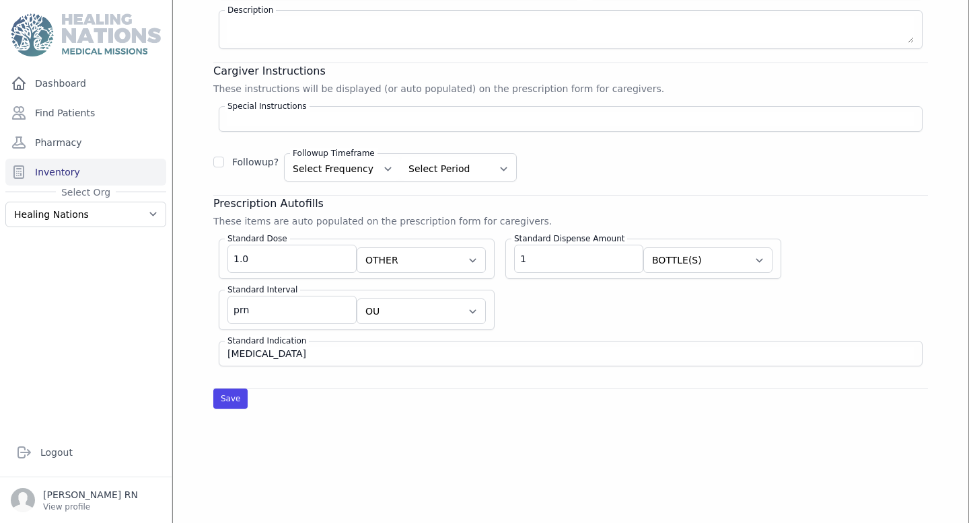
scroll to position [266, 0]
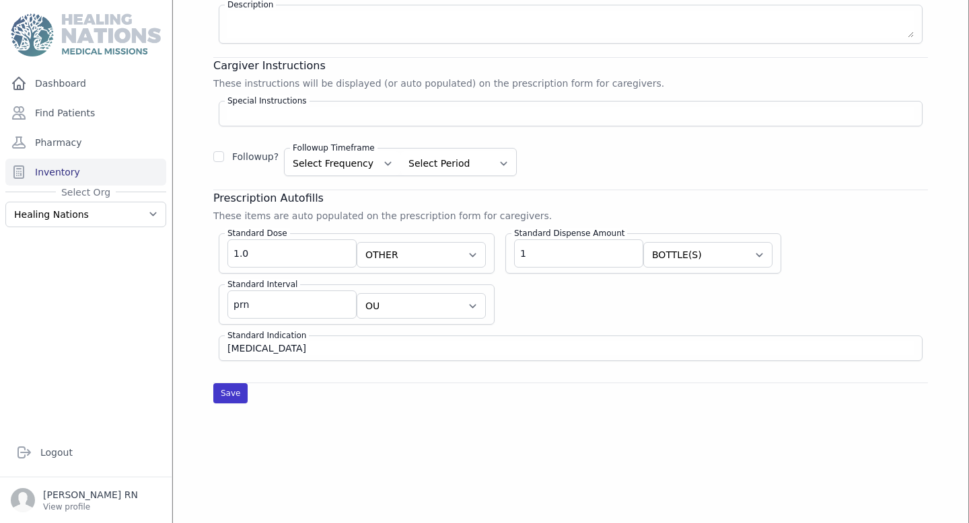
type input "9.0"
click at [233, 391] on button "Save" at bounding box center [230, 394] width 34 height 20
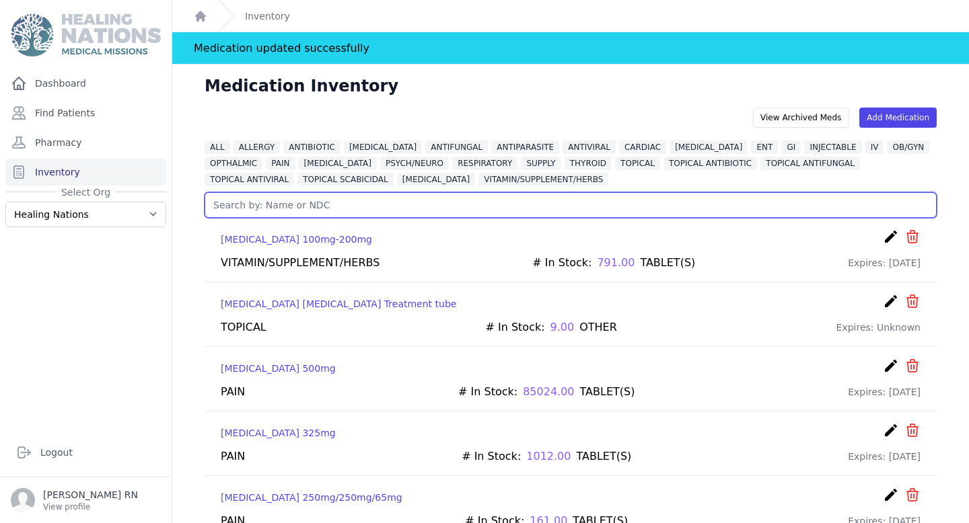
click at [291, 213] on input "text" at bounding box center [571, 205] width 732 height 26
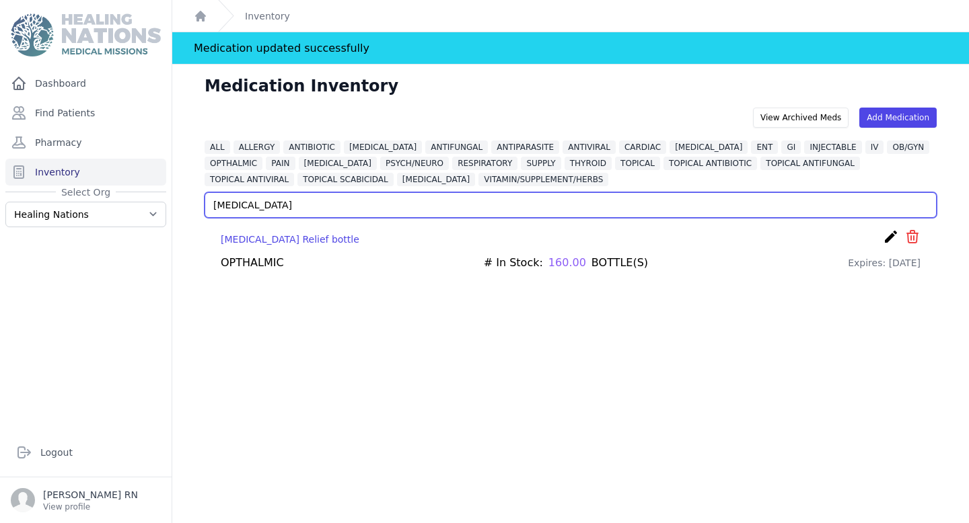
type input "red eye"
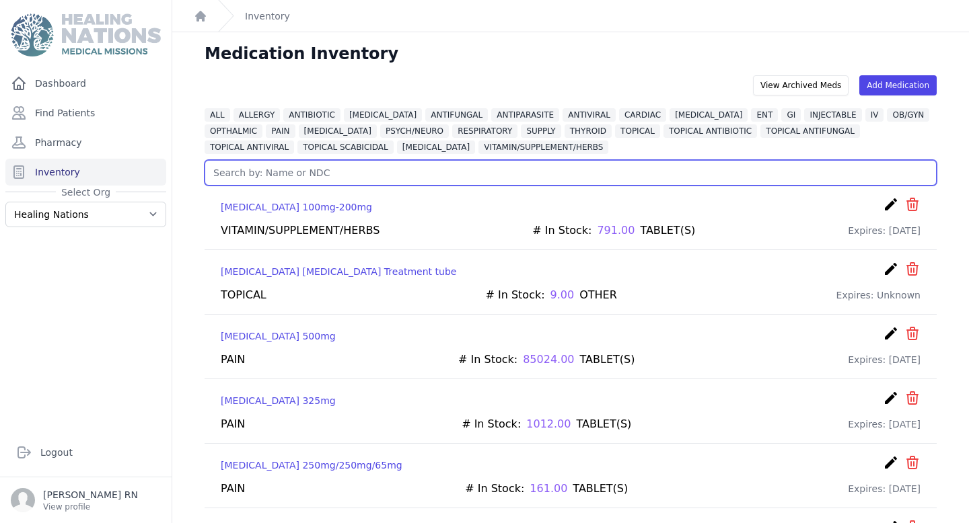
click at [259, 173] on input "text" at bounding box center [571, 173] width 732 height 26
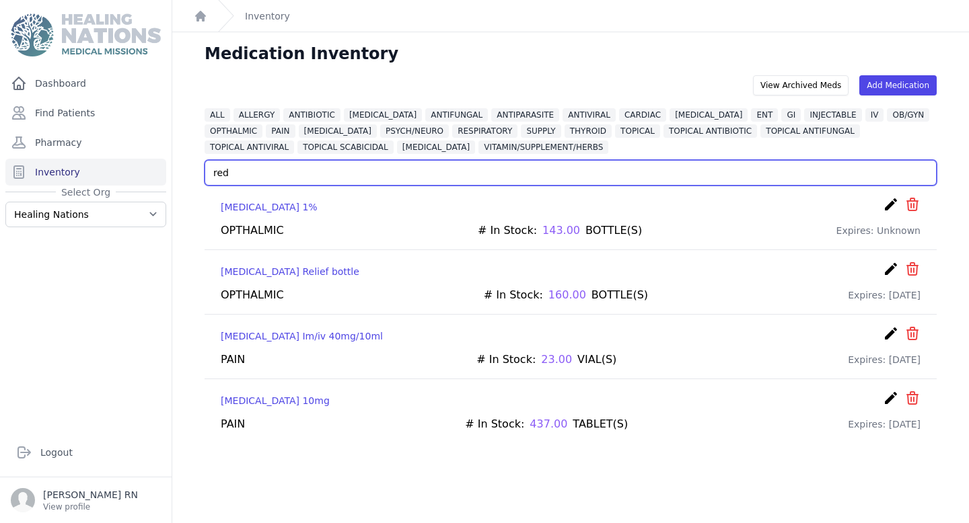
type input "red"
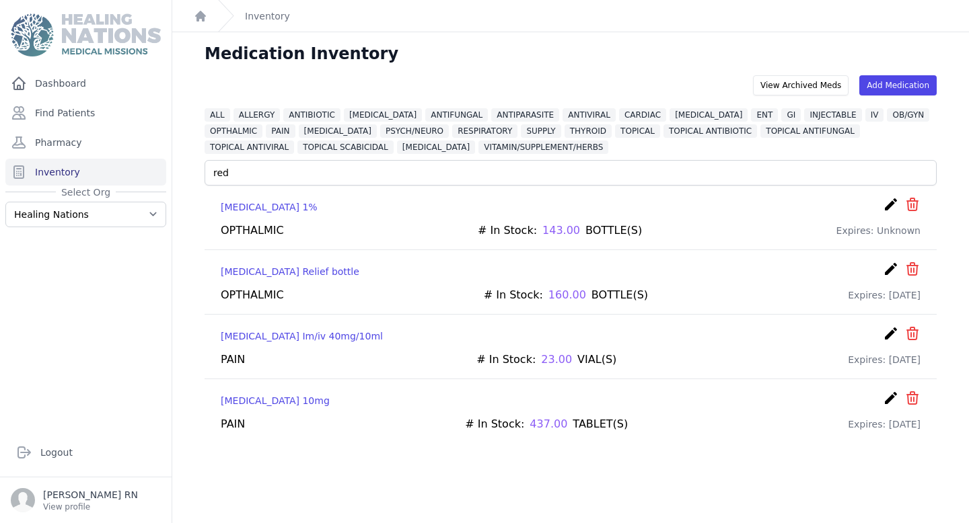
click at [890, 275] on icon "create" at bounding box center [891, 269] width 16 height 16
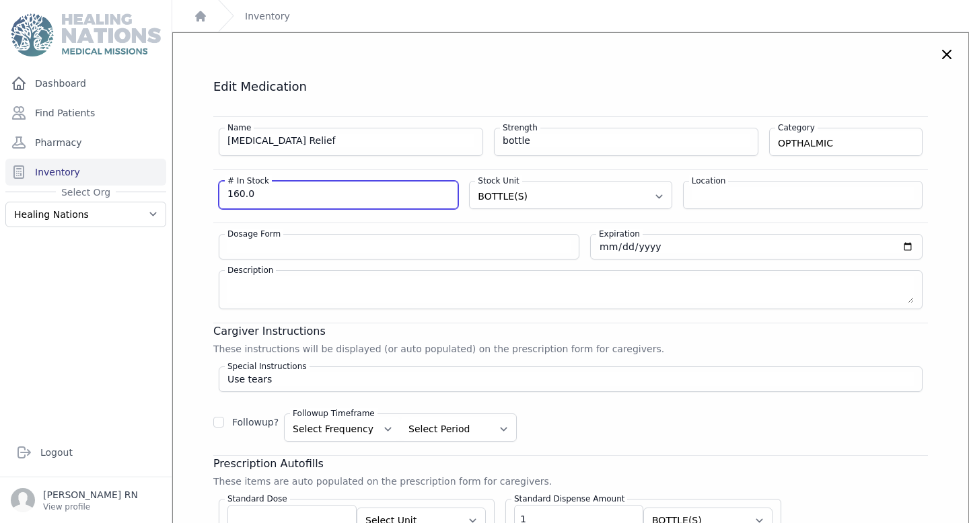
click at [266, 196] on input "160.0" at bounding box center [338, 193] width 222 height 13
type input "1"
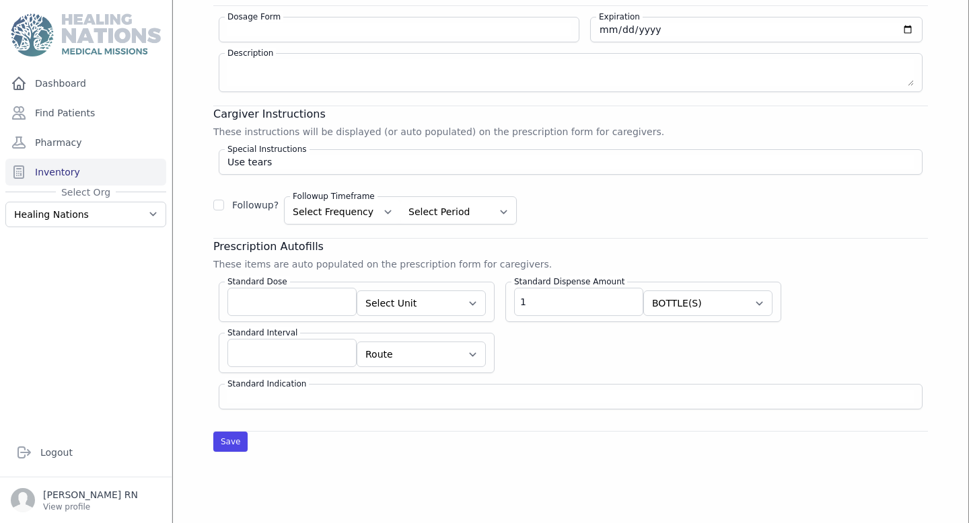
scroll to position [222, 0]
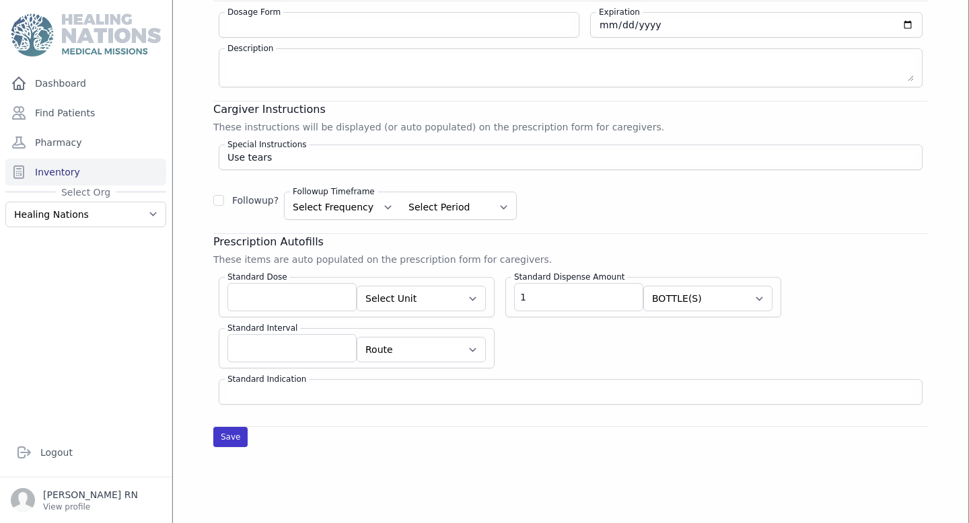
type input "93"
click at [244, 436] on button "Save" at bounding box center [230, 437] width 34 height 20
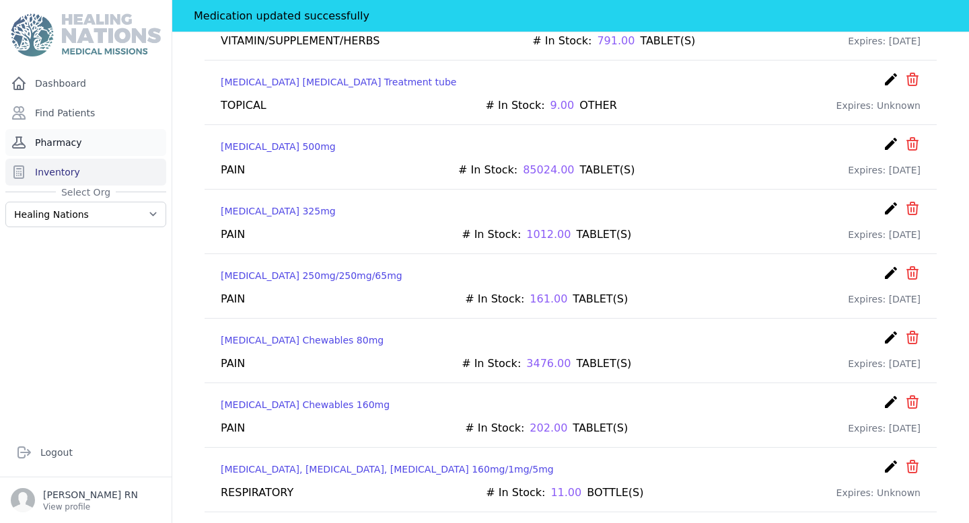
click at [97, 145] on link "Pharmacy" at bounding box center [85, 142] width 161 height 27
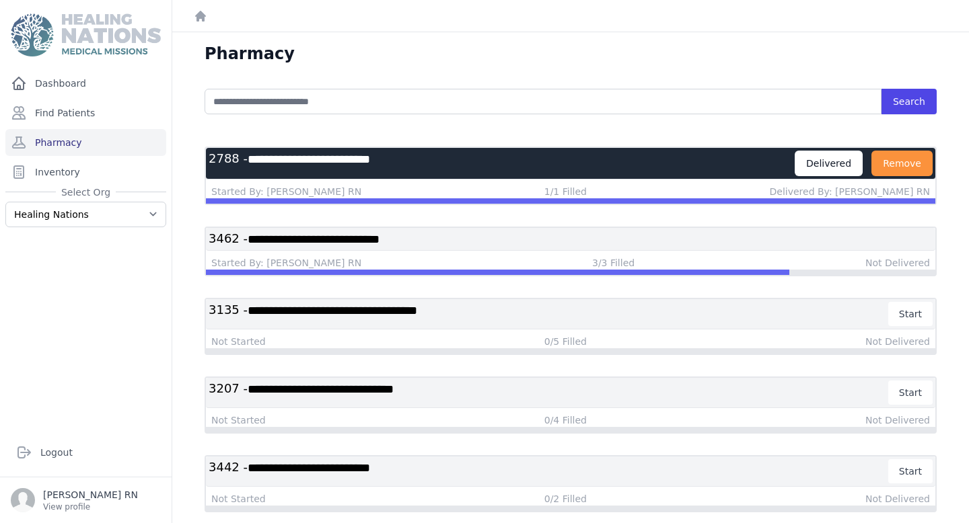
scroll to position [32, 0]
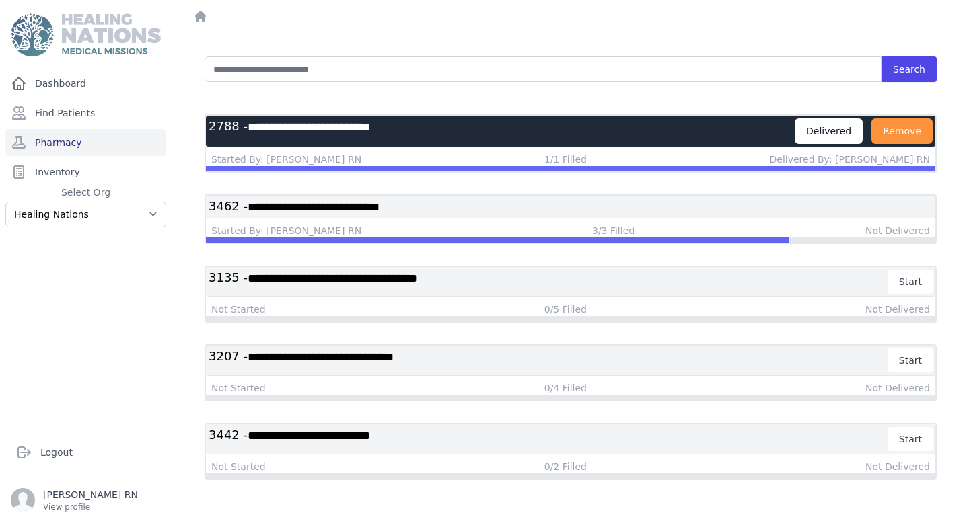
click at [639, 133] on h3 "**********" at bounding box center [502, 131] width 586 height 26
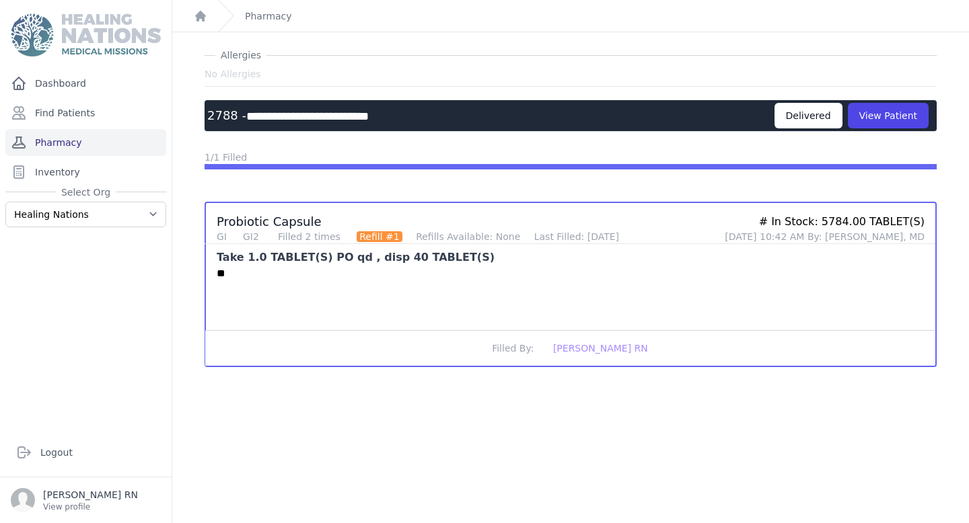
click at [105, 149] on link "Pharmacy" at bounding box center [85, 142] width 161 height 27
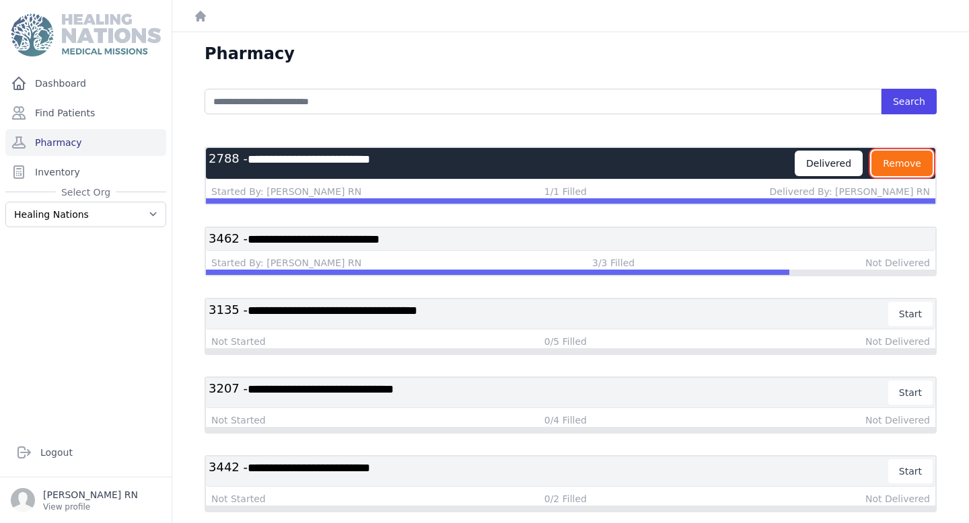
click at [915, 157] on button "Remove" at bounding box center [901, 164] width 61 height 26
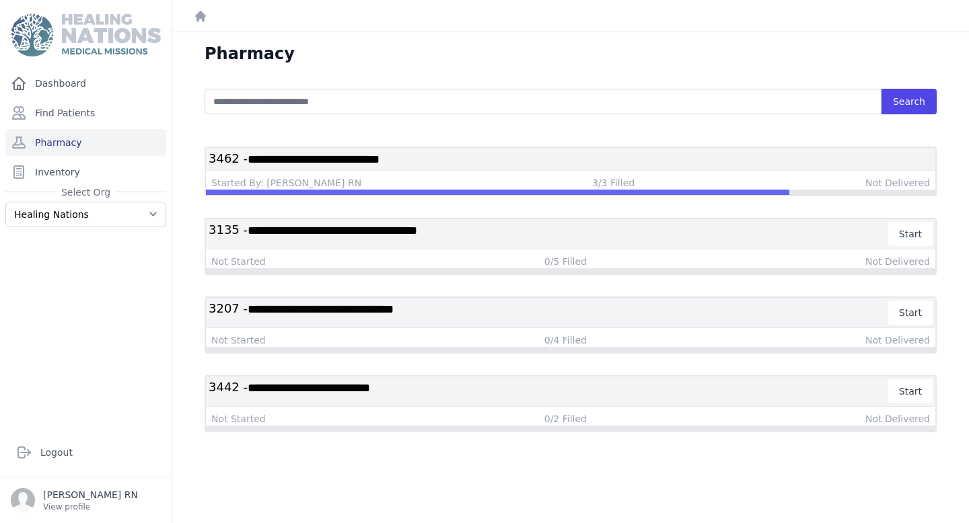
click at [609, 159] on h3 "**********" at bounding box center [571, 159] width 724 height 17
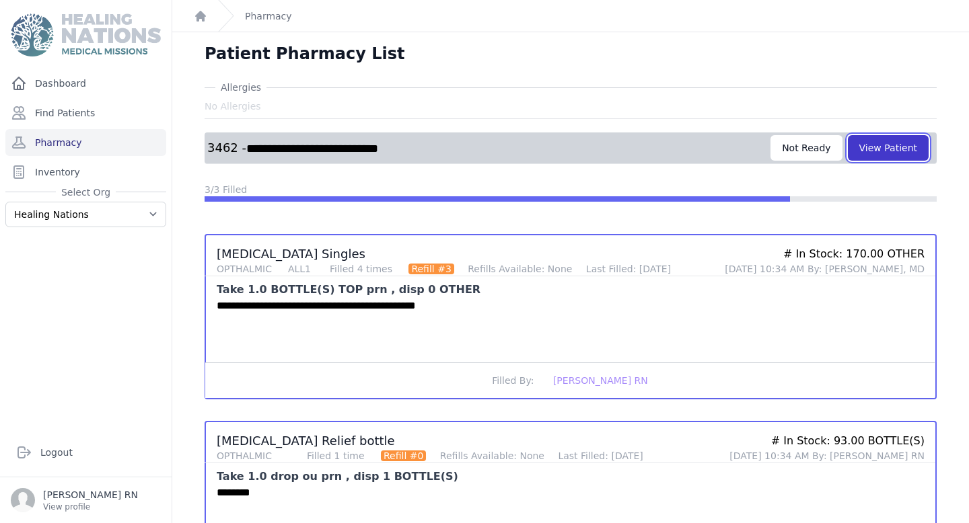
click at [898, 145] on button "View Patient" at bounding box center [888, 148] width 81 height 26
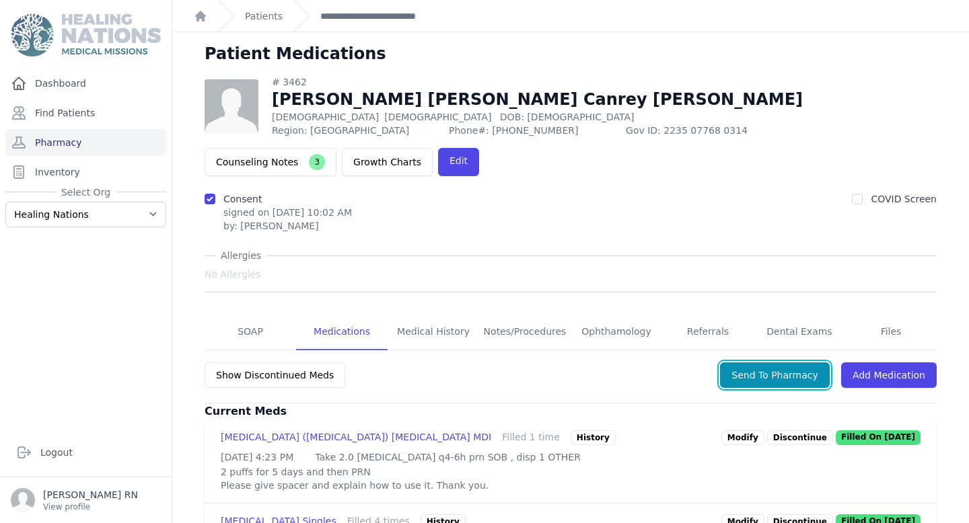
click at [743, 363] on button "Send To Pharmacy" at bounding box center [775, 376] width 110 height 26
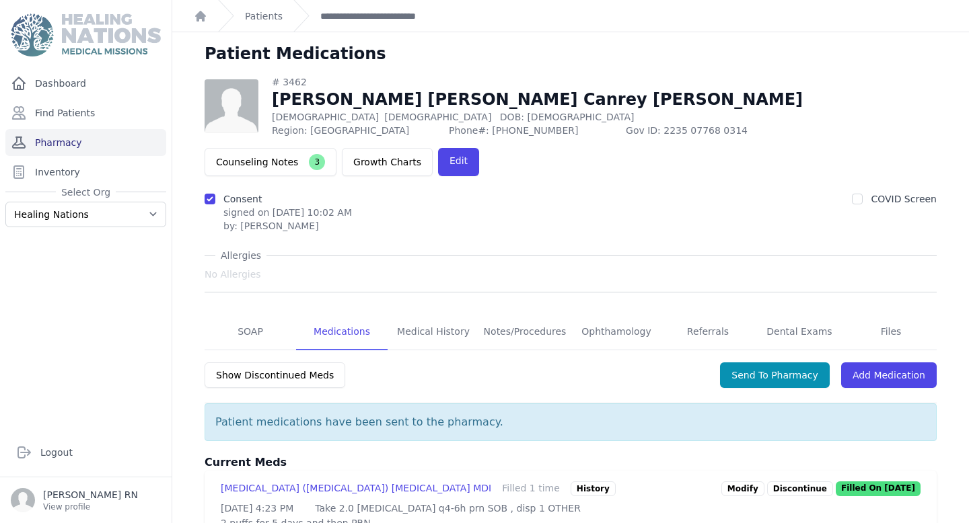
click at [116, 149] on link "Pharmacy" at bounding box center [85, 142] width 161 height 27
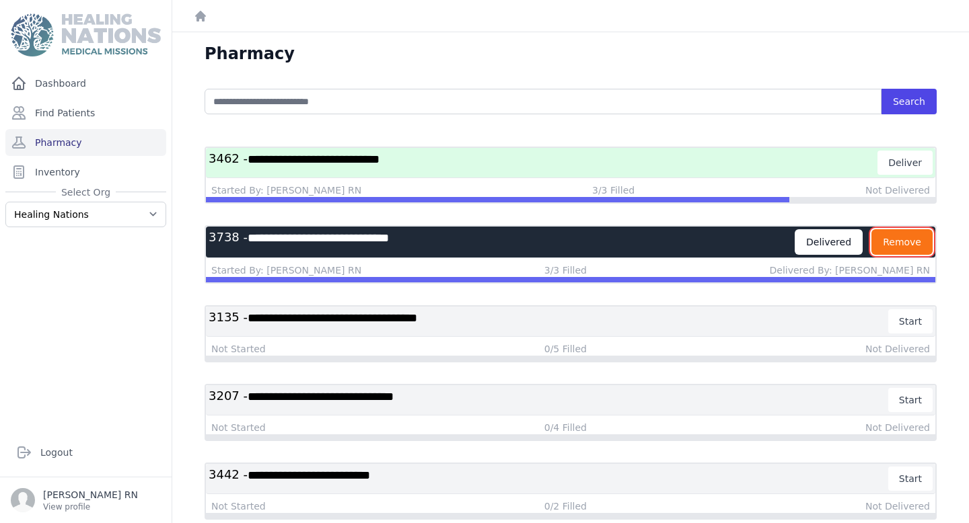
click at [902, 244] on button "Remove" at bounding box center [901, 242] width 61 height 26
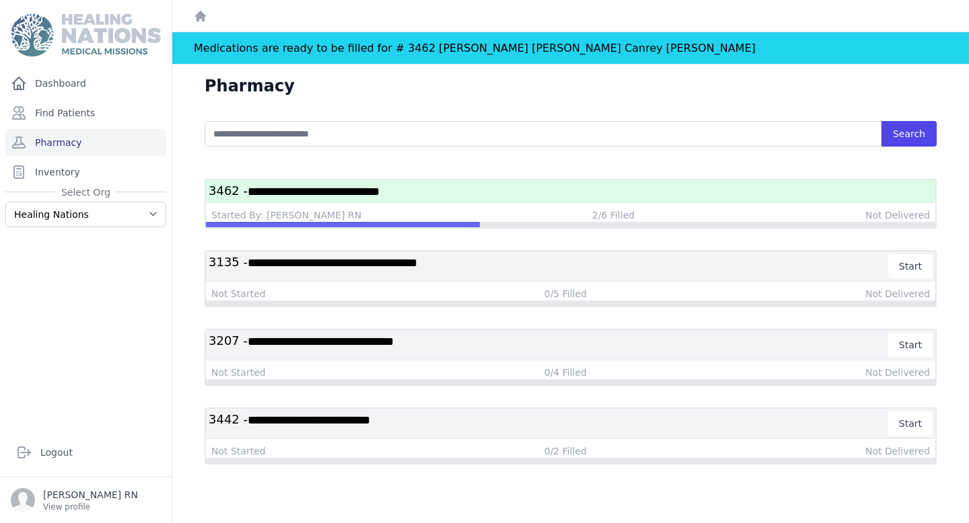
click at [521, 193] on h3 "**********" at bounding box center [571, 191] width 724 height 17
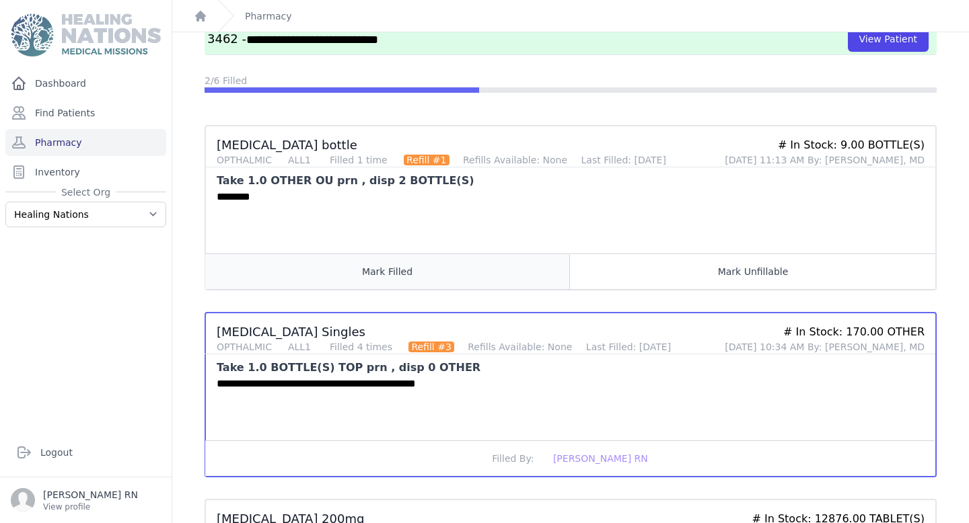
scroll to position [110, 0]
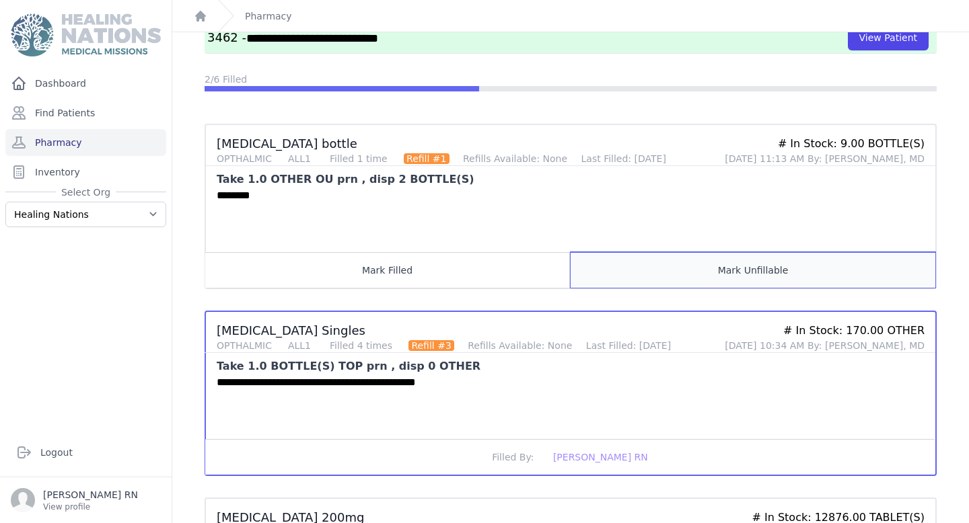
click at [643, 270] on button "Mark Unfillable" at bounding box center [753, 270] width 365 height 36
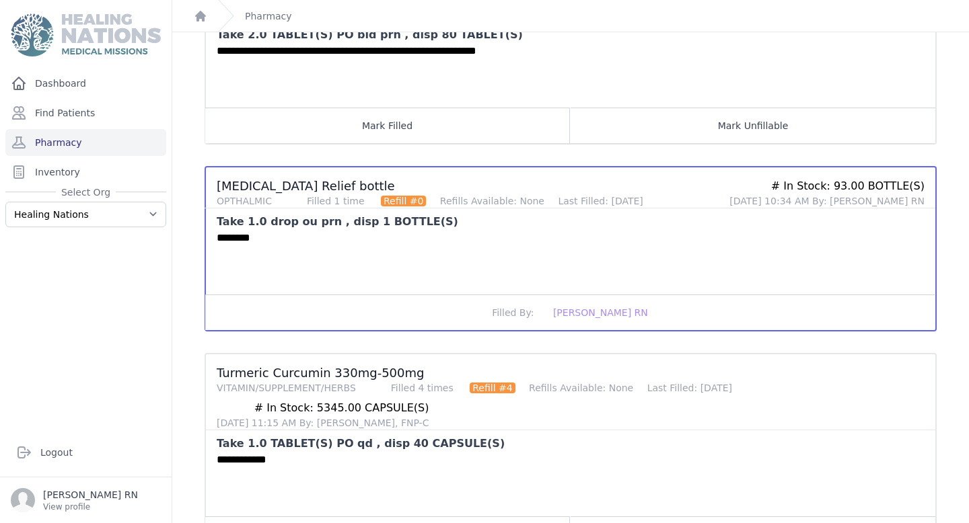
scroll to position [895, 0]
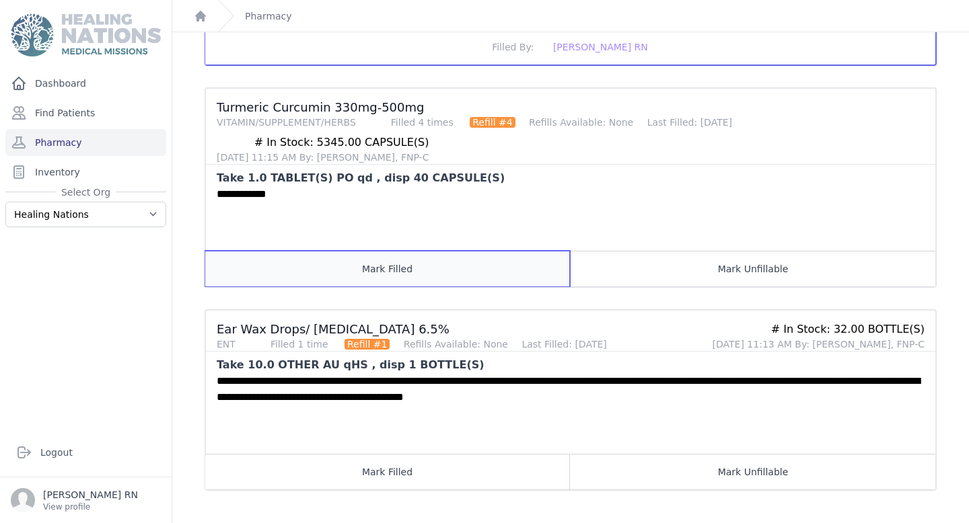
click at [467, 264] on button "Mark Filled" at bounding box center [387, 269] width 365 height 36
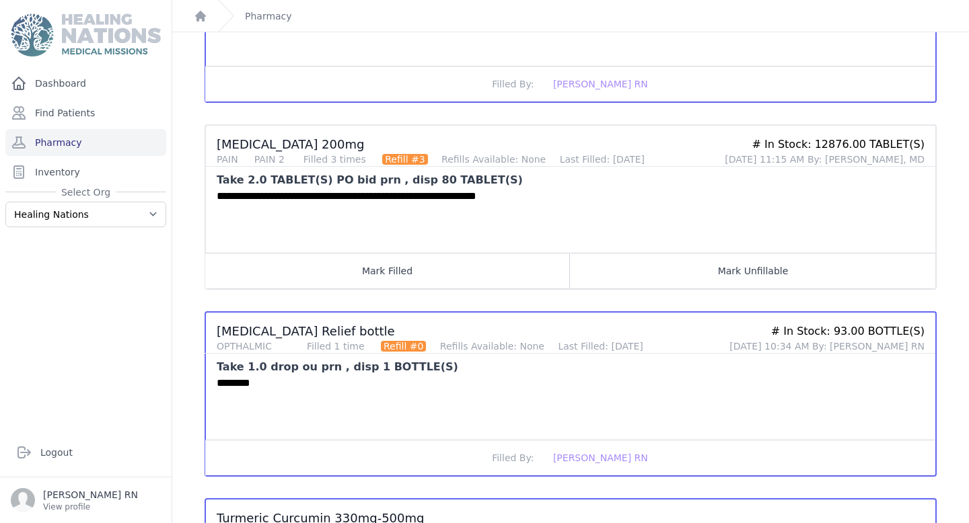
scroll to position [482, 0]
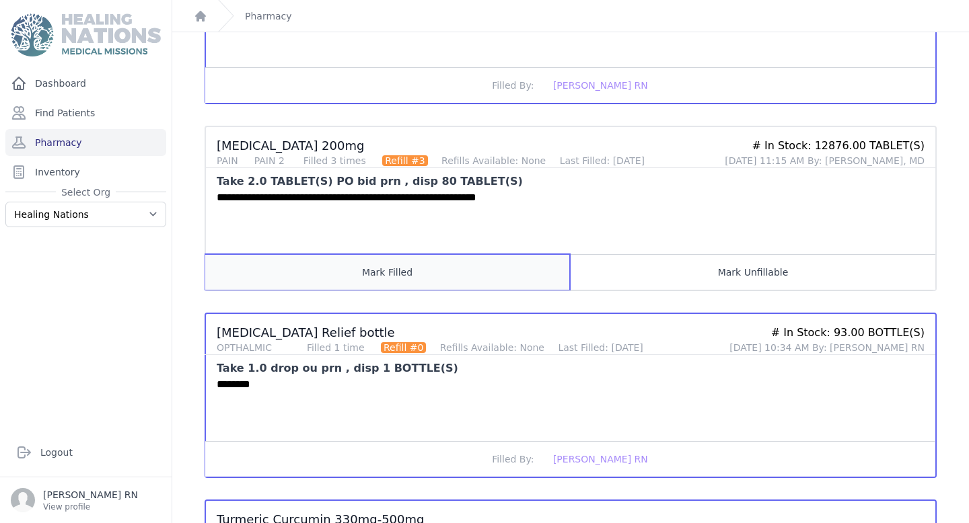
click at [406, 275] on button "Mark Filled" at bounding box center [387, 272] width 365 height 36
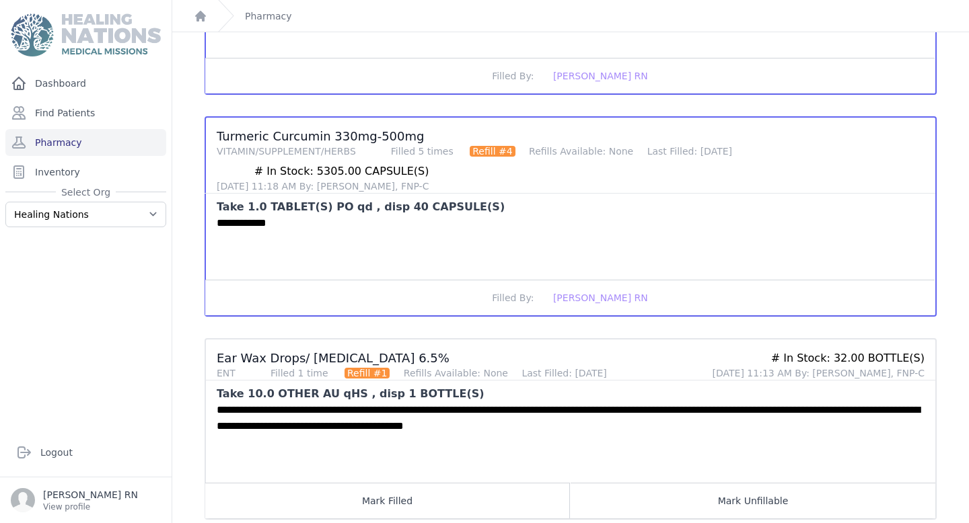
scroll to position [895, 0]
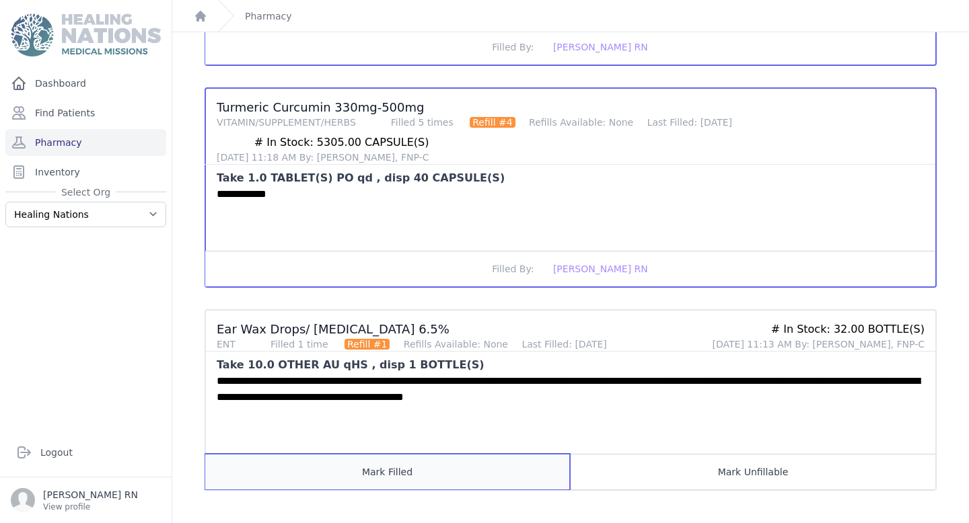
click at [439, 472] on button "Mark Filled" at bounding box center [387, 472] width 365 height 36
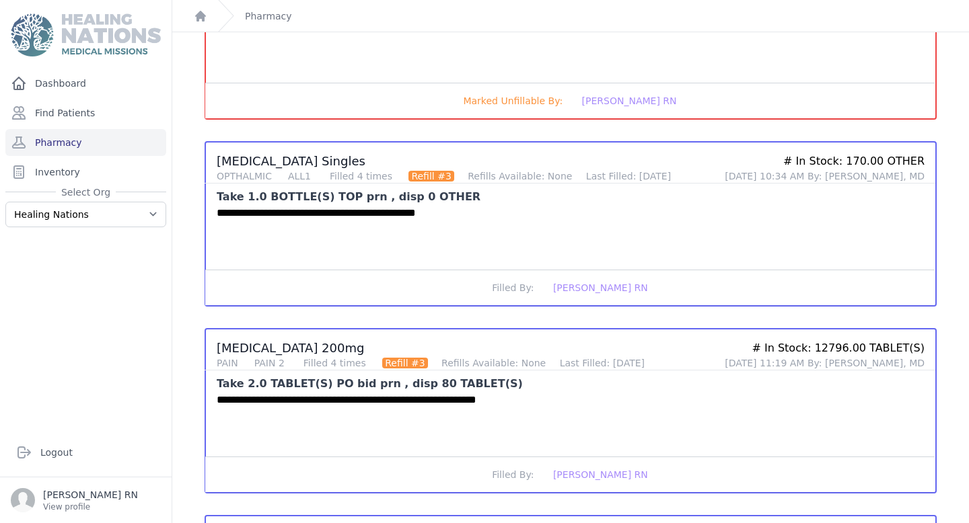
scroll to position [0, 0]
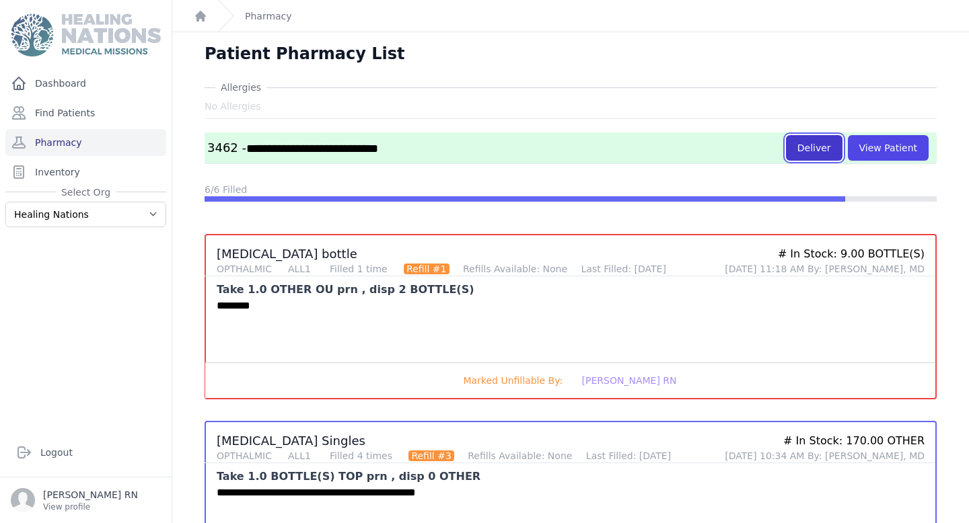
click at [828, 138] on button "Deliver" at bounding box center [814, 148] width 57 height 26
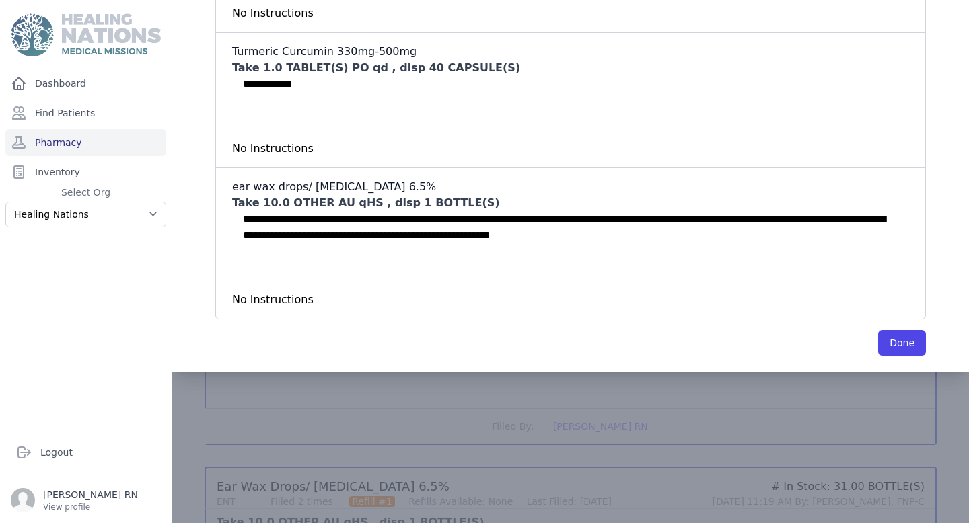
scroll to position [776, 0]
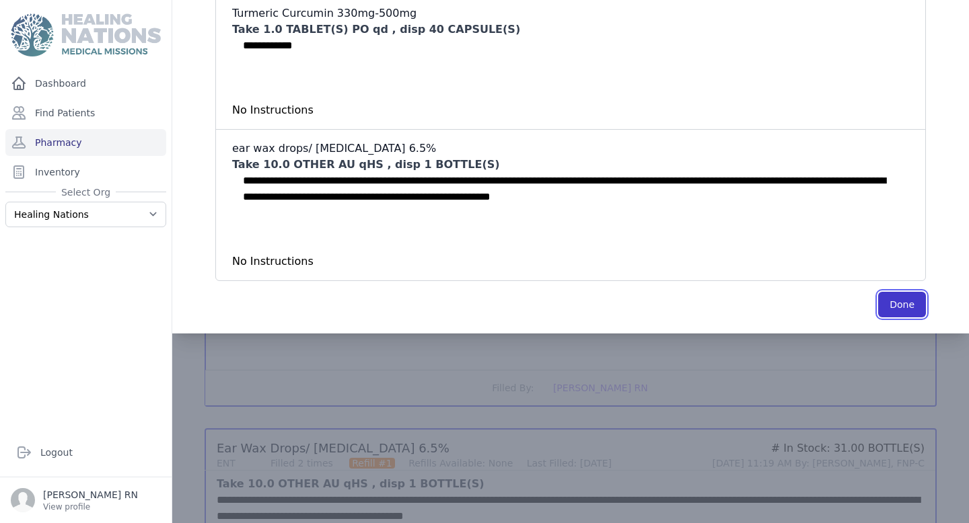
click at [909, 299] on button "Done" at bounding box center [902, 305] width 48 height 26
